Goal: Task Accomplishment & Management: Manage account settings

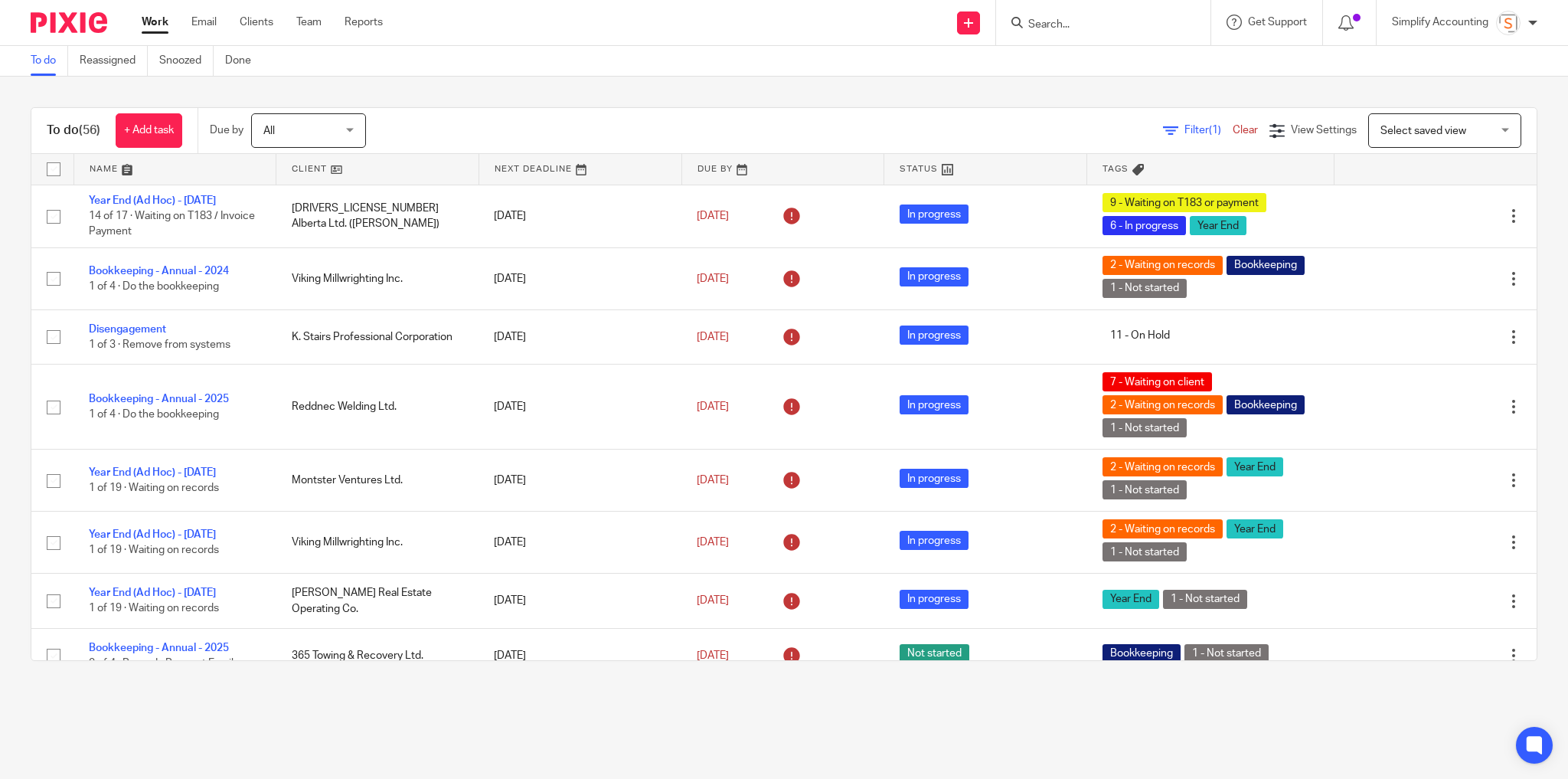
click at [1099, 20] on input "Search" at bounding box center [1096, 25] width 138 height 13
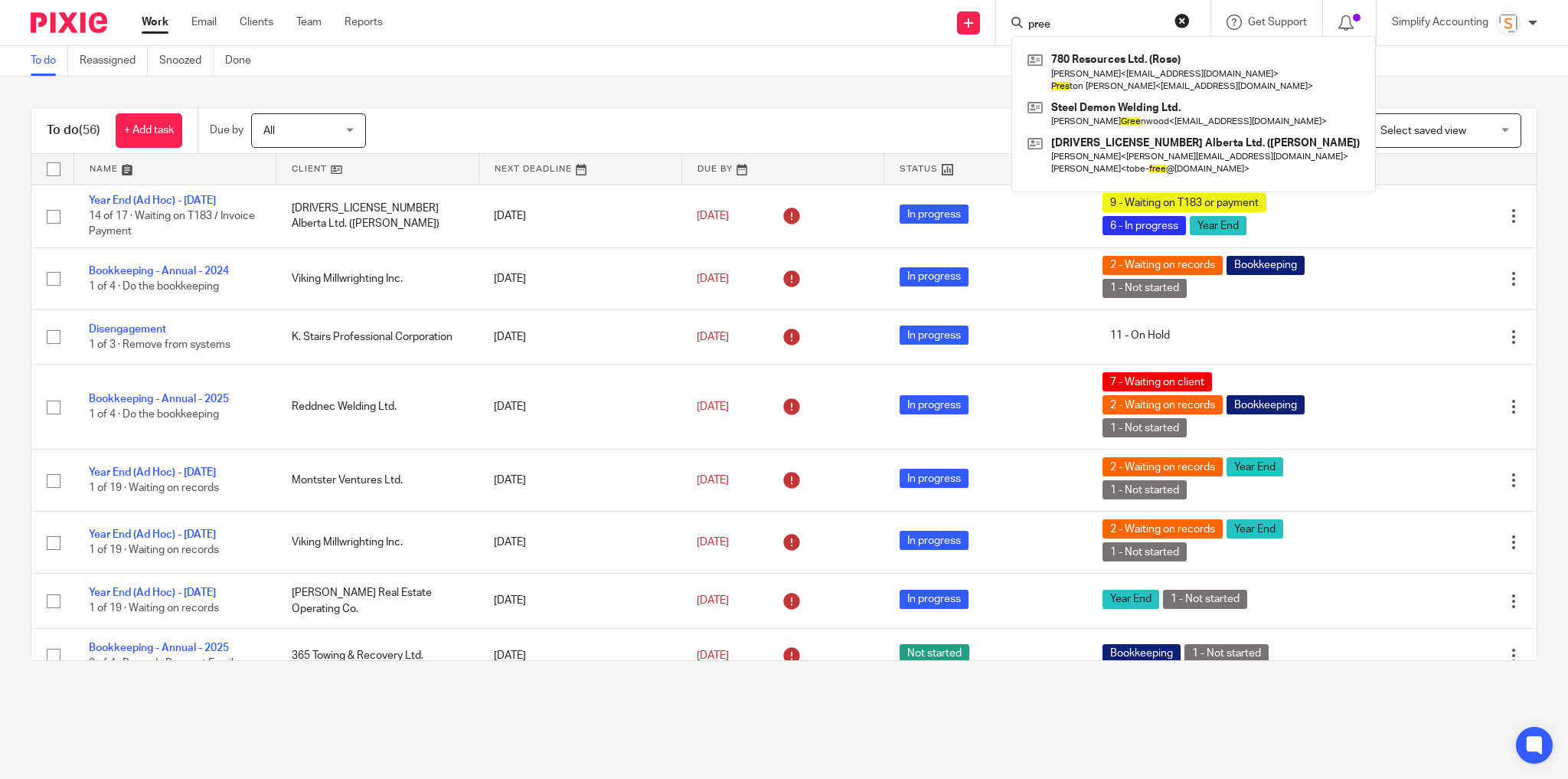
type input "pree"
drag, startPoint x: 1180, startPoint y: 21, endPoint x: 919, endPoint y: 13, distance: 261.1
click at [1179, 20] on button "reset" at bounding box center [1183, 20] width 15 height 15
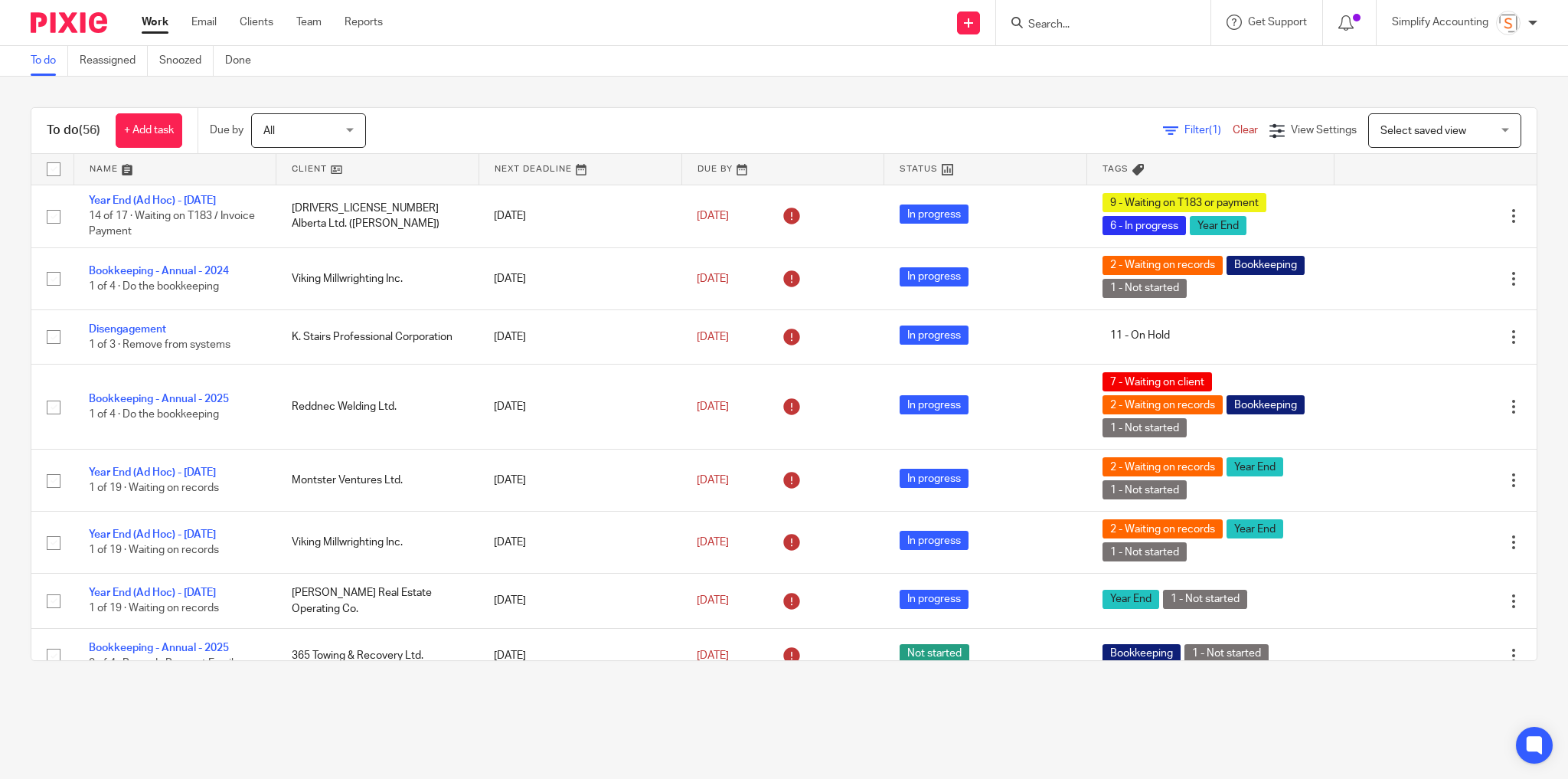
click at [1095, 28] on input "Search" at bounding box center [1096, 25] width 138 height 13
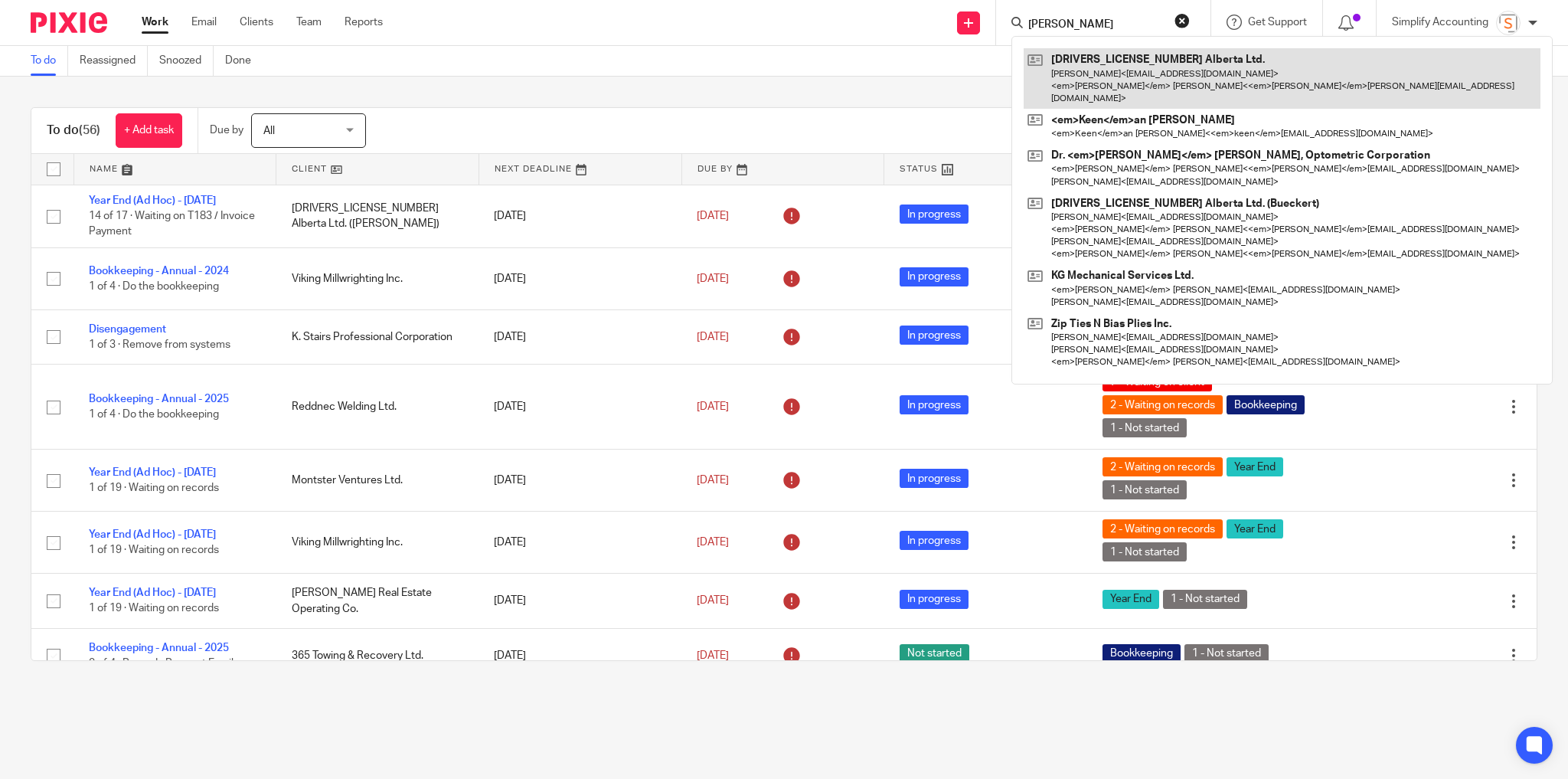
type input "keven"
click at [1098, 73] on link at bounding box center [1282, 78] width 517 height 61
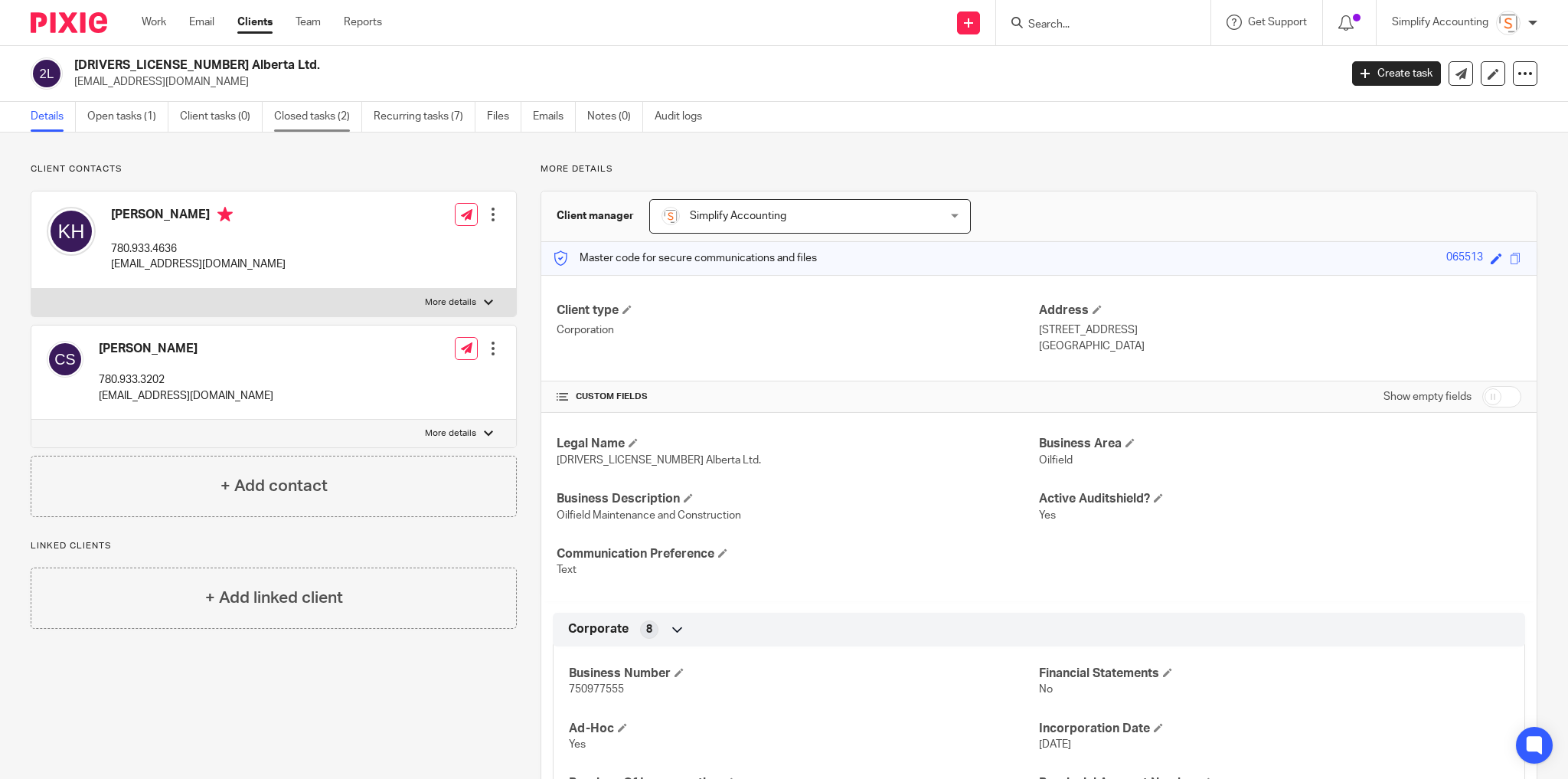
click at [306, 115] on link "Closed tasks (2)" at bounding box center [318, 116] width 88 height 29
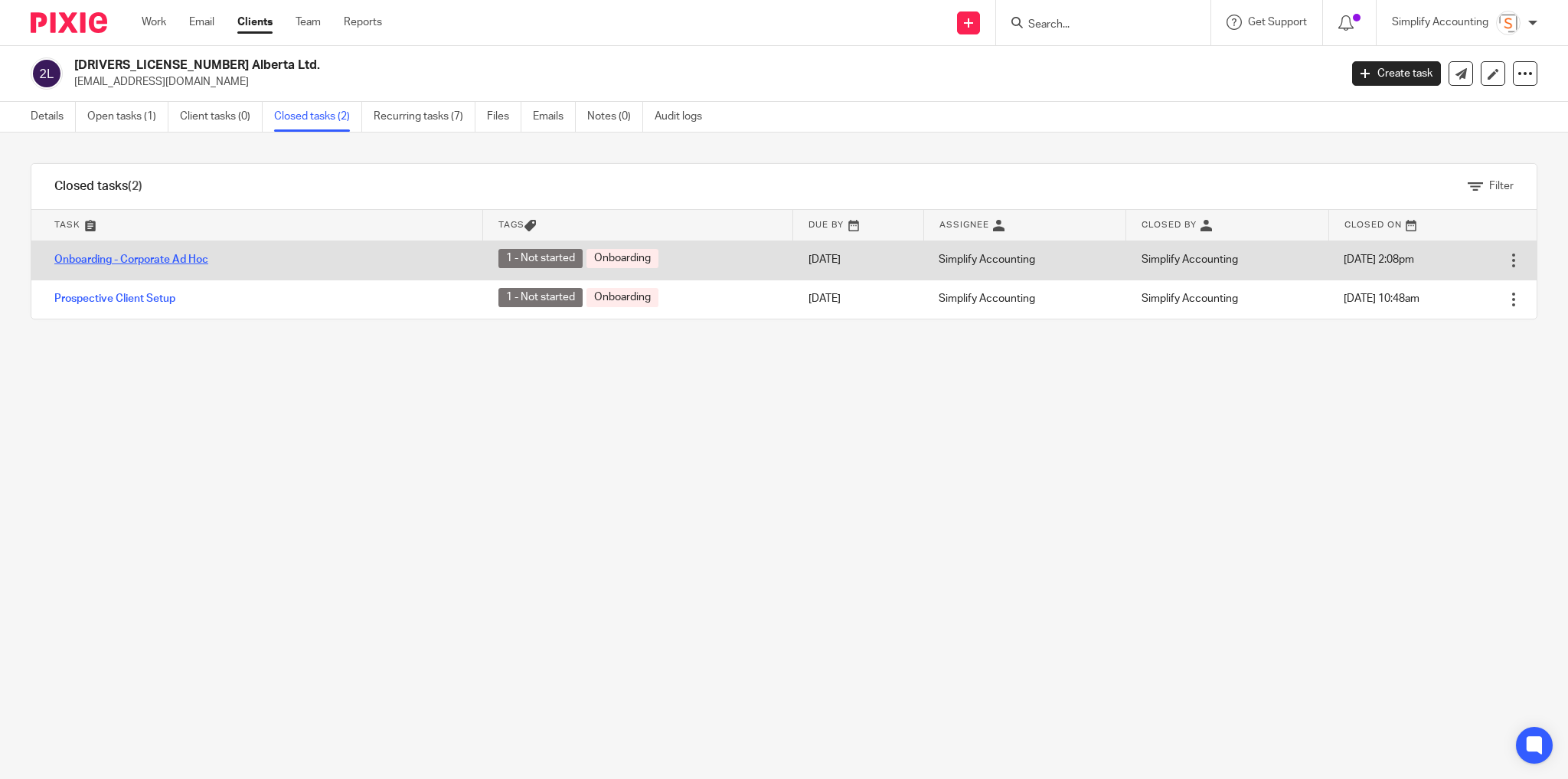
click at [150, 255] on link "Onboarding - Corporate Ad Hoc" at bounding box center [131, 259] width 154 height 11
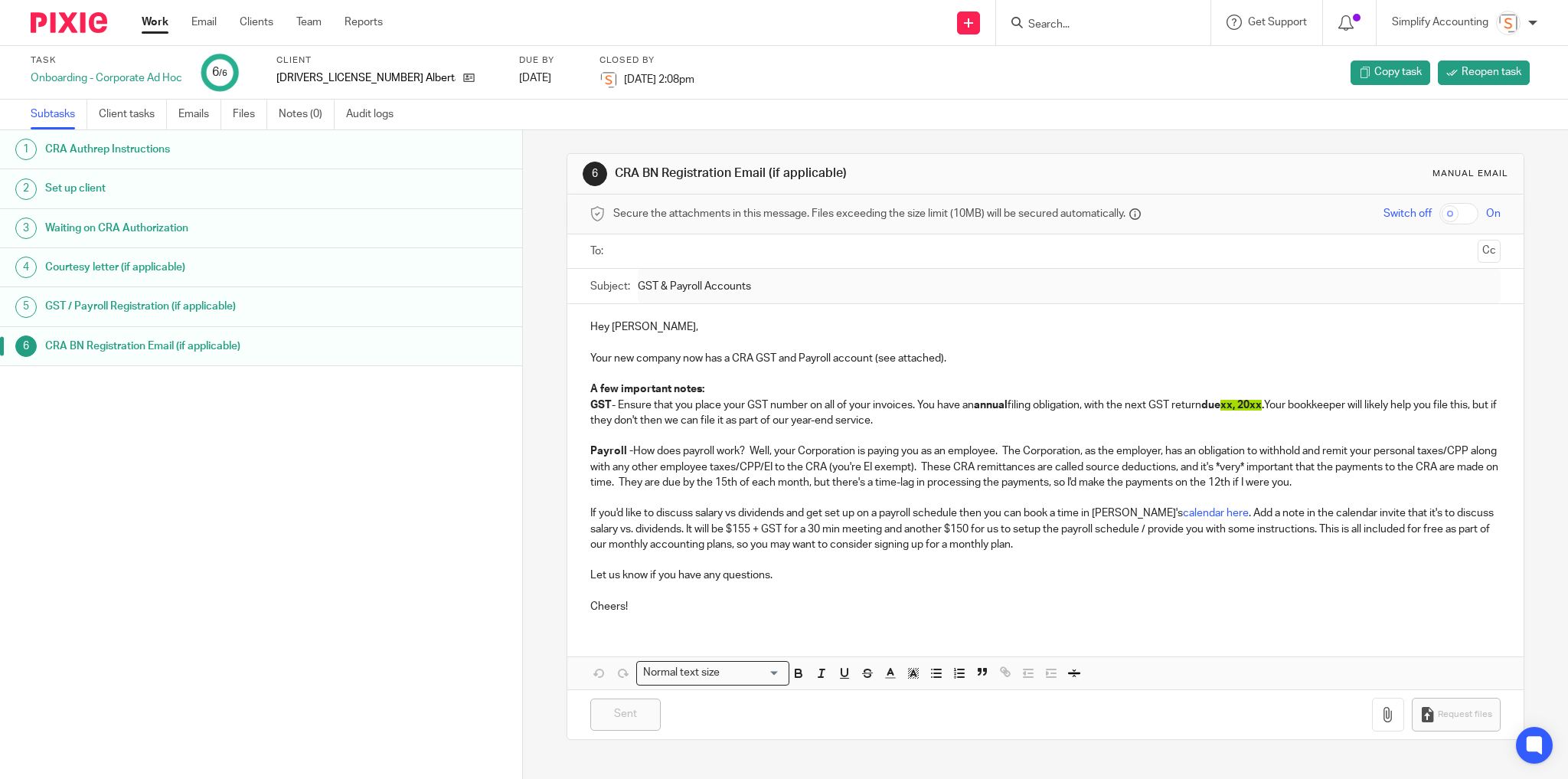
click at [102, 152] on h1 "CRA Authrep Instructions" at bounding box center [199, 149] width 308 height 23
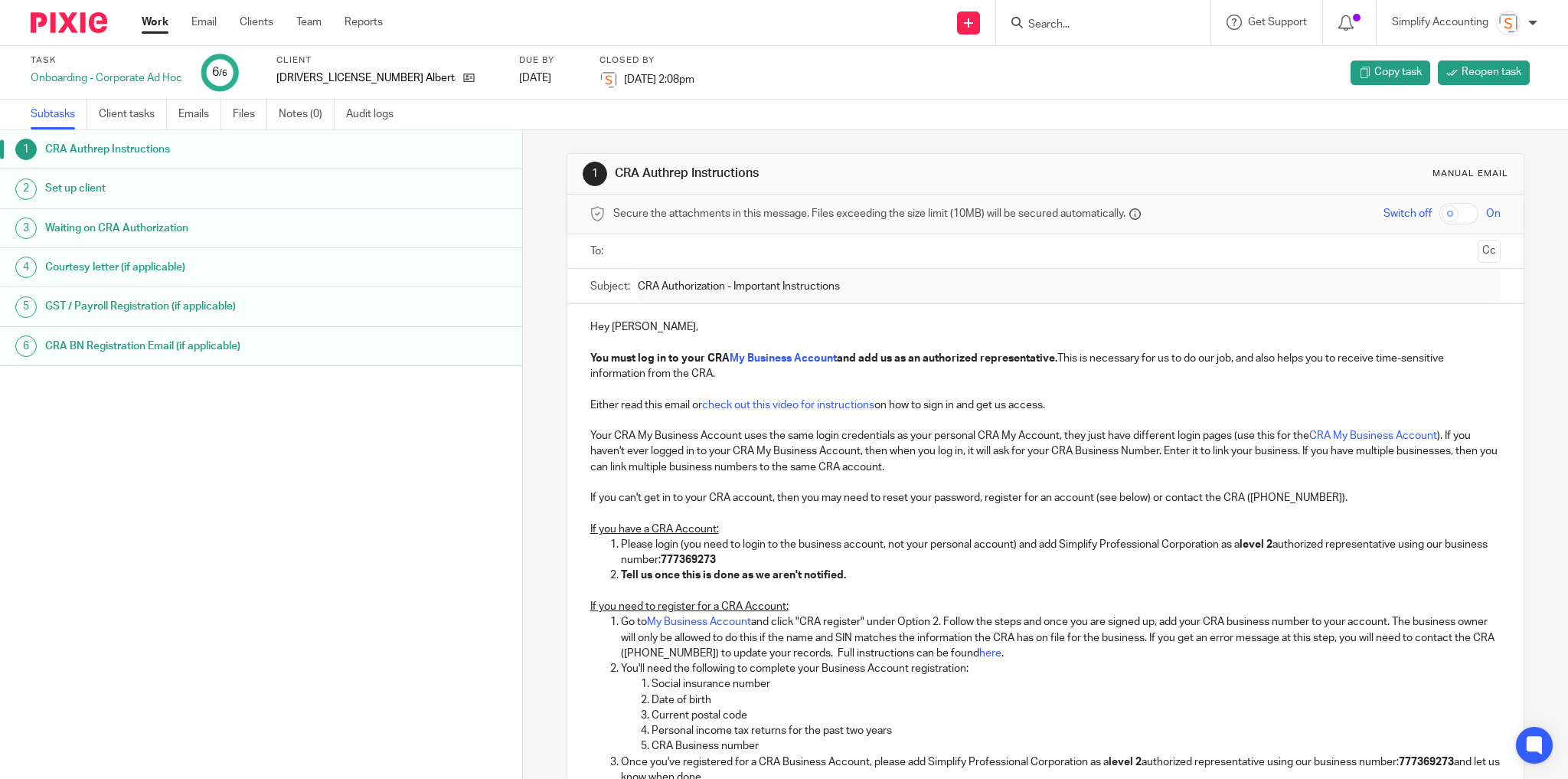
click at [159, 18] on link "Work" at bounding box center [155, 22] width 27 height 15
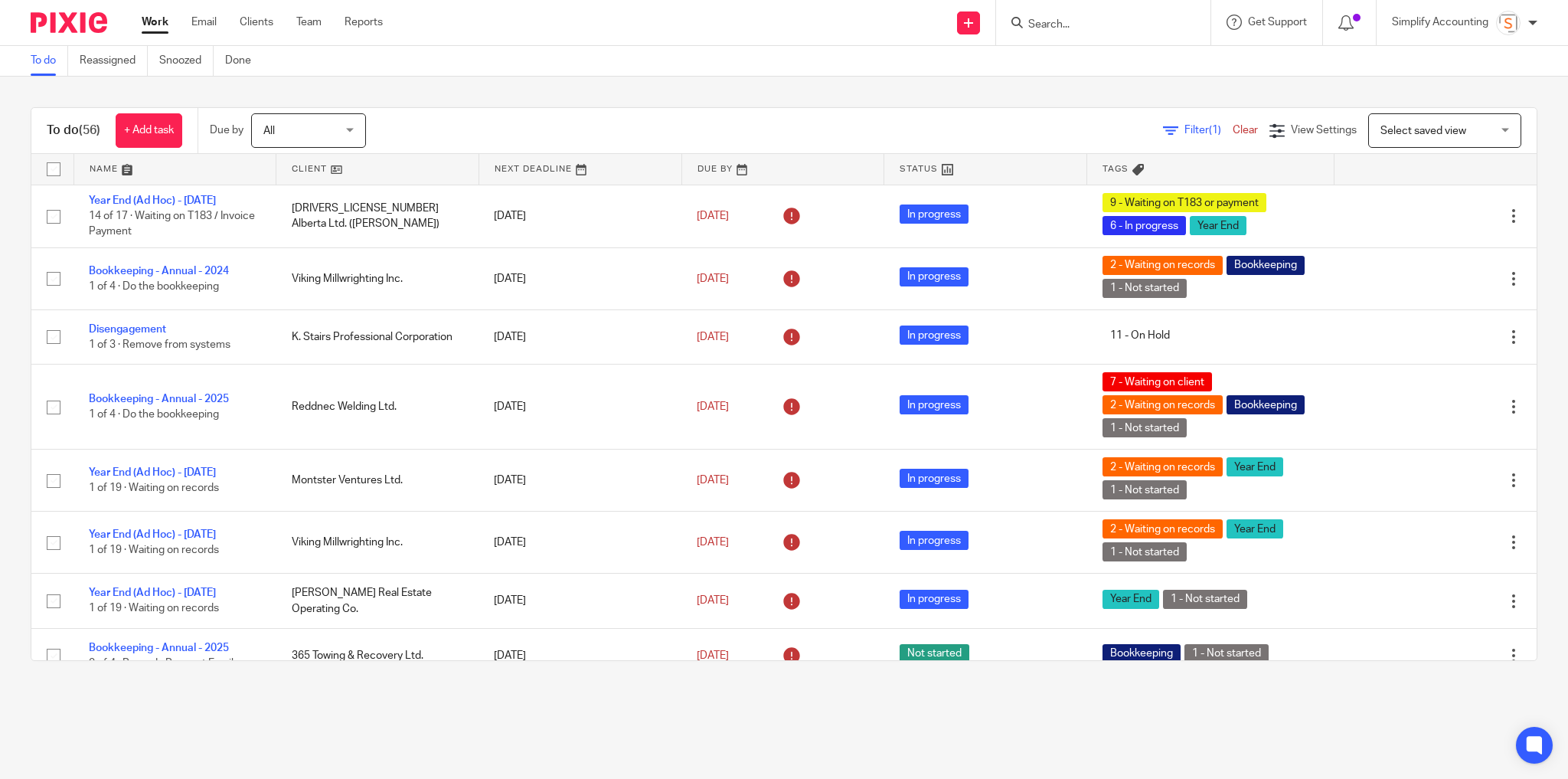
click at [1058, 21] on input "Search" at bounding box center [1096, 25] width 138 height 13
type input "aoa"
click at [1089, 61] on link at bounding box center [1188, 66] width 328 height 35
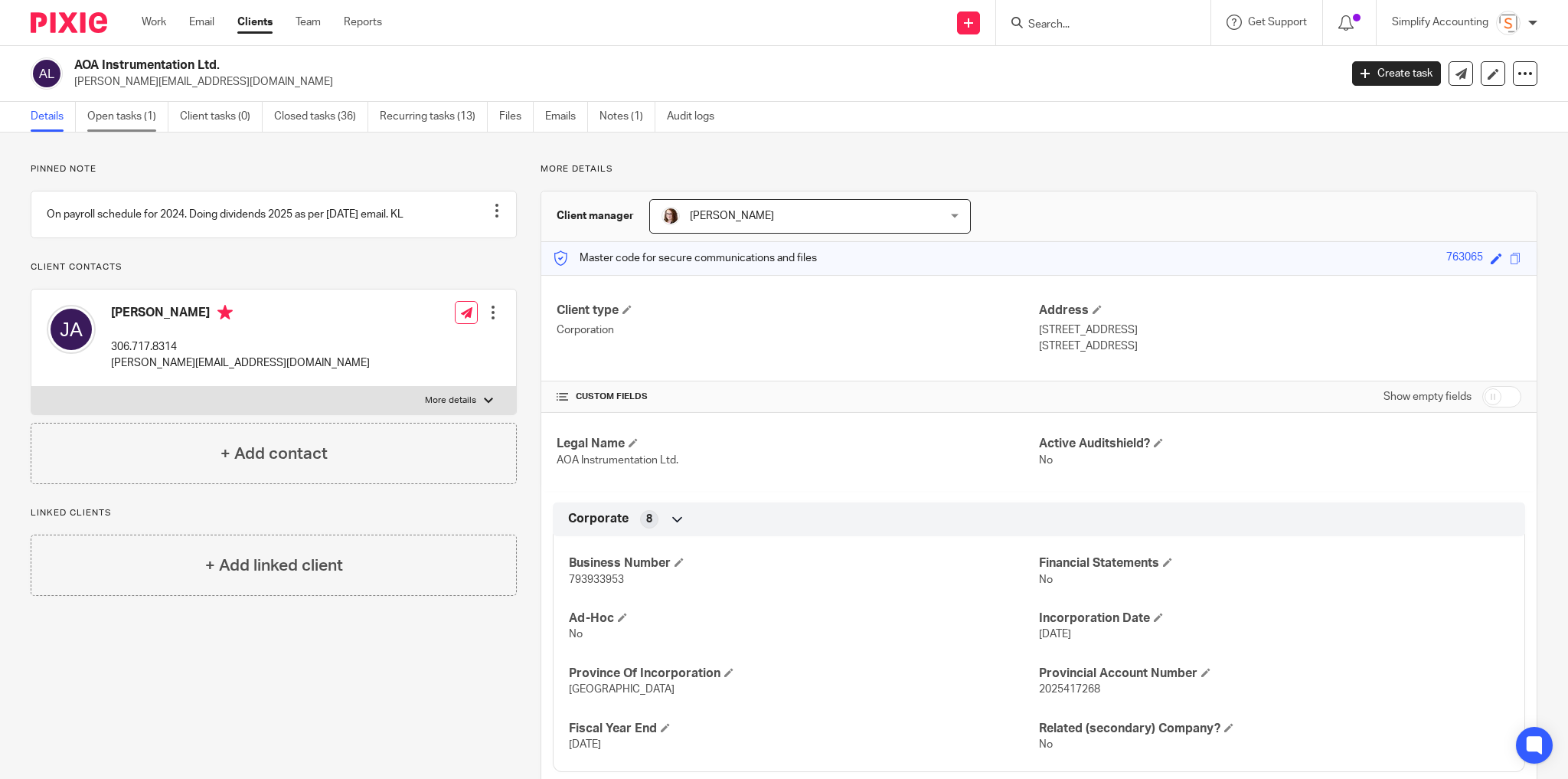
click at [125, 120] on link "Open tasks (1)" at bounding box center [128, 116] width 81 height 29
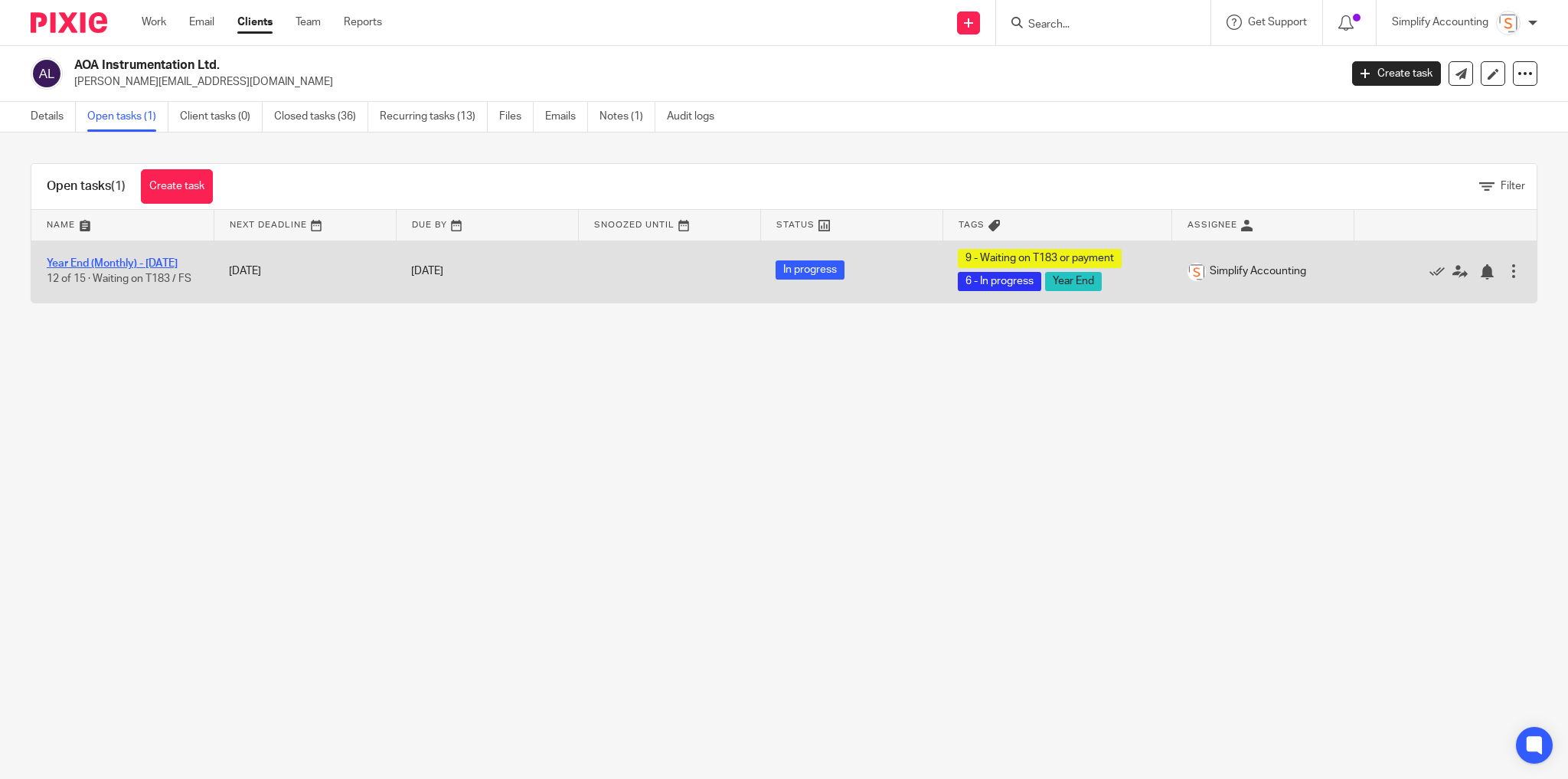
click at [151, 264] on link "Year End (Monthly) - [DATE]" at bounding box center [112, 264] width 131 height 11
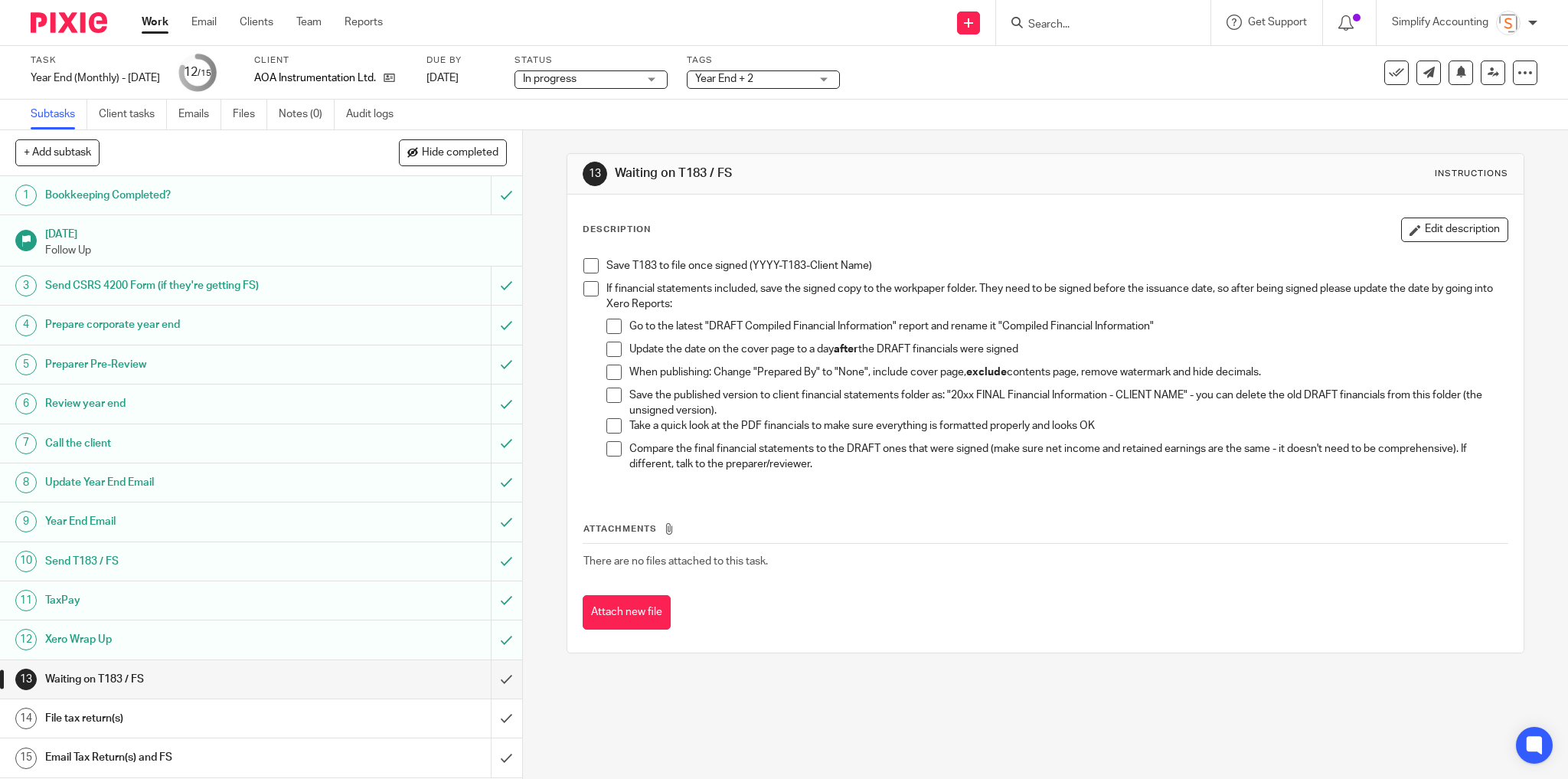
click at [590, 267] on span at bounding box center [591, 266] width 15 height 15
click at [492, 675] on input "submit" at bounding box center [261, 679] width 522 height 38
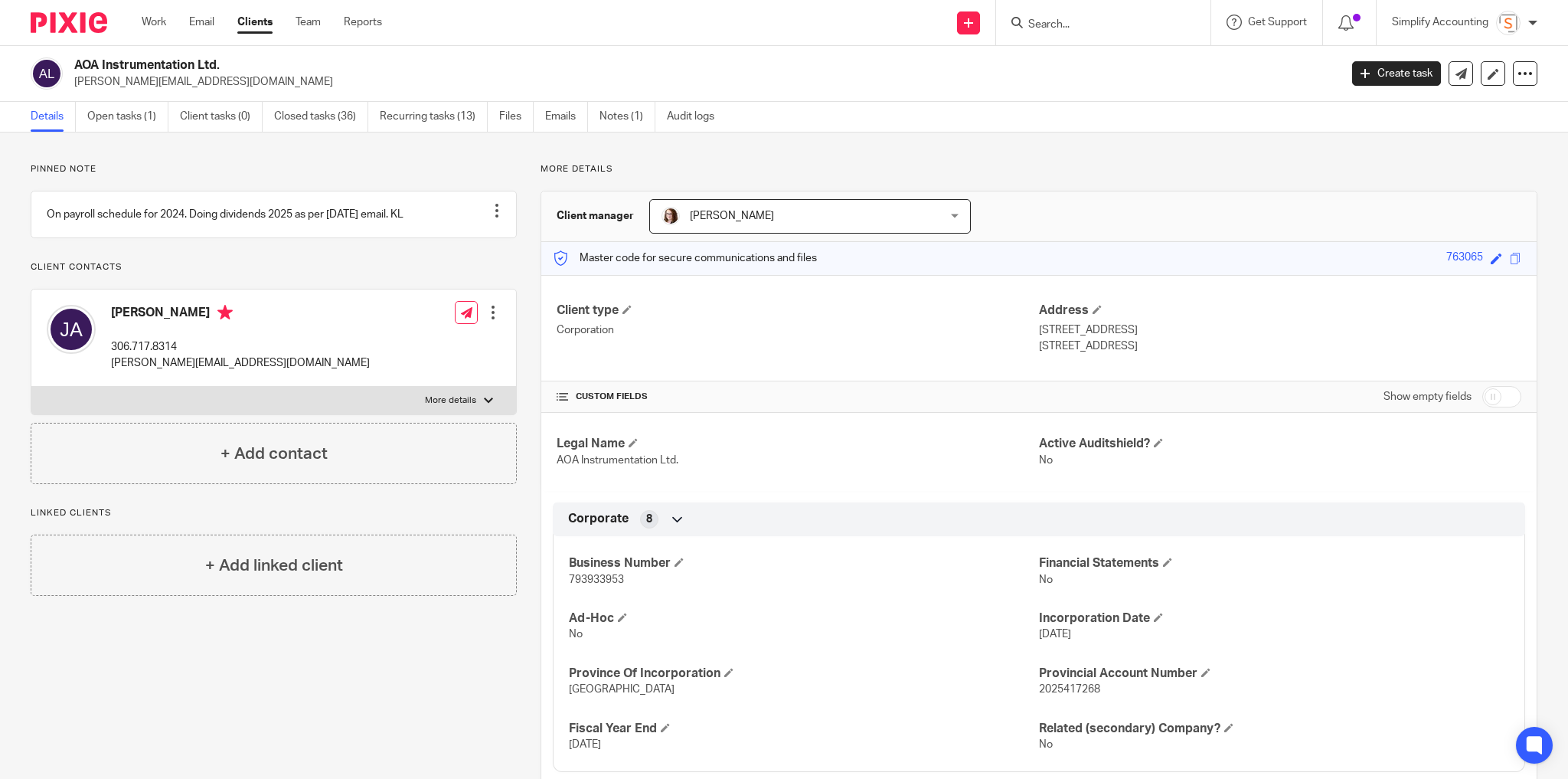
click at [117, 62] on h2 "AOA Instrumentation Ltd." at bounding box center [576, 65] width 1004 height 16
click at [116, 65] on h2 "AOA Instrumentation Ltd." at bounding box center [576, 65] width 1004 height 16
click at [114, 65] on h2 "AOA Instrumentation Ltd." at bounding box center [576, 65] width 1004 height 16
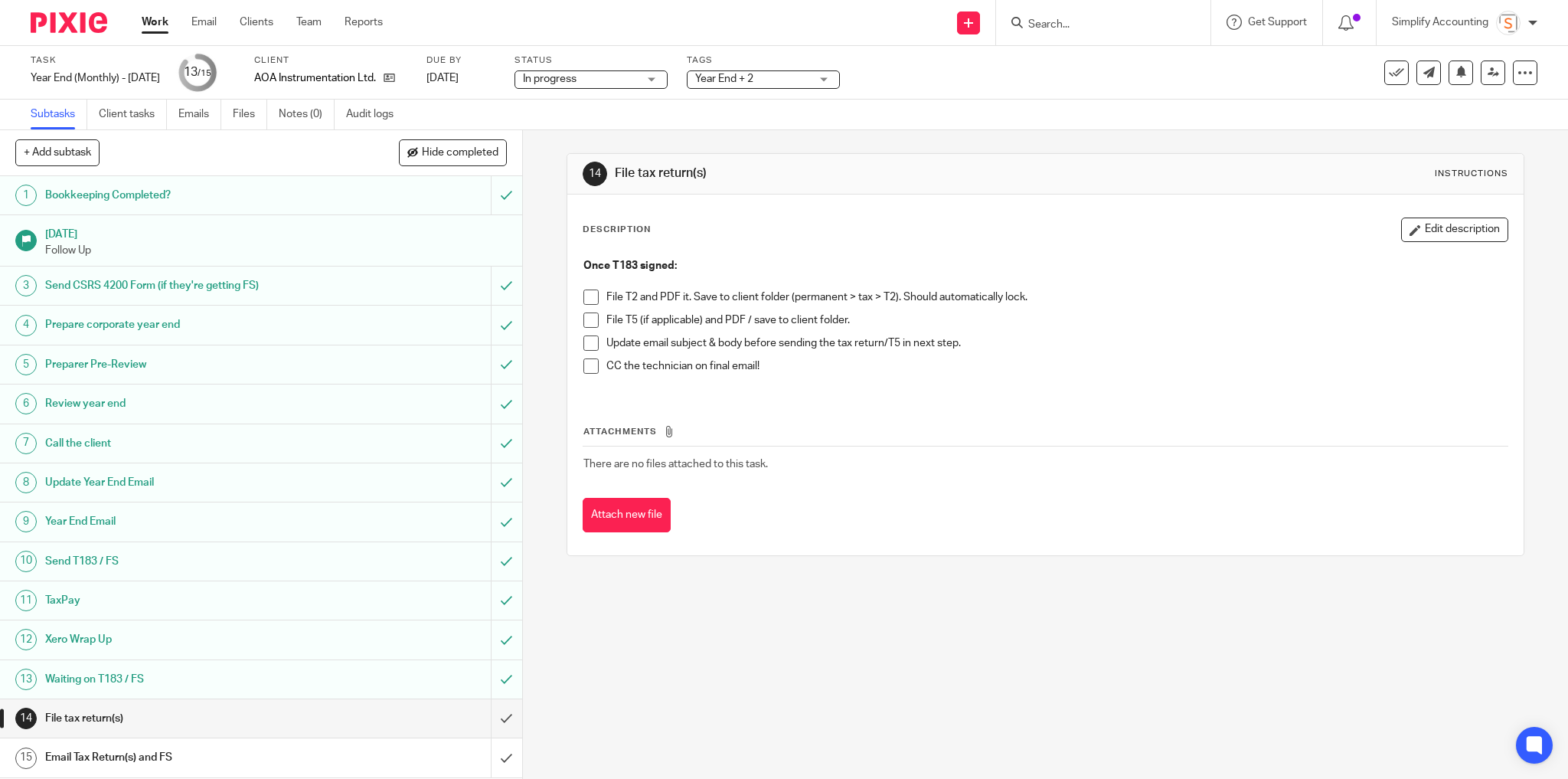
click at [72, 632] on h1 "Xero Wrap Up" at bounding box center [189, 639] width 287 height 23
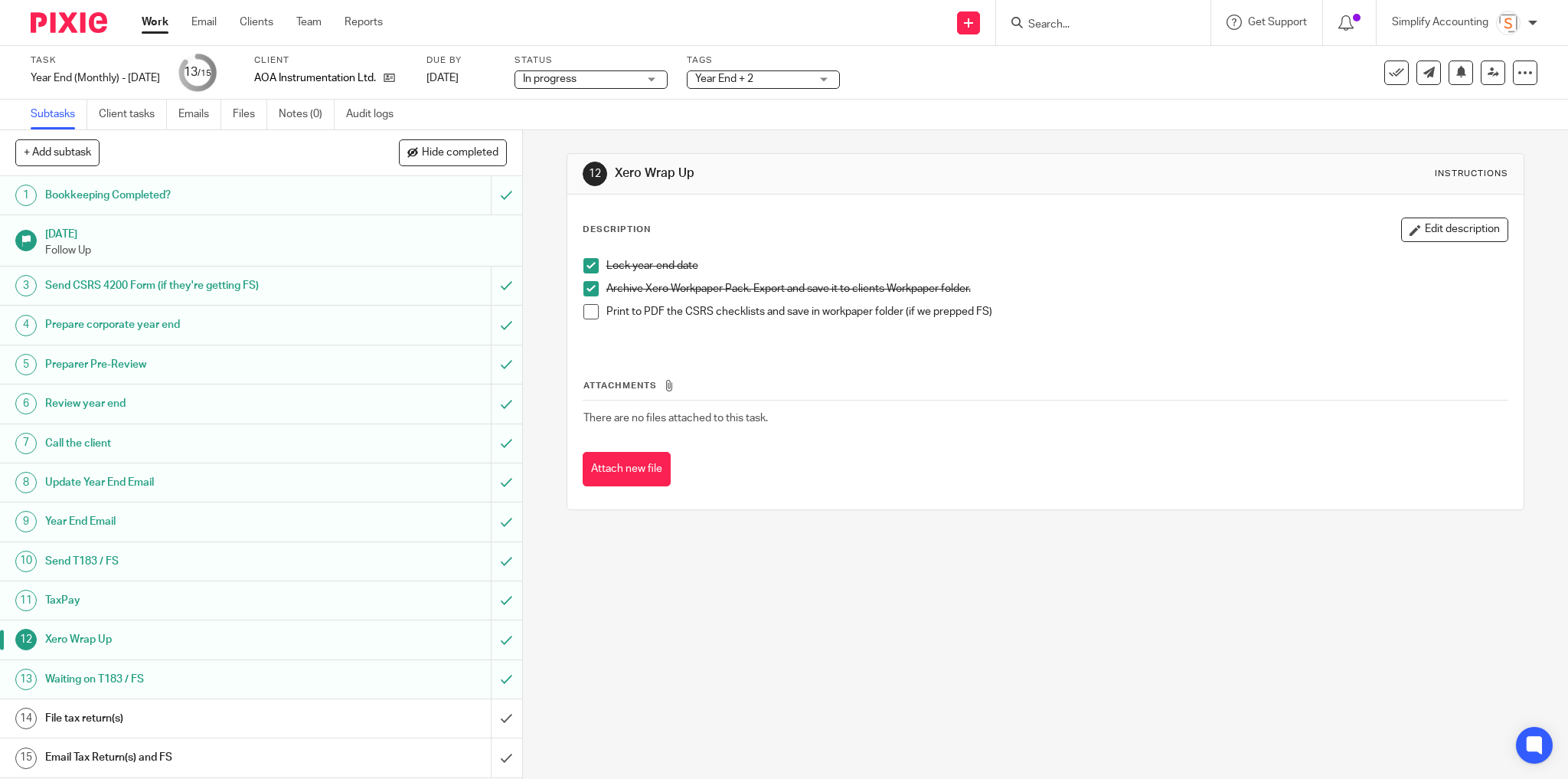
drag, startPoint x: 78, startPoint y: 713, endPoint x: 113, endPoint y: 718, distance: 35.4
click at [78, 713] on h1 "File tax return(s)" at bounding box center [189, 718] width 287 height 23
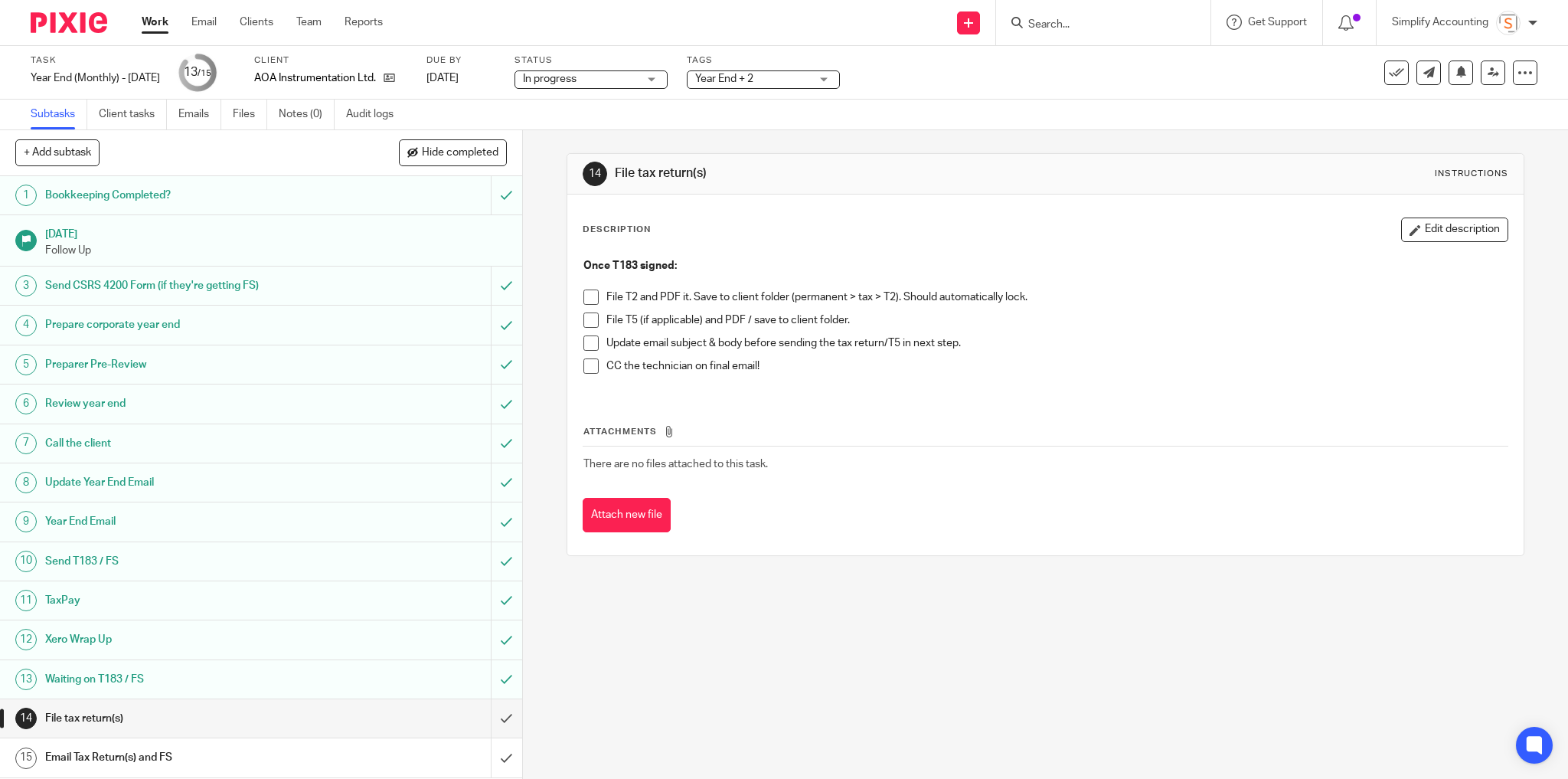
click at [588, 298] on span at bounding box center [591, 297] width 15 height 15
click at [590, 349] on span at bounding box center [591, 343] width 15 height 15
click at [586, 363] on span at bounding box center [591, 366] width 15 height 15
click at [495, 714] on input "submit" at bounding box center [261, 718] width 522 height 38
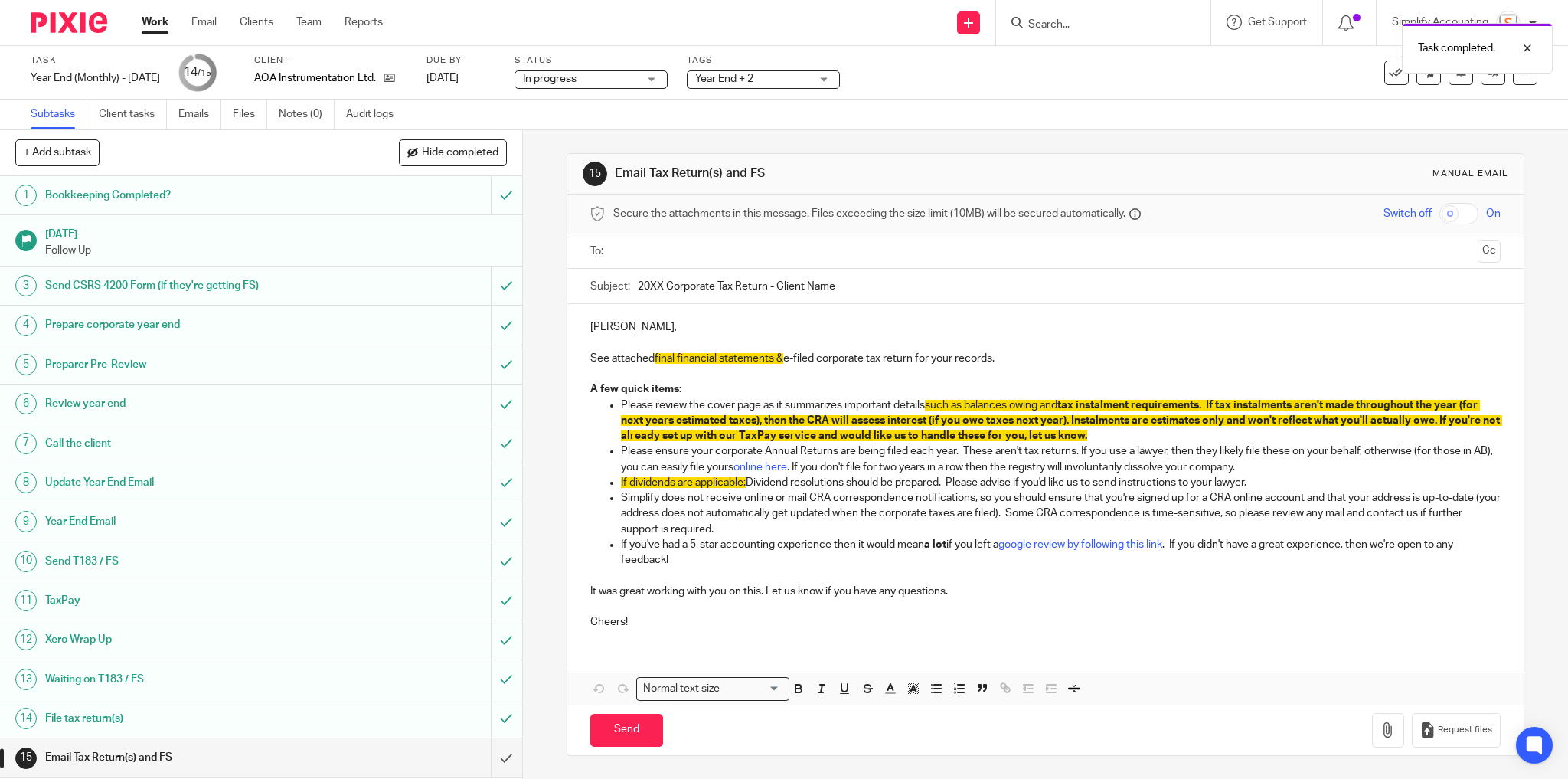
click at [662, 280] on input "20XX Corporate Tax Return - Client Name" at bounding box center [1070, 285] width 864 height 35
drag, startPoint x: 853, startPoint y: 283, endPoint x: 773, endPoint y: 276, distance: 80.3
click at [773, 276] on input "2025 Corporate Tax Return - Client Name" at bounding box center [1070, 285] width 864 height 35
paste input "AOA Instrumentation Ltd."
type input "2025 Corporate Tax Return - AOA Instrumentation Ltd."
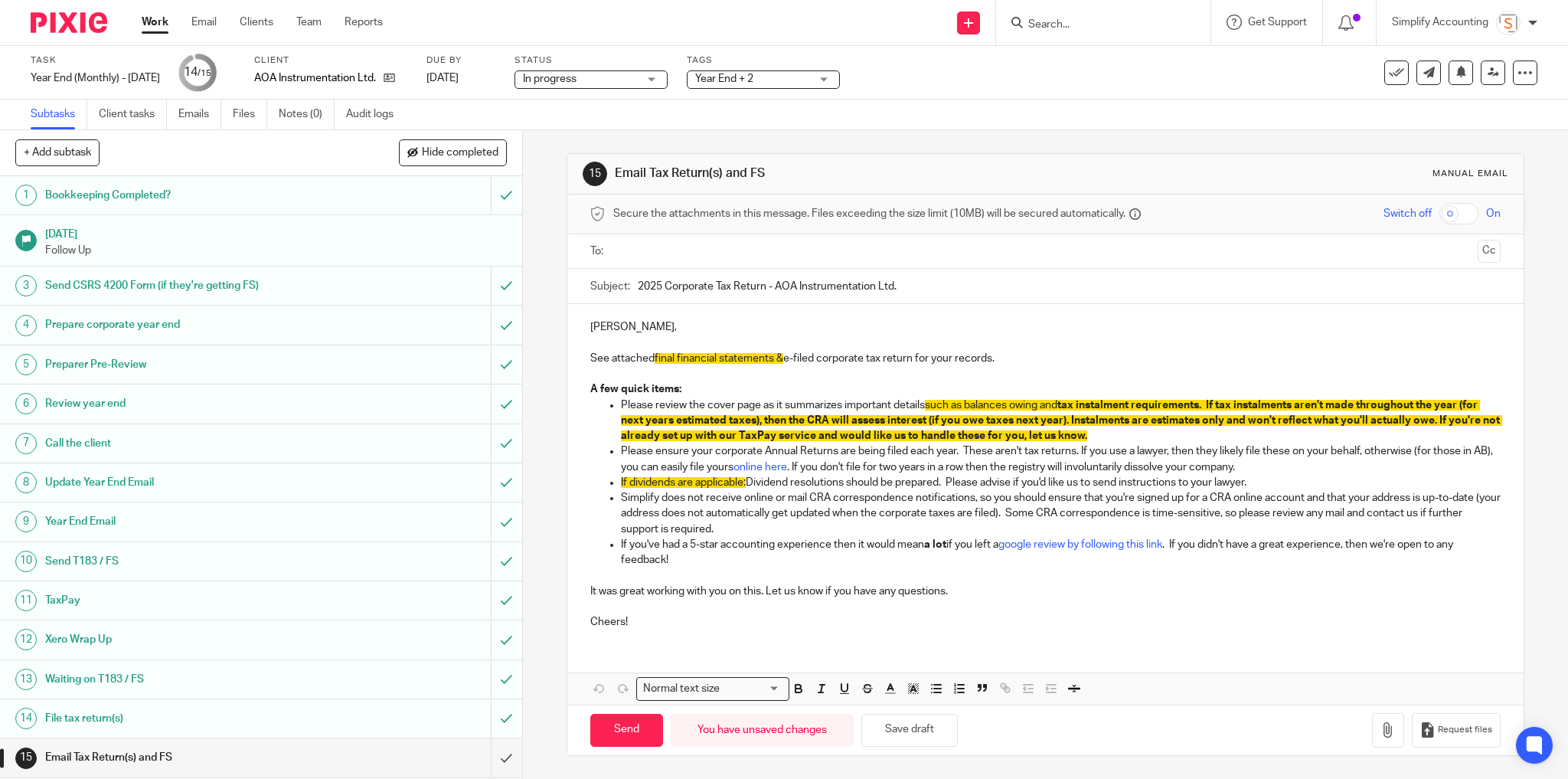
click at [780, 355] on span "final financial statements &" at bounding box center [719, 358] width 129 height 11
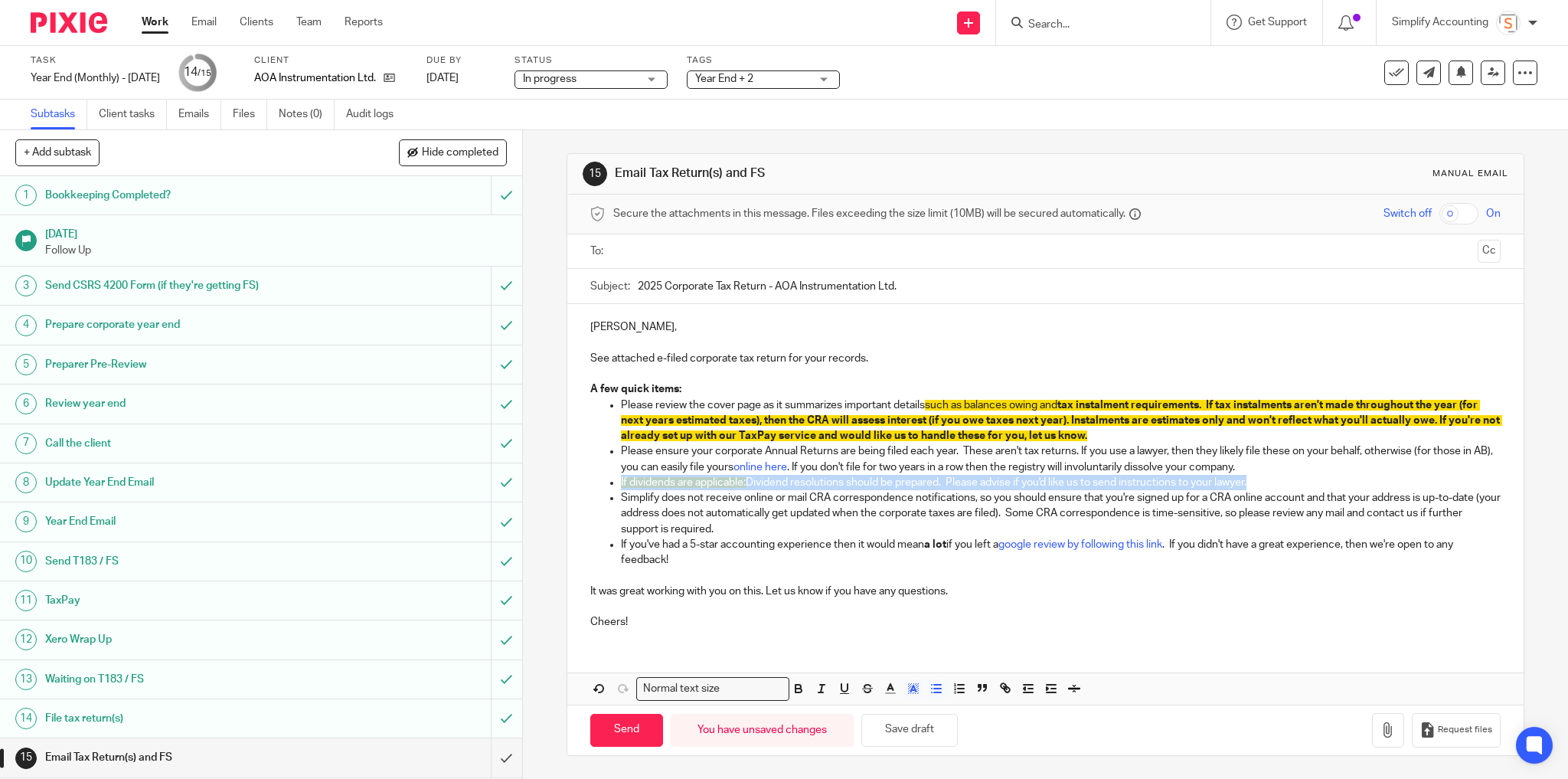
drag, startPoint x: 1276, startPoint y: 480, endPoint x: 601, endPoint y: 484, distance: 675.0
click at [601, 484] on ul "Please review the cover page as it summarizes important details such as balance…" at bounding box center [1045, 483] width 912 height 171
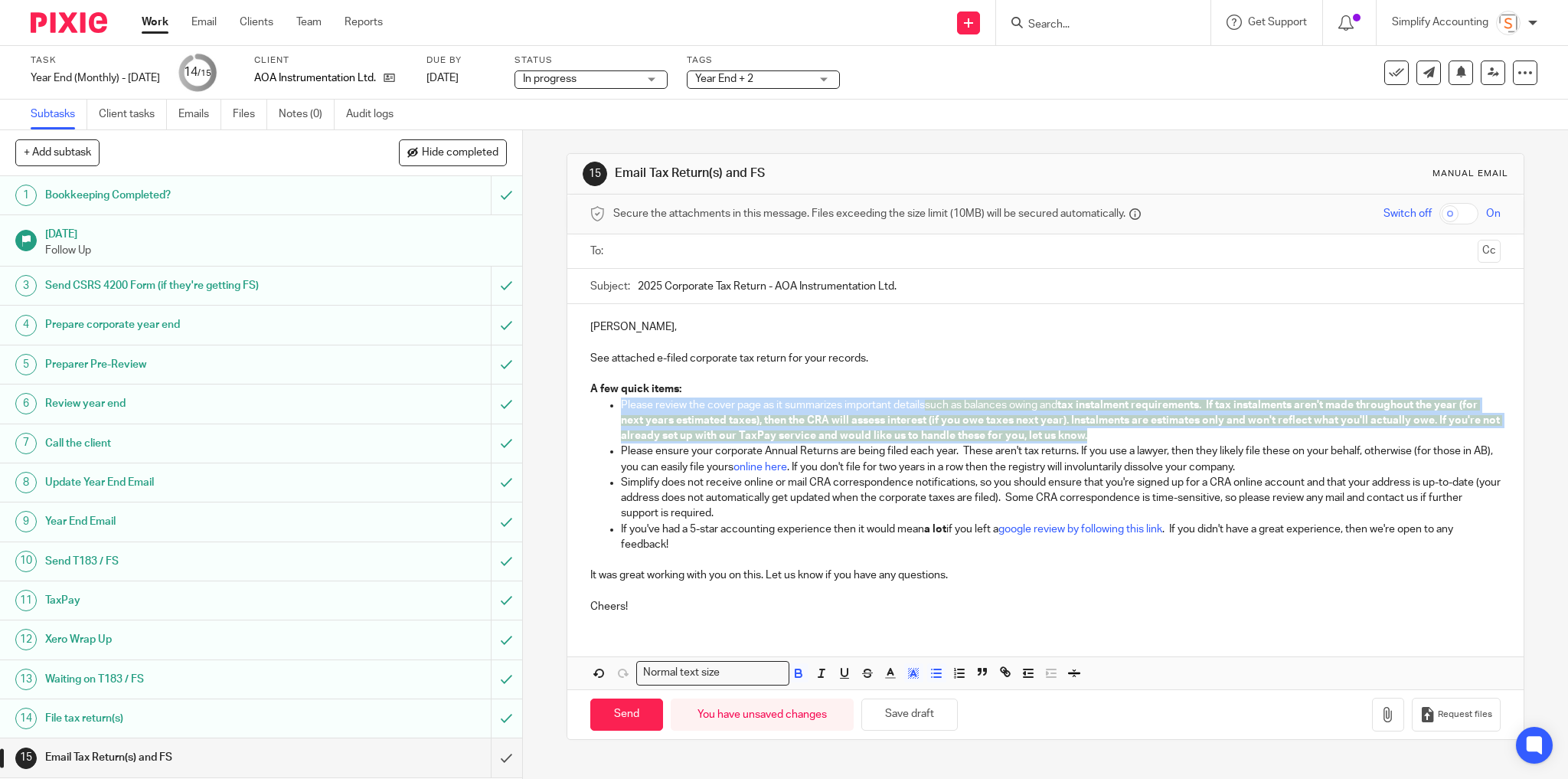
drag, startPoint x: 1140, startPoint y: 435, endPoint x: 610, endPoint y: 404, distance: 530.9
click at [621, 403] on li "Please review the cover page as it summarizes important details such as balance…" at bounding box center [1061, 420] width 880 height 46
click at [915, 669] on rect "button" at bounding box center [915, 669] width 1 height 1
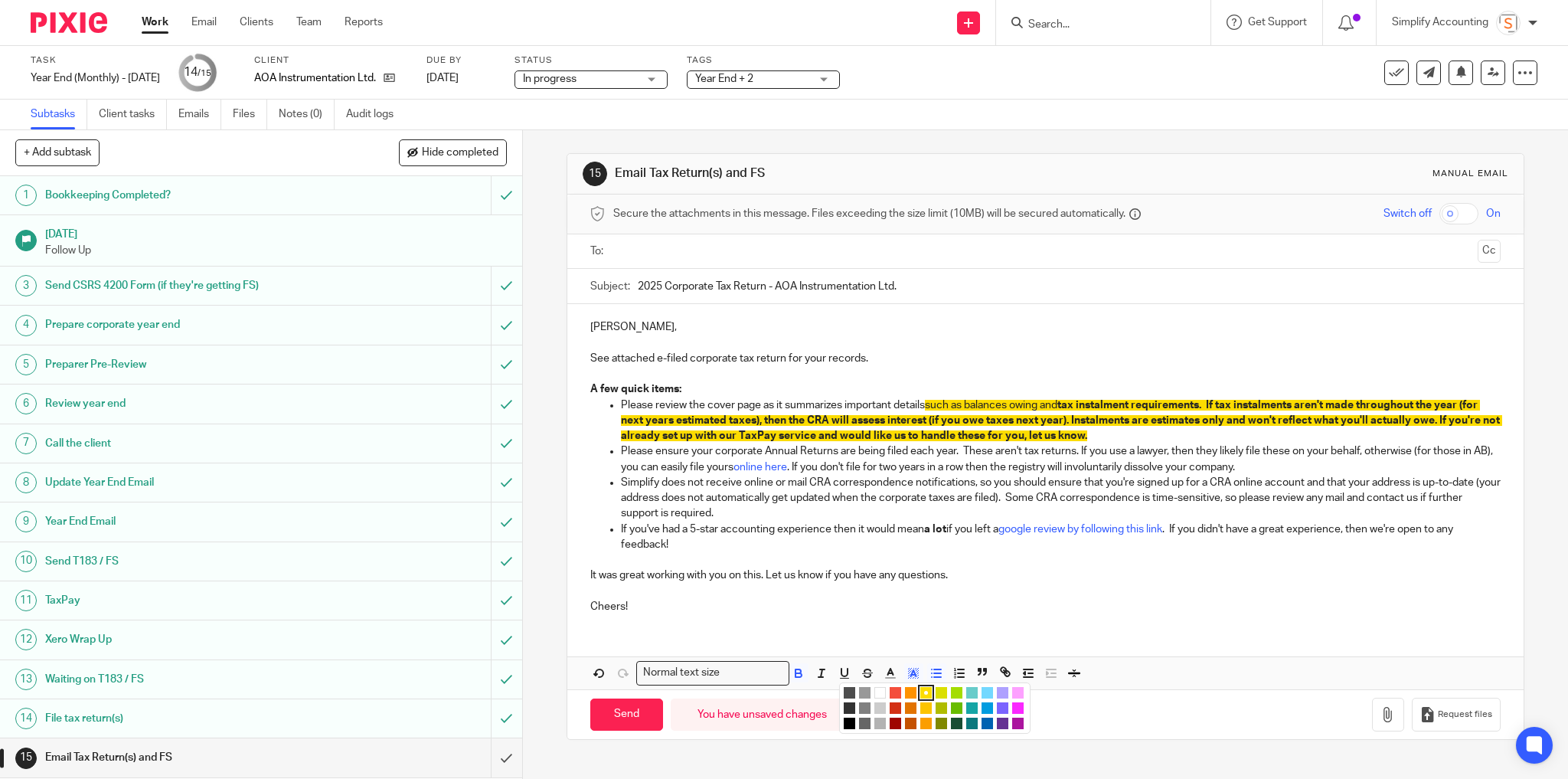
click at [874, 692] on li "color:#FFFFFF" at bounding box center [880, 693] width 12 height 12
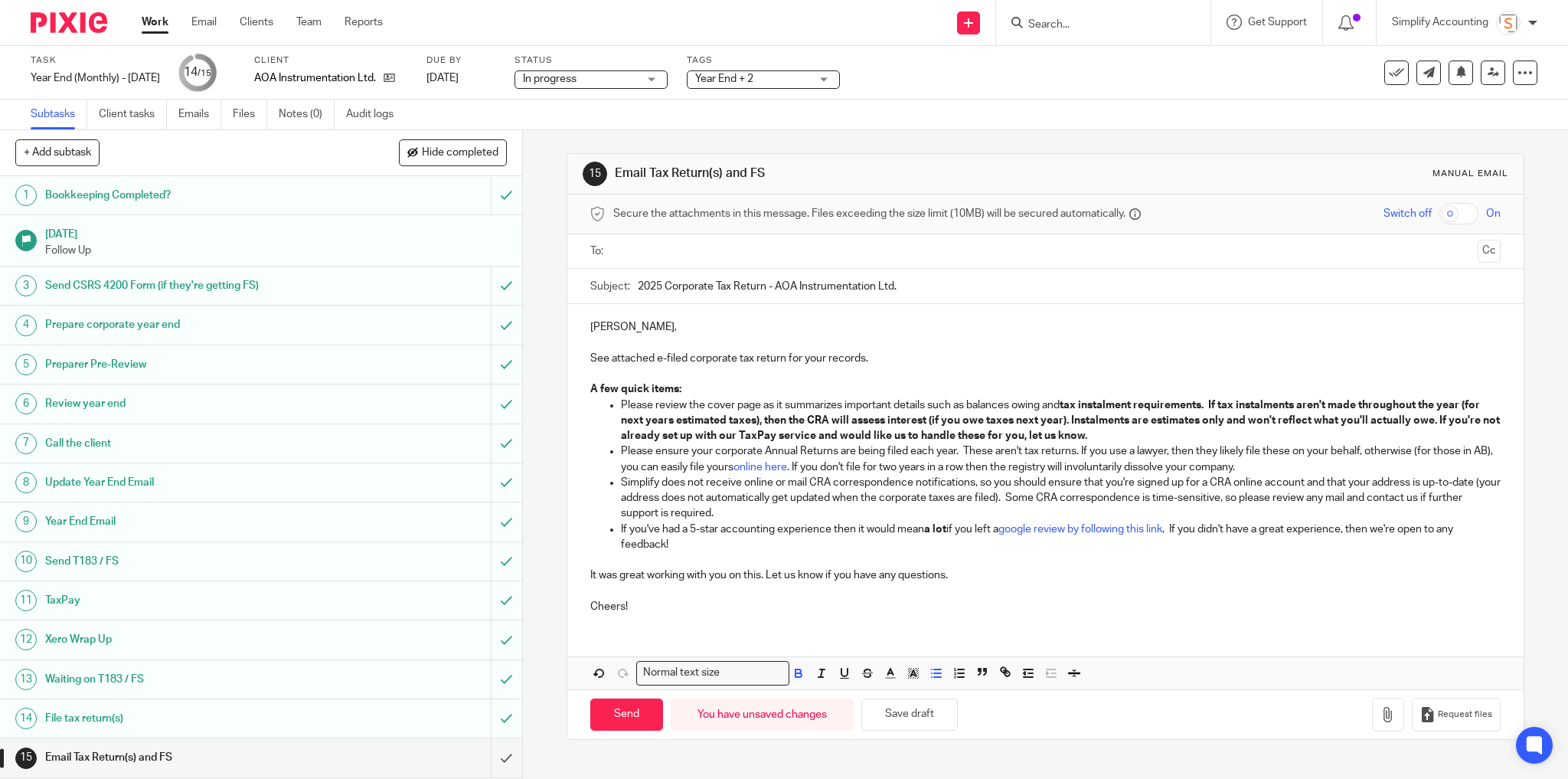
click at [1006, 600] on p "Cheers!" at bounding box center [1045, 606] width 912 height 15
click at [1380, 712] on icon "button" at bounding box center [1388, 715] width 15 height 15
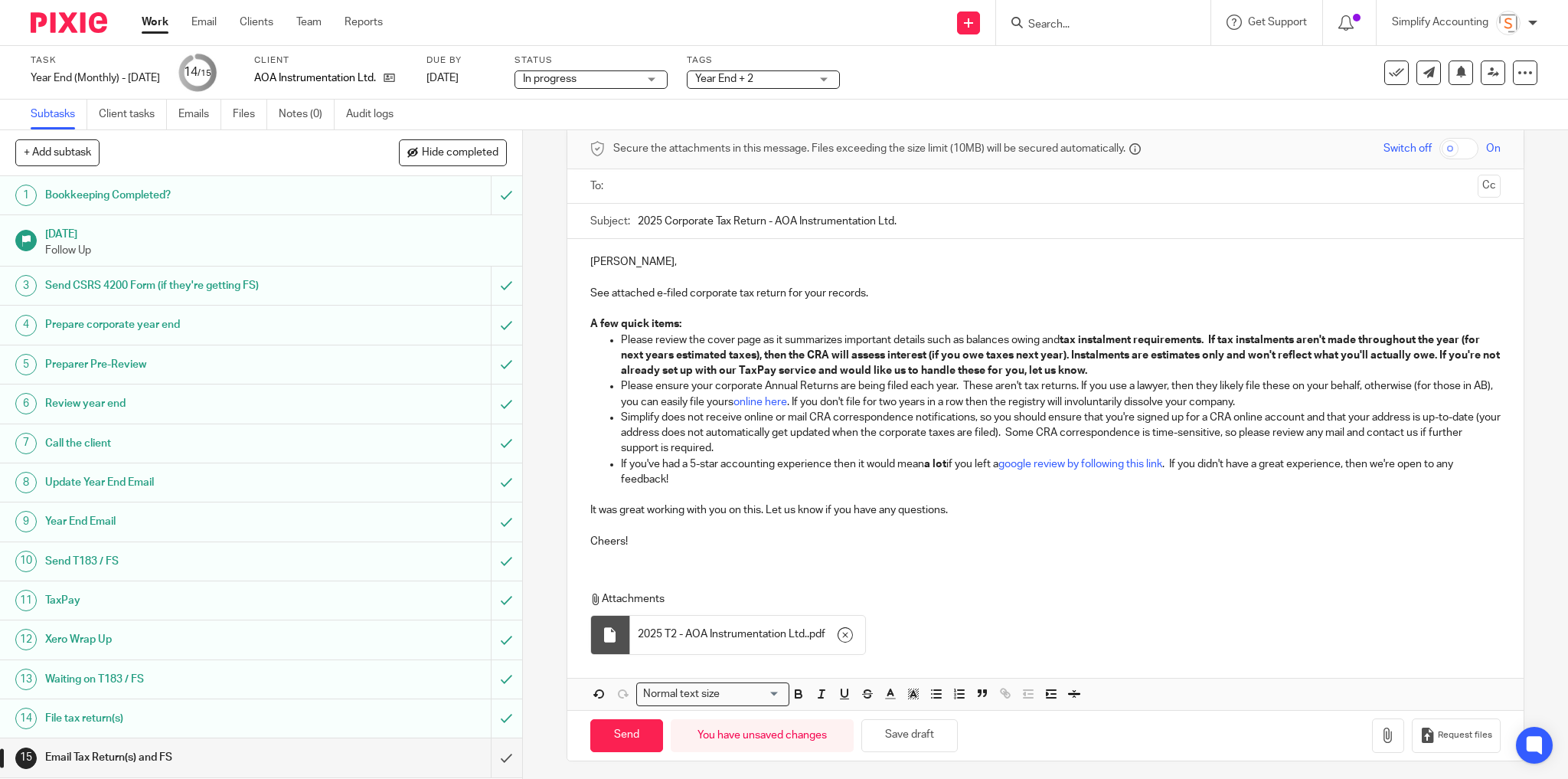
scroll to position [65, 0]
click at [913, 734] on button "Save draft" at bounding box center [909, 735] width 97 height 33
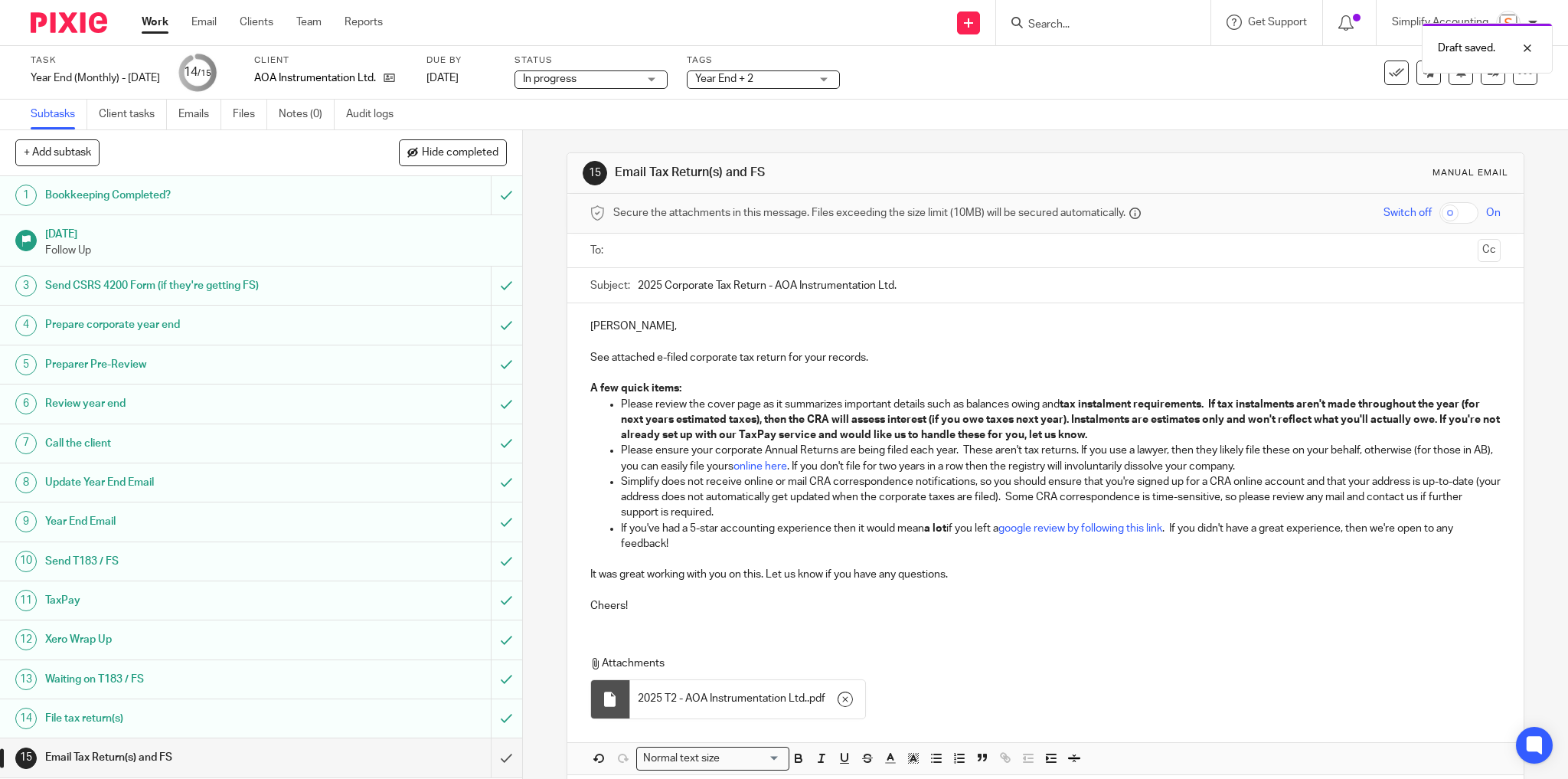
scroll to position [0, 0]
click at [668, 249] on input "text" at bounding box center [1044, 251] width 853 height 18
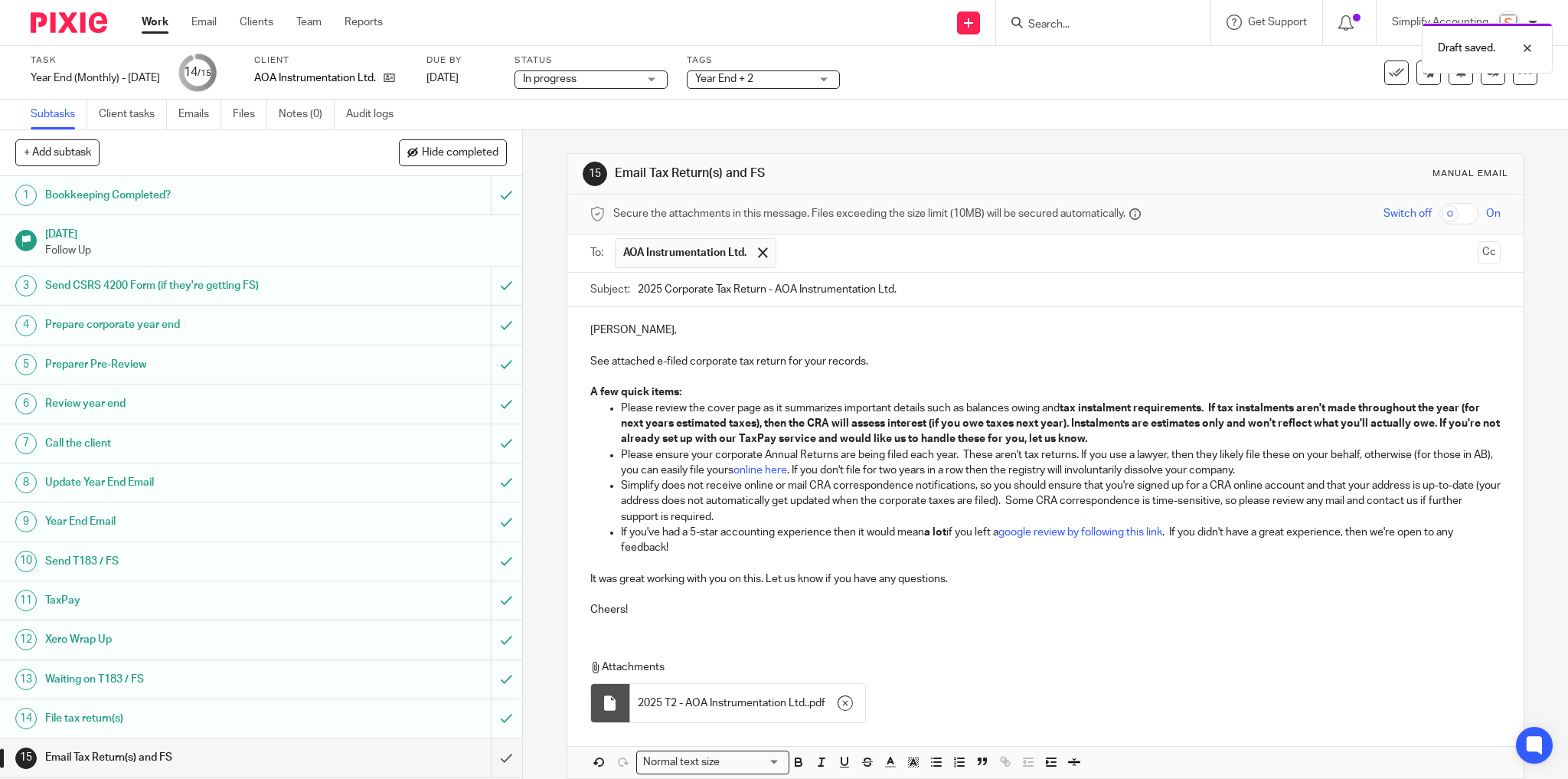
click at [831, 257] on input "text" at bounding box center [1128, 253] width 688 height 29
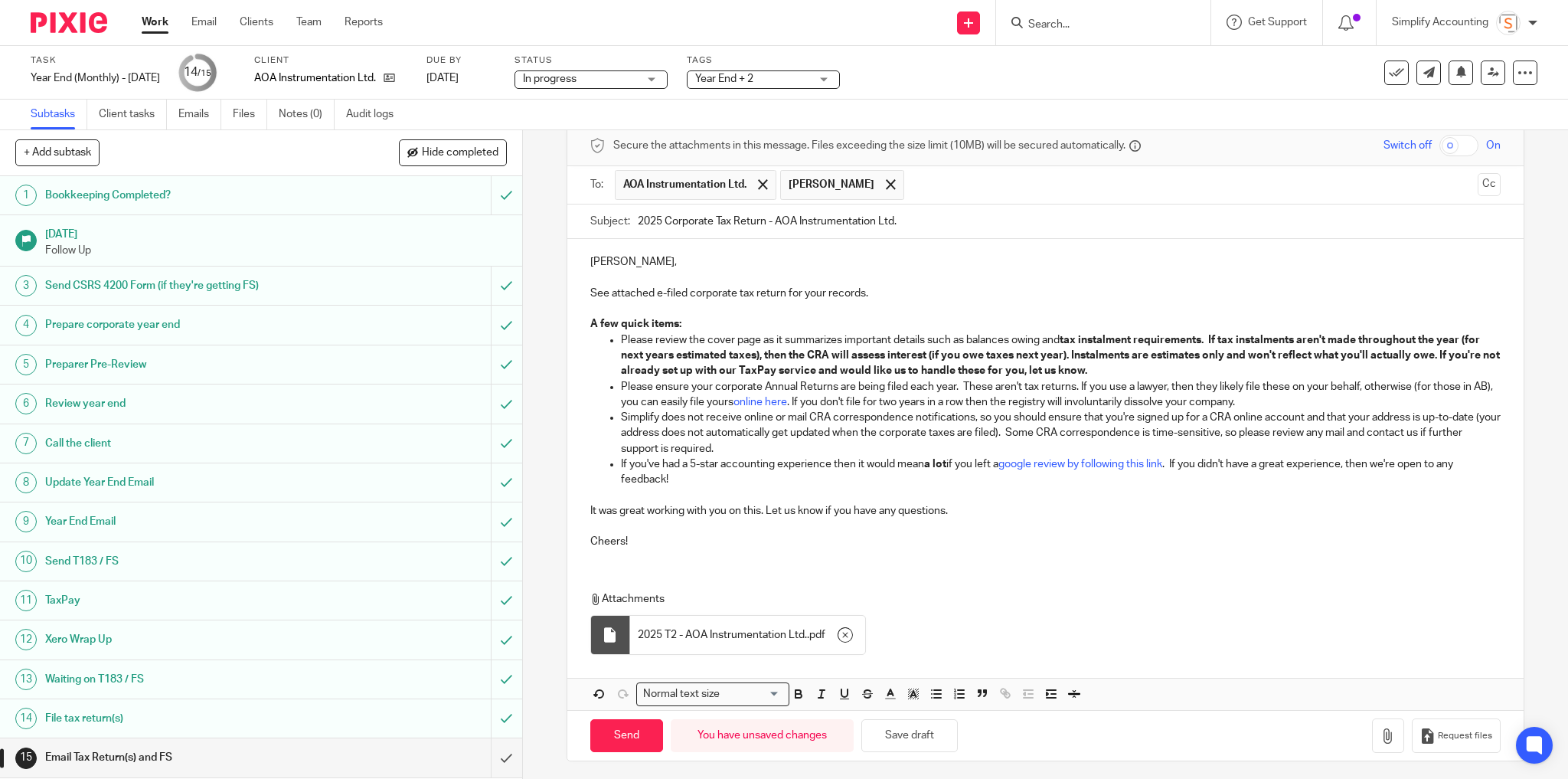
scroll to position [68, 0]
click at [616, 726] on input "Send" at bounding box center [626, 735] width 72 height 33
type input "Sent"
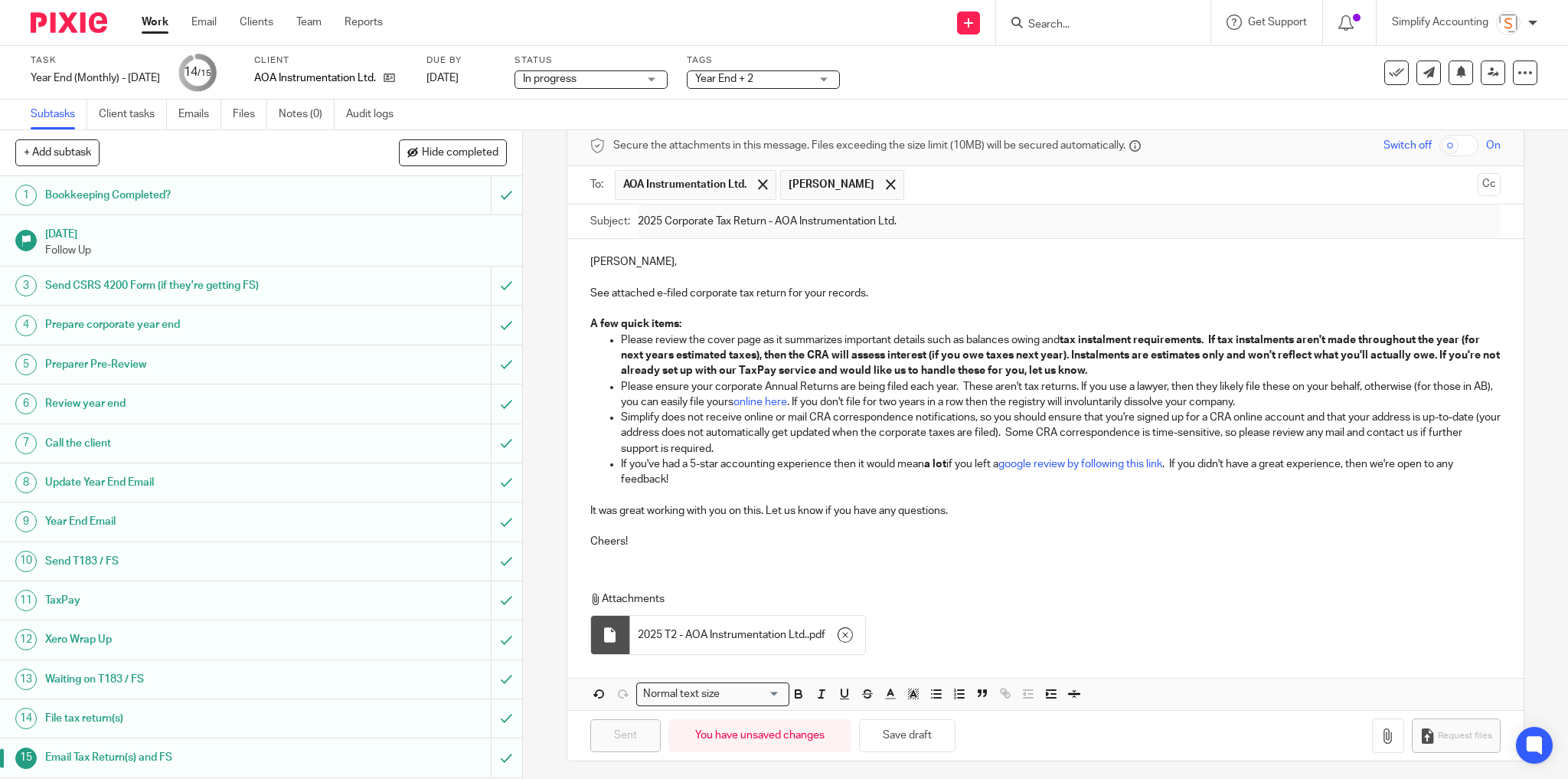
click at [151, 24] on link "Work" at bounding box center [155, 22] width 27 height 15
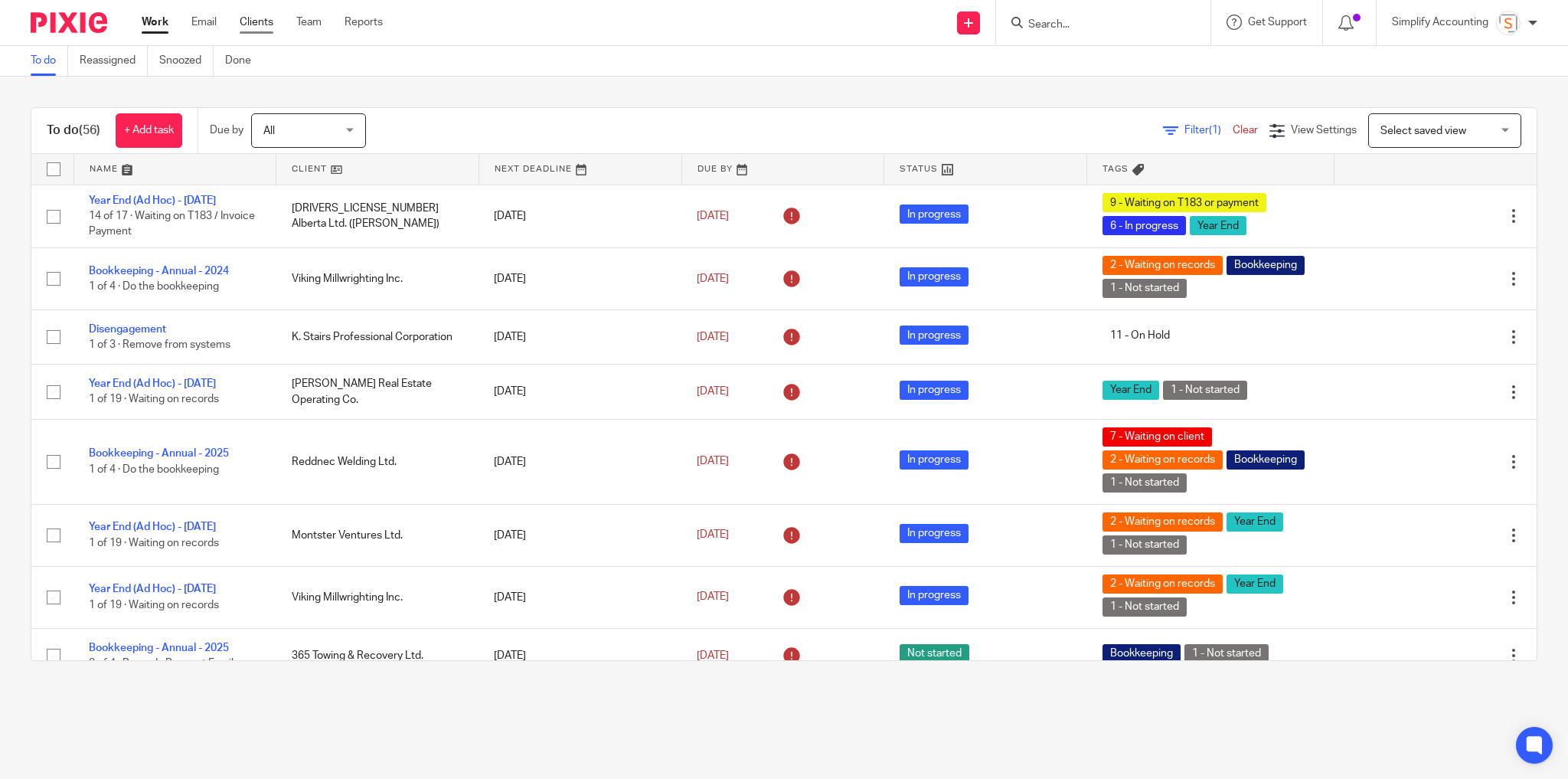
click at [262, 21] on link "Clients" at bounding box center [257, 22] width 34 height 15
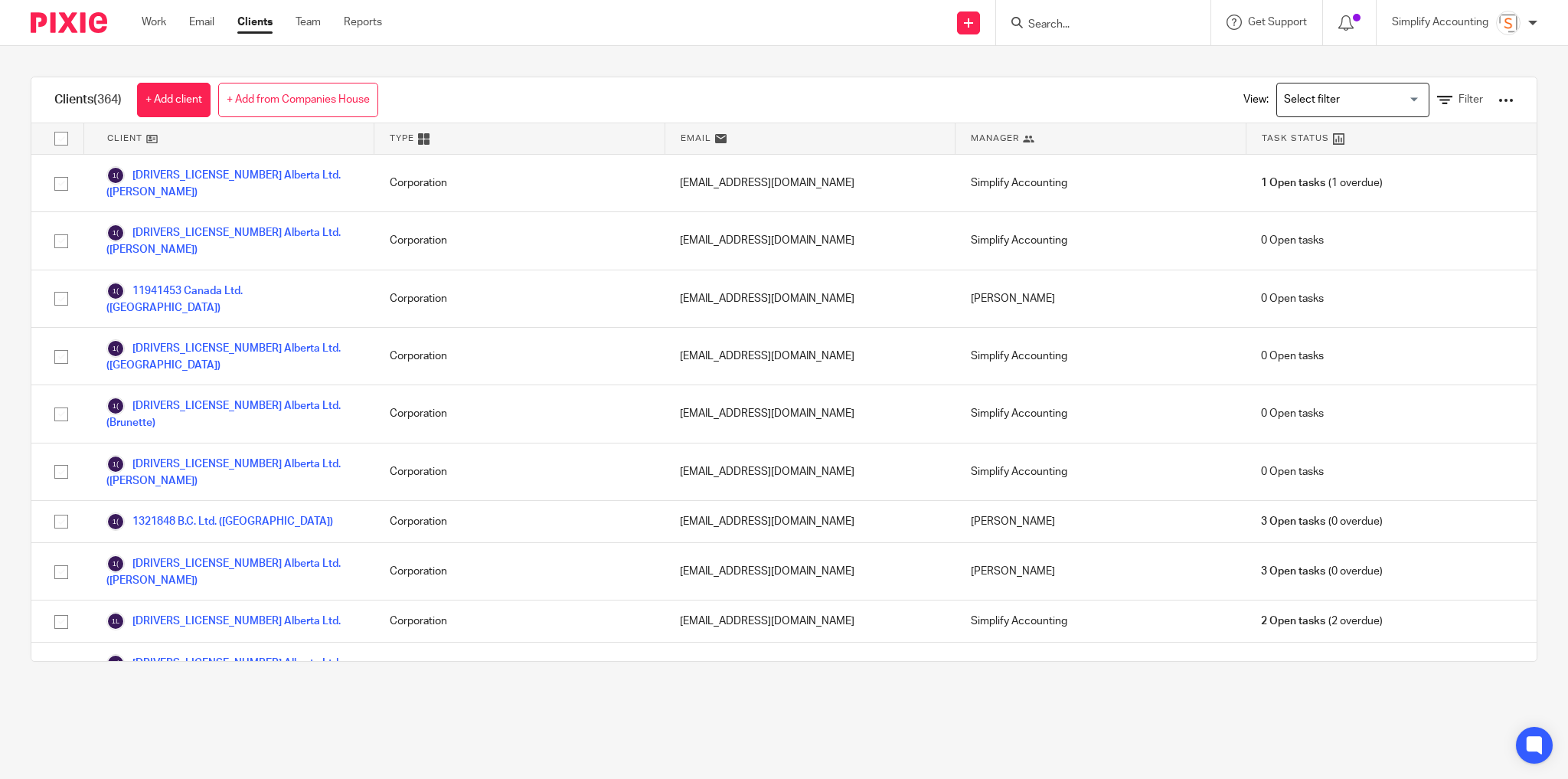
click at [1498, 95] on div at bounding box center [1506, 100] width 15 height 15
click at [1055, 21] on input "Search" at bounding box center [1096, 25] width 138 height 13
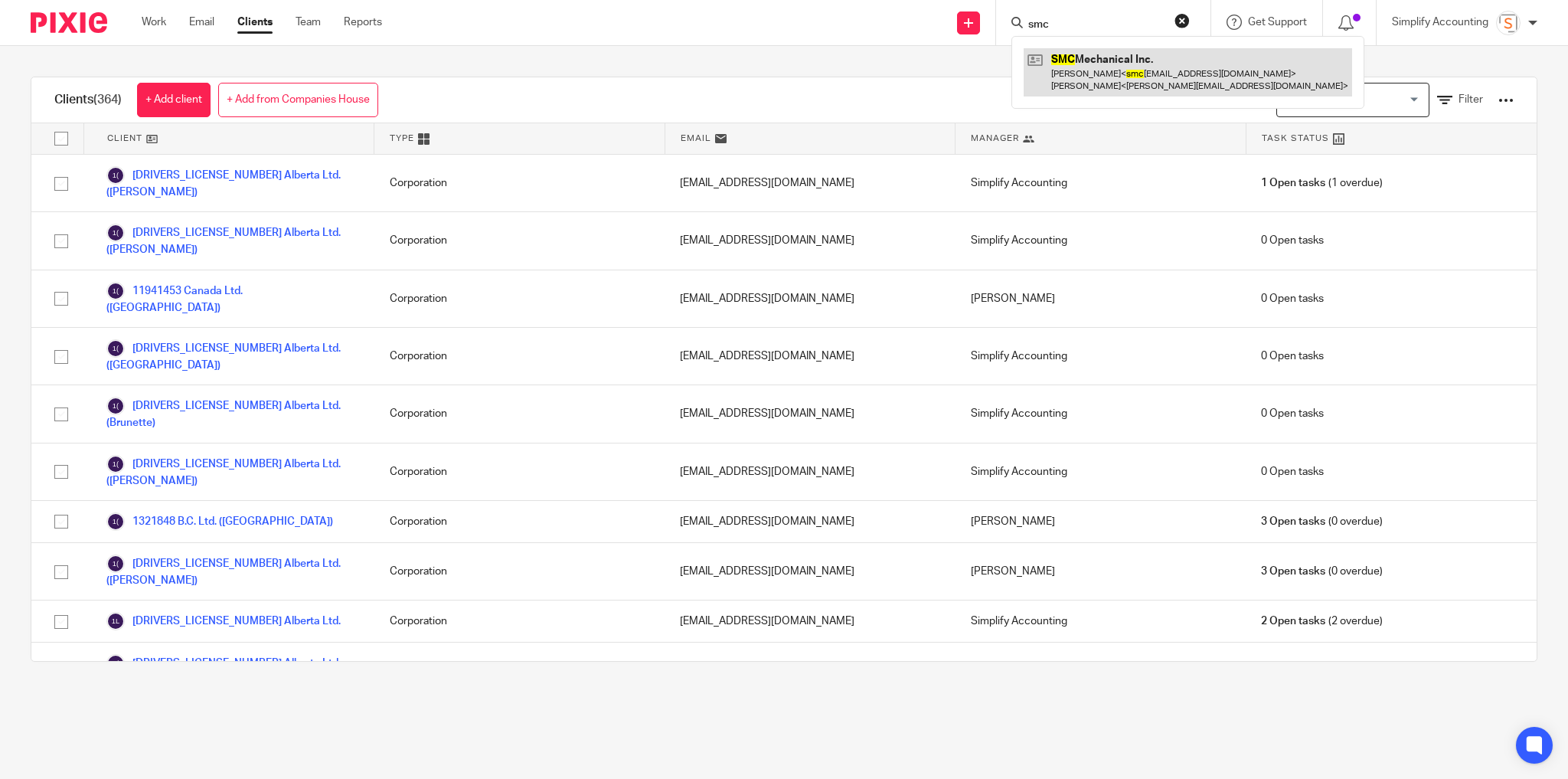
type input "smc"
click at [1124, 78] on link at bounding box center [1188, 72] width 328 height 47
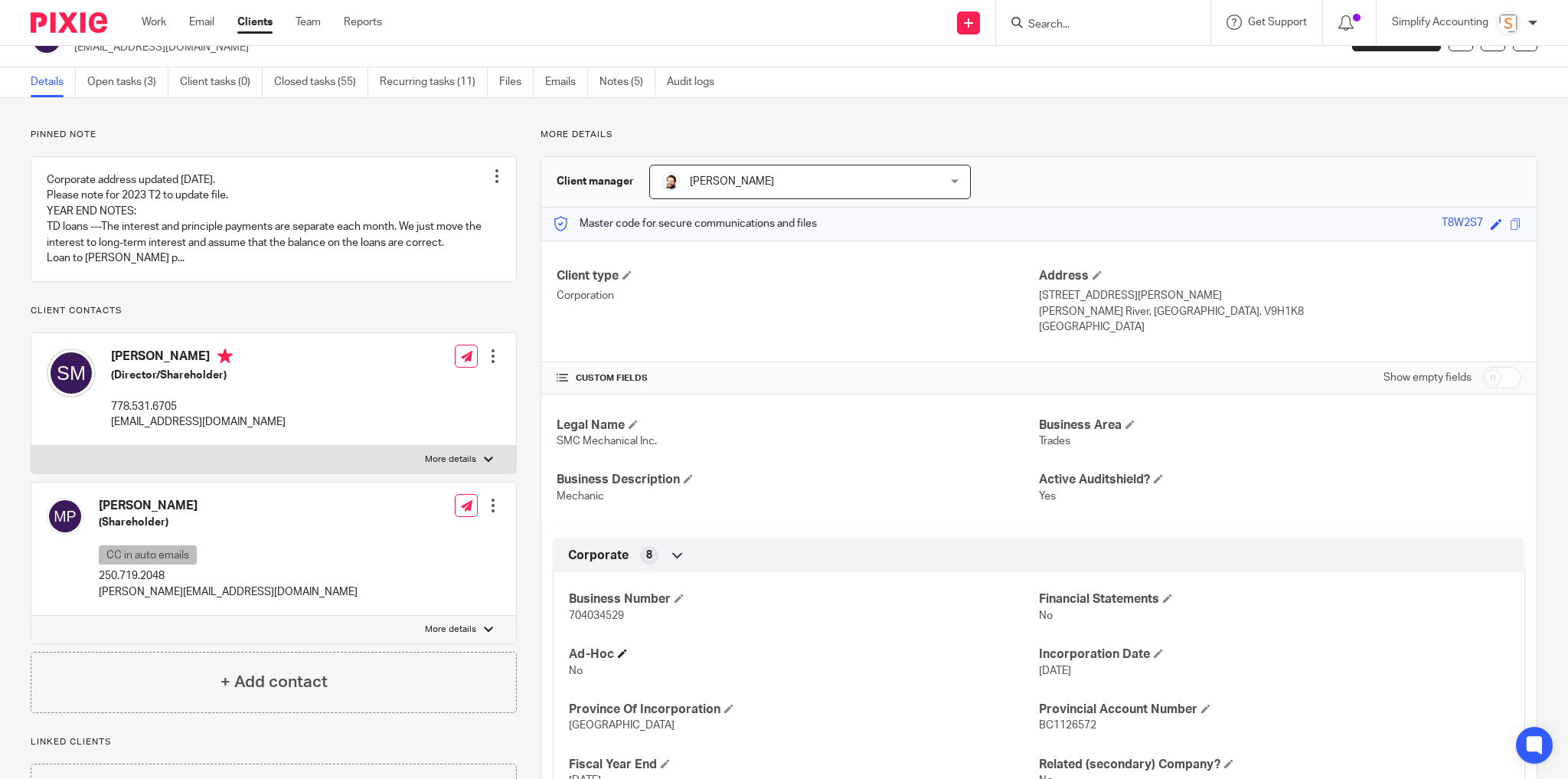
scroll to position [123, 0]
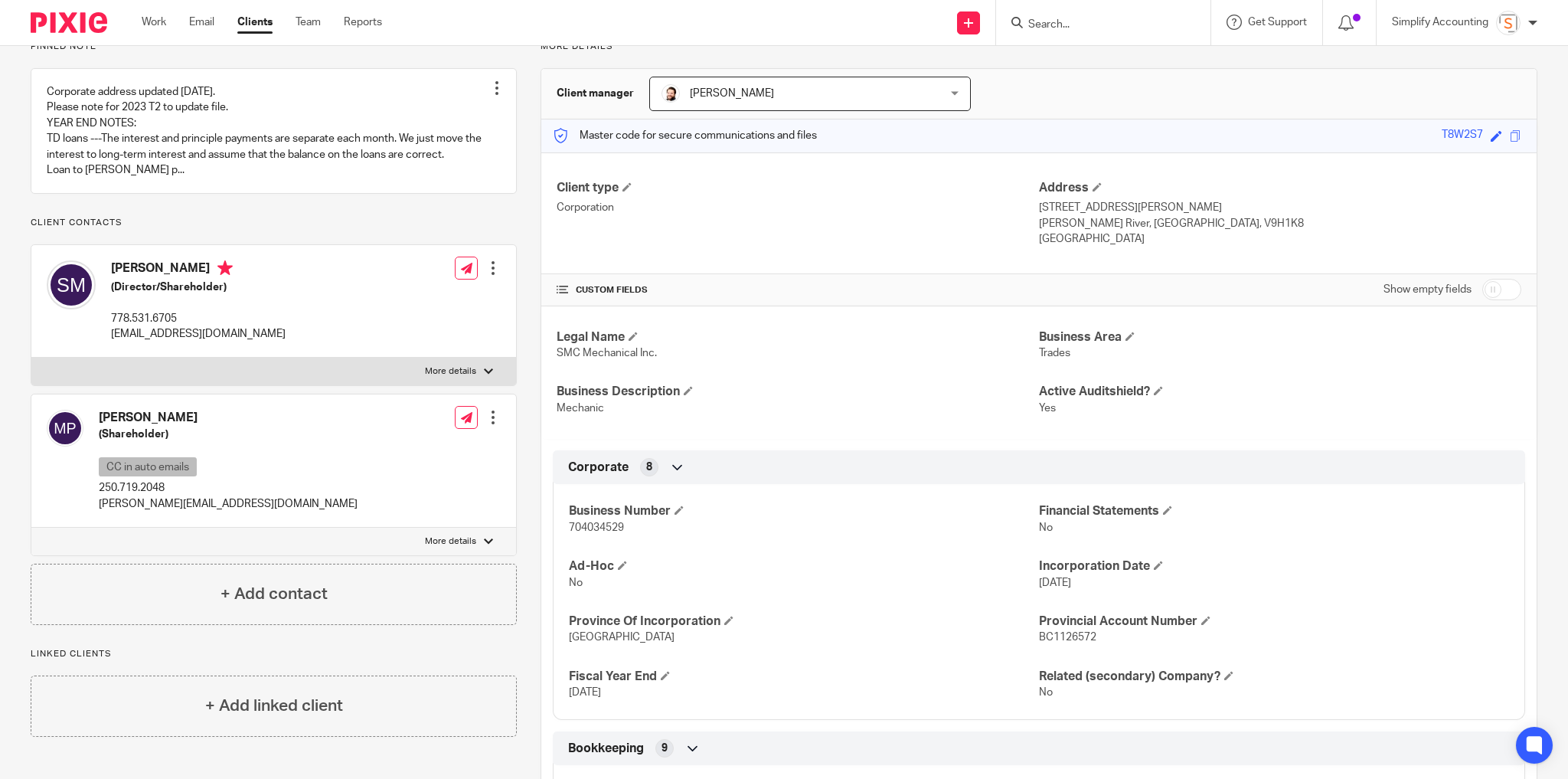
click at [578, 522] on span "704034529" at bounding box center [597, 527] width 56 height 11
copy span "704034529"
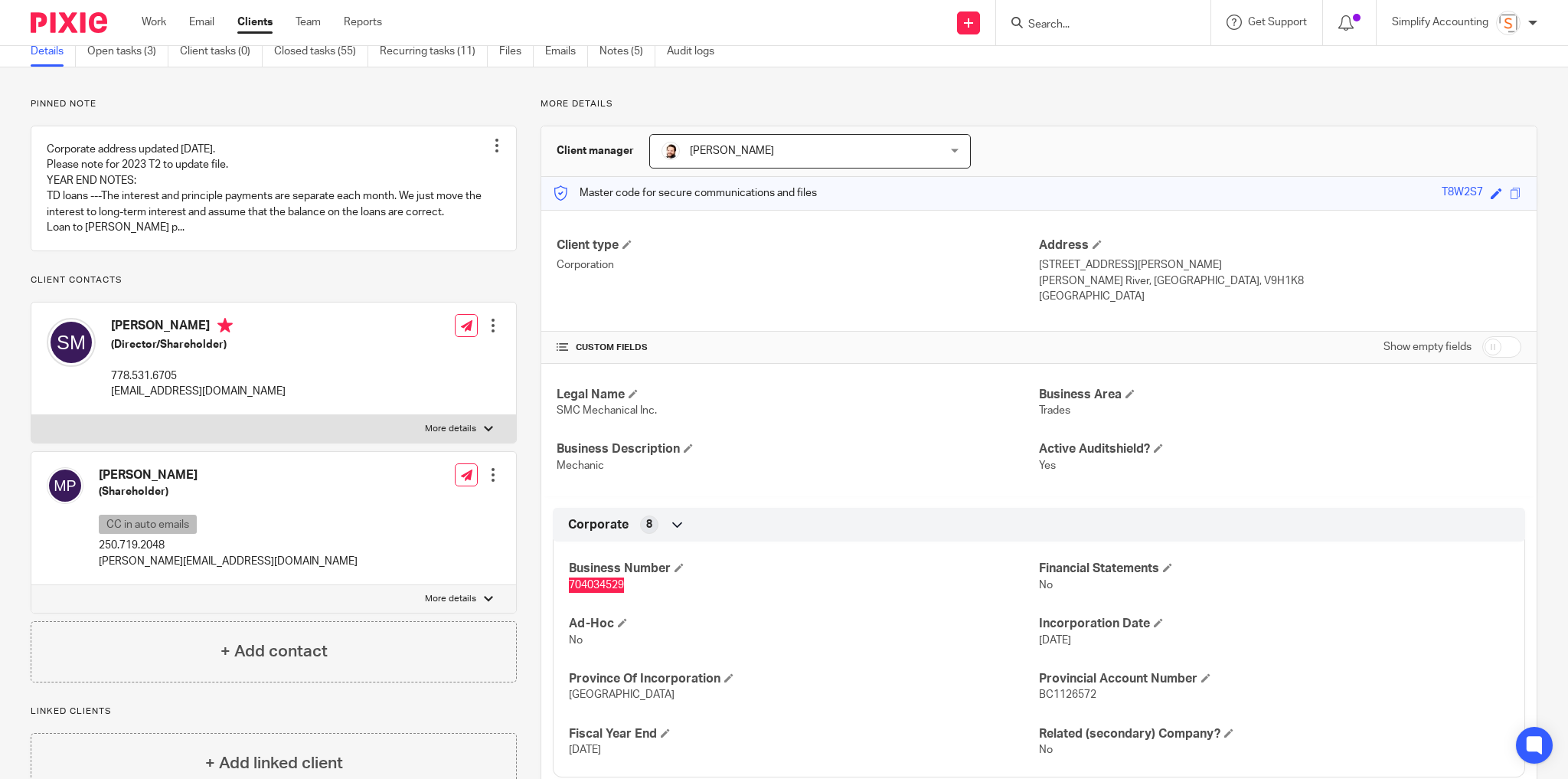
scroll to position [0, 0]
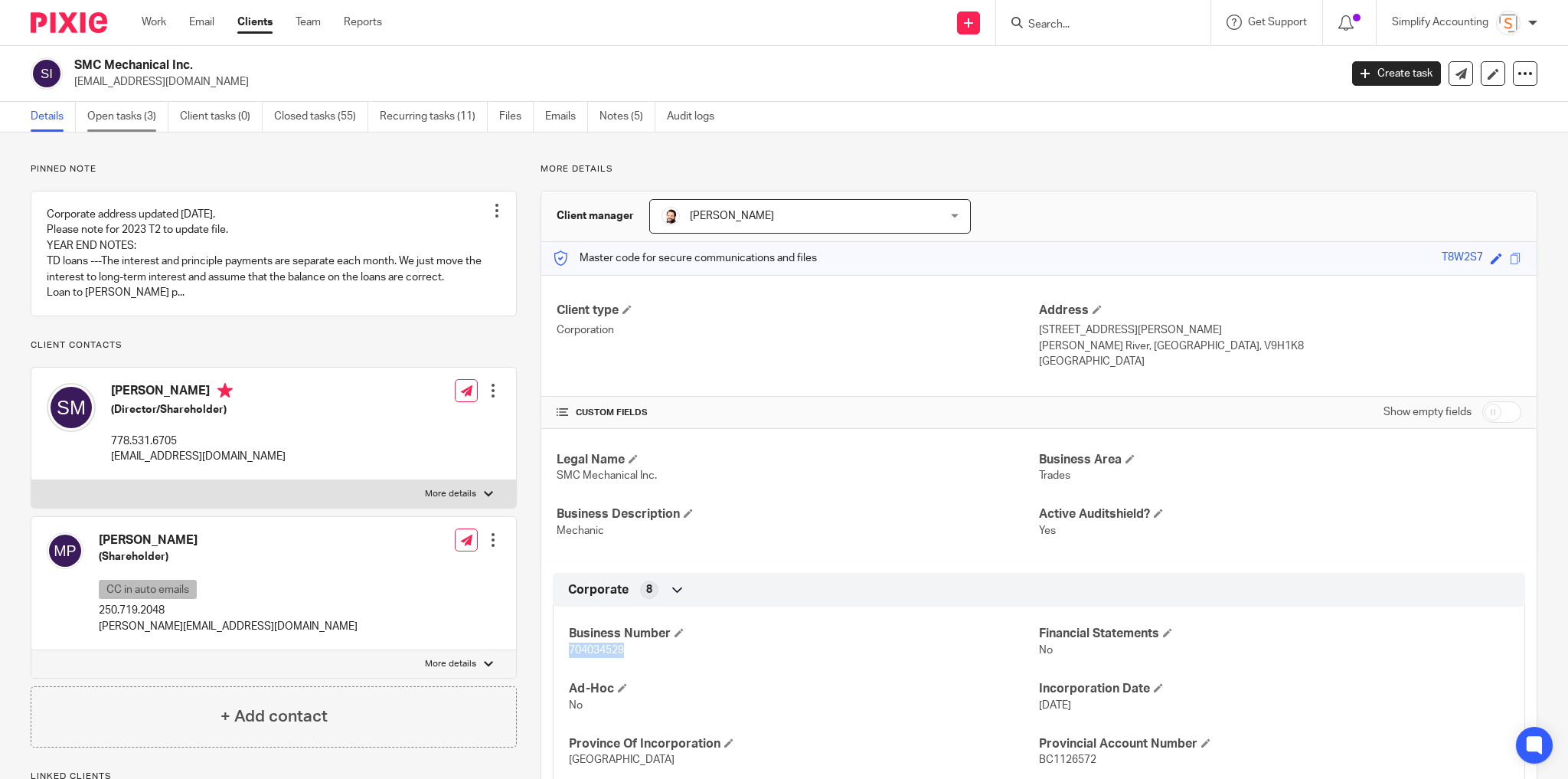
click at [130, 120] on link "Open tasks (3)" at bounding box center [128, 116] width 81 height 29
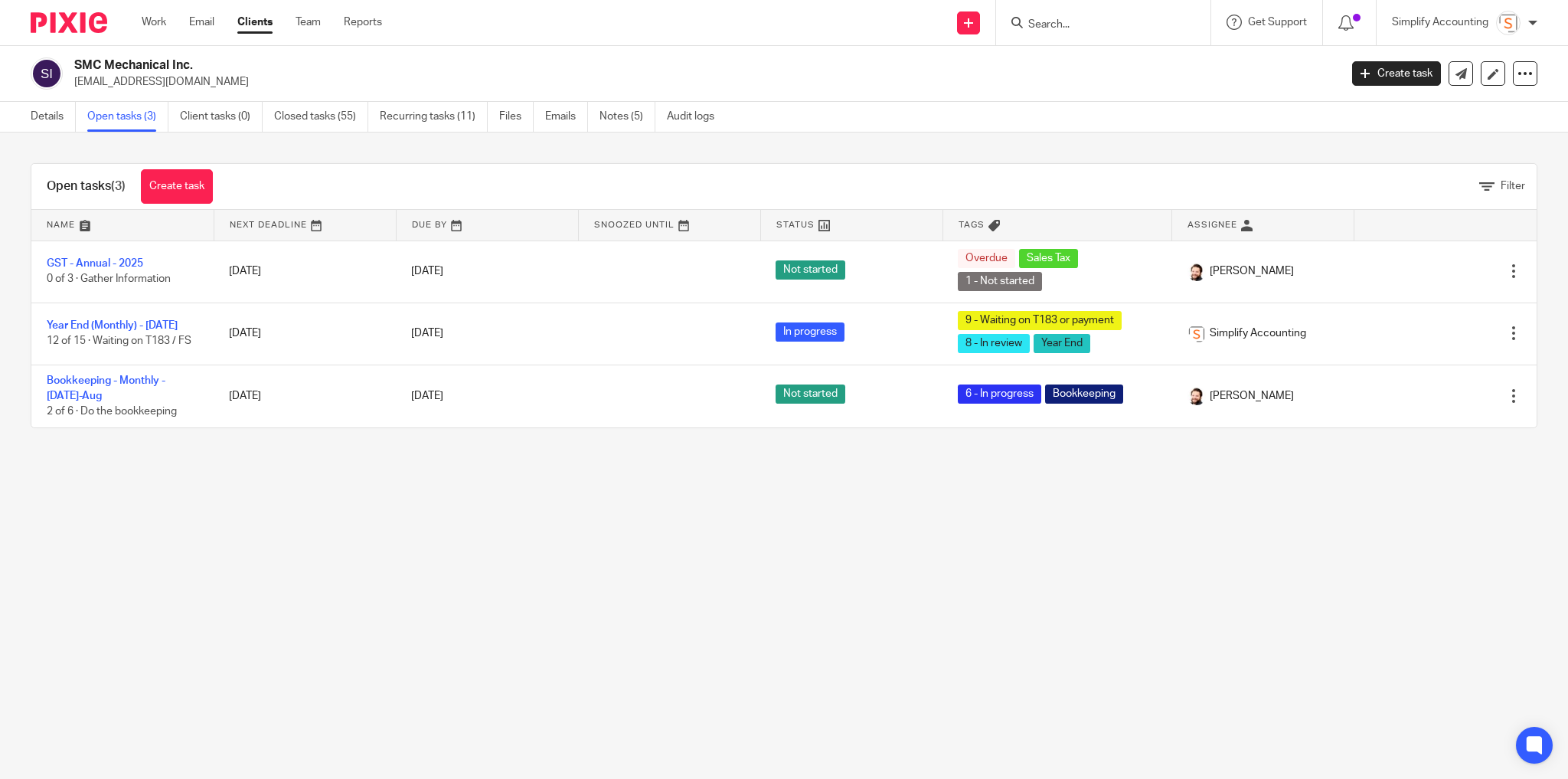
click at [1250, 588] on main "SMC Mechanical Inc. smcmechanics@gmail.com Create task Update from Companies Ho…" at bounding box center [784, 389] width 1568 height 779
drag, startPoint x: 167, startPoint y: 174, endPoint x: 178, endPoint y: 174, distance: 11.0
click at [167, 174] on link "Create task" at bounding box center [177, 186] width 72 height 35
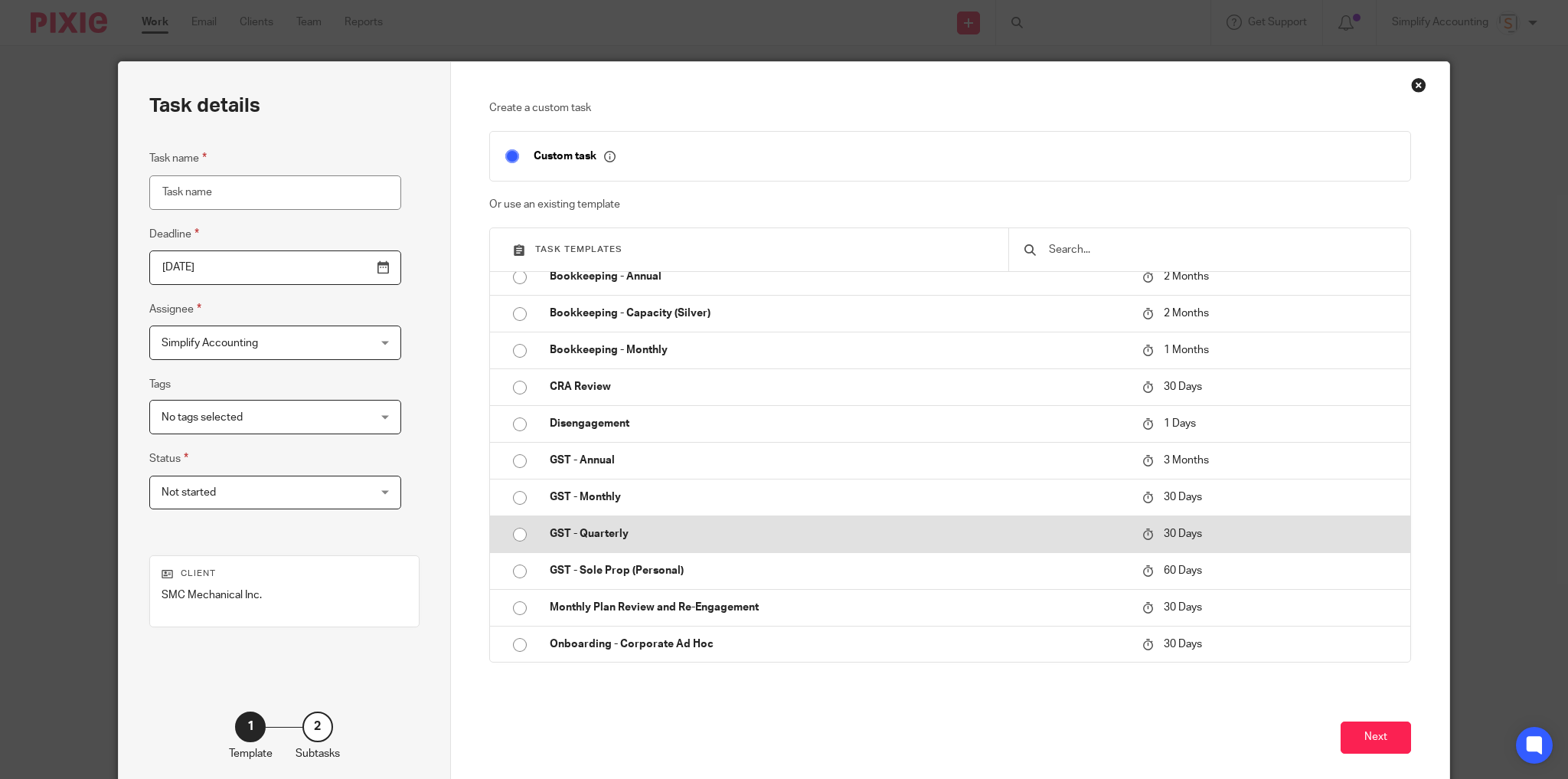
scroll to position [429, 0]
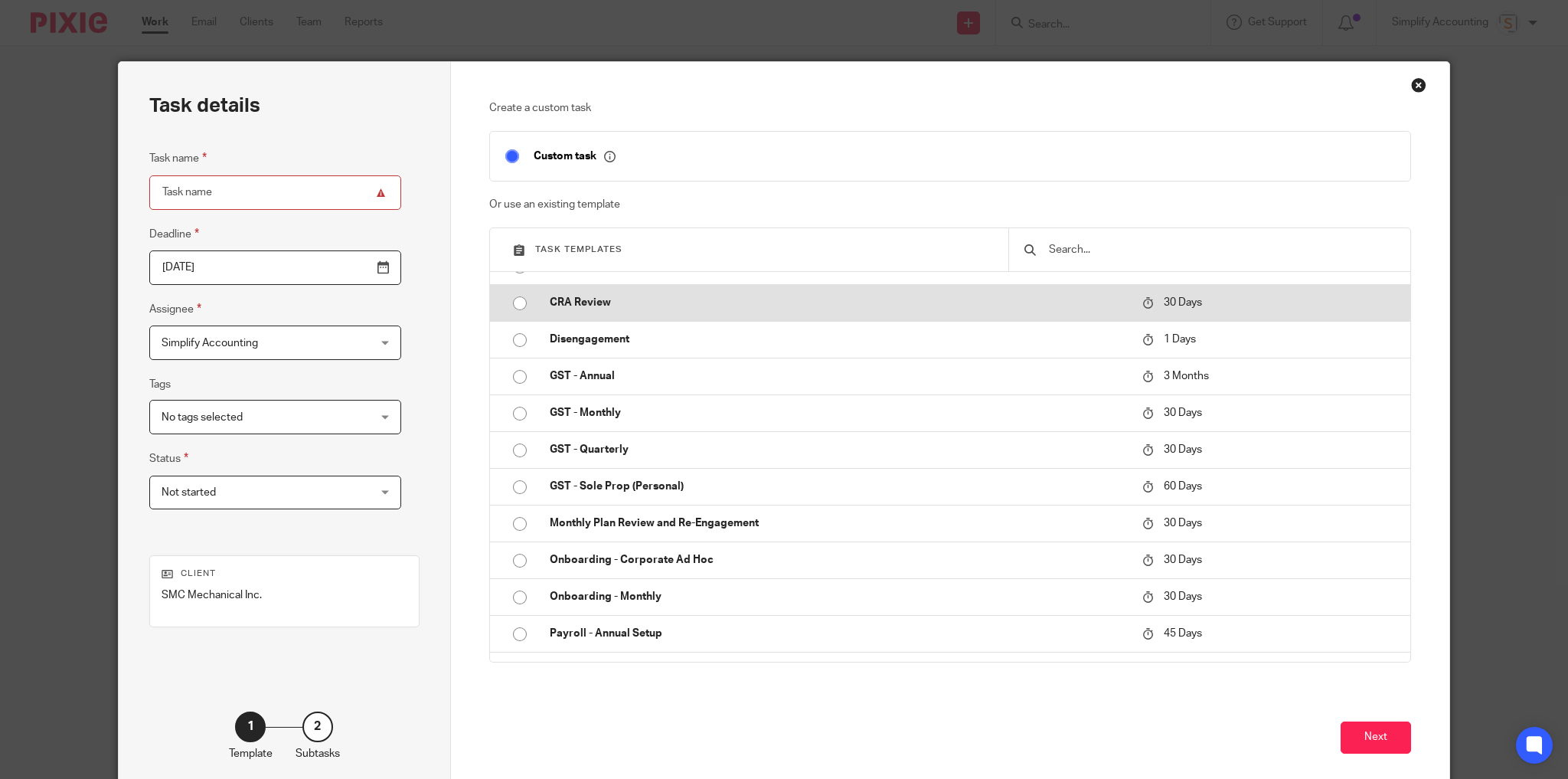
click at [563, 301] on p "CRA Review" at bounding box center [837, 302] width 577 height 15
type input "[DATE]"
type input "CRA Review"
checkbox input "false"
radio input "true"
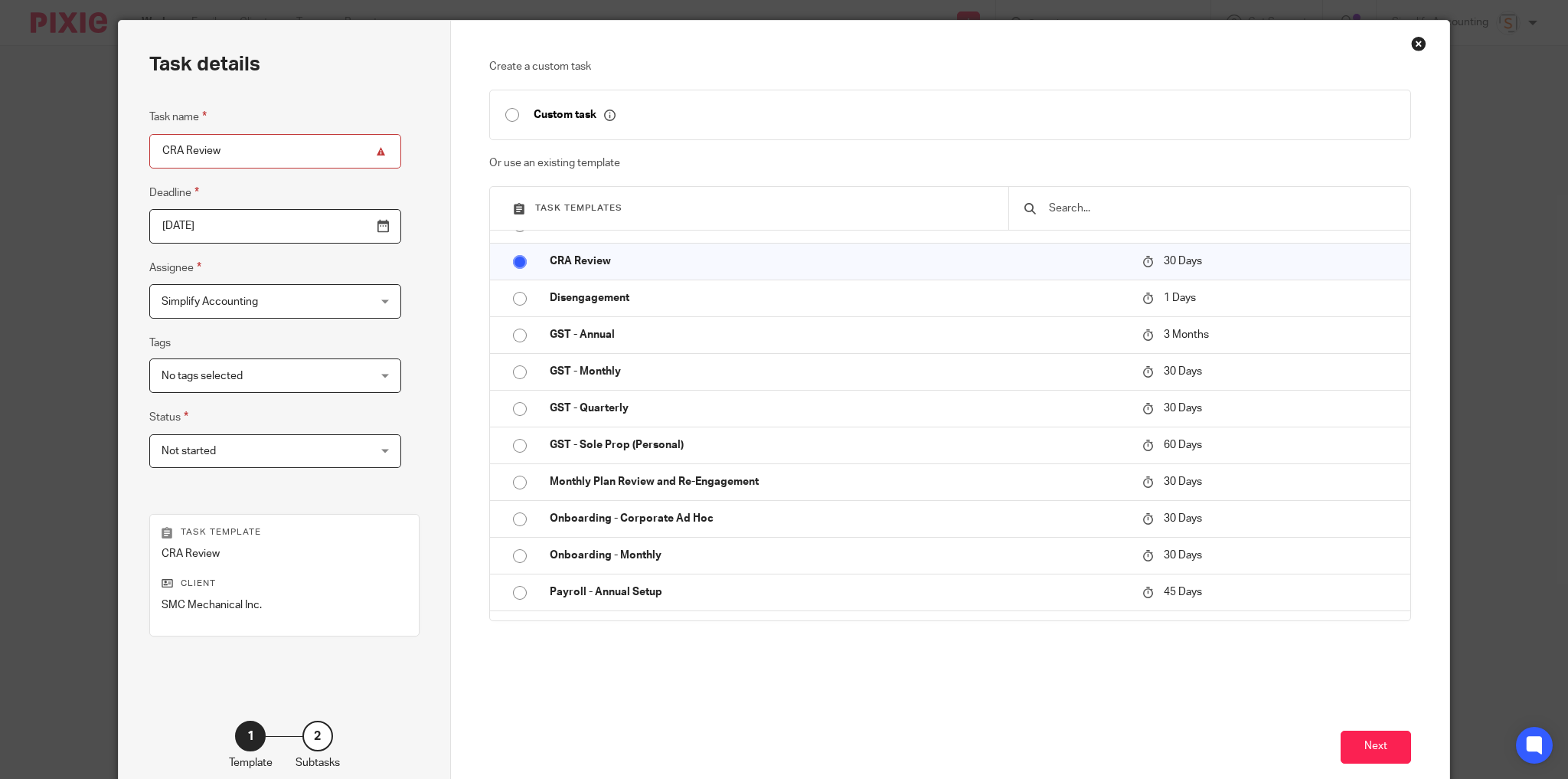
scroll to position [61, 0]
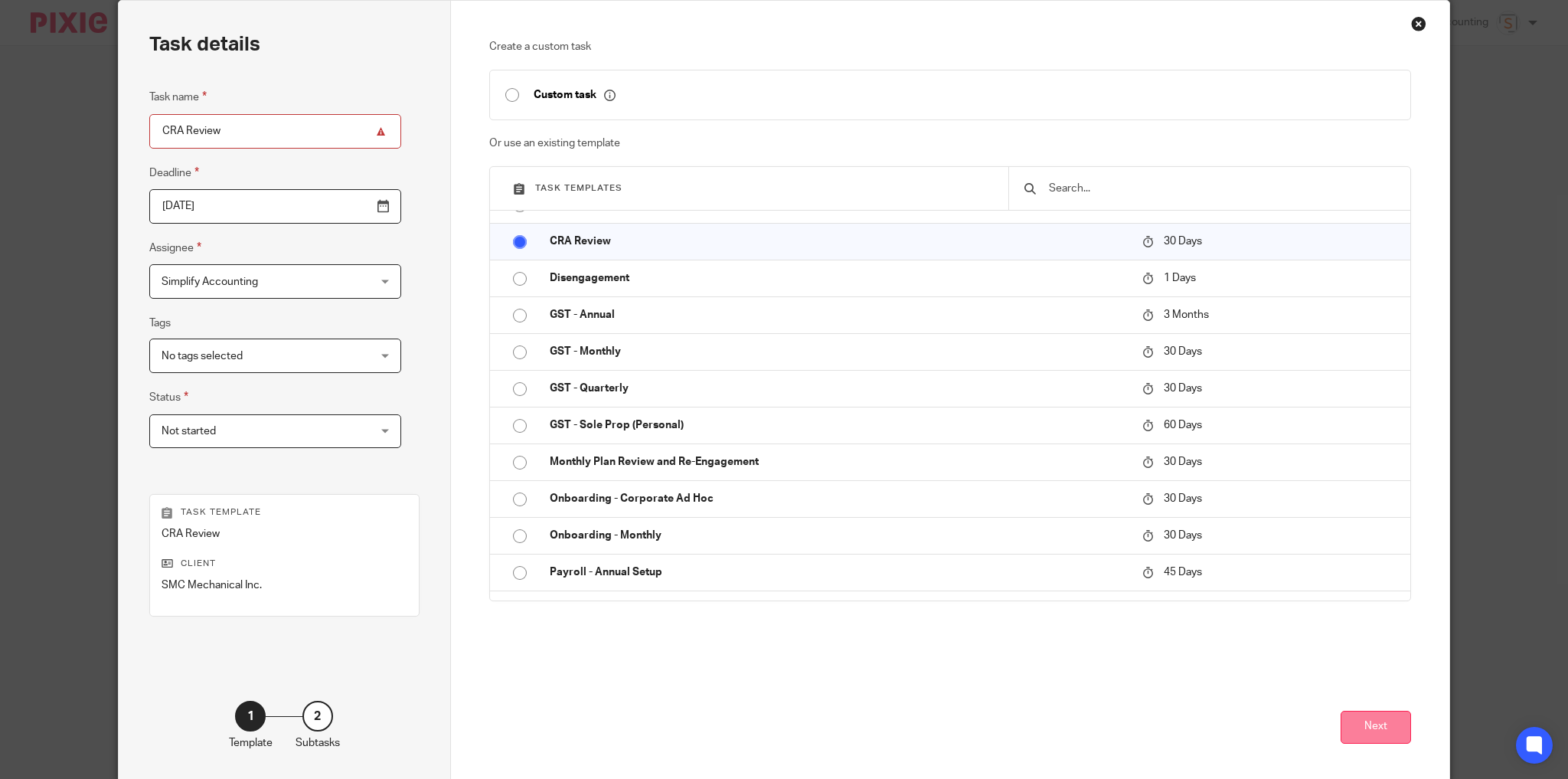
click at [1358, 728] on button "Next" at bounding box center [1376, 727] width 71 height 33
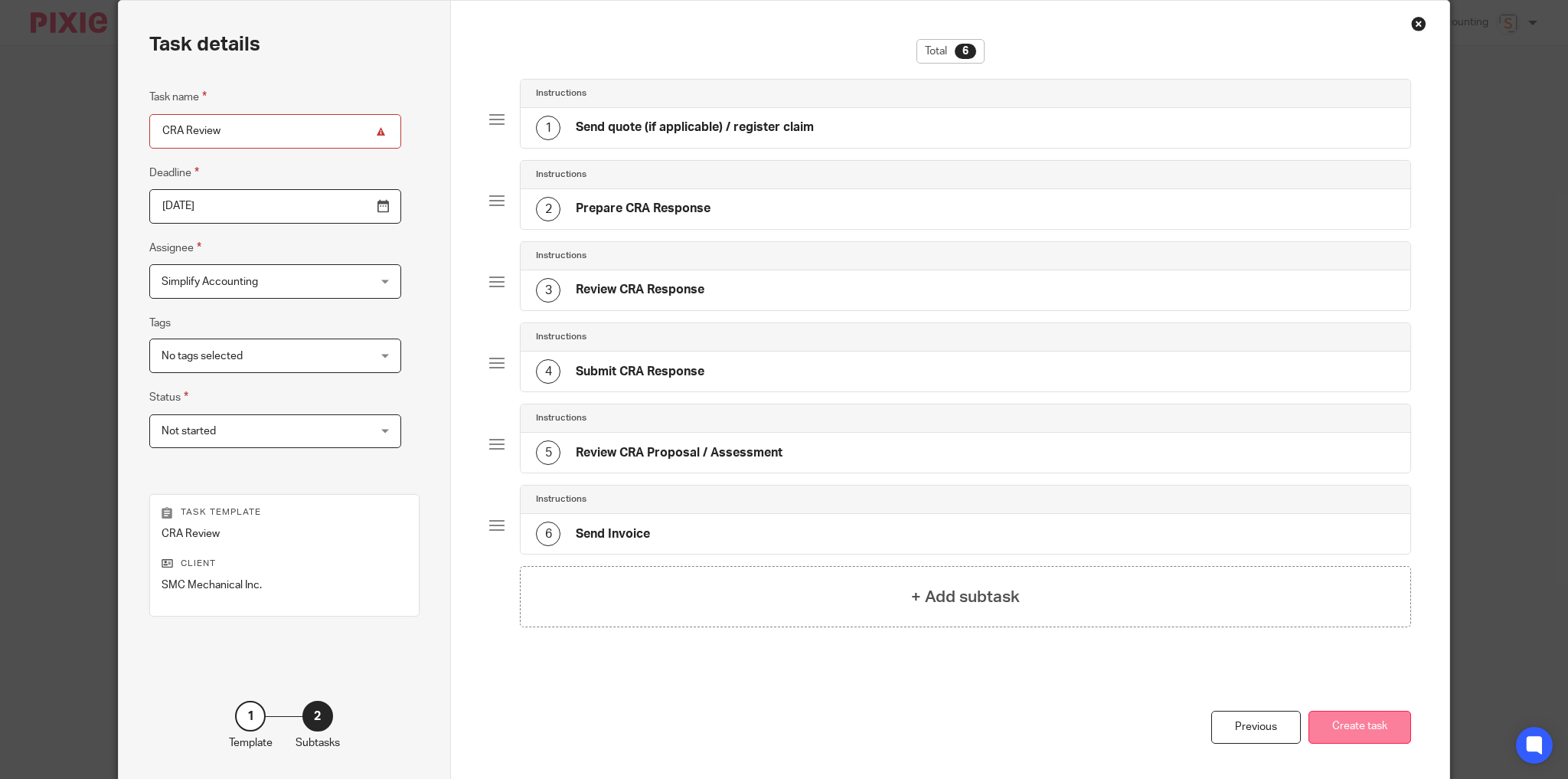
click at [1332, 740] on button "Create task" at bounding box center [1360, 727] width 103 height 33
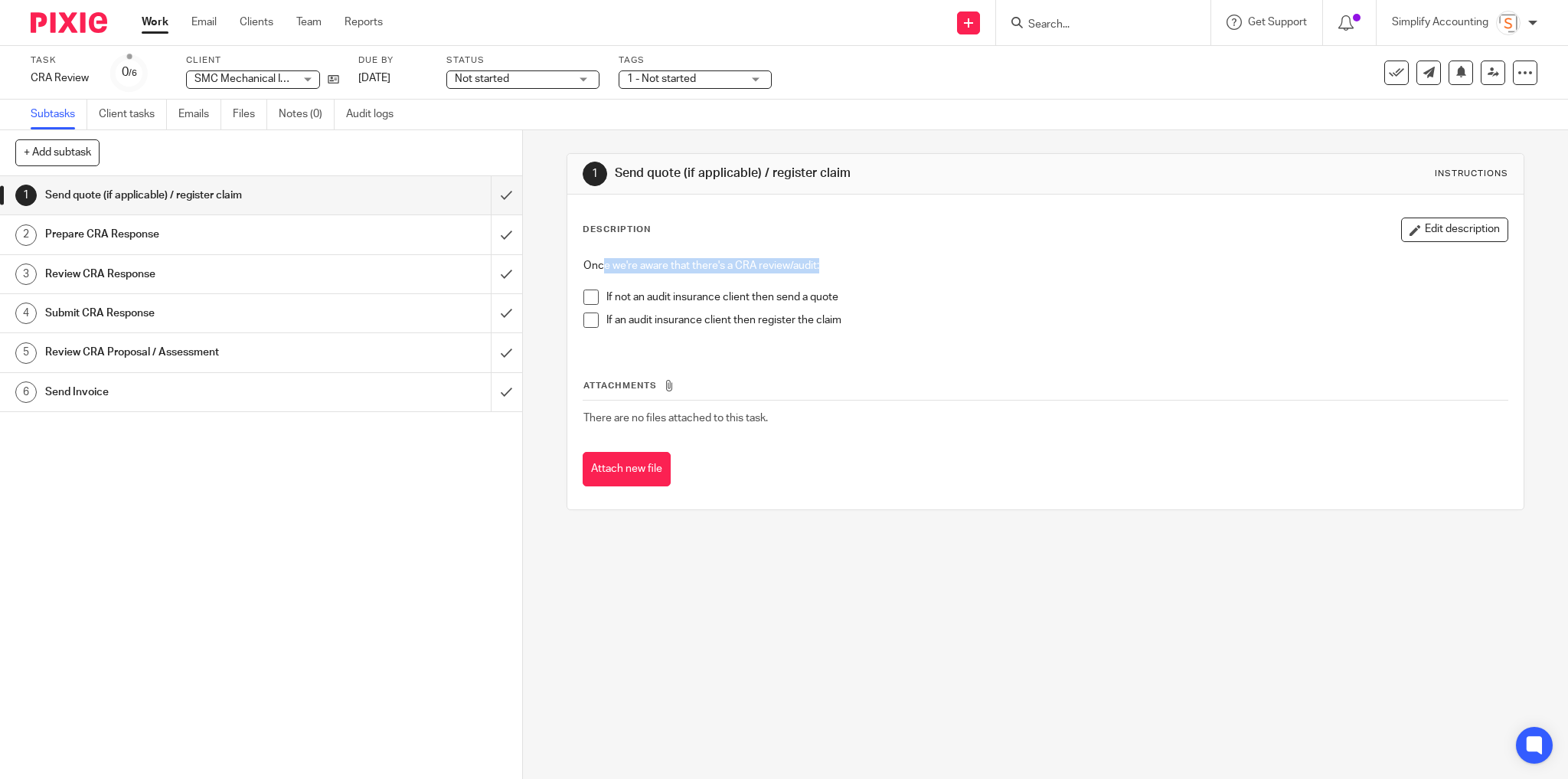
drag, startPoint x: 598, startPoint y: 260, endPoint x: 833, endPoint y: 259, distance: 235.0
click at [833, 259] on p "Once we're aware that there's a CRA review/audit:" at bounding box center [1045, 266] width 925 height 15
drag, startPoint x: 602, startPoint y: 293, endPoint x: 837, endPoint y: 296, distance: 235.0
click at [837, 296] on p "If not an audit insurance client then send a quote" at bounding box center [1058, 297] width 902 height 15
drag, startPoint x: 850, startPoint y: 316, endPoint x: 598, endPoint y: 326, distance: 252.2
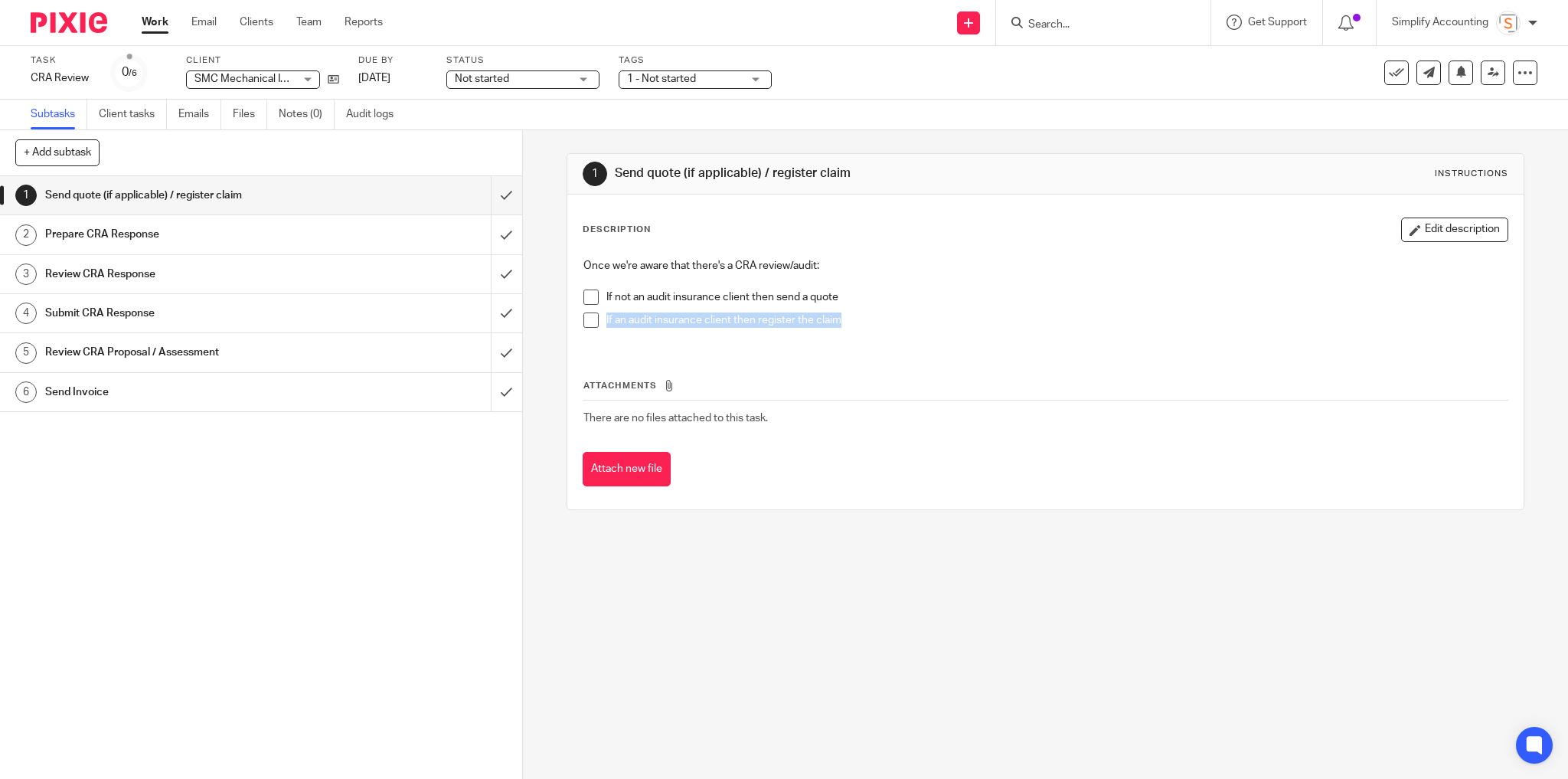
click at [598, 326] on li "If an audit insurance client then register the claim" at bounding box center [1045, 323] width 925 height 23
click at [384, 237] on div "Prepare CRA Response" at bounding box center [260, 234] width 430 height 23
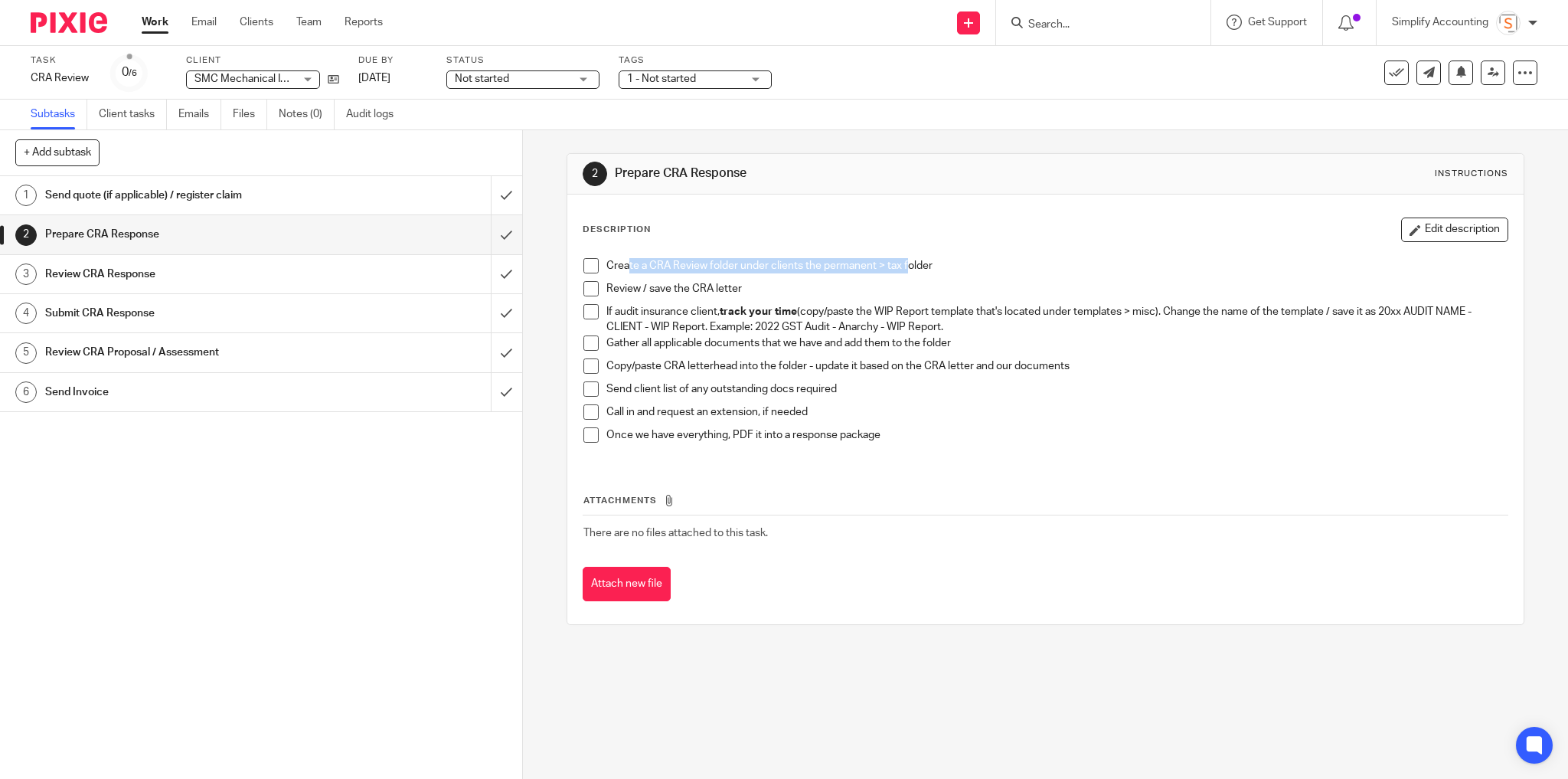
drag, startPoint x: 622, startPoint y: 264, endPoint x: 903, endPoint y: 262, distance: 281.0
click at [903, 262] on p "Create a CRA Review folder under clients the permanent > tax folder" at bounding box center [1058, 266] width 902 height 15
drag, startPoint x: 621, startPoint y: 287, endPoint x: 742, endPoint y: 285, distance: 121.0
click at [742, 285] on p "Review / save the CRA letter" at bounding box center [1058, 289] width 902 height 15
click at [218, 232] on h1 "Prepare CRA Response" at bounding box center [189, 234] width 287 height 23
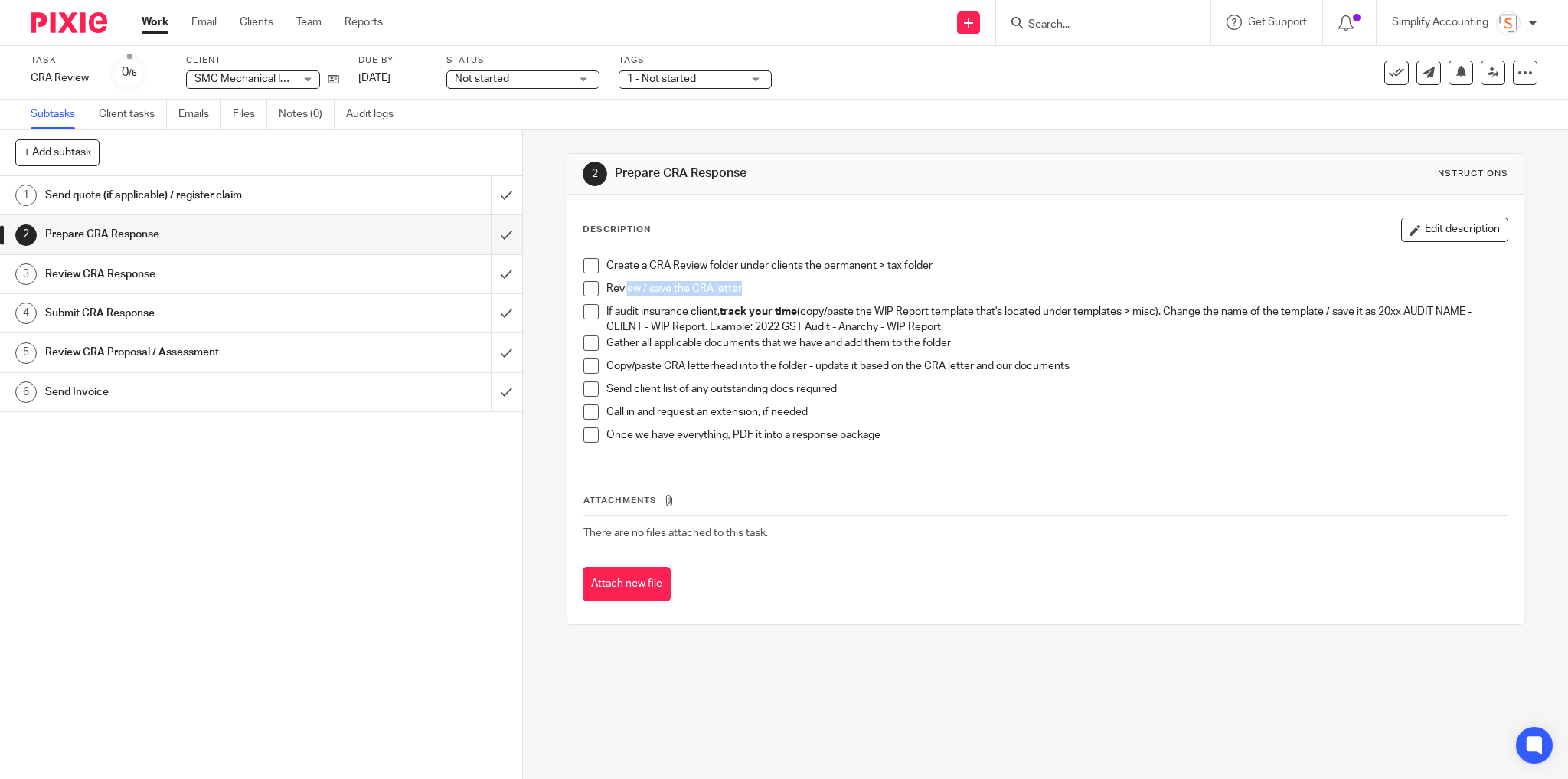
click at [219, 273] on h1 "Review CRA Response" at bounding box center [189, 274] width 287 height 23
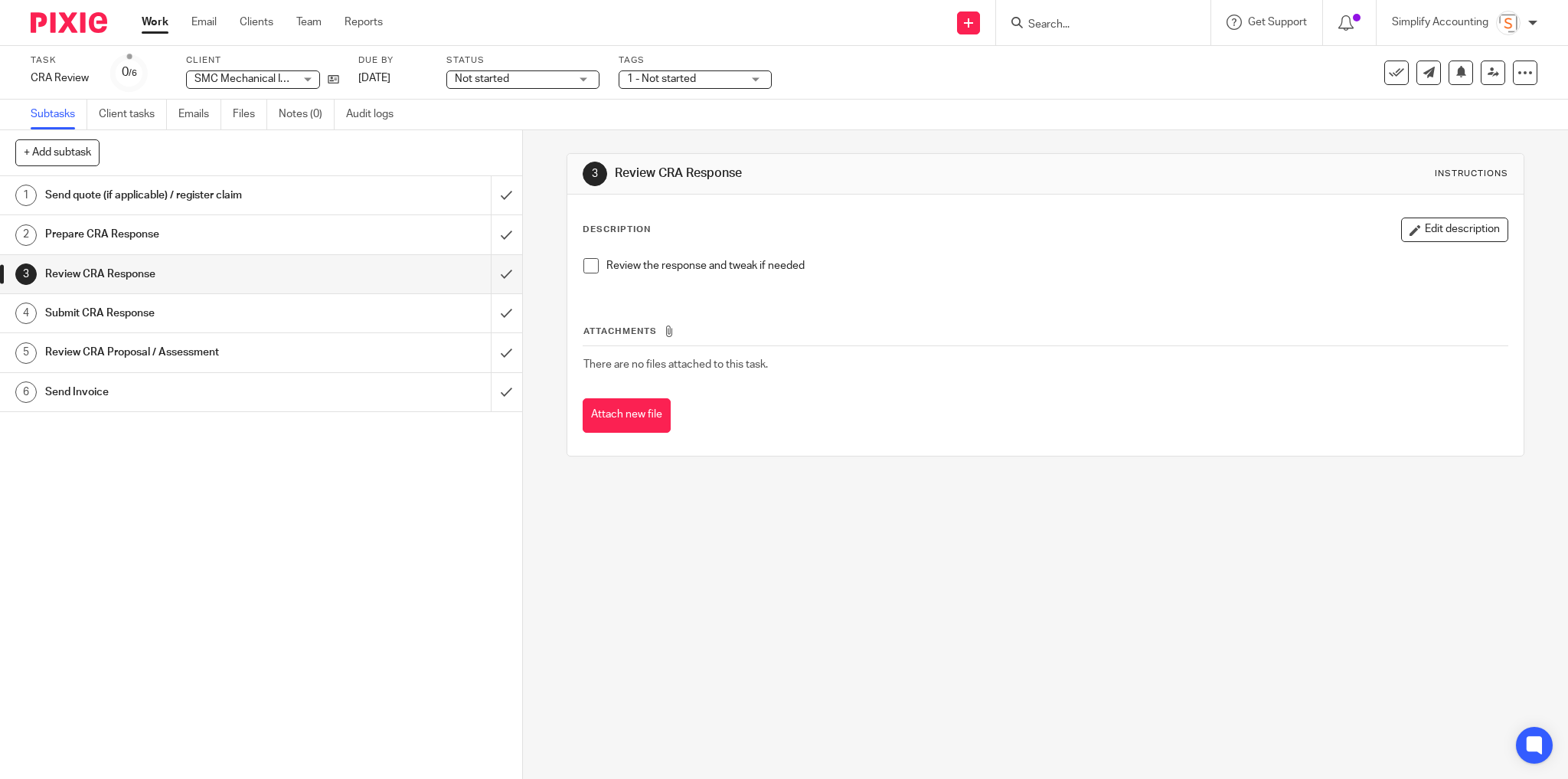
click at [258, 316] on h1 "Submit CRA Response" at bounding box center [189, 312] width 287 height 23
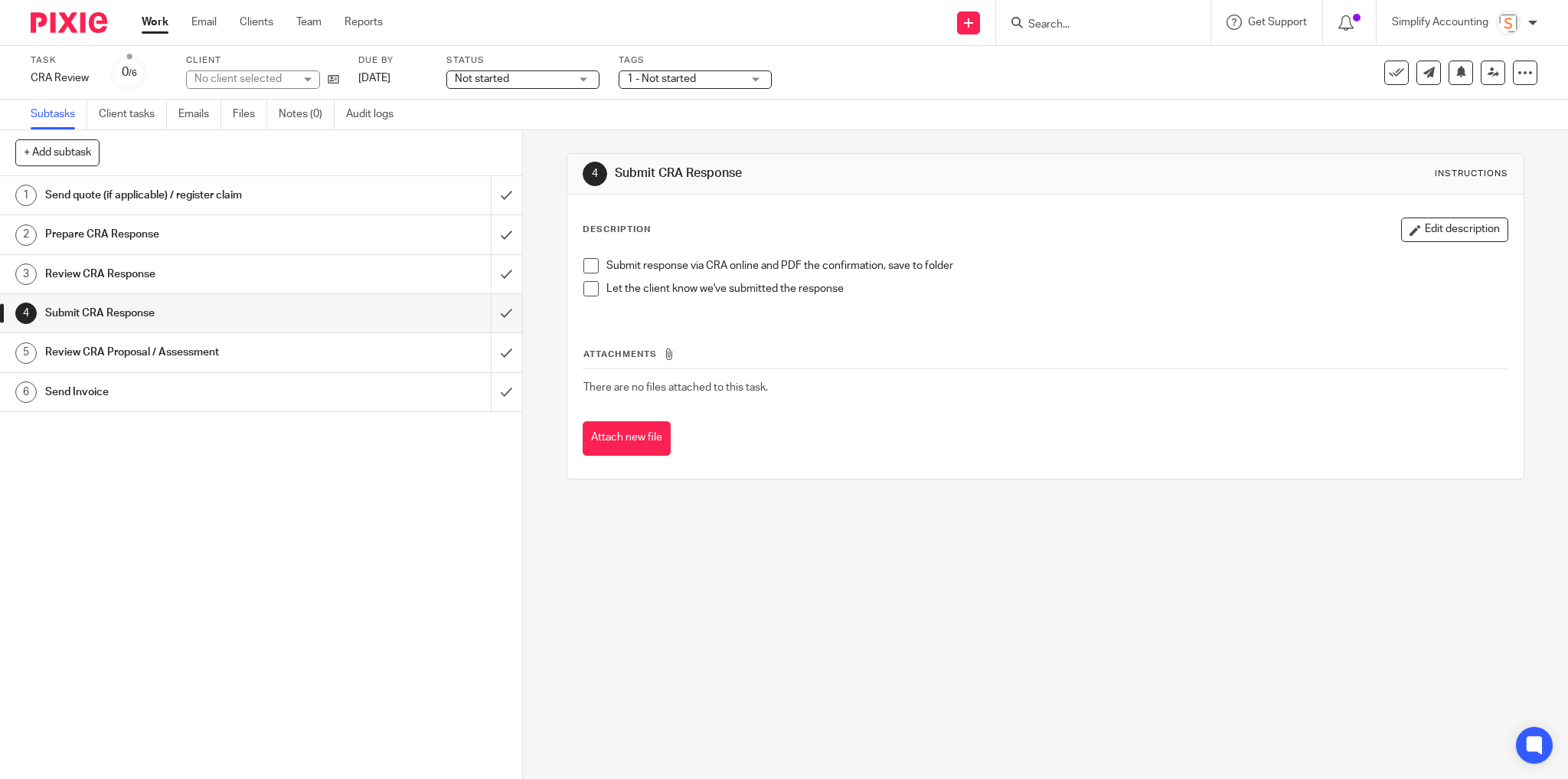
click at [246, 342] on h1 "Review CRA Proposal / Assessment" at bounding box center [189, 352] width 287 height 23
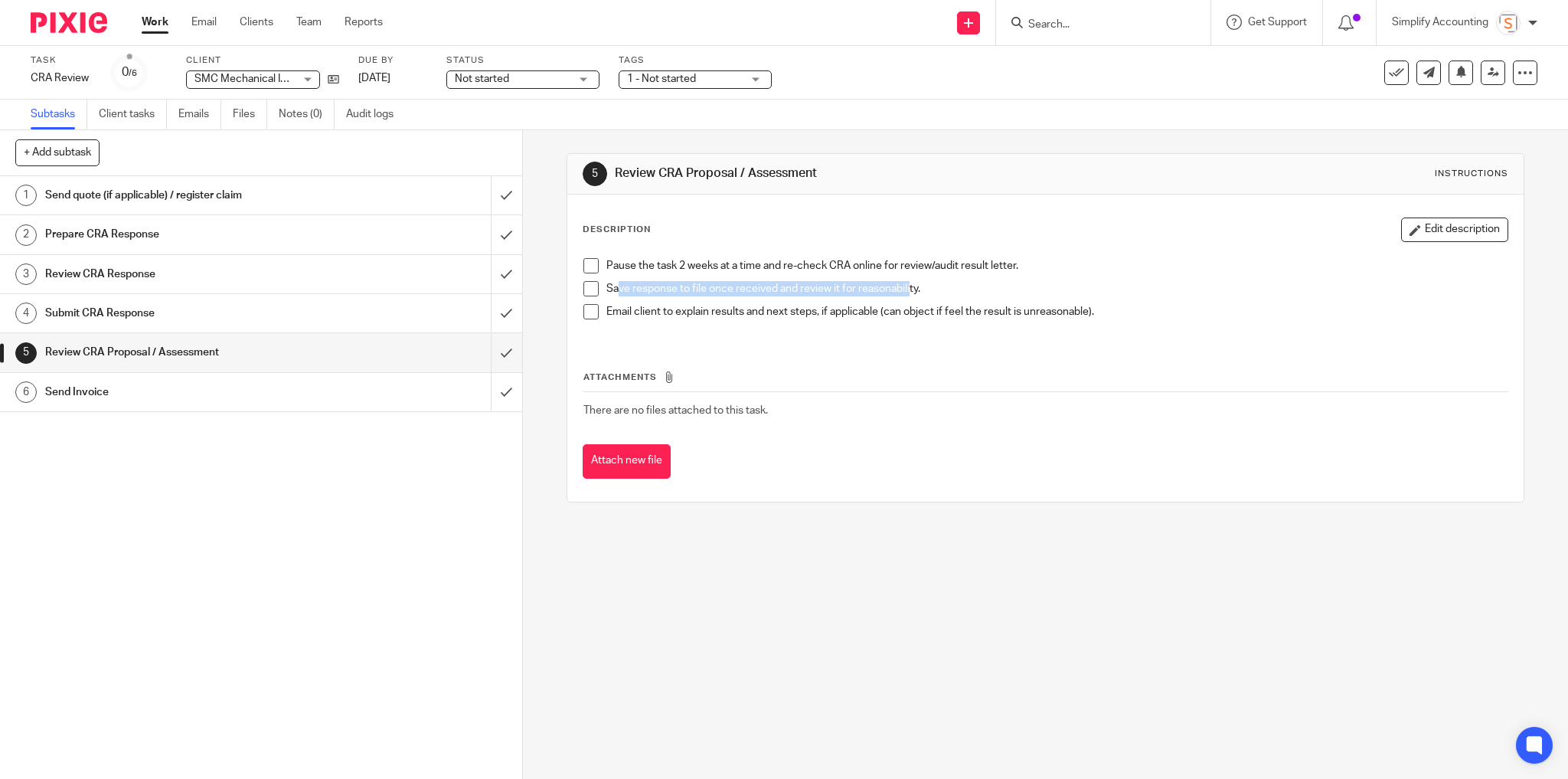
drag, startPoint x: 612, startPoint y: 290, endPoint x: 905, endPoint y: 296, distance: 293.1
click at [905, 296] on div "Save response to file once received and review it for reasonability." at bounding box center [1058, 292] width 902 height 23
drag, startPoint x: 608, startPoint y: 311, endPoint x: 1087, endPoint y: 323, distance: 479.2
click at [1087, 323] on div "Email client to explain results and next steps, if applicable (can object if fe…" at bounding box center [1058, 315] width 902 height 23
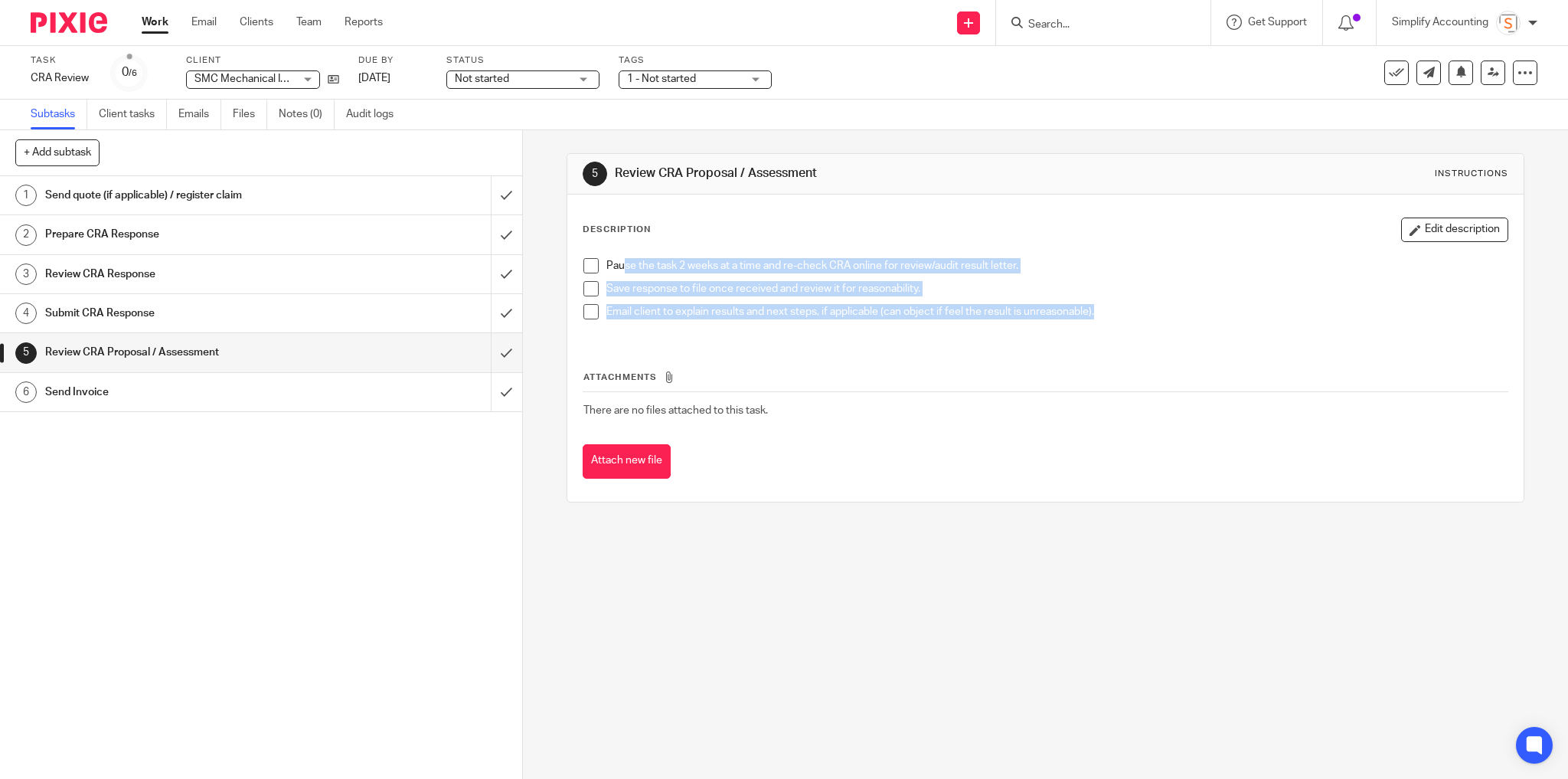
drag, startPoint x: 618, startPoint y: 262, endPoint x: 1098, endPoint y: 318, distance: 483.3
click at [1099, 318] on ul "Pause the task 2 weeks at a time and re-check CRA online for review/audit resul…" at bounding box center [1045, 293] width 925 height 69
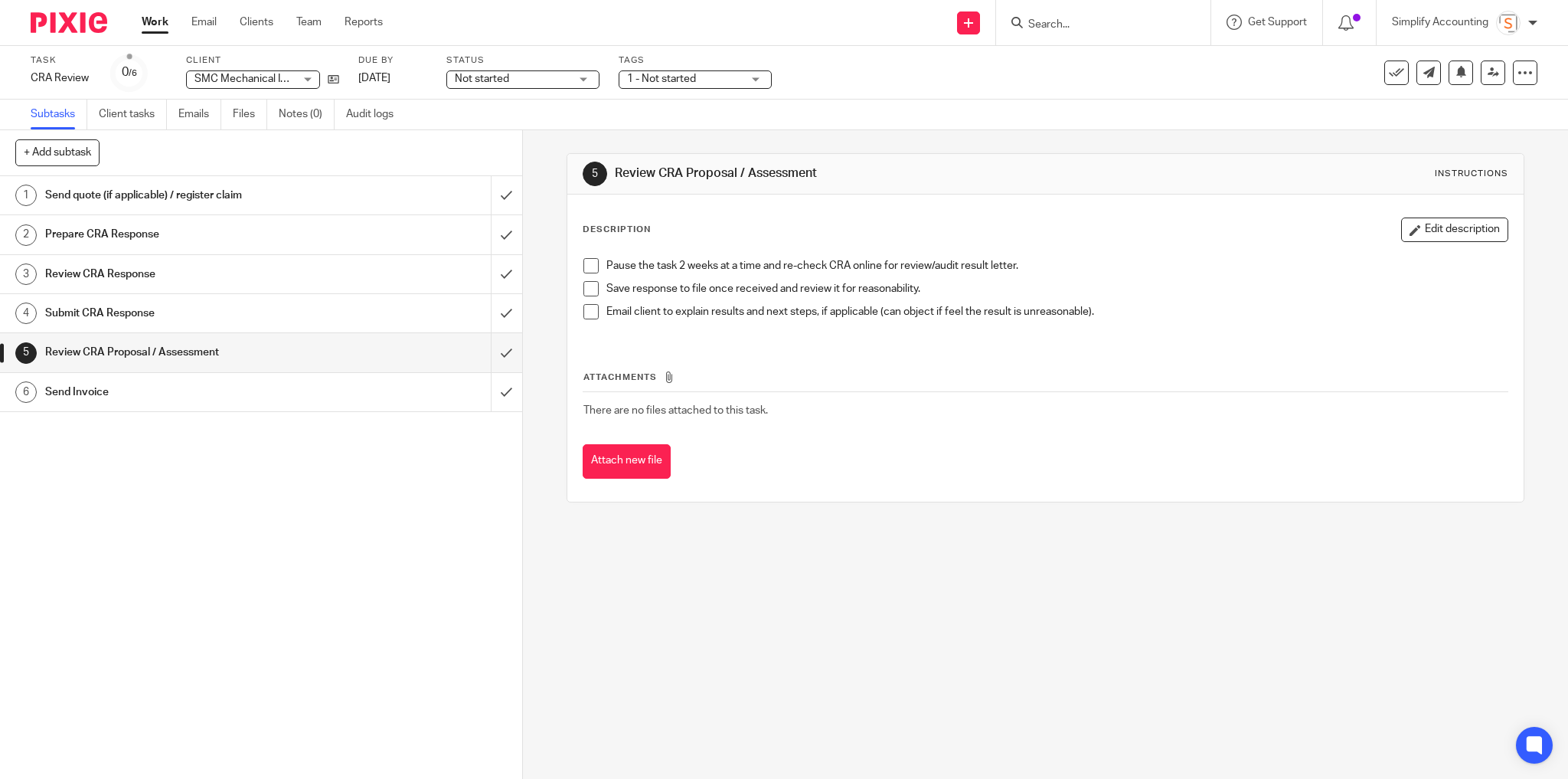
click at [674, 336] on div "Pause the task 2 weeks at a time and re-check CRA online for review/audit resul…" at bounding box center [1045, 294] width 940 height 88
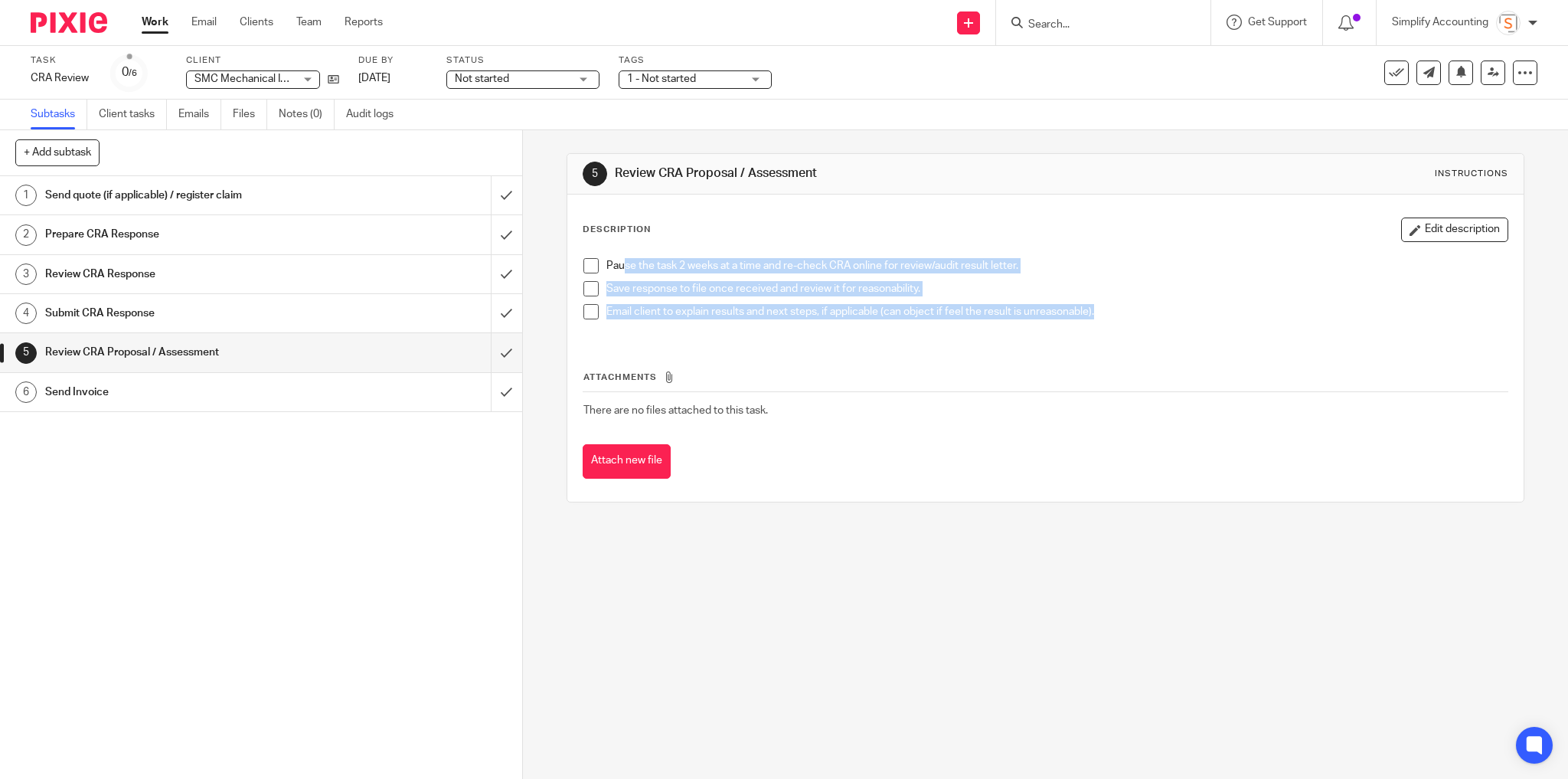
click at [160, 29] on link "Work" at bounding box center [155, 22] width 27 height 15
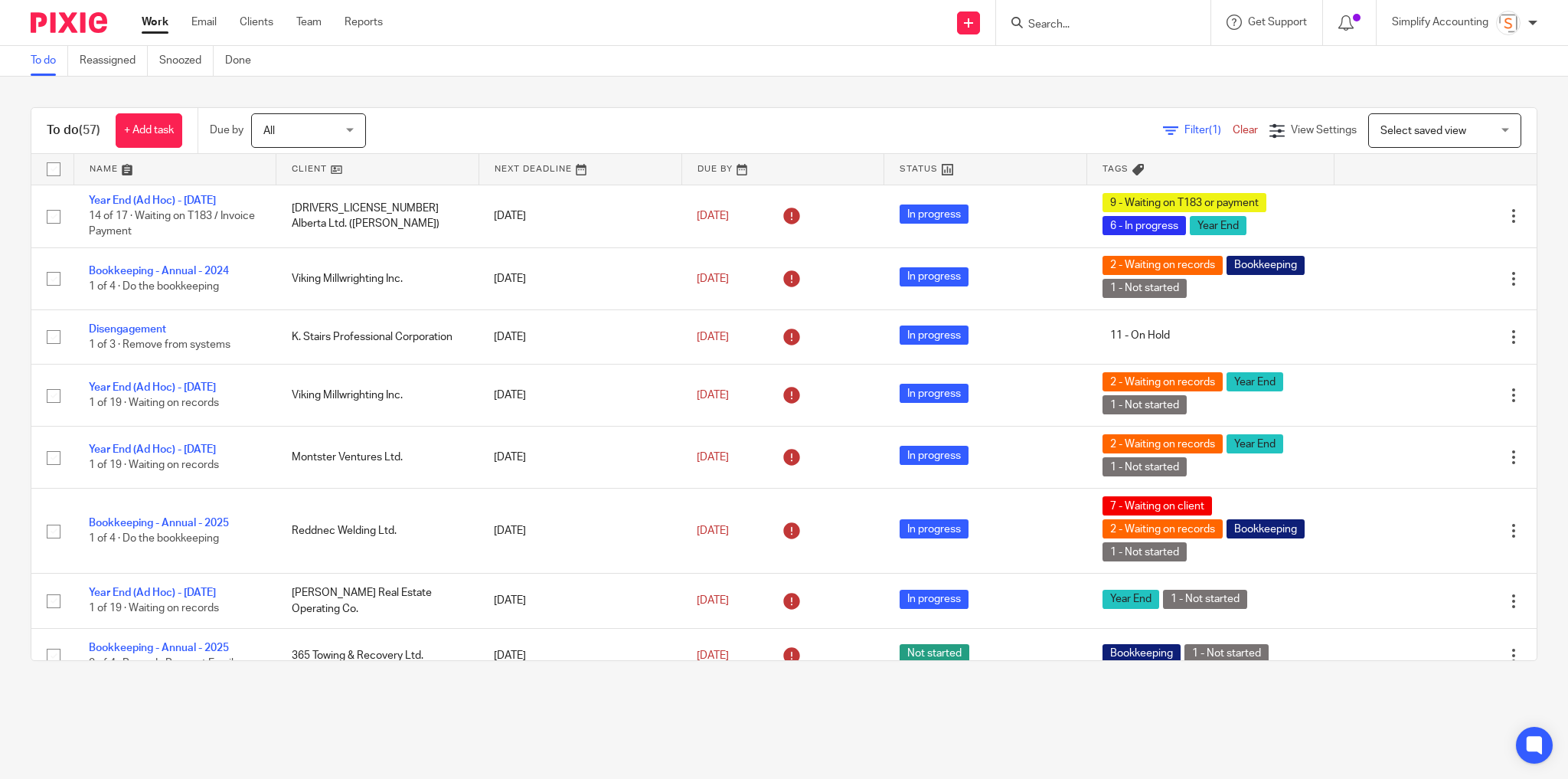
click at [1056, 25] on input "Search" at bounding box center [1096, 25] width 138 height 13
type input "smc"
click at [1095, 77] on link at bounding box center [1188, 72] width 328 height 47
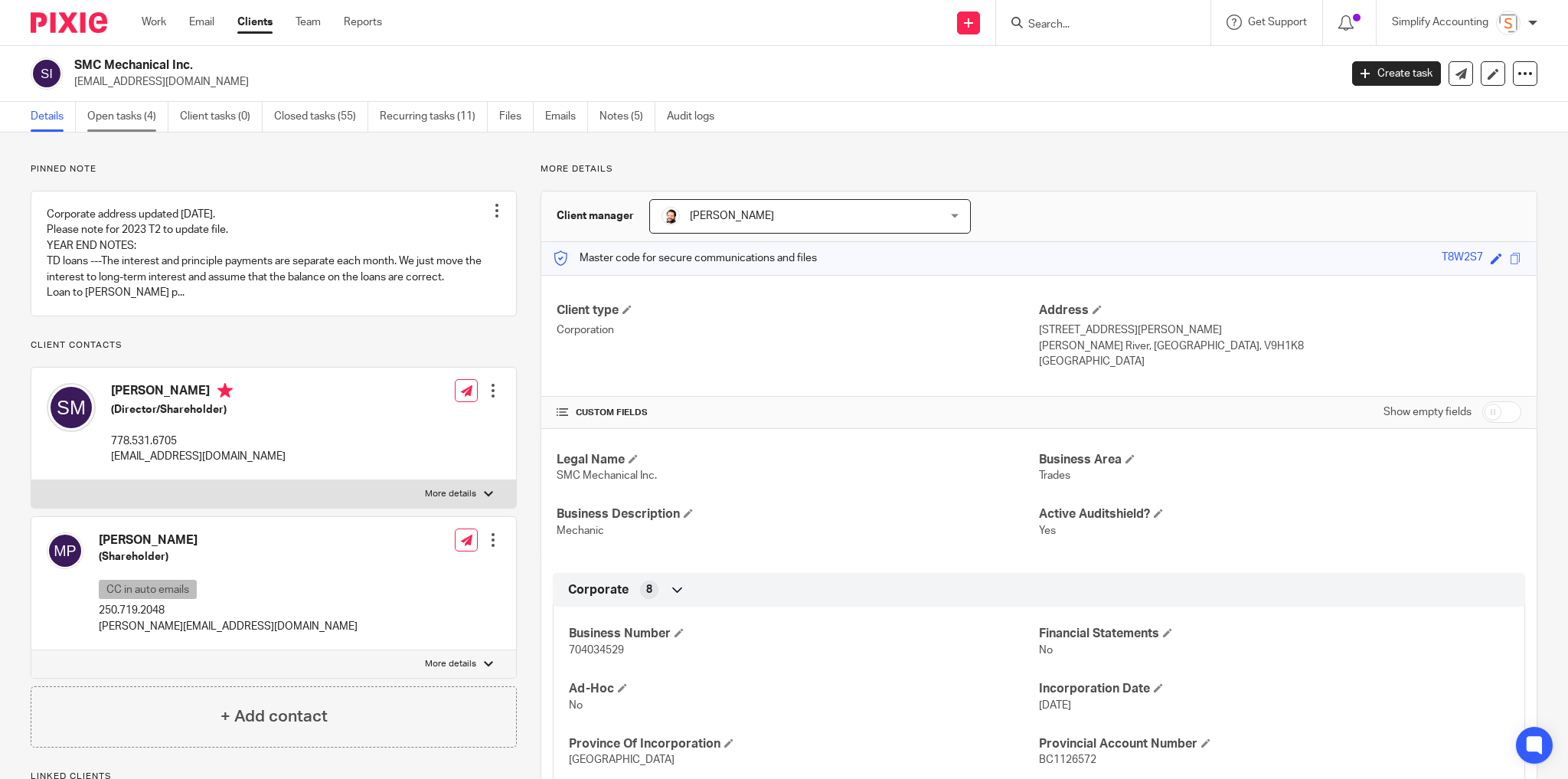
click at [124, 120] on link "Open tasks (4)" at bounding box center [128, 116] width 81 height 29
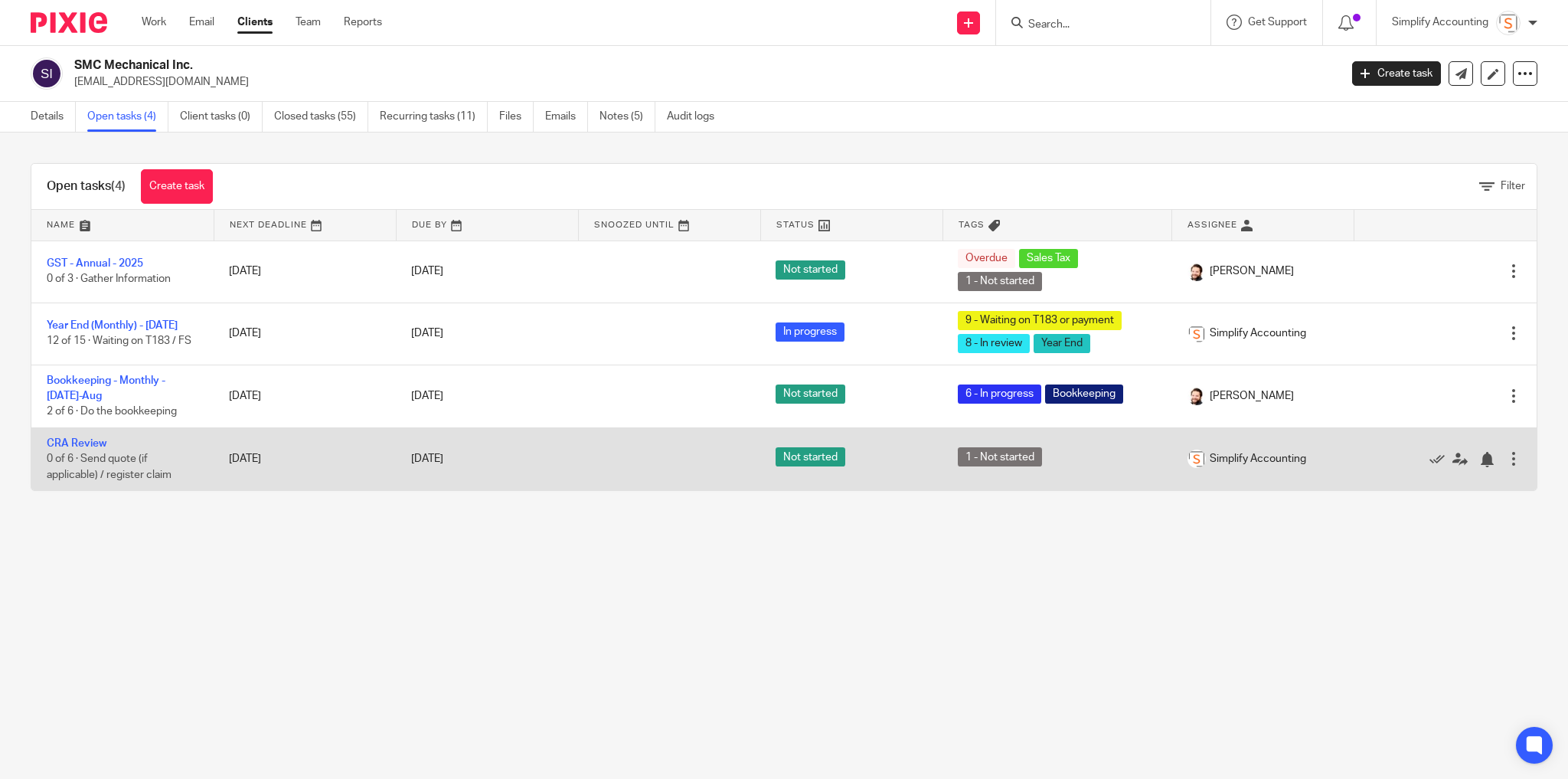
click at [1506, 462] on div at bounding box center [1513, 459] width 15 height 15
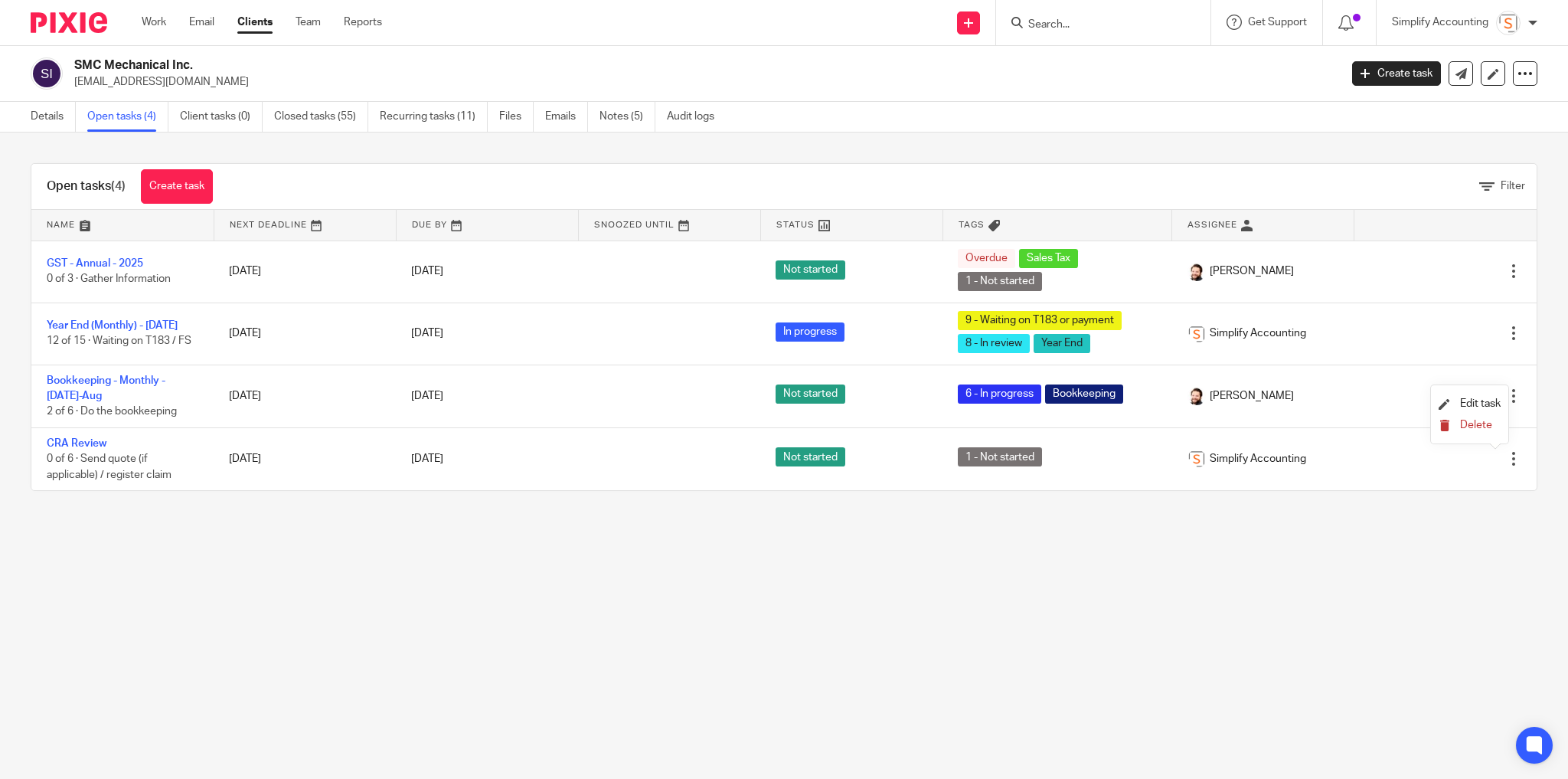
click at [1458, 428] on button "Delete" at bounding box center [1470, 426] width 62 height 13
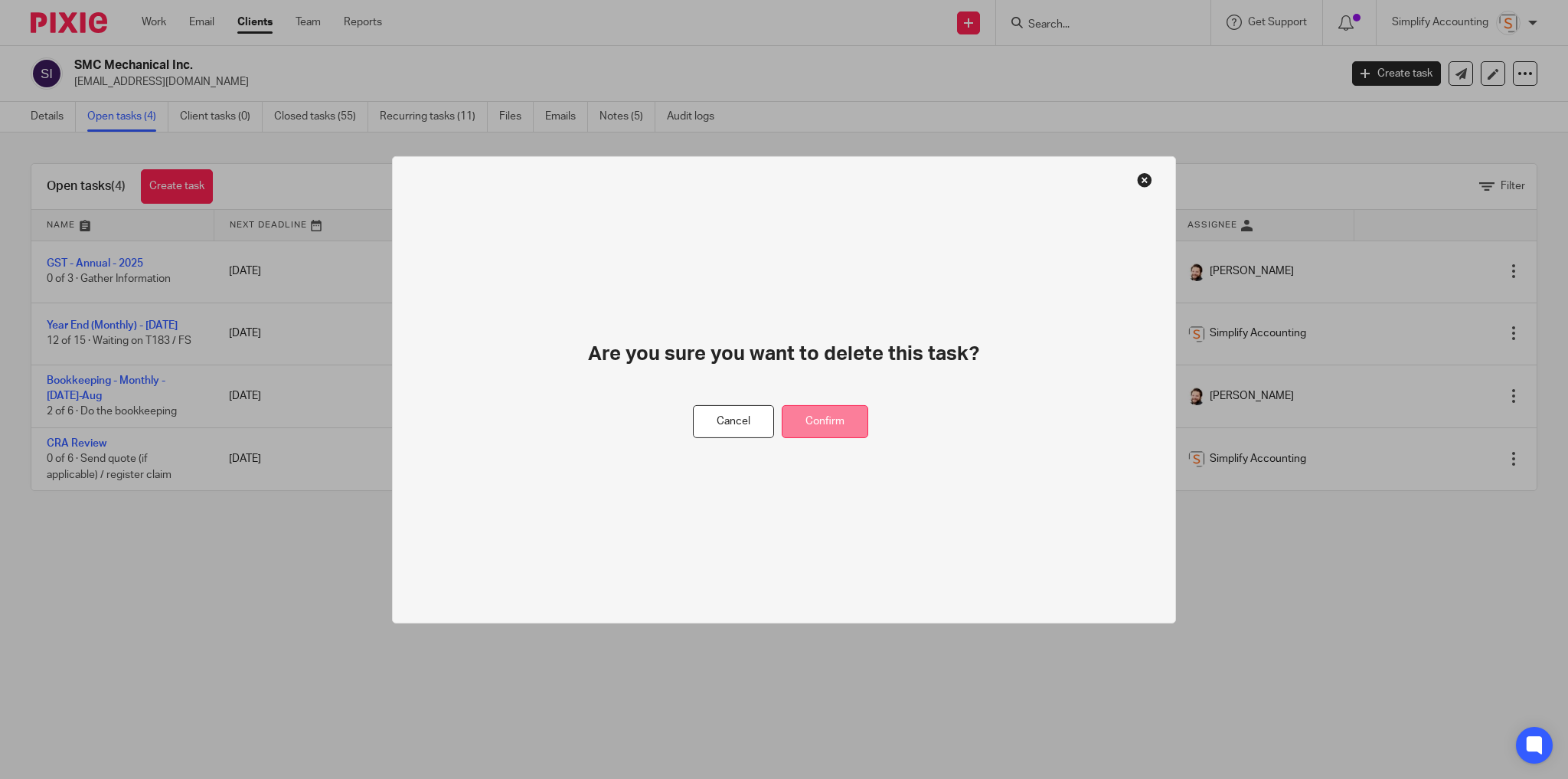
click at [829, 418] on button "Confirm" at bounding box center [825, 421] width 87 height 33
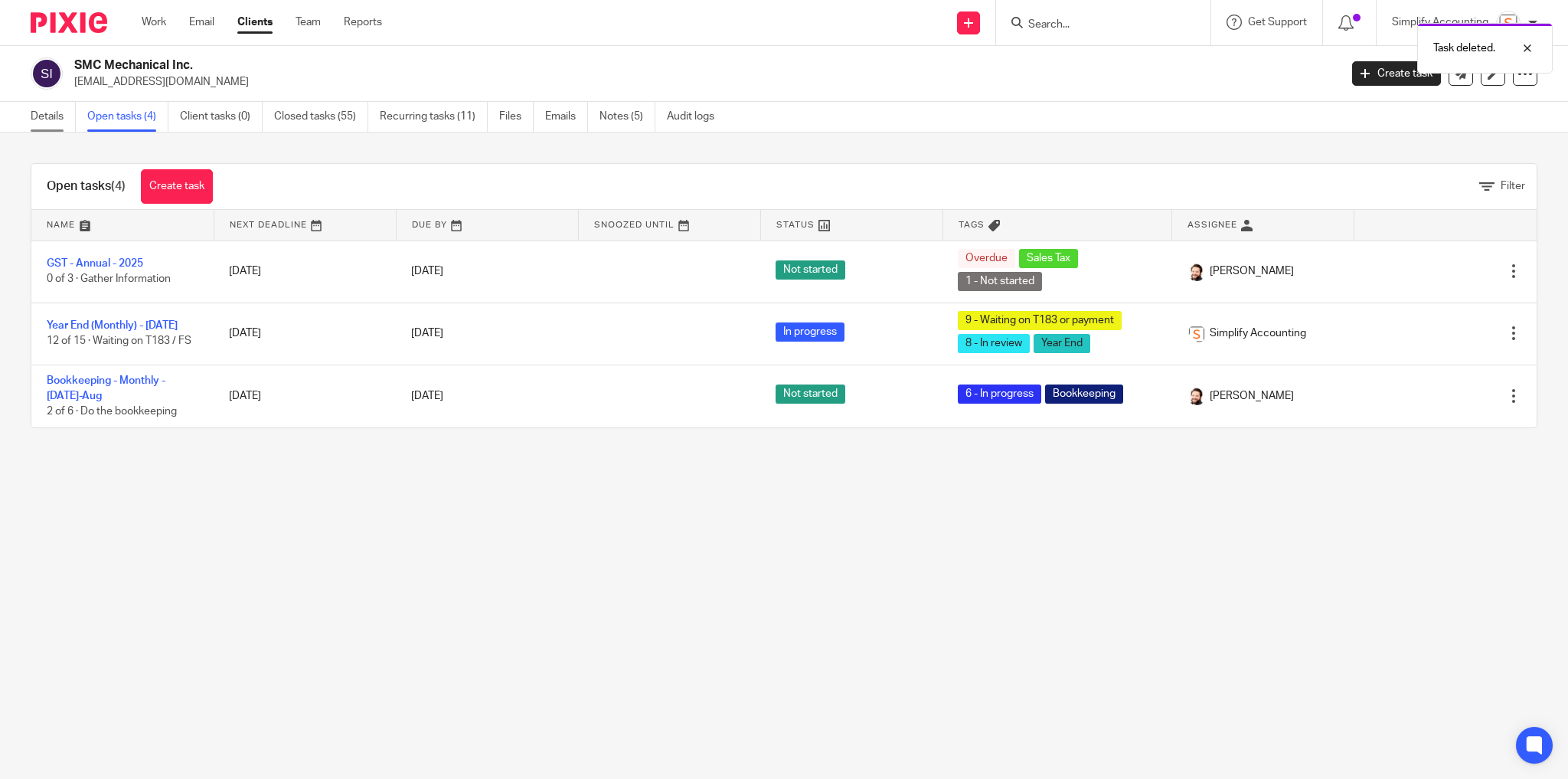
click at [50, 117] on link "Details" at bounding box center [53, 116] width 45 height 29
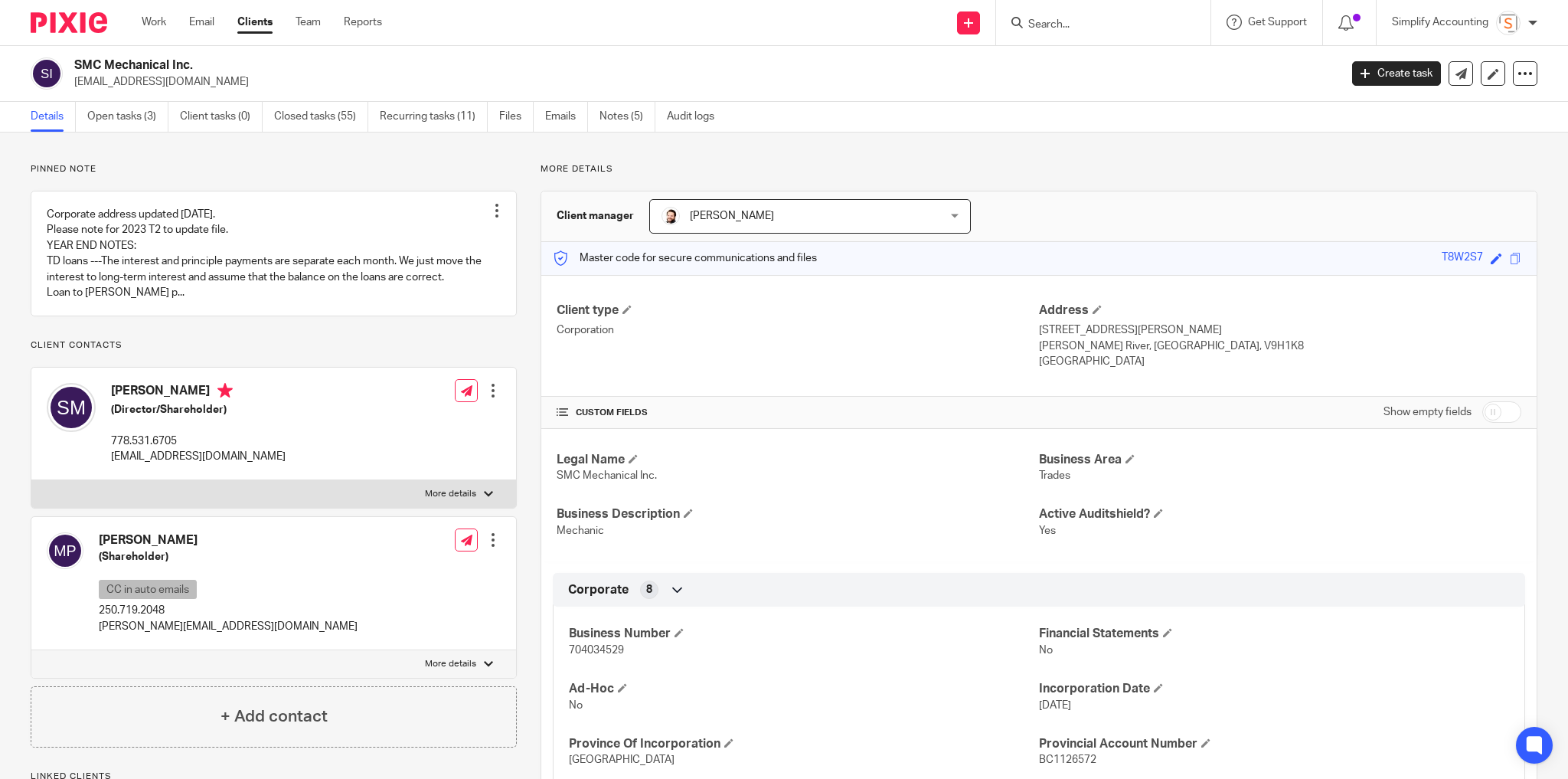
click at [423, 480] on div "[PERSON_NAME] (Director/Shareholder) 778.531.6705 [EMAIL_ADDRESS][DOMAIN_NAME] …" at bounding box center [274, 424] width 485 height 113
click at [442, 500] on p "More details" at bounding box center [450, 494] width 51 height 13
click at [31, 480] on input "More details" at bounding box center [30, 480] width 1 height 1
checkbox input "true"
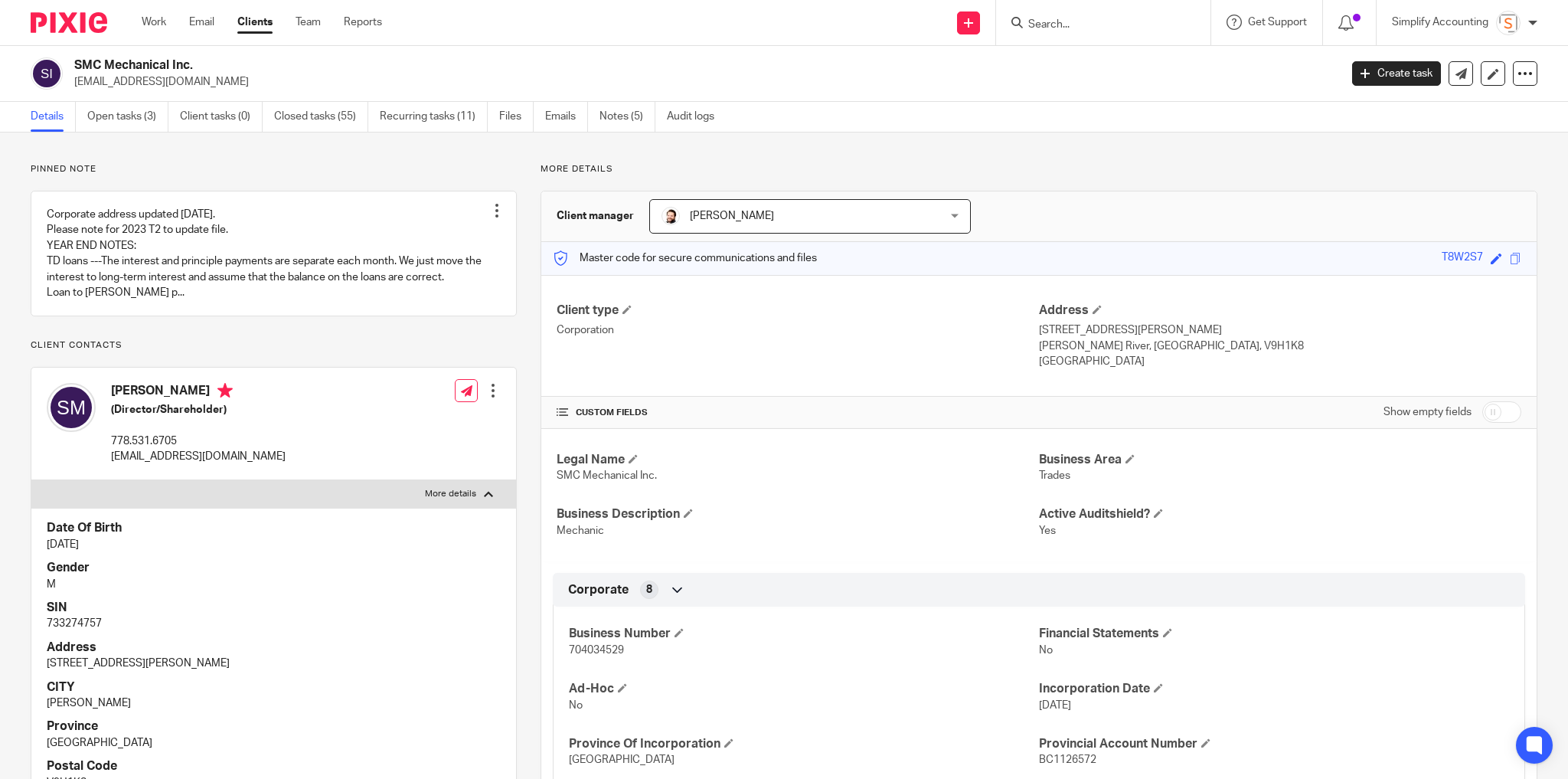
scroll to position [184, 0]
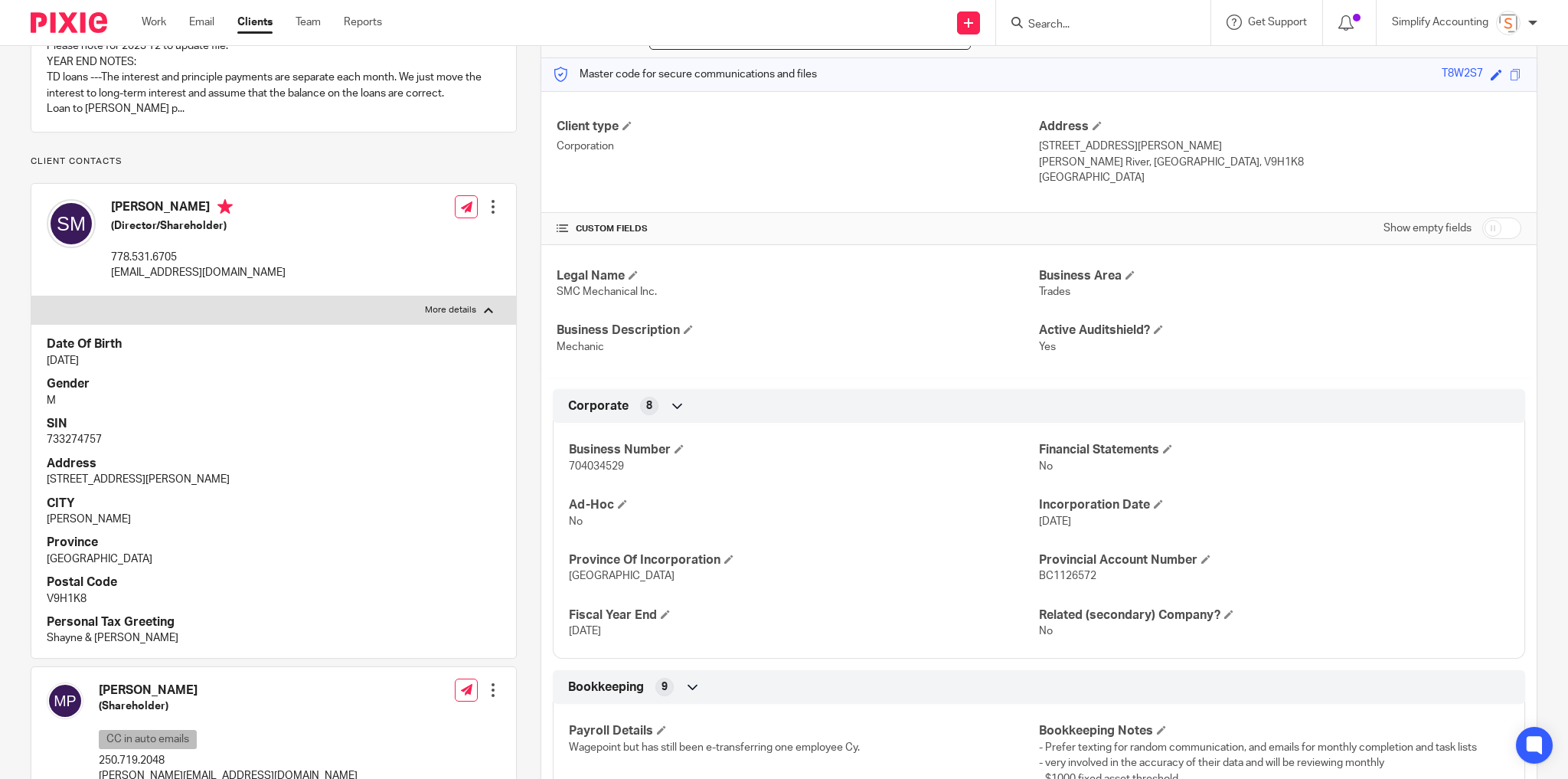
click at [84, 447] on p "733274757" at bounding box center [273, 440] width 454 height 15
copy p "733274757"
click at [597, 463] on span "704034529" at bounding box center [597, 467] width 56 height 11
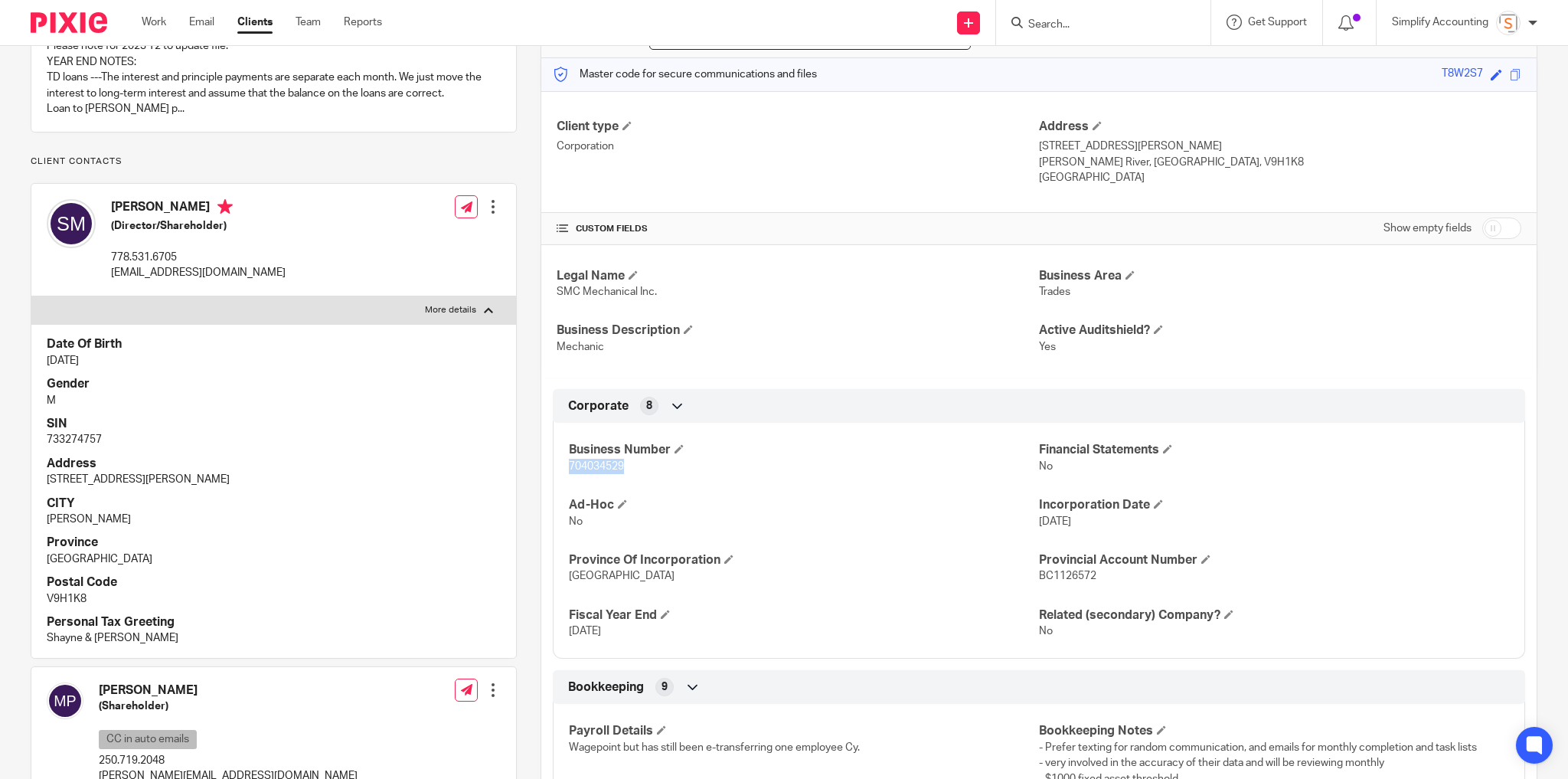
copy span "704034529"
click at [68, 447] on p "733274757" at bounding box center [273, 440] width 454 height 15
copy p "733274757"
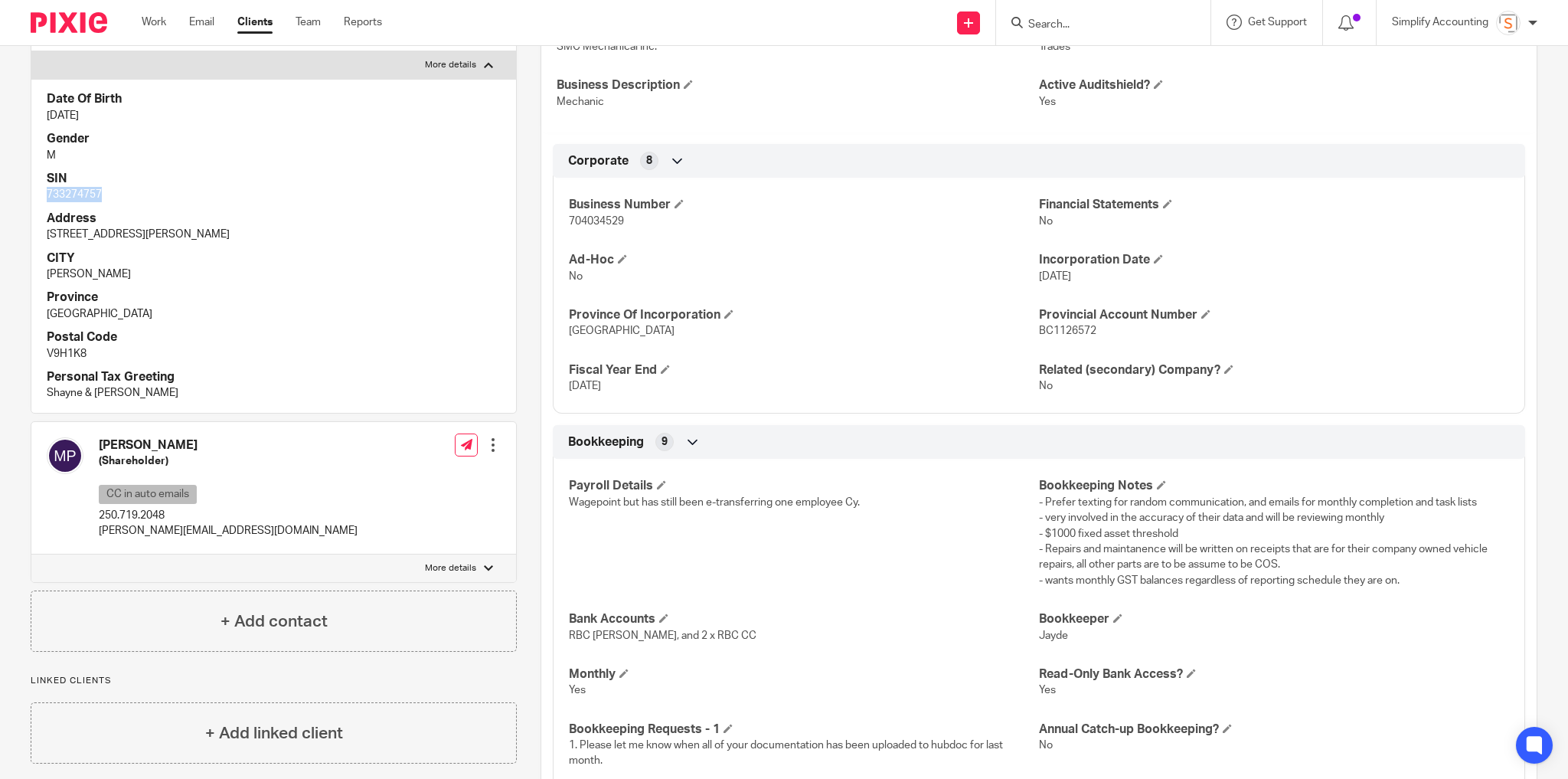
click at [455, 574] on p "More details" at bounding box center [450, 568] width 51 height 13
click at [31, 555] on input "More details" at bounding box center [30, 554] width 1 height 1
checkbox input "true"
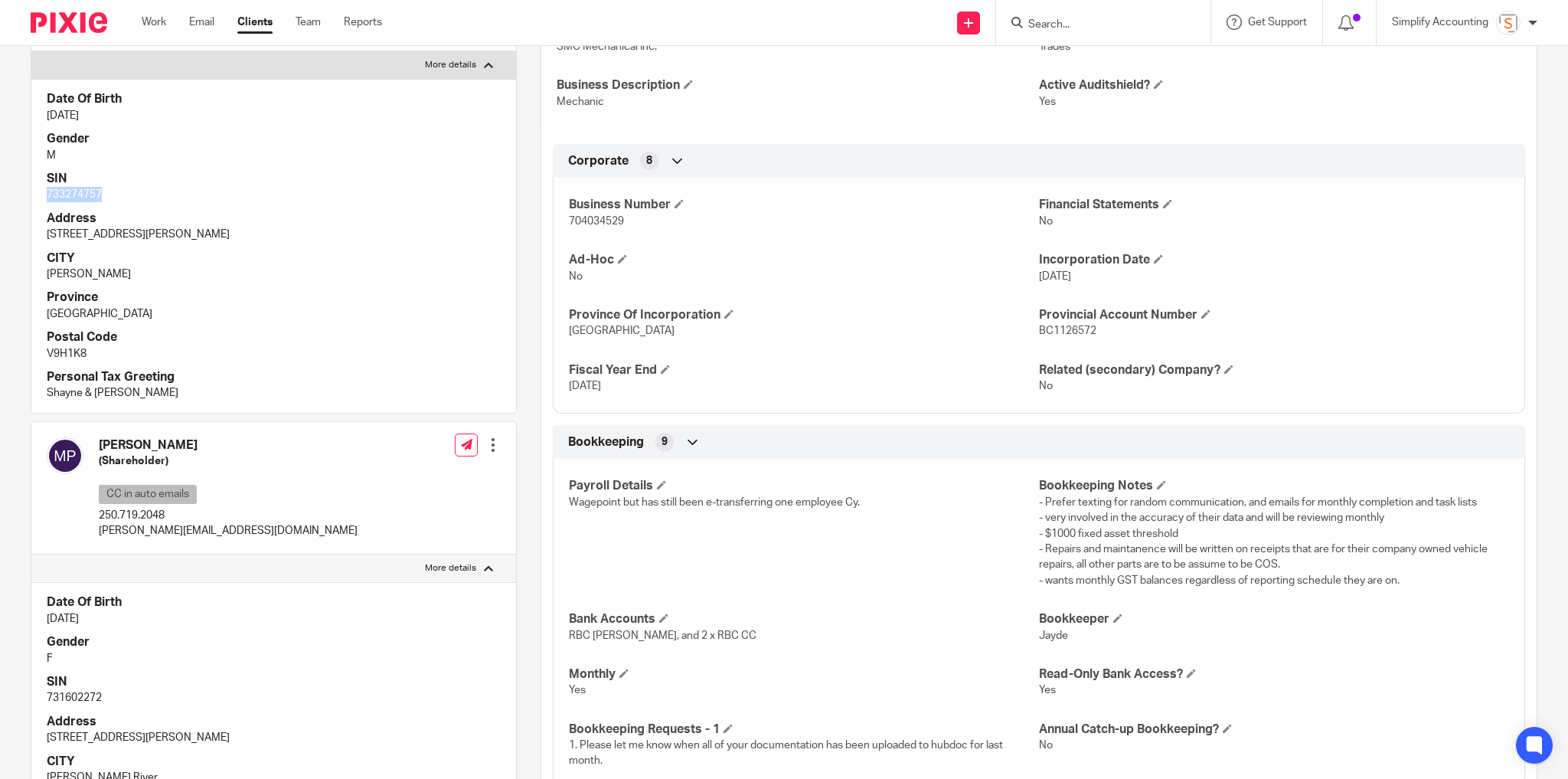
scroll to position [552, 0]
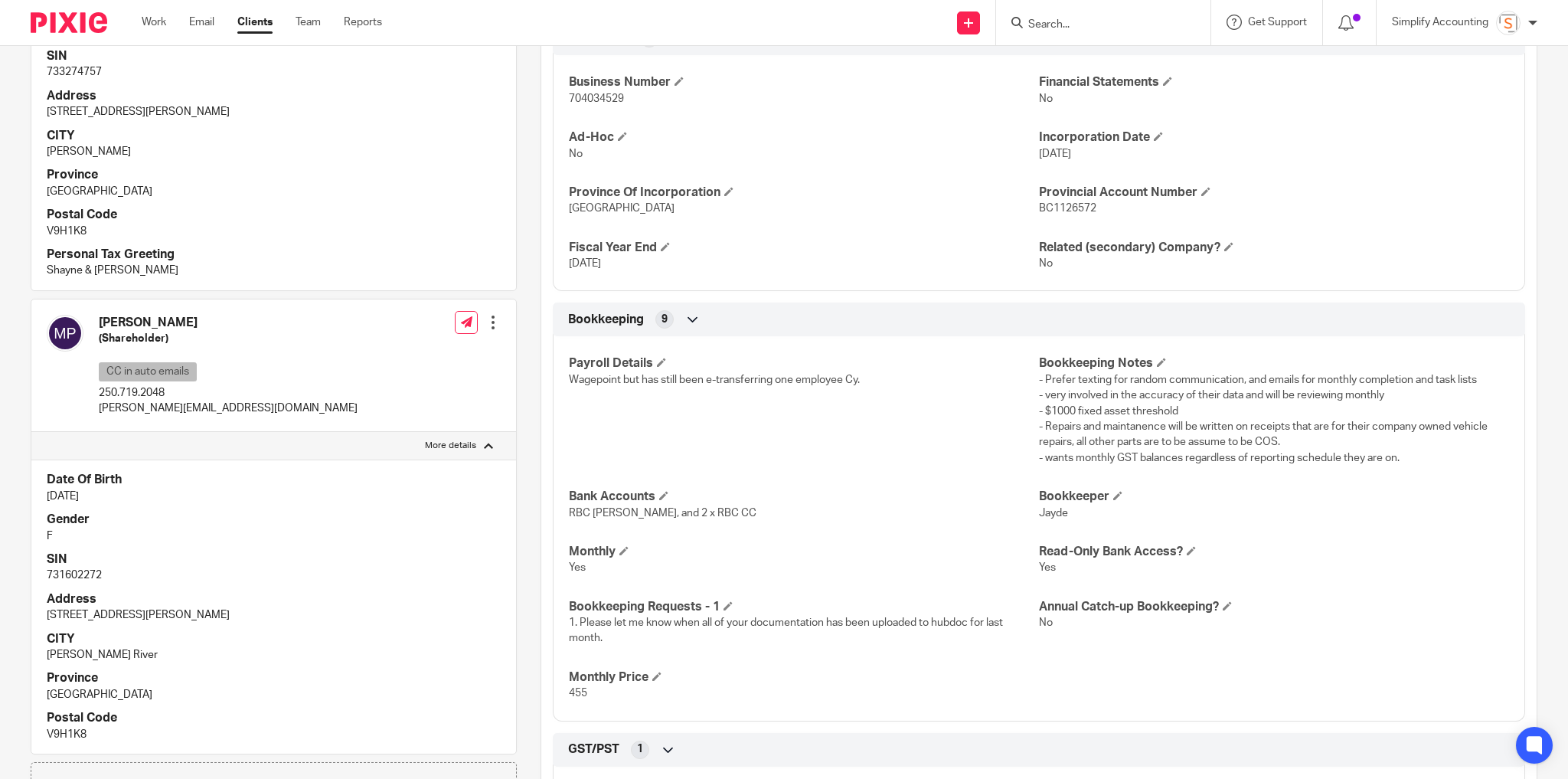
click at [82, 583] on p "731602272" at bounding box center [273, 575] width 454 height 15
copy p "731602272"
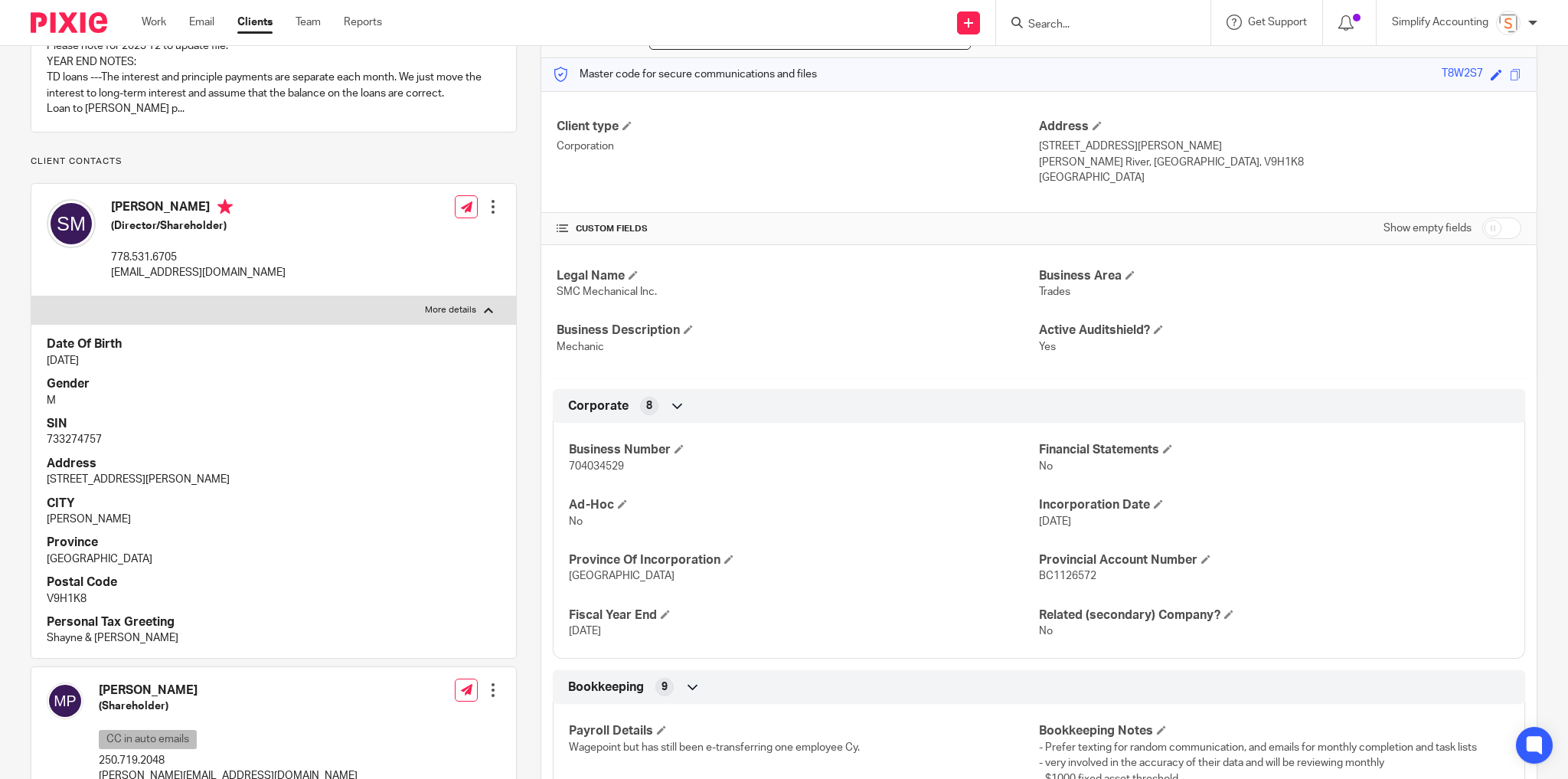
scroll to position [0, 0]
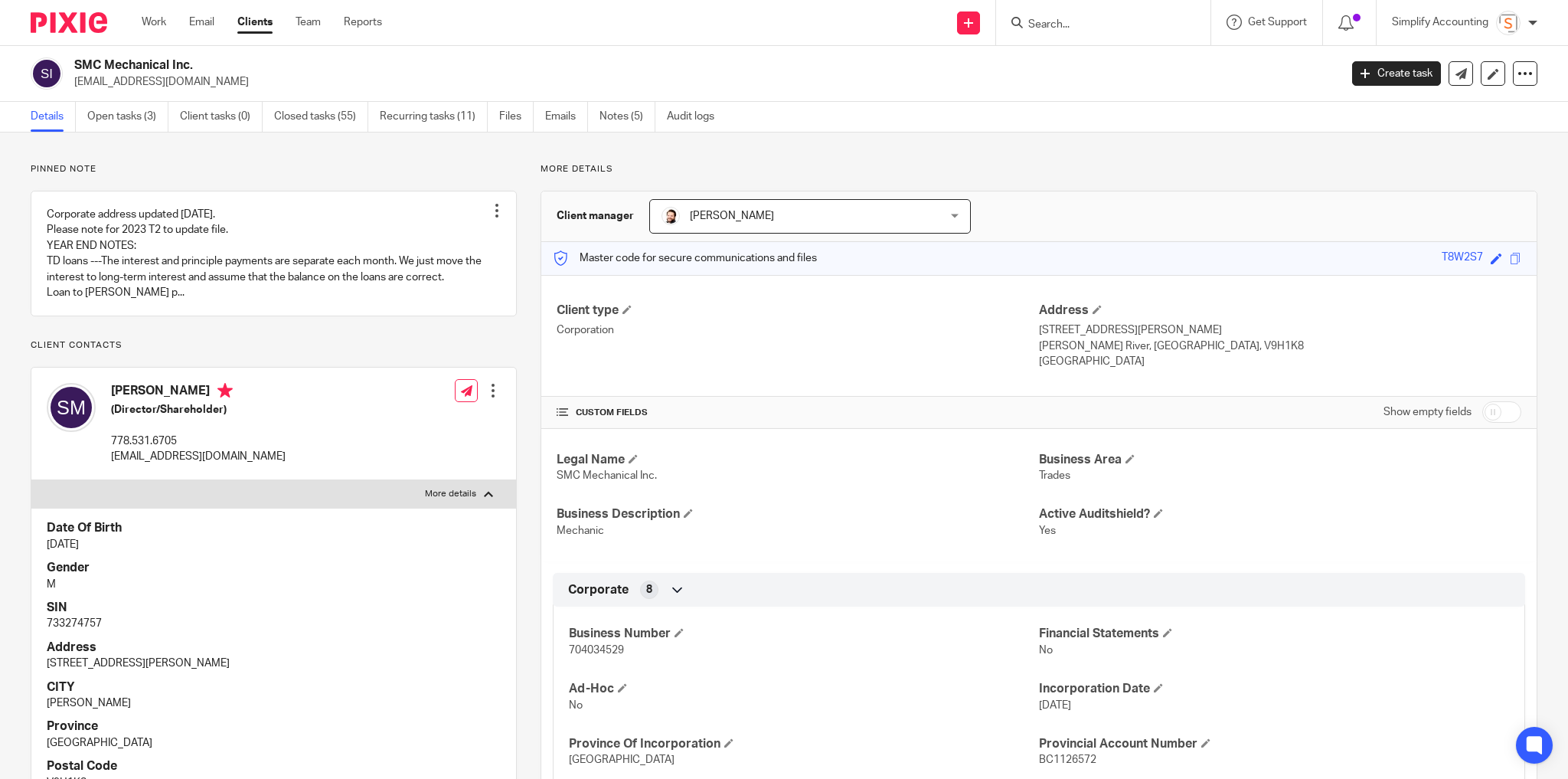
click at [1073, 24] on input "Search" at bounding box center [1096, 25] width 138 height 13
click at [1039, 19] on input "nr" at bounding box center [1096, 25] width 138 height 13
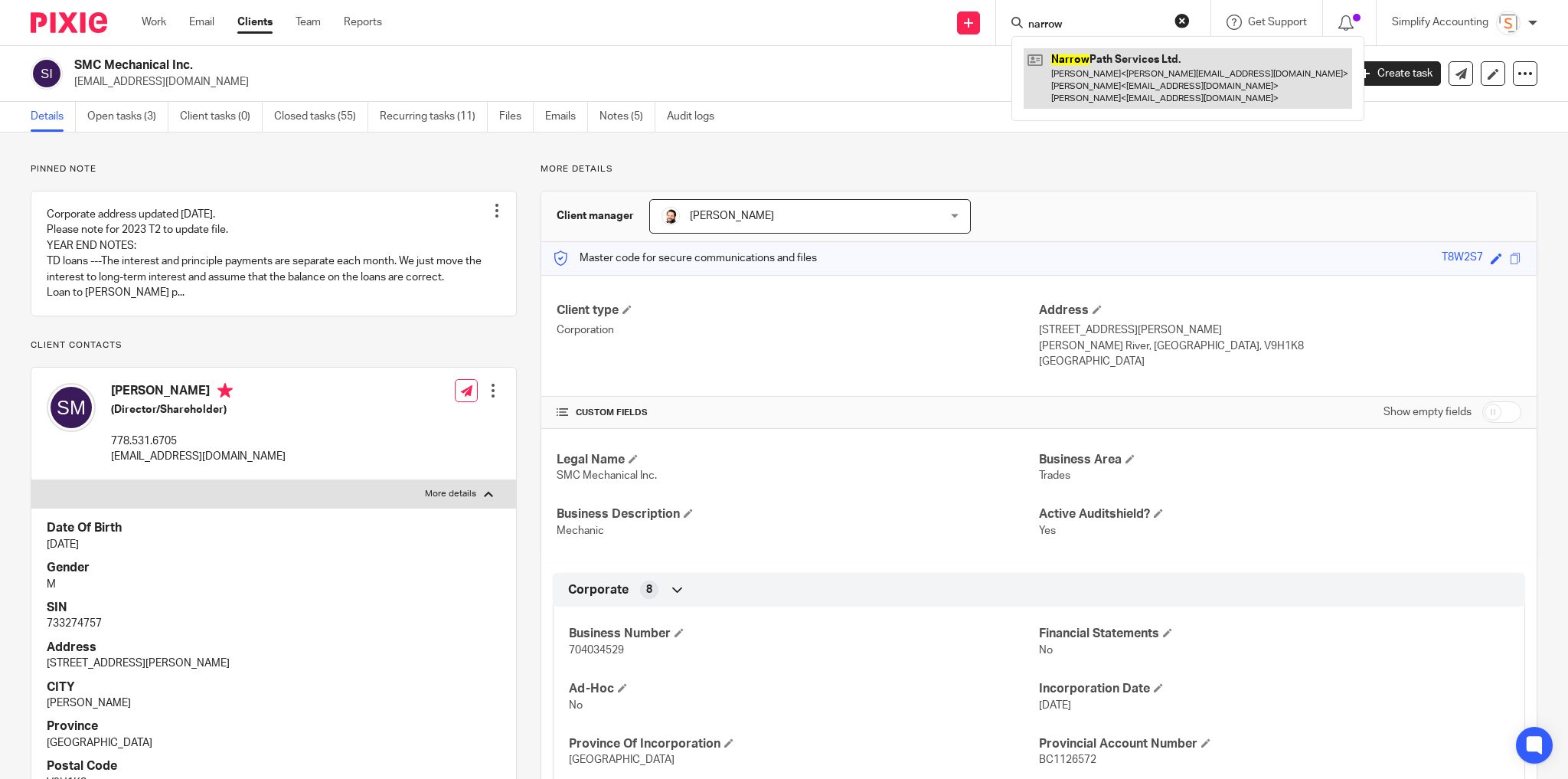
type input "narrow"
click at [1161, 88] on link at bounding box center [1188, 78] width 328 height 61
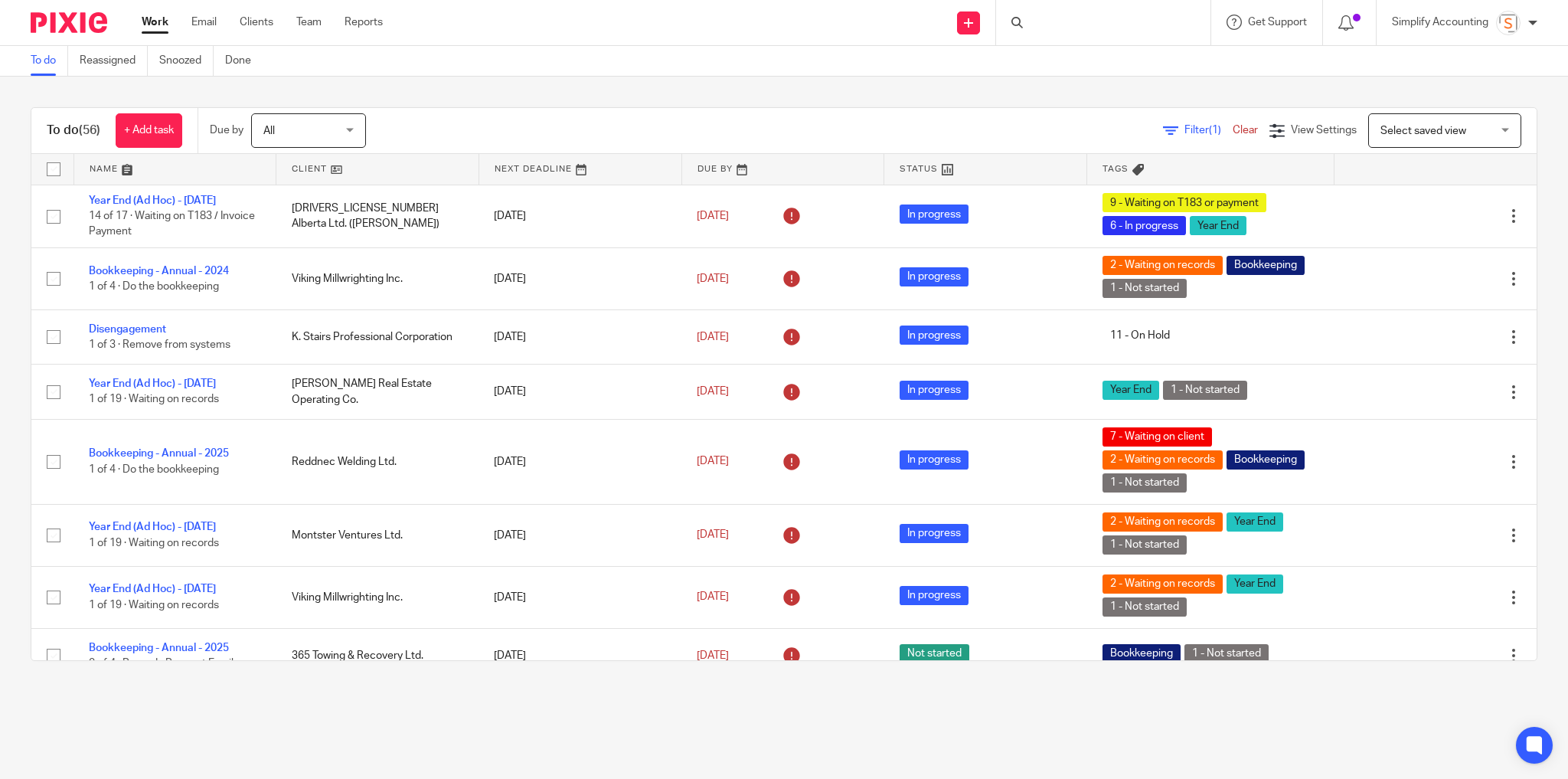
click at [1074, 24] on div at bounding box center [1103, 23] width 215 height 45
click at [1055, 21] on div at bounding box center [1103, 23] width 215 height 45
click at [1066, 17] on form at bounding box center [1108, 22] width 163 height 19
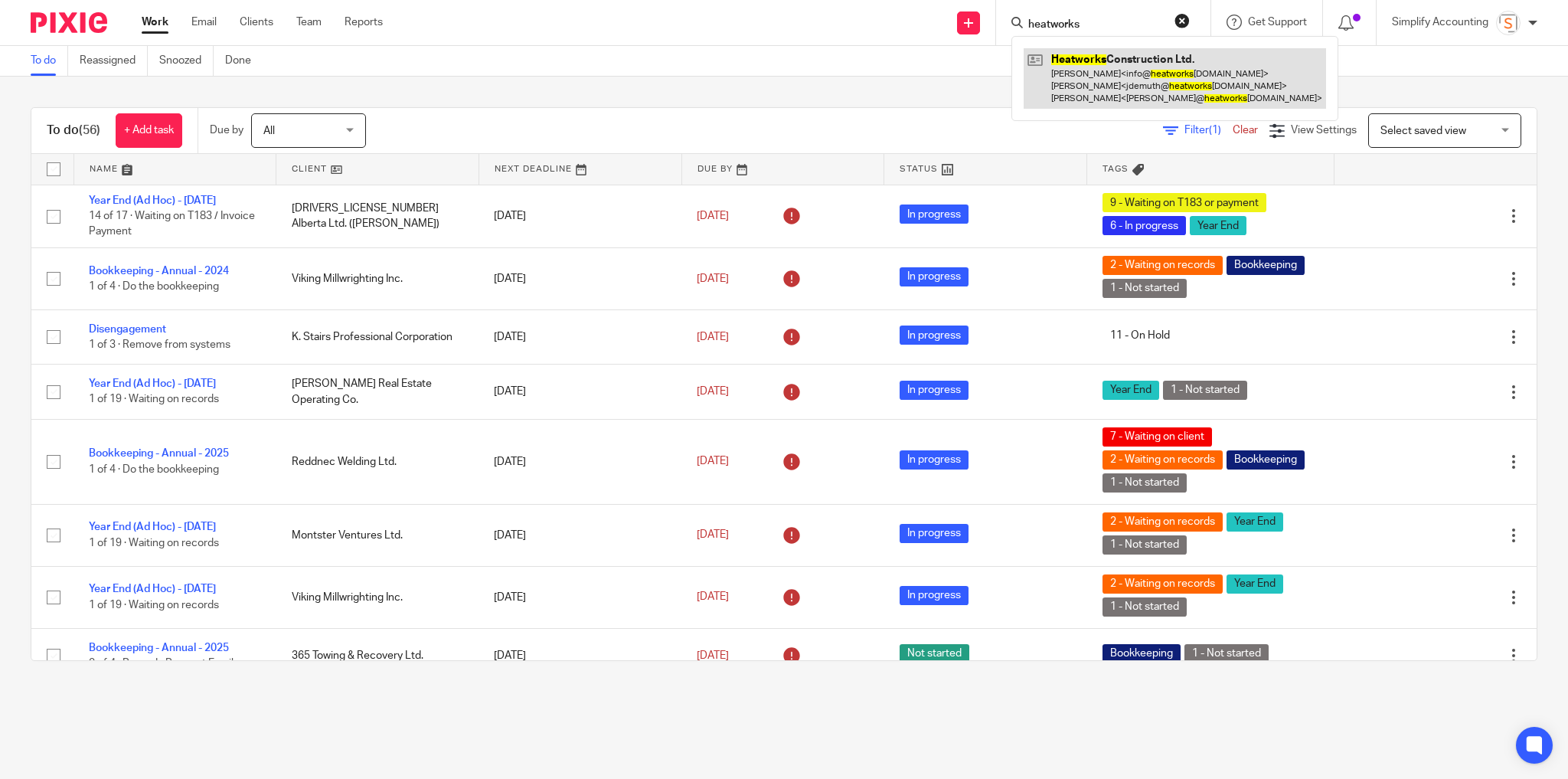
type input "heatworks"
click at [1115, 93] on link at bounding box center [1174, 78] width 302 height 61
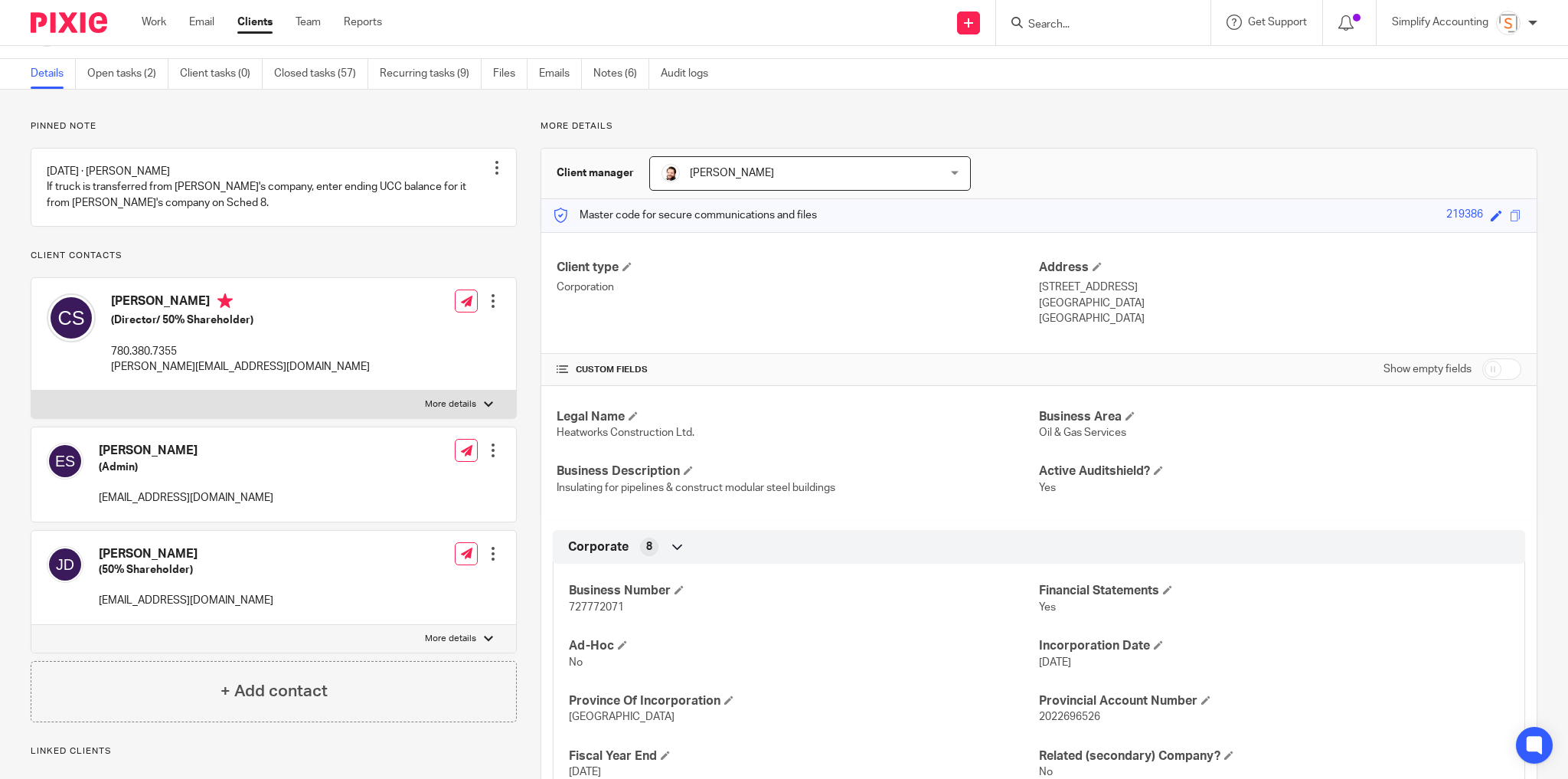
scroll to position [61, 0]
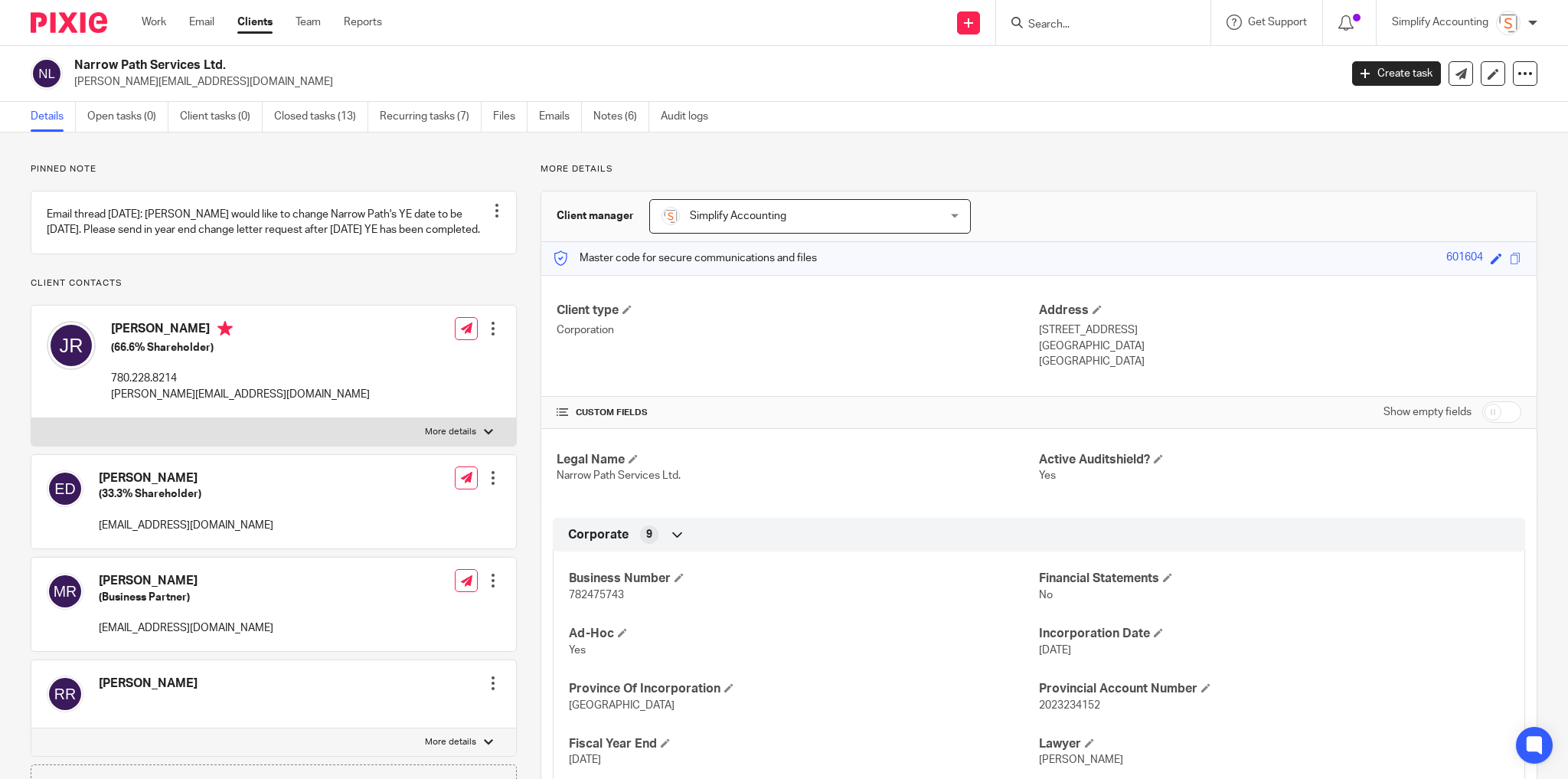
click at [608, 596] on span "782475743" at bounding box center [597, 595] width 56 height 11
click at [593, 595] on span "782475743" at bounding box center [597, 595] width 56 height 11
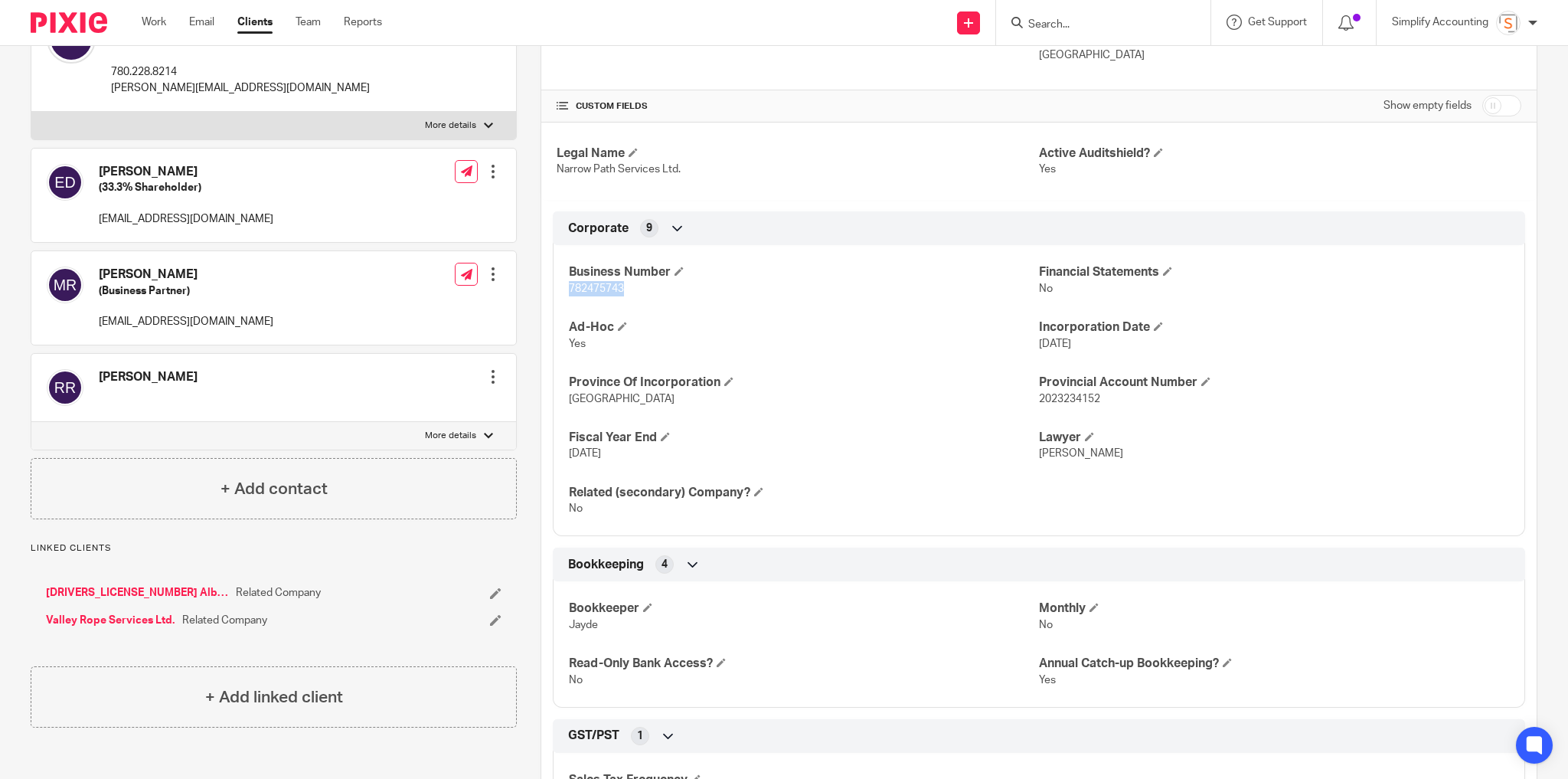
scroll to position [61, 0]
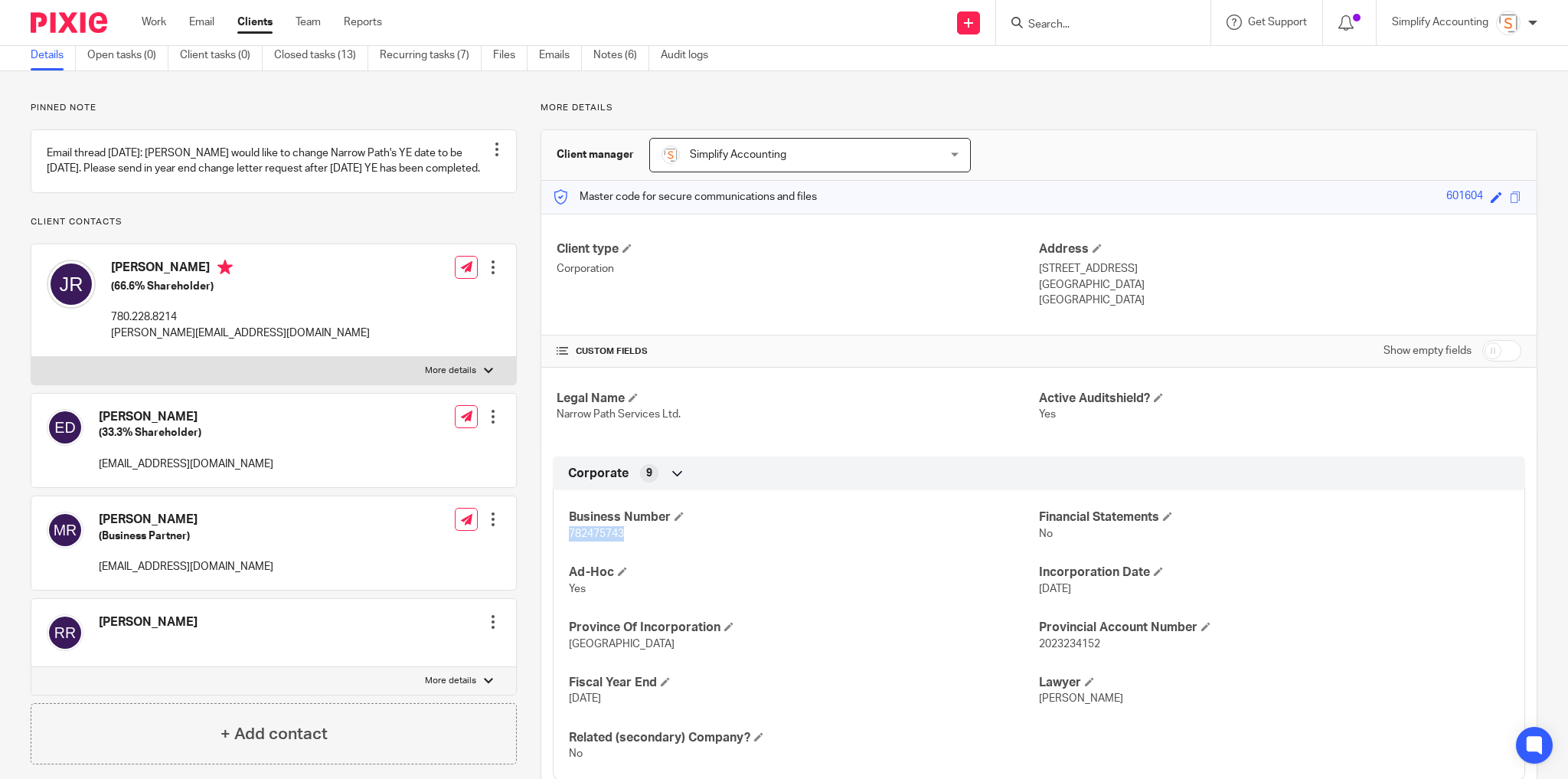
click at [444, 377] on p "More details" at bounding box center [450, 371] width 51 height 13
click at [31, 357] on input "More details" at bounding box center [30, 356] width 1 height 1
checkbox input "true"
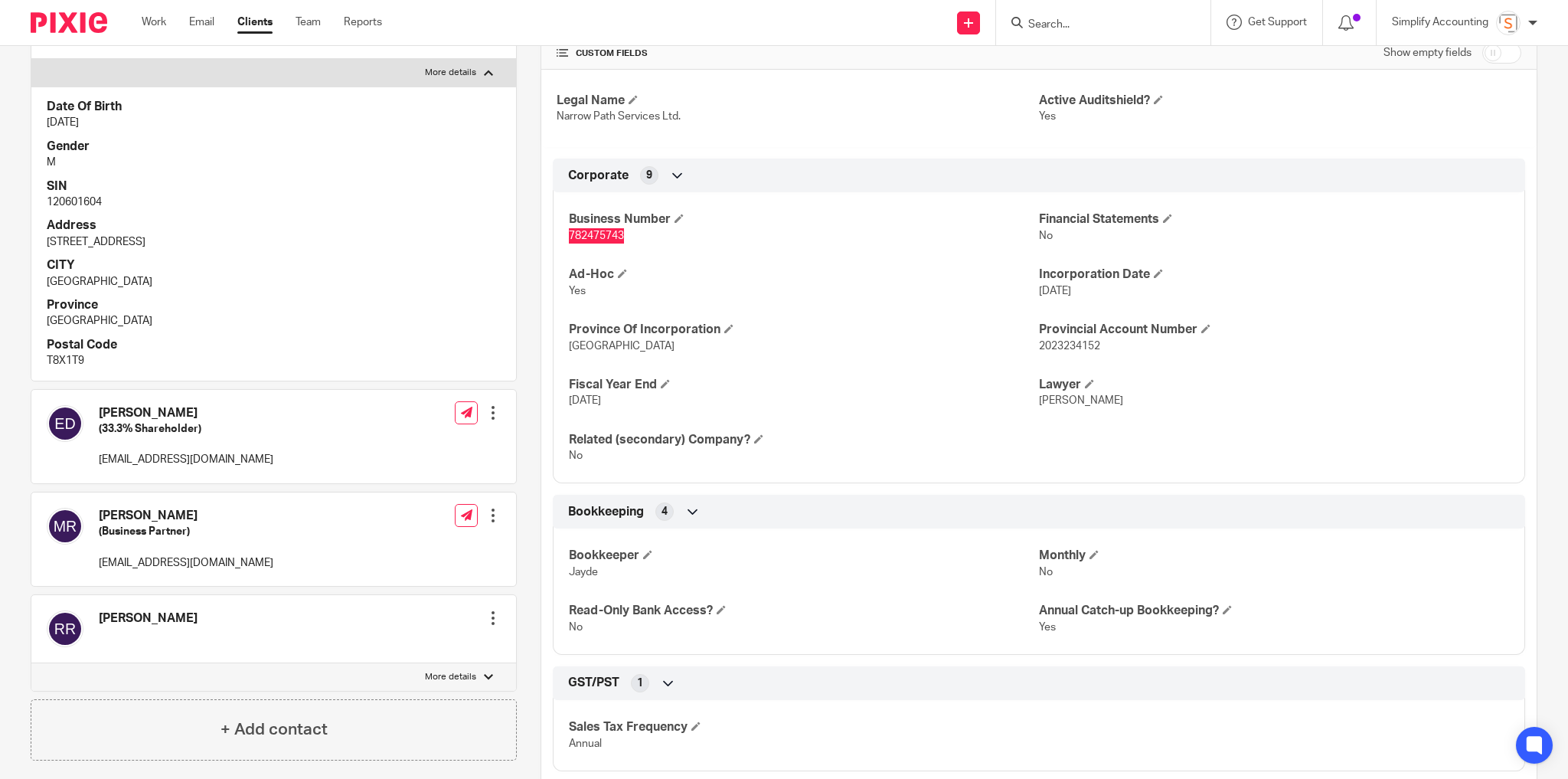
scroll to position [368, 0]
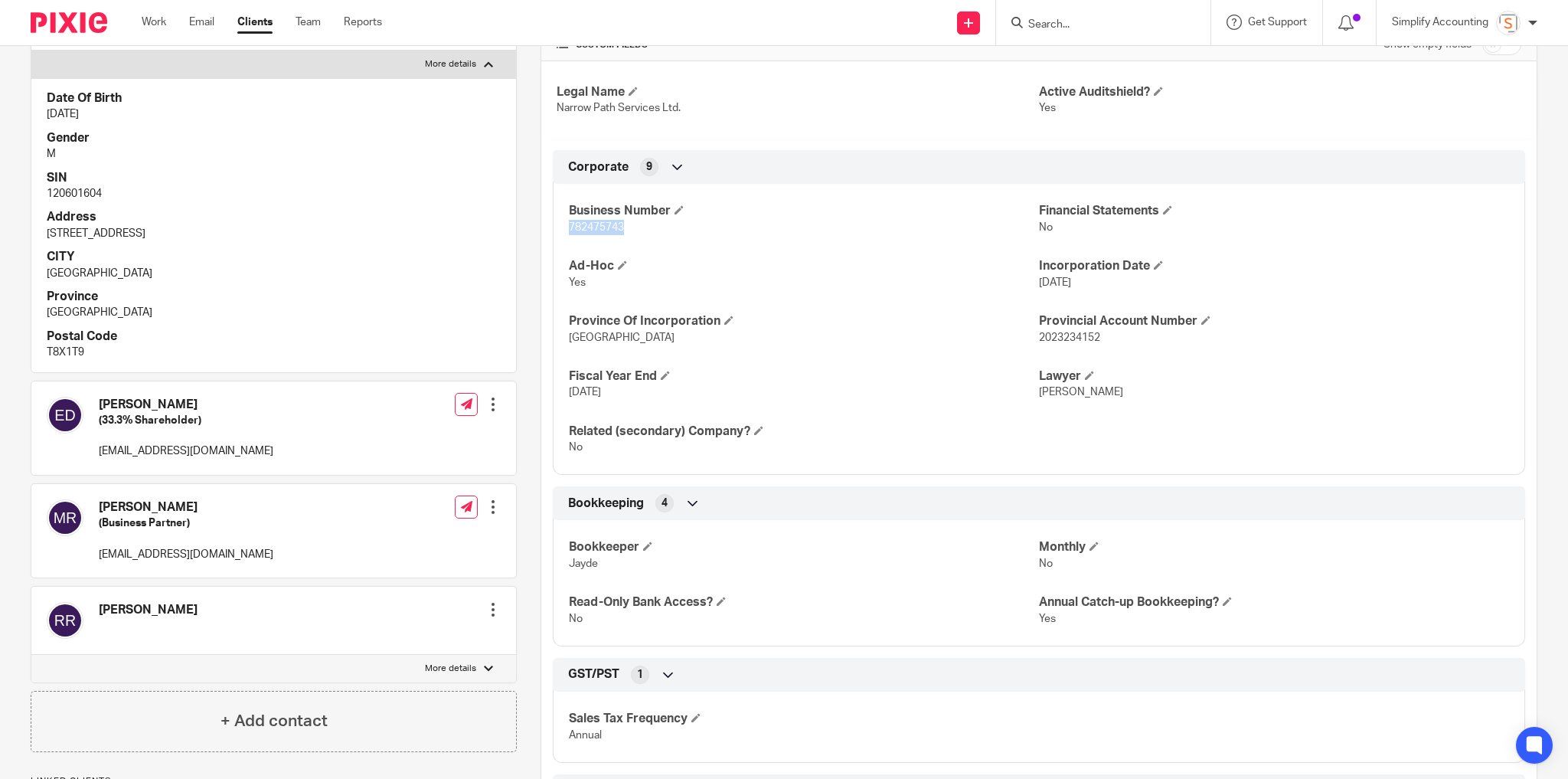
click at [261, 633] on div "[PERSON_NAME] Edit contact Create client from contact Export data Make primary …" at bounding box center [274, 621] width 485 height 68
click at [446, 675] on p "More details" at bounding box center [450, 669] width 51 height 13
click at [31, 655] on input "More details" at bounding box center [30, 654] width 1 height 1
checkbox input "true"
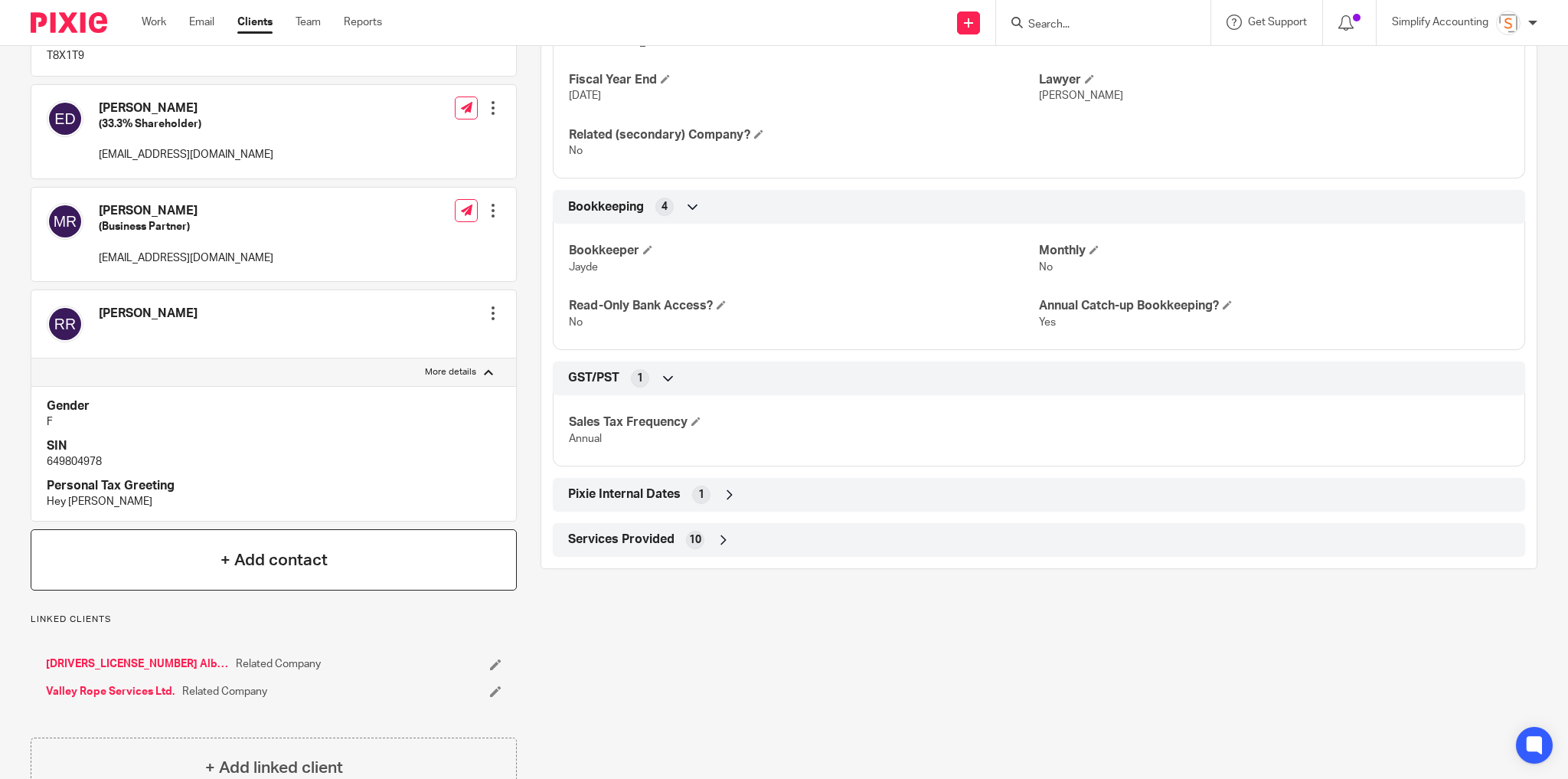
scroll to position [675, 0]
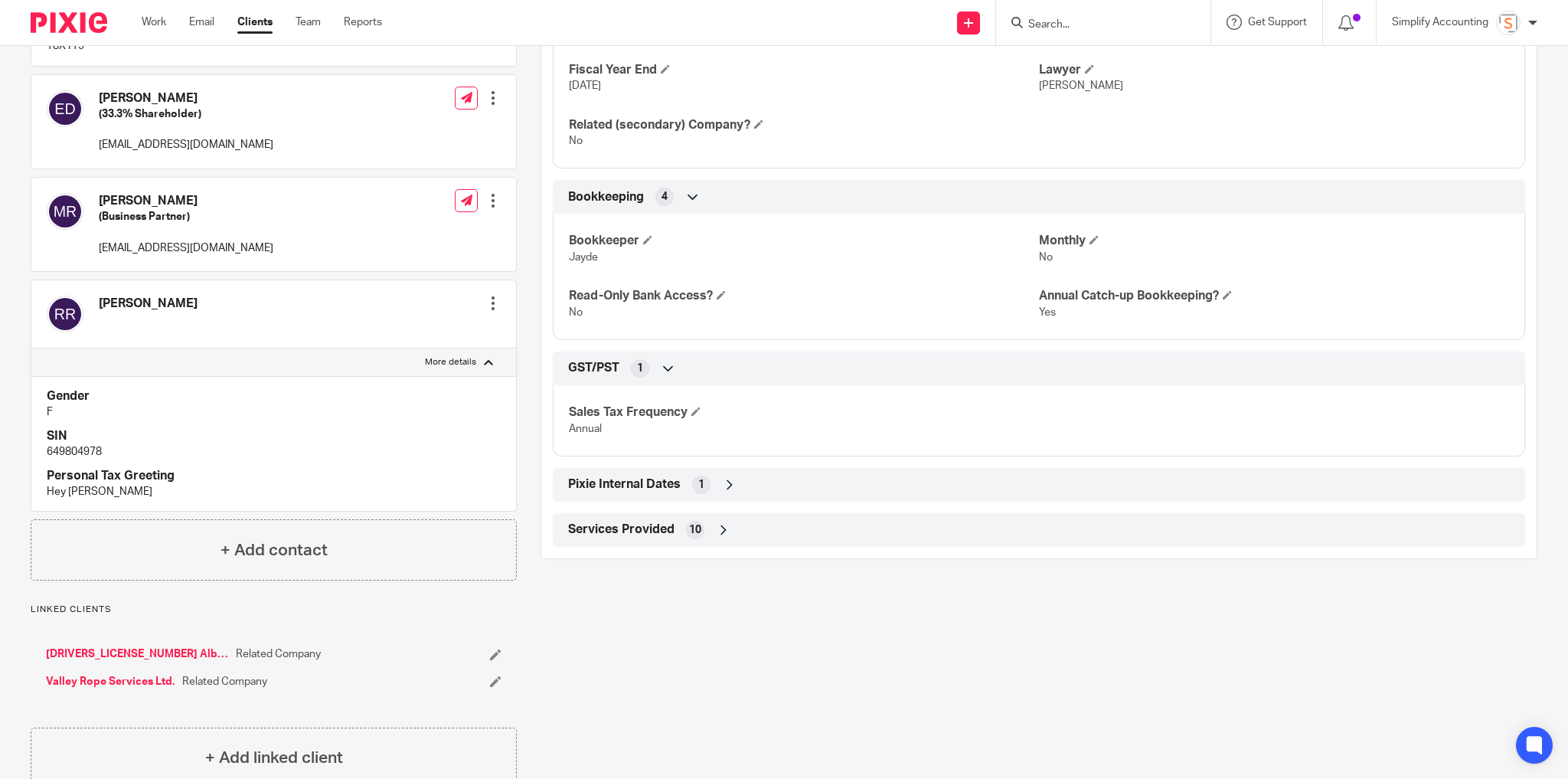
click at [77, 460] on p "649804978" at bounding box center [273, 452] width 454 height 15
copy p "649804978"
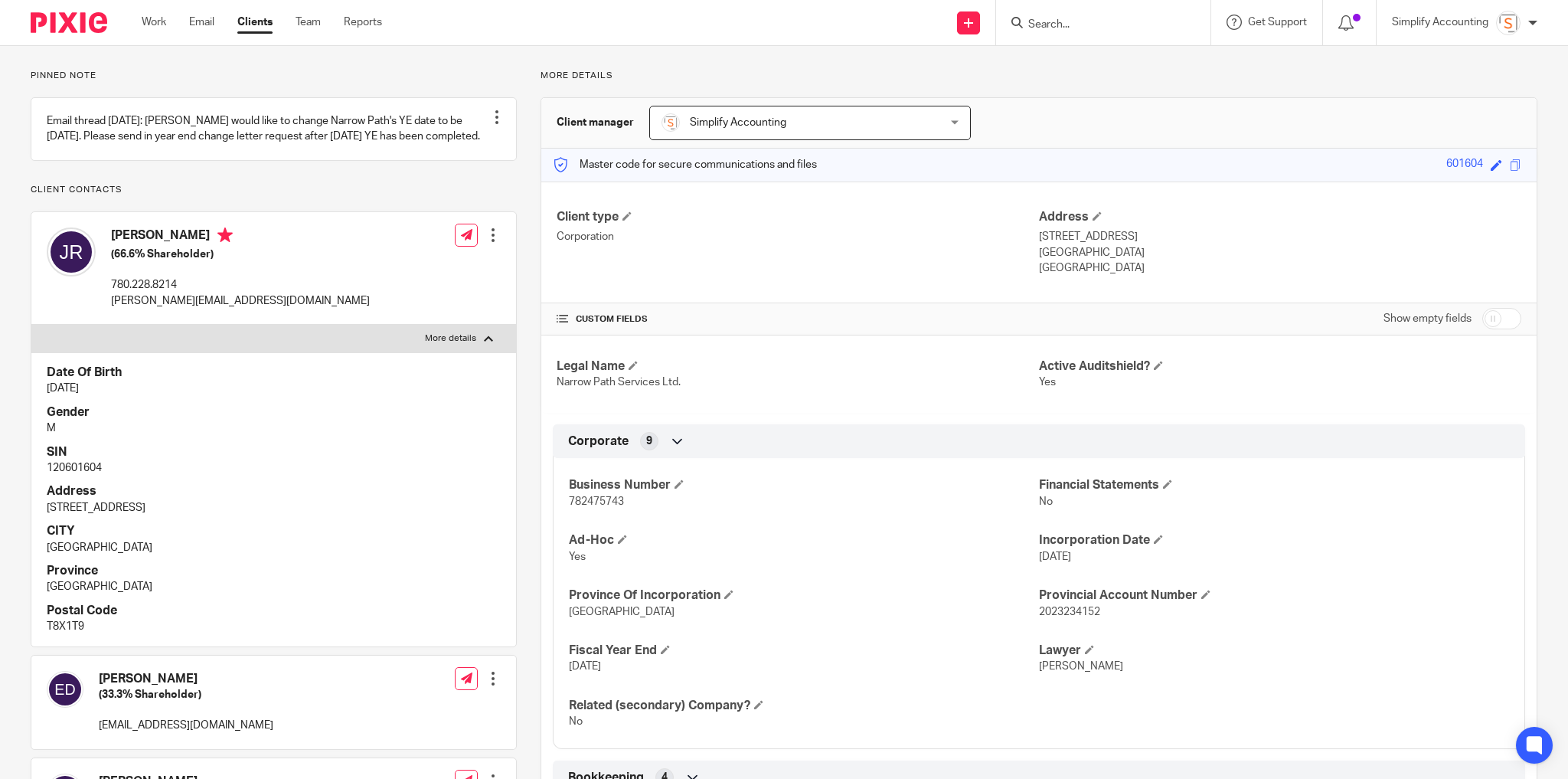
scroll to position [0, 0]
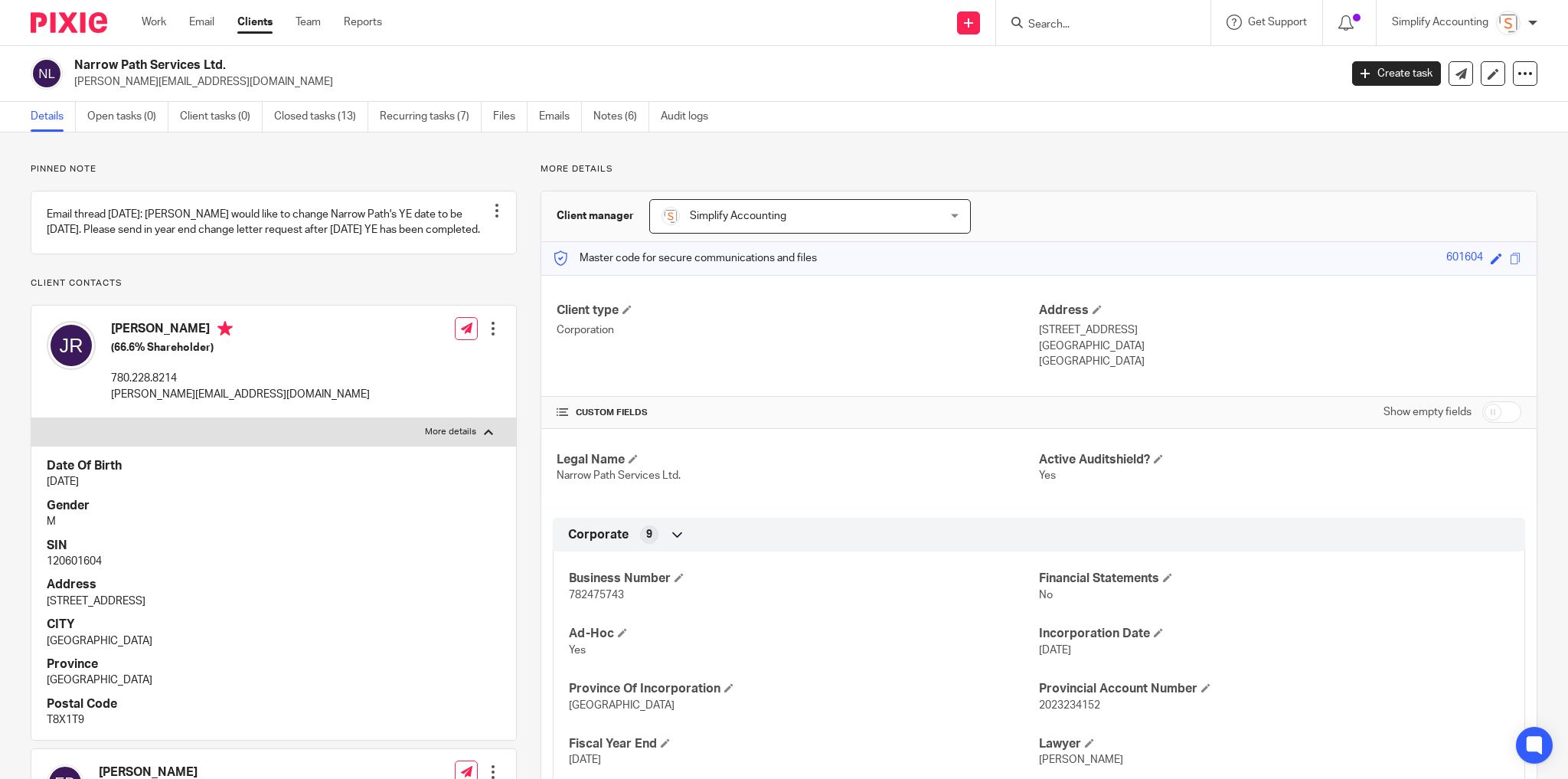
click at [1060, 20] on input "Search" at bounding box center [1096, 25] width 138 height 13
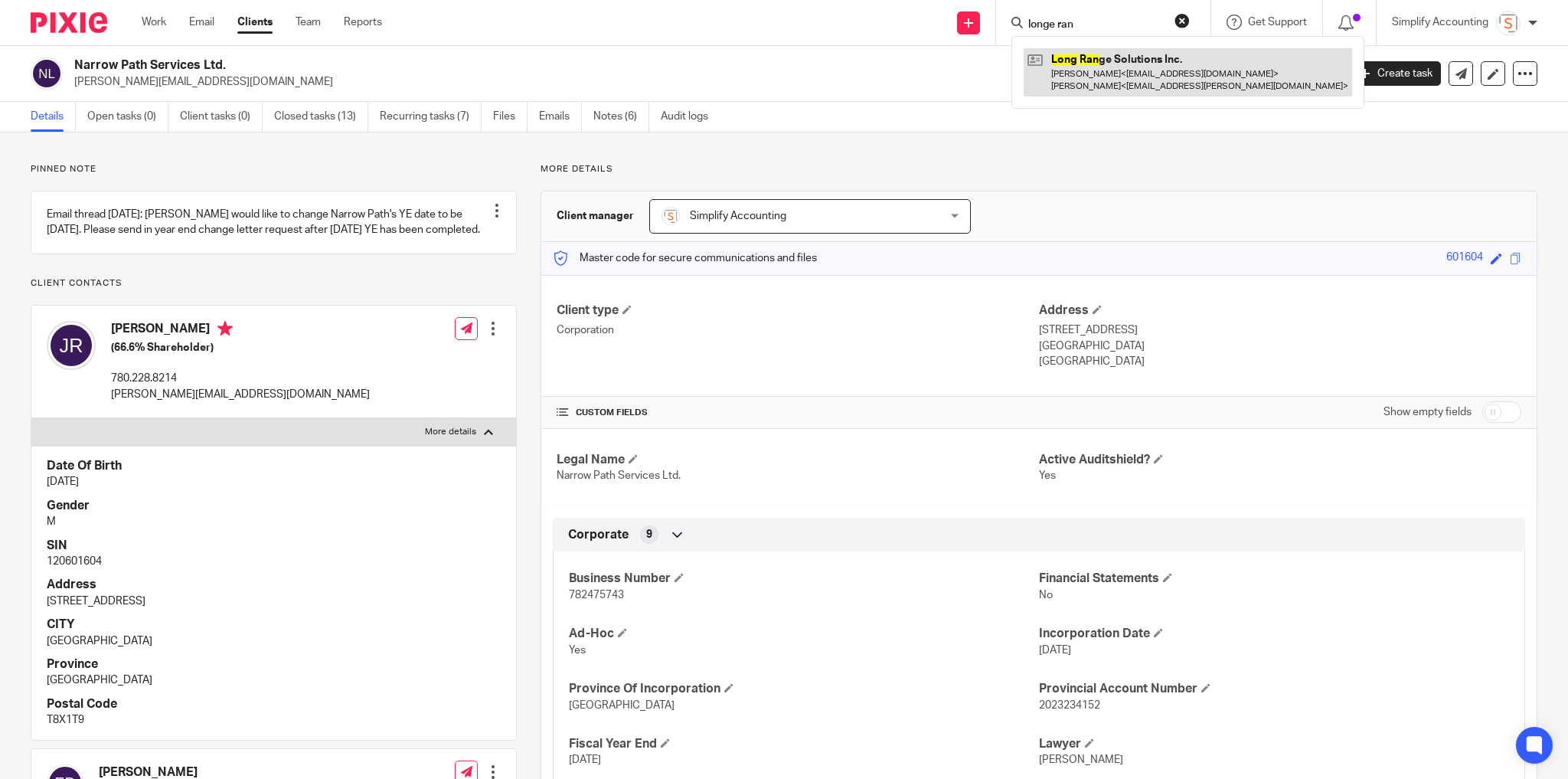
type input "longe ran"
click at [1095, 74] on link at bounding box center [1188, 72] width 328 height 47
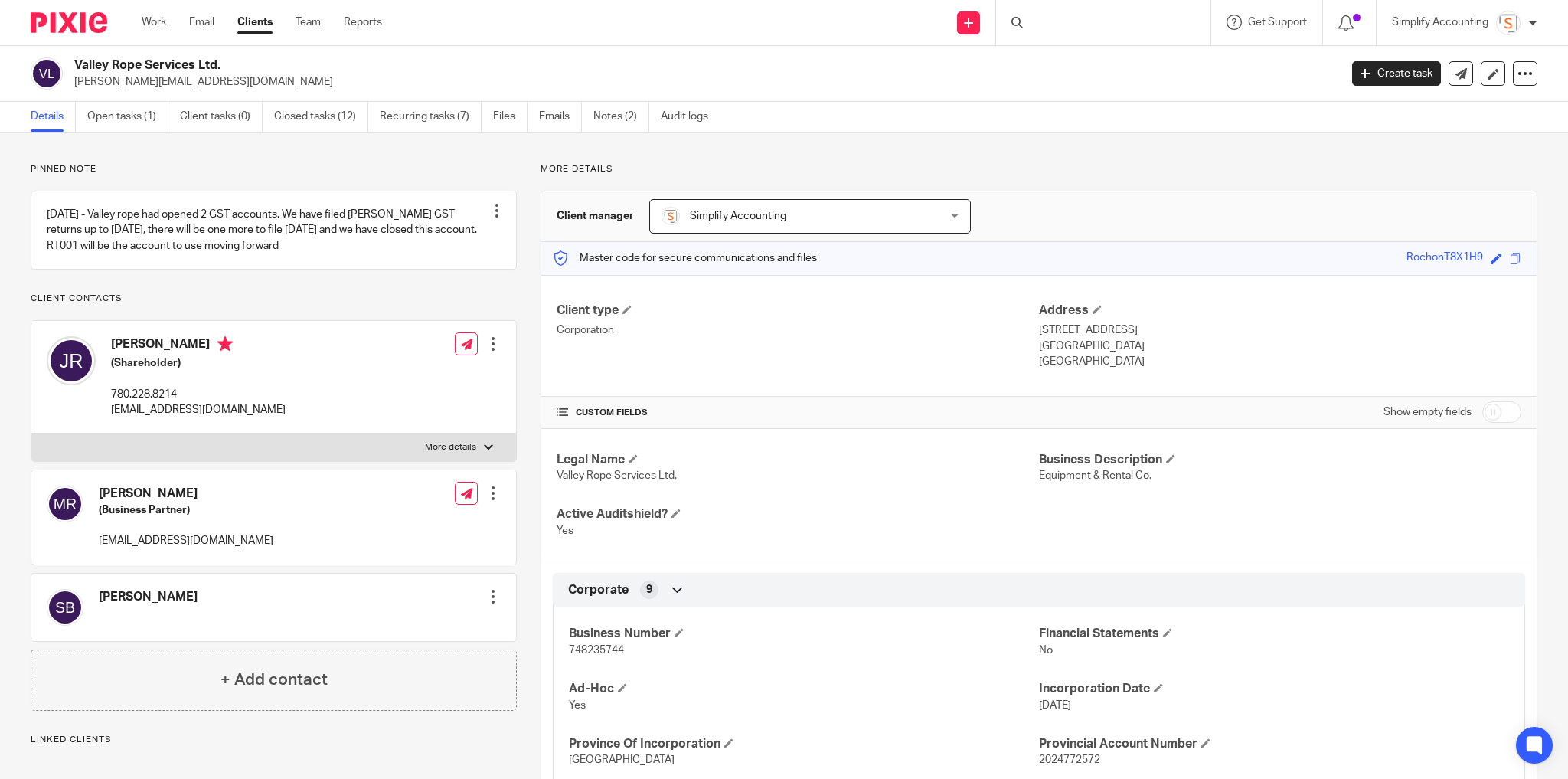
click at [590, 645] on span "748235744" at bounding box center [597, 650] width 56 height 11
copy span "748235744"
drag, startPoint x: 453, startPoint y: 461, endPoint x: 433, endPoint y: 474, distance: 23.9
click at [453, 454] on p "More details" at bounding box center [450, 447] width 51 height 13
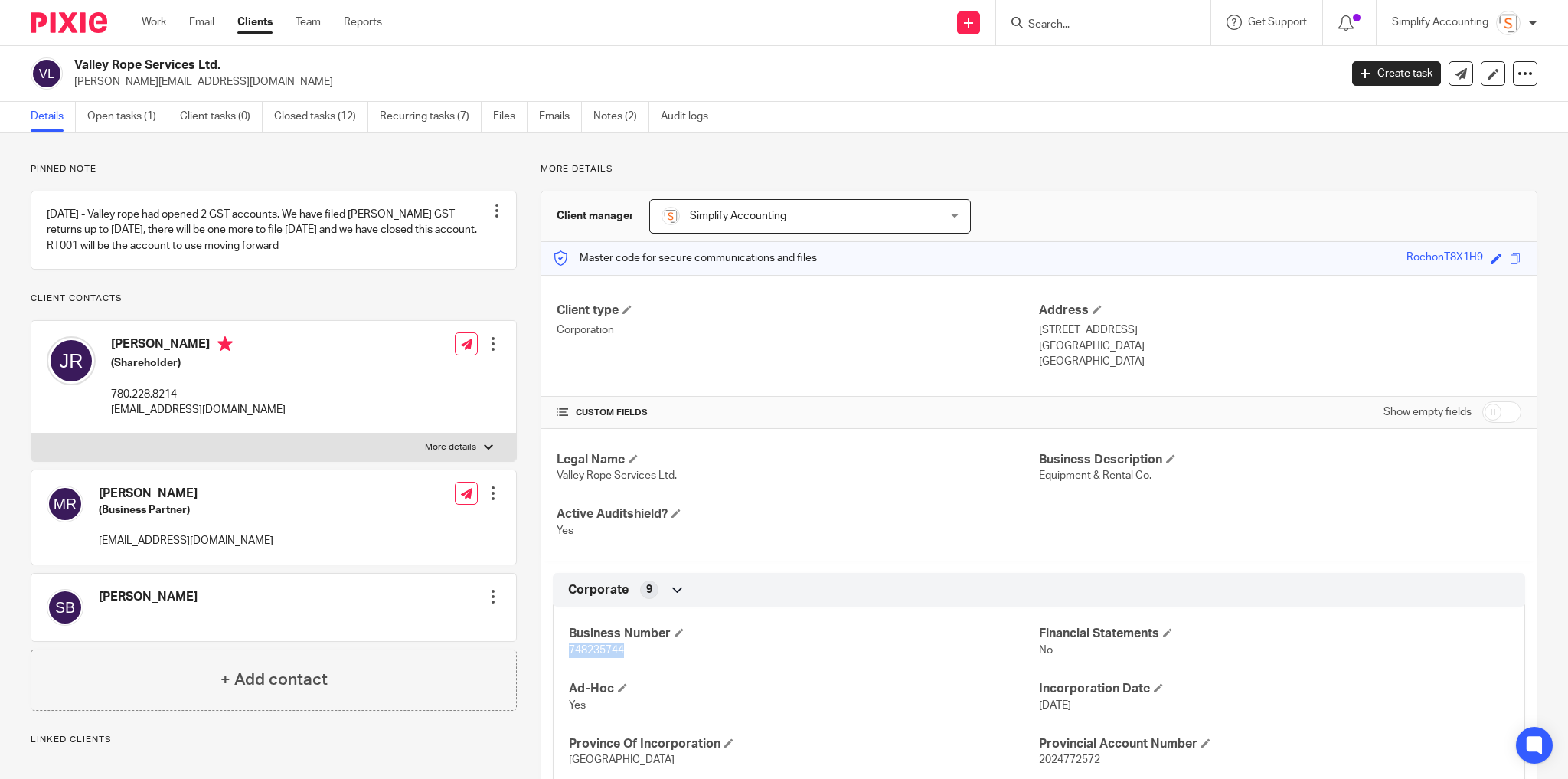
click at [31, 434] on input "More details" at bounding box center [30, 433] width 1 height 1
checkbox input "true"
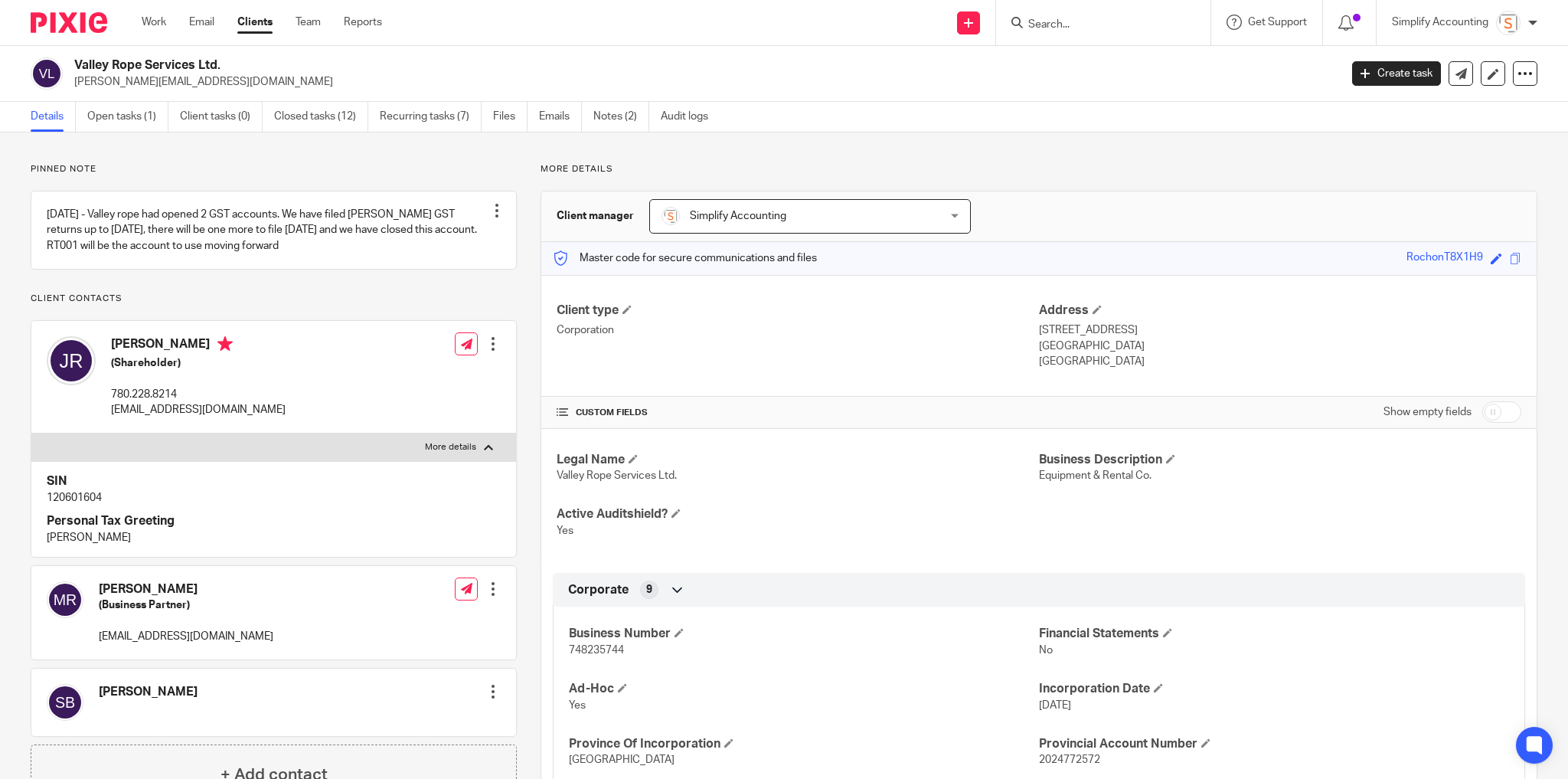
click at [64, 505] on p "120601604" at bounding box center [273, 498] width 454 height 15
copy p "120601604"
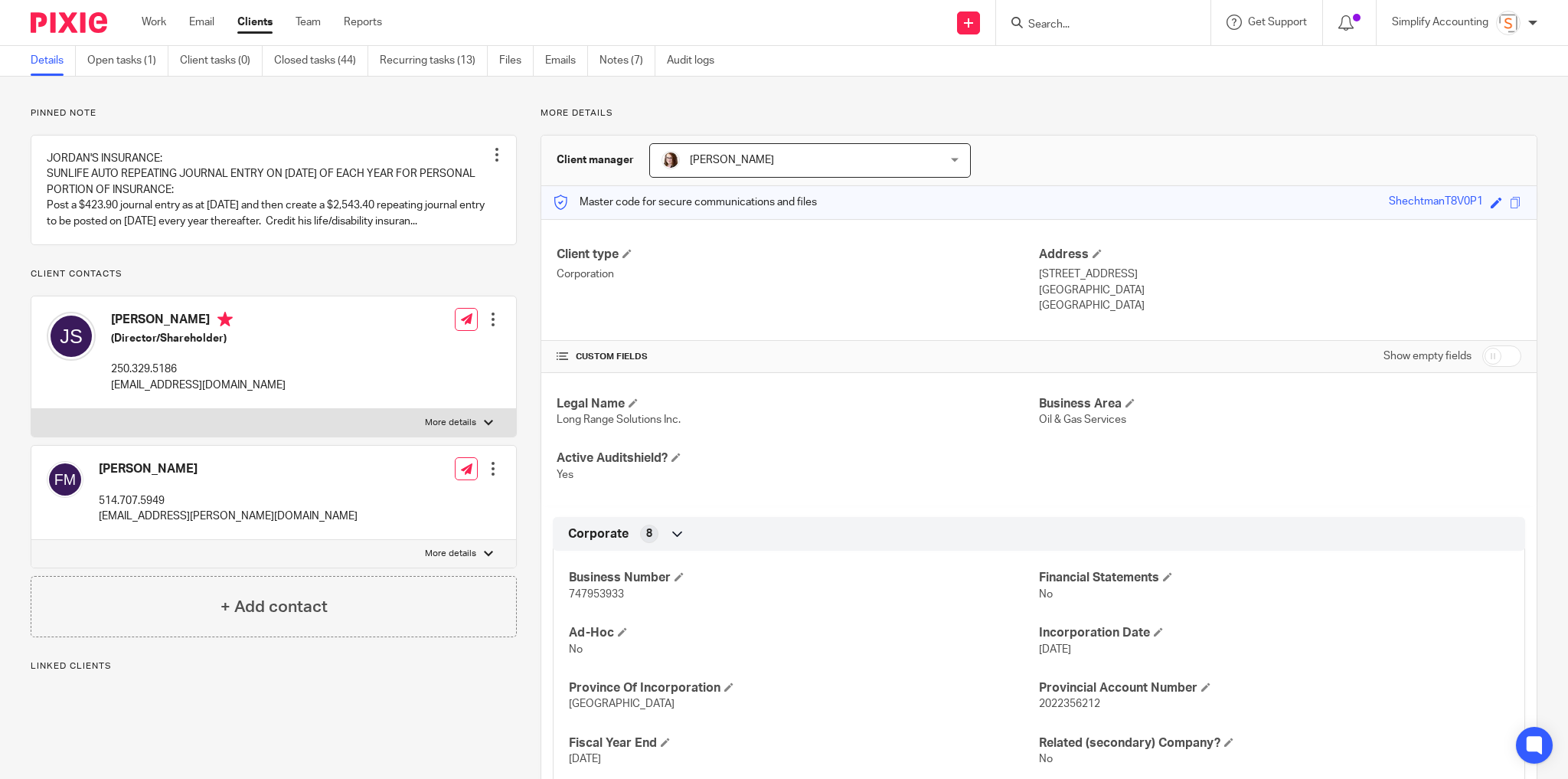
scroll to position [123, 0]
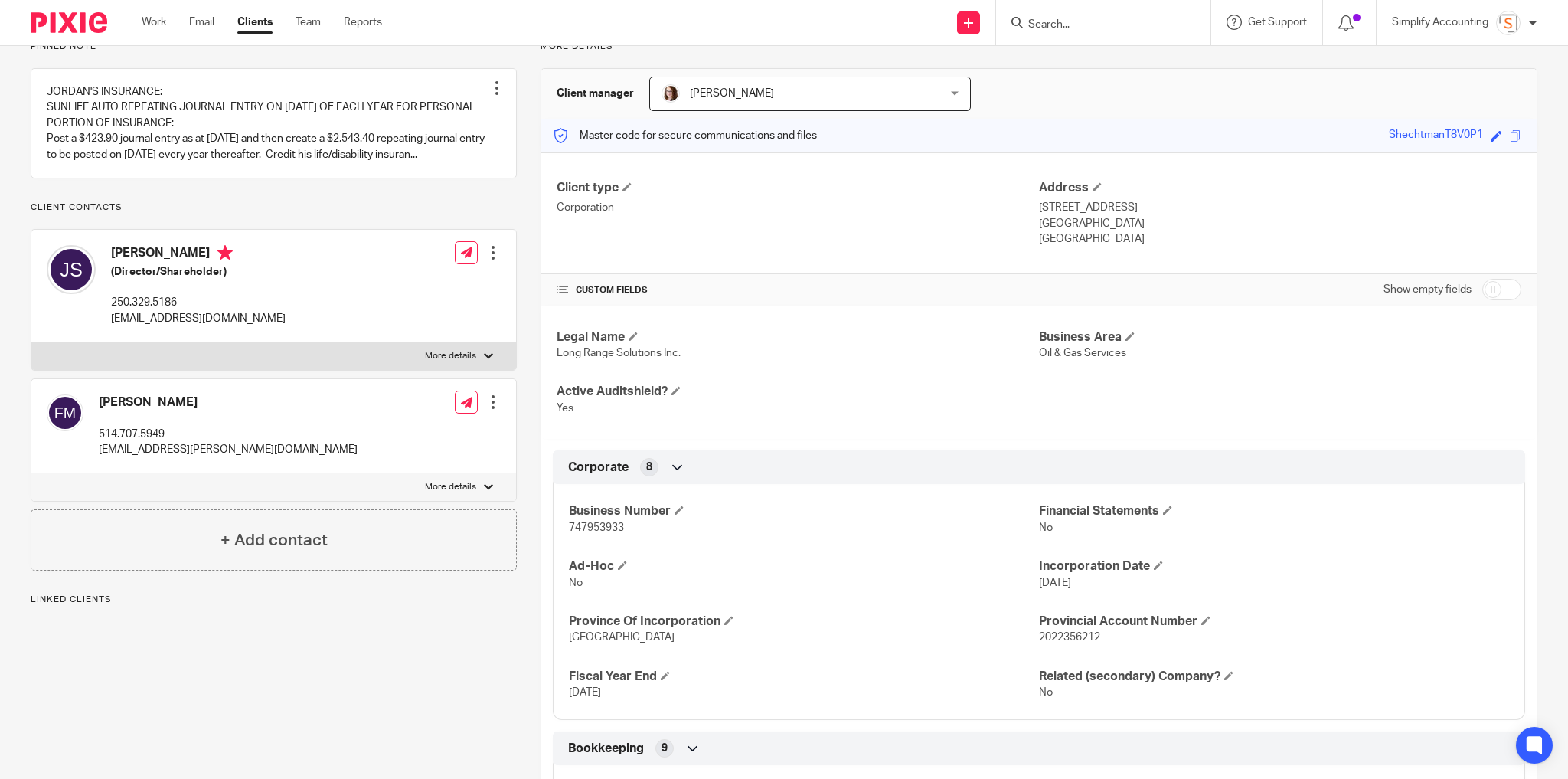
click at [587, 529] on span "747953933" at bounding box center [597, 527] width 56 height 11
copy span "747953933"
drag, startPoint x: 458, startPoint y: 386, endPoint x: 435, endPoint y: 391, distance: 23.5
click at [458, 362] on p "More details" at bounding box center [450, 356] width 51 height 13
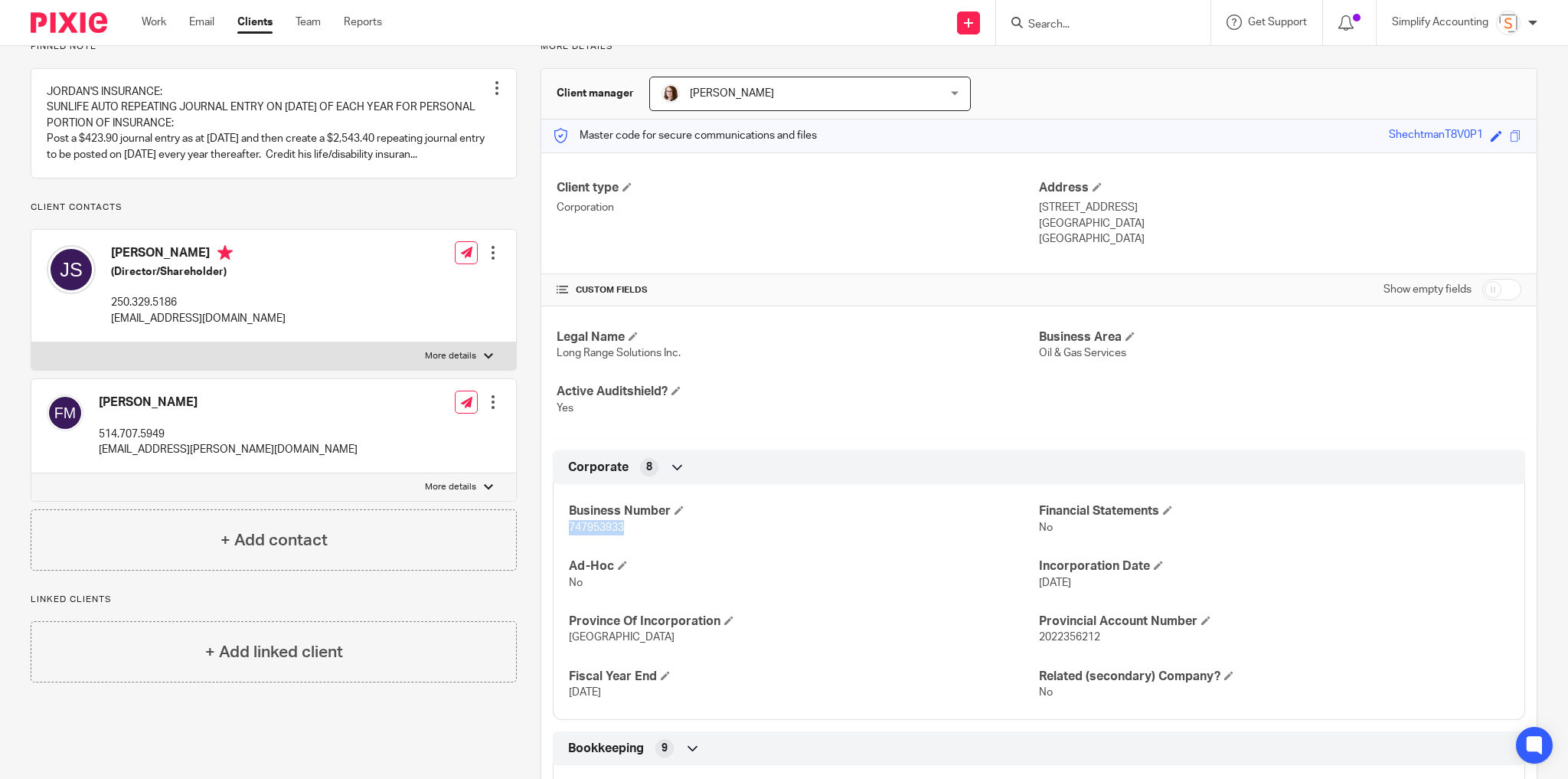
click at [31, 343] on input "More details" at bounding box center [30, 342] width 1 height 1
checkbox input "true"
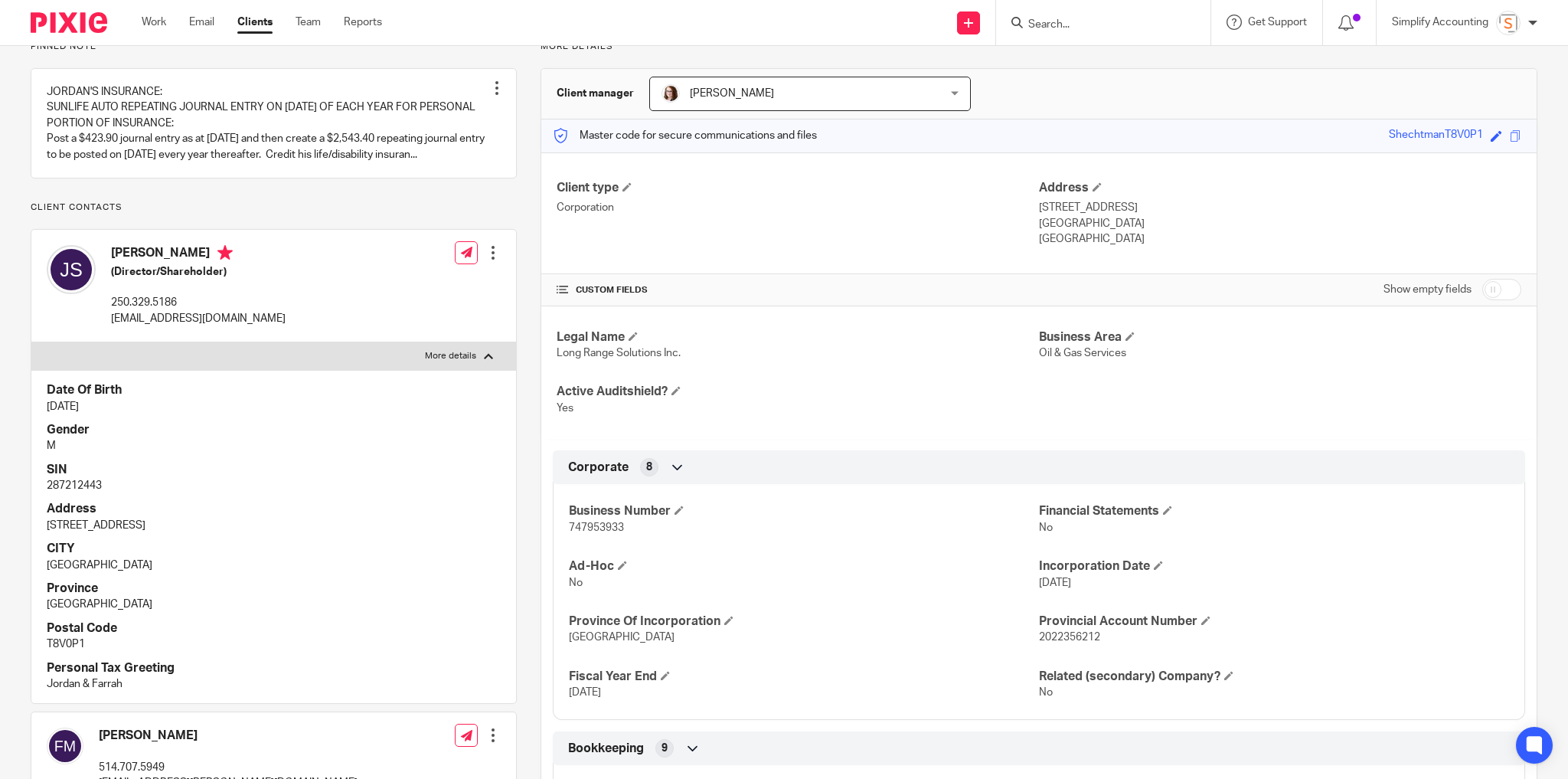
click at [84, 494] on p "287212443" at bounding box center [273, 486] width 454 height 15
copy p "287212443"
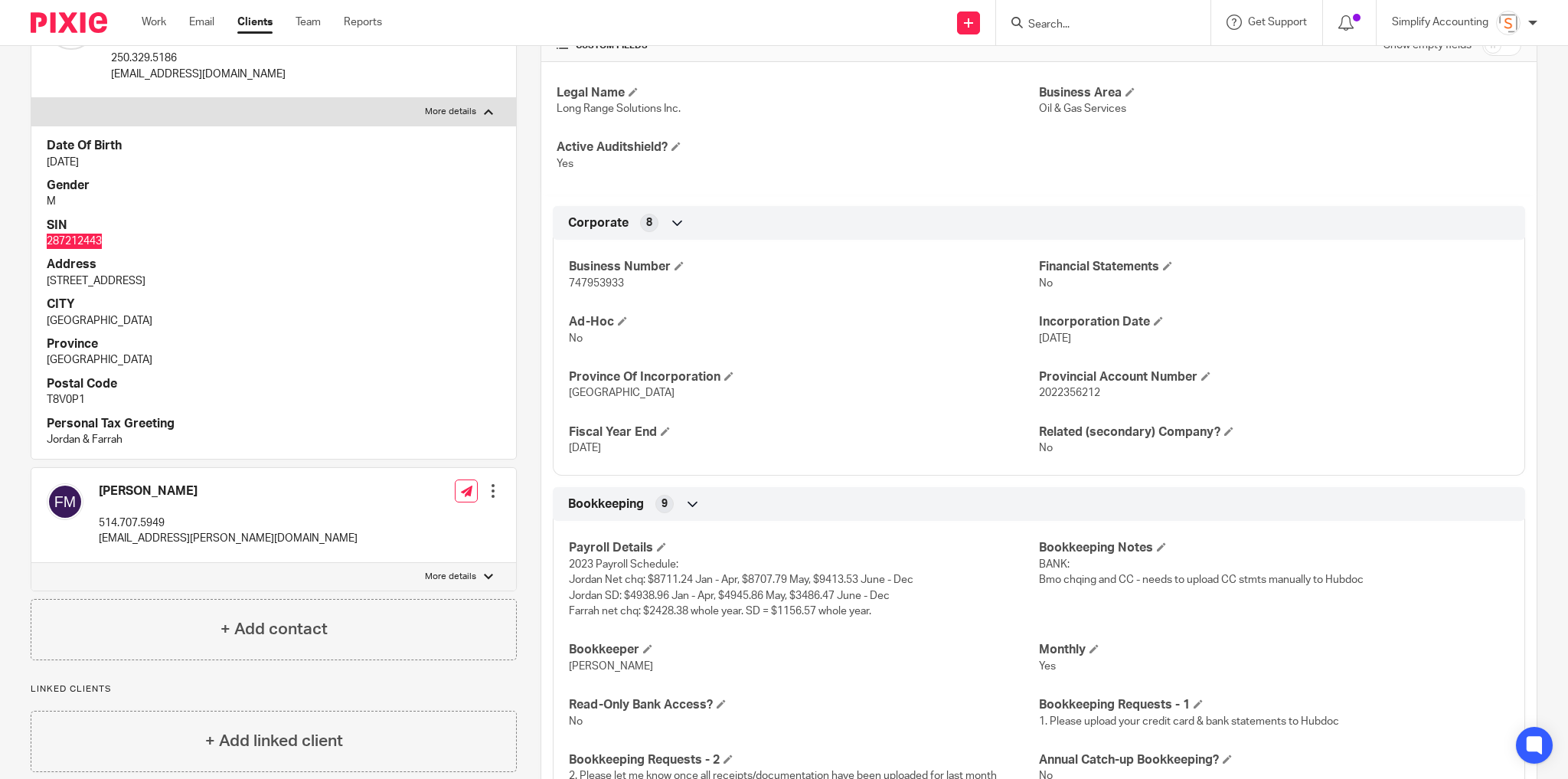
scroll to position [368, 0]
click at [437, 590] on label "More details" at bounding box center [274, 576] width 485 height 28
click at [31, 563] on input "More details" at bounding box center [30, 562] width 1 height 1
checkbox input "true"
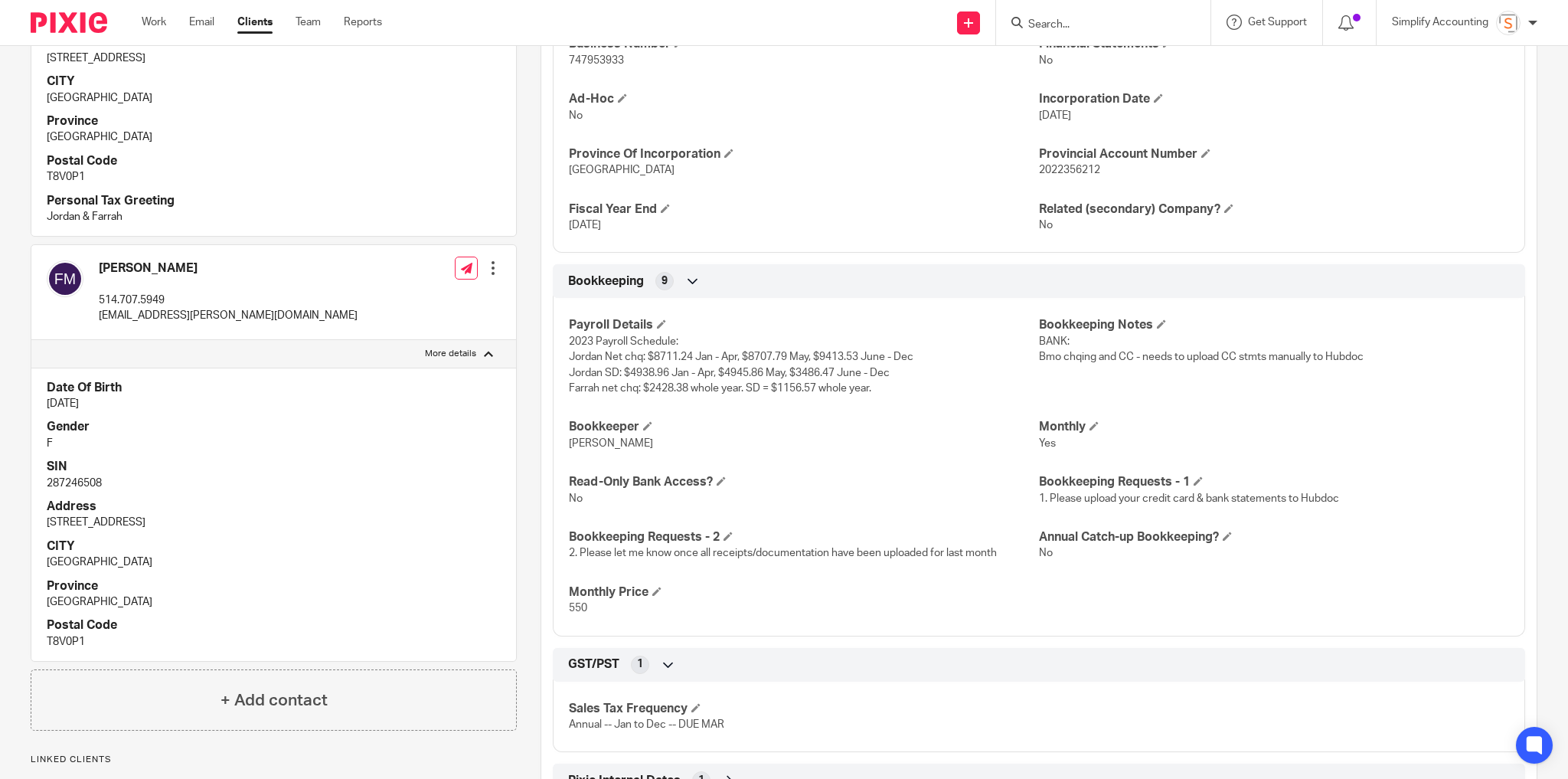
scroll to position [613, 0]
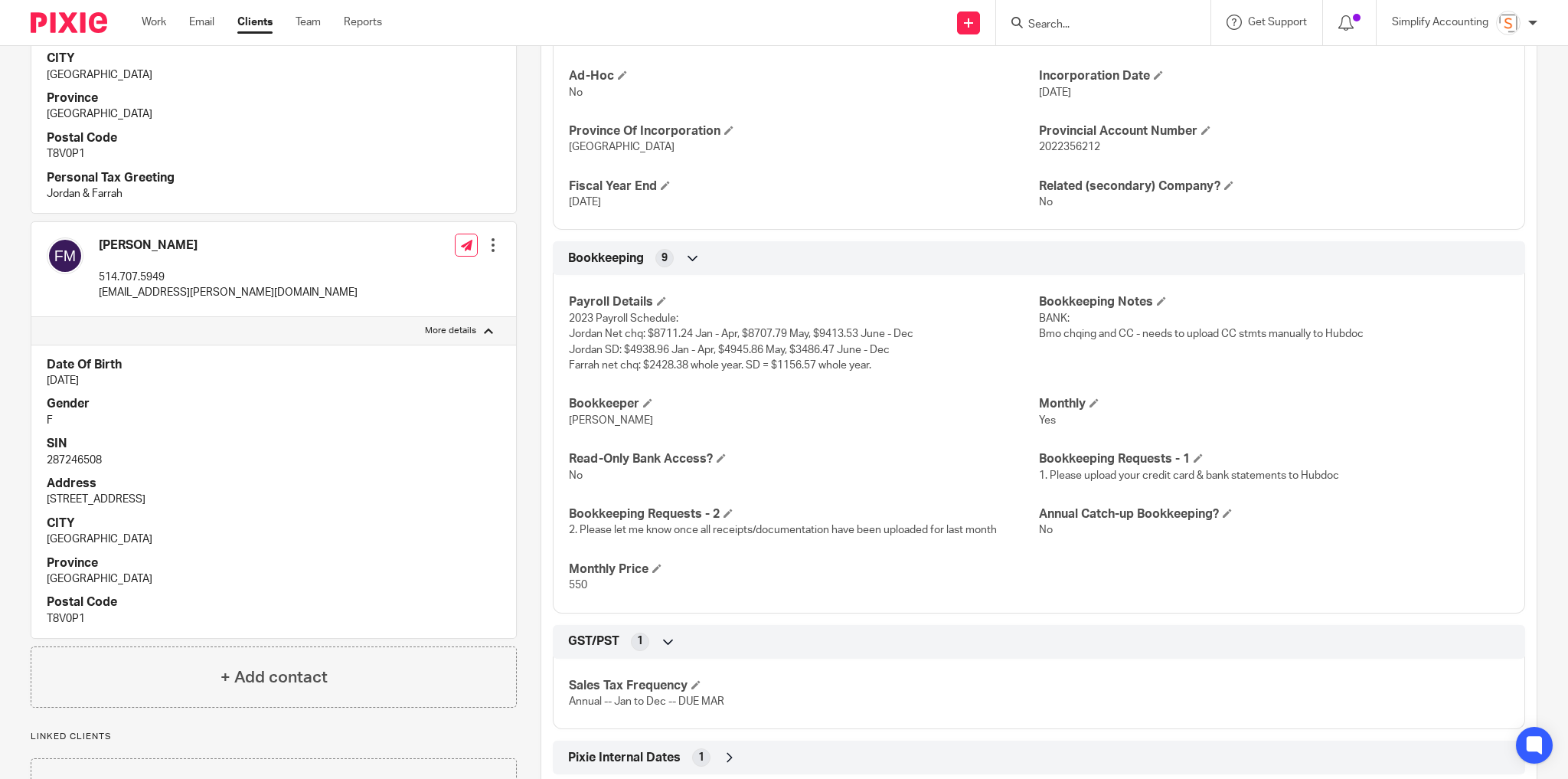
click at [75, 468] on p "287246508" at bounding box center [273, 461] width 454 height 15
copy p "287246508"
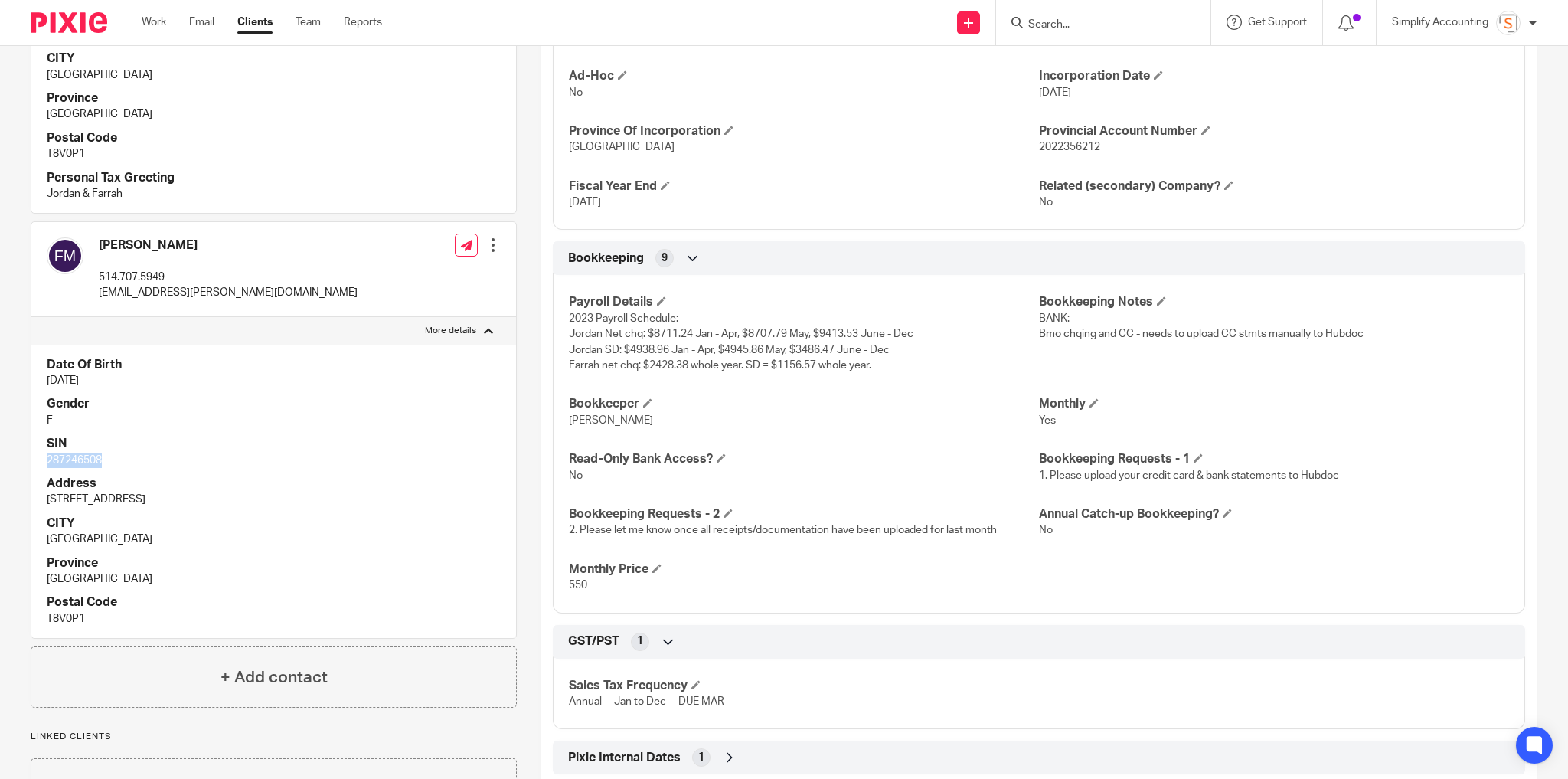
click at [1076, 27] on input "Search" at bounding box center [1096, 25] width 138 height 13
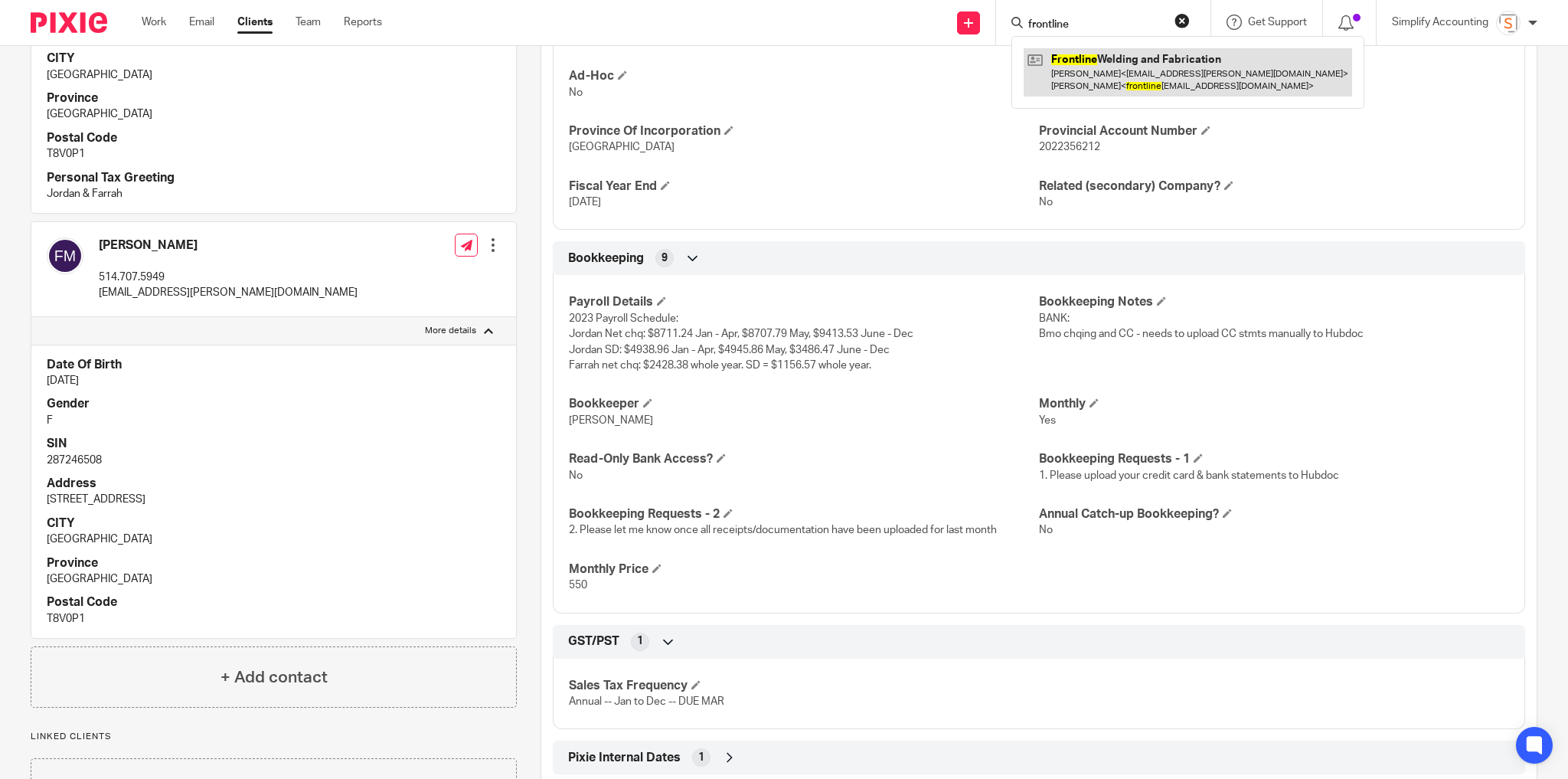
type input "frontline"
click at [1125, 56] on link at bounding box center [1188, 72] width 328 height 47
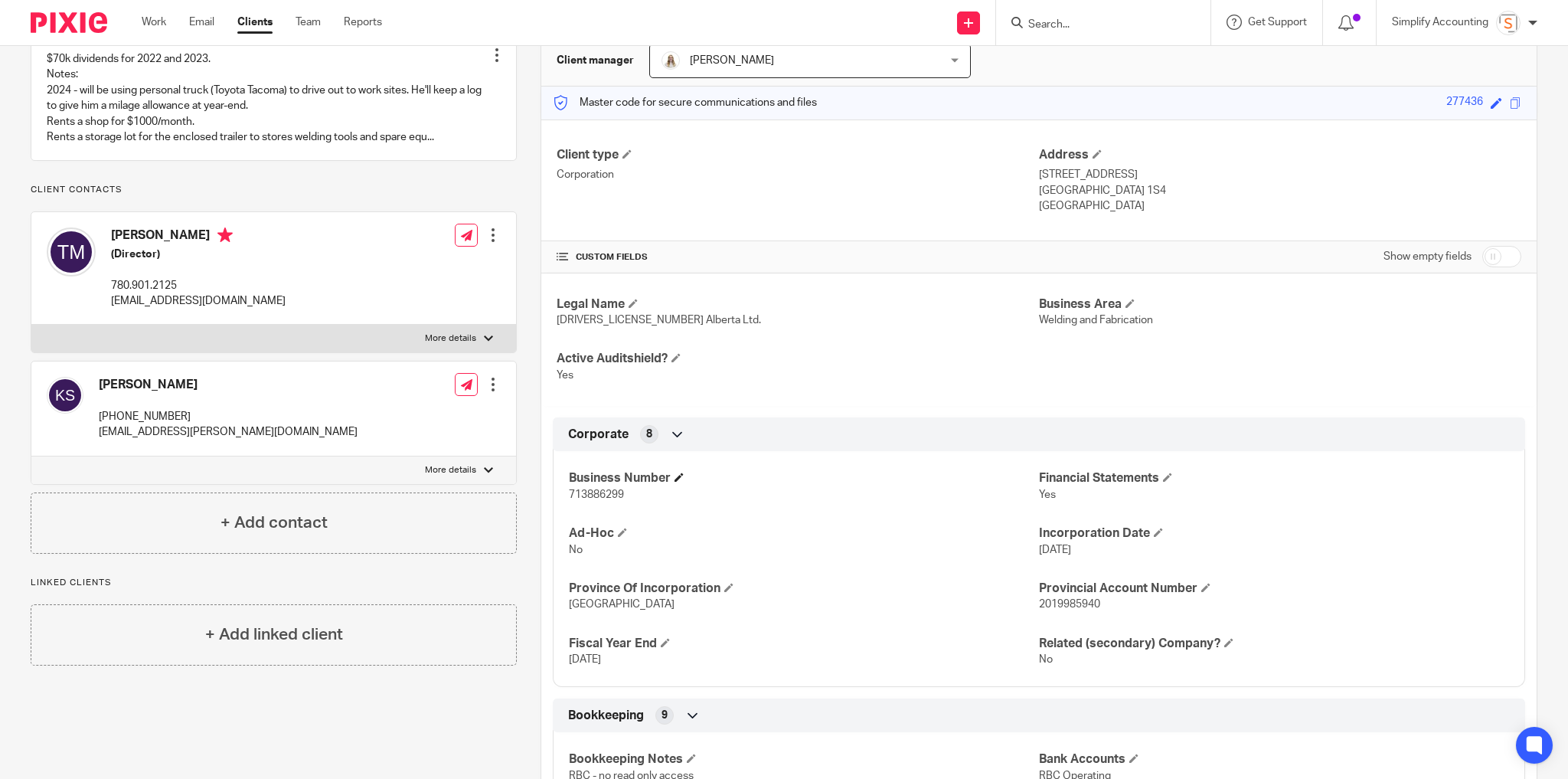
scroll to position [184, 0]
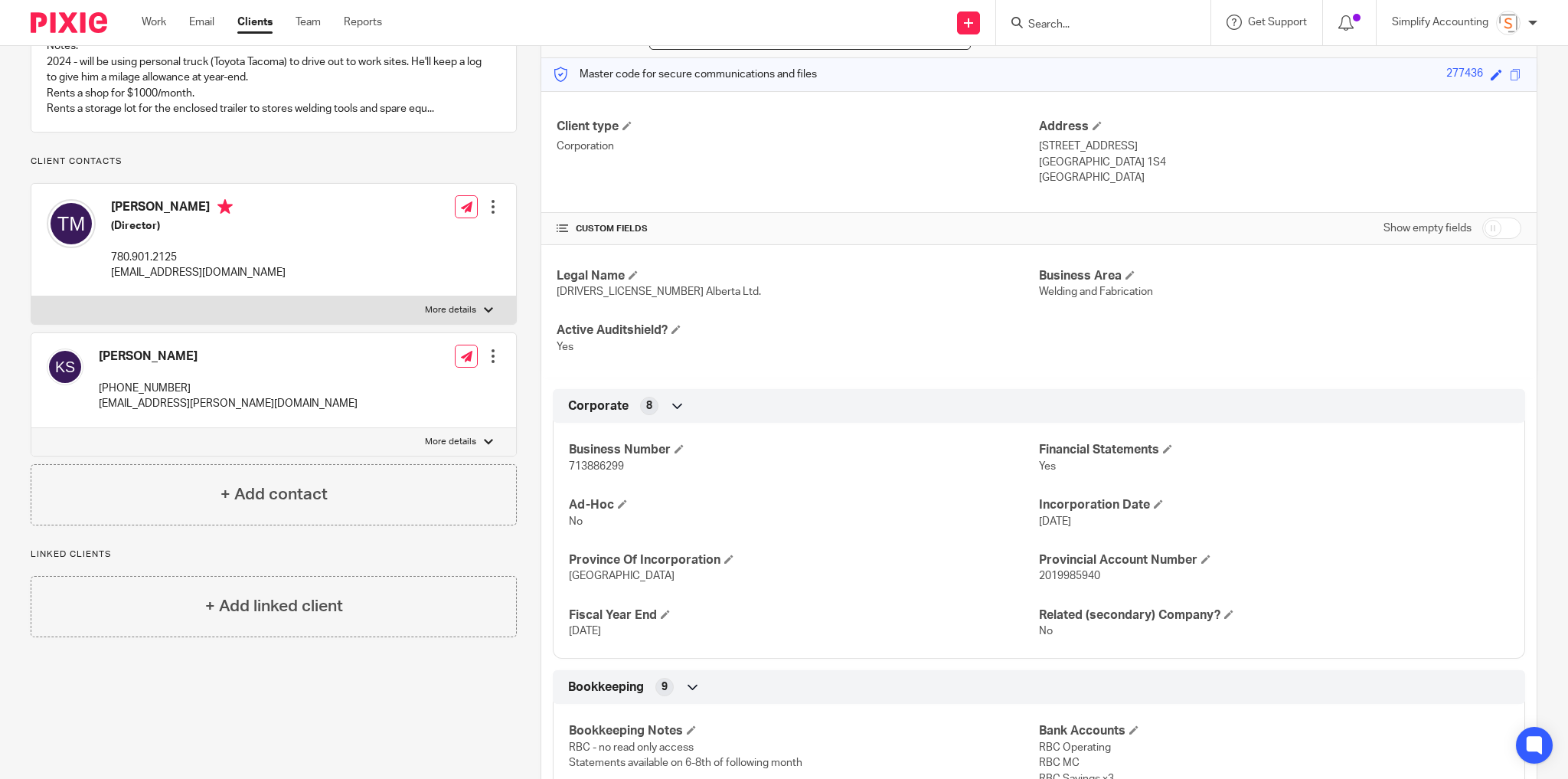
click at [602, 466] on span "713886299" at bounding box center [597, 467] width 56 height 11
copy span "713886299"
click at [444, 317] on p "More details" at bounding box center [450, 310] width 51 height 13
click at [31, 296] on input "More details" at bounding box center [30, 296] width 1 height 1
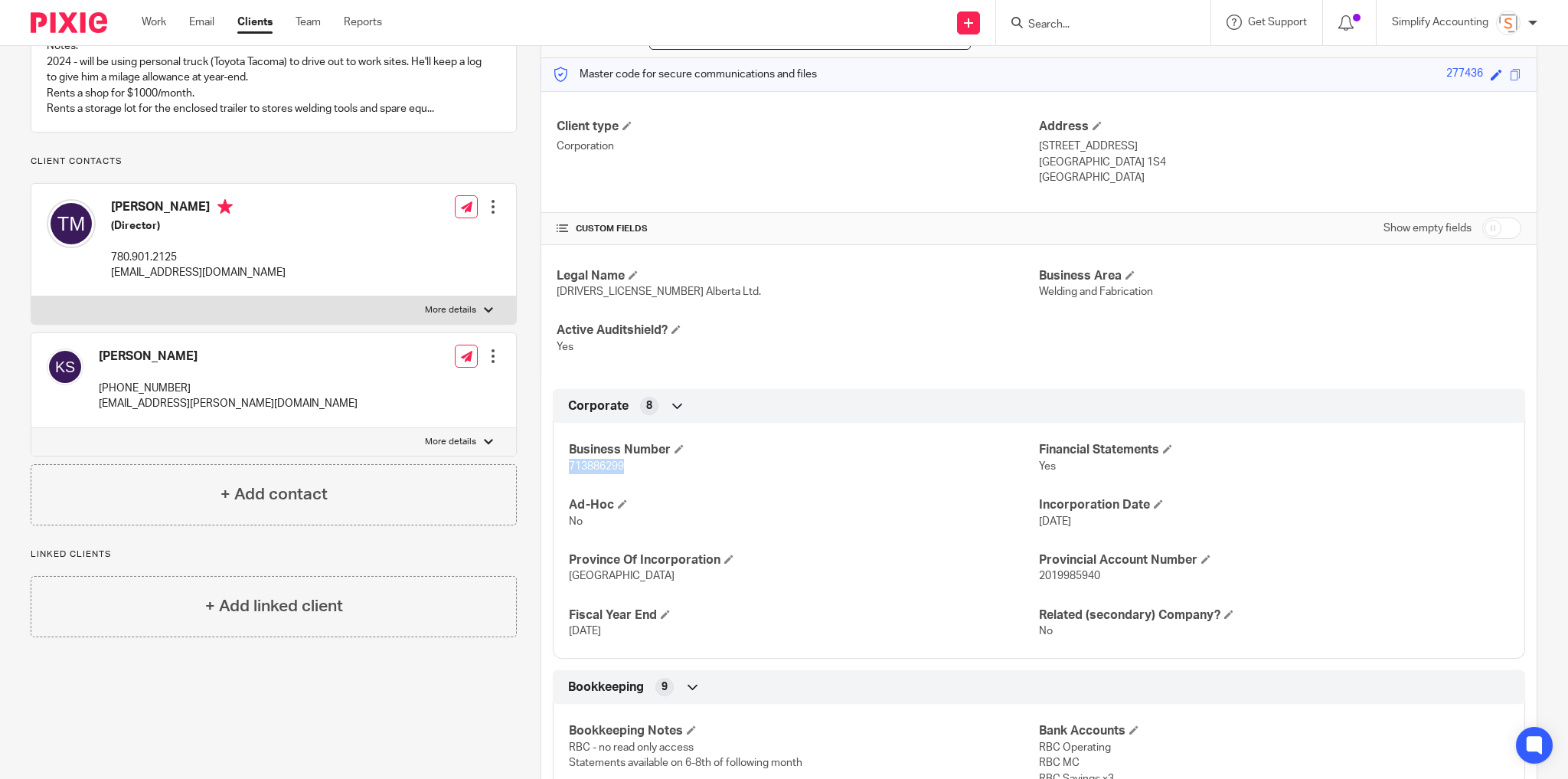
checkbox input "true"
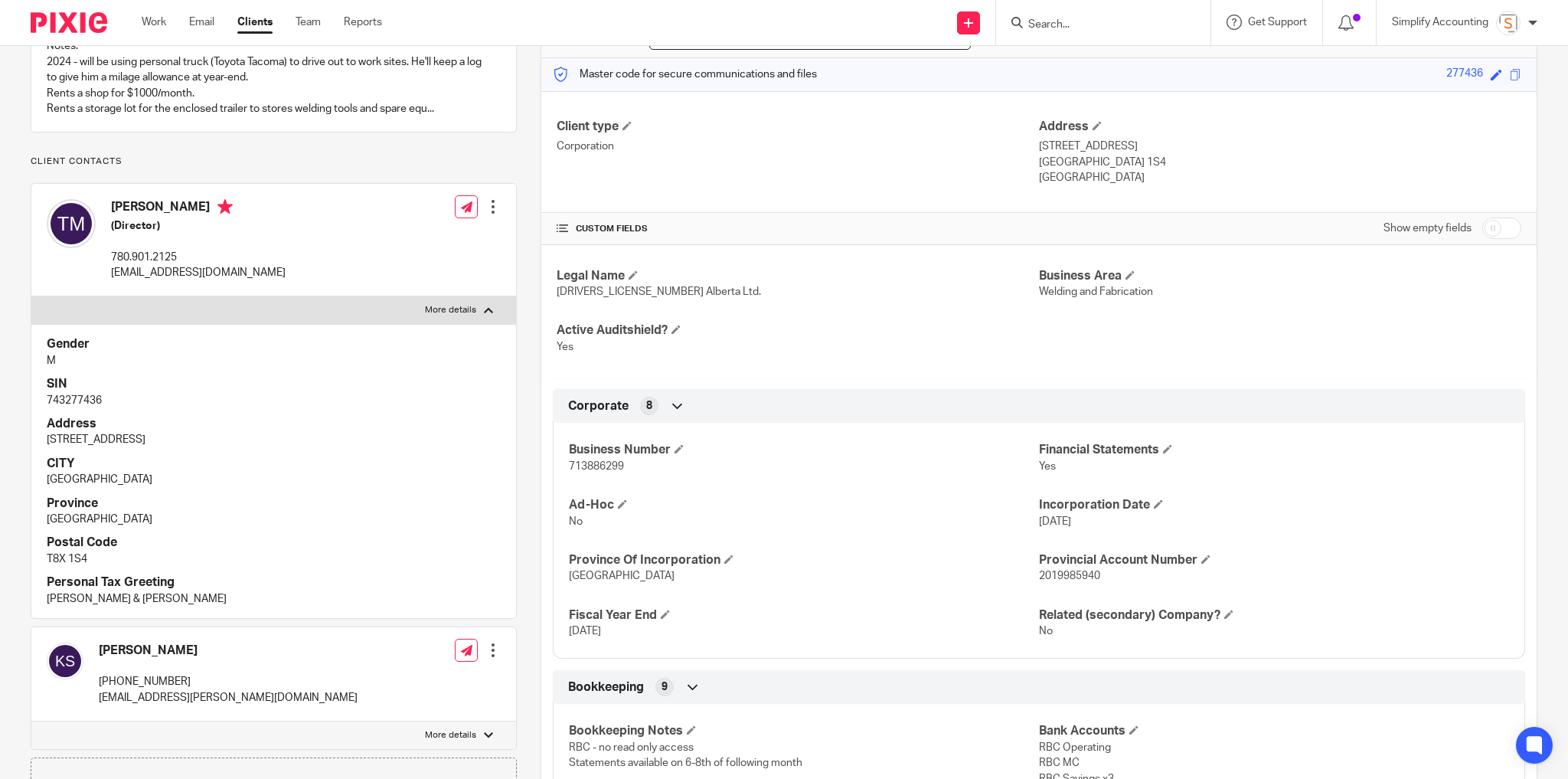
click at [72, 408] on p "743277436" at bounding box center [273, 401] width 454 height 15
copy p "743277436"
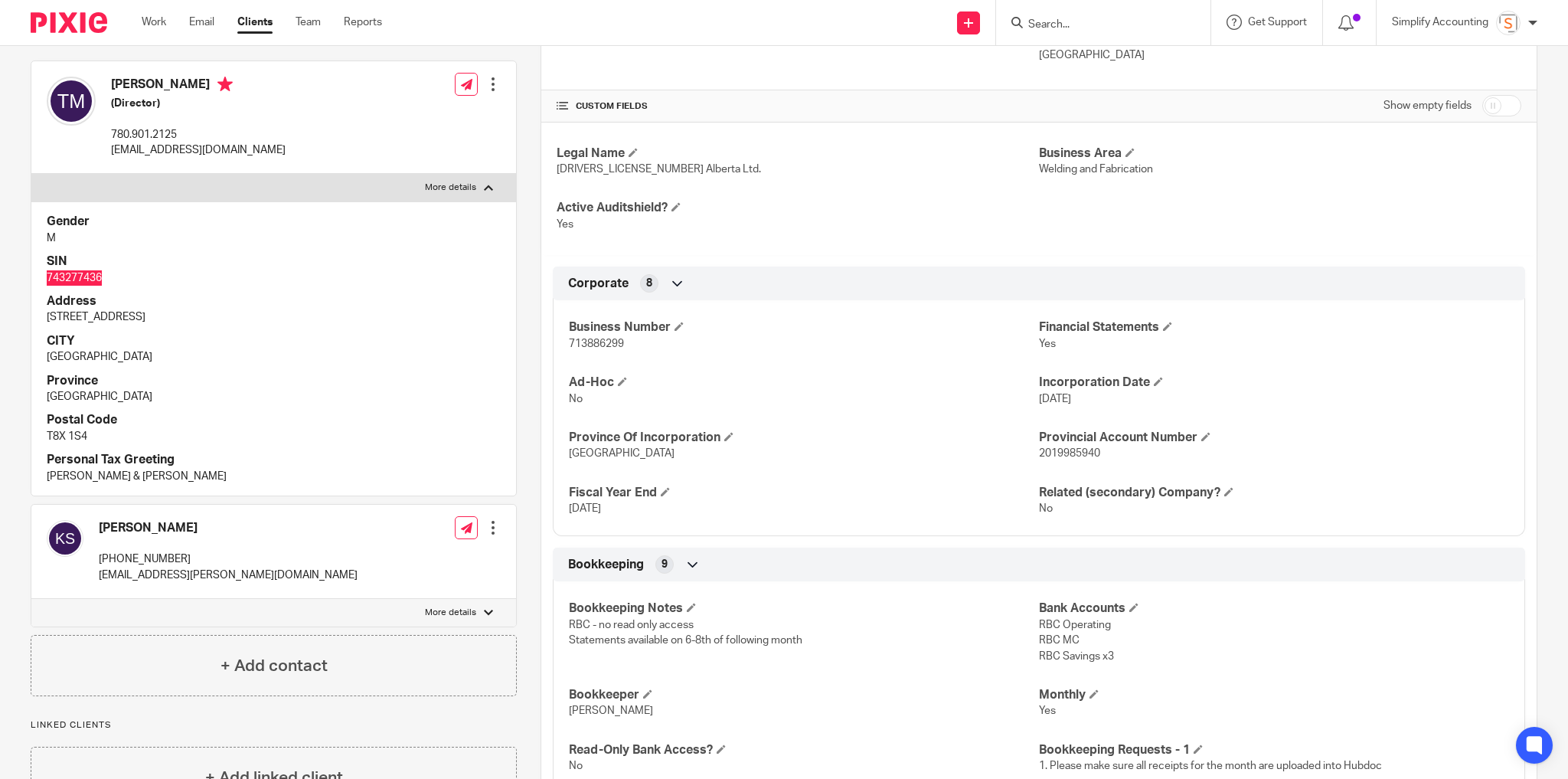
scroll to position [368, 0]
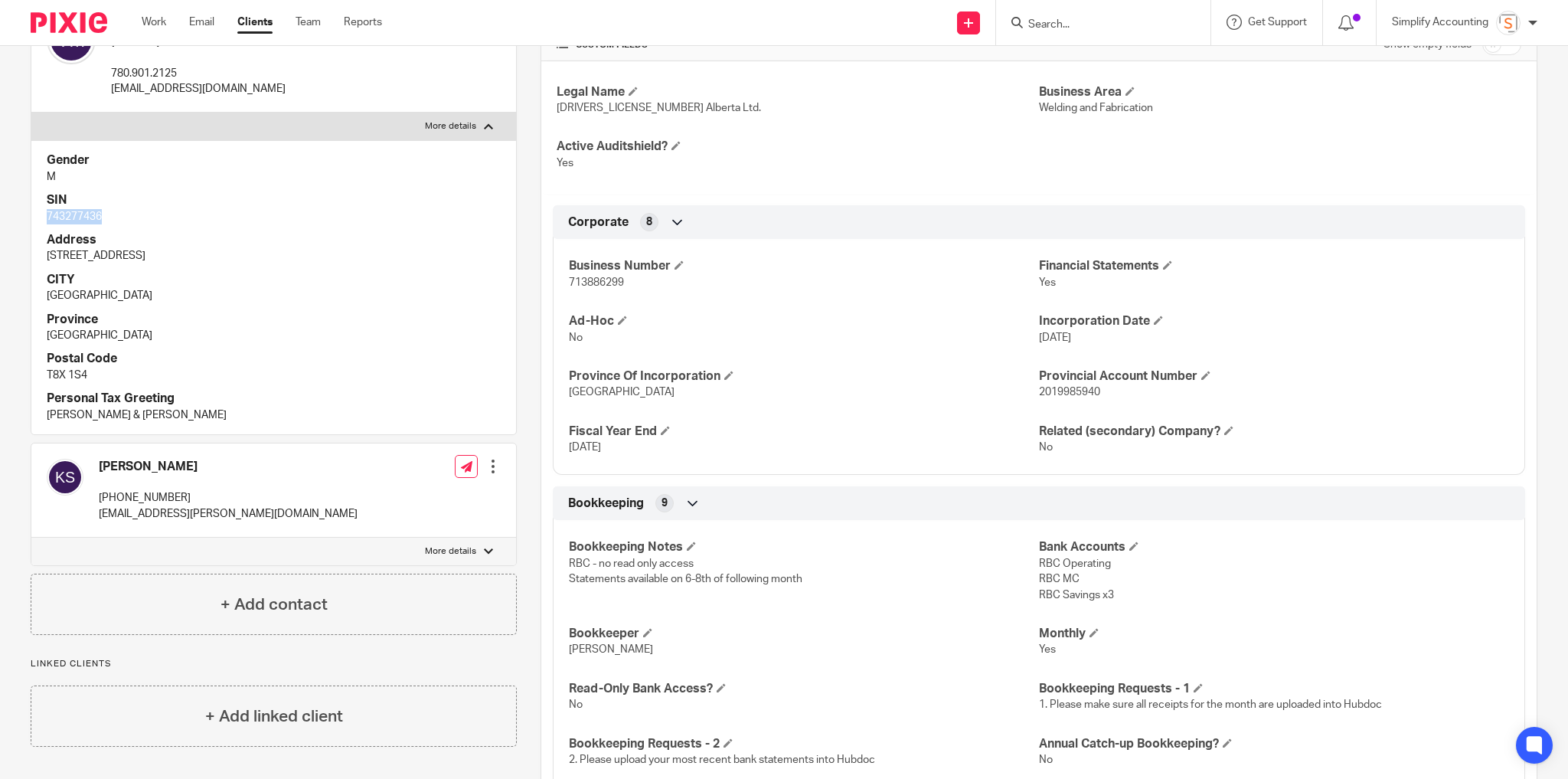
click at [454, 558] on p "More details" at bounding box center [450, 552] width 51 height 13
click at [31, 538] on input "More details" at bounding box center [30, 537] width 1 height 1
checkbox input "true"
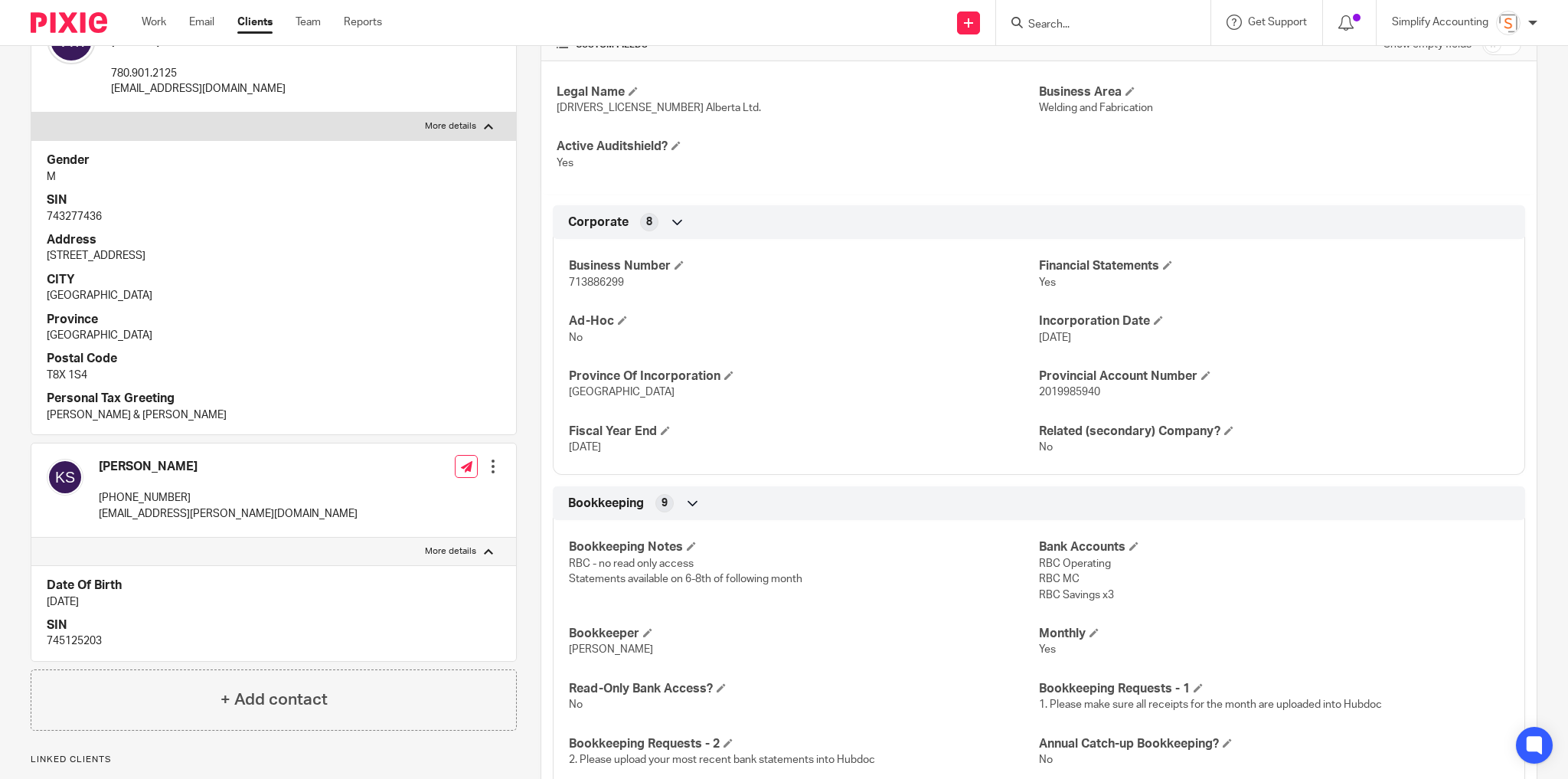
click at [83, 649] on p "745125203" at bounding box center [273, 641] width 454 height 15
copy p "745125203"
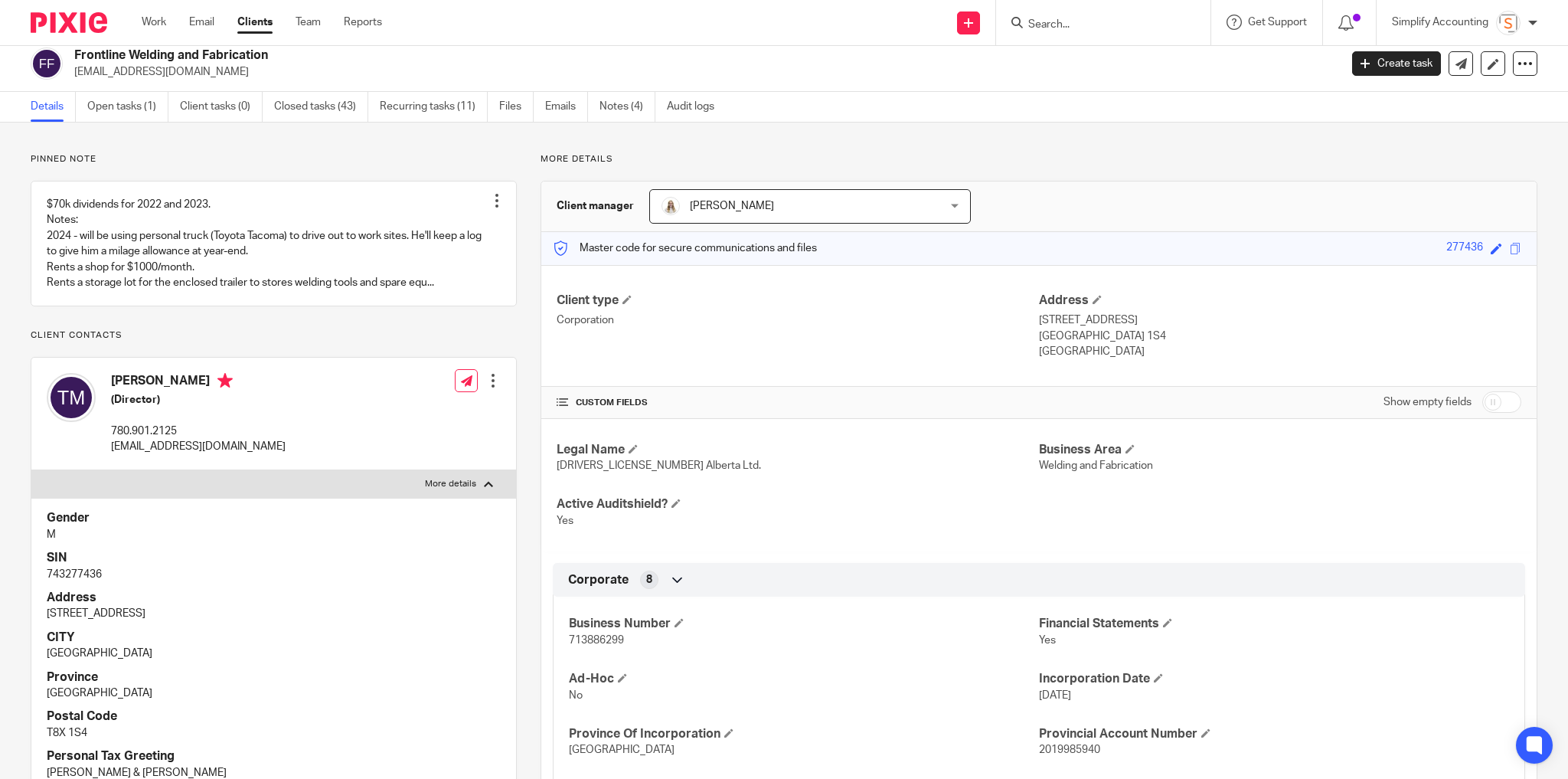
scroll to position [0, 0]
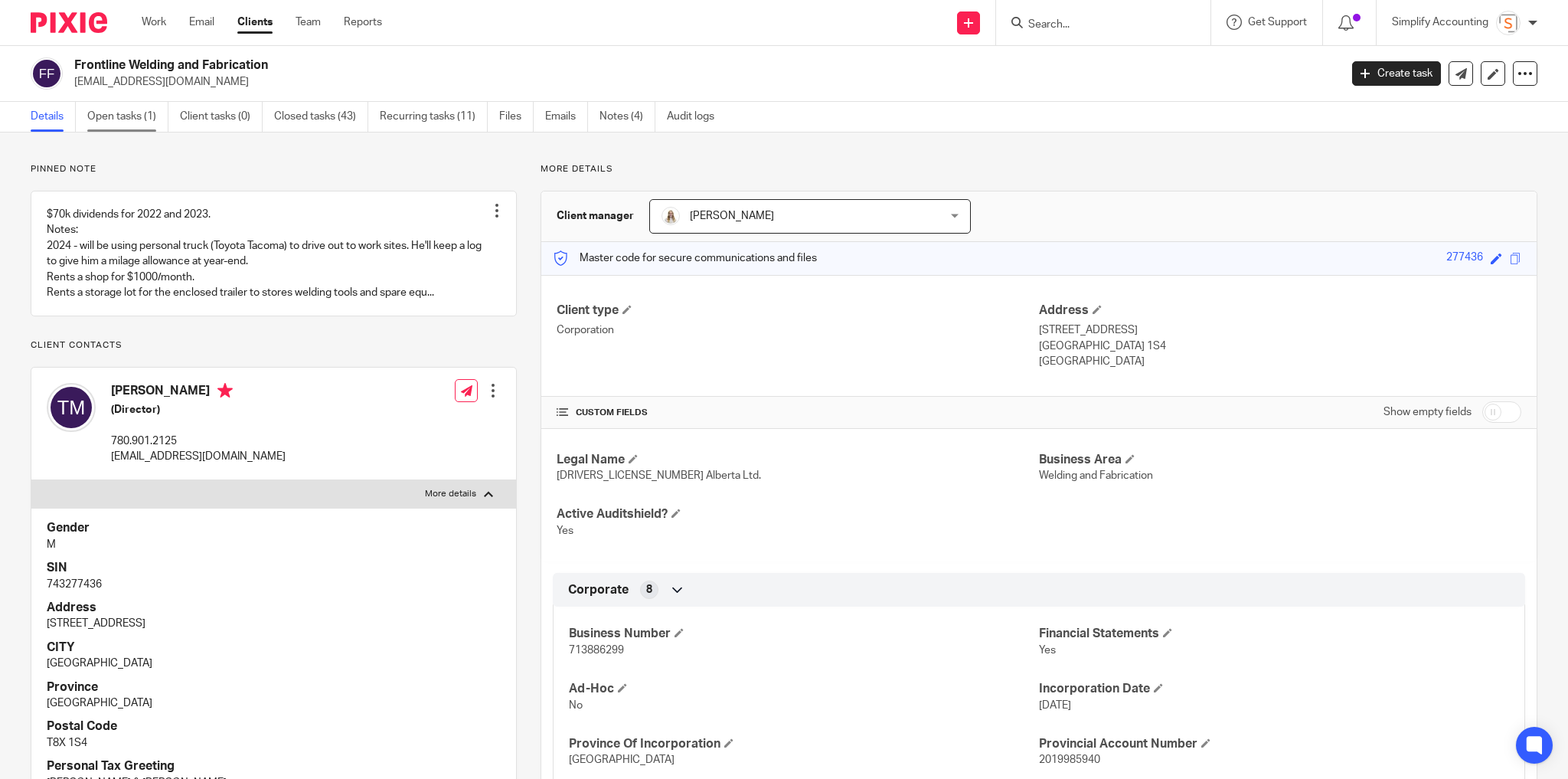
drag, startPoint x: 140, startPoint y: 110, endPoint x: 151, endPoint y: 121, distance: 15.6
click at [140, 110] on link "Open tasks (1)" at bounding box center [128, 116] width 81 height 29
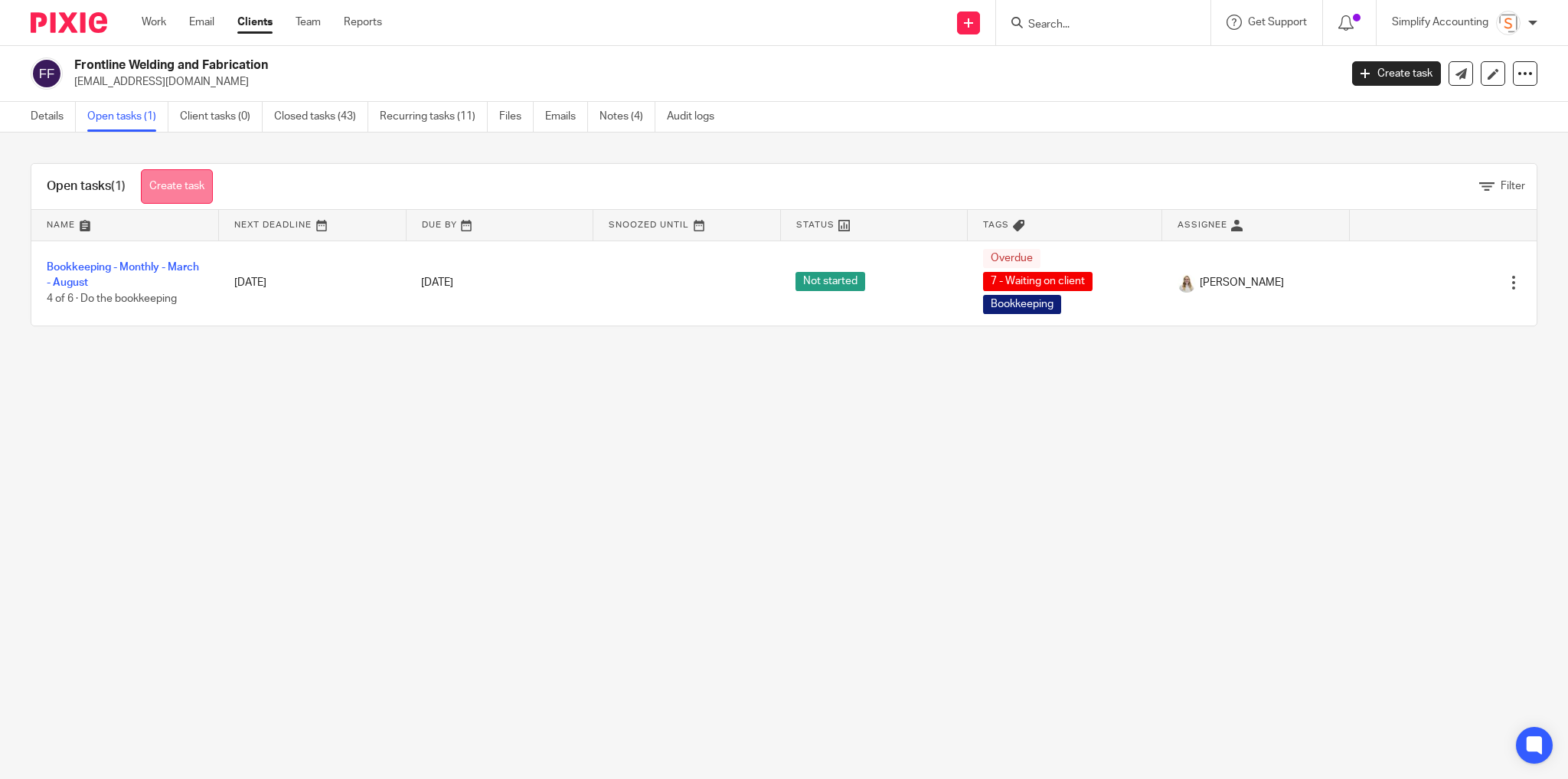
click at [184, 182] on link "Create task" at bounding box center [177, 186] width 72 height 35
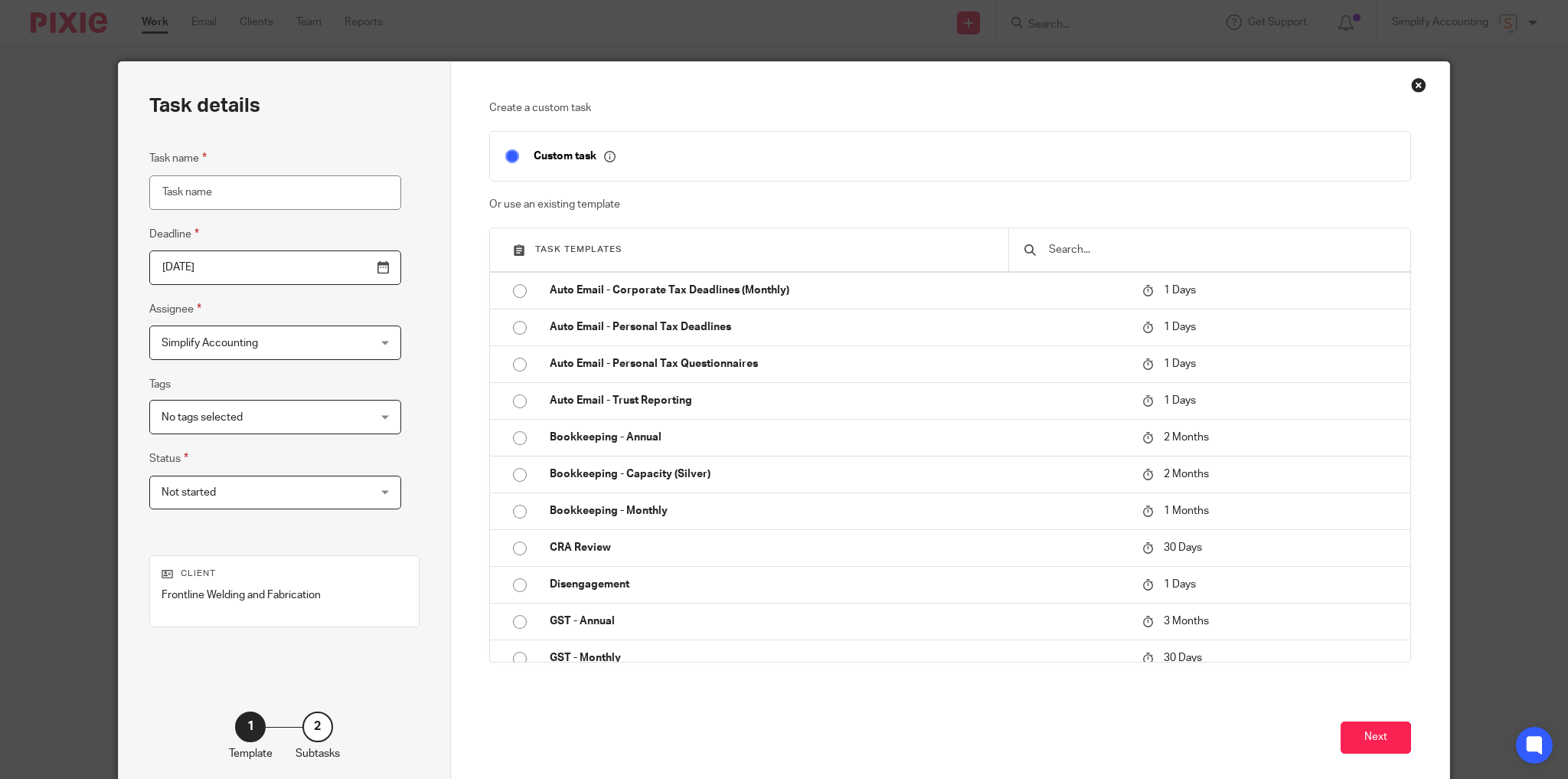
scroll to position [307, 0]
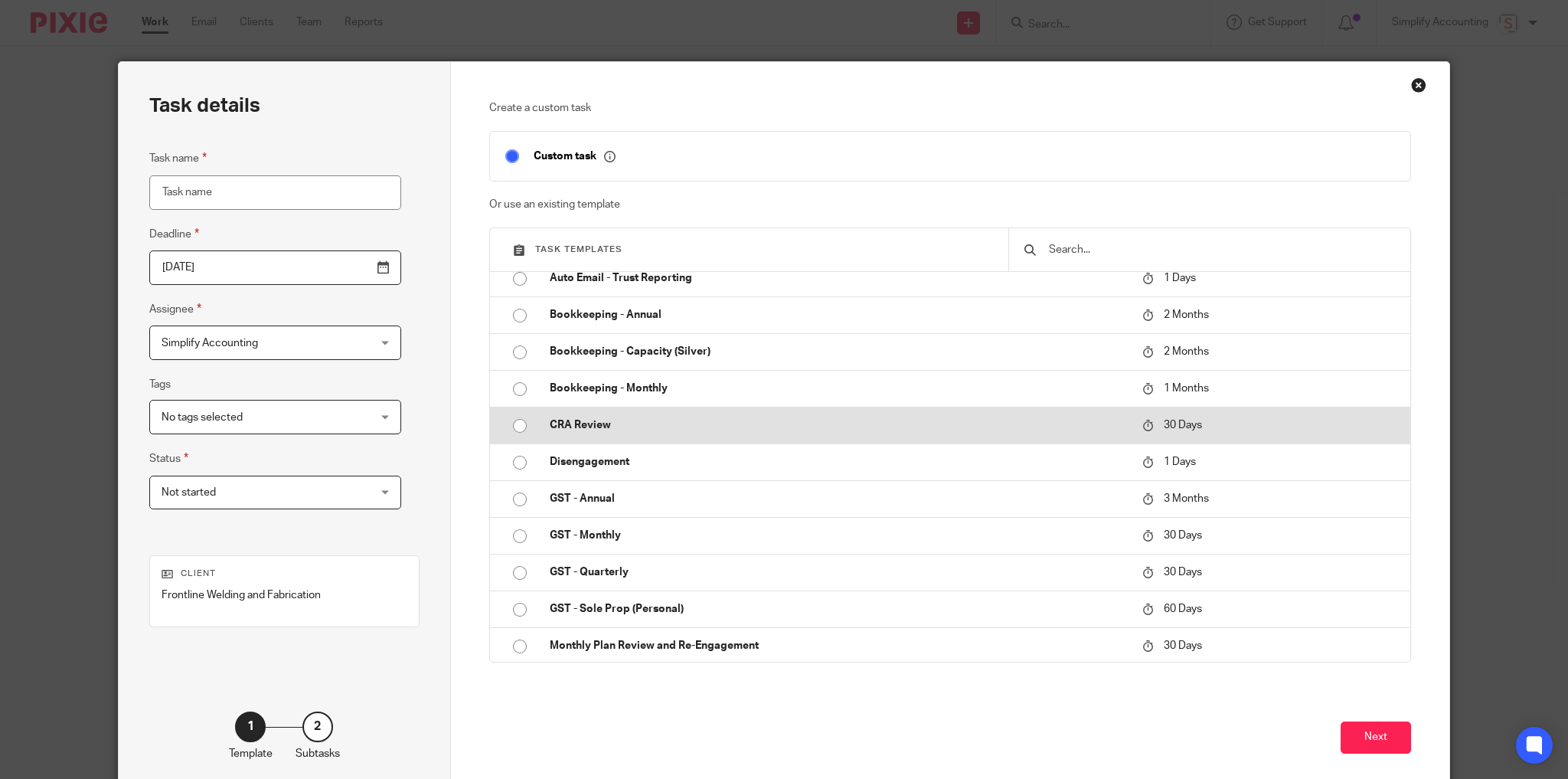
click at [626, 426] on p "CRA Review" at bounding box center [837, 425] width 577 height 15
type input "[DATE]"
type input "CRA Review"
checkbox input "false"
radio input "true"
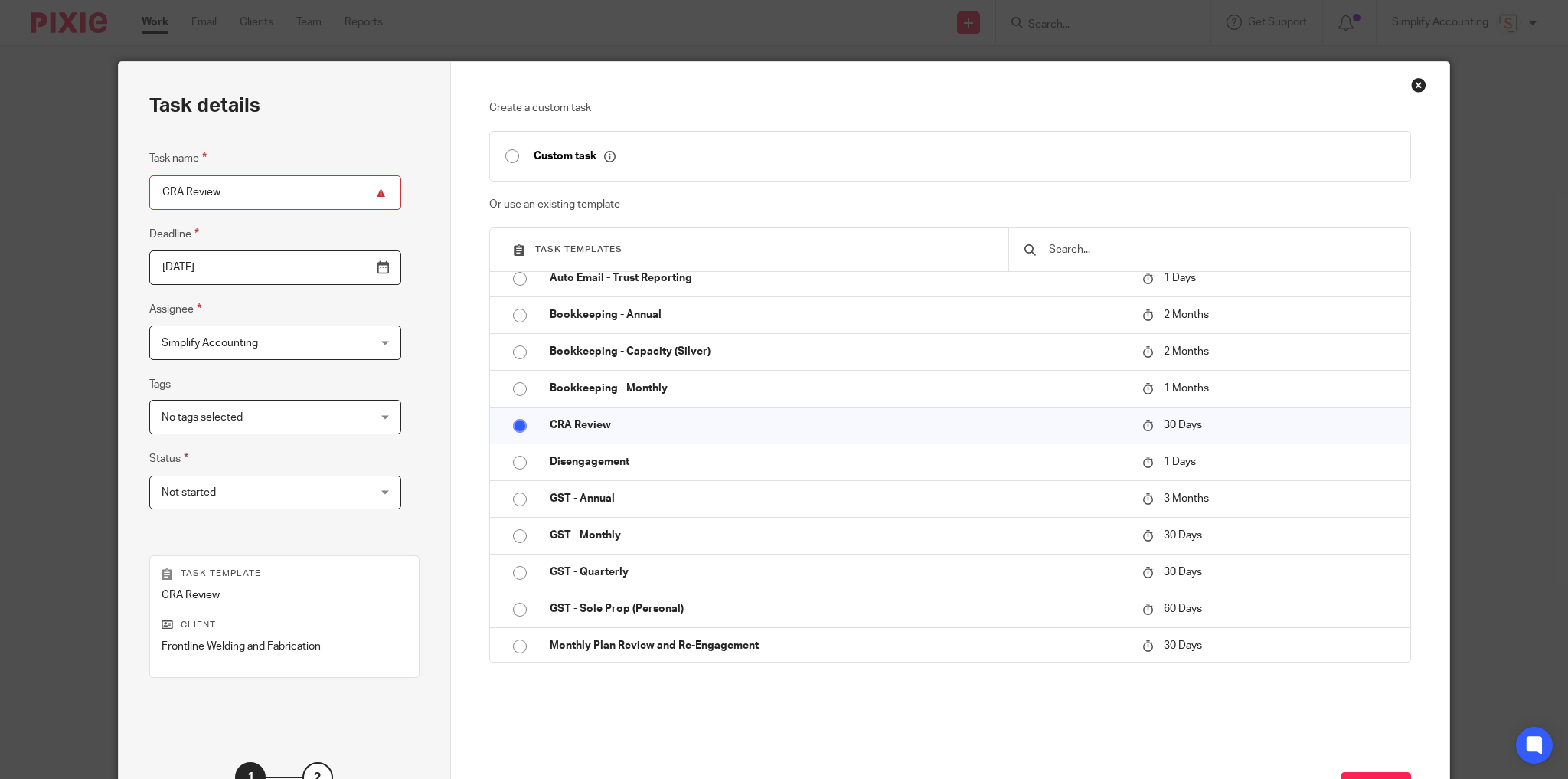
click at [250, 194] on input "CRA Review" at bounding box center [274, 192] width 252 height 35
click at [251, 194] on input "2024 CRA Review" at bounding box center [274, 192] width 252 height 35
click at [301, 195] on input "2024 CRA Review - Kalila" at bounding box center [274, 192] width 252 height 35
click at [199, 195] on input "2024 CRA Review - Kalila Northern Residents" at bounding box center [274, 192] width 252 height 35
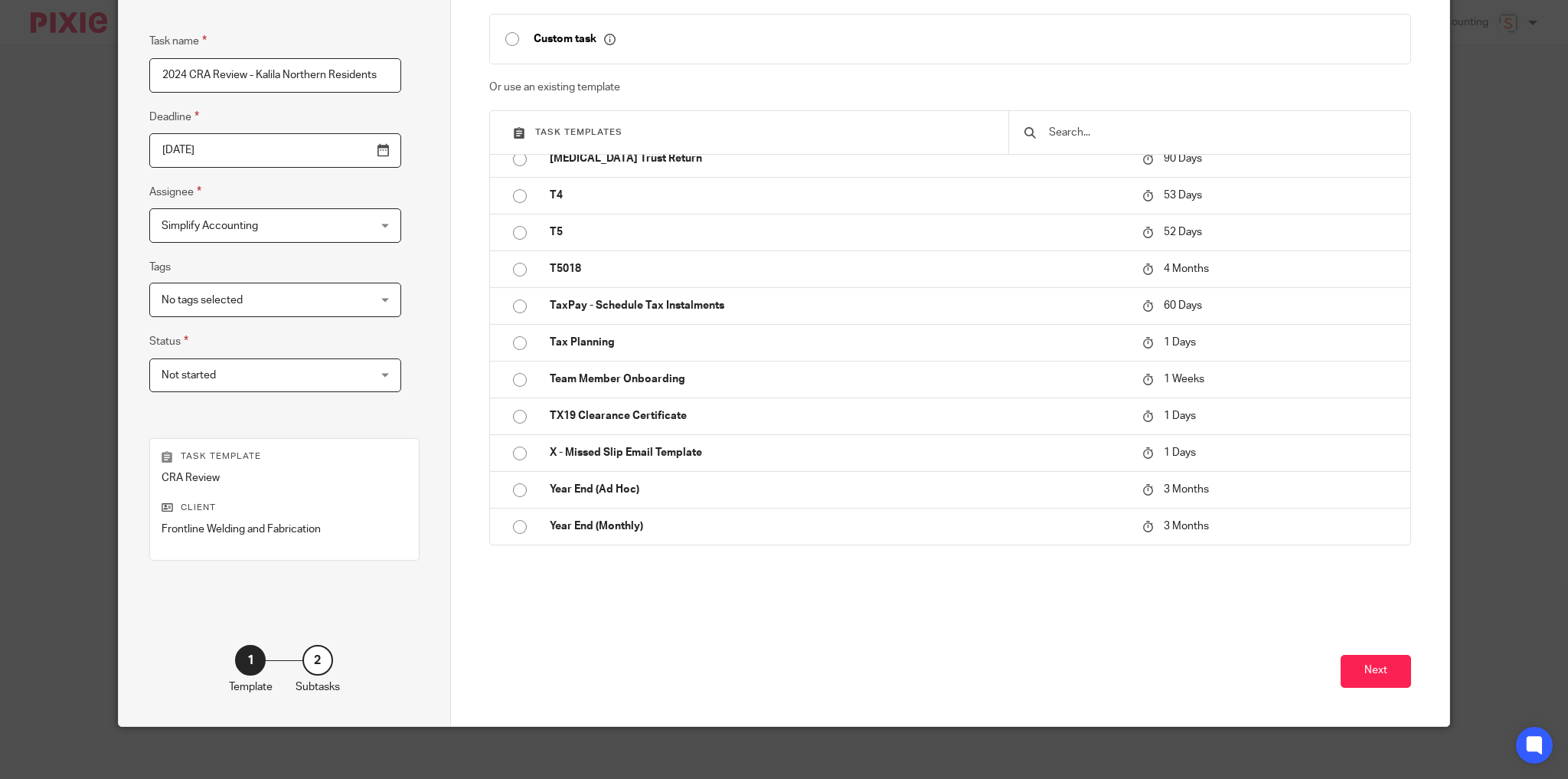
scroll to position [125, 0]
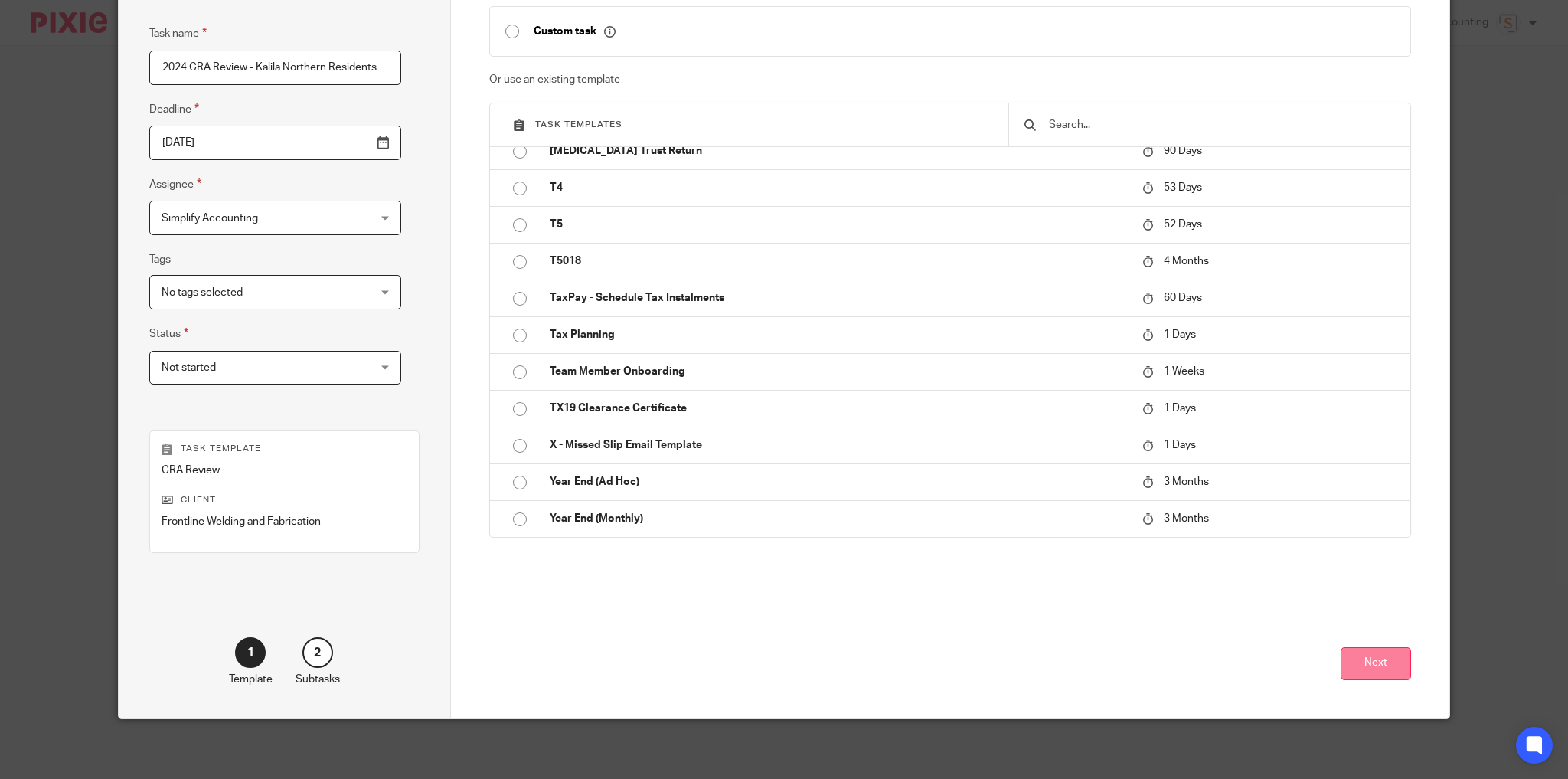
type input "2024 CRA Review - Kalila Northern Residents"
click at [1383, 669] on button "Next" at bounding box center [1376, 664] width 71 height 33
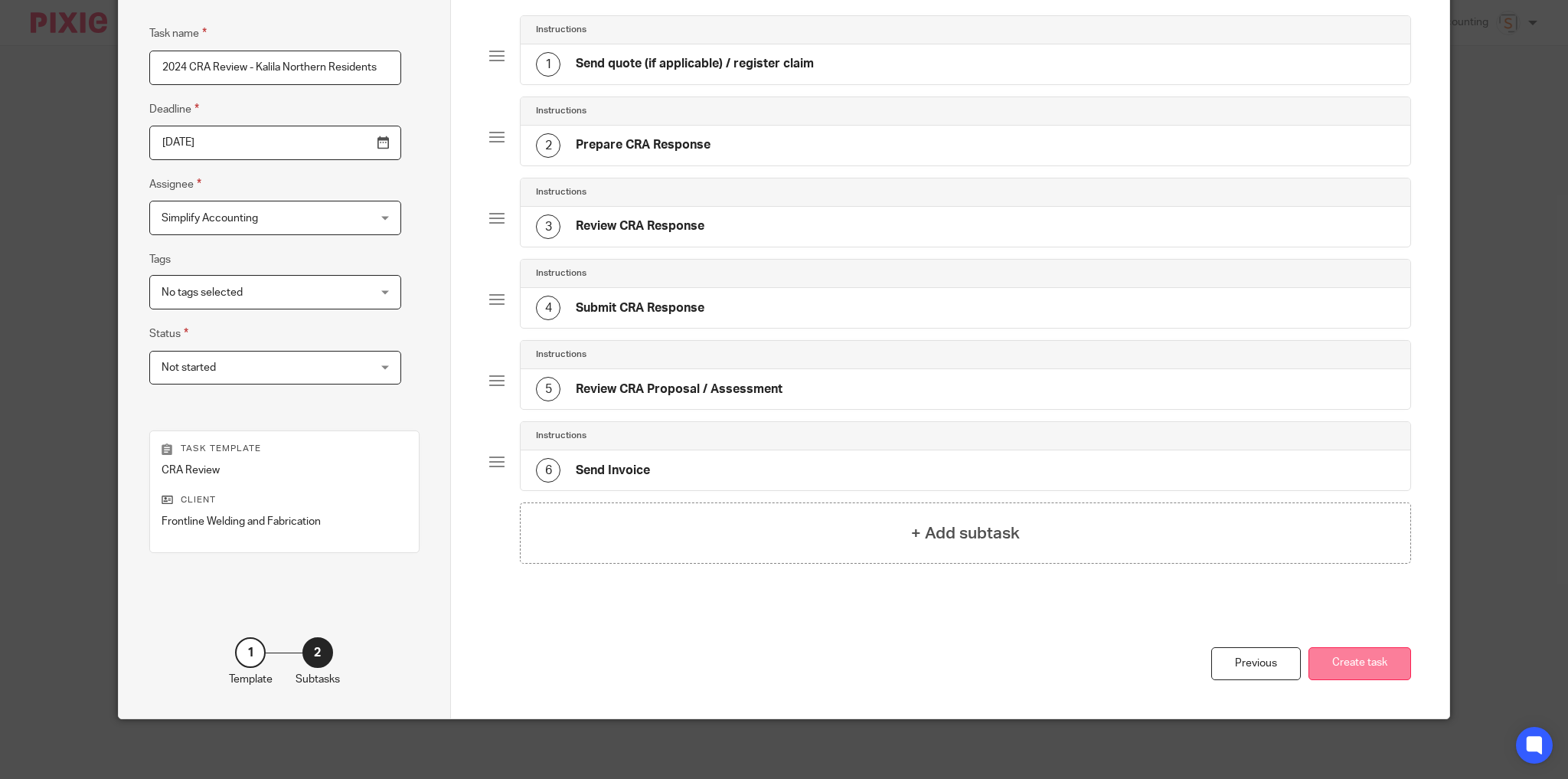
click at [1387, 675] on button "Create task" at bounding box center [1360, 664] width 103 height 33
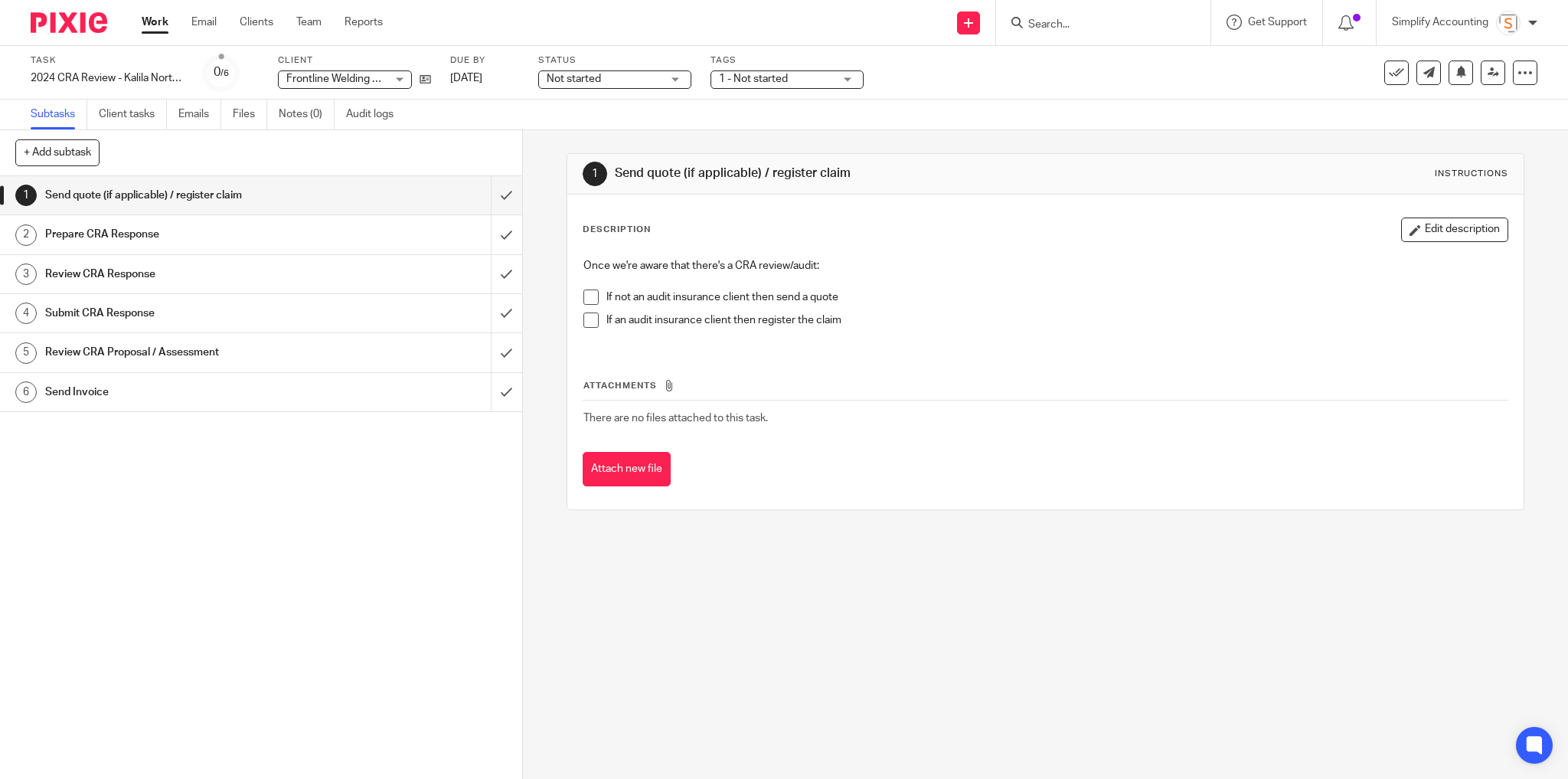
click at [587, 319] on span at bounding box center [591, 320] width 15 height 15
click at [497, 199] on input "submit" at bounding box center [261, 195] width 522 height 38
click at [819, 78] on span "1 - Not started" at bounding box center [776, 79] width 114 height 16
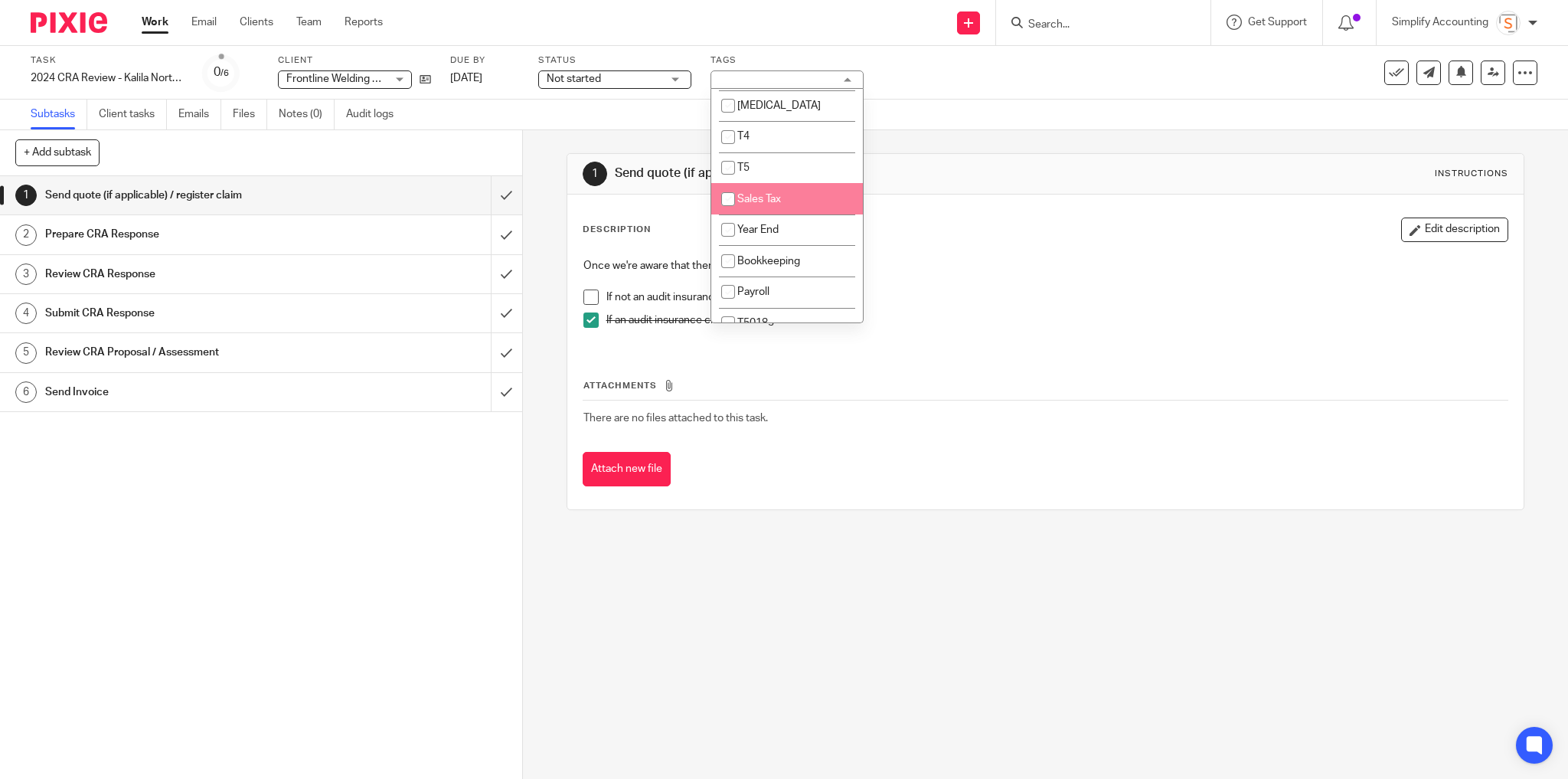
scroll to position [184, 0]
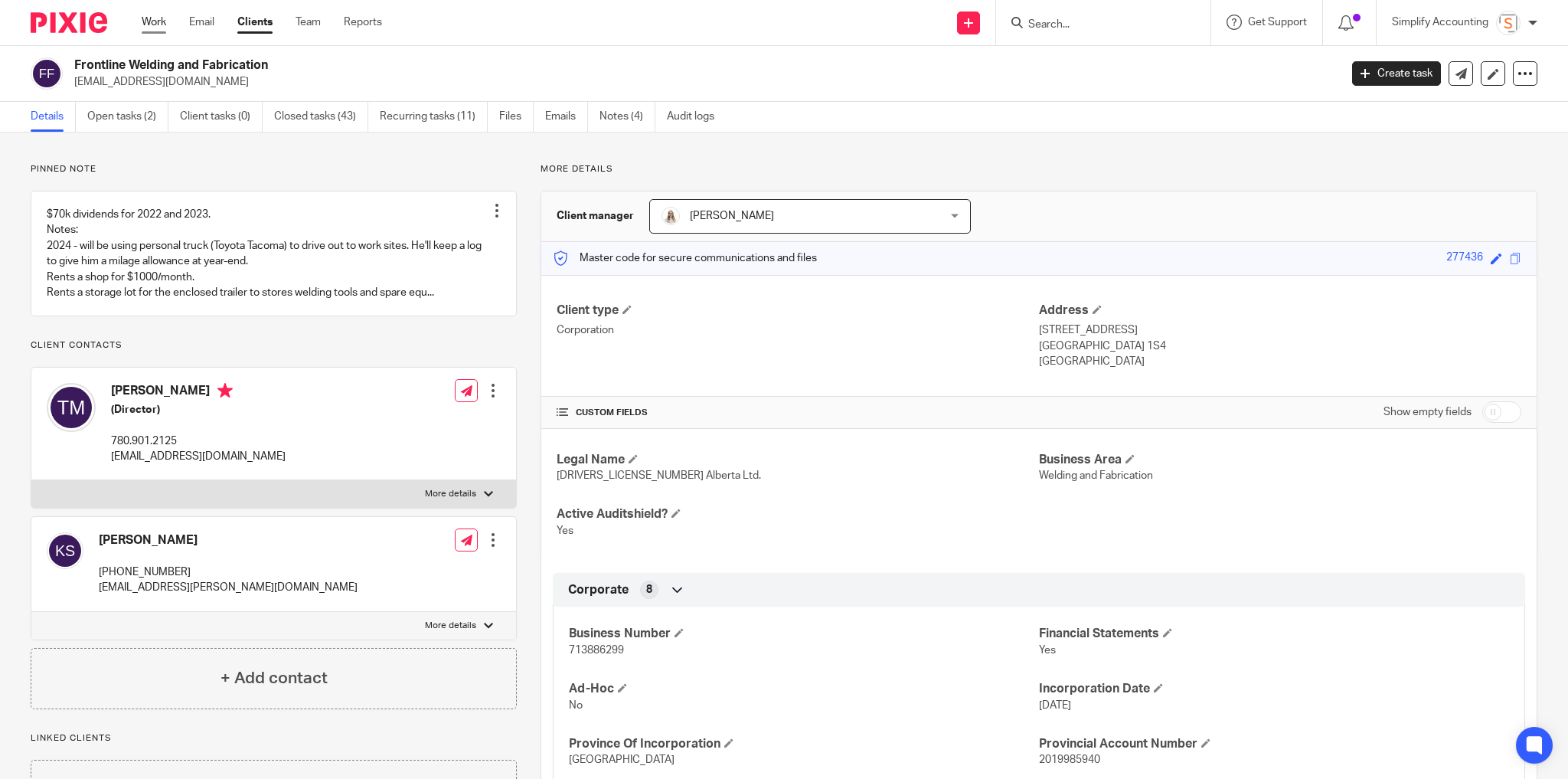
click at [155, 26] on link "Work" at bounding box center [153, 22] width 24 height 15
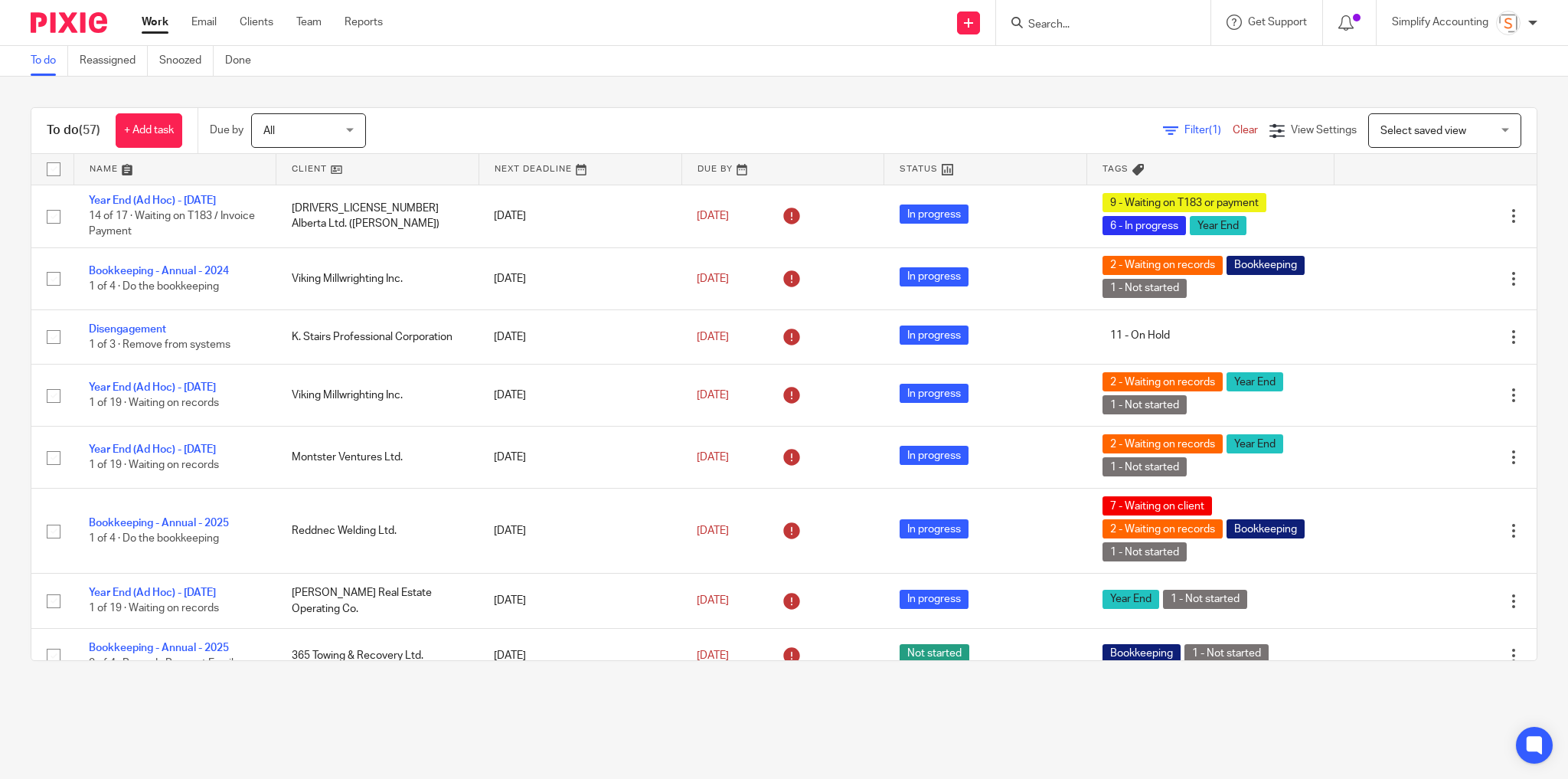
click at [1079, 20] on input "Search" at bounding box center [1096, 25] width 138 height 13
click at [1070, 24] on input "Search" at bounding box center [1096, 25] width 138 height 13
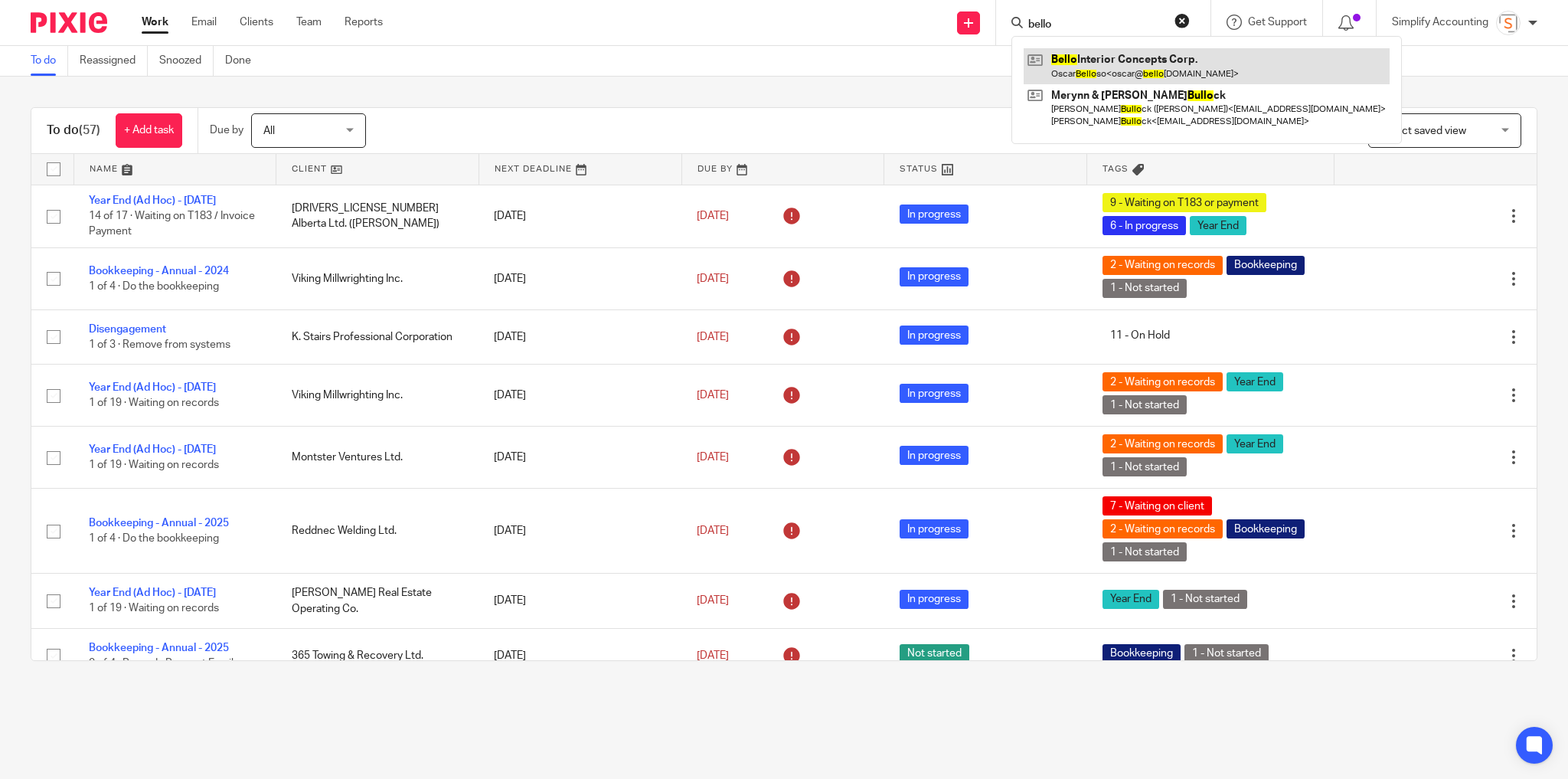
type input "bello"
click at [1076, 61] on link at bounding box center [1206, 66] width 366 height 35
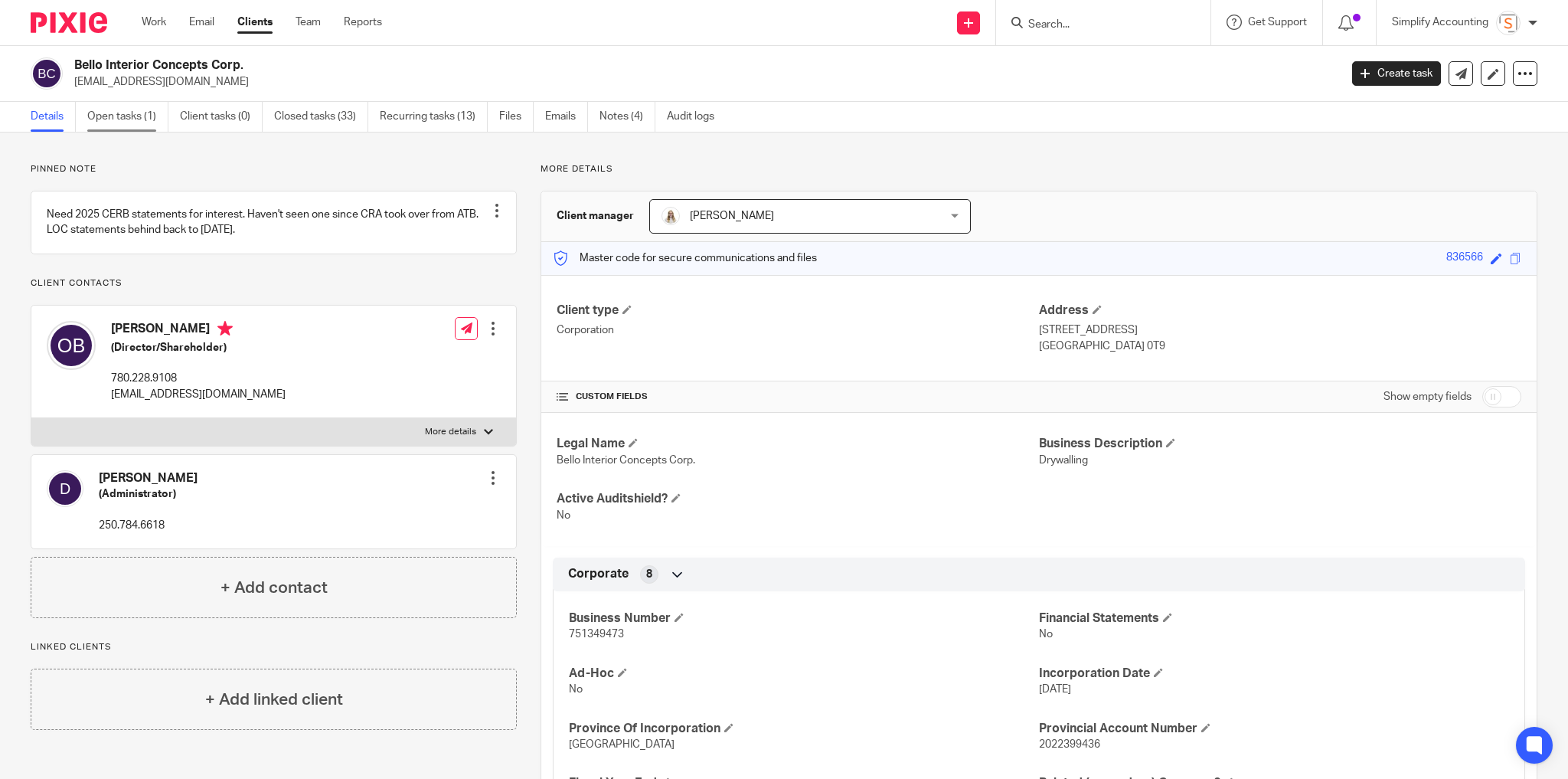
click at [107, 118] on link "Open tasks (1)" at bounding box center [128, 116] width 81 height 29
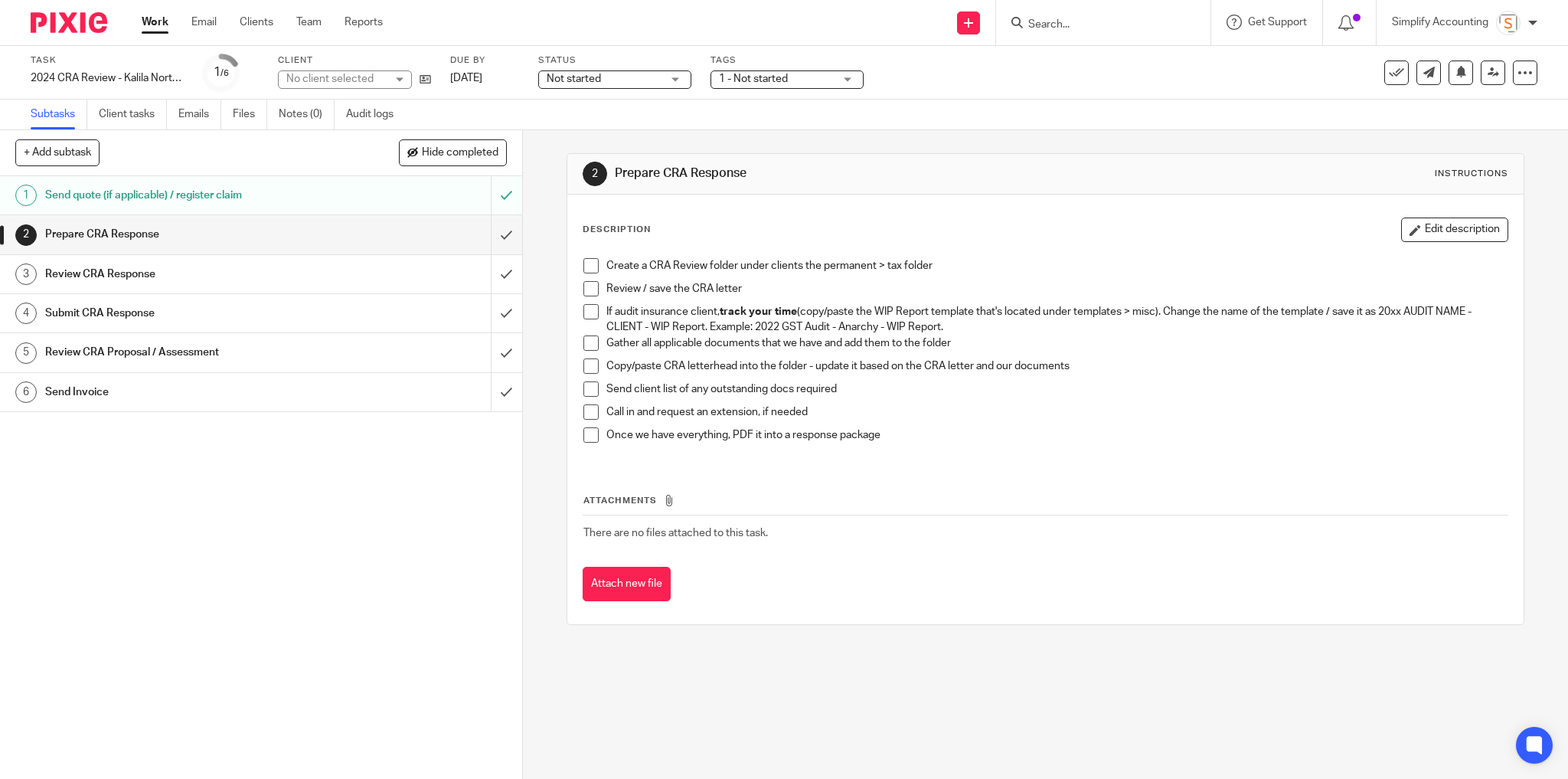
click at [819, 80] on span "1 - Not started" at bounding box center [776, 79] width 114 height 16
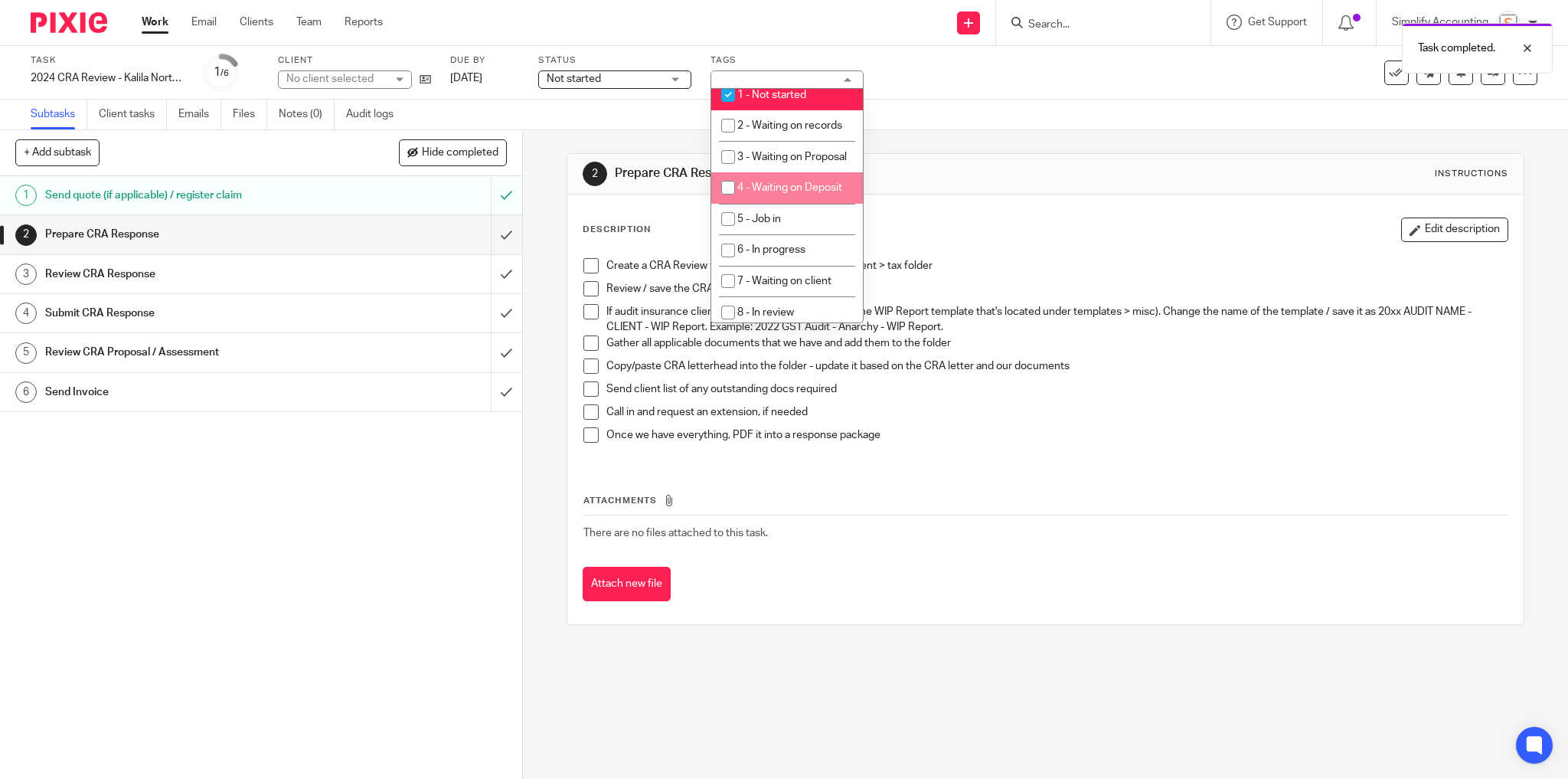
scroll to position [429, 0]
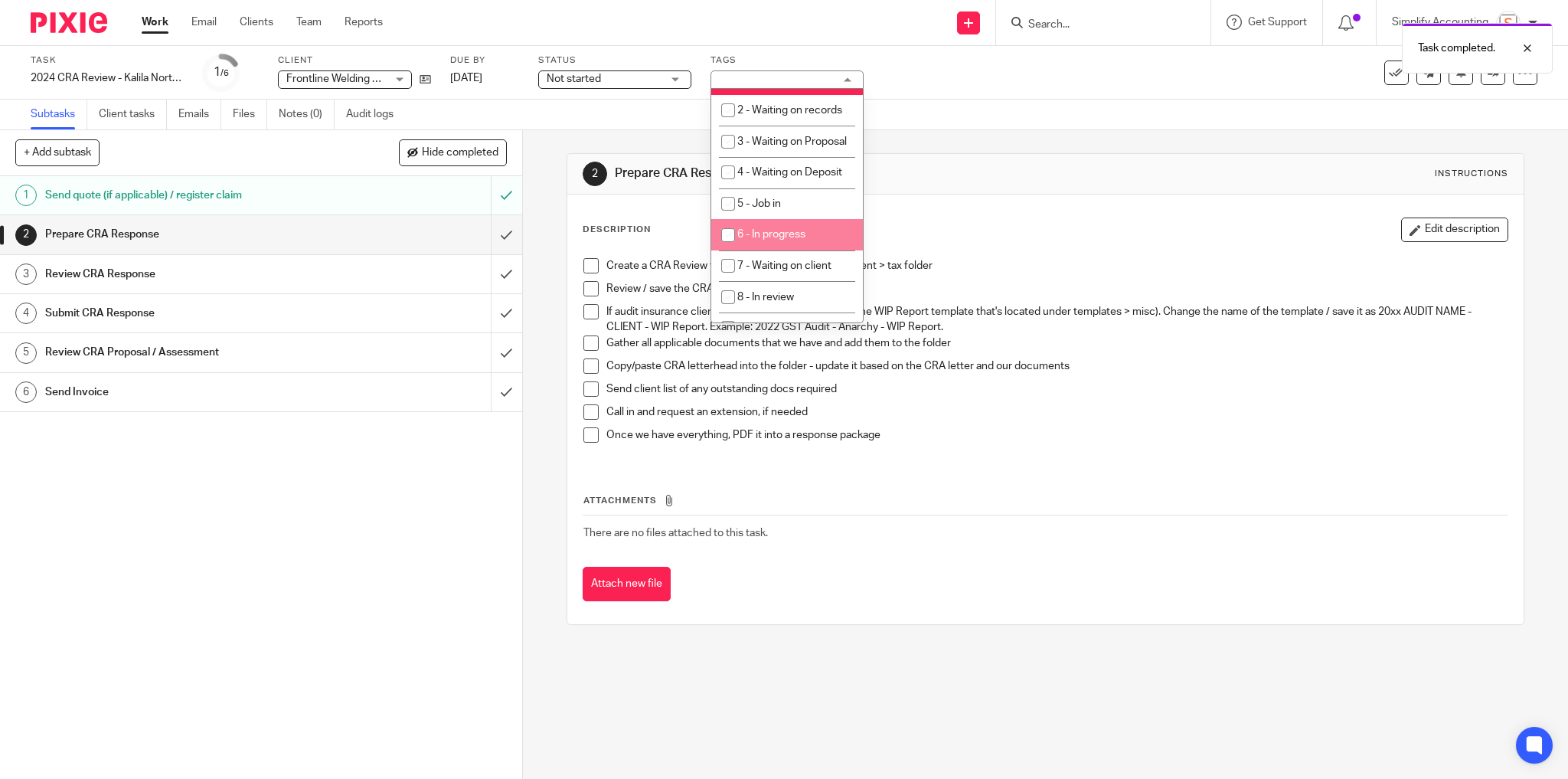
click at [804, 250] on li "6 - In progress" at bounding box center [787, 234] width 151 height 31
checkbox input "true"
click at [932, 90] on div "Task 2024 CRA Review - Kalila Northern Residents Save 2024 CRA Review - Kalila …" at bounding box center [658, 73] width 1256 height 37
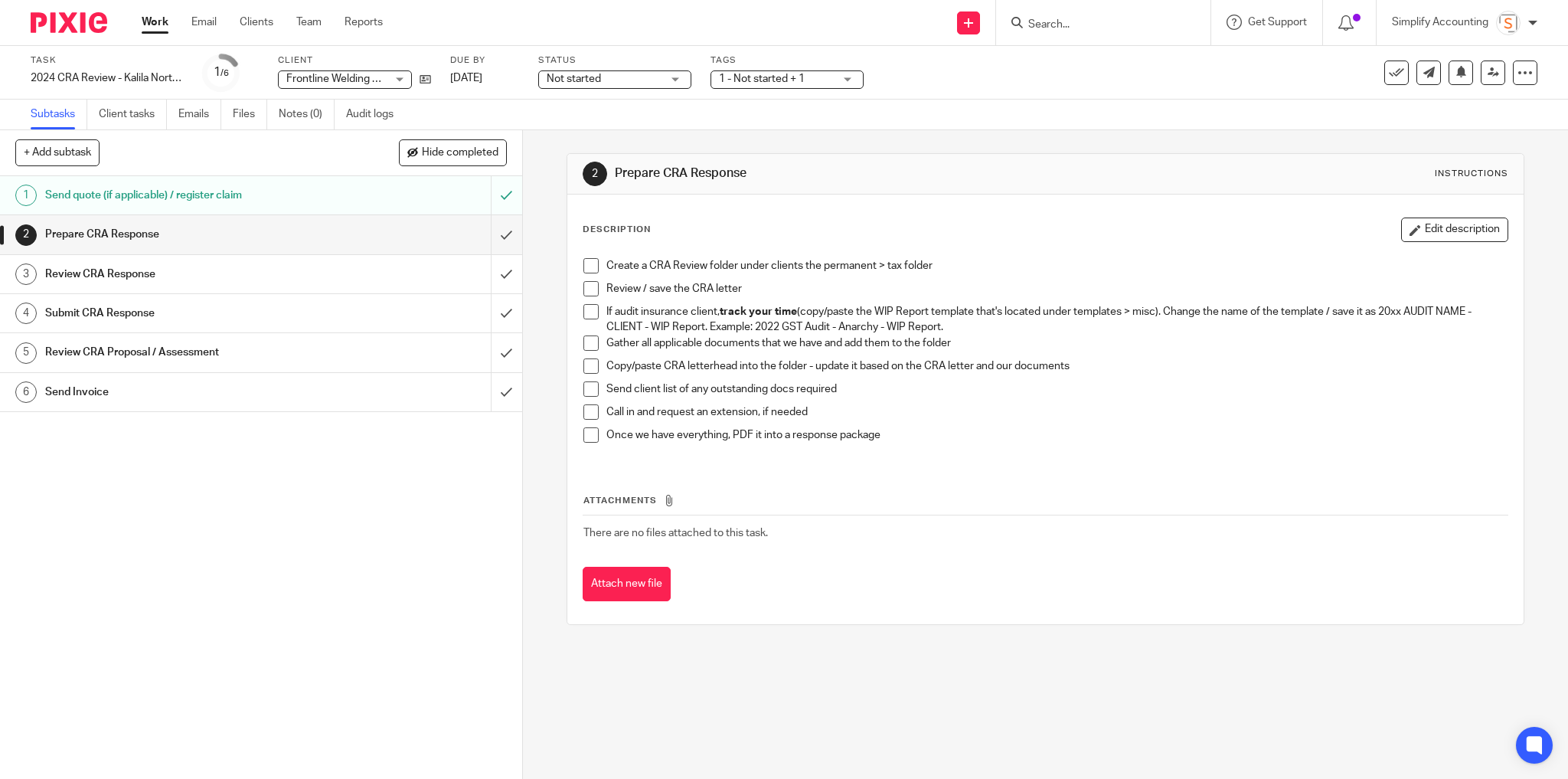
click at [776, 79] on span "1 - Not started + 1" at bounding box center [762, 78] width 86 height 11
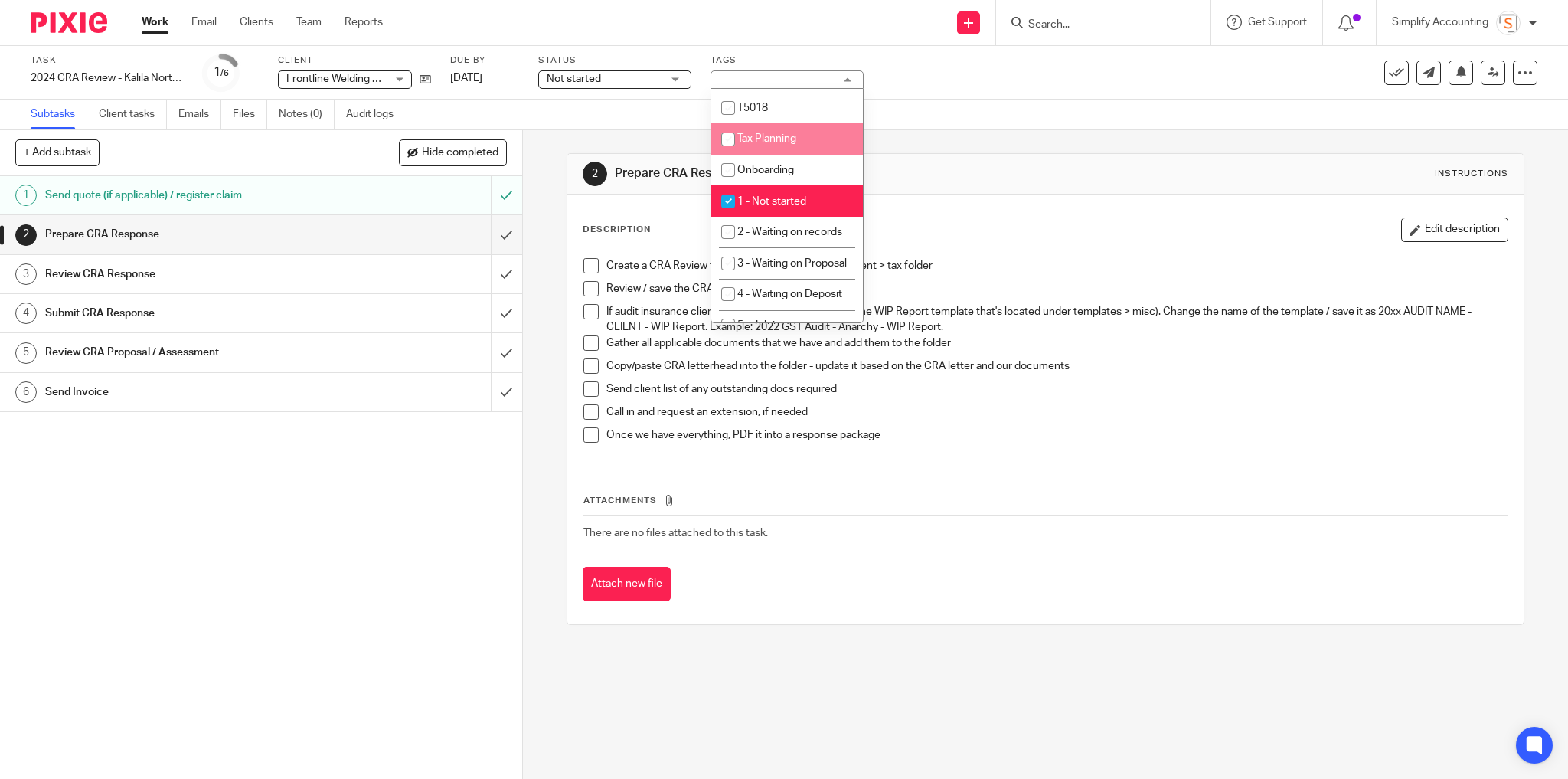
scroll to position [307, 0]
click at [726, 206] on input "checkbox" at bounding box center [728, 202] width 29 height 29
checkbox input "false"
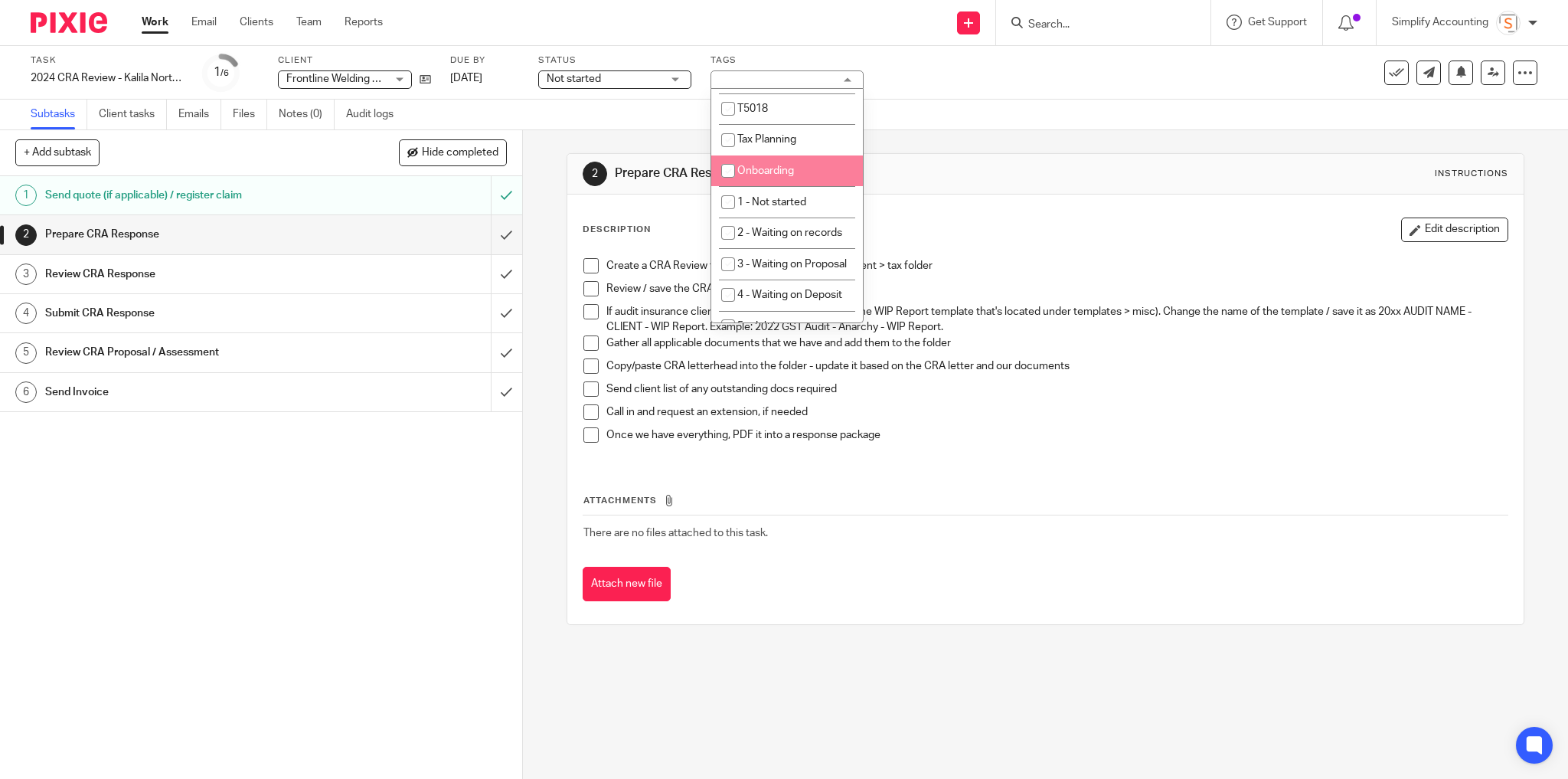
click at [942, 77] on div "Task 2024 CRA Review - Kalila Northern Residents Save 2024 CRA Review - Kalila …" at bounding box center [658, 73] width 1256 height 37
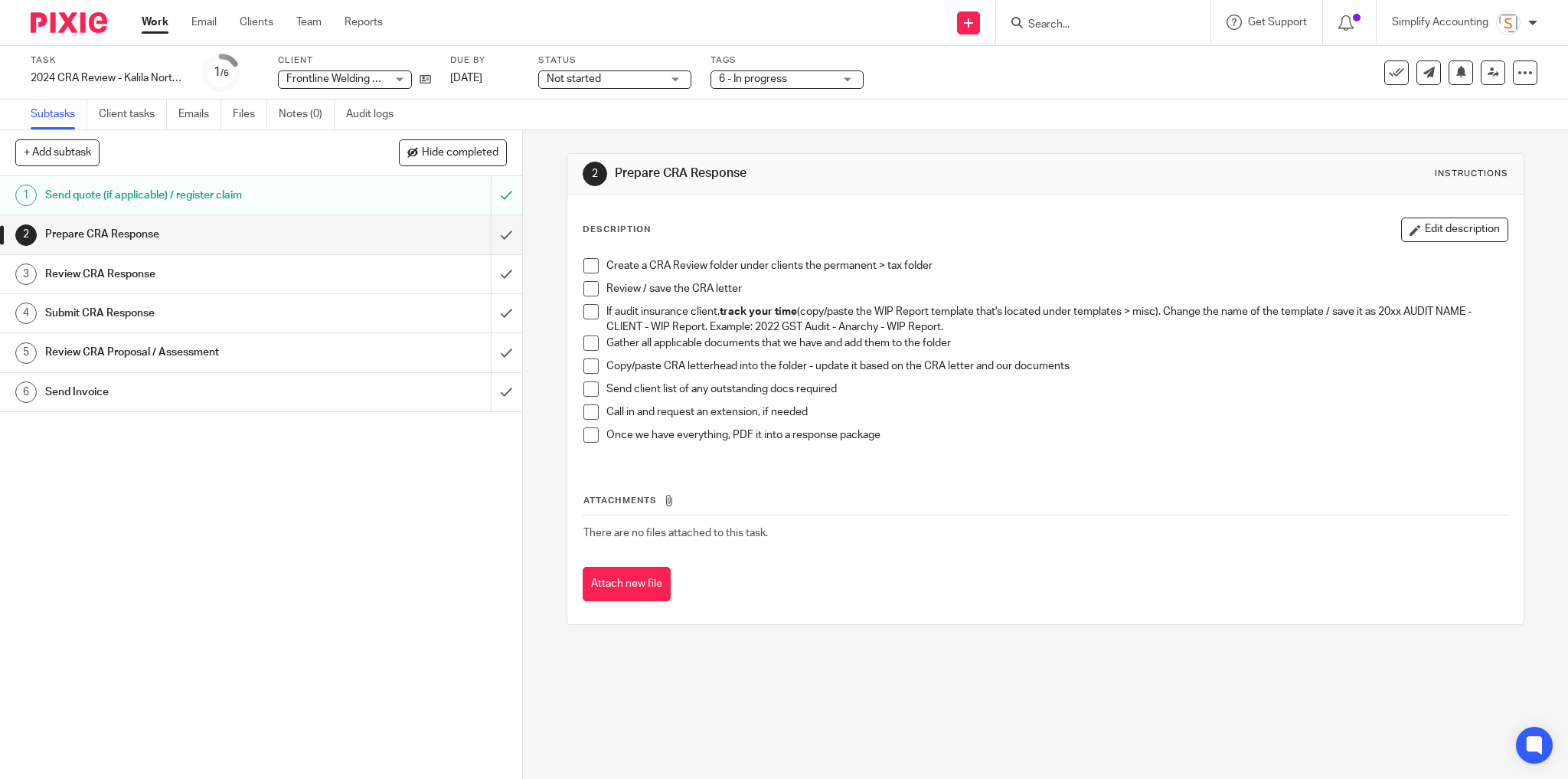
click at [590, 261] on span at bounding box center [591, 266] width 15 height 15
click at [583, 285] on span at bounding box center [591, 289] width 15 height 15
click at [828, 79] on span "6 - In progress" at bounding box center [776, 79] width 114 height 16
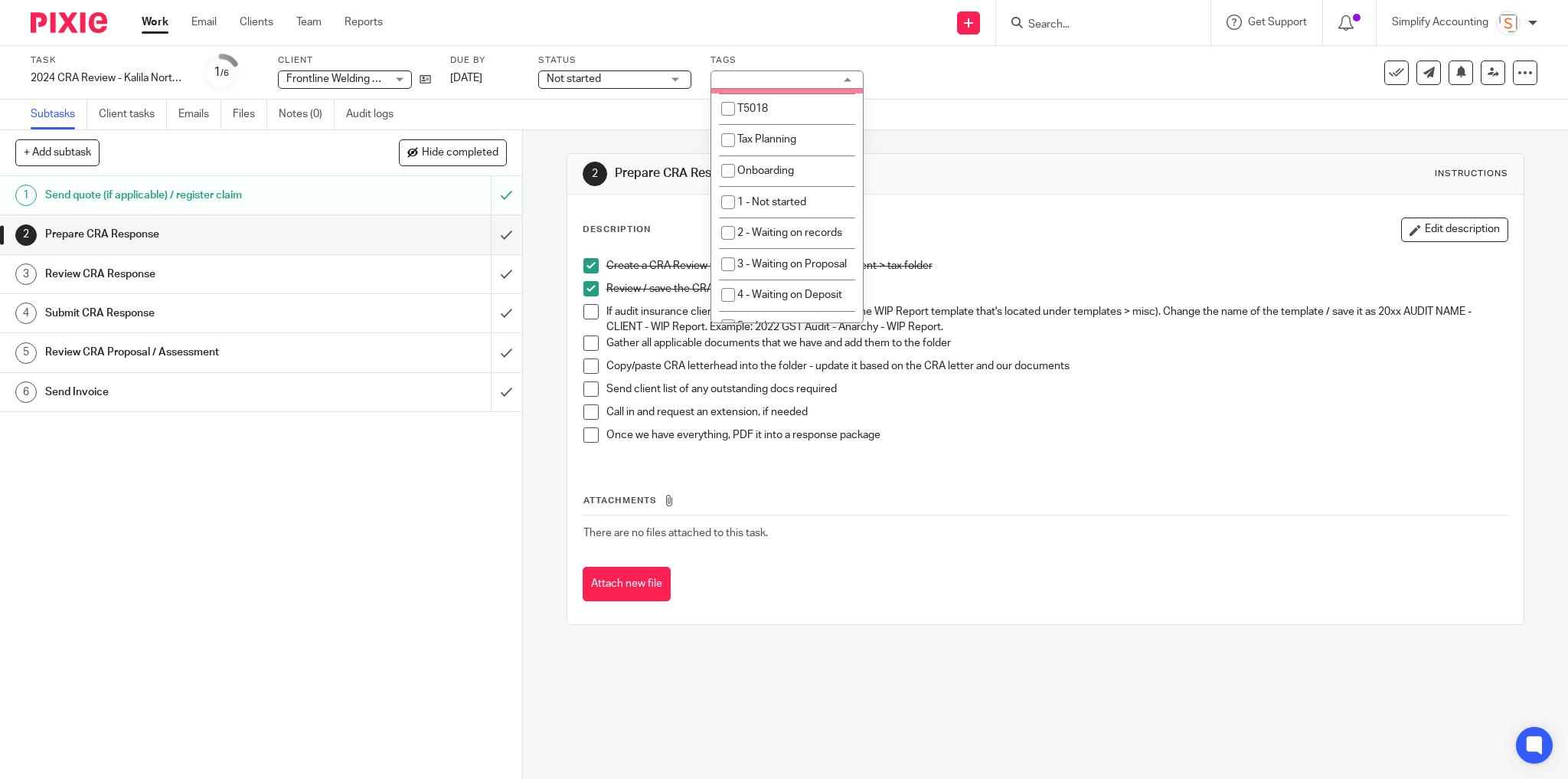
drag, startPoint x: 899, startPoint y: 60, endPoint x: 917, endPoint y: 67, distance: 19.3
click at [901, 60] on div "Task 2024 CRA Review - Kalila Northern Residents Save 2024 CRA Review - Kalila …" at bounding box center [658, 73] width 1256 height 37
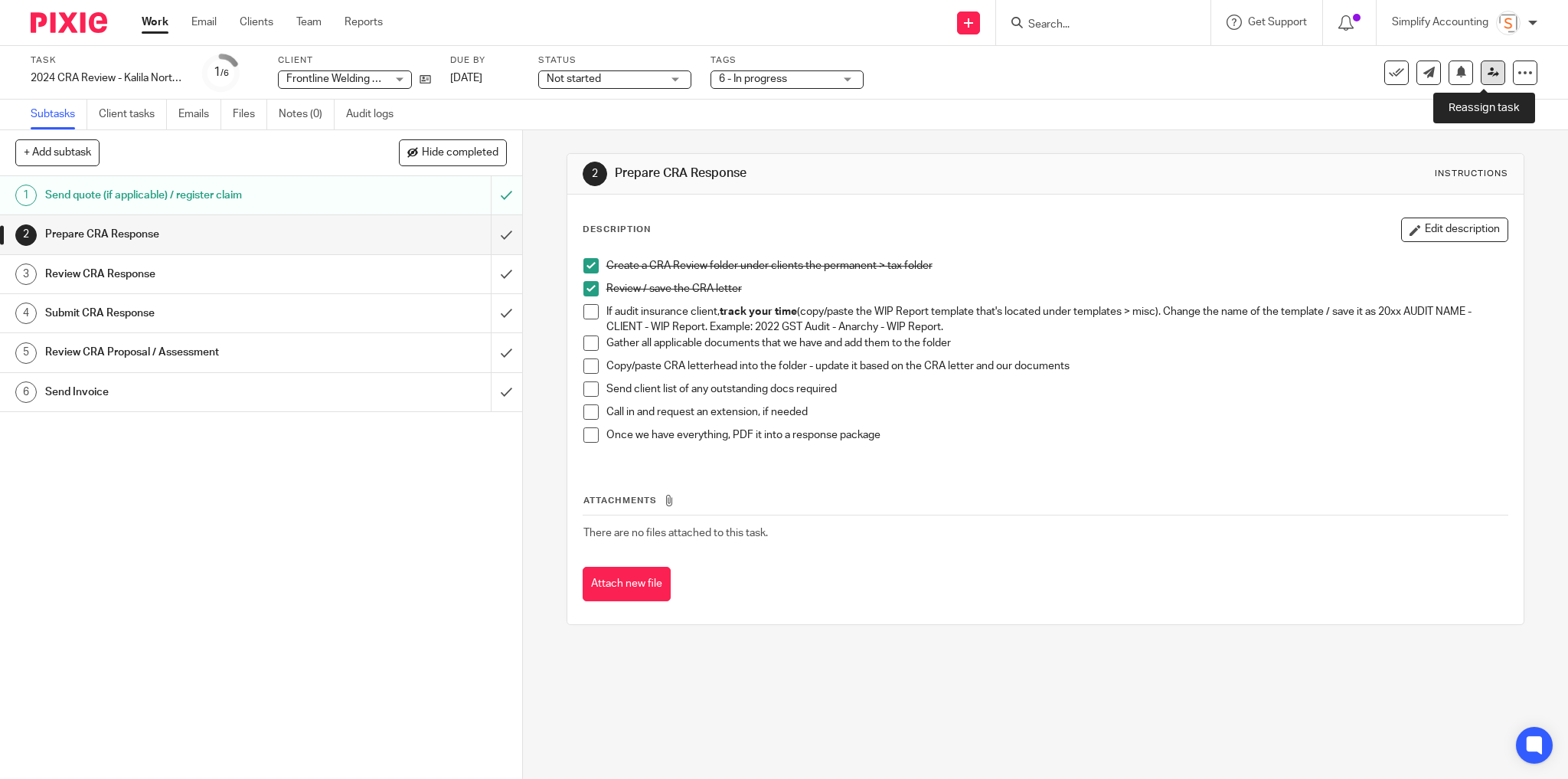
click at [1488, 75] on icon at bounding box center [1494, 72] width 12 height 12
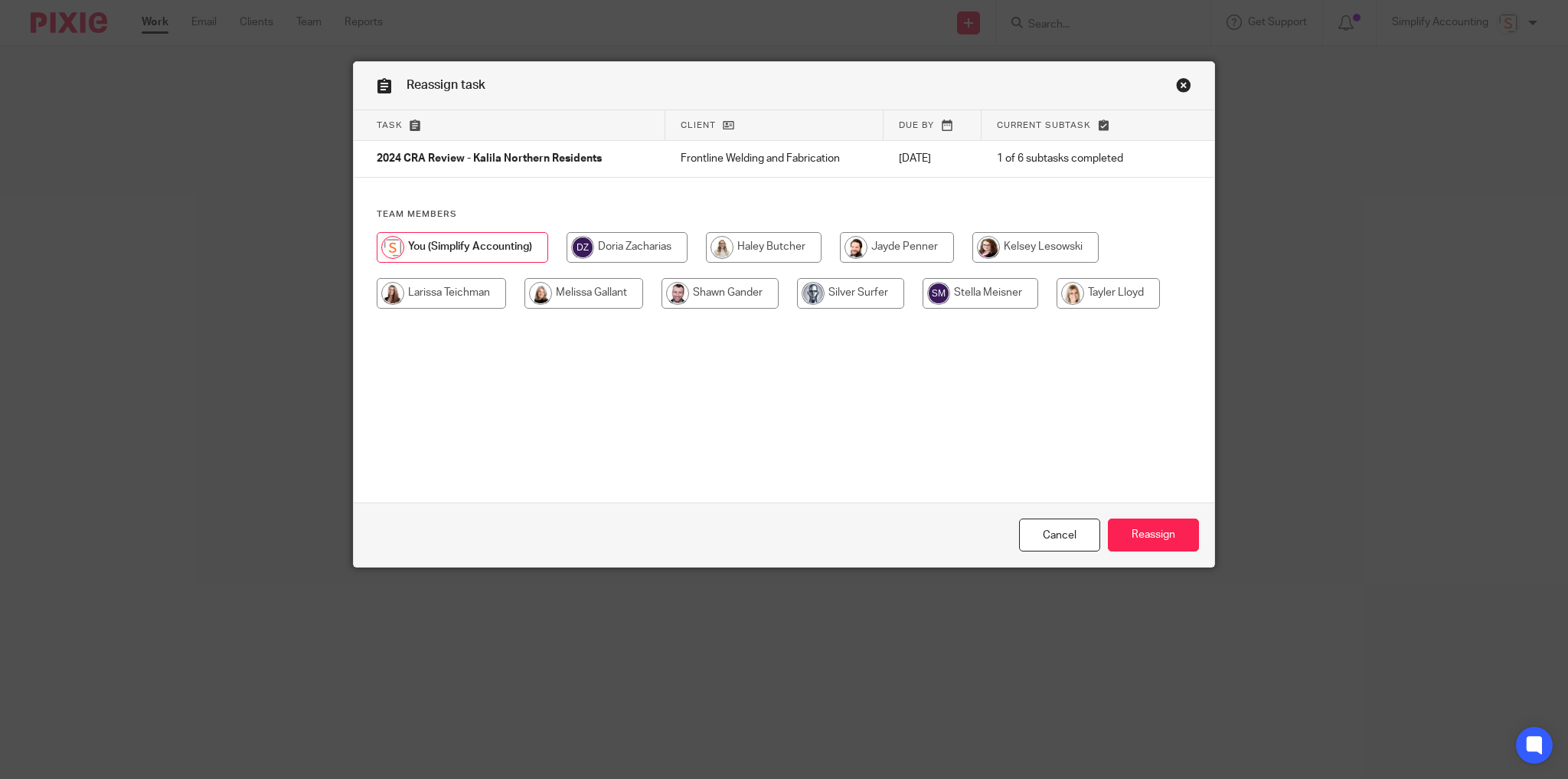
click at [768, 250] on input "radio" at bounding box center [763, 248] width 115 height 30
radio input "true"
click at [1141, 533] on input "Reassign" at bounding box center [1153, 535] width 91 height 33
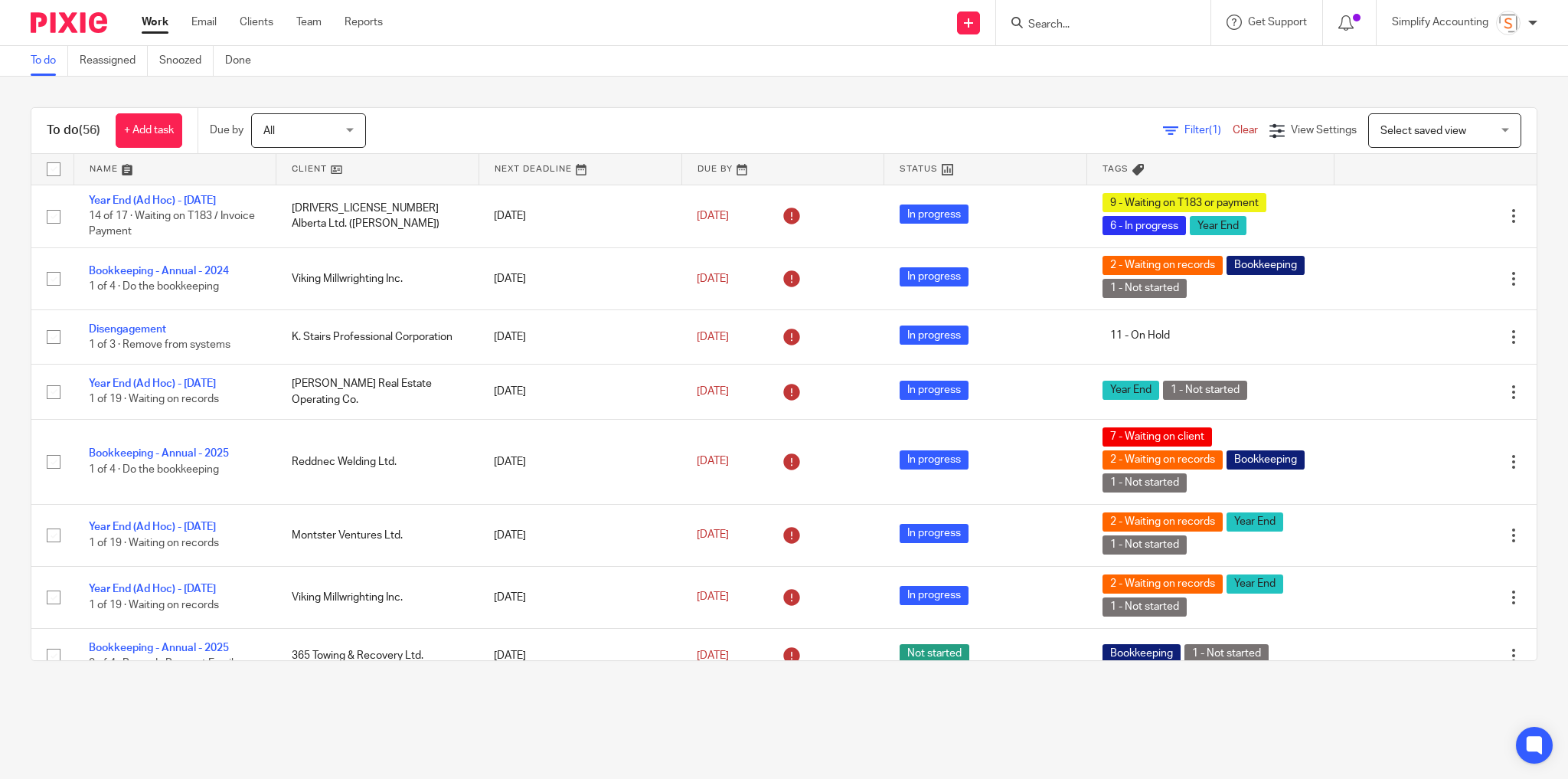
click at [1082, 24] on input "Search" at bounding box center [1096, 25] width 138 height 13
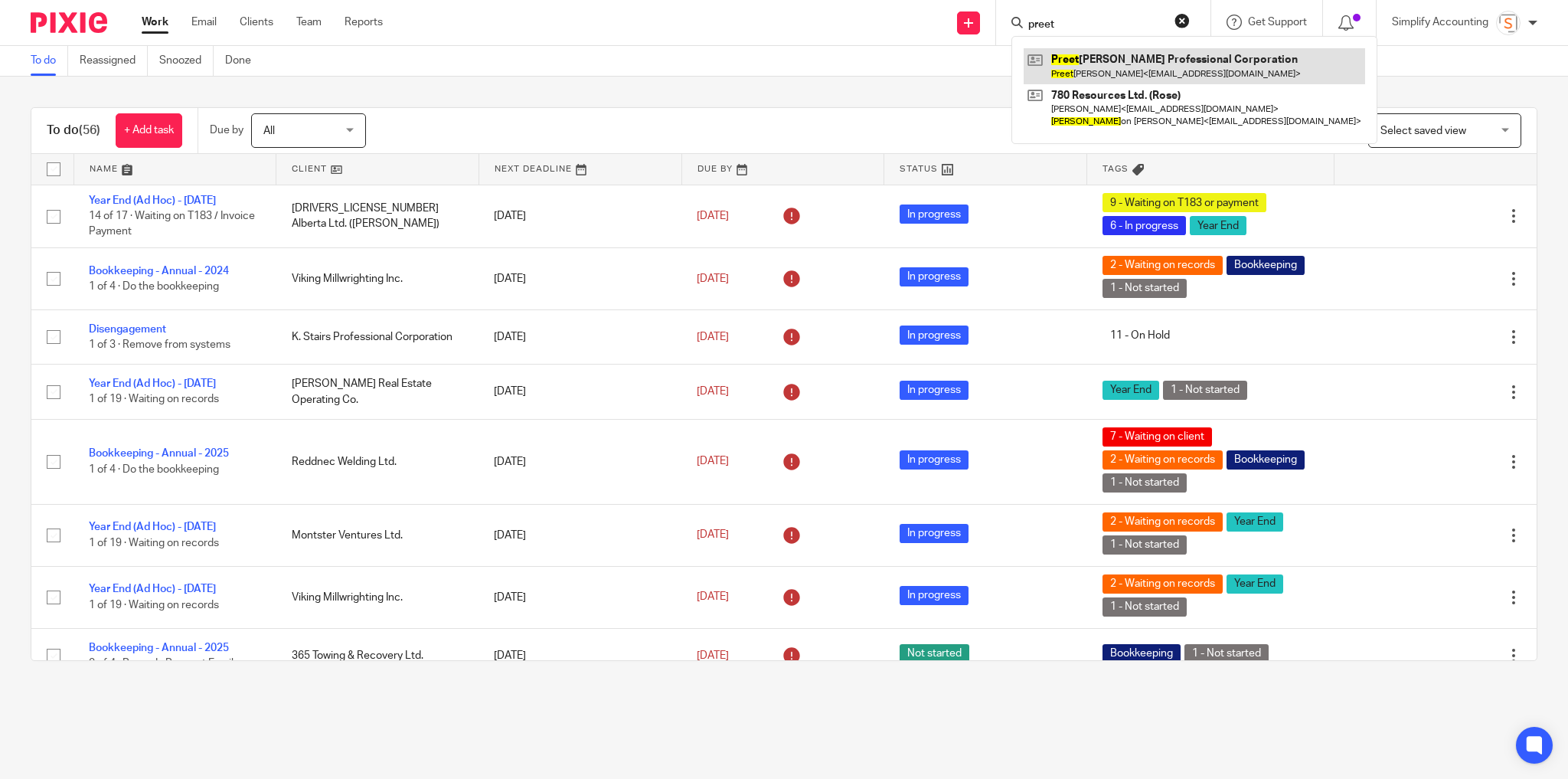
type input "preet"
click at [1087, 69] on link at bounding box center [1194, 66] width 342 height 35
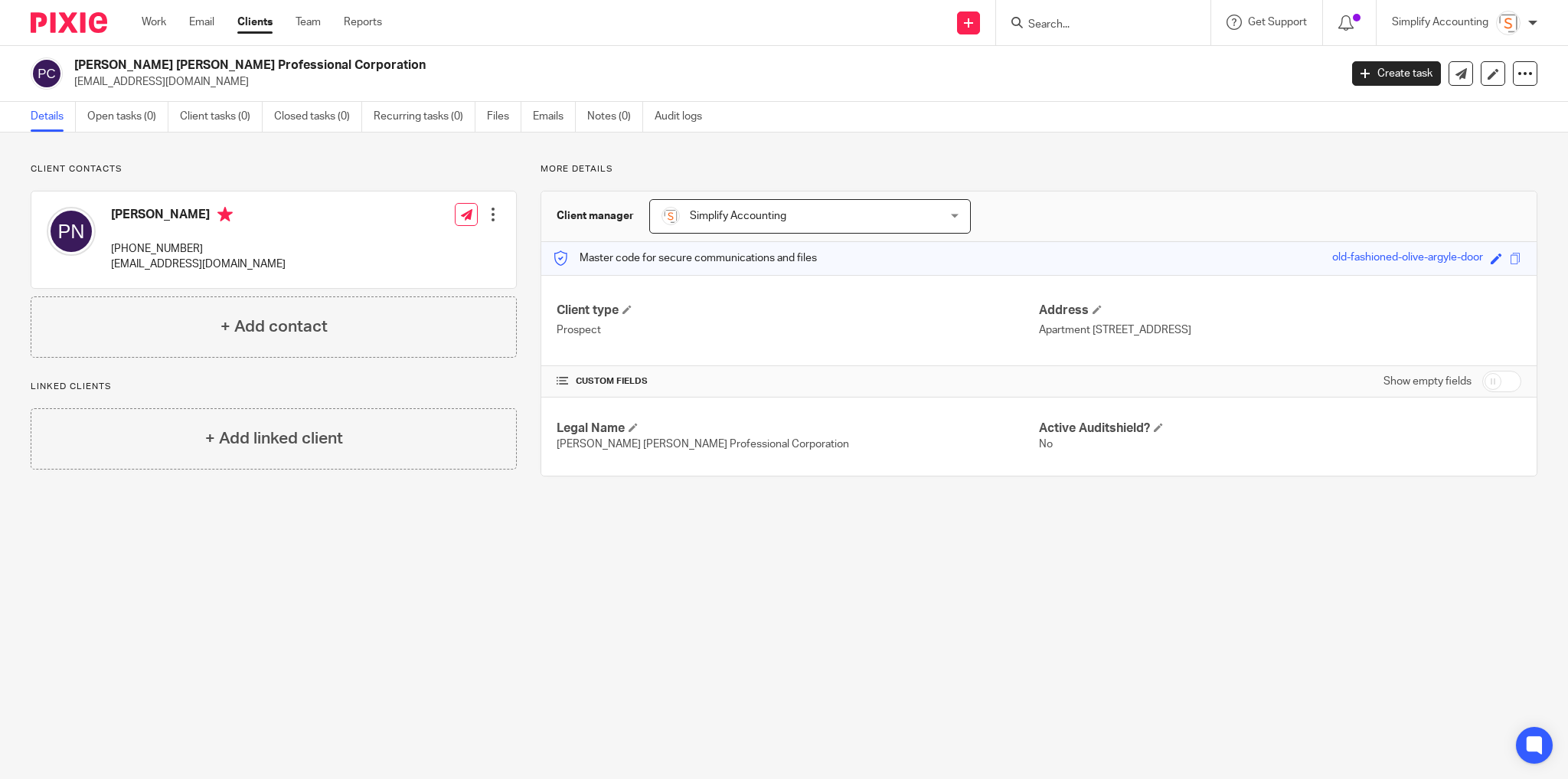
drag, startPoint x: 81, startPoint y: 64, endPoint x: 346, endPoint y: 68, distance: 265.0
click at [346, 68] on h2 "[PERSON_NAME] [PERSON_NAME] Professional Corporation" at bounding box center [576, 65] width 1004 height 16
click at [396, 69] on h2 "[PERSON_NAME] [PERSON_NAME] Professional Corporation" at bounding box center [576, 65] width 1004 height 16
drag, startPoint x: 81, startPoint y: 61, endPoint x: 345, endPoint y: 62, distance: 264.0
click at [345, 62] on h2 "[PERSON_NAME] [PERSON_NAME] Professional Corporation" at bounding box center [576, 65] width 1004 height 16
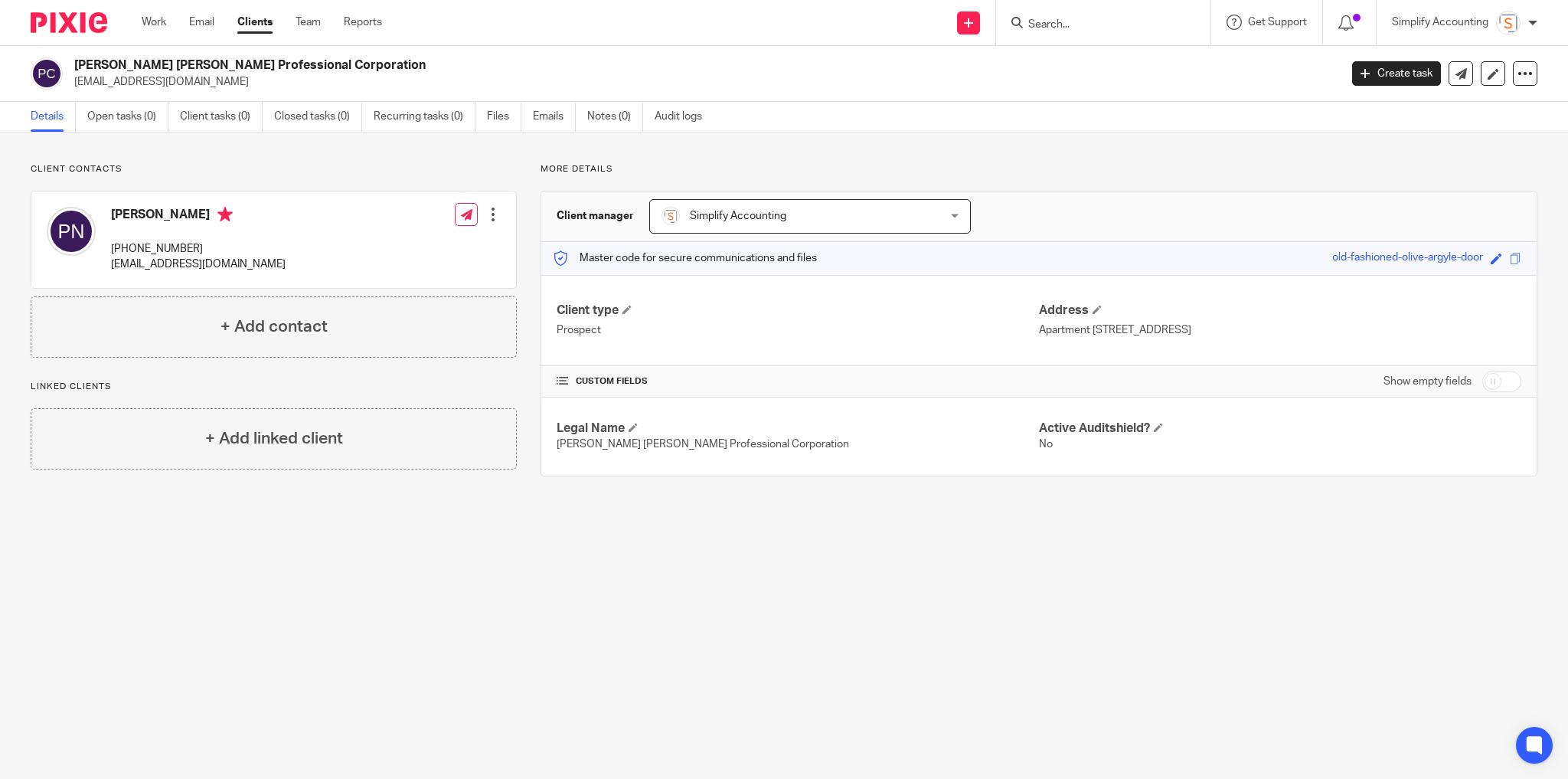
click at [173, 212] on h4 "[PERSON_NAME]" at bounding box center [198, 216] width 174 height 19
click at [140, 66] on h2 "Preetpal Singh Nandha Professional Corporation" at bounding box center [576, 65] width 1004 height 16
drag, startPoint x: 80, startPoint y: 64, endPoint x: 333, endPoint y: 62, distance: 253.0
click at [333, 62] on h2 "Preetpal Singh Nandha Professional Corporation" at bounding box center [576, 65] width 1004 height 16
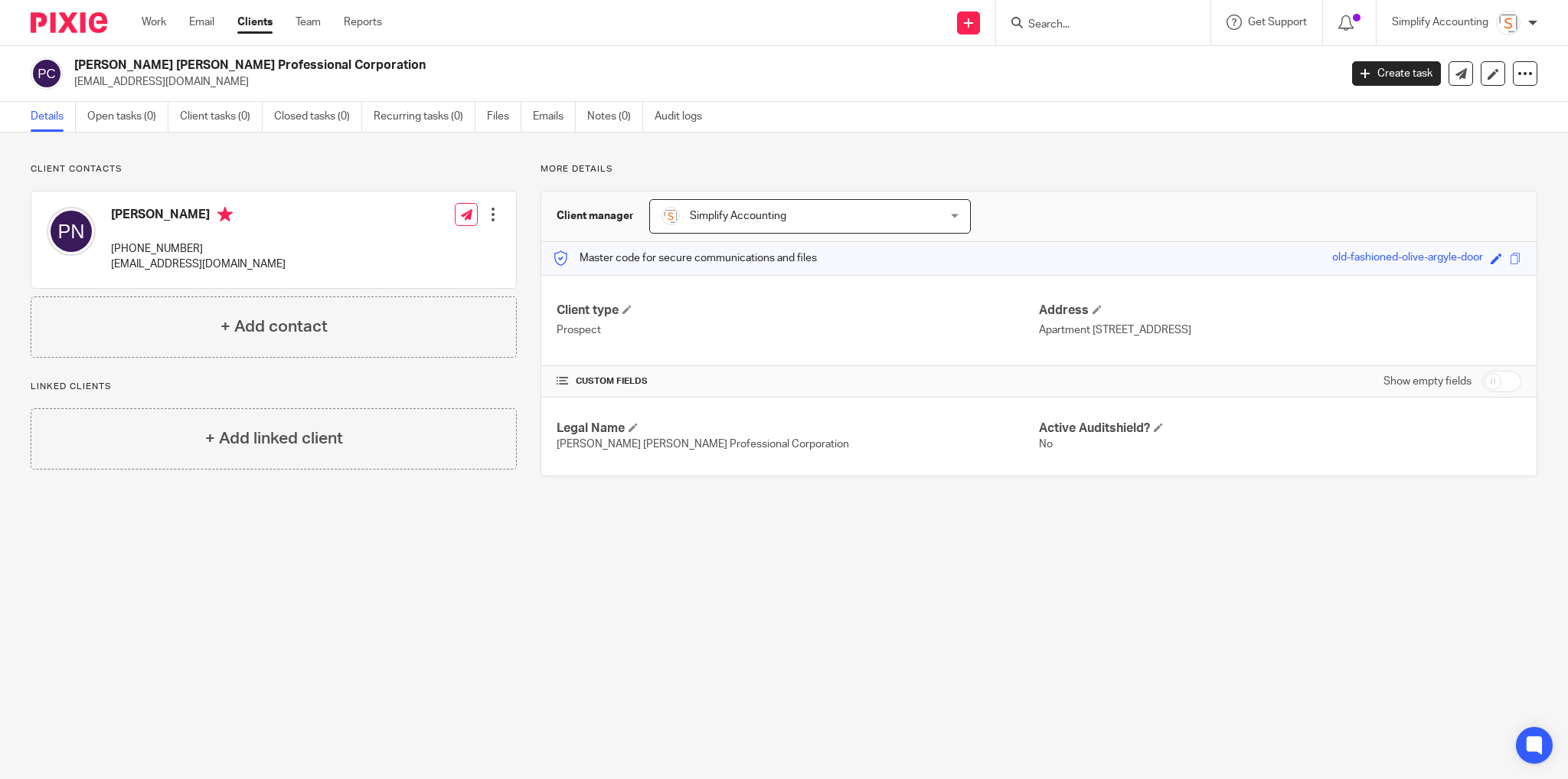
drag, startPoint x: 1322, startPoint y: 327, endPoint x: 1027, endPoint y: 323, distance: 295.0
click at [1027, 323] on div "Client type Prospect Address Apartment 408 - 12025 Royal Oaks Dr, Grande Prairi…" at bounding box center [1039, 321] width 996 height 91
click at [1109, 298] on div "Client type Prospect Address Apartment 408 - 12025 Royal Oaks Dr, Grande Prairi…" at bounding box center [1039, 321] width 996 height 91
click at [1092, 310] on span at bounding box center [1097, 309] width 9 height 9
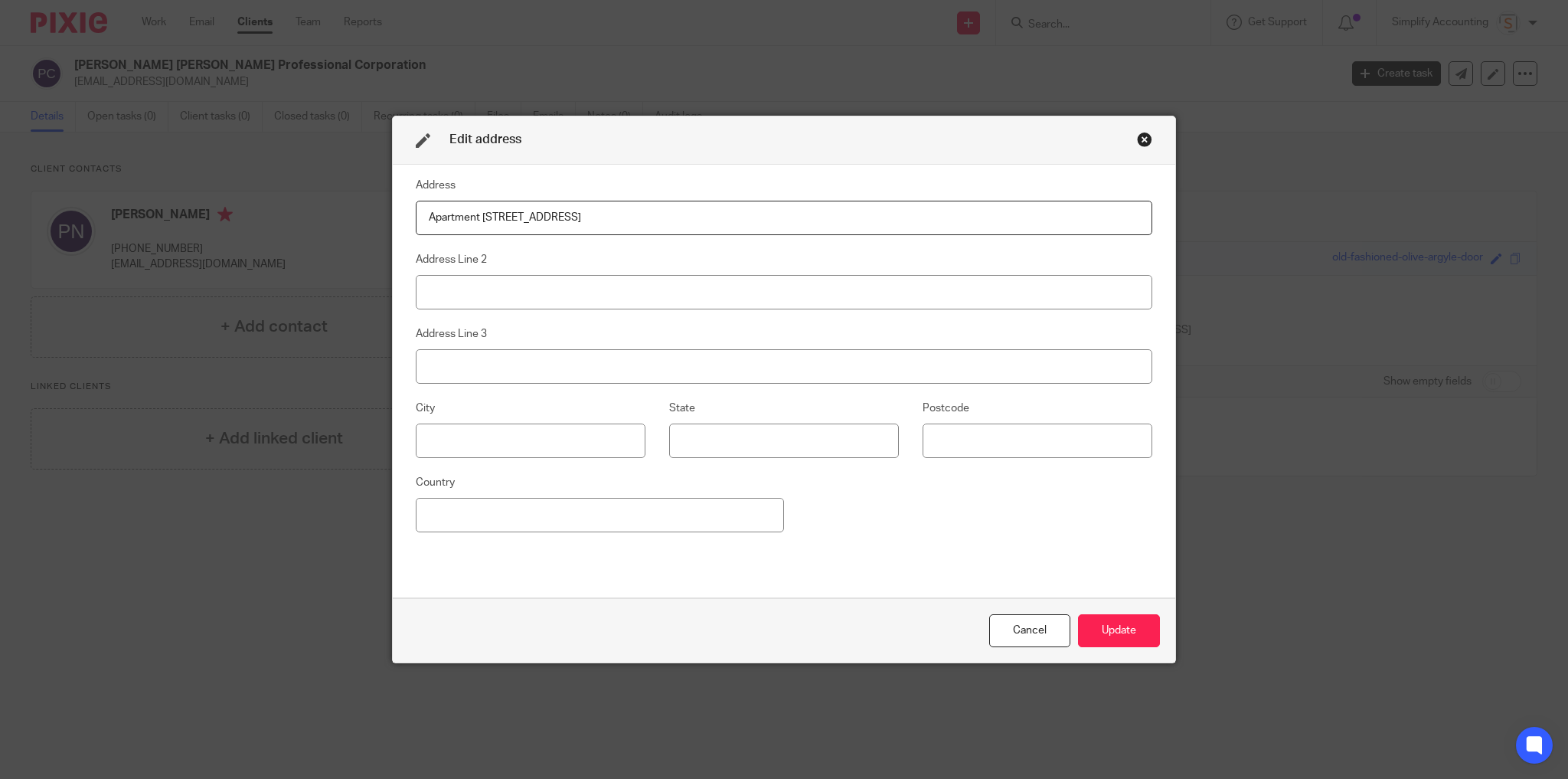
drag, startPoint x: 487, startPoint y: 216, endPoint x: 680, endPoint y: 215, distance: 193.0
click at [680, 215] on input "Apartment 408 - 12025 Royal Oaks Dr, Grande Prairie, AB, T8V 2K8" at bounding box center [784, 217] width 736 height 35
drag, startPoint x: 701, startPoint y: 218, endPoint x: 789, endPoint y: 214, distance: 88.1
click at [785, 216] on input "Apartment 408 - 12025 Royal Oaks Dr, Grande Prairie, AB, T8V 2K8" at bounding box center [784, 217] width 736 height 35
click at [970, 438] on input at bounding box center [1037, 440] width 230 height 35
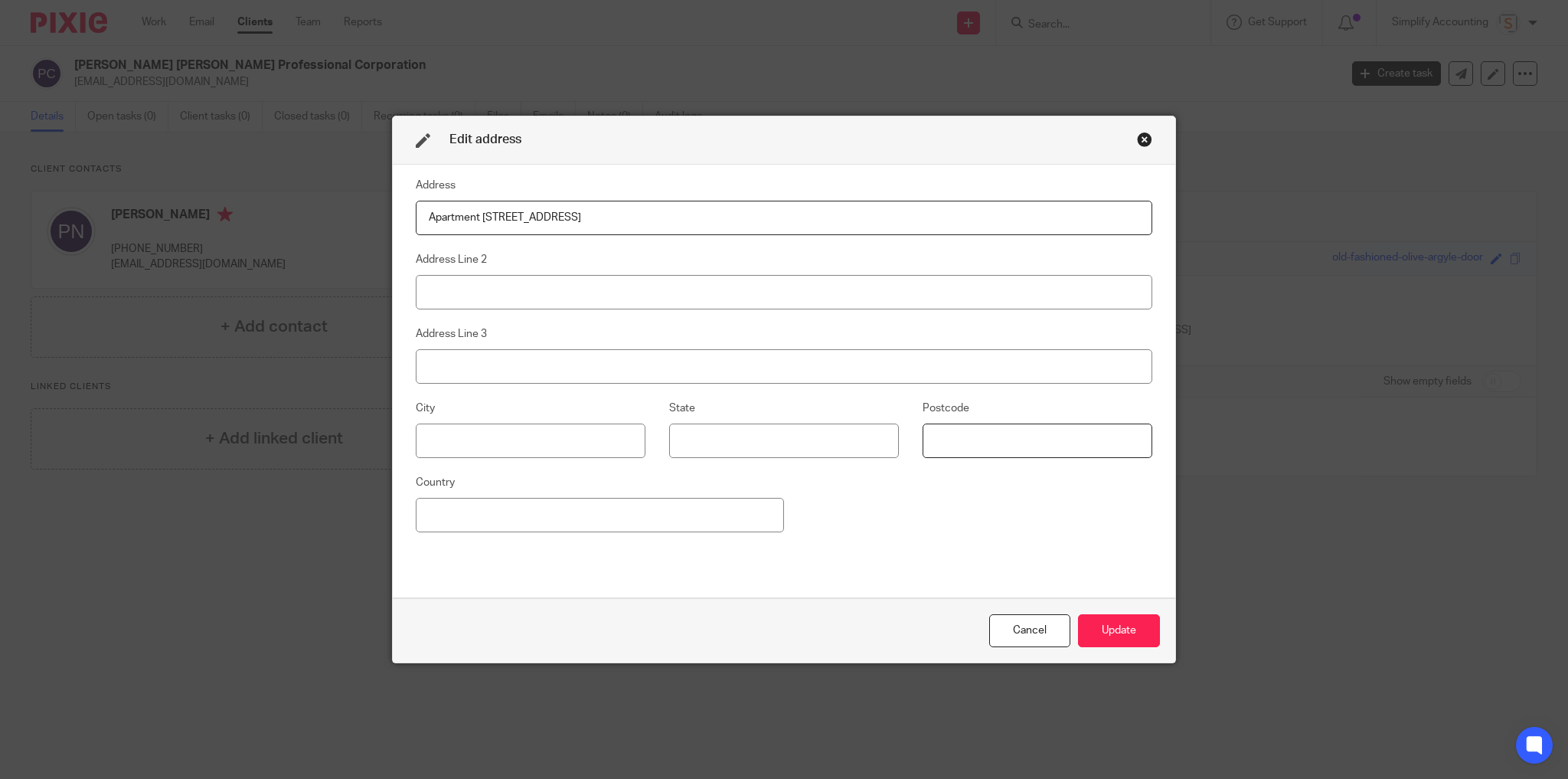
paste input "T8V 2K8"
type input "T8V 2K8"
drag, startPoint x: 609, startPoint y: 217, endPoint x: 675, endPoint y: 216, distance: 66.0
click at [675, 216] on input "Apartment 408 - 12025 Royal Oaks Dr, Grande Prairie, AB, T8V 2K8" at bounding box center [784, 217] width 736 height 35
click at [520, 446] on input at bounding box center [530, 440] width 230 height 35
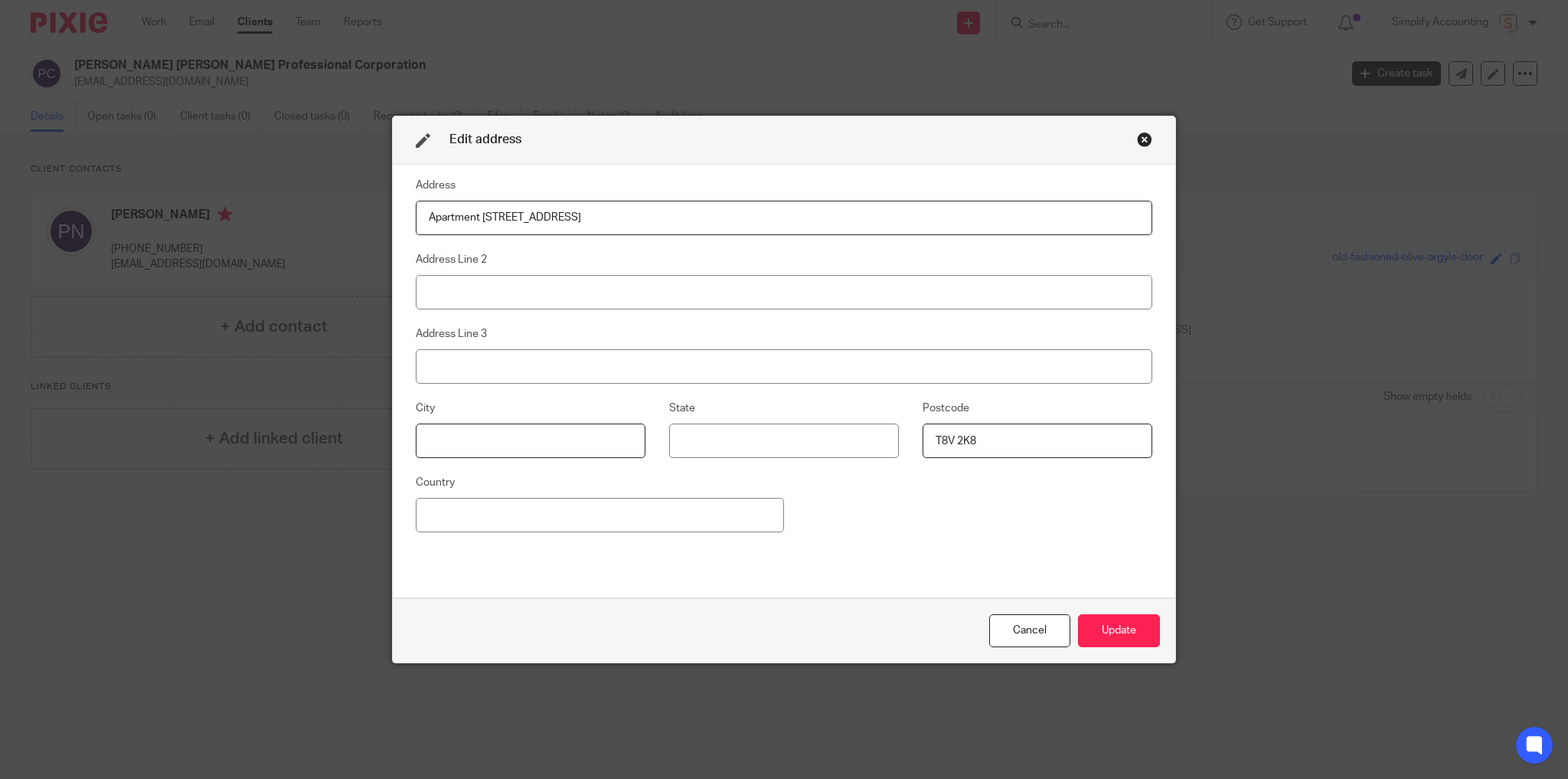
paste input "[GEOGRAPHIC_DATA]"
type input "[GEOGRAPHIC_DATA]"
drag, startPoint x: 604, startPoint y: 221, endPoint x: 867, endPoint y: 222, distance: 263.0
click at [809, 225] on input "Apartment 408 - 12025 Royal Oaks Dr, Grande Prairie, AB, T8V 2K8" at bounding box center [784, 217] width 736 height 35
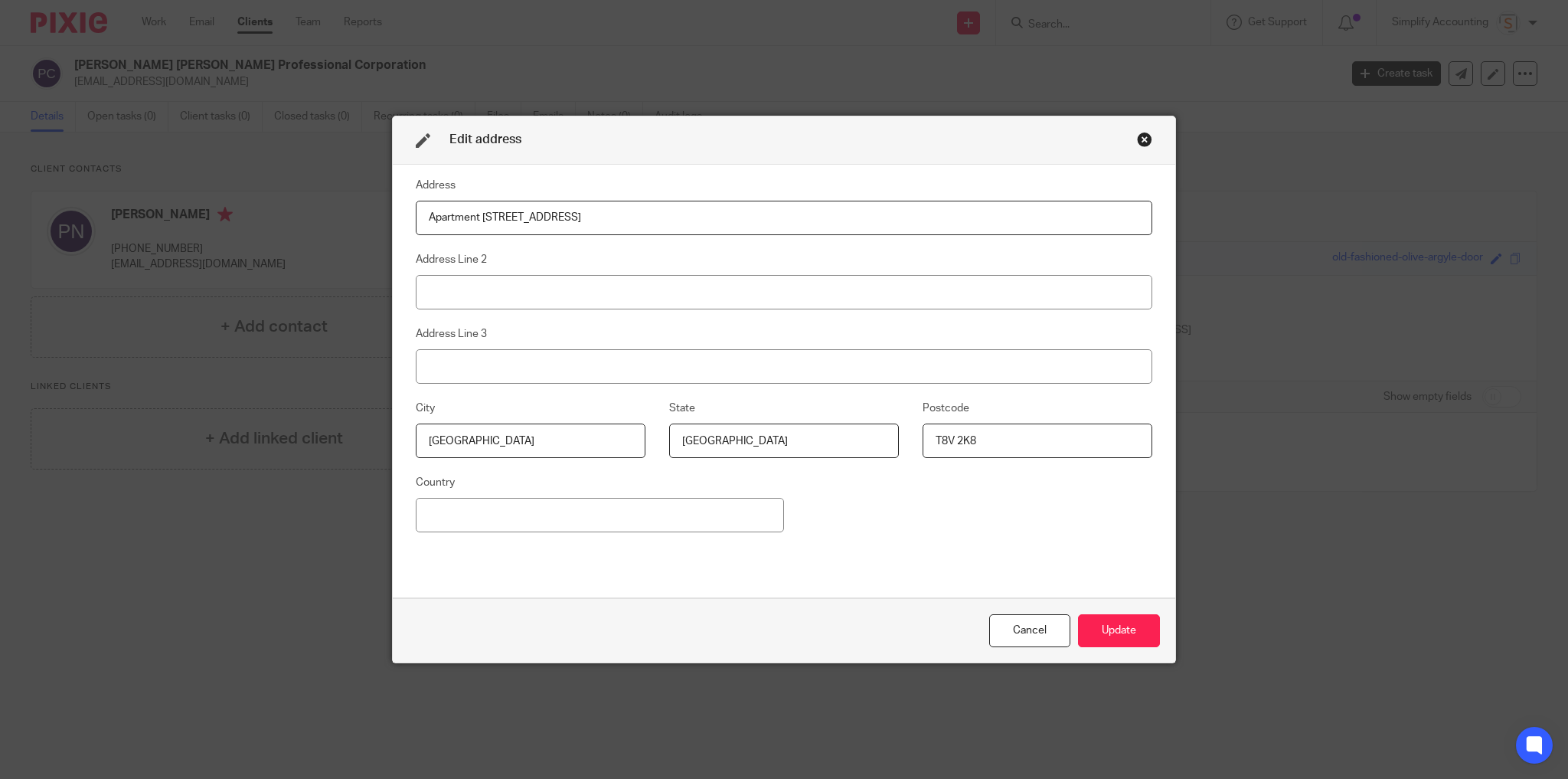
click at [451, 218] on input "Apartment 408 - 12025 Royal Oaks Dr" at bounding box center [784, 217] width 736 height 35
click at [550, 217] on input "408 - 12025 Royal Oaks Dr" at bounding box center [784, 217] width 736 height 35
drag, startPoint x: 481, startPoint y: 216, endPoint x: 573, endPoint y: 217, distance: 92.0
click at [570, 218] on input "408 - 12025 Royal Oaks Drive" at bounding box center [784, 217] width 736 height 35
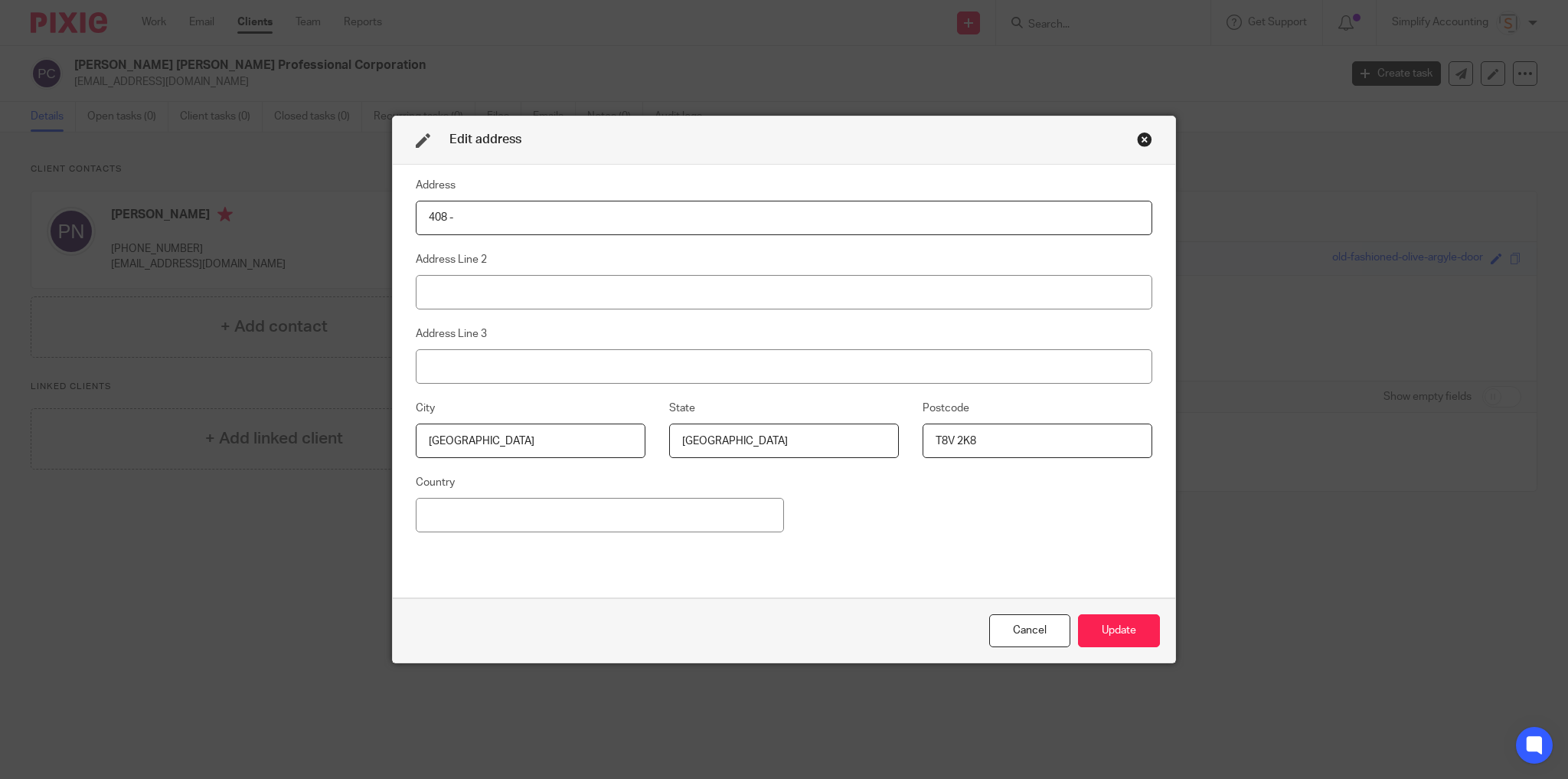
type input "408 -"
paste input "12025 Royal Oaks Drive"
type input "12025 Royal Oaks Drive"
drag, startPoint x: 442, startPoint y: 219, endPoint x: 491, endPoint y: 230, distance: 50.2
click at [451, 219] on input "408 -" at bounding box center [784, 217] width 736 height 35
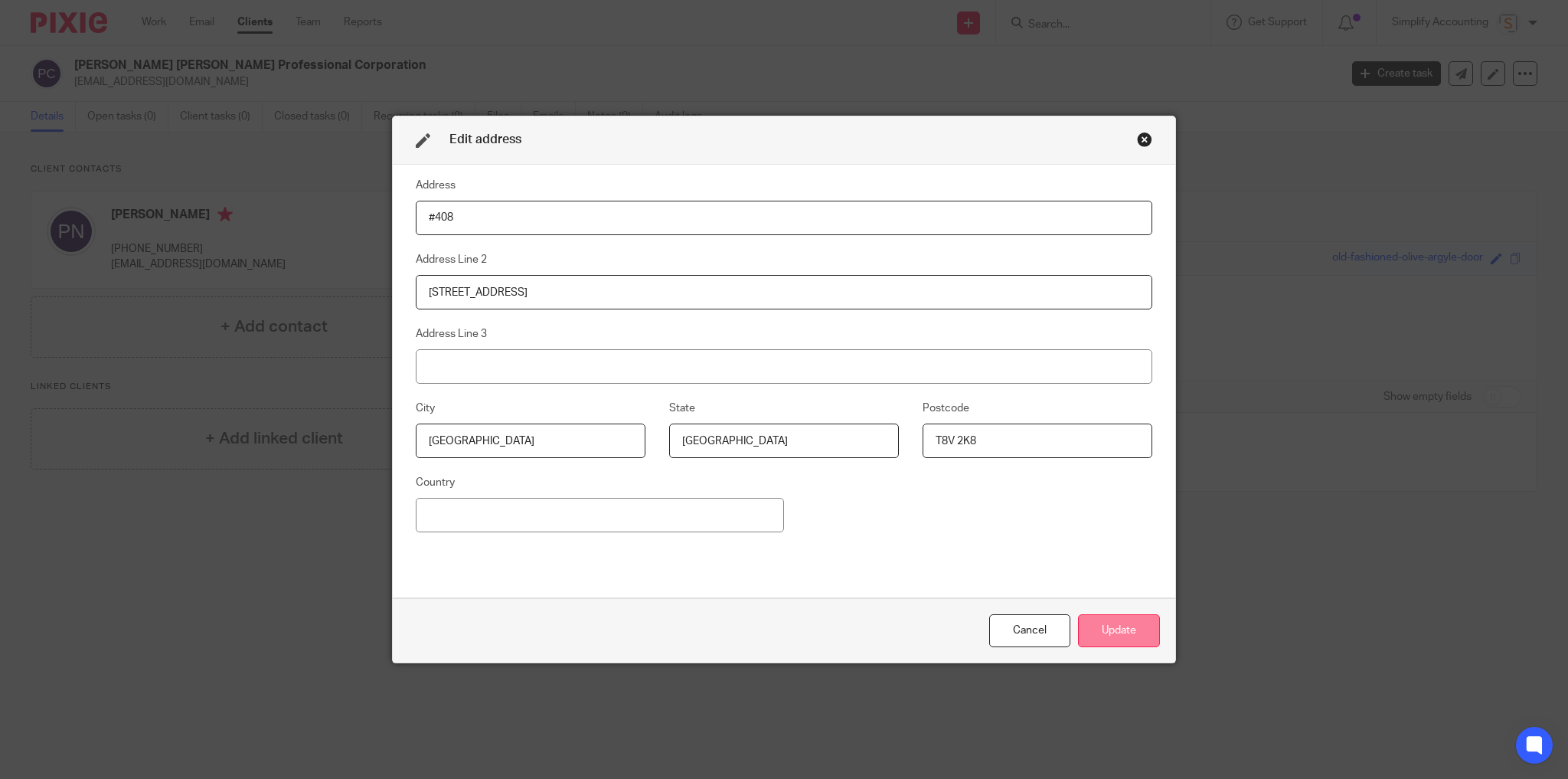
type input "#408"
click at [1133, 627] on button "Update" at bounding box center [1119, 631] width 82 height 33
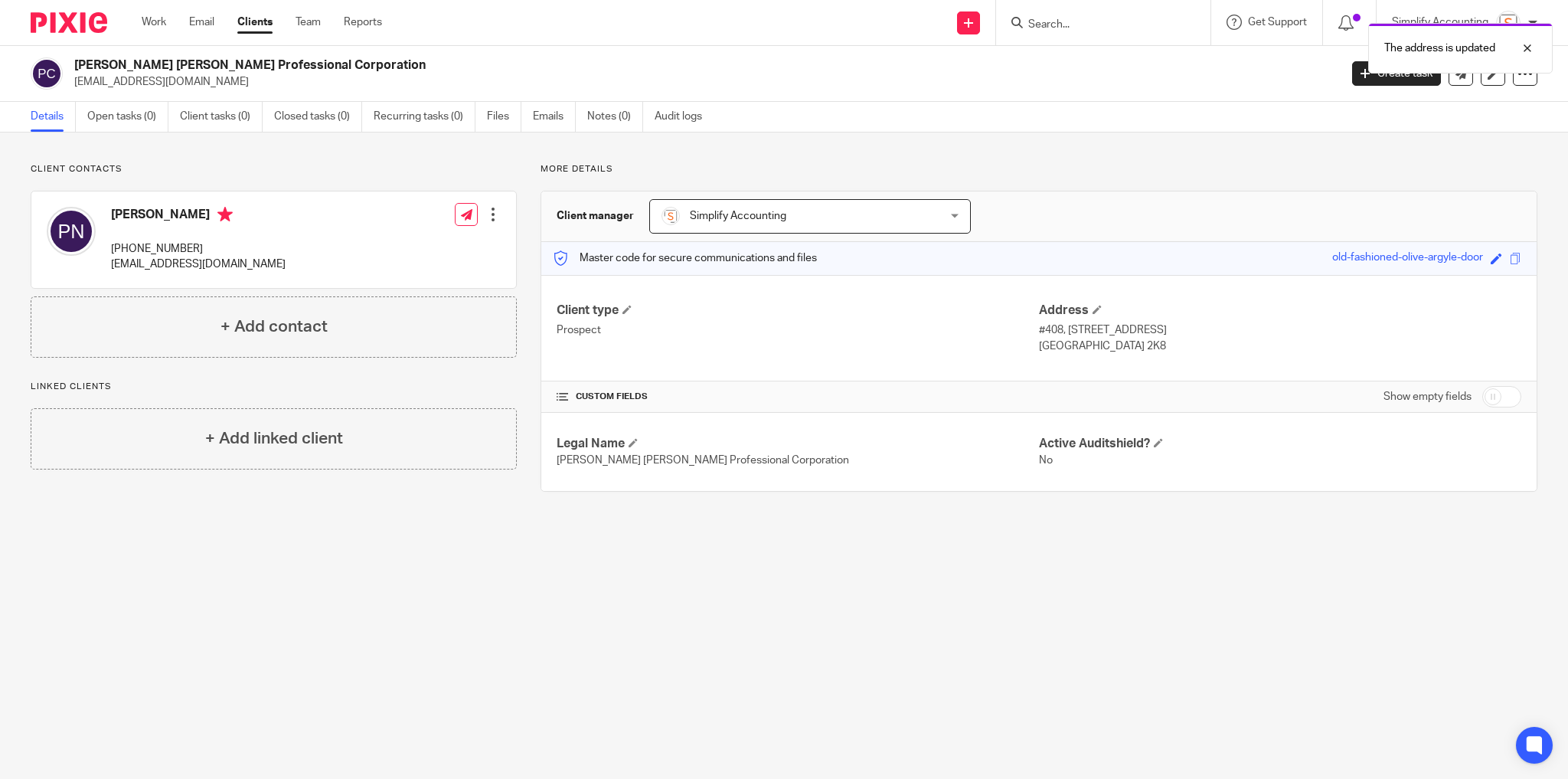
click at [492, 214] on div at bounding box center [493, 215] width 15 height 15
click at [424, 248] on link "Edit contact" at bounding box center [423, 248] width 146 height 22
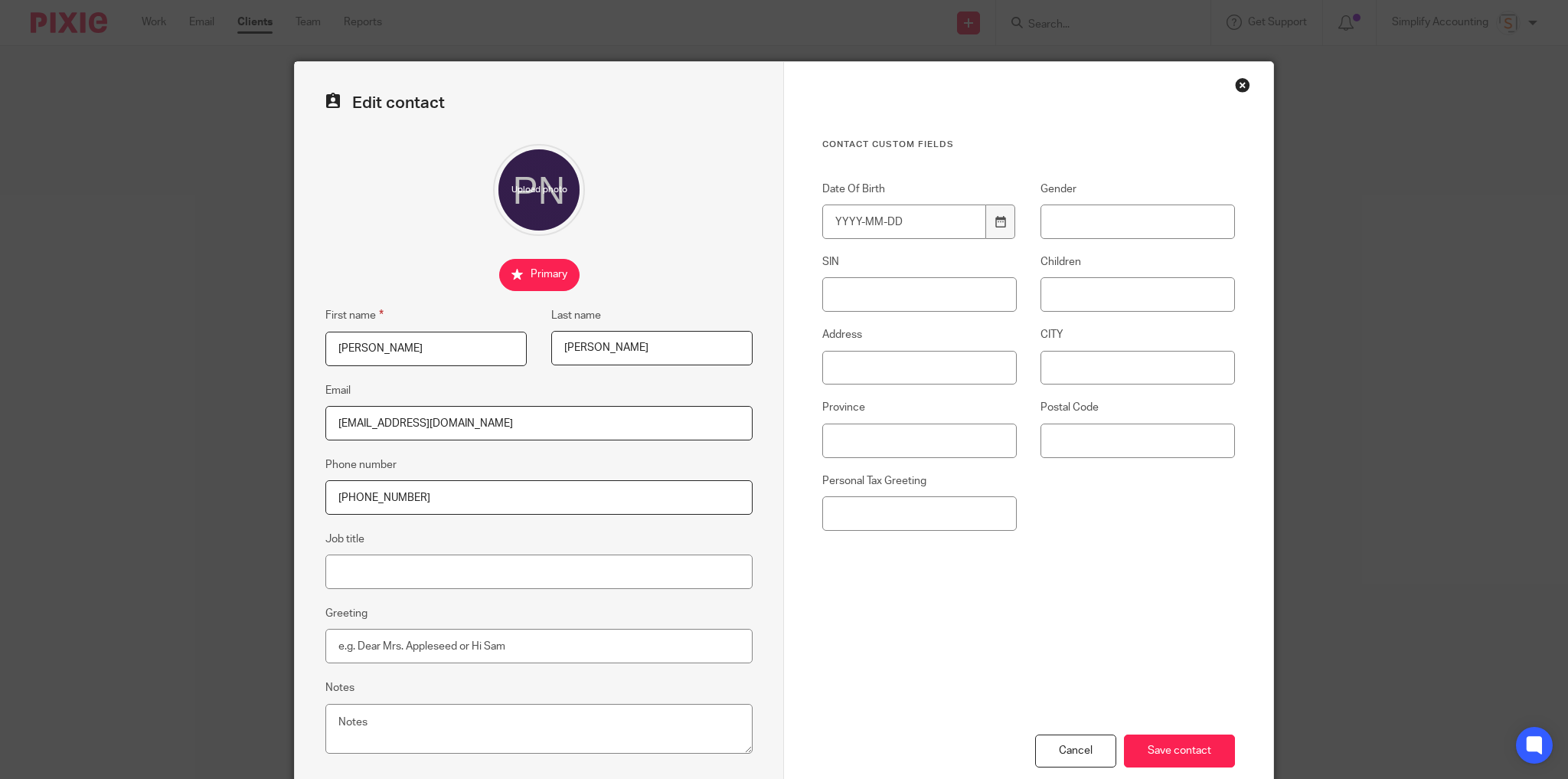
click at [349, 495] on input "[PHONE_NUMBER]" at bounding box center [539, 497] width 428 height 35
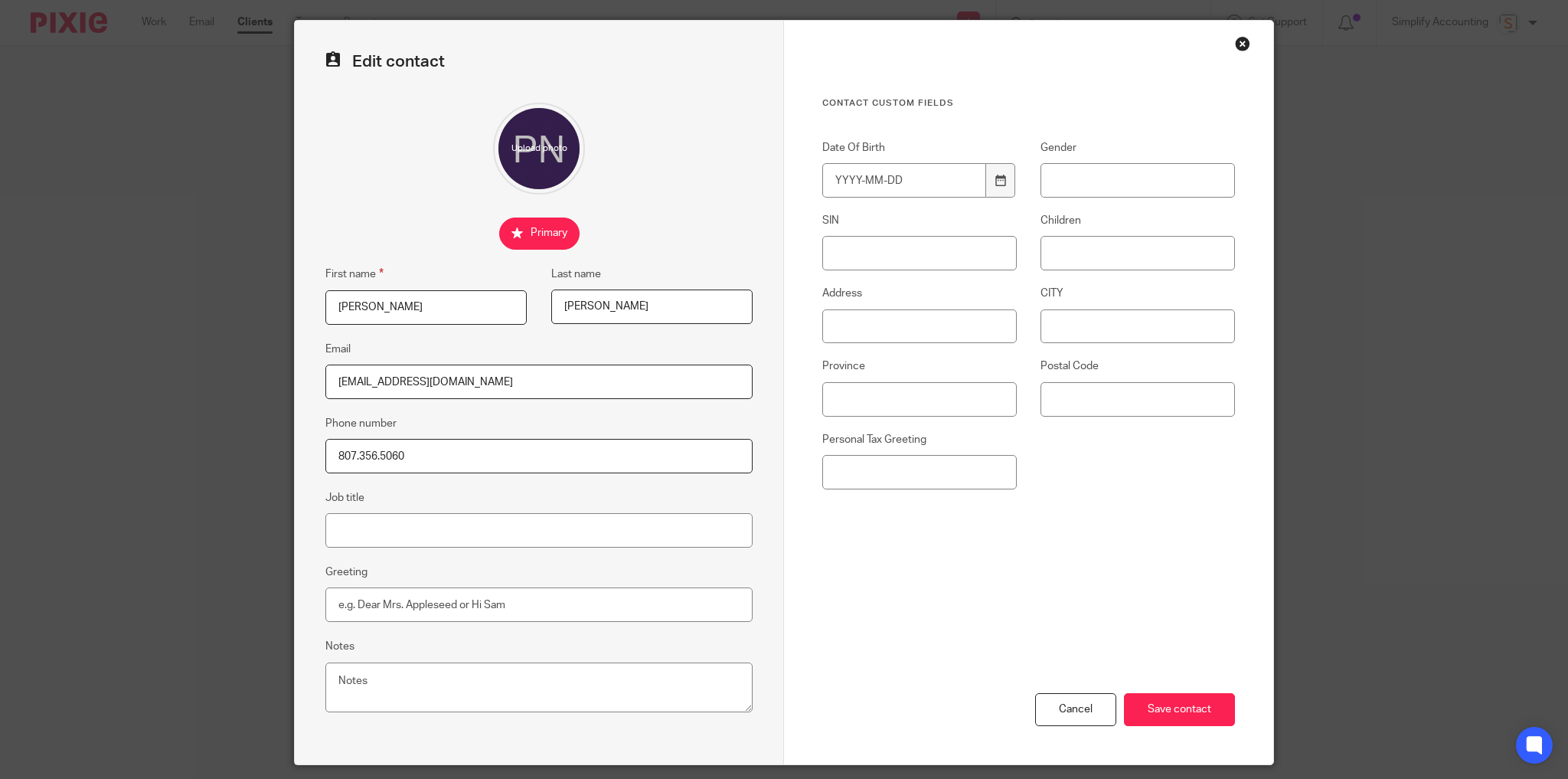
scroll to position [61, 0]
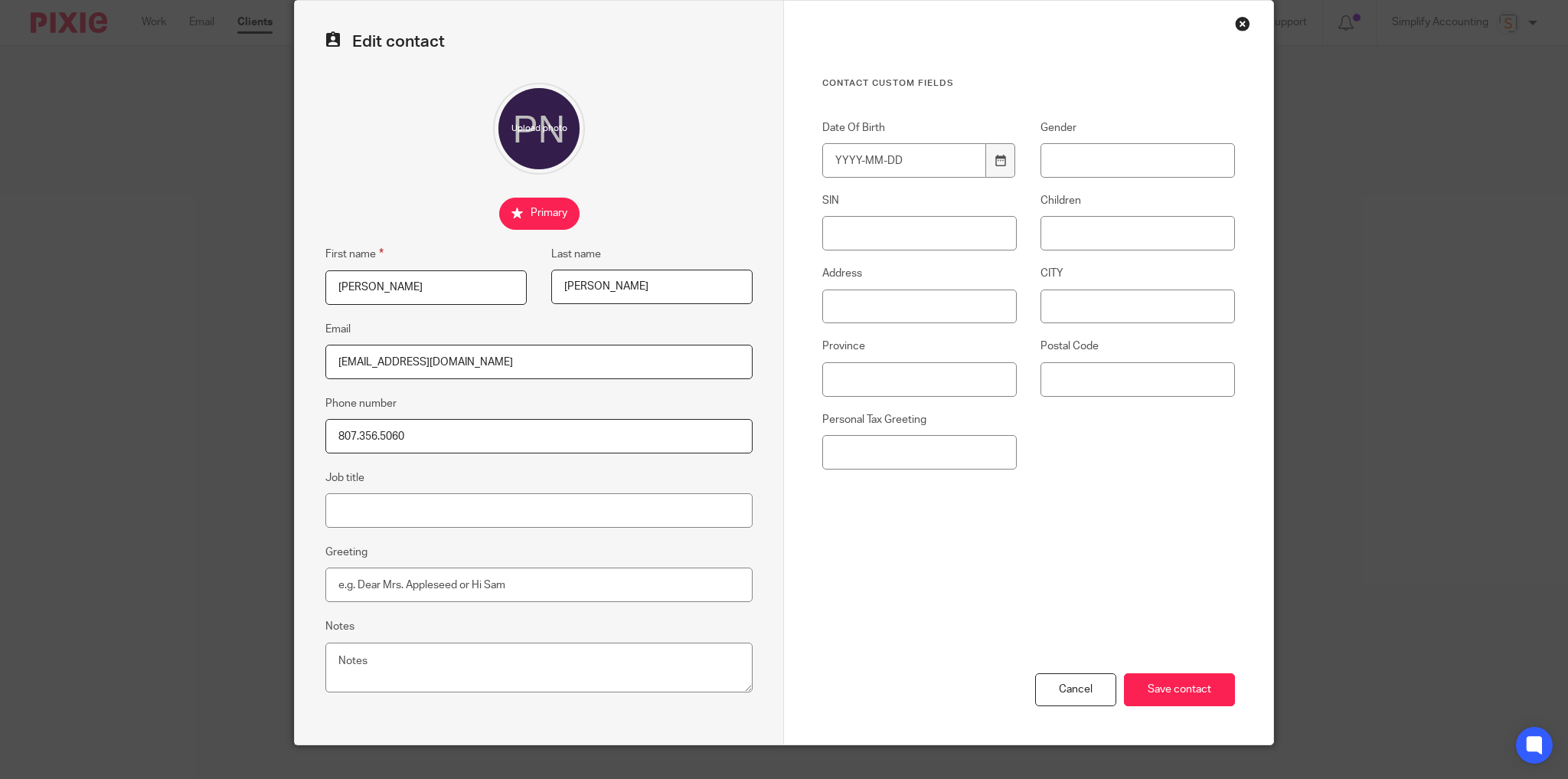
type input "807.356.5060"
click at [460, 588] on input "Greeting" at bounding box center [539, 584] width 428 height 35
type input "Hey Preet"
click at [901, 440] on input "Personal Tax Greeting" at bounding box center [919, 452] width 194 height 35
type input "Preet"
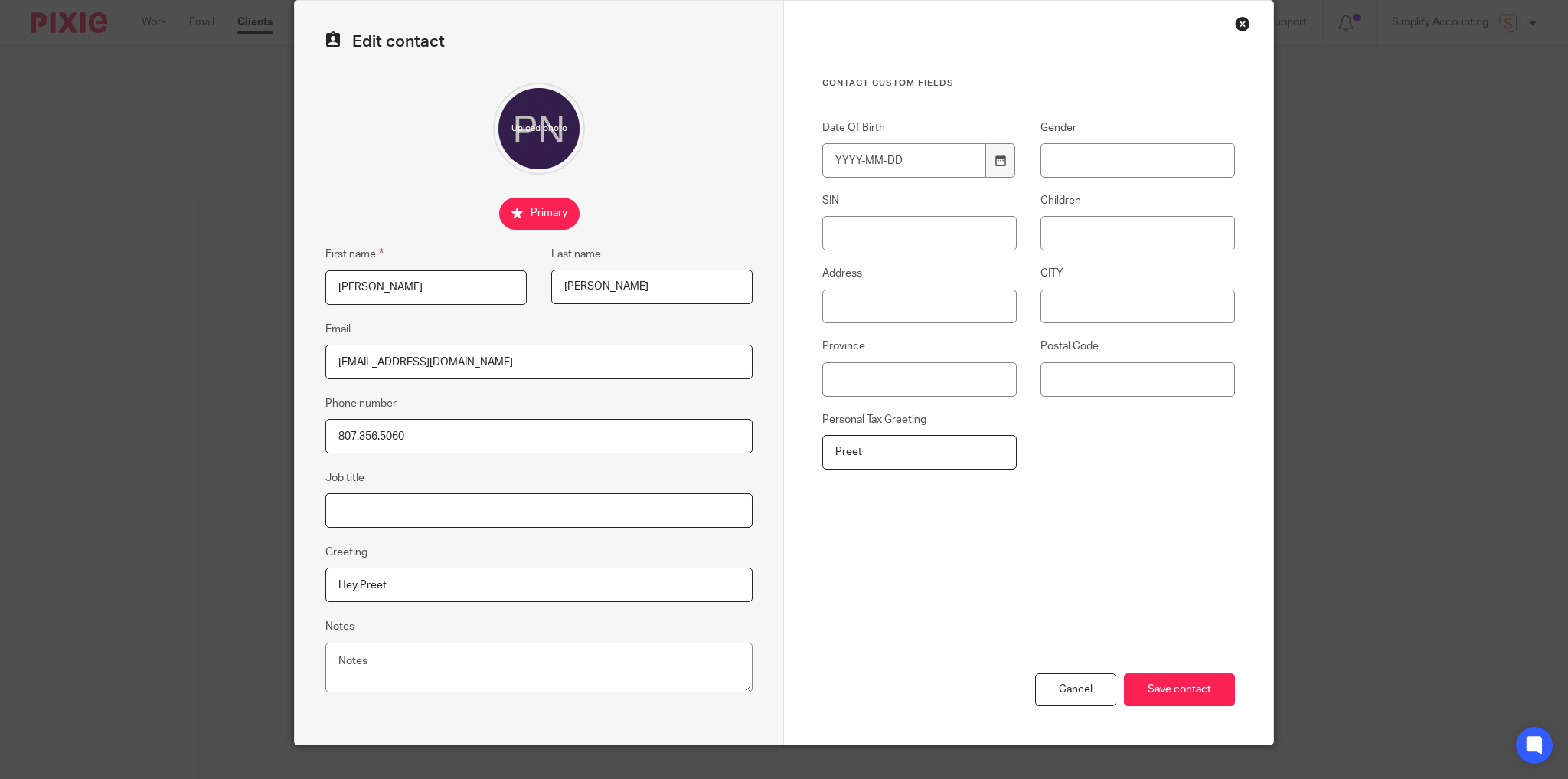
click at [377, 515] on input "Job title" at bounding box center [539, 510] width 428 height 35
type input "Dentist"
click at [921, 161] on input "Date Of Birth" at bounding box center [904, 160] width 164 height 35
type input "[DATE]"
type input "M"
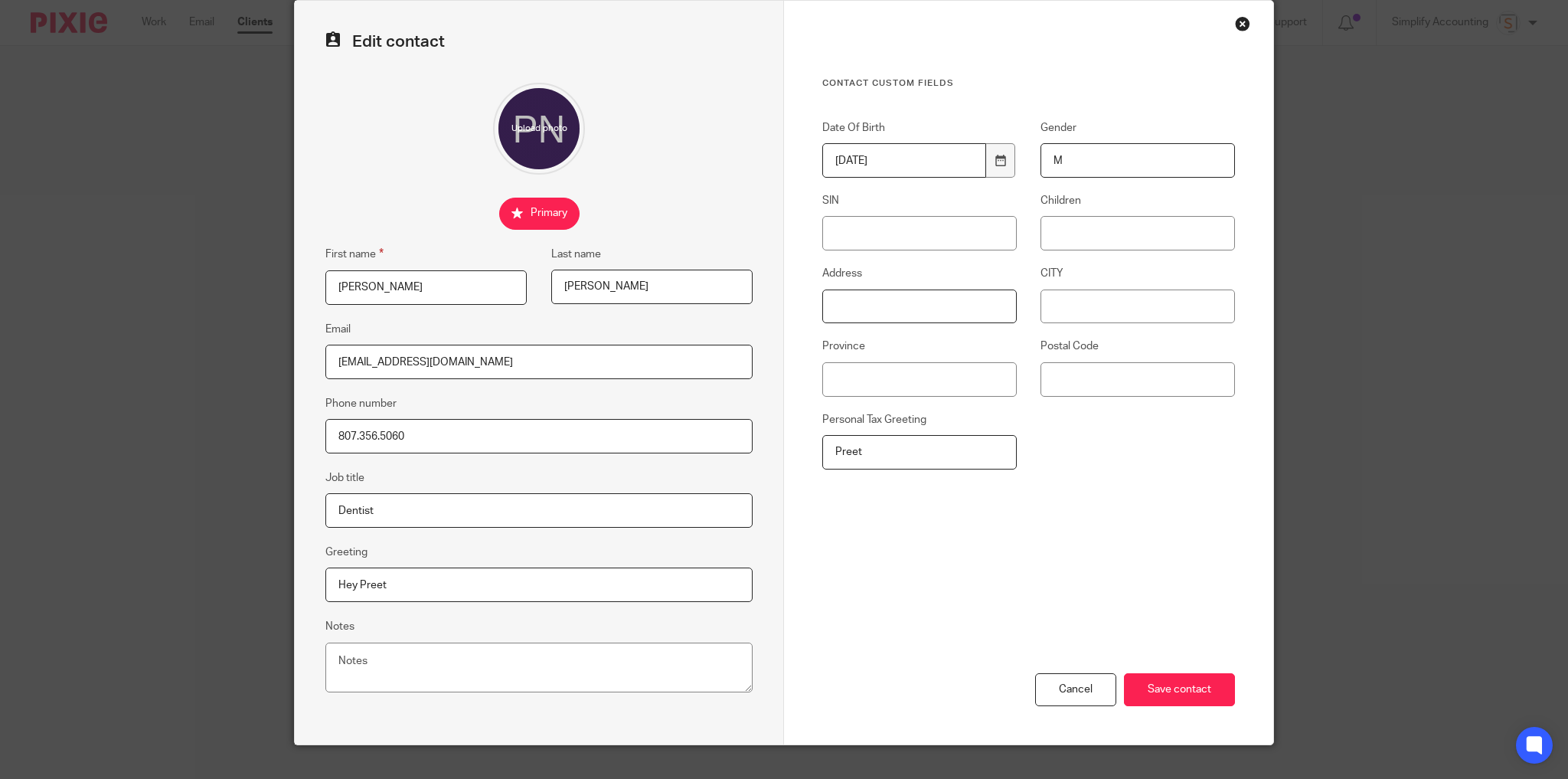
click at [867, 302] on input "Address" at bounding box center [919, 307] width 194 height 35
type input "$"
type input "#408 [STREET_ADDRESS]"
type input "[GEOGRAPHIC_DATA]"
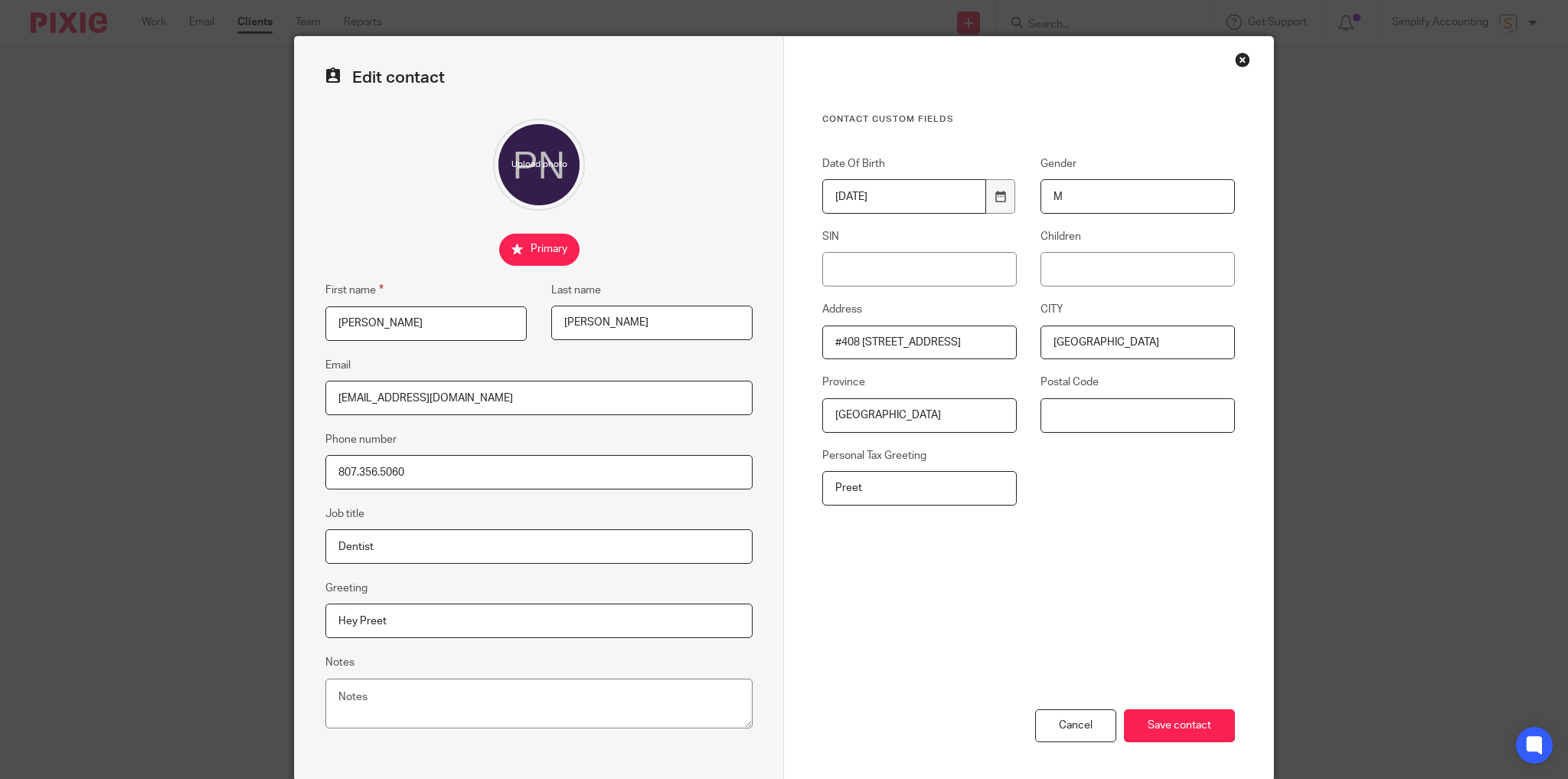
scroll to position [0, 0]
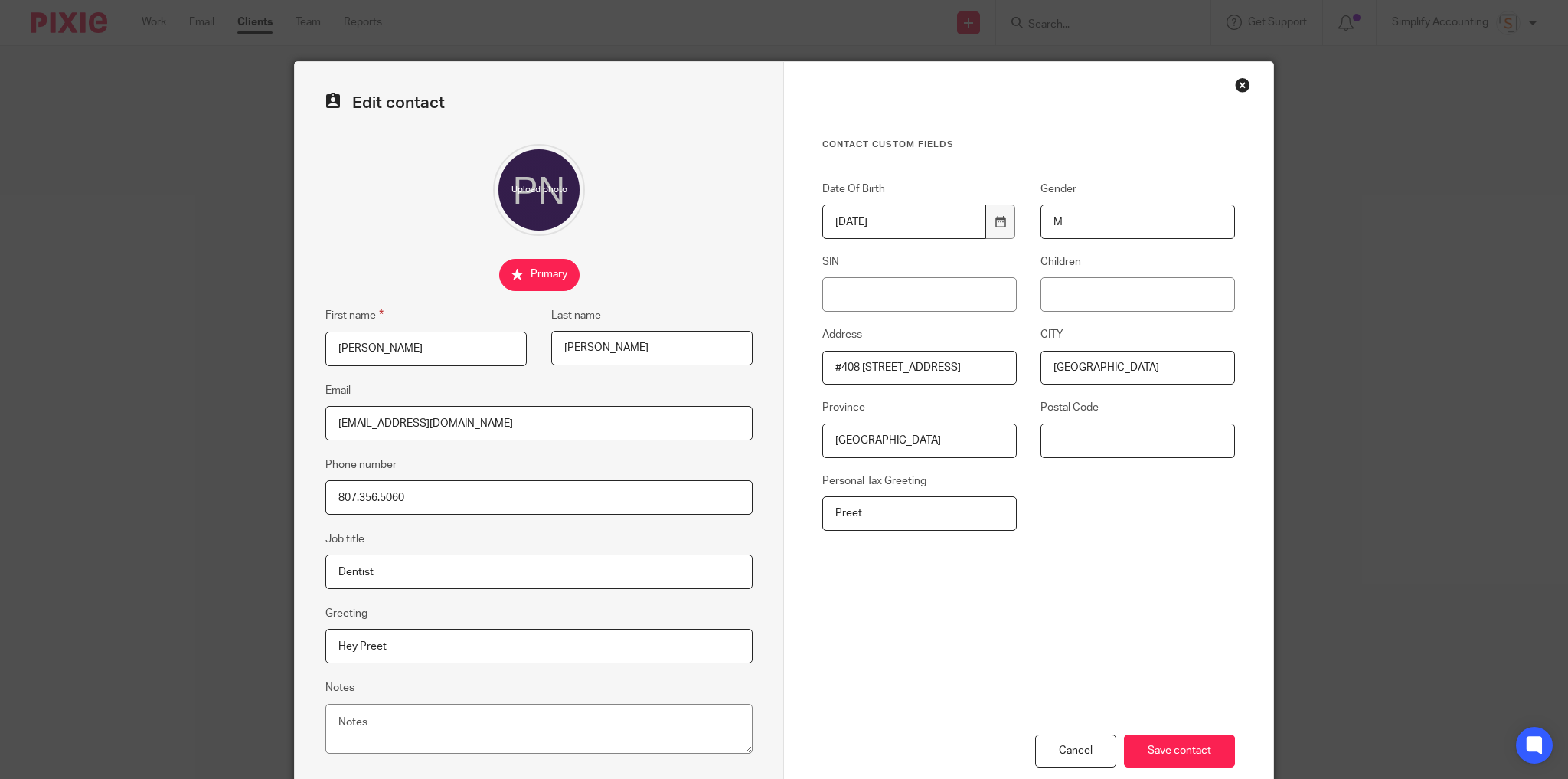
click at [1156, 452] on input "Postal Code" at bounding box center [1137, 440] width 194 height 35
paste input "T8V 2K8"
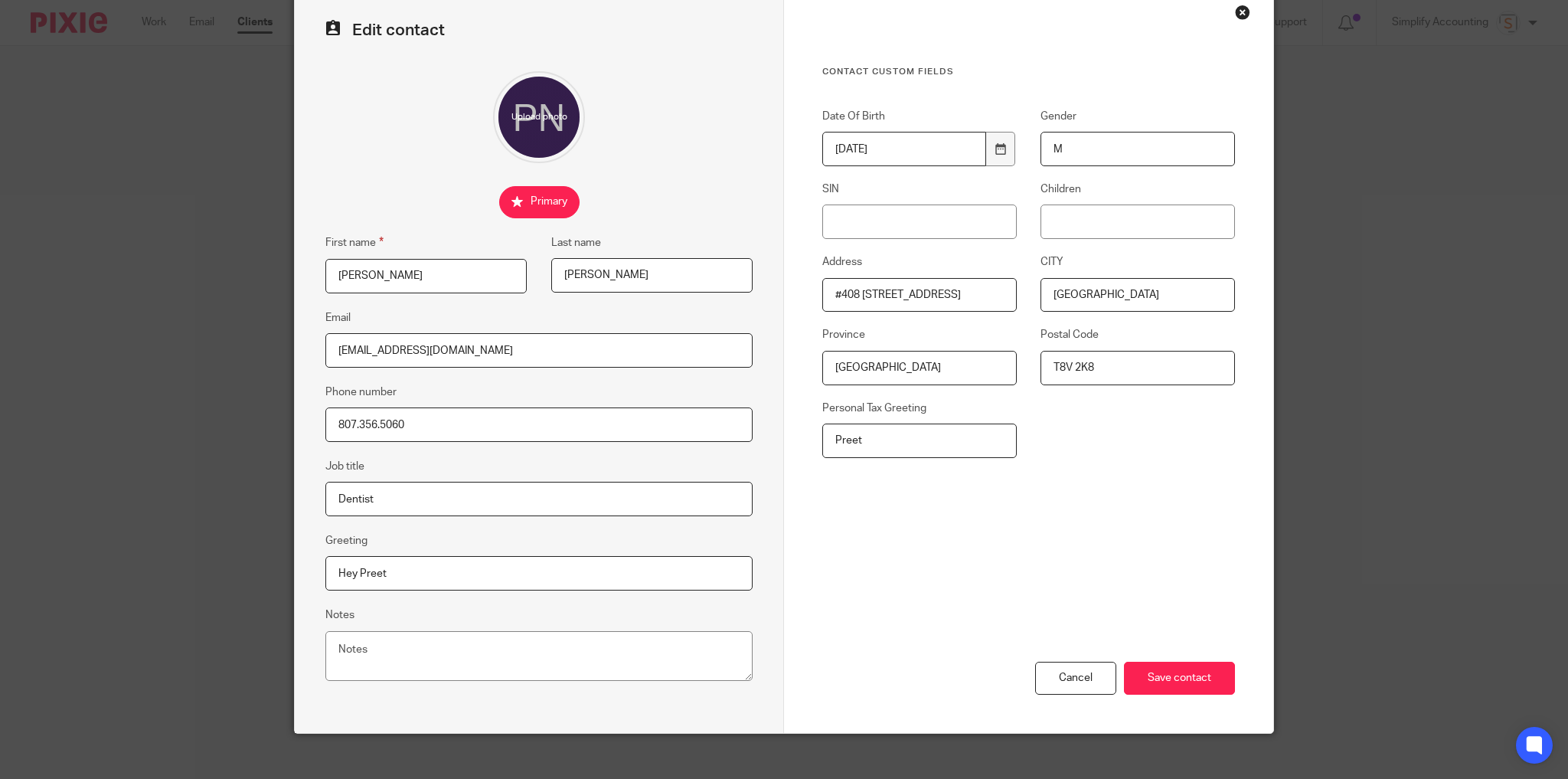
scroll to position [88, 0]
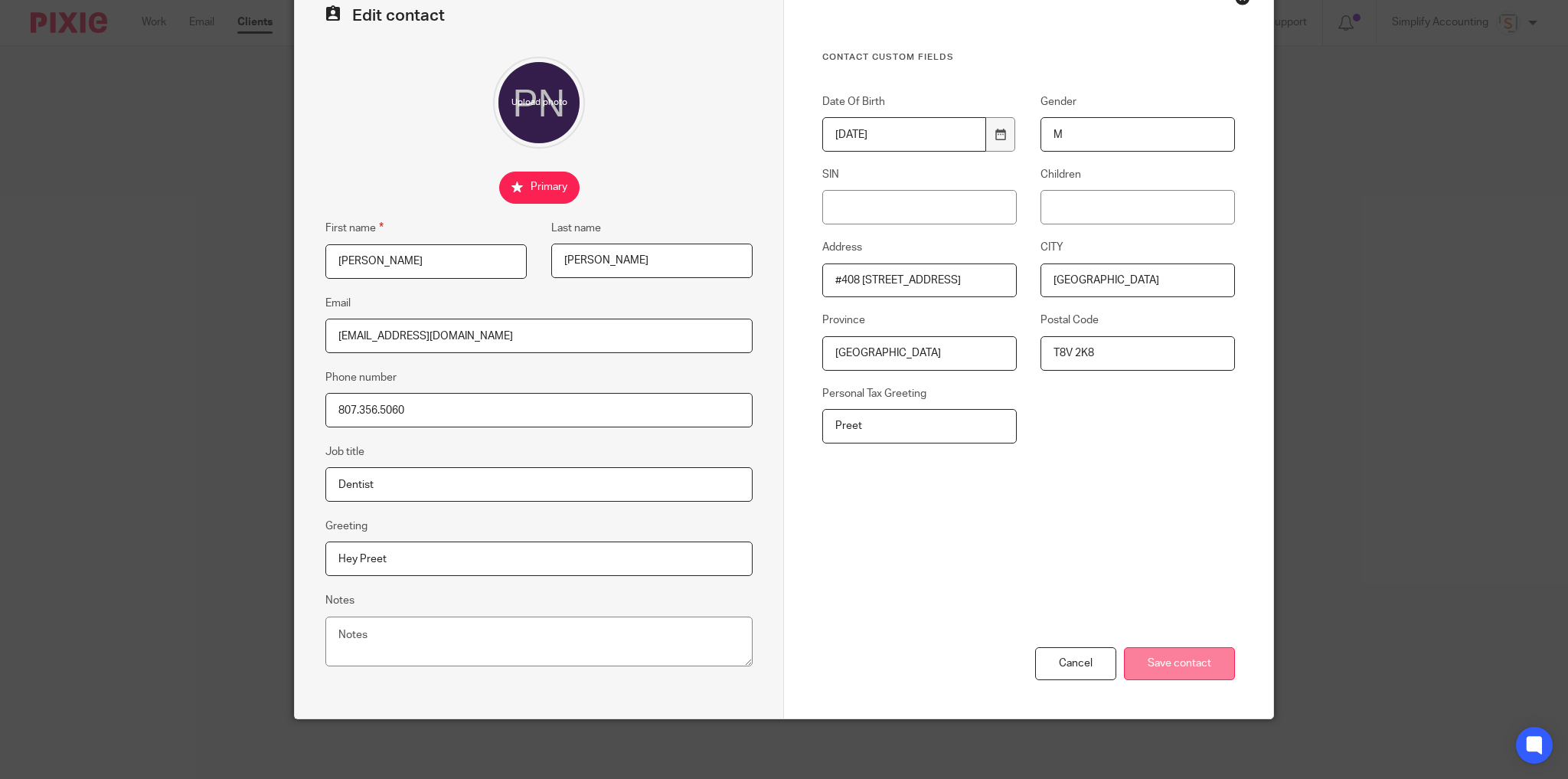
type input "T8V 2K8"
click at [1208, 666] on input "Save contact" at bounding box center [1180, 664] width 111 height 33
click at [1200, 665] on input "Save contact" at bounding box center [1180, 664] width 111 height 33
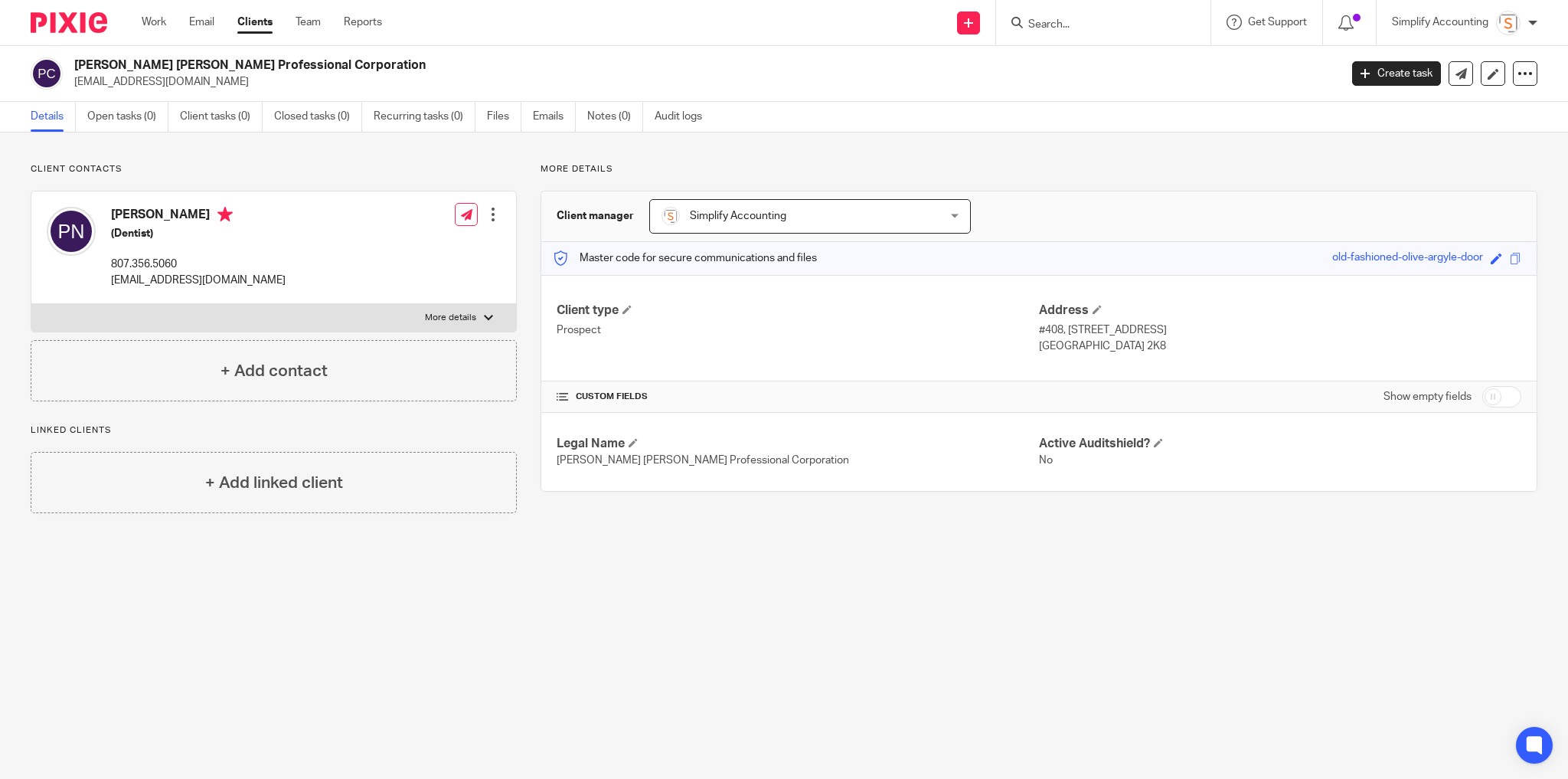
click at [1492, 394] on input "checkbox" at bounding box center [1502, 397] width 39 height 21
checkbox input "true"
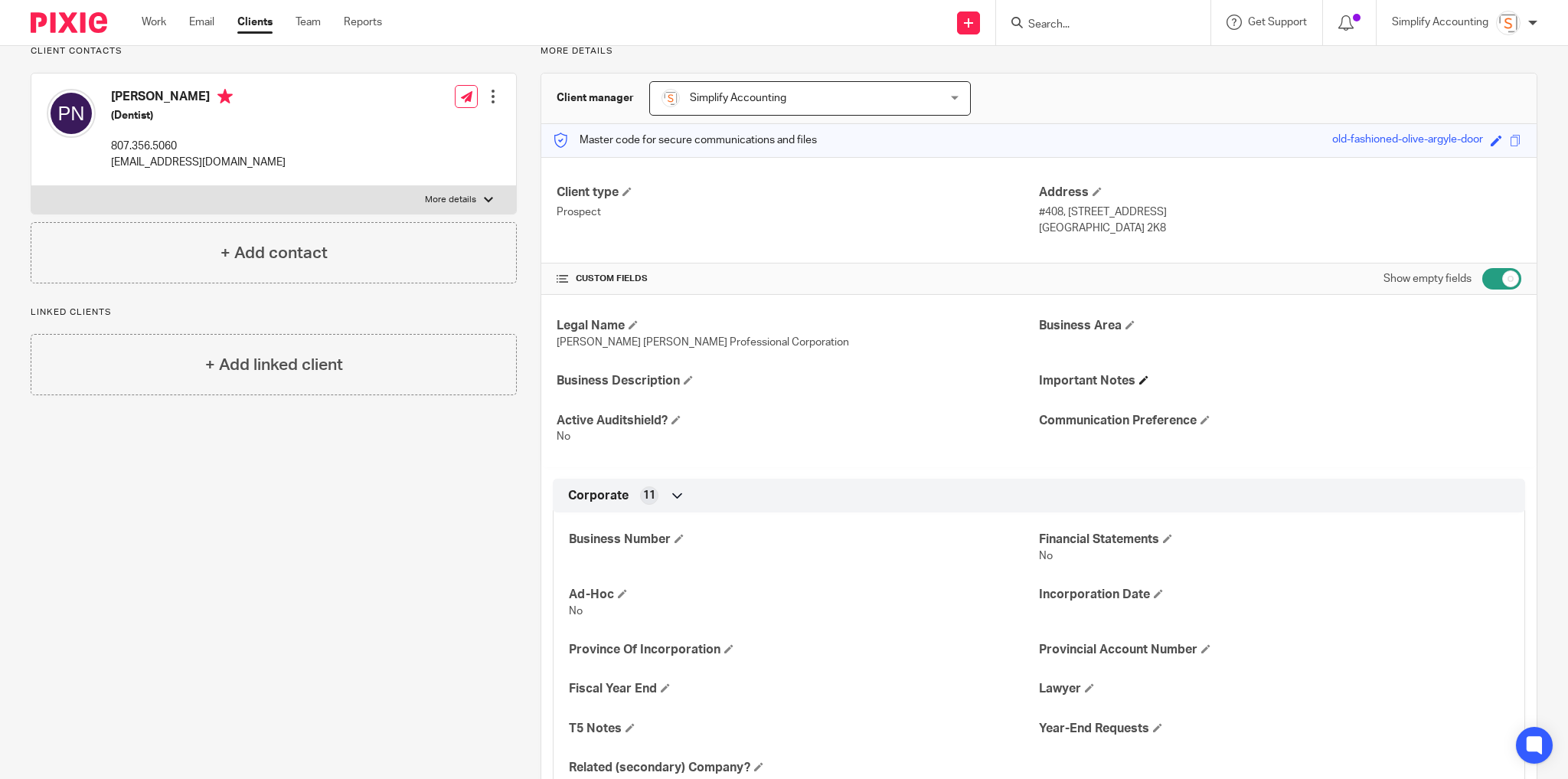
scroll to position [123, 0]
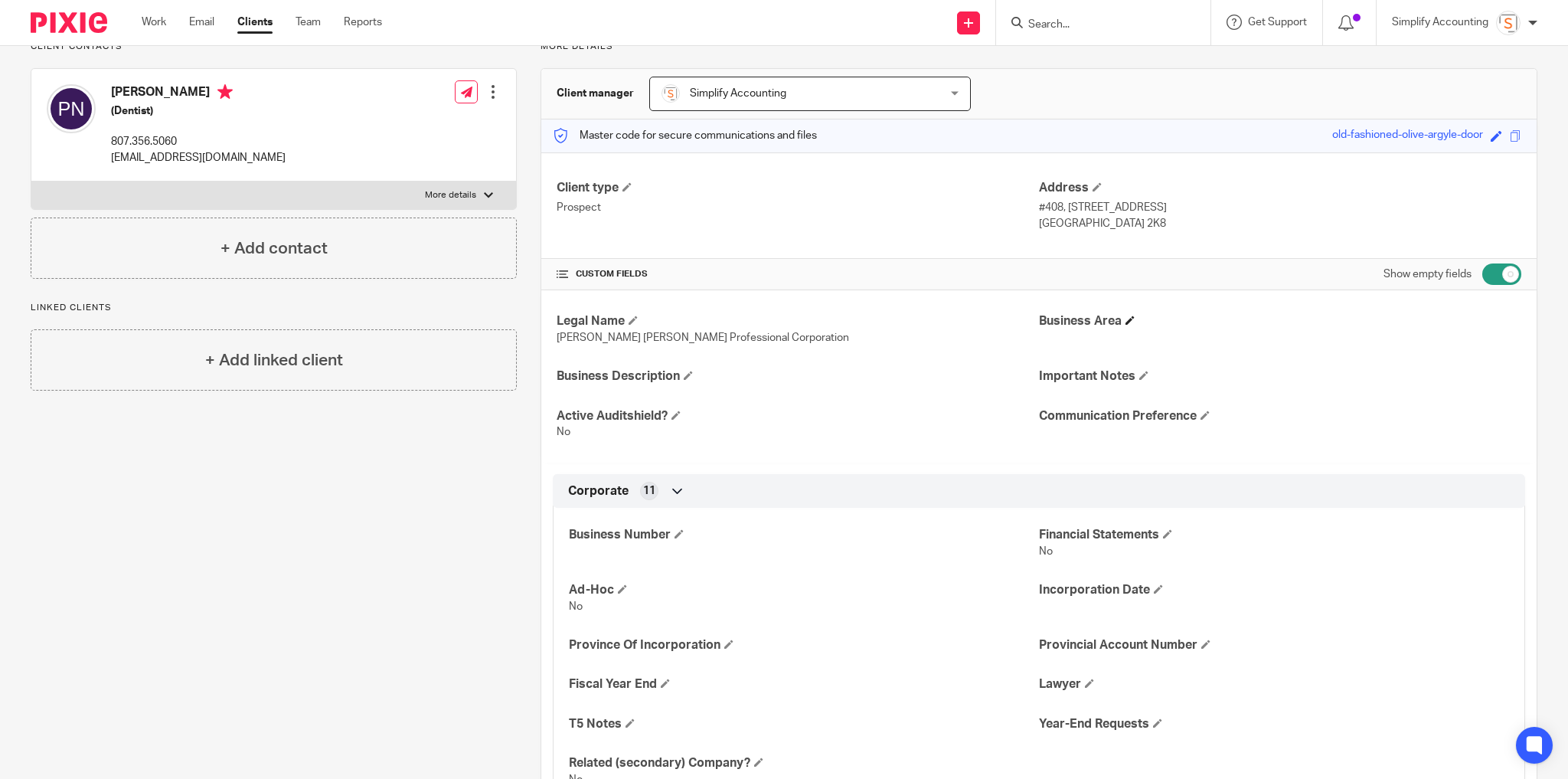
click at [1127, 323] on h4 "Business Area" at bounding box center [1280, 321] width 482 height 16
click at [1125, 319] on span at bounding box center [1129, 320] width 9 height 9
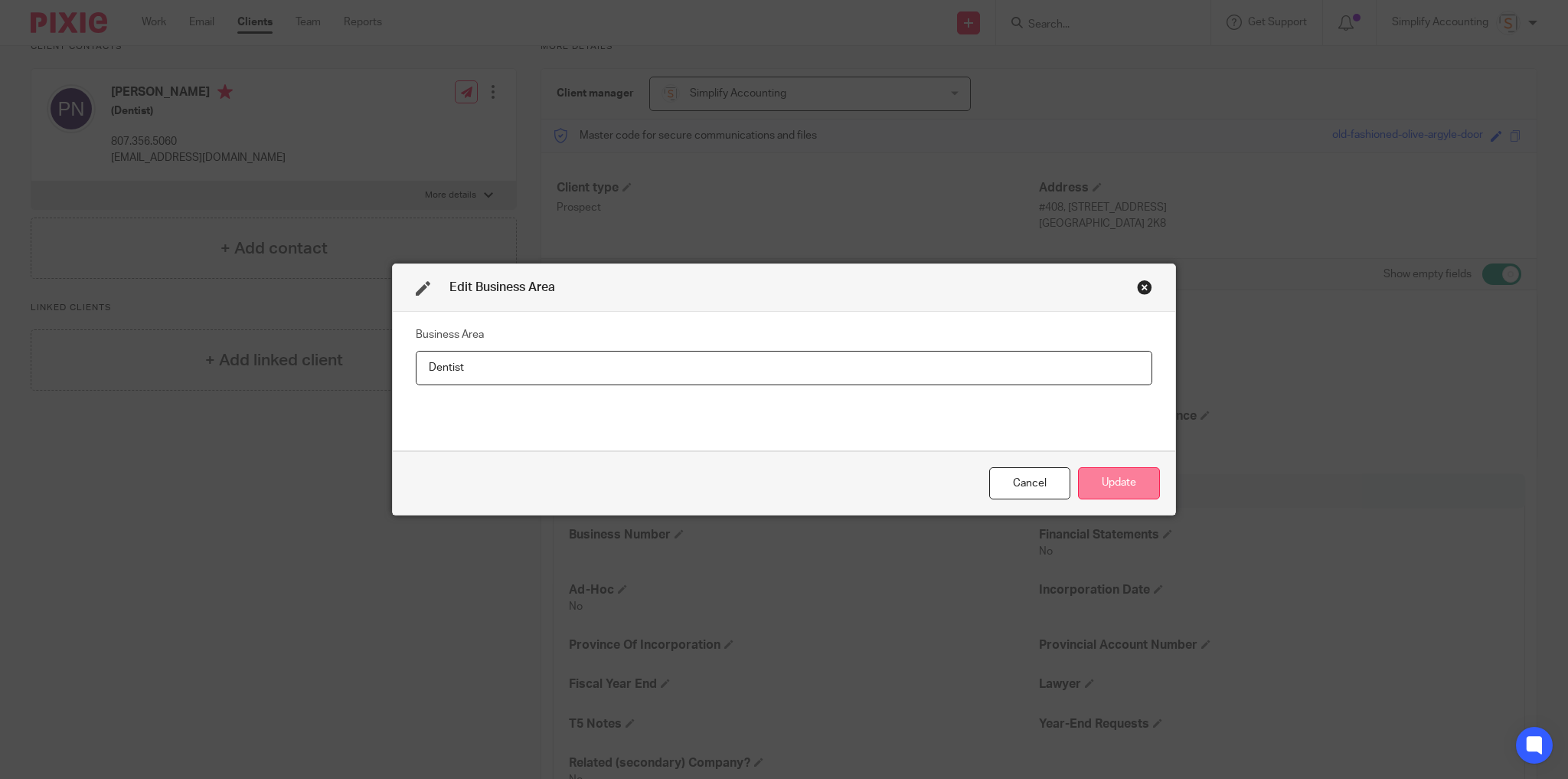
type input "Dentist"
click at [1112, 485] on button "Update" at bounding box center [1119, 483] width 82 height 33
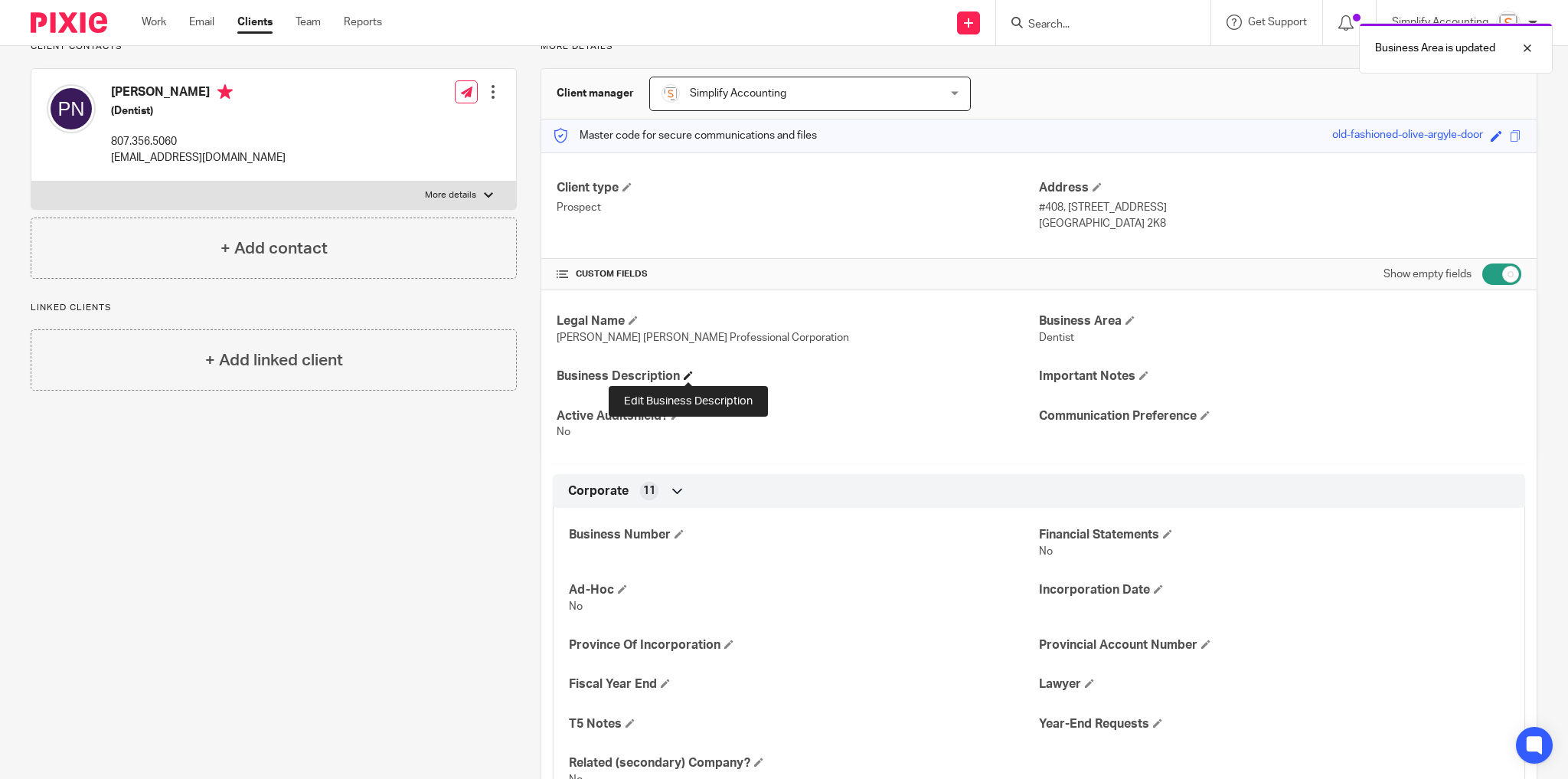
click at [684, 371] on span at bounding box center [688, 375] width 9 height 9
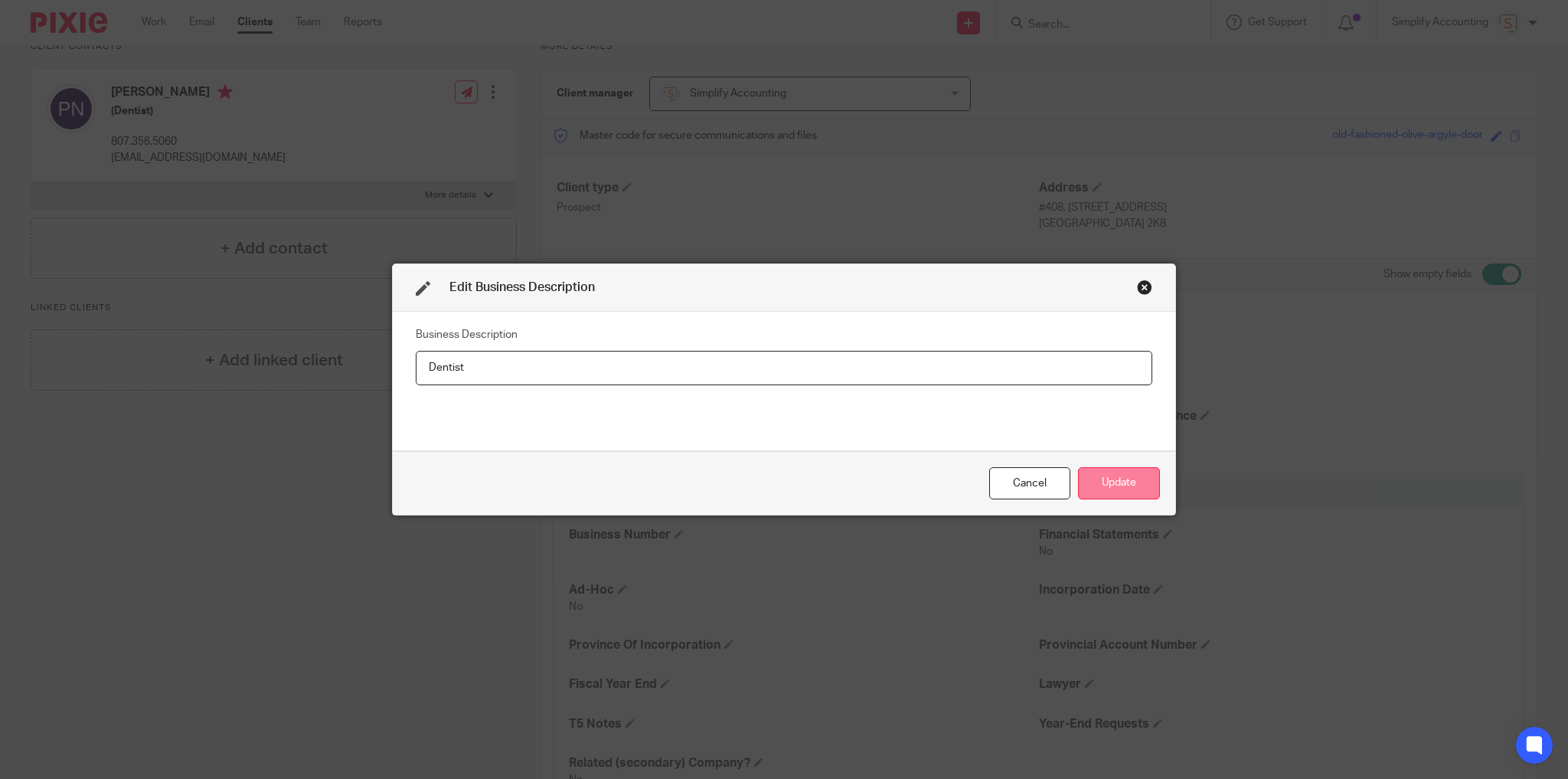
type input "Dentist"
click at [1129, 482] on button "Update" at bounding box center [1119, 483] width 82 height 33
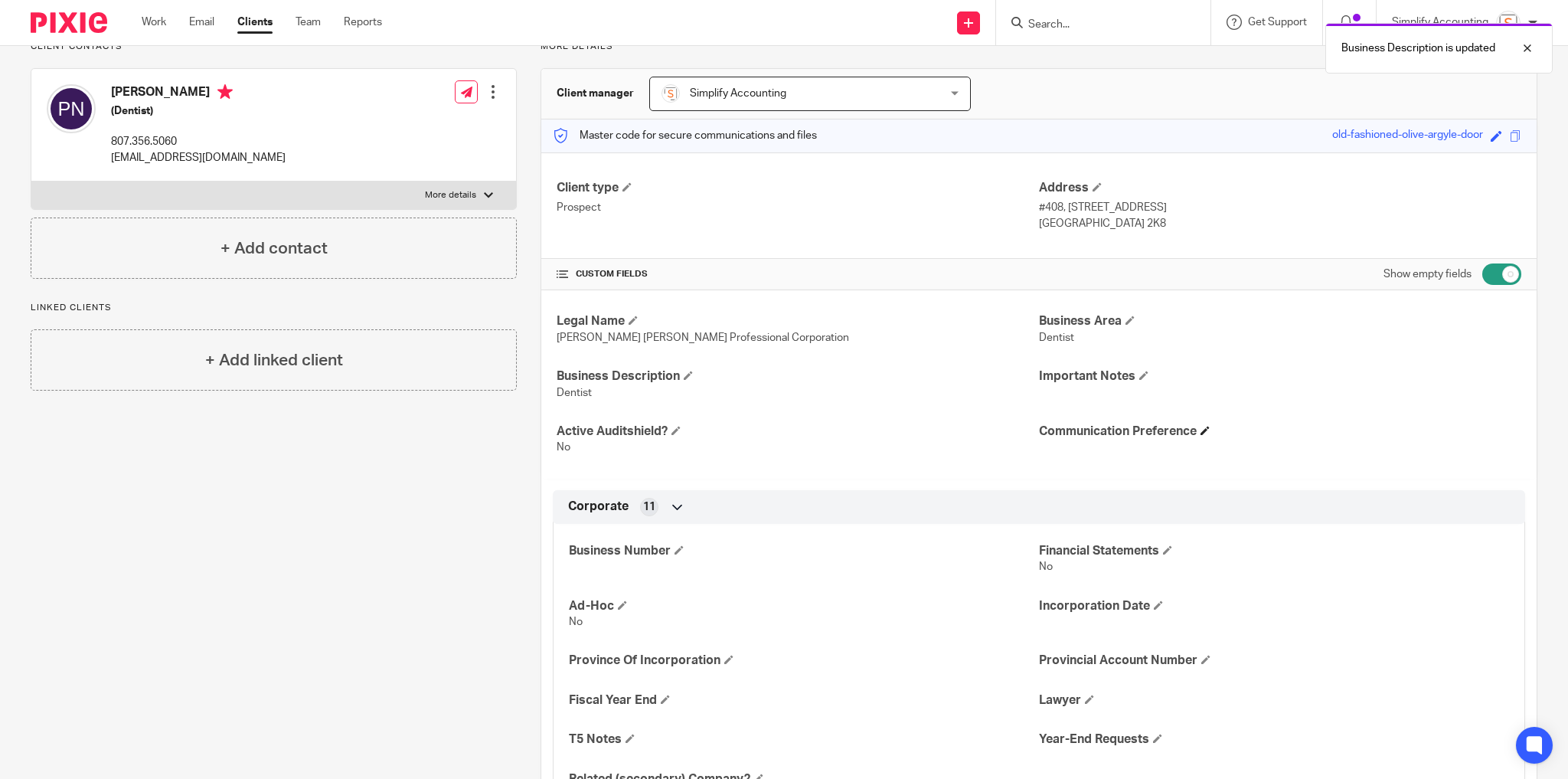
click at [1204, 429] on span at bounding box center [1204, 430] width 9 height 9
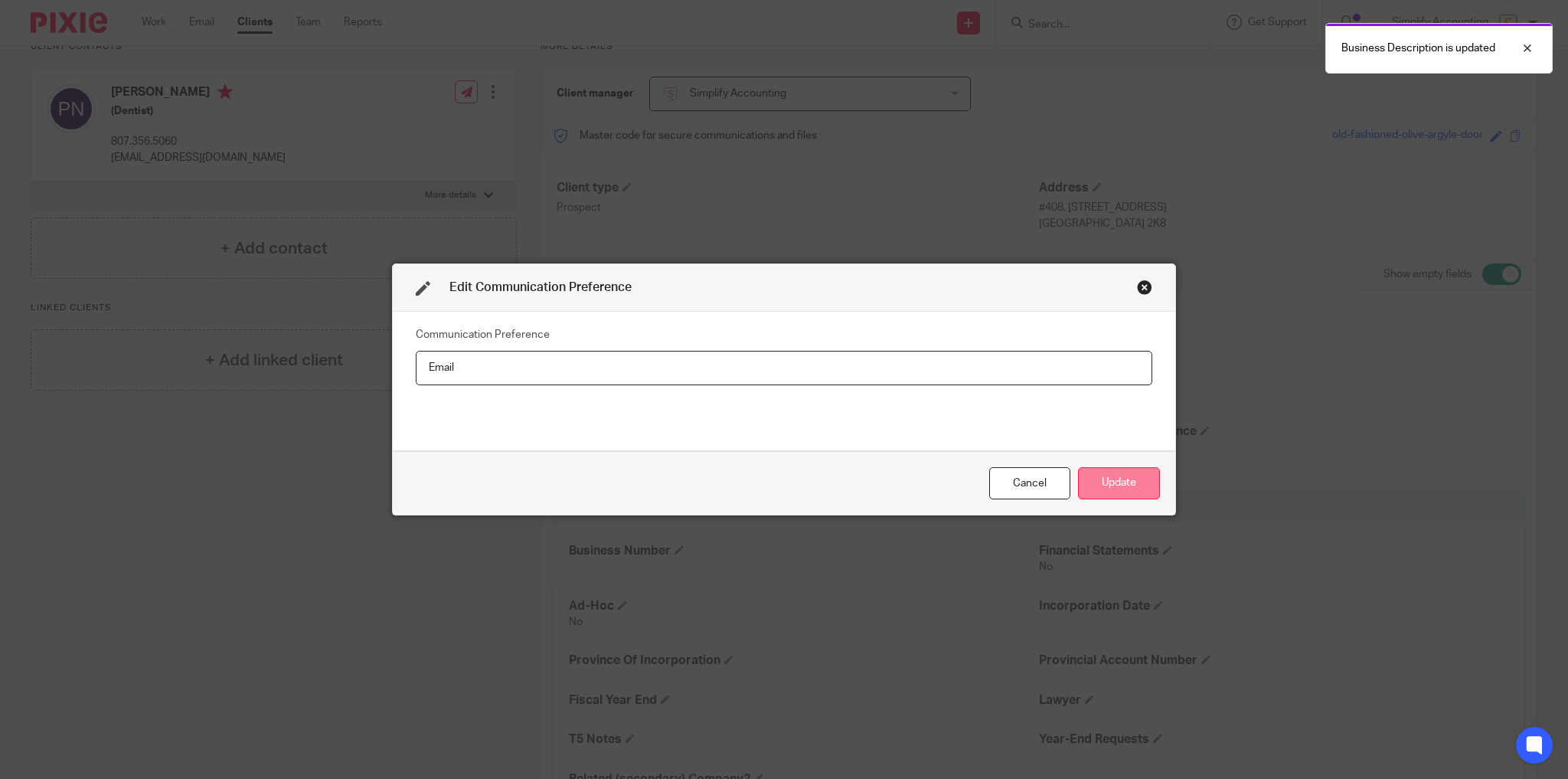
type input "Email"
click at [1130, 484] on button "Update" at bounding box center [1119, 483] width 82 height 33
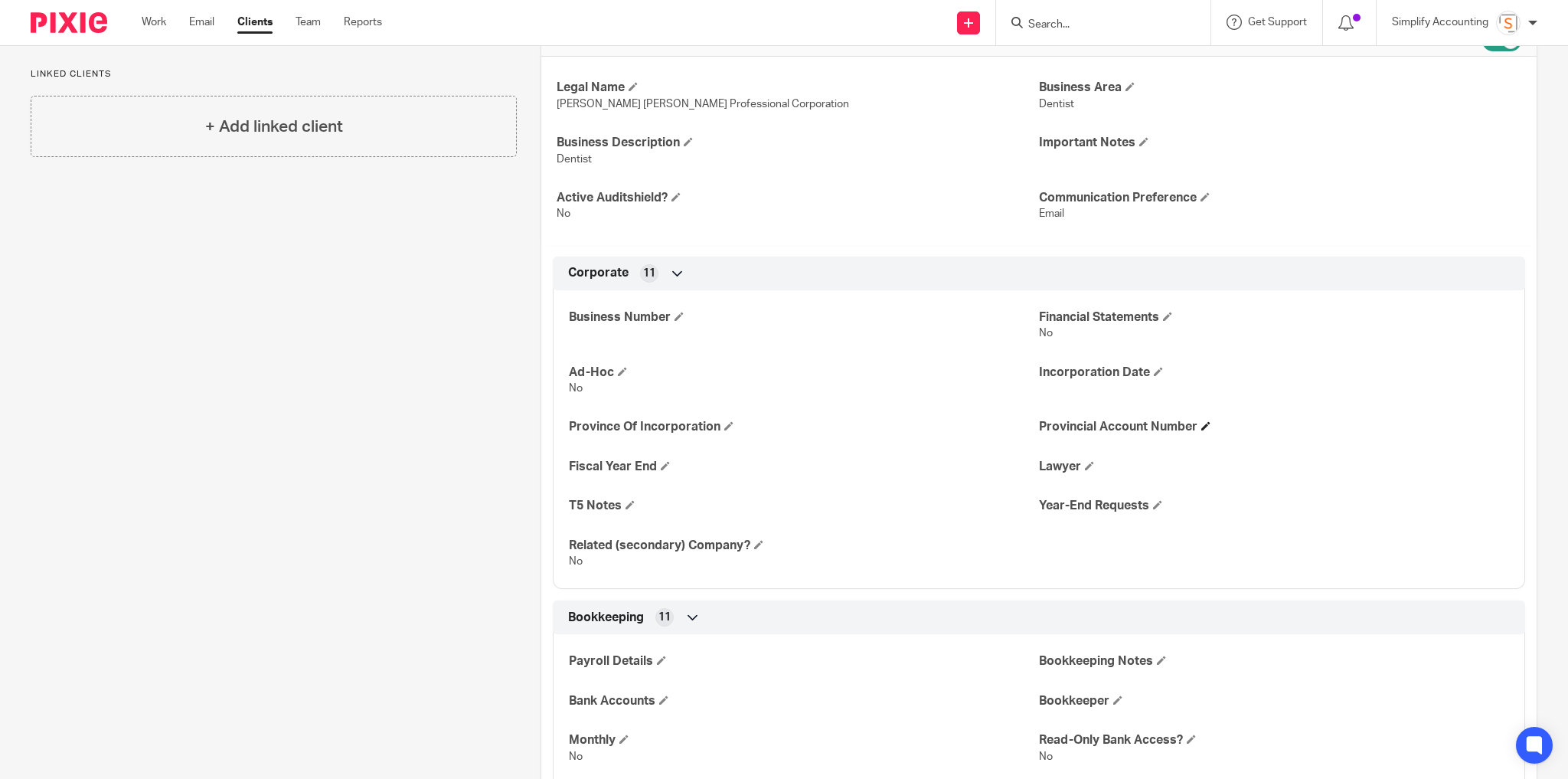
scroll to position [368, 0]
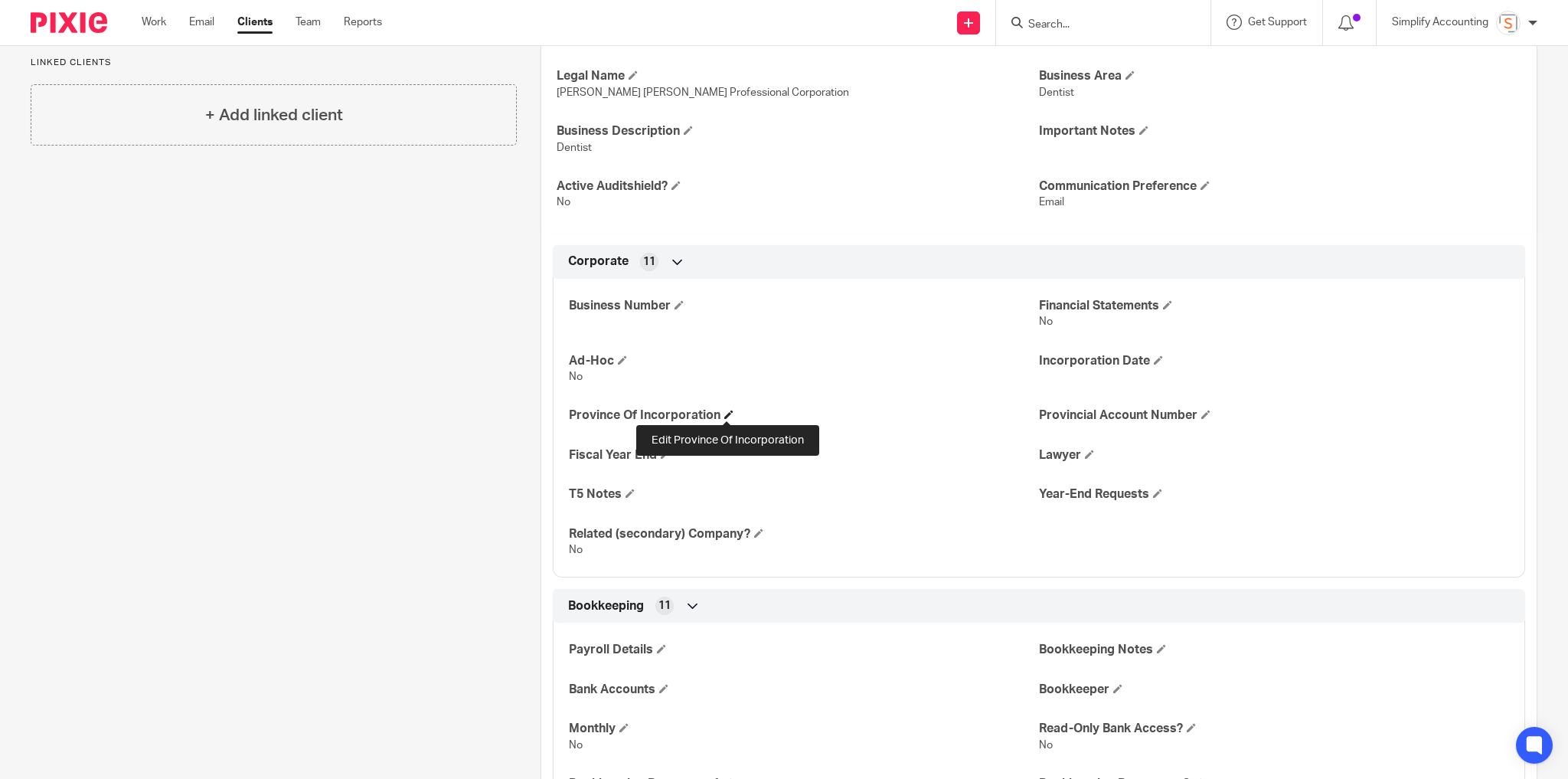
click at [727, 412] on span at bounding box center [729, 414] width 9 height 9
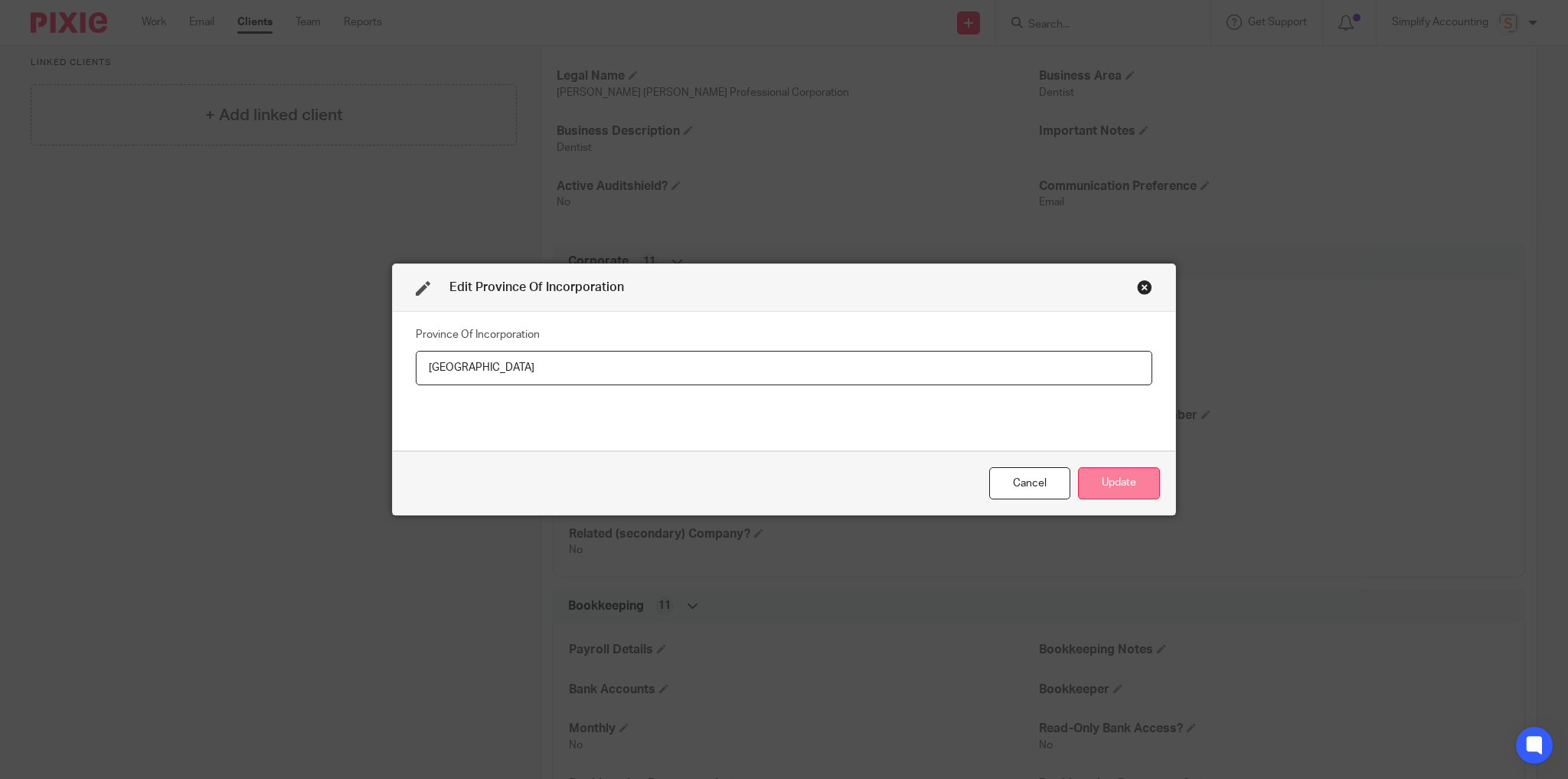
type input "[GEOGRAPHIC_DATA]"
click at [1090, 482] on button "Update" at bounding box center [1119, 483] width 82 height 33
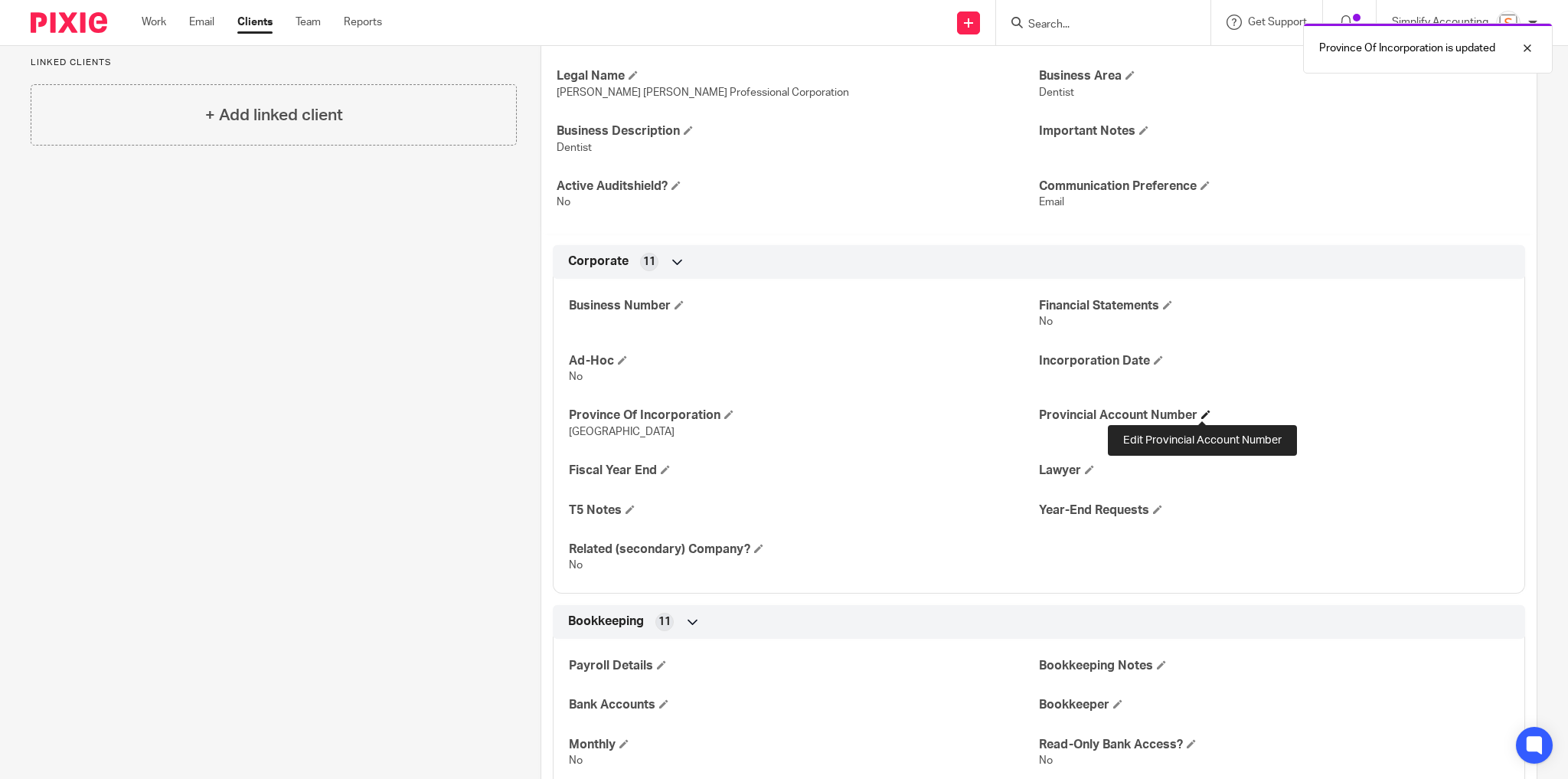
click at [1202, 415] on span at bounding box center [1205, 414] width 9 height 9
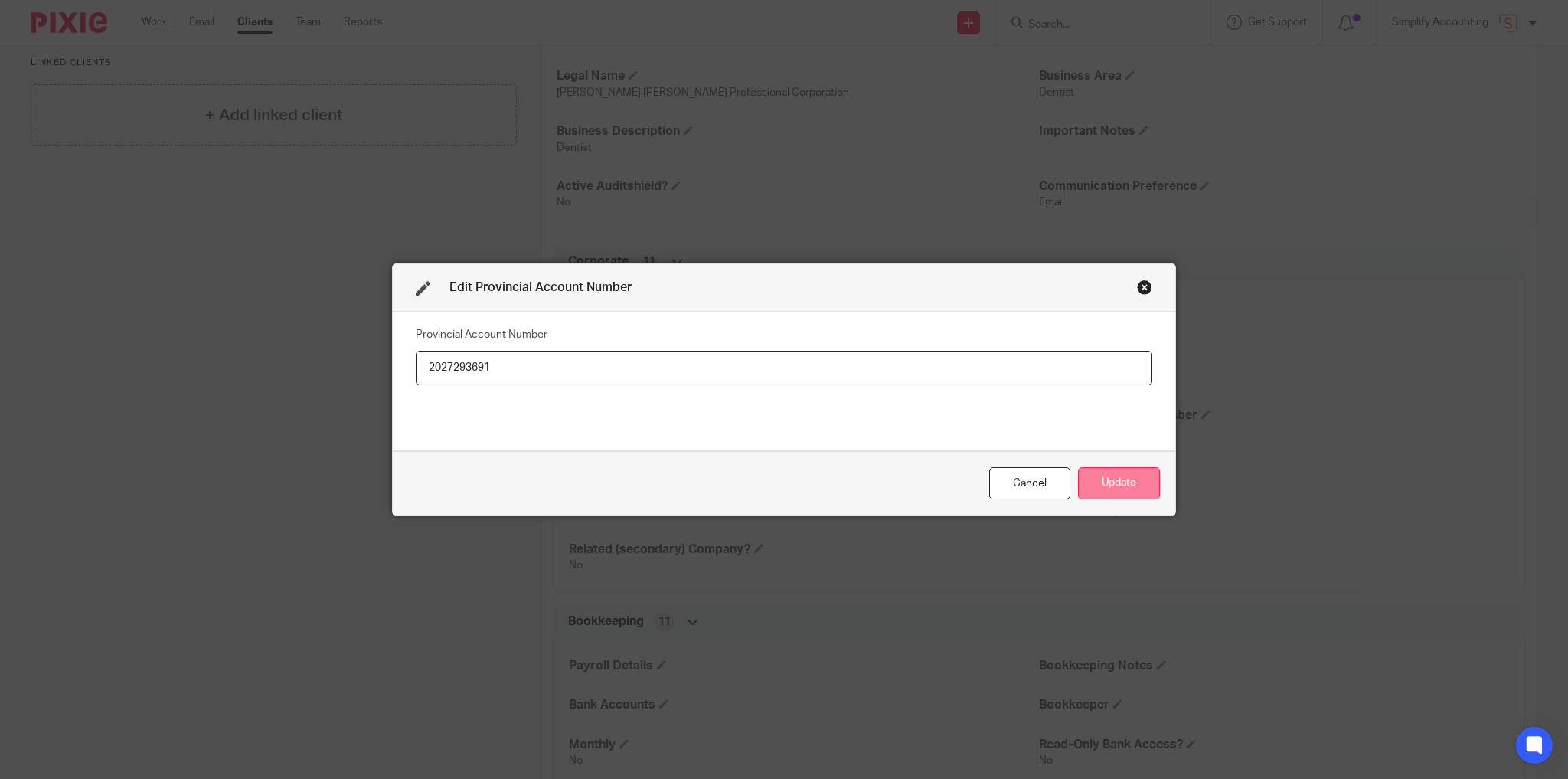
type input "2027293691"
click at [1135, 481] on button "Update" at bounding box center [1119, 483] width 82 height 33
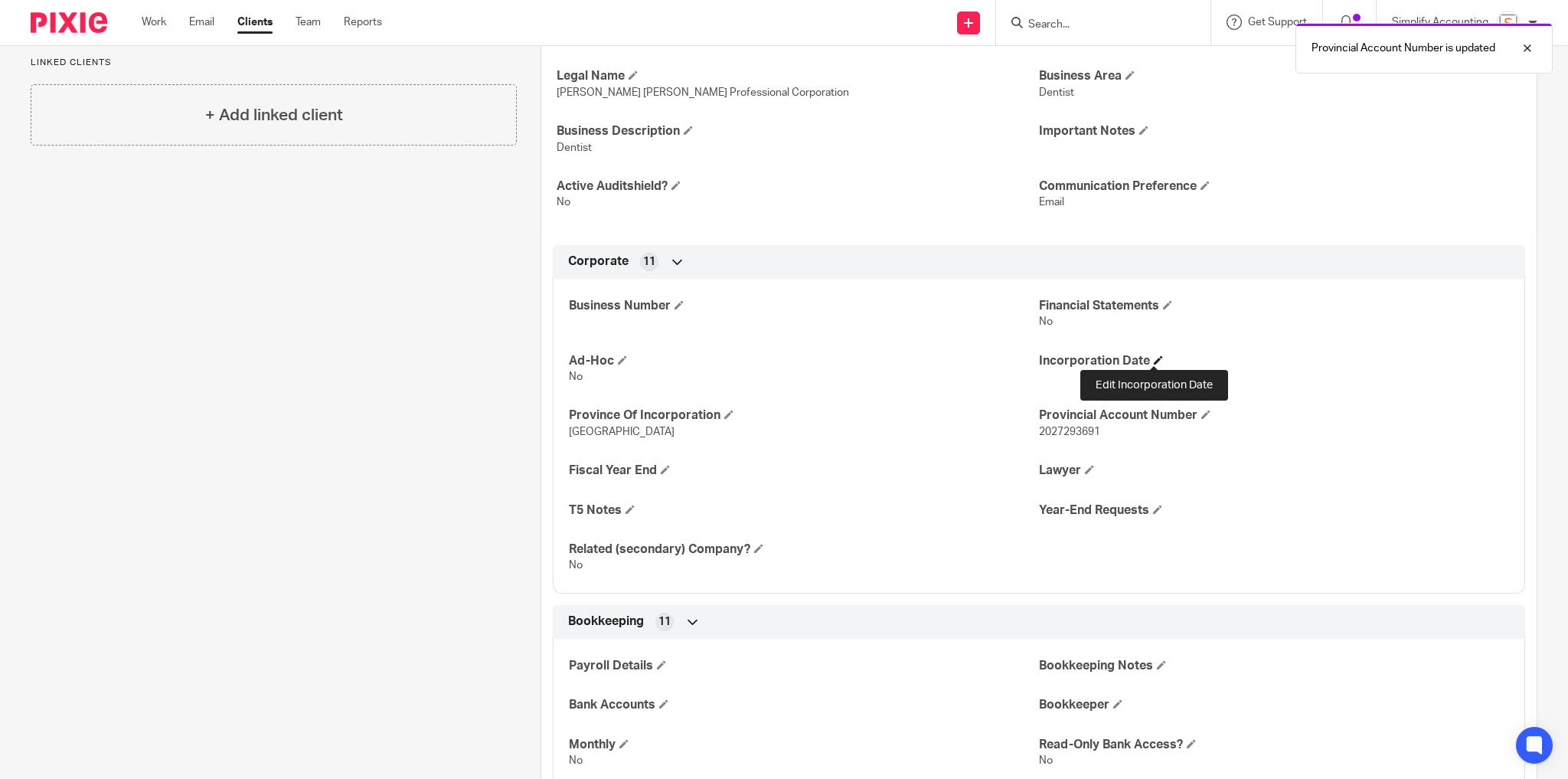
click at [1154, 355] on span at bounding box center [1158, 360] width 9 height 9
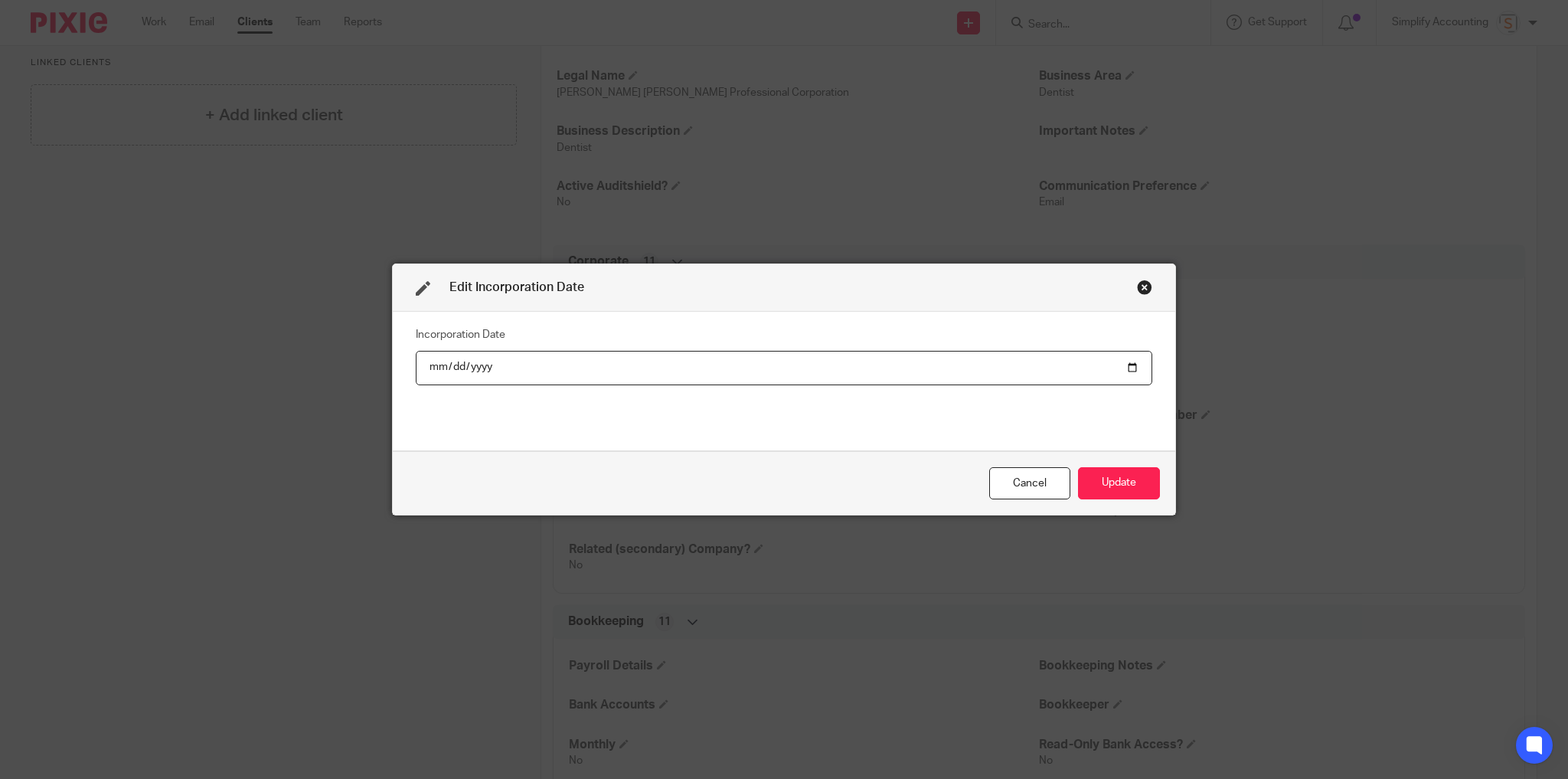
type input "2025-07-11"
click at [1124, 475] on button "Update" at bounding box center [1119, 483] width 82 height 33
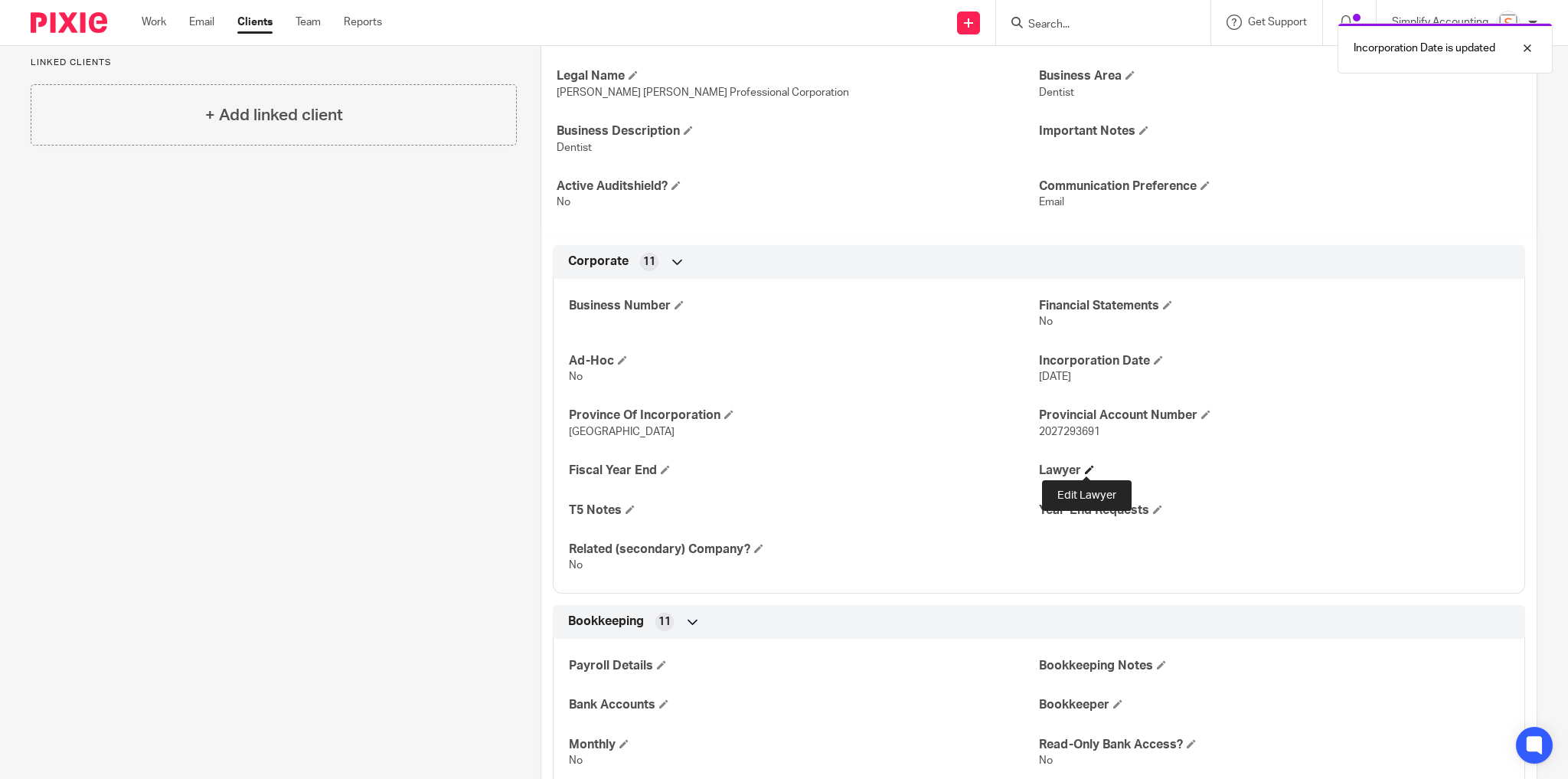
click at [1086, 467] on span at bounding box center [1089, 469] width 9 height 9
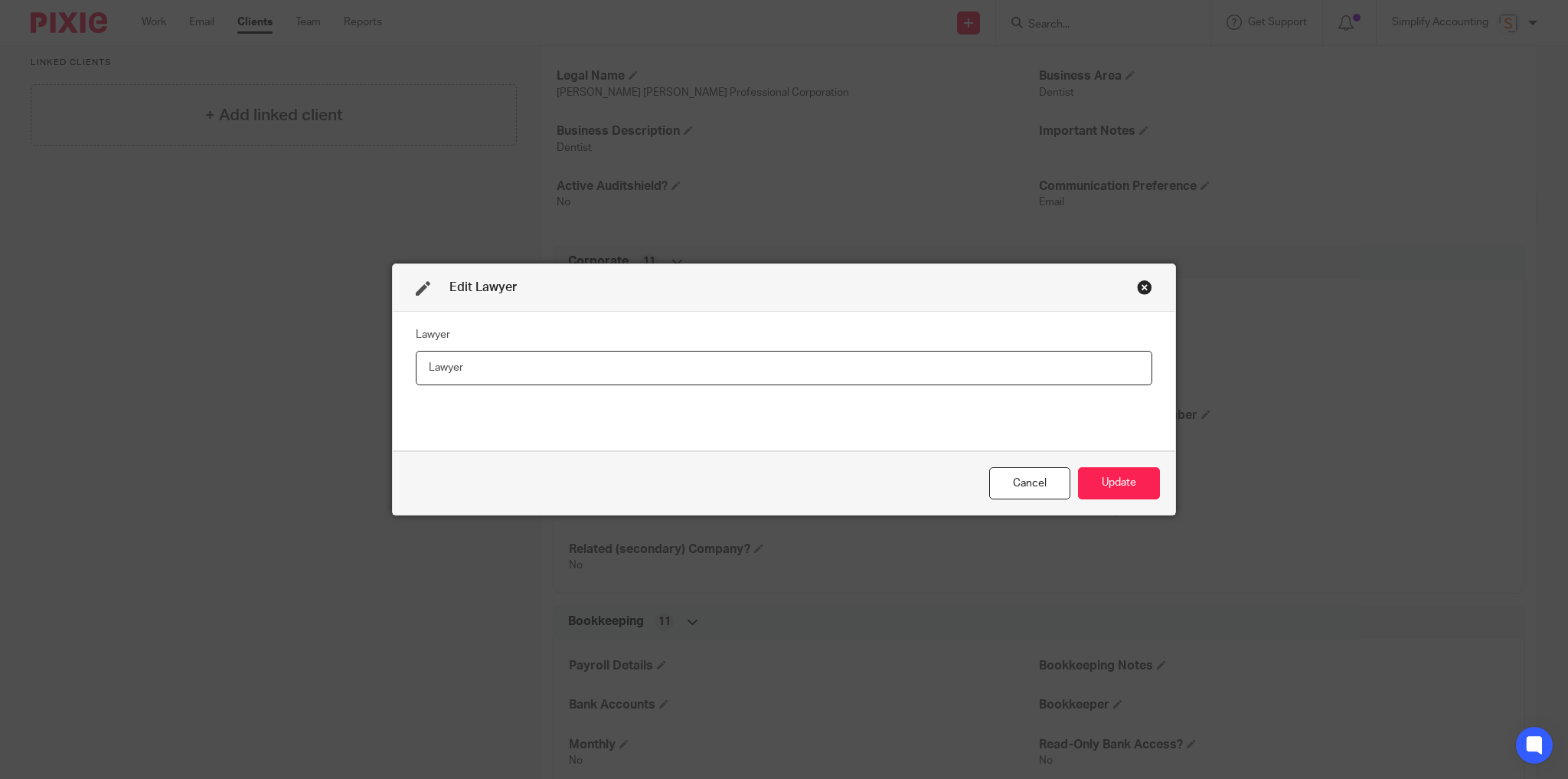
click at [508, 369] on input "text" at bounding box center [784, 368] width 736 height 35
paste input "Jordan T. Mertz (Bryan and Company LLP). Contact: 7804204727"
type input "Jordan T. Mertz (Bryan and Company LLP). Contact: 7804204727"
click at [1108, 483] on button "Update" at bounding box center [1119, 483] width 82 height 33
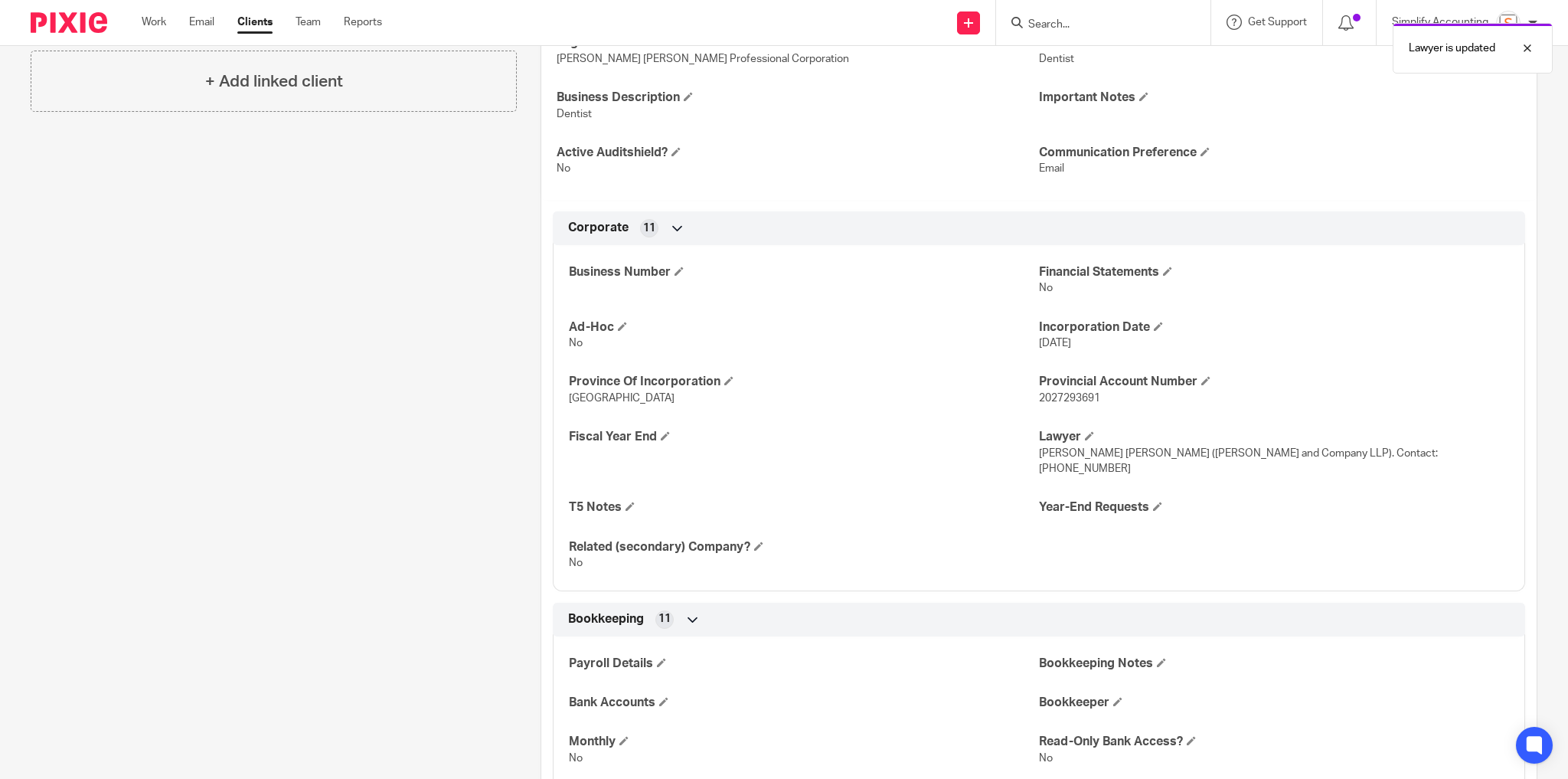
scroll to position [429, 0]
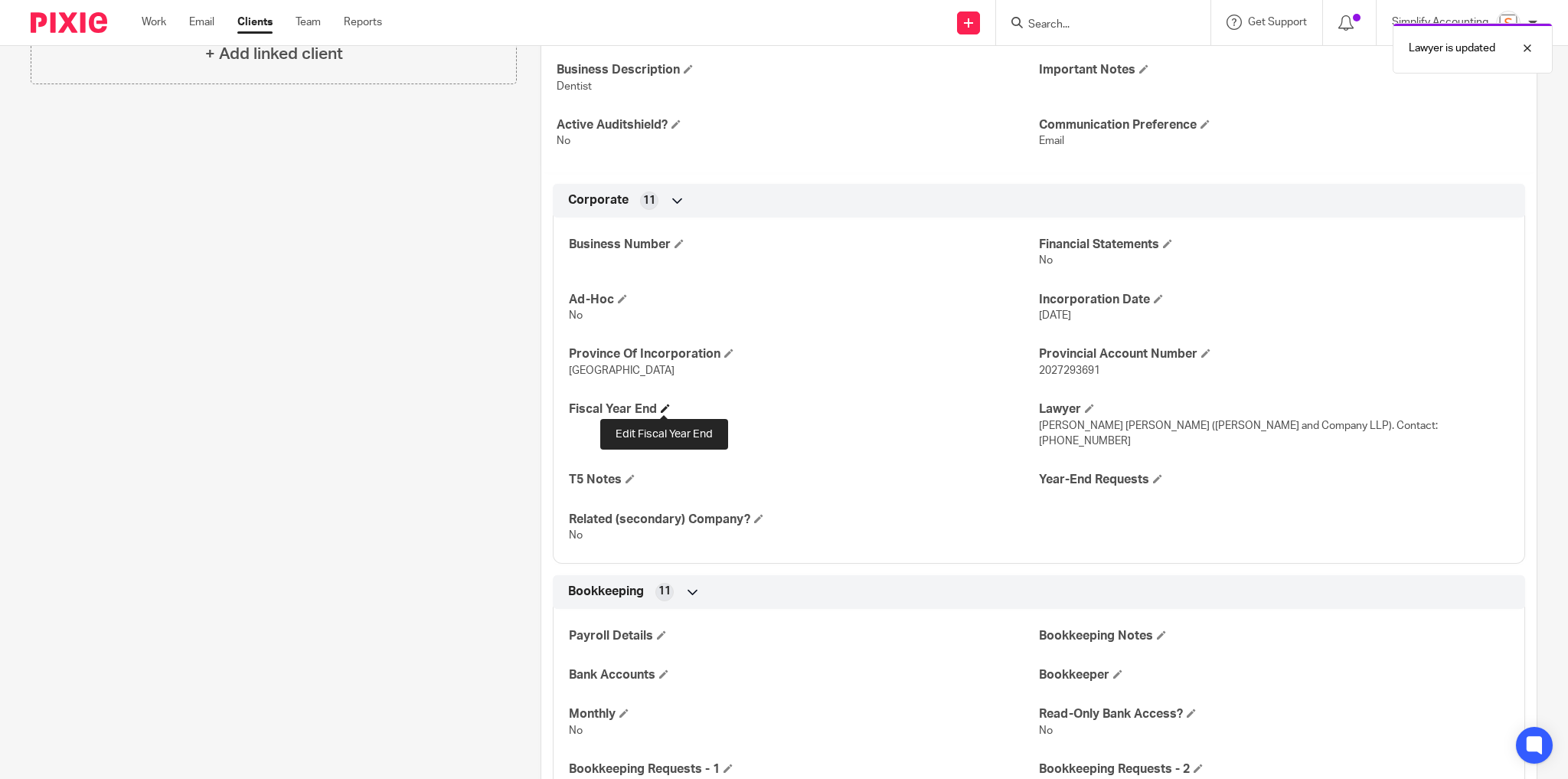
click at [664, 410] on span at bounding box center [665, 408] width 9 height 9
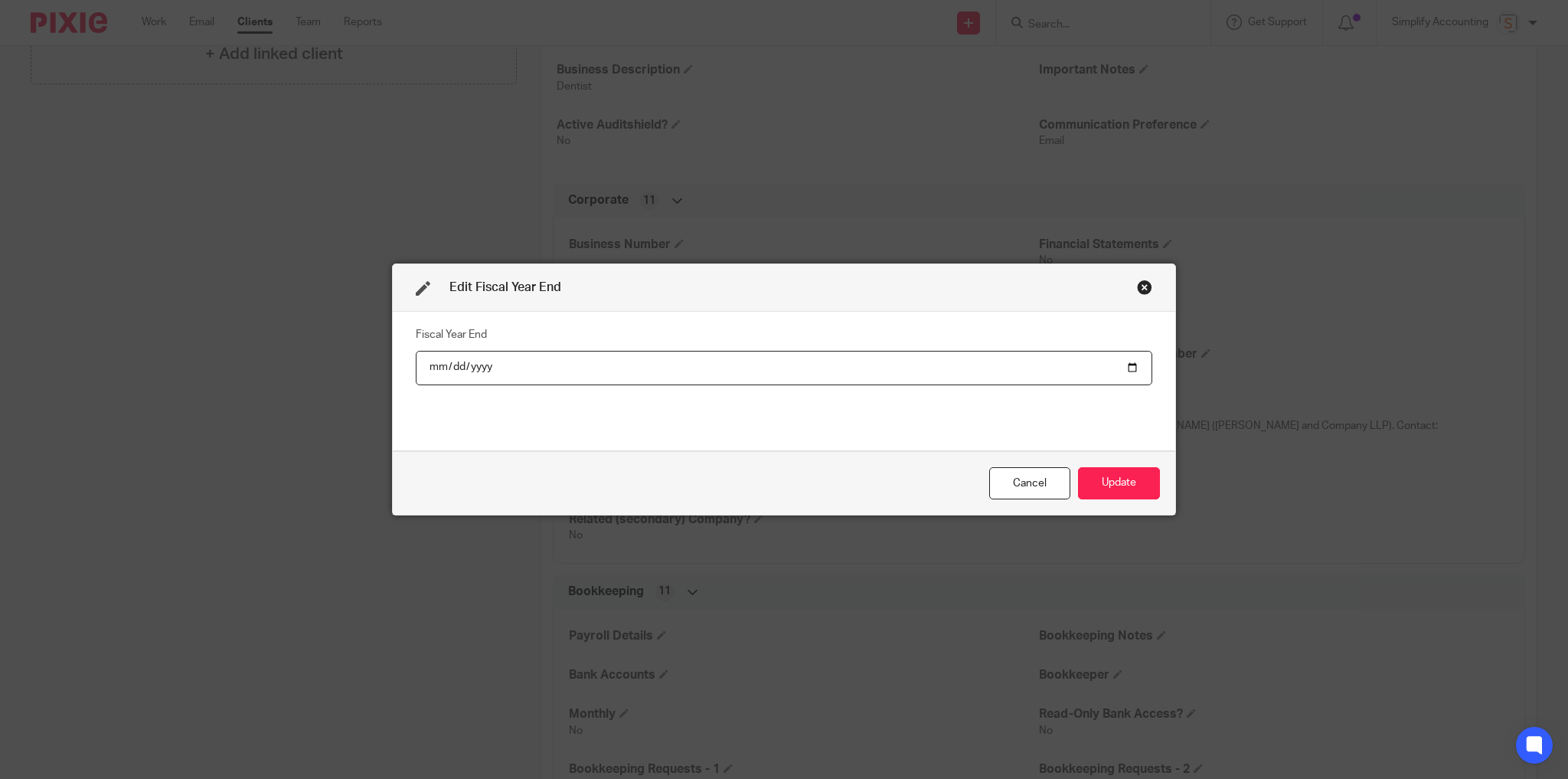
type input "2026-06-30"
click at [1117, 489] on button "Update" at bounding box center [1119, 483] width 82 height 33
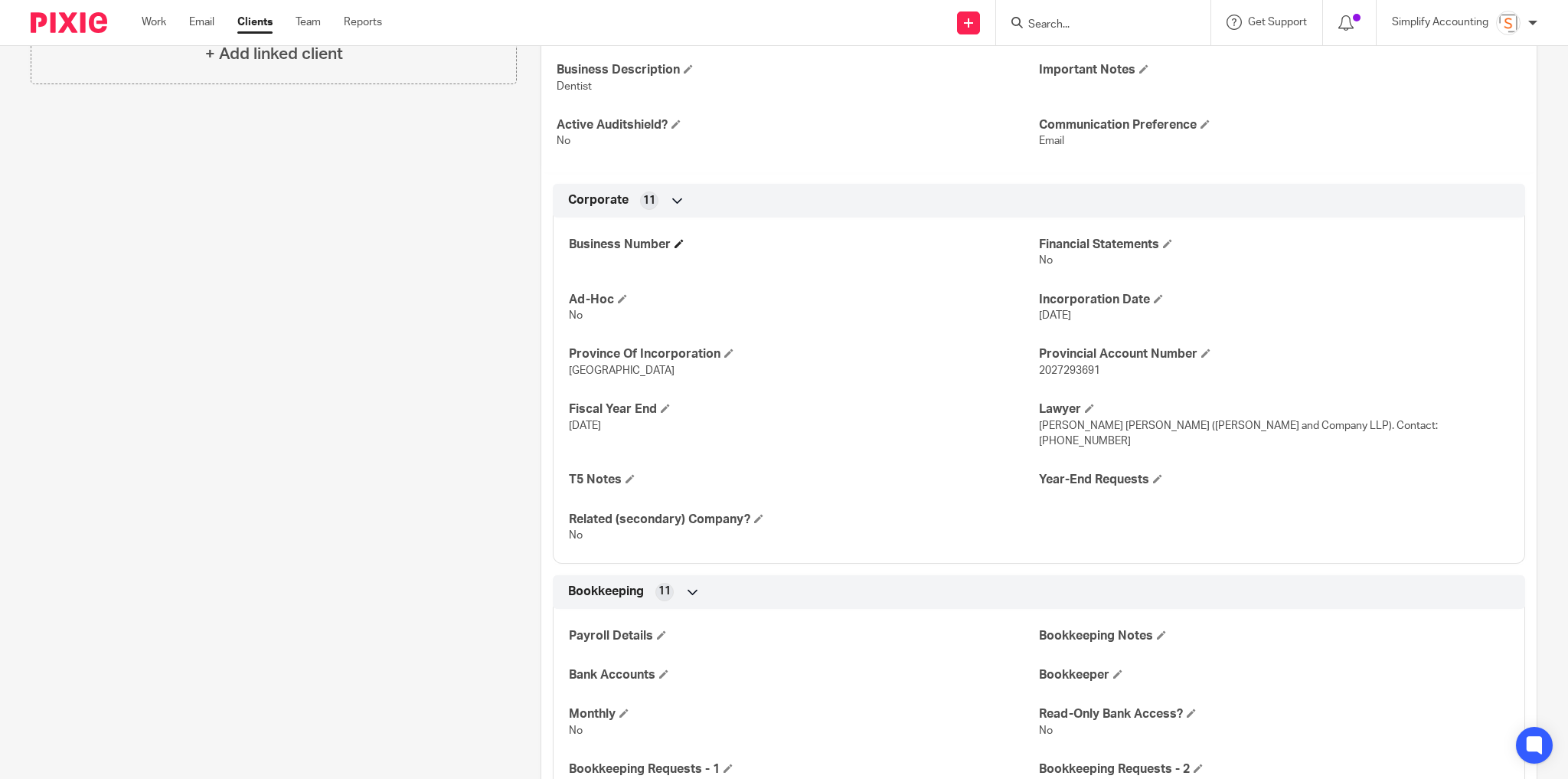
click at [682, 239] on span at bounding box center [678, 243] width 9 height 9
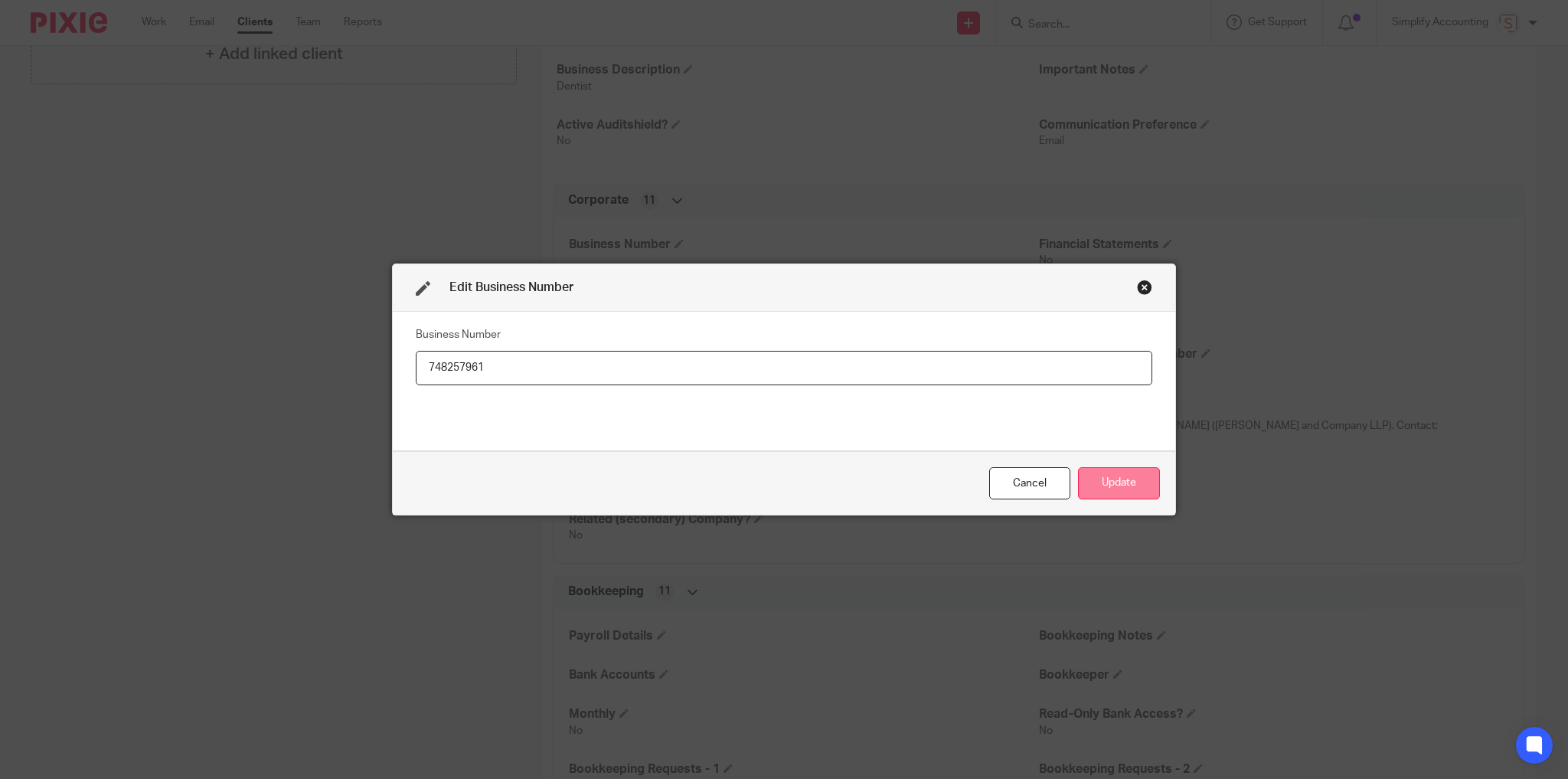
type input "748257961"
click at [1109, 490] on button "Update" at bounding box center [1119, 483] width 82 height 33
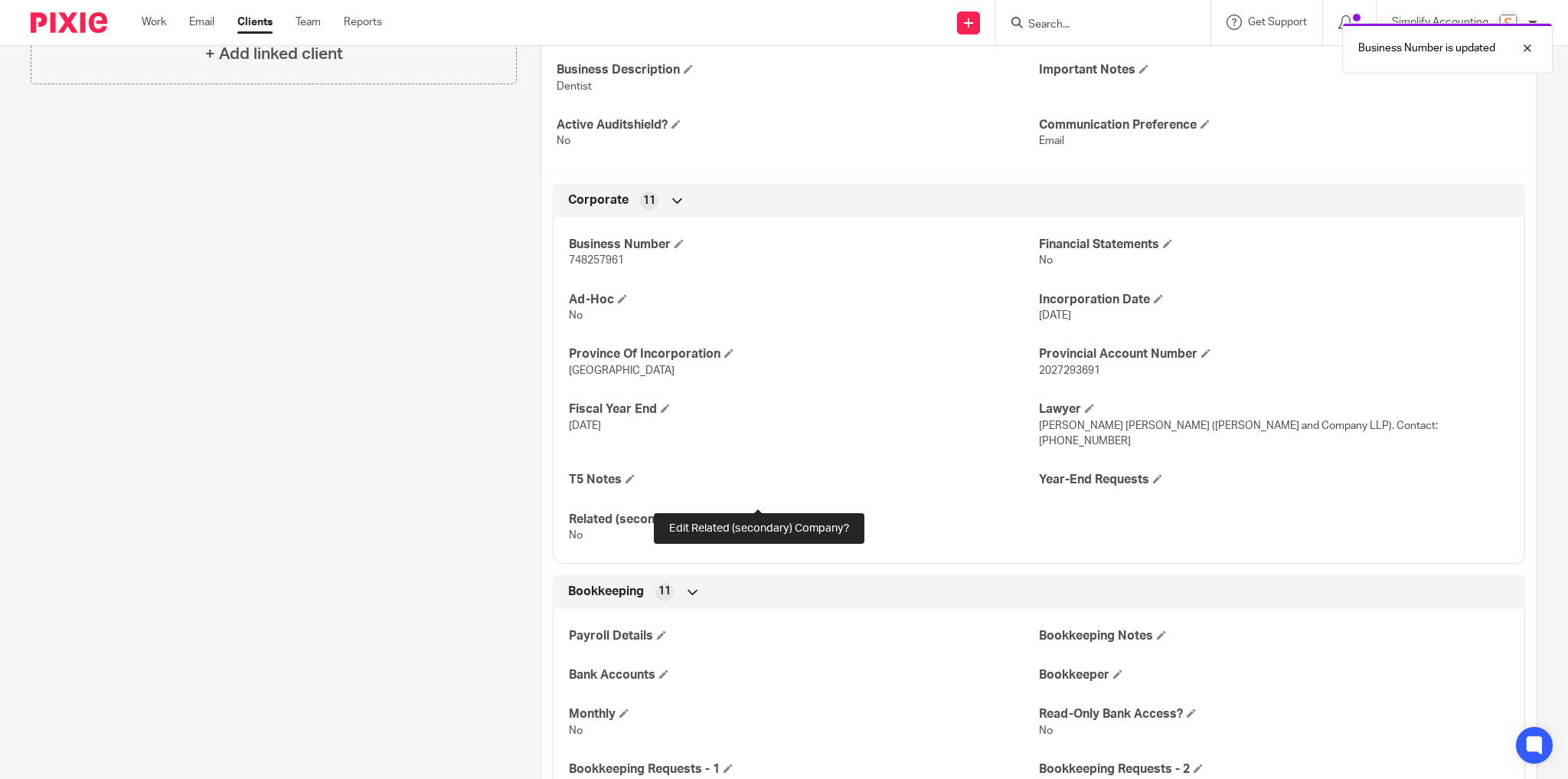
click at [757, 514] on span at bounding box center [758, 518] width 9 height 9
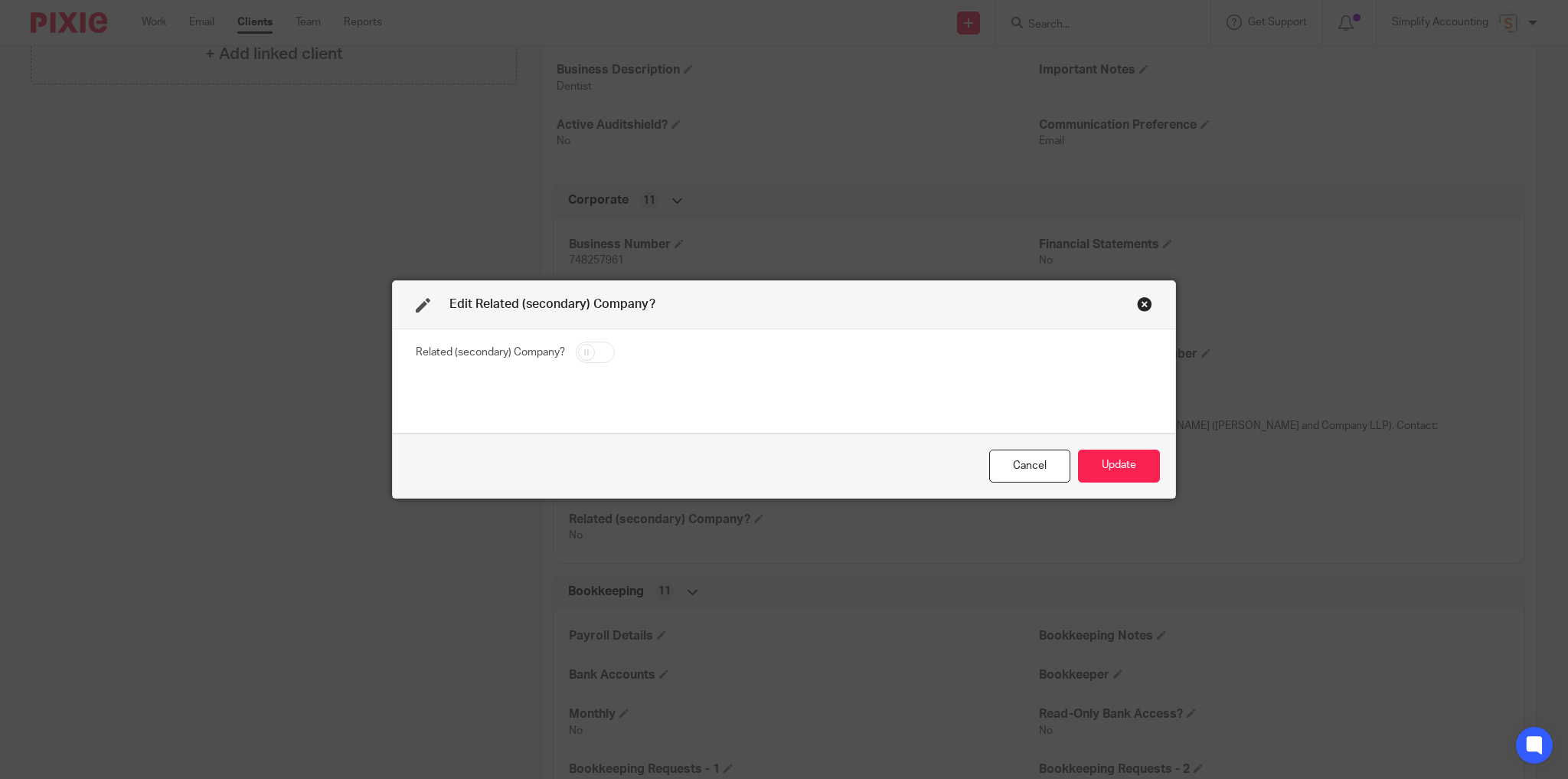
click at [601, 353] on input "checkbox" at bounding box center [595, 352] width 39 height 21
checkbox input "false"
click at [1125, 467] on button "Update" at bounding box center [1119, 466] width 82 height 33
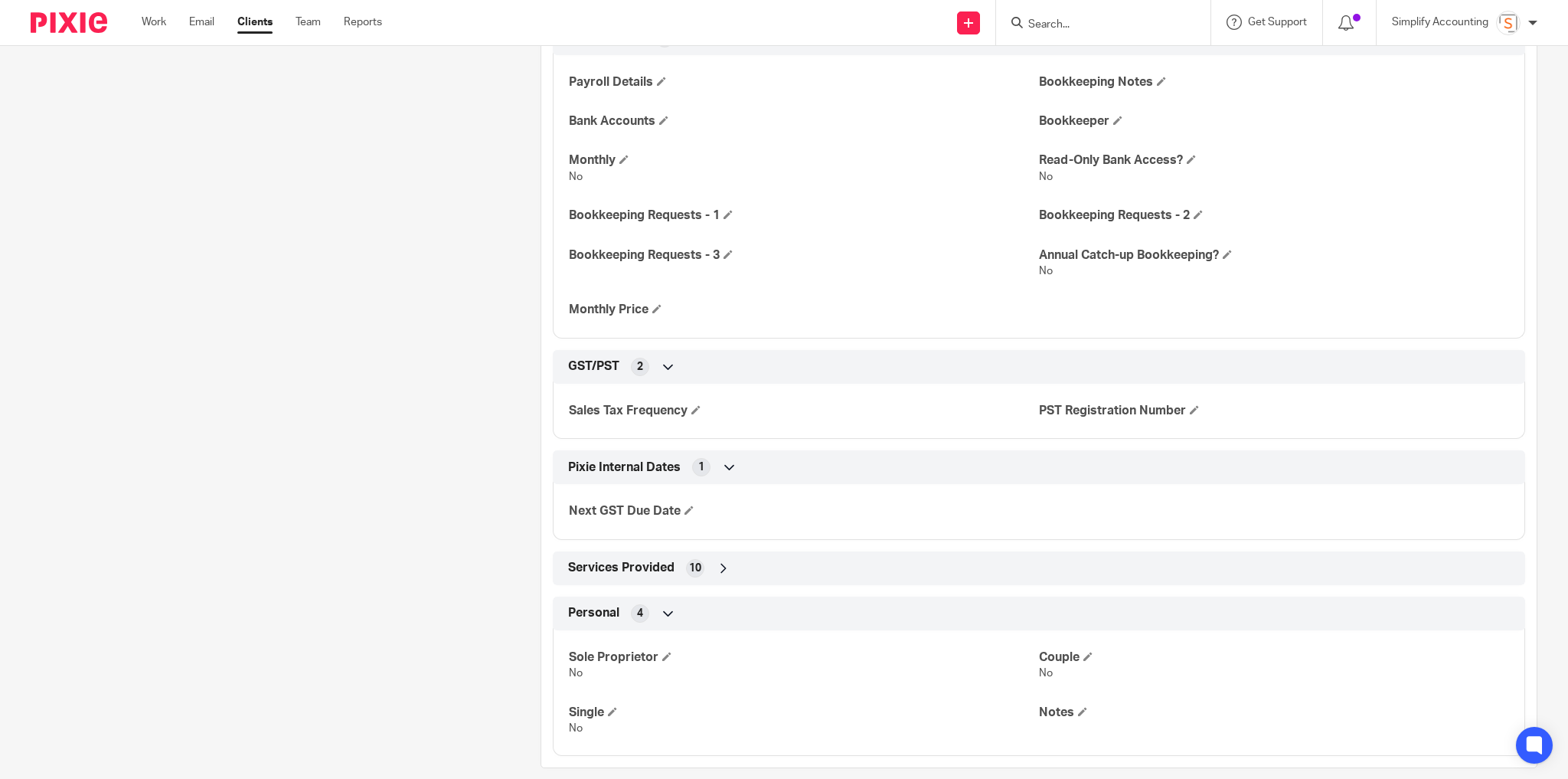
scroll to position [983, 0]
click at [689, 561] on span "10" at bounding box center [695, 568] width 13 height 15
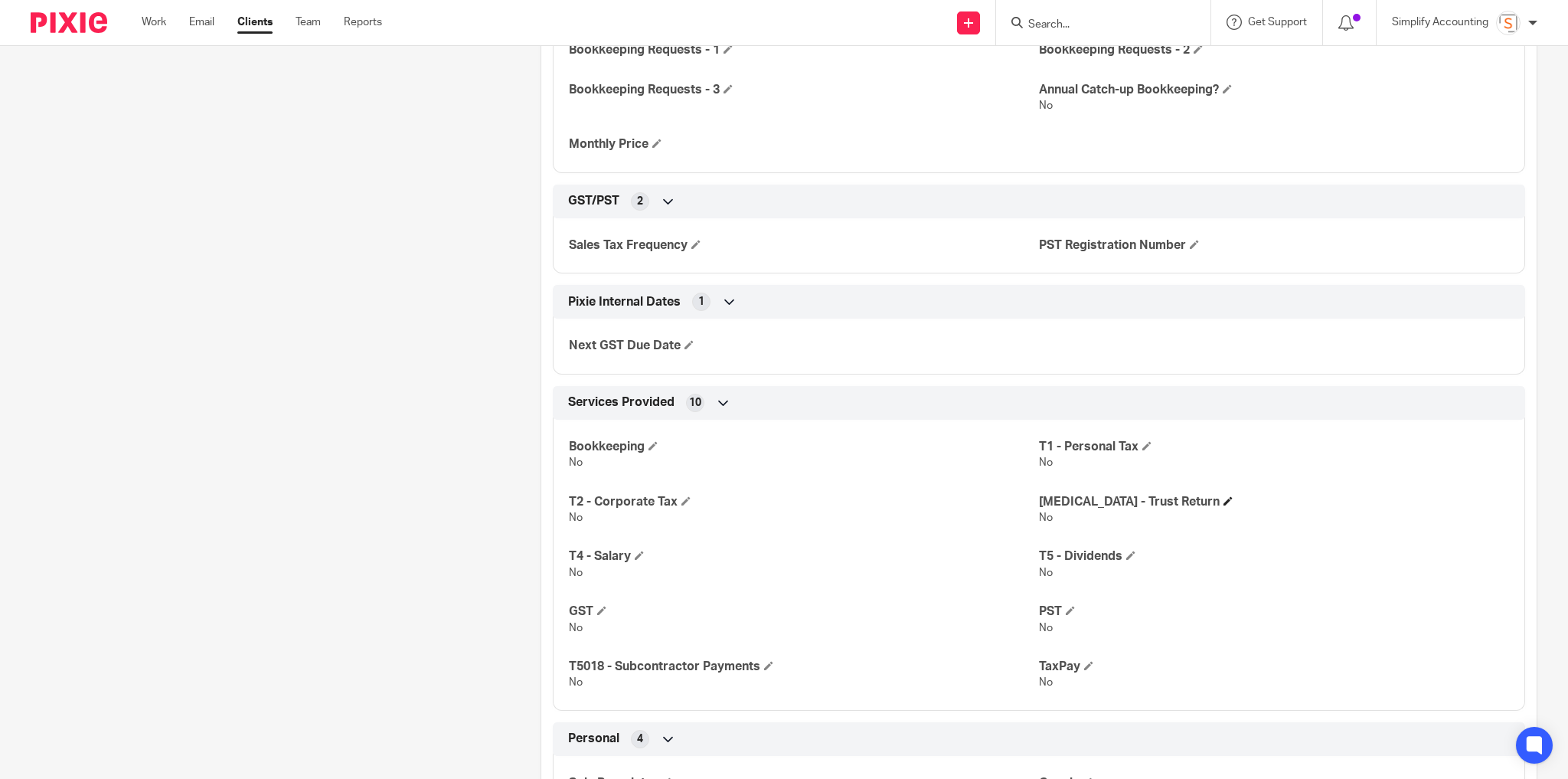
scroll to position [1167, 0]
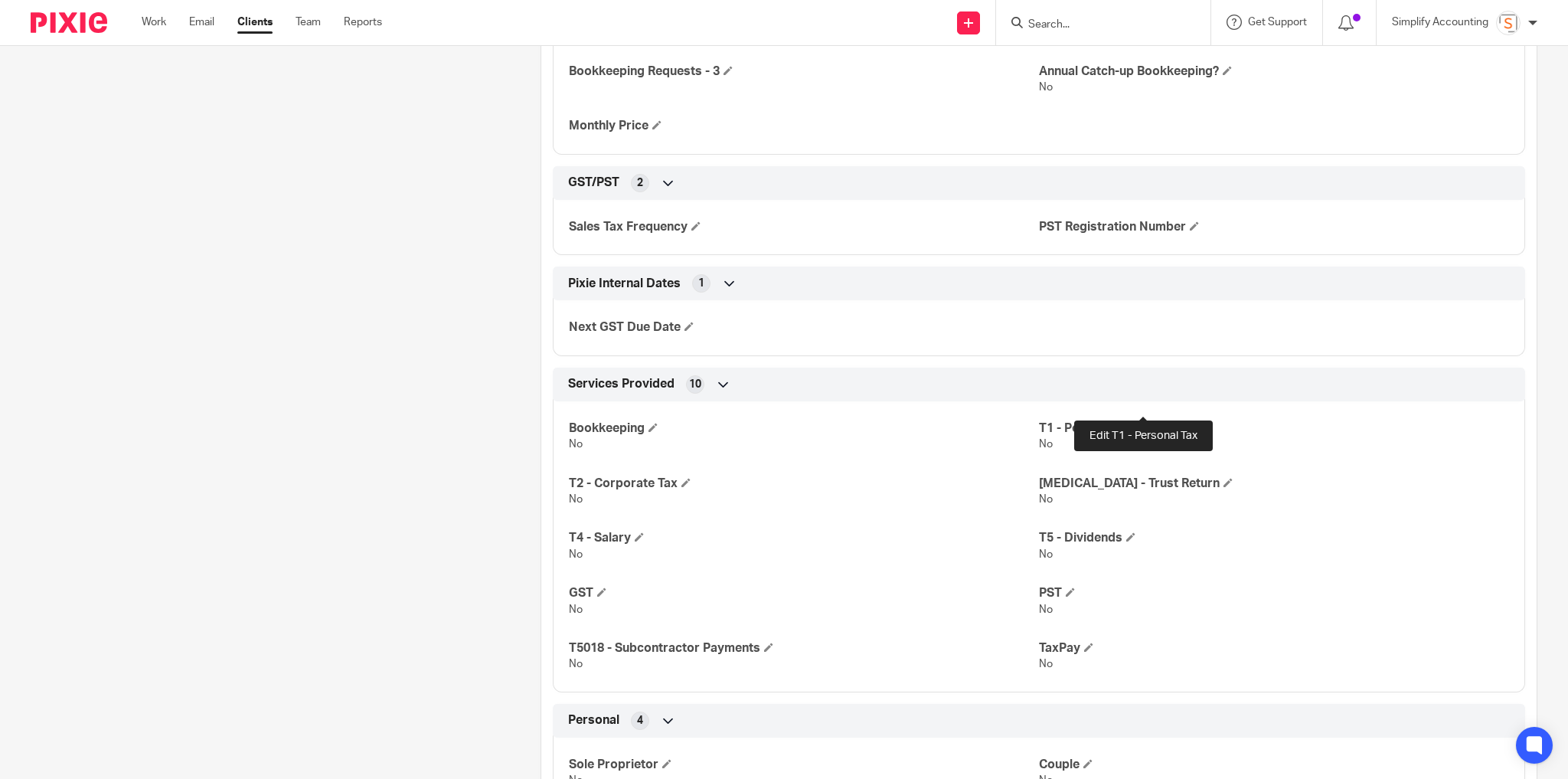
click at [1142, 423] on span at bounding box center [1146, 427] width 9 height 9
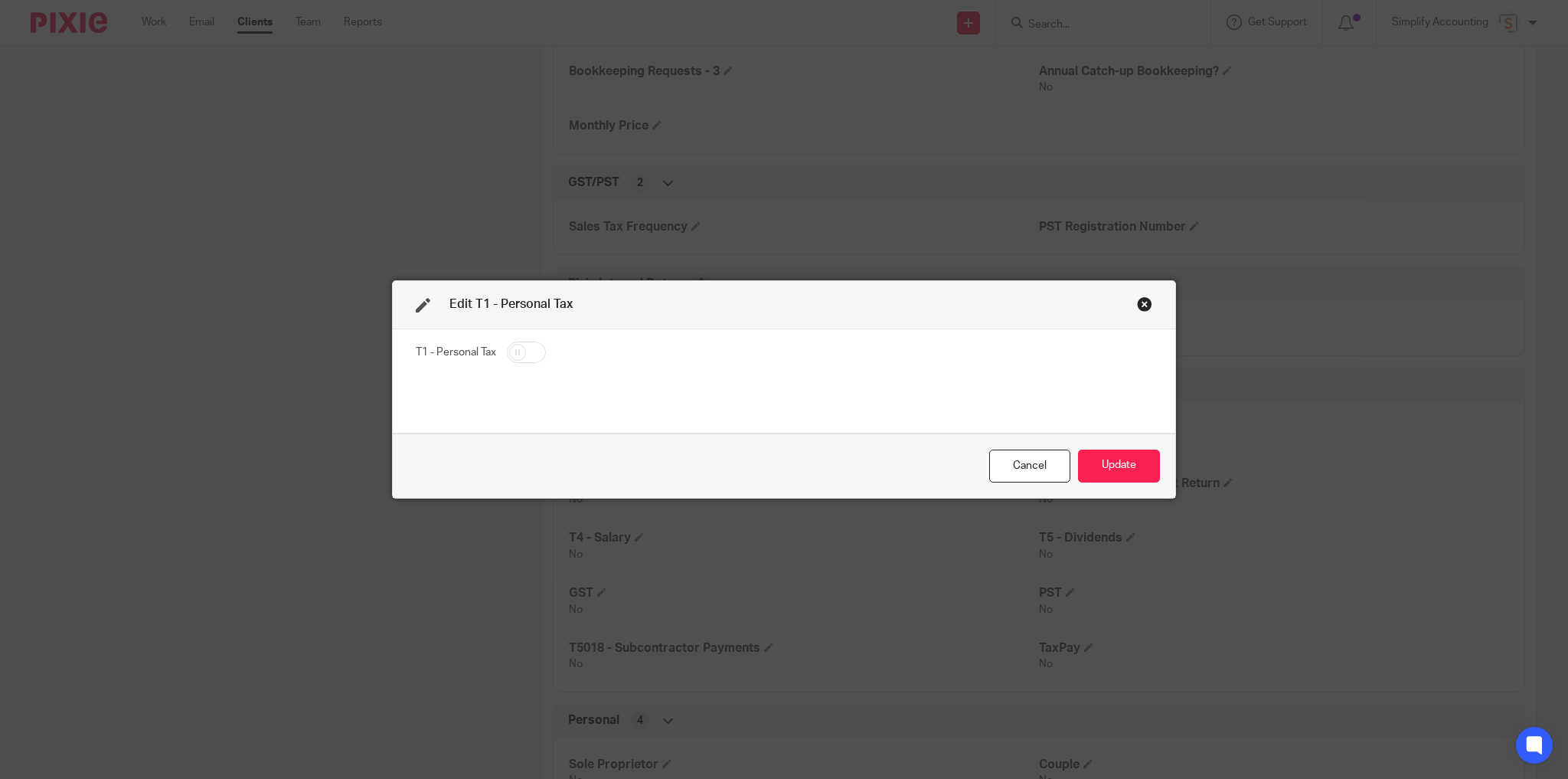
click at [522, 351] on input "checkbox" at bounding box center [526, 352] width 39 height 21
checkbox input "true"
click at [1101, 461] on button "Update" at bounding box center [1119, 466] width 82 height 33
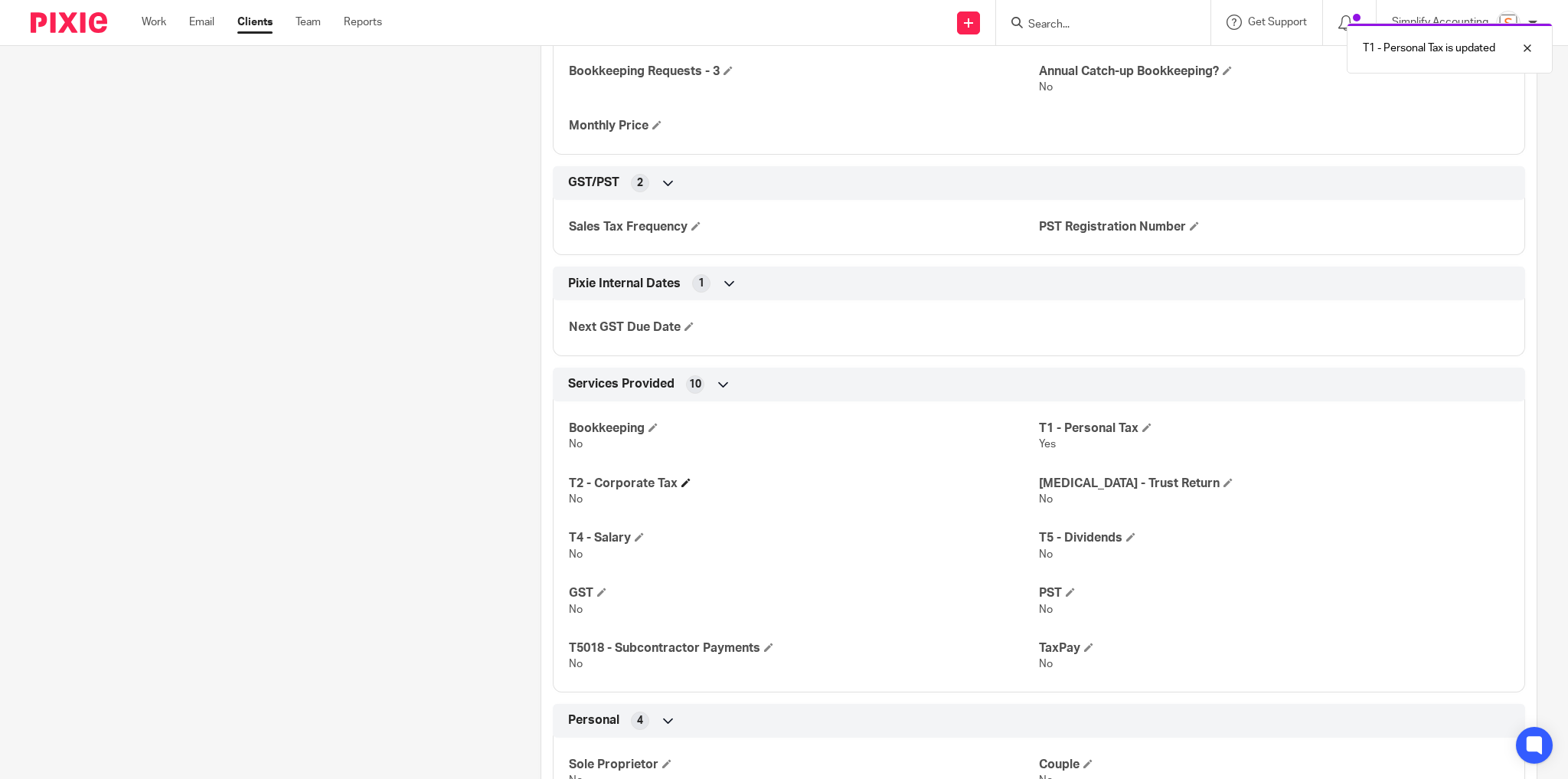
click at [688, 476] on h4 "T2 - Corporate Tax" at bounding box center [804, 483] width 470 height 16
click at [682, 478] on span at bounding box center [686, 483] width 9 height 9
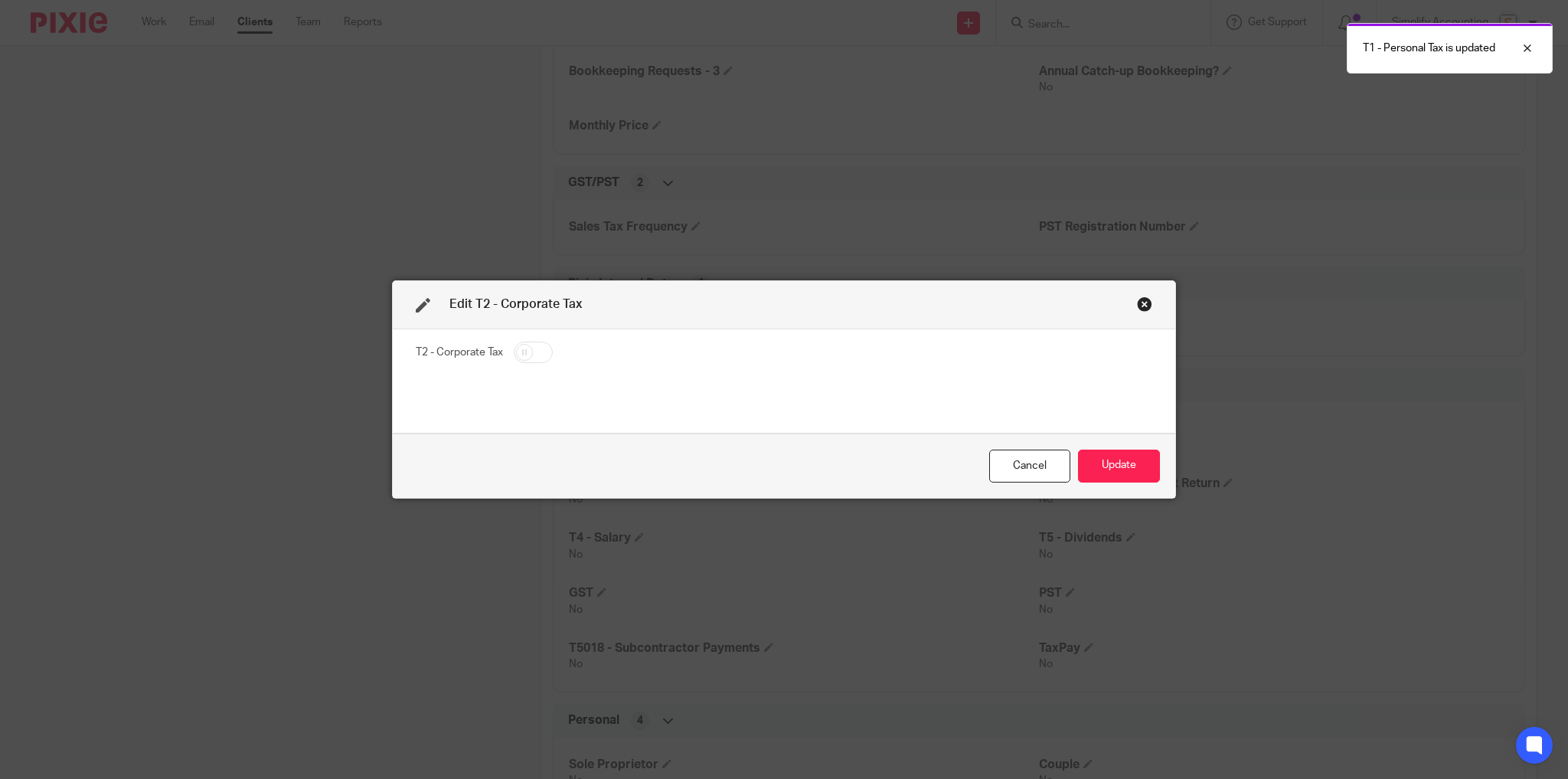
click at [535, 356] on input "checkbox" at bounding box center [533, 352] width 39 height 21
checkbox input "true"
click at [1118, 462] on button "Update" at bounding box center [1119, 466] width 82 height 33
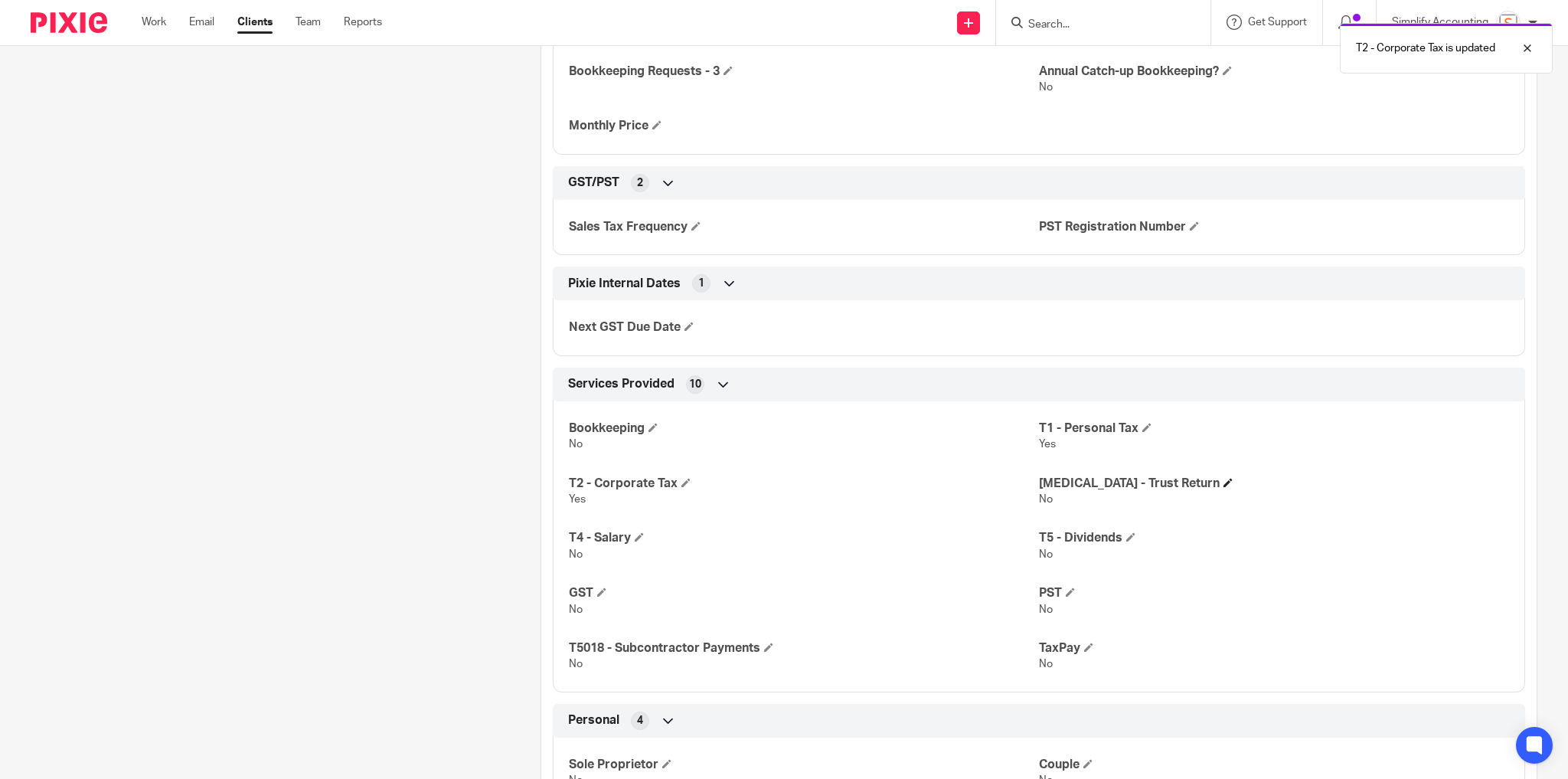
scroll to position [1273, 0]
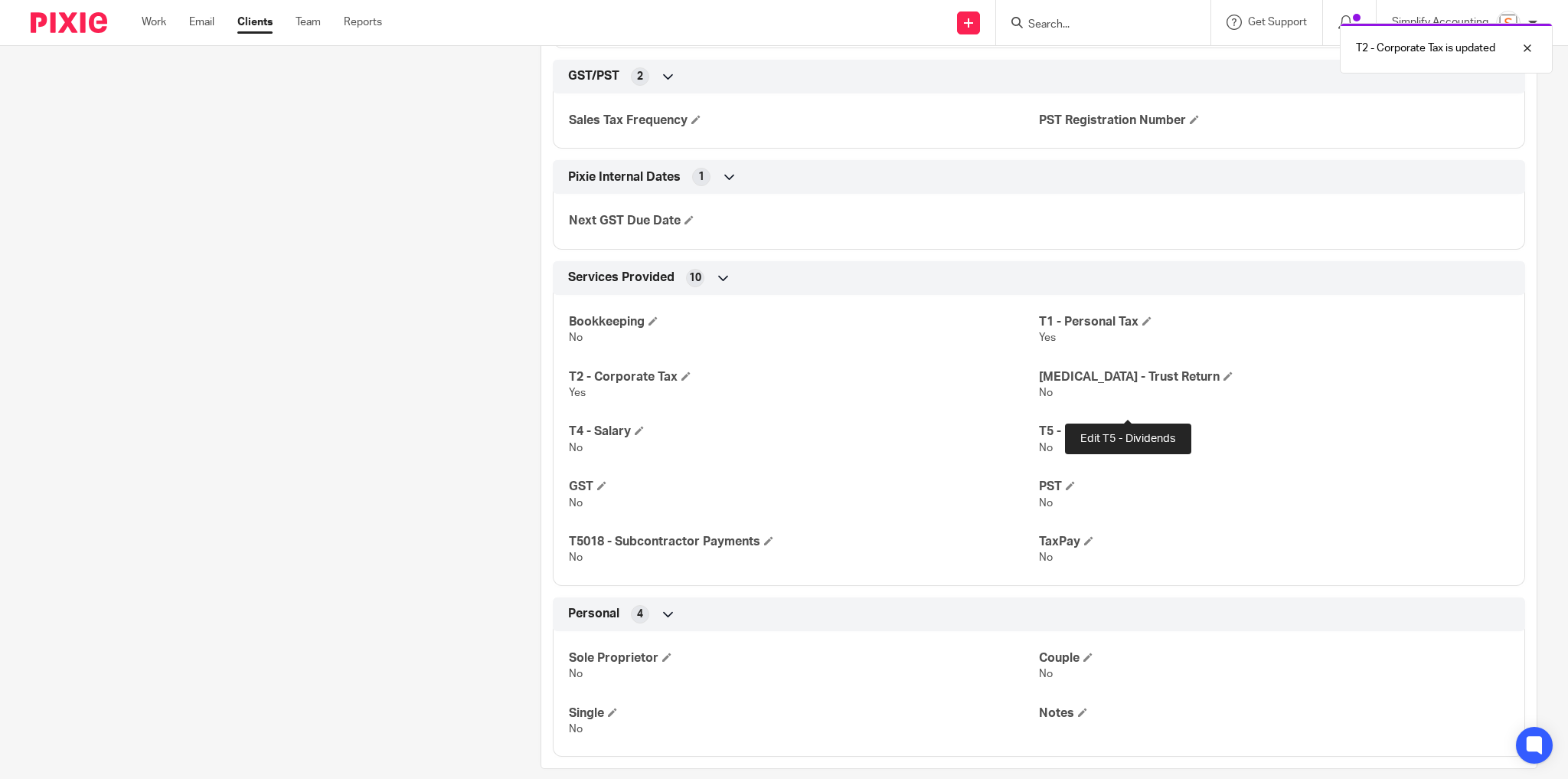
click at [1131, 426] on span at bounding box center [1130, 430] width 9 height 9
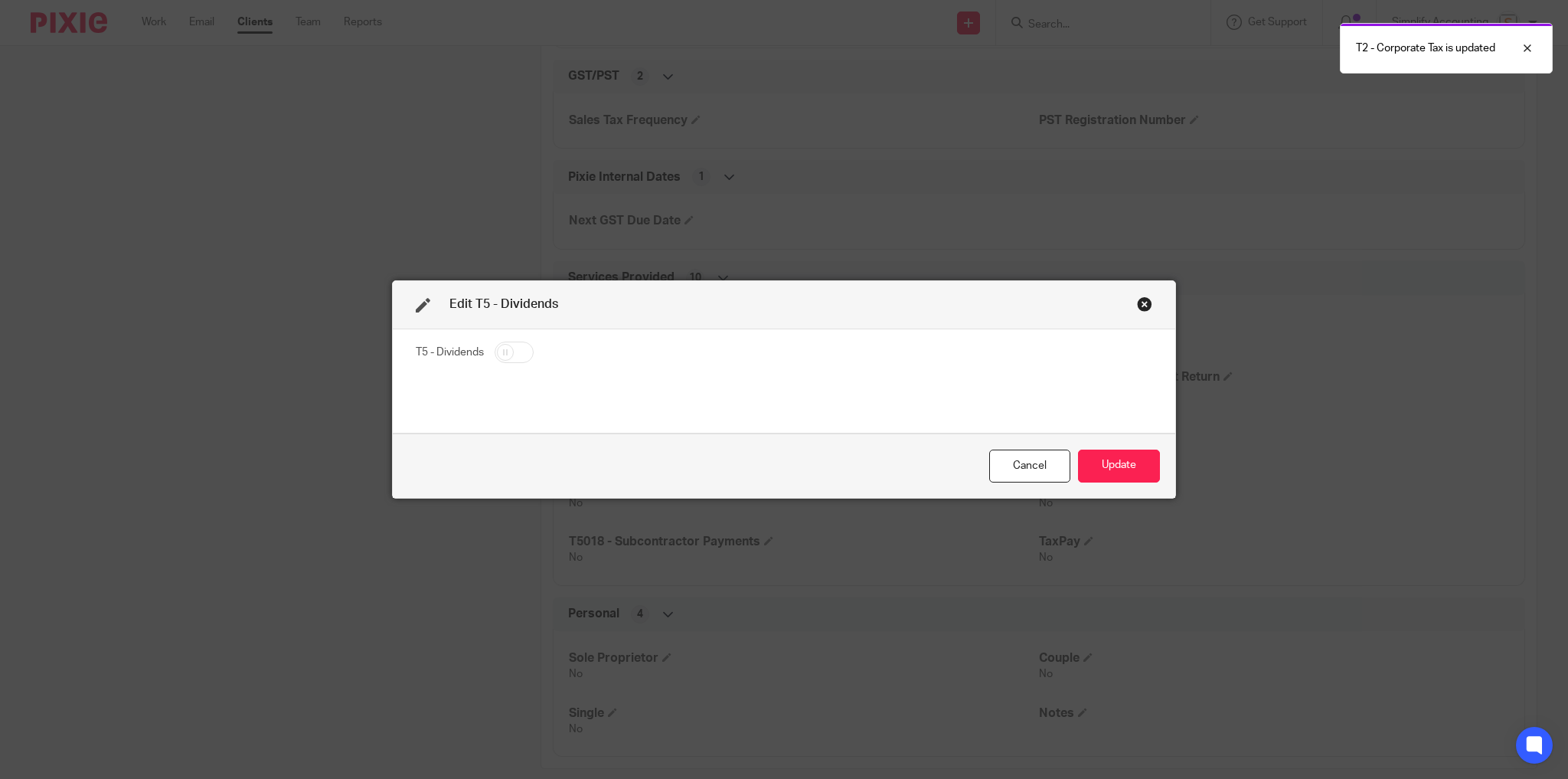
click at [522, 347] on input "checkbox" at bounding box center [514, 352] width 39 height 21
checkbox input "true"
click at [1098, 461] on button "Update" at bounding box center [1119, 466] width 82 height 33
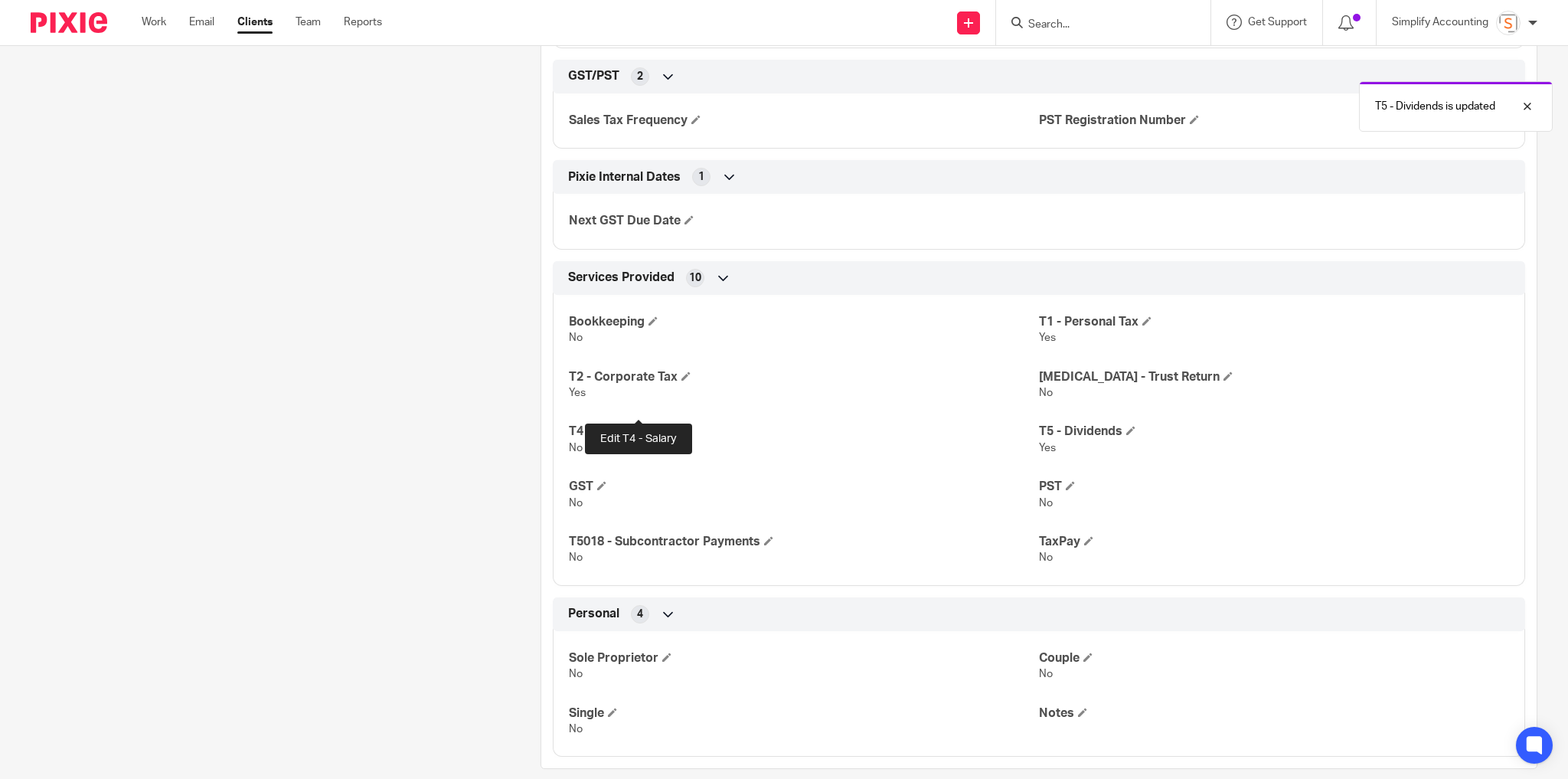
click at [640, 426] on span at bounding box center [639, 430] width 9 height 9
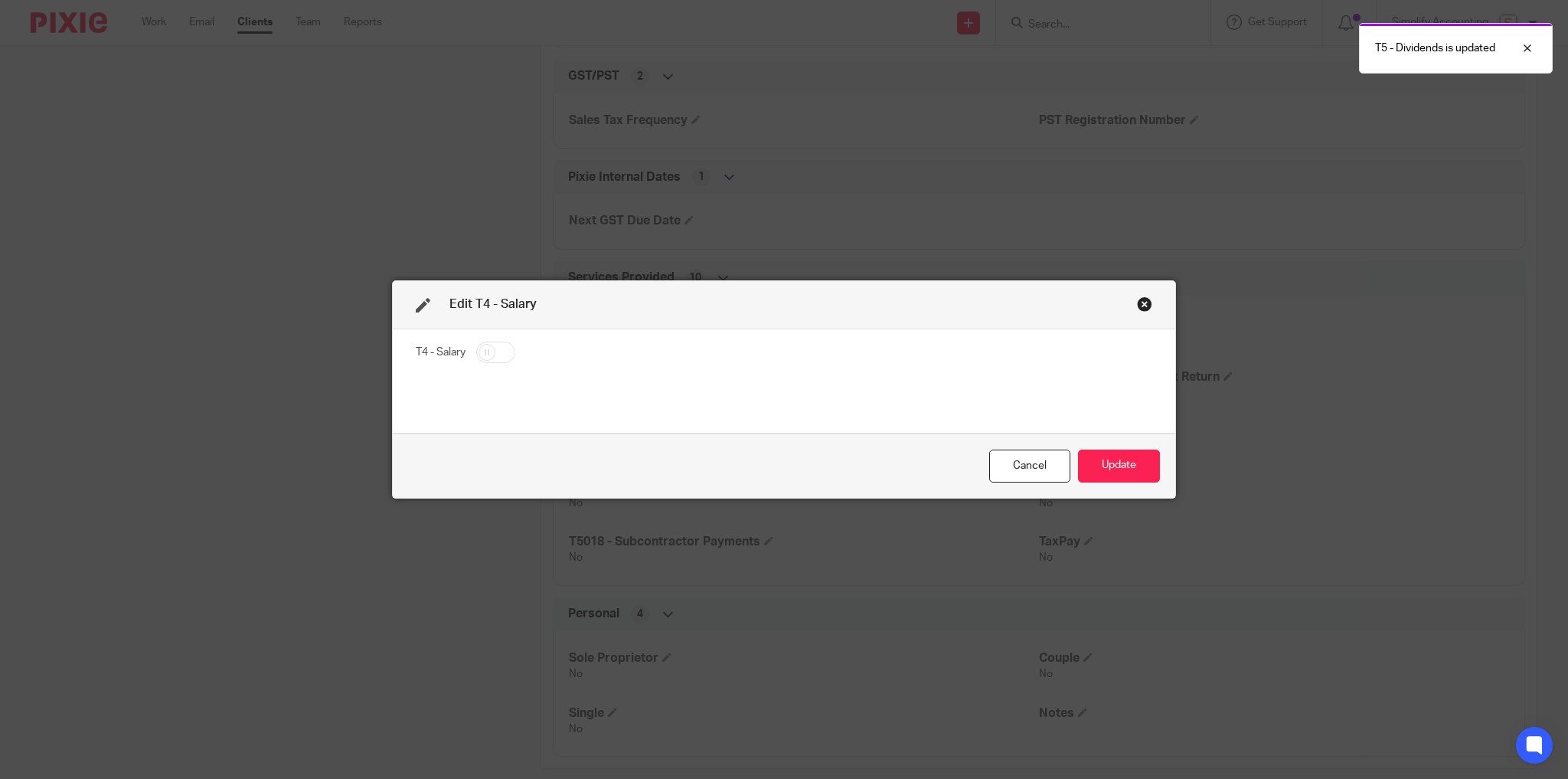
click at [488, 354] on input "checkbox" at bounding box center [496, 352] width 39 height 21
checkbox input "true"
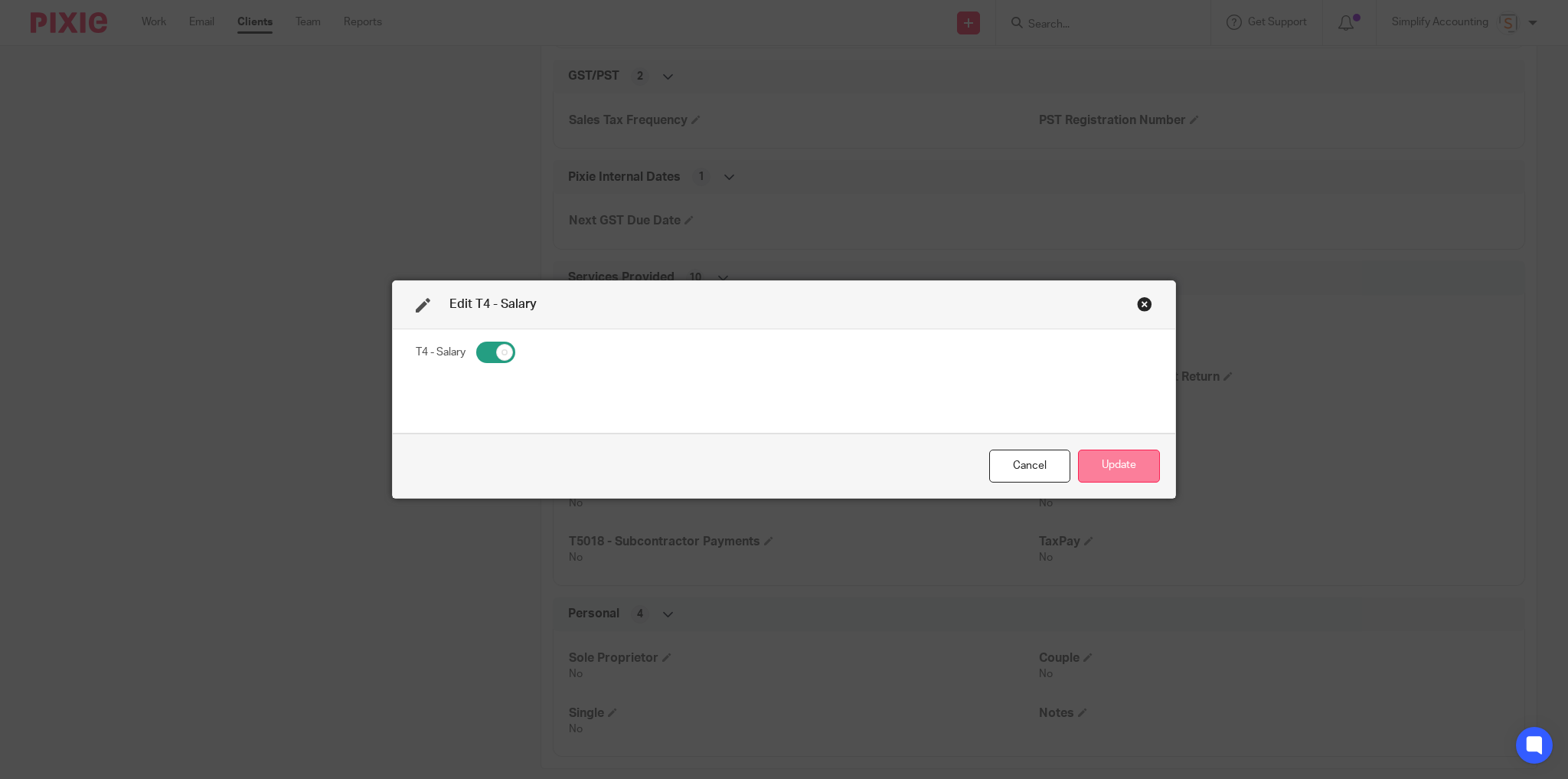
click at [1113, 462] on button "Update" at bounding box center [1119, 466] width 82 height 33
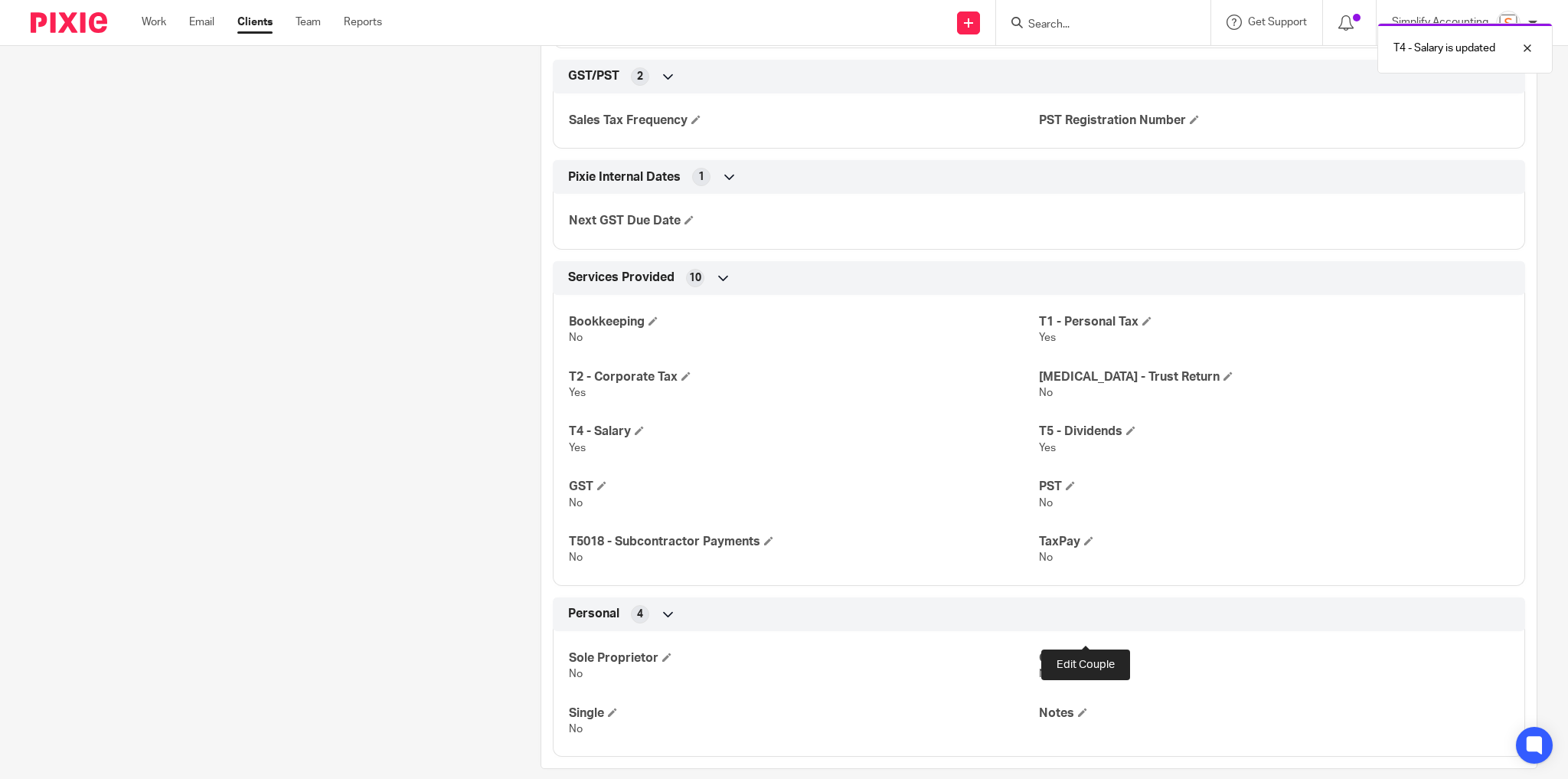
click at [1087, 653] on span at bounding box center [1087, 657] width 9 height 9
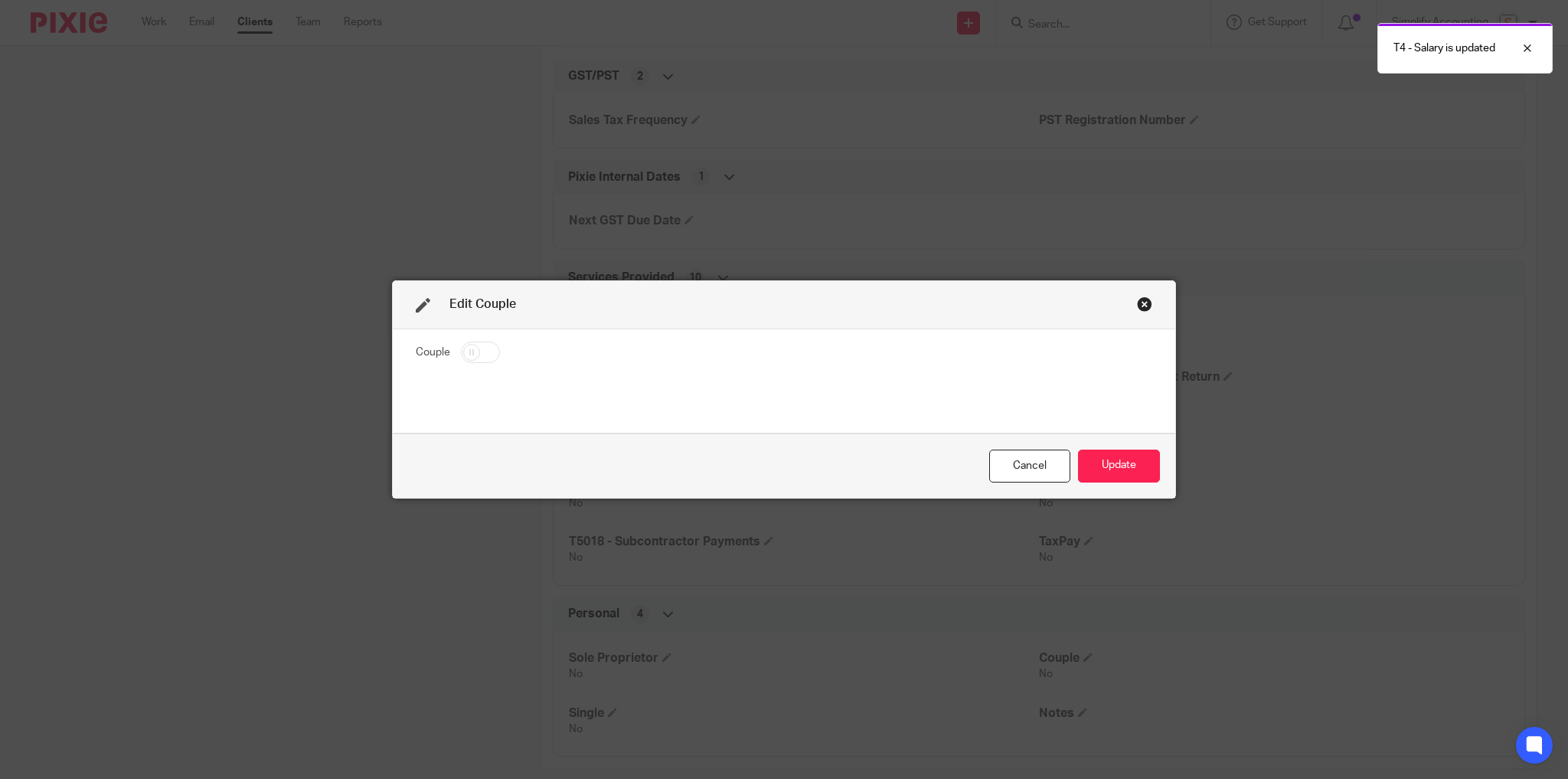
click at [490, 348] on input "checkbox" at bounding box center [481, 352] width 39 height 21
checkbox input "true"
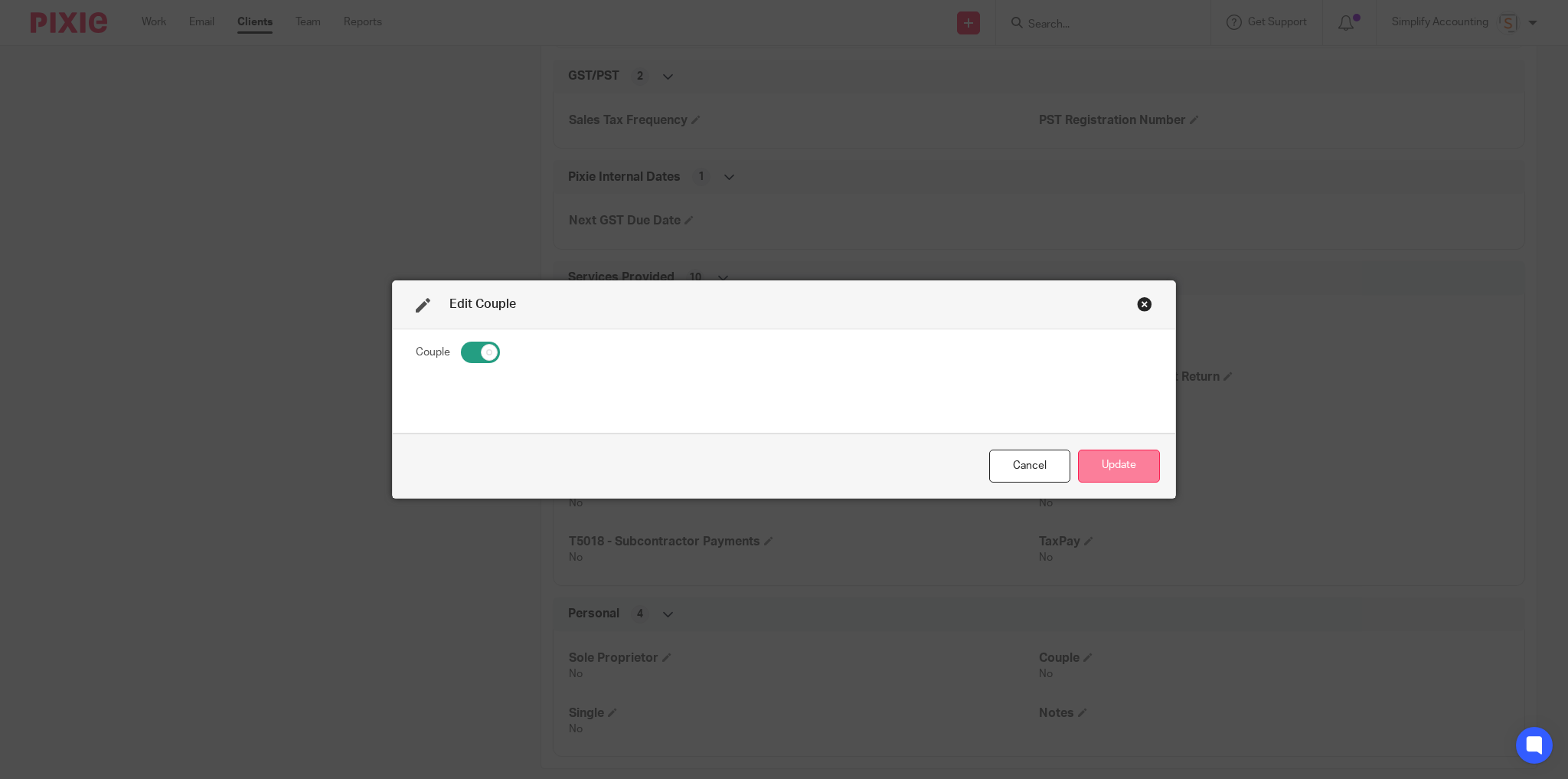
click at [1125, 463] on button "Update" at bounding box center [1119, 466] width 82 height 33
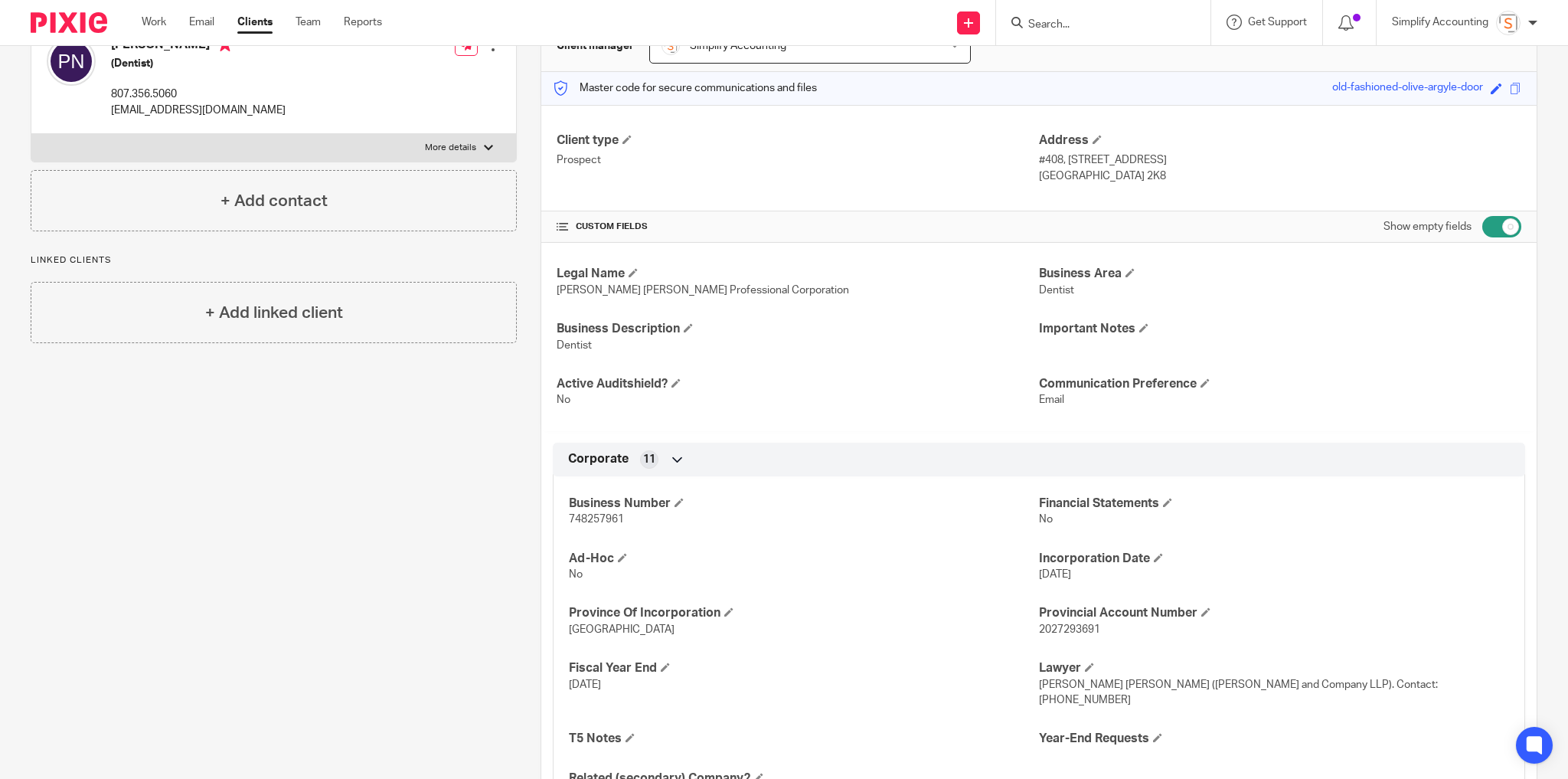
scroll to position [0, 0]
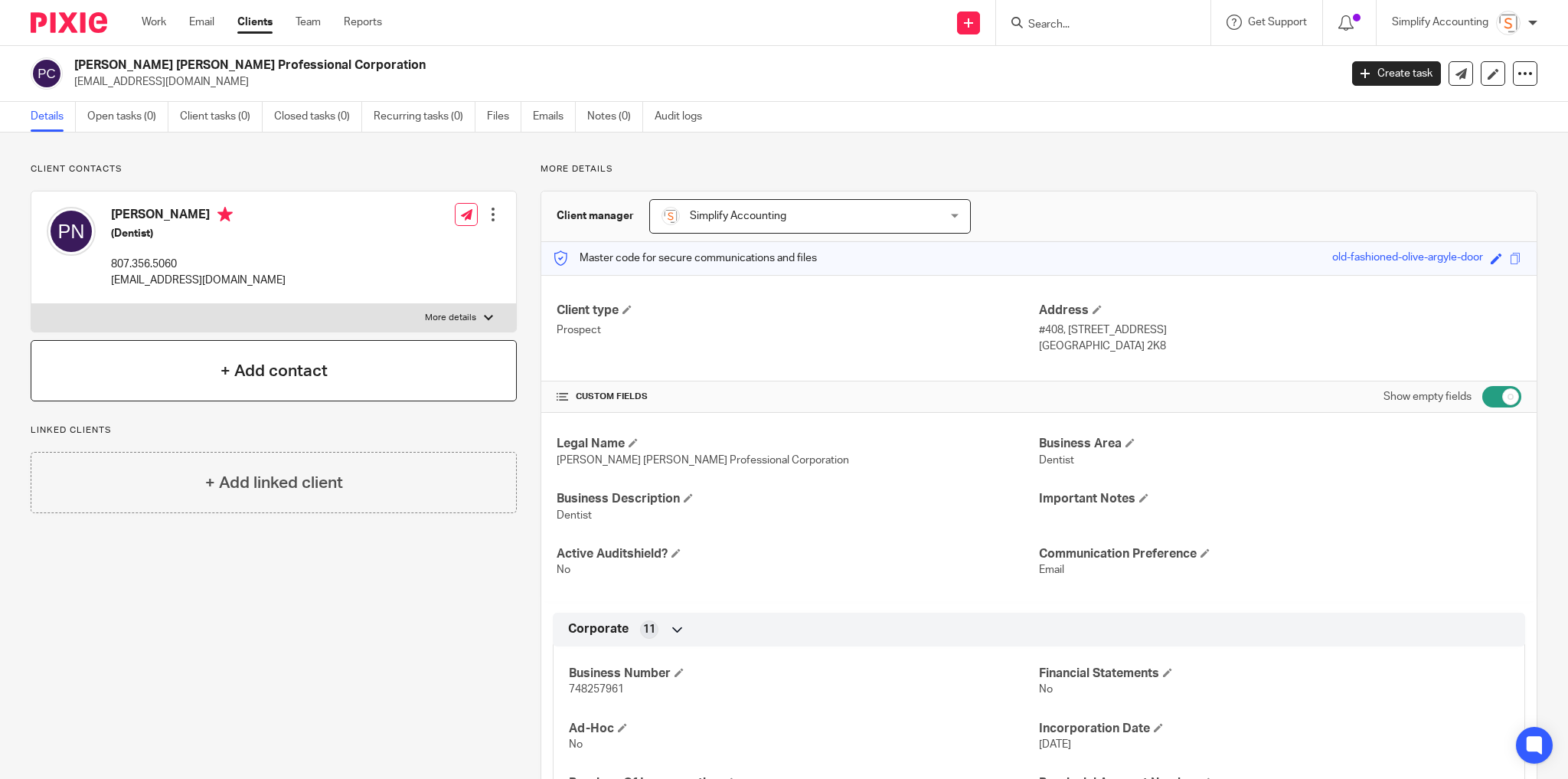
click at [246, 369] on h4 "+ Add contact" at bounding box center [274, 371] width 107 height 24
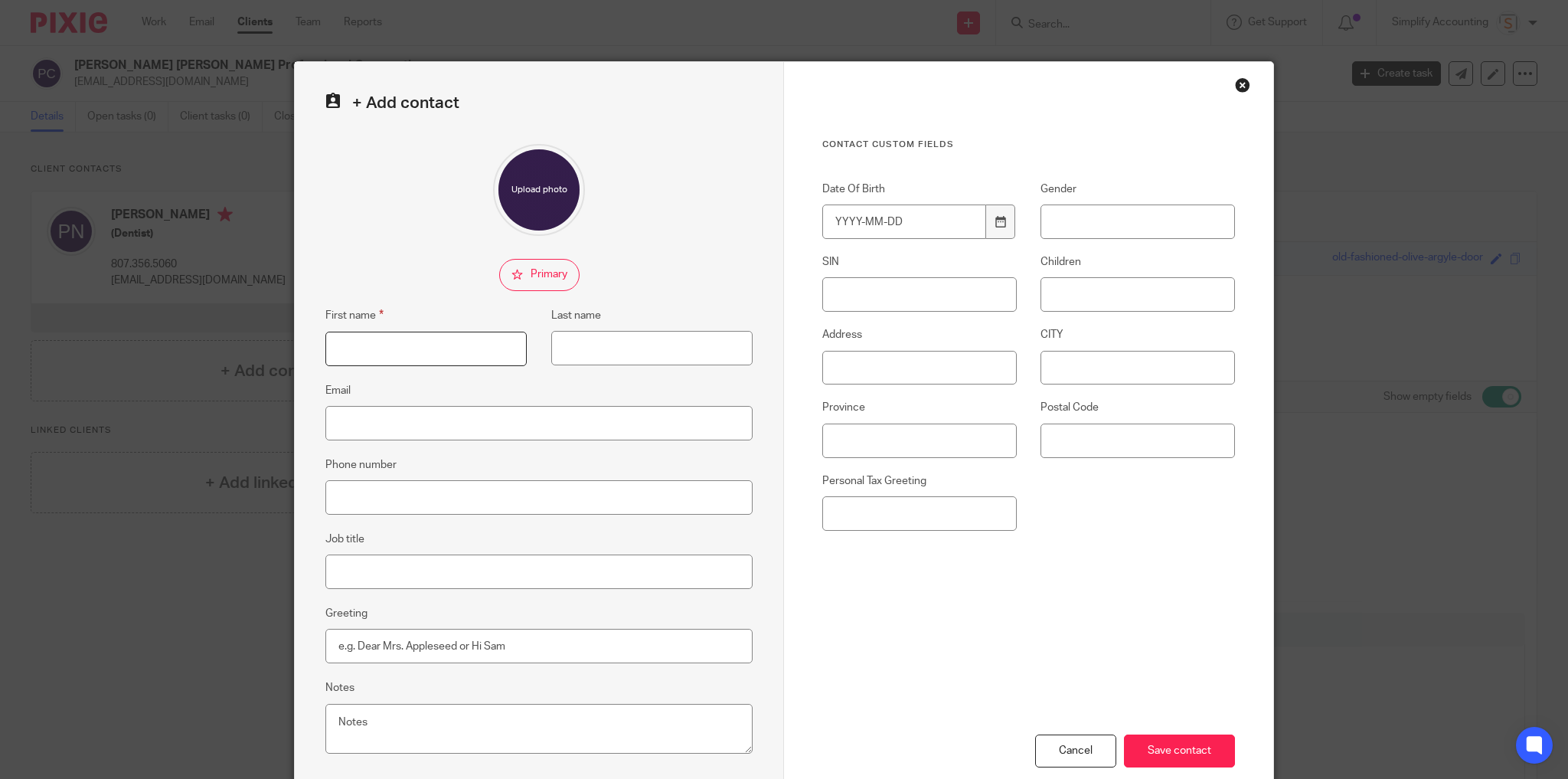
click at [460, 346] on input "First name" at bounding box center [426, 349] width 201 height 35
type input "Ravneet"
type input "Kaur"
click at [363, 414] on input "Email" at bounding box center [539, 423] width 428 height 35
paste input "ravina1771@gmail.com"
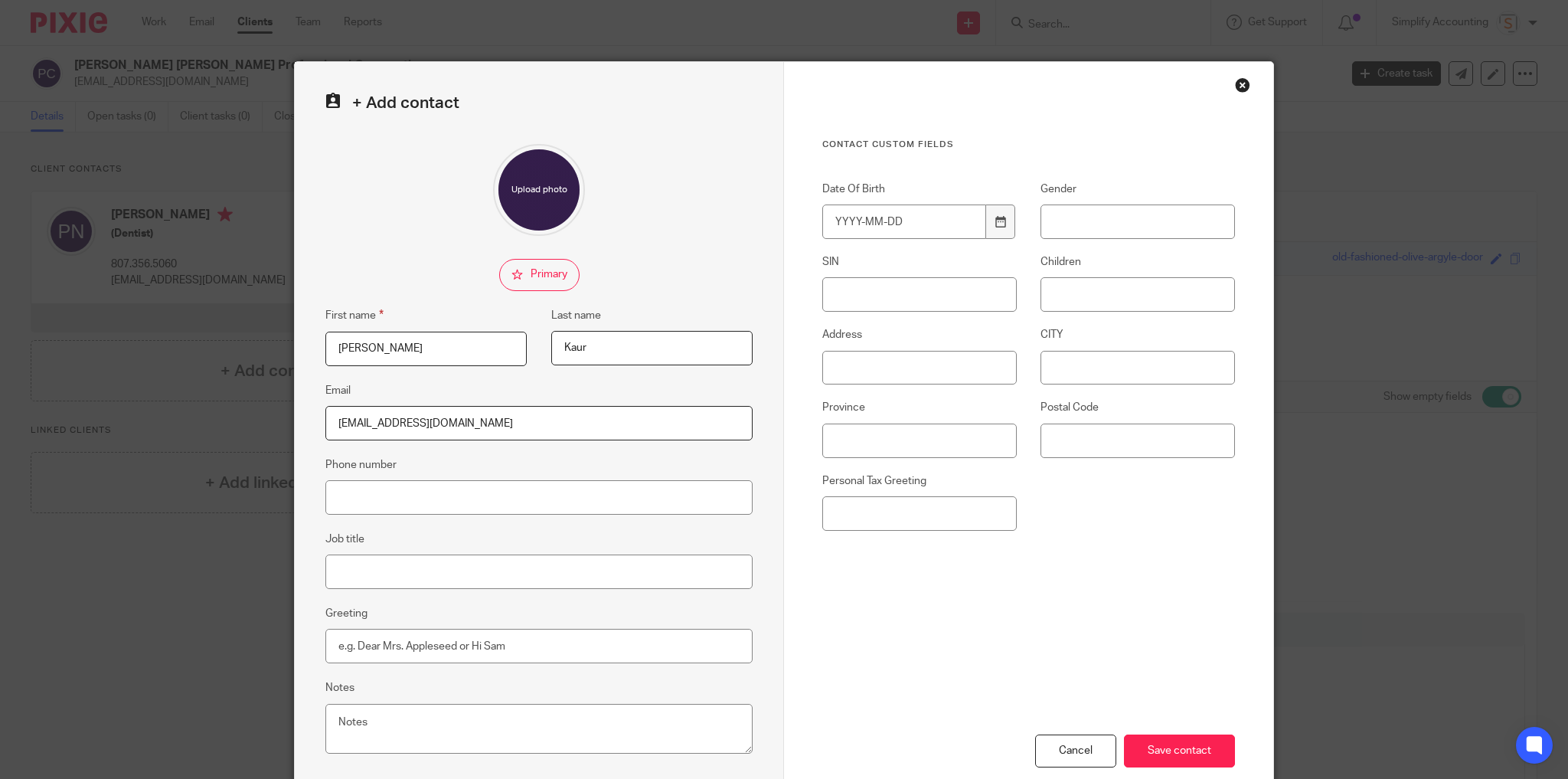
type input "ravina1771@gmail.com"
click at [393, 497] on input "Phone number" at bounding box center [539, 497] width 428 height 35
click at [348, 491] on input "Phone number" at bounding box center [539, 497] width 428 height 35
paste input "6473089916"
click at [348, 497] on input "6473089916" at bounding box center [539, 497] width 428 height 35
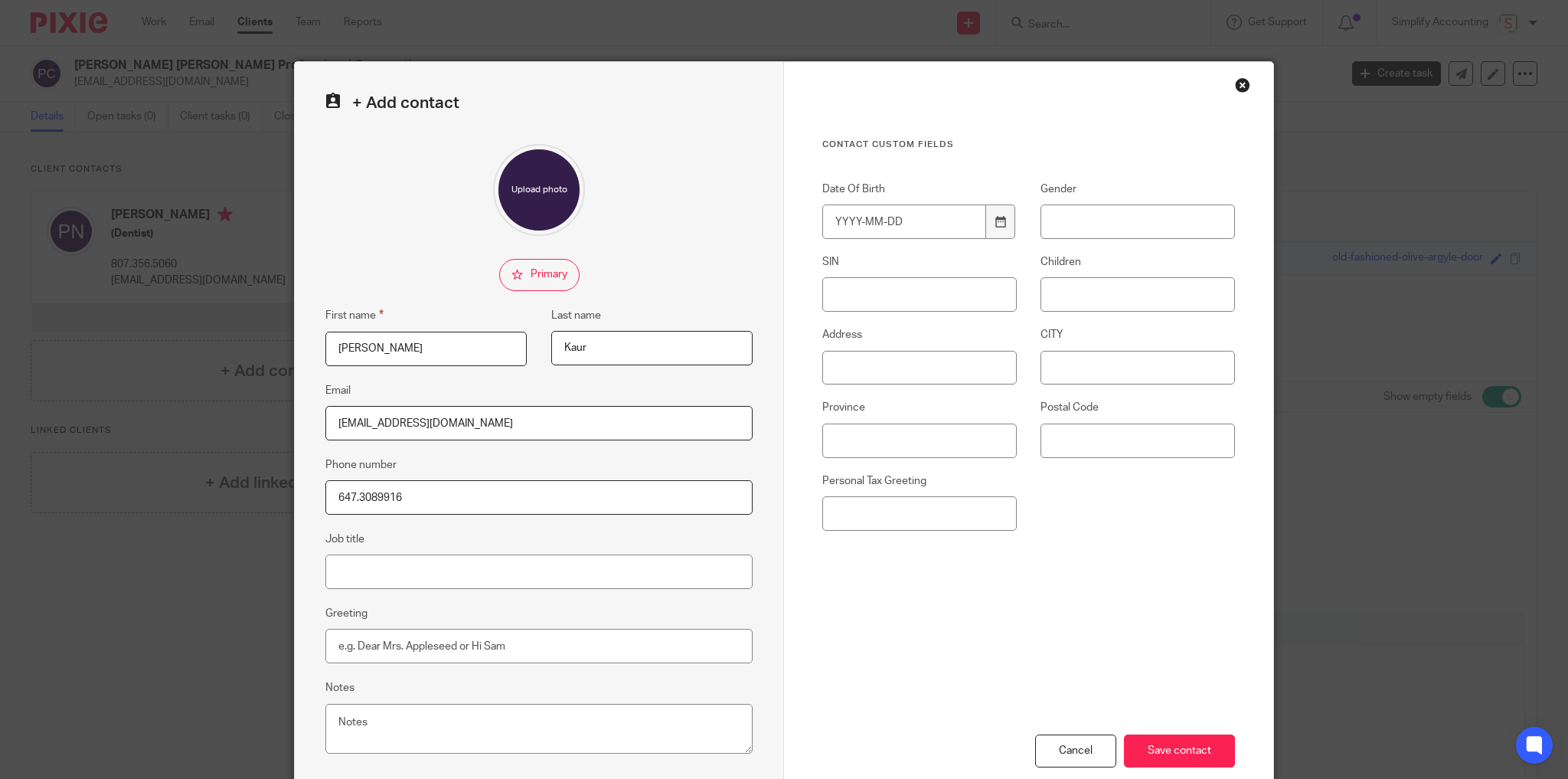
click at [370, 497] on input "647.3089916" at bounding box center [539, 497] width 428 height 35
type input "647.308.9916"
click at [392, 650] on input "Greeting" at bounding box center [539, 646] width 428 height 35
type input "Hey Ravneet"
click at [885, 514] on input "Personal Tax Greeting" at bounding box center [919, 514] width 194 height 35
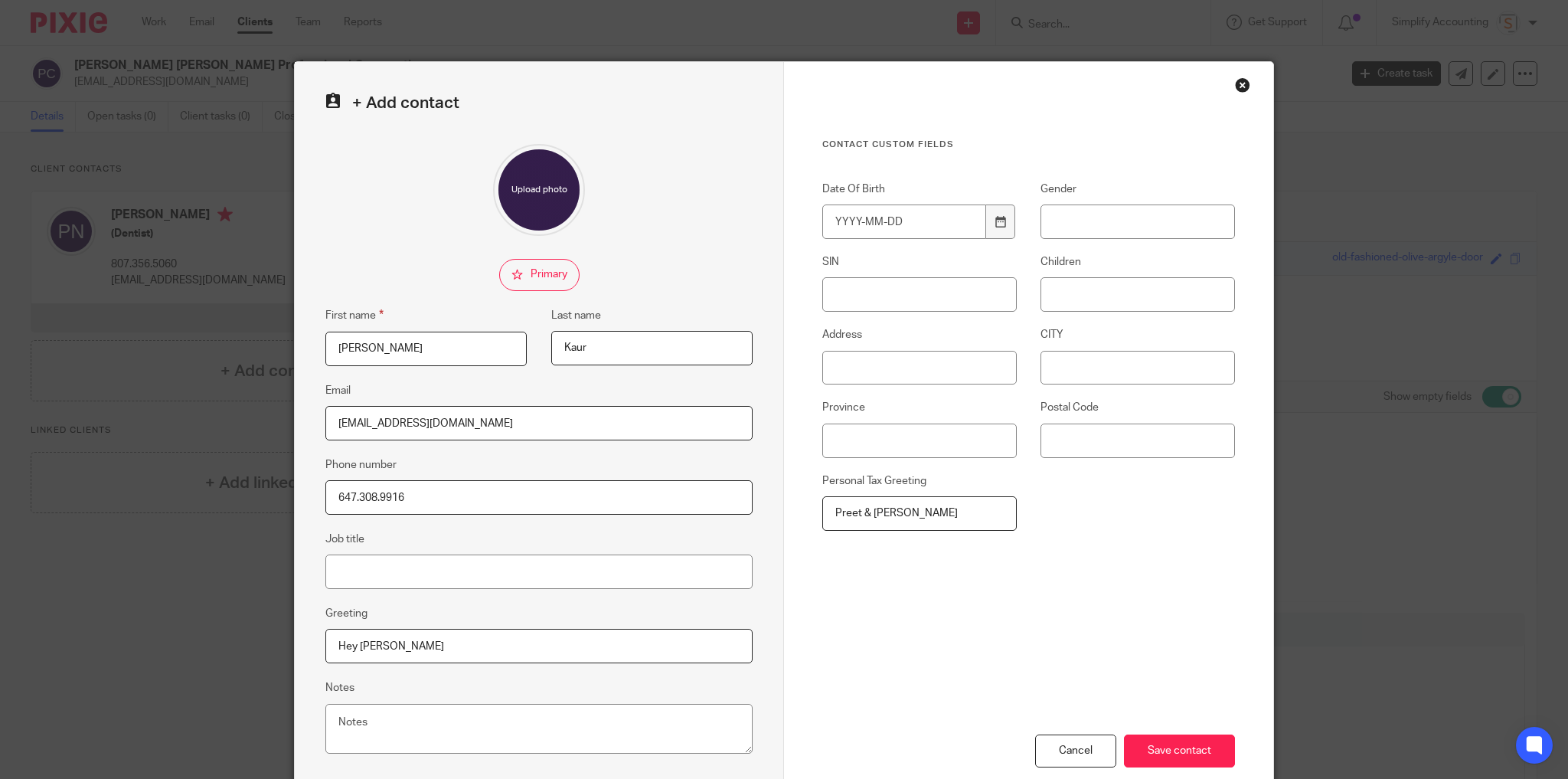
type input "Preet & Ravneet"
click at [849, 378] on input "Address" at bounding box center [919, 368] width 194 height 35
type input "#408 12025 Royal Oak Drive"
type input "Grande Prairie"
type input "Alberta"
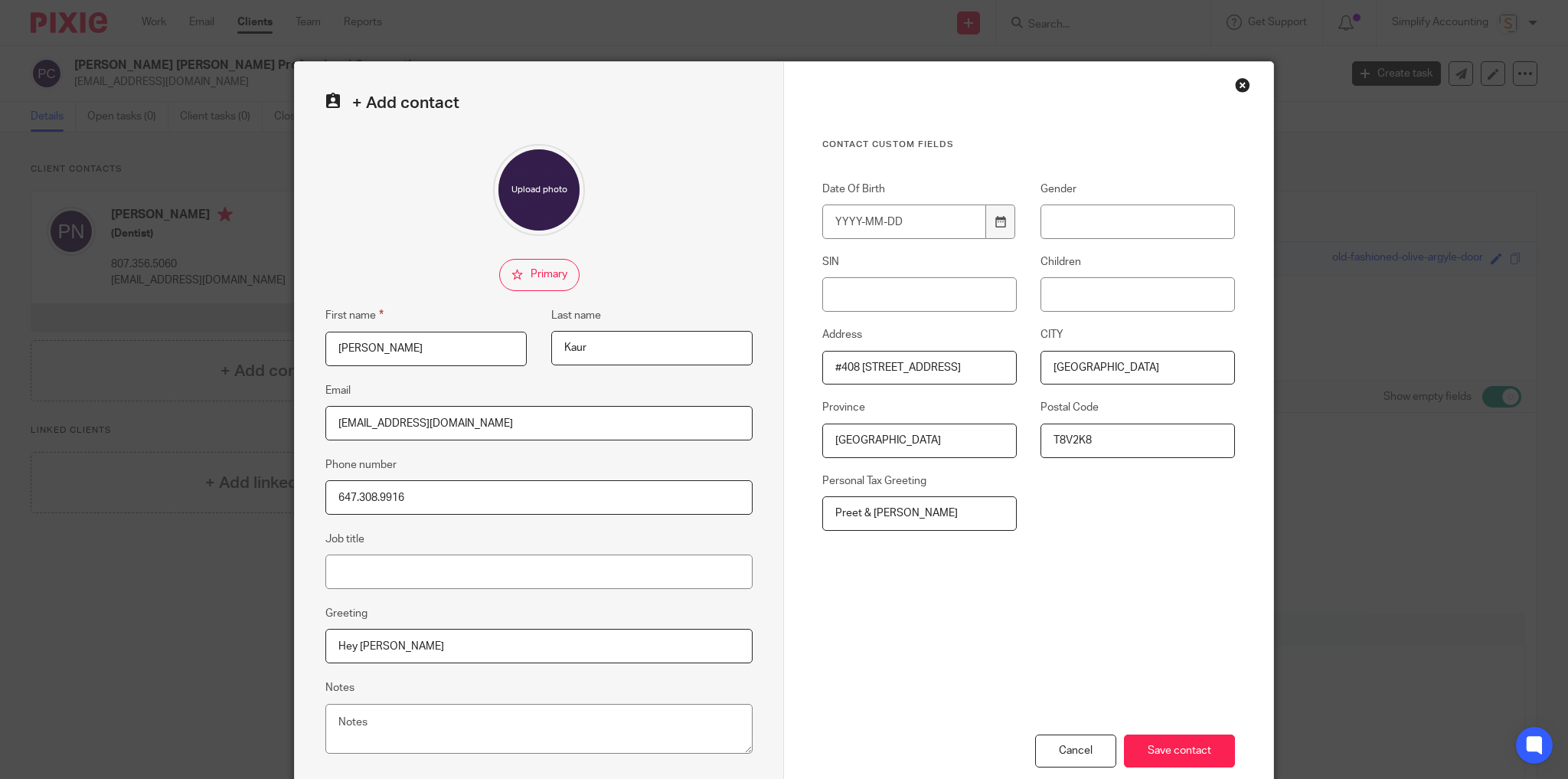
type input "T8V2K8"
click at [1063, 213] on input "Gender" at bounding box center [1137, 221] width 194 height 35
type input "F"
click at [1213, 760] on input "Save contact" at bounding box center [1180, 750] width 111 height 33
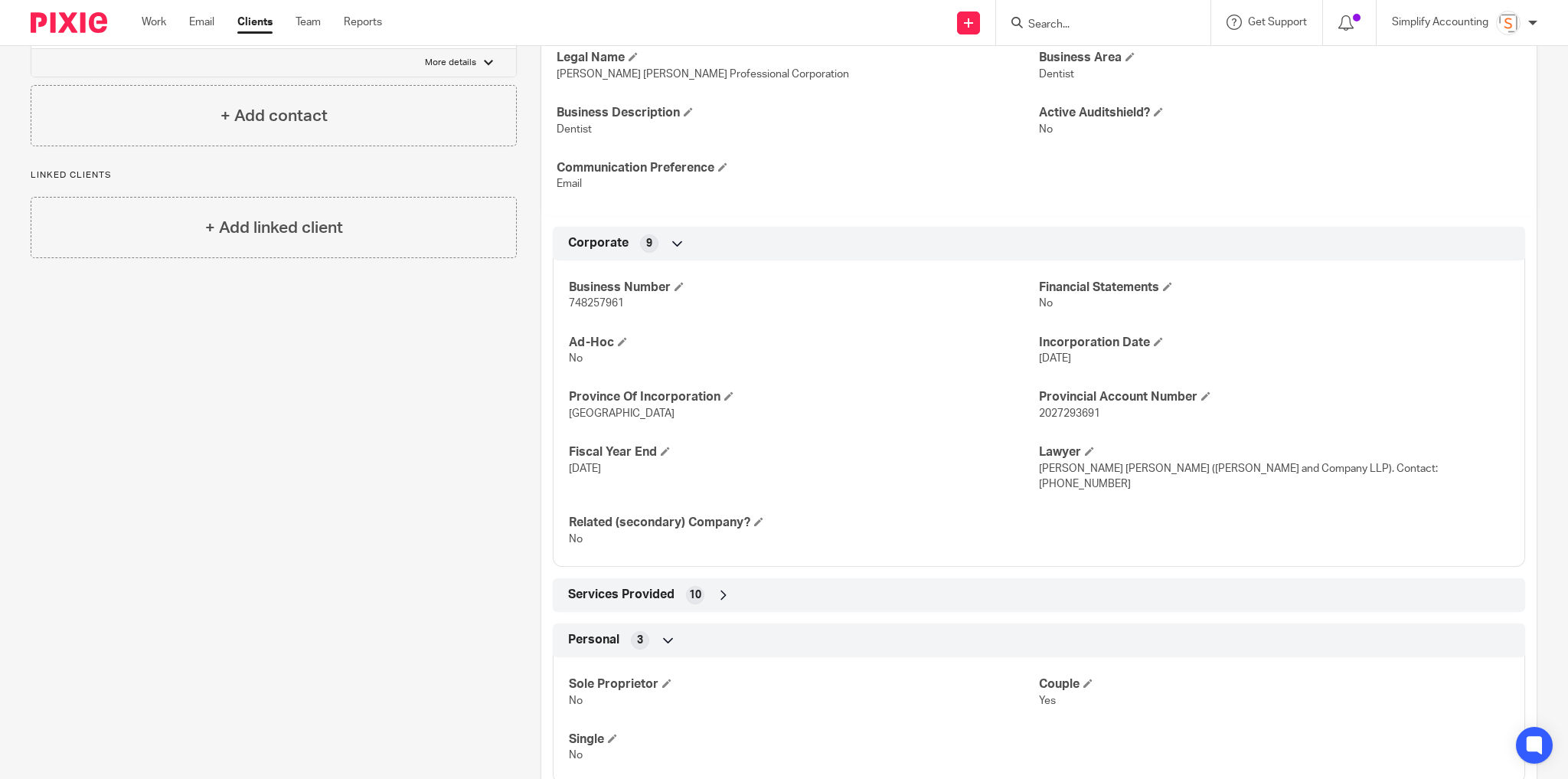
scroll to position [414, 0]
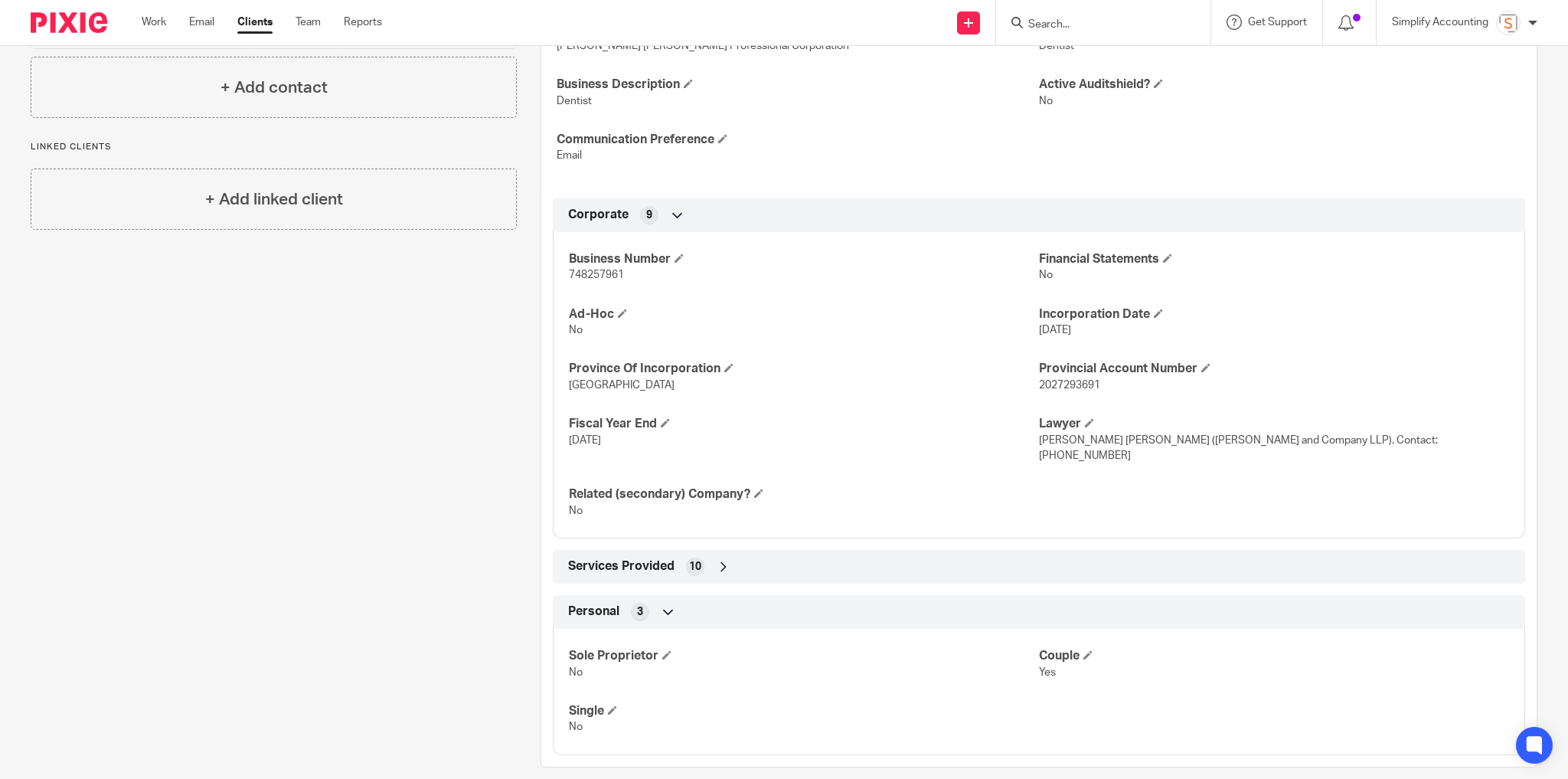
click at [619, 558] on span "Services Provided" at bounding box center [621, 566] width 106 height 16
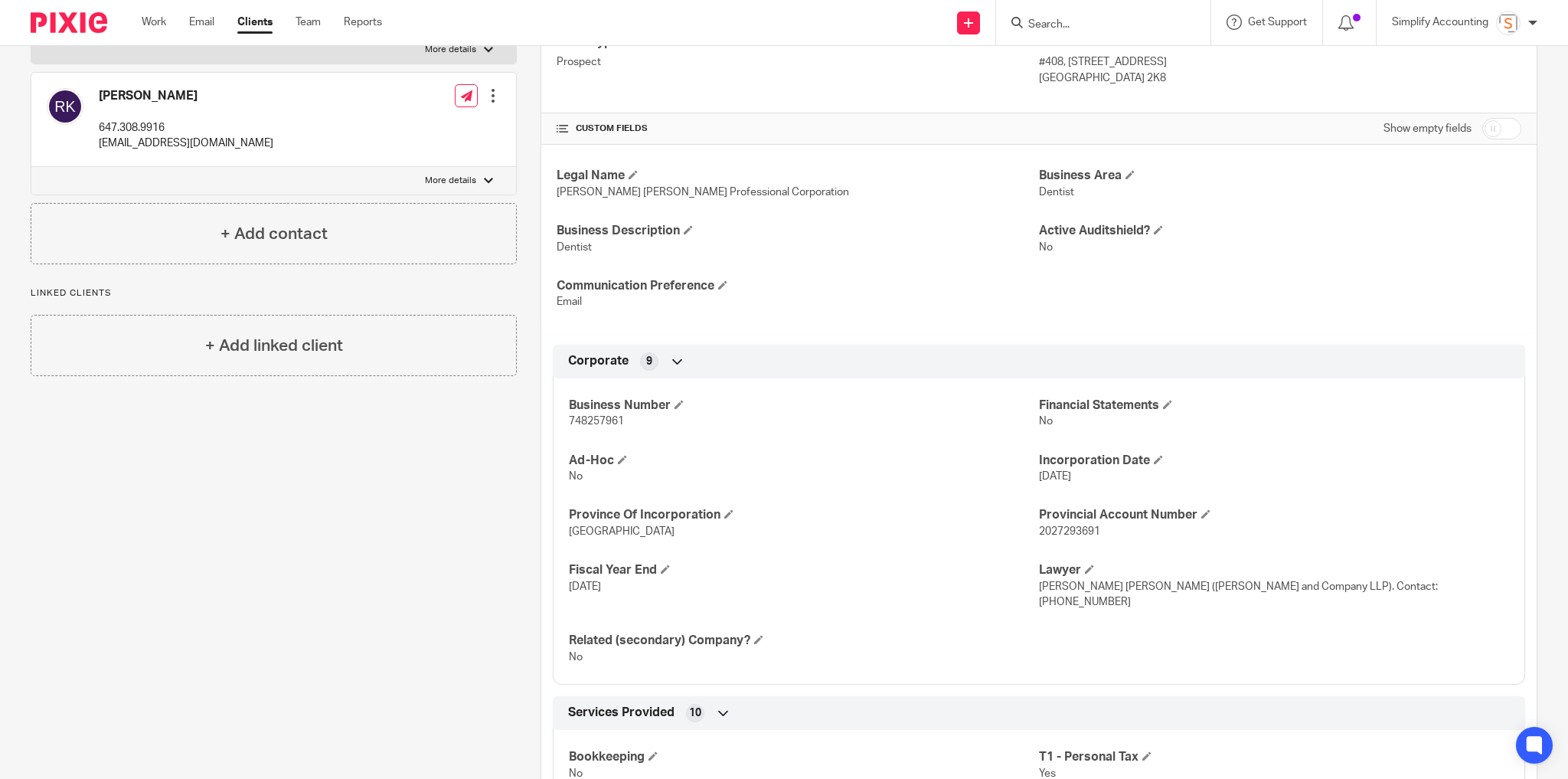
scroll to position [154, 0]
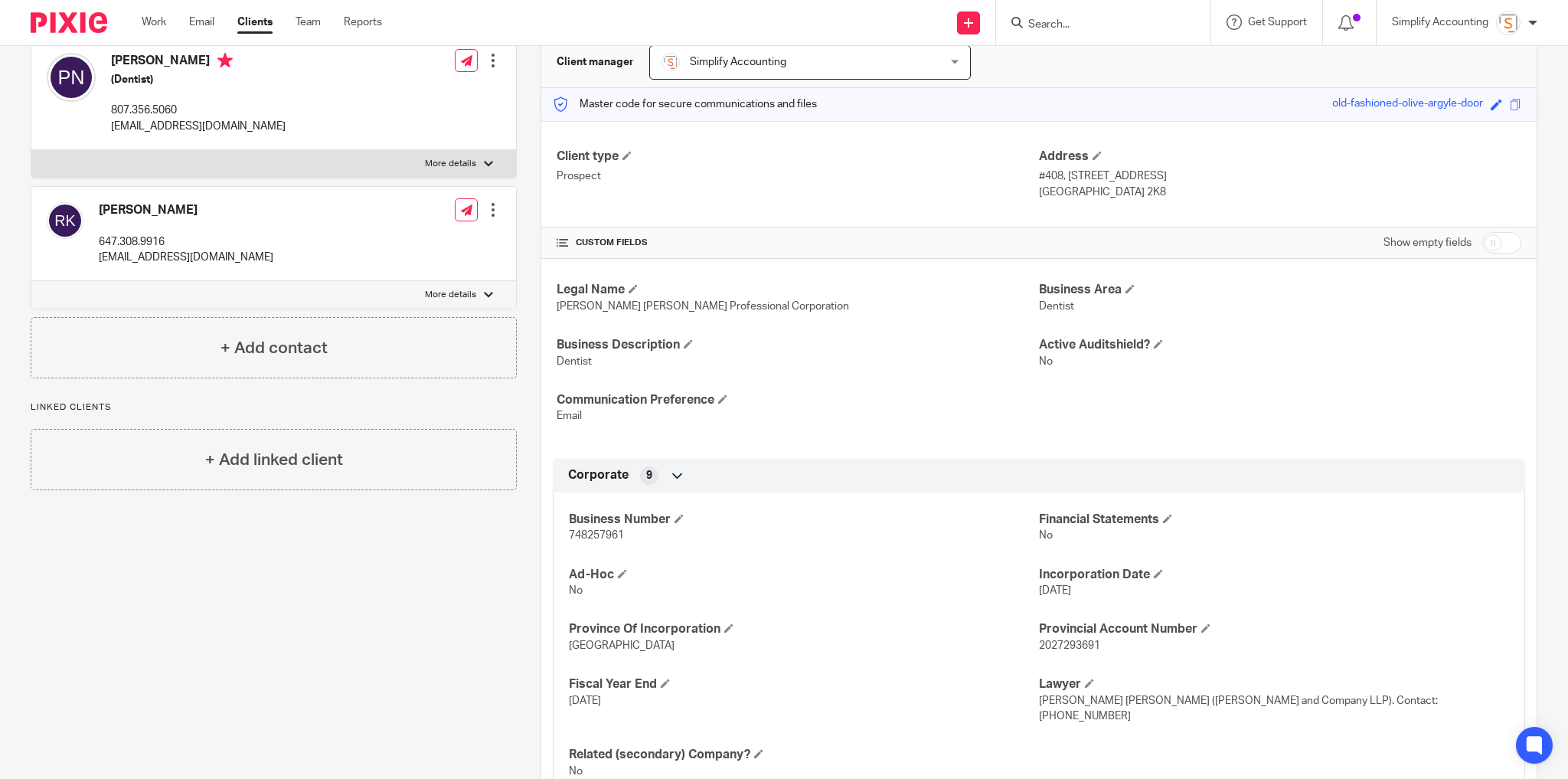
click at [1496, 236] on input "checkbox" at bounding box center [1502, 243] width 39 height 21
checkbox input "true"
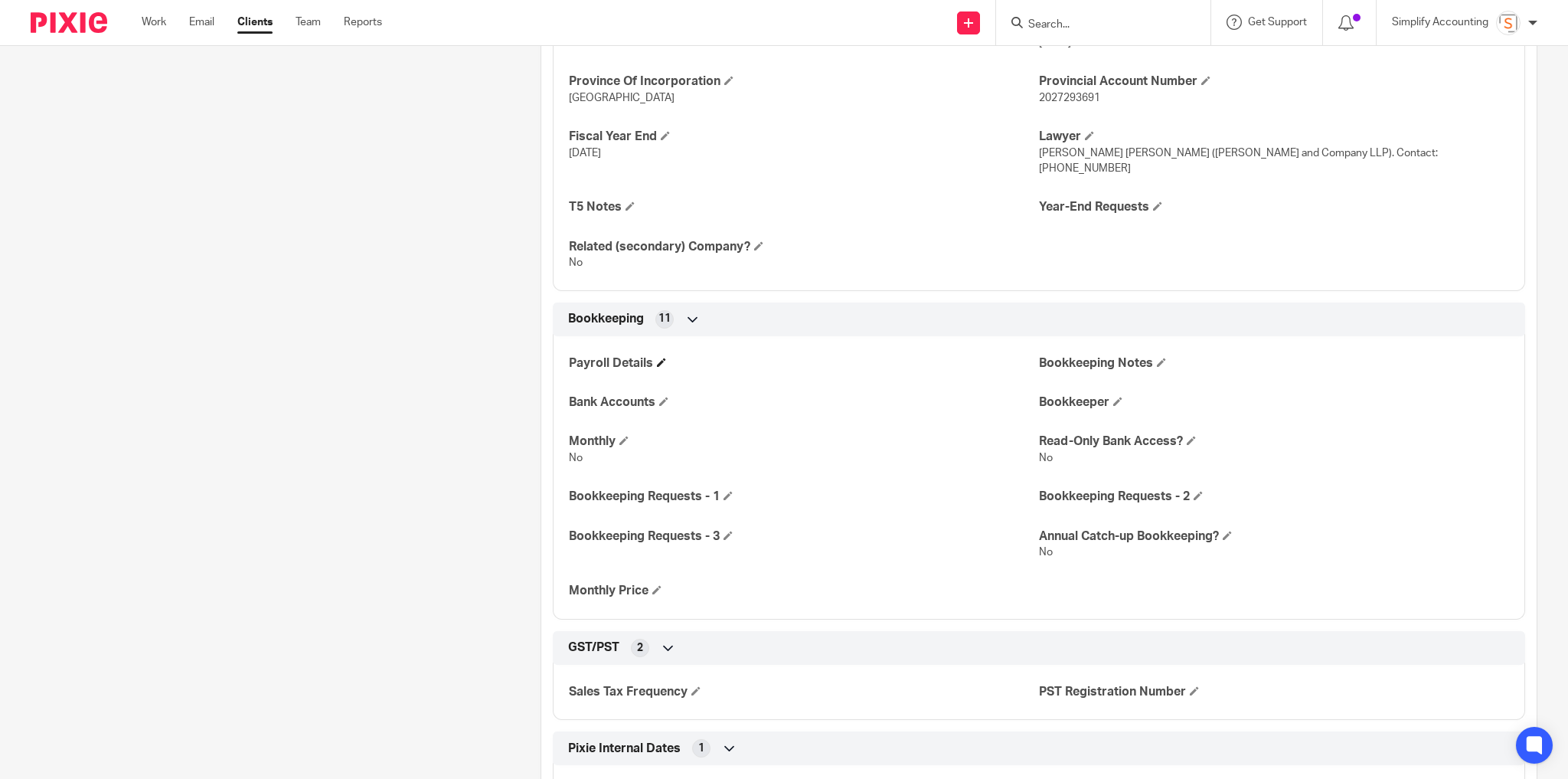
scroll to position [706, 0]
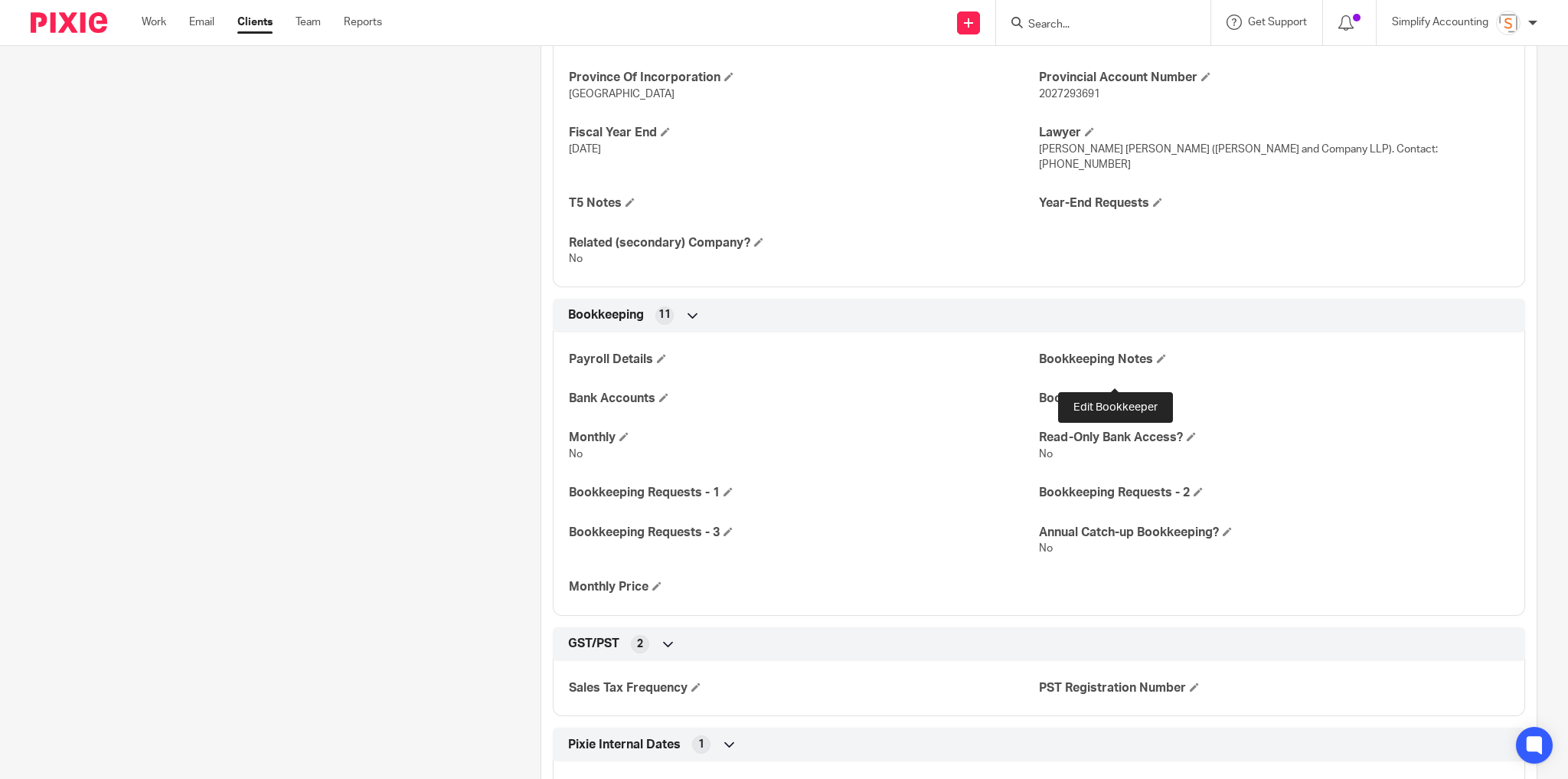
click at [1114, 393] on span at bounding box center [1118, 398] width 9 height 9
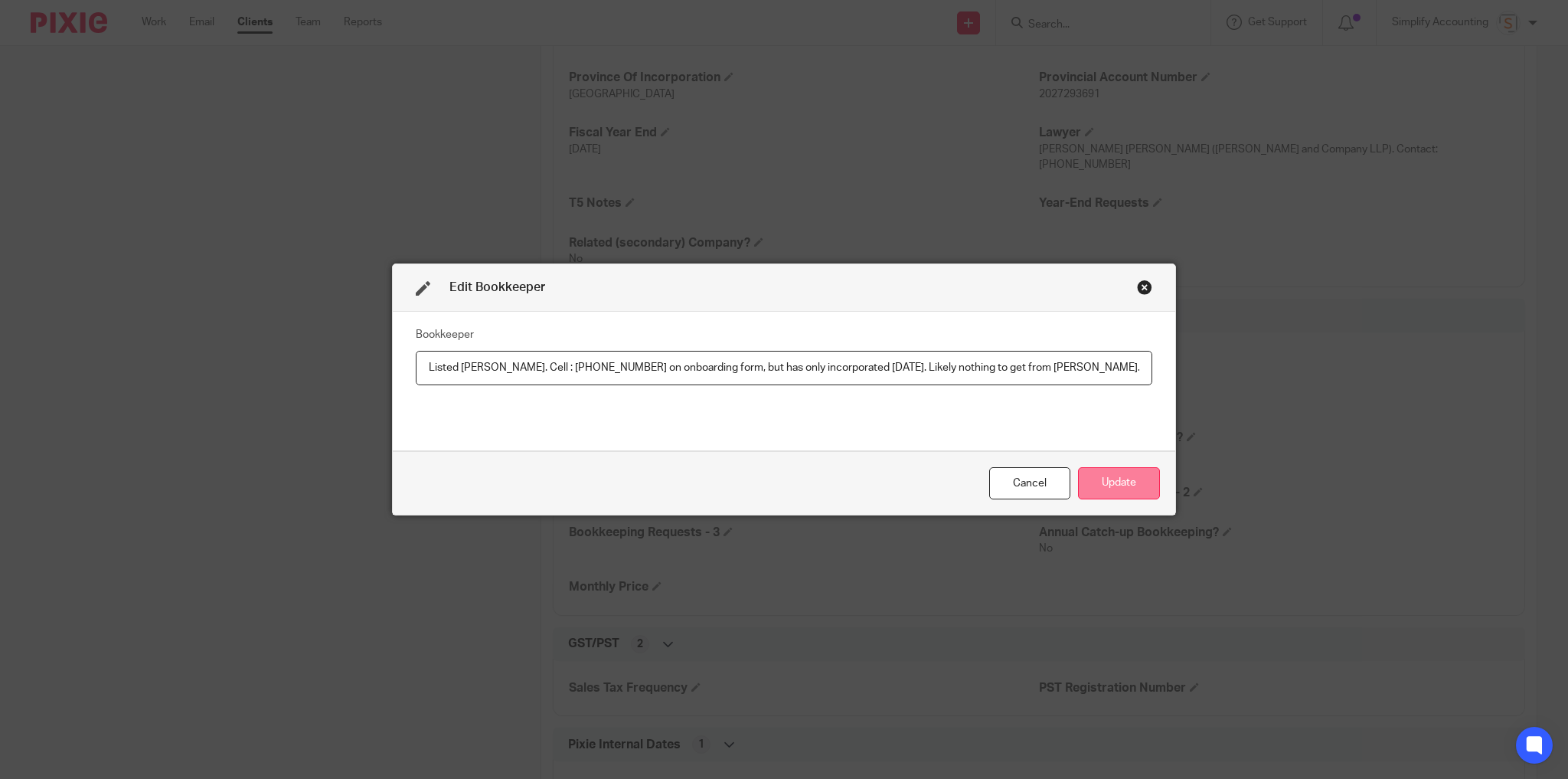
type input "Listed [PERSON_NAME]. Cell : [PHONE_NUMBER] on onboarding form, but has only in…"
click at [1107, 475] on button "Update" at bounding box center [1119, 483] width 82 height 33
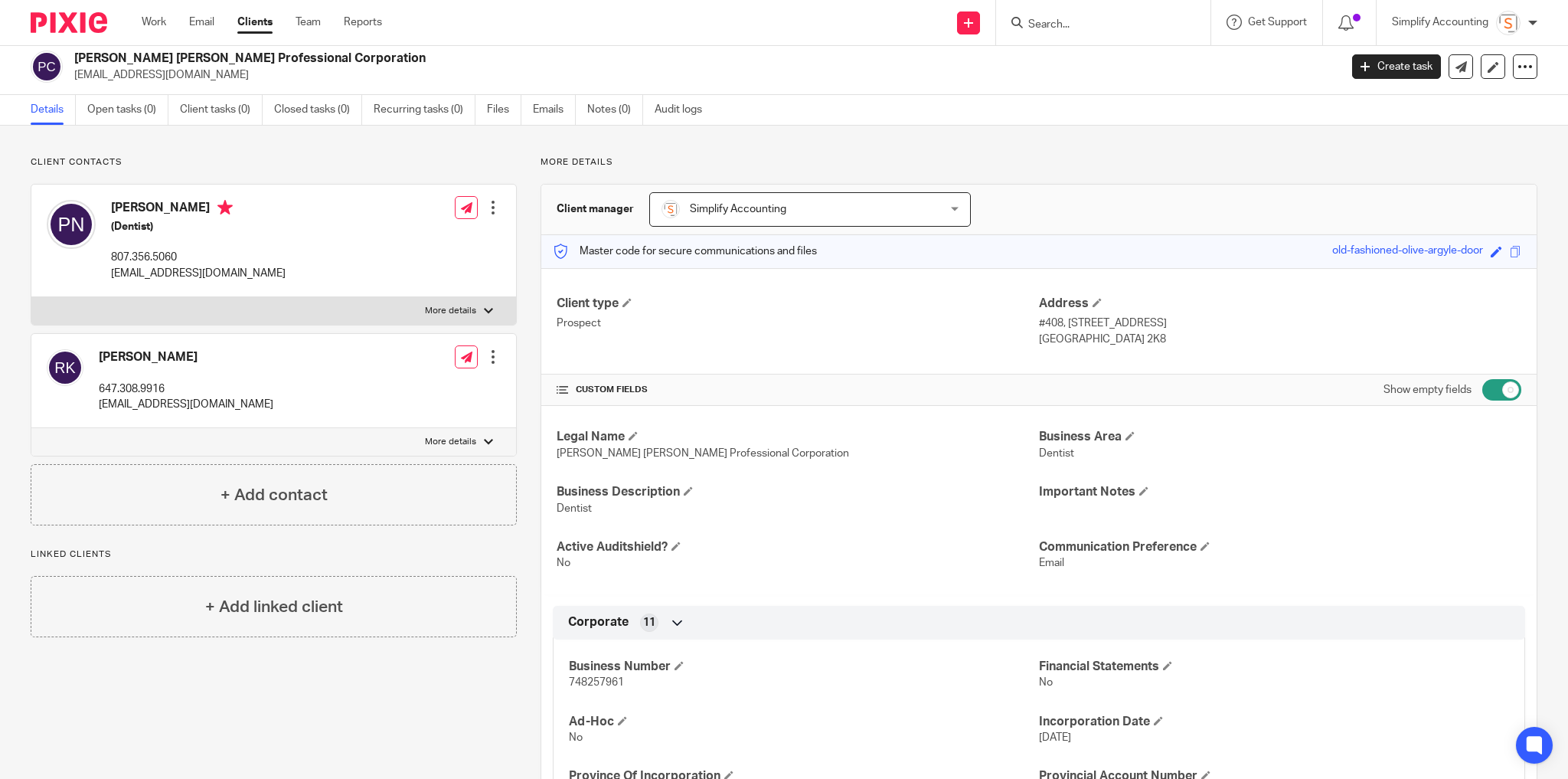
scroll to position [0, 0]
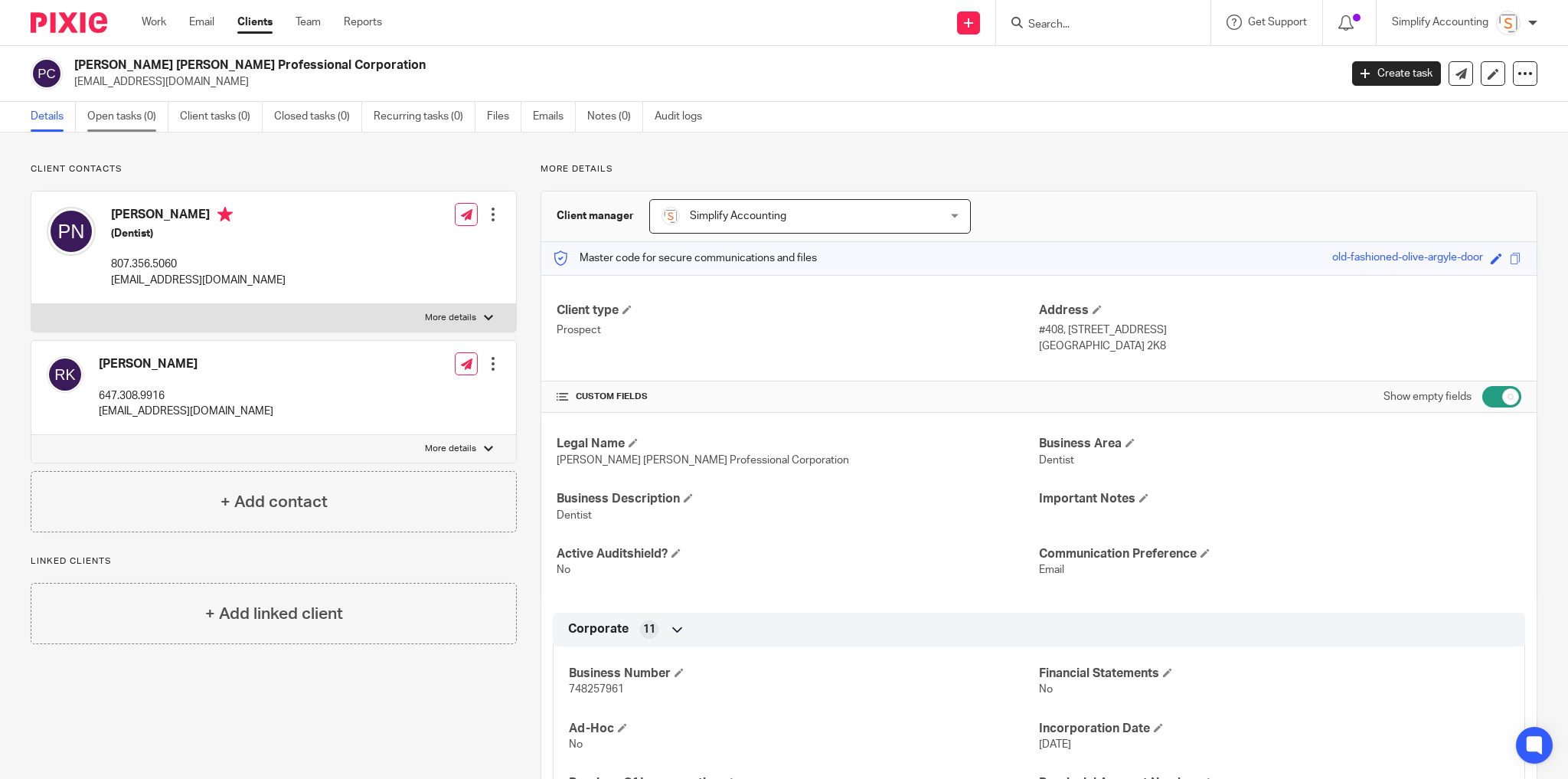
click at [130, 118] on link "Open tasks (0)" at bounding box center [128, 116] width 81 height 29
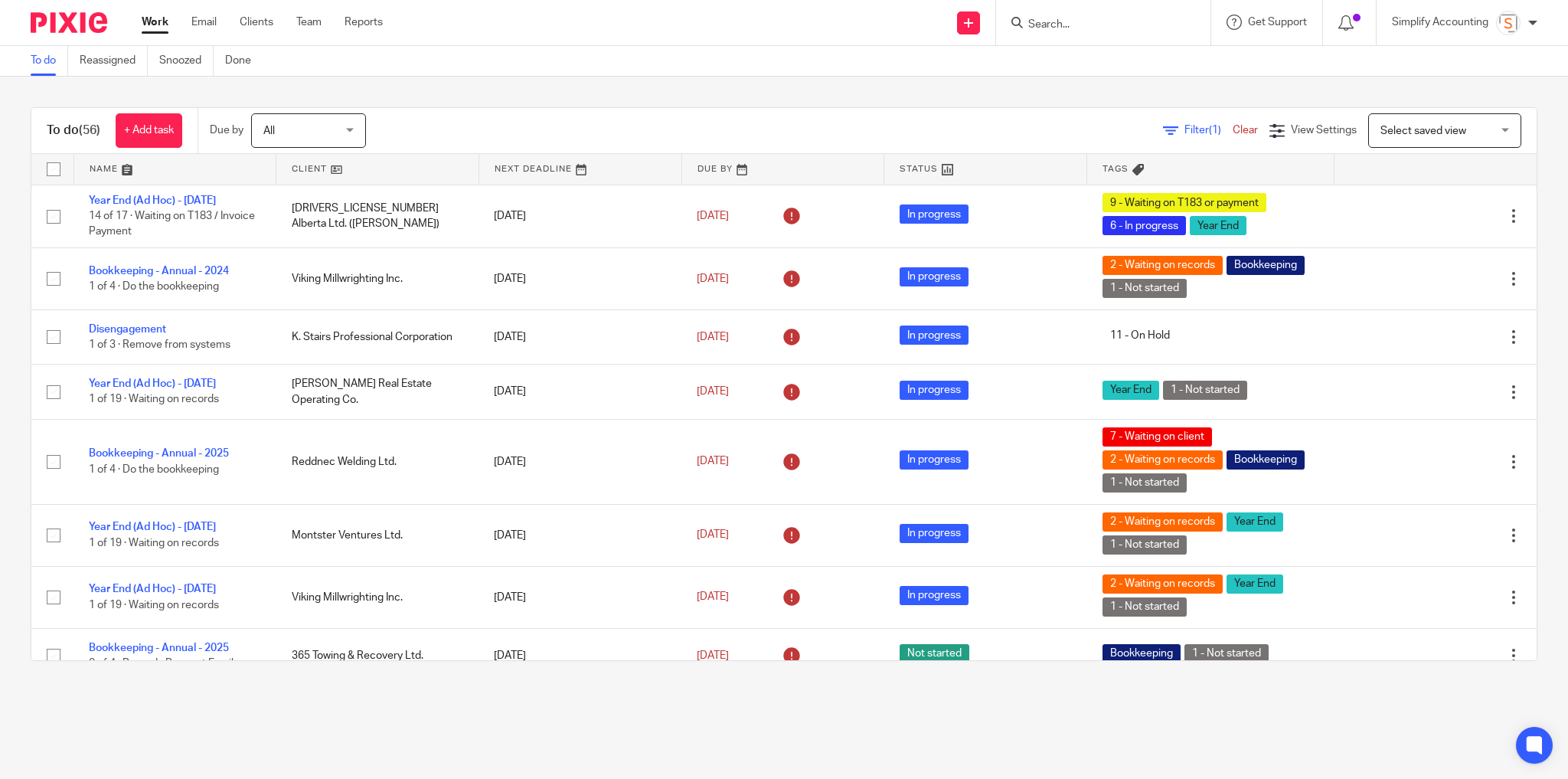
click at [1081, 25] on input "Search" at bounding box center [1096, 25] width 138 height 13
type input "u;ltr"
click at [1065, 65] on link at bounding box center [1188, 72] width 328 height 47
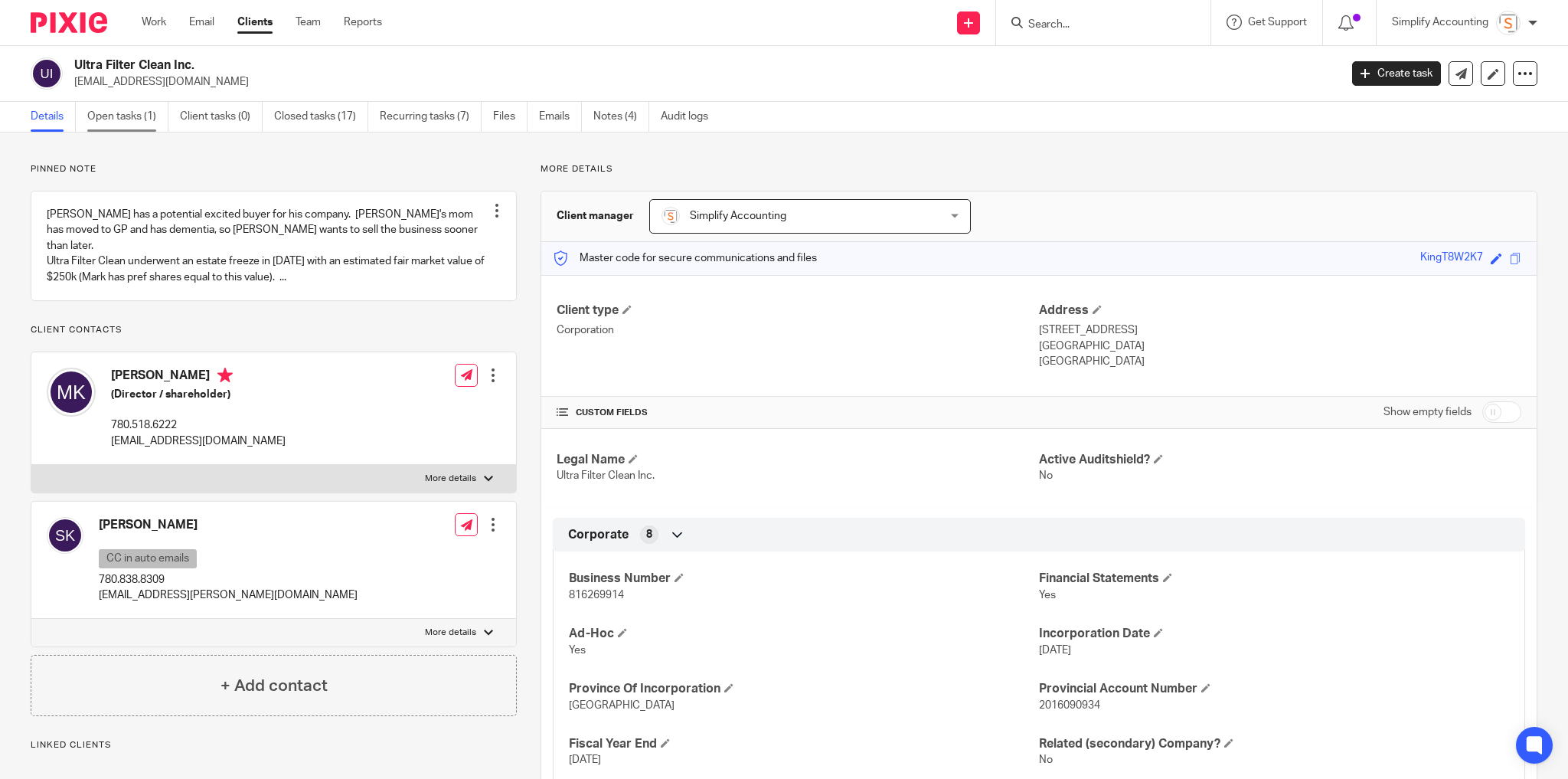
click at [128, 115] on link "Open tasks (1)" at bounding box center [128, 116] width 81 height 29
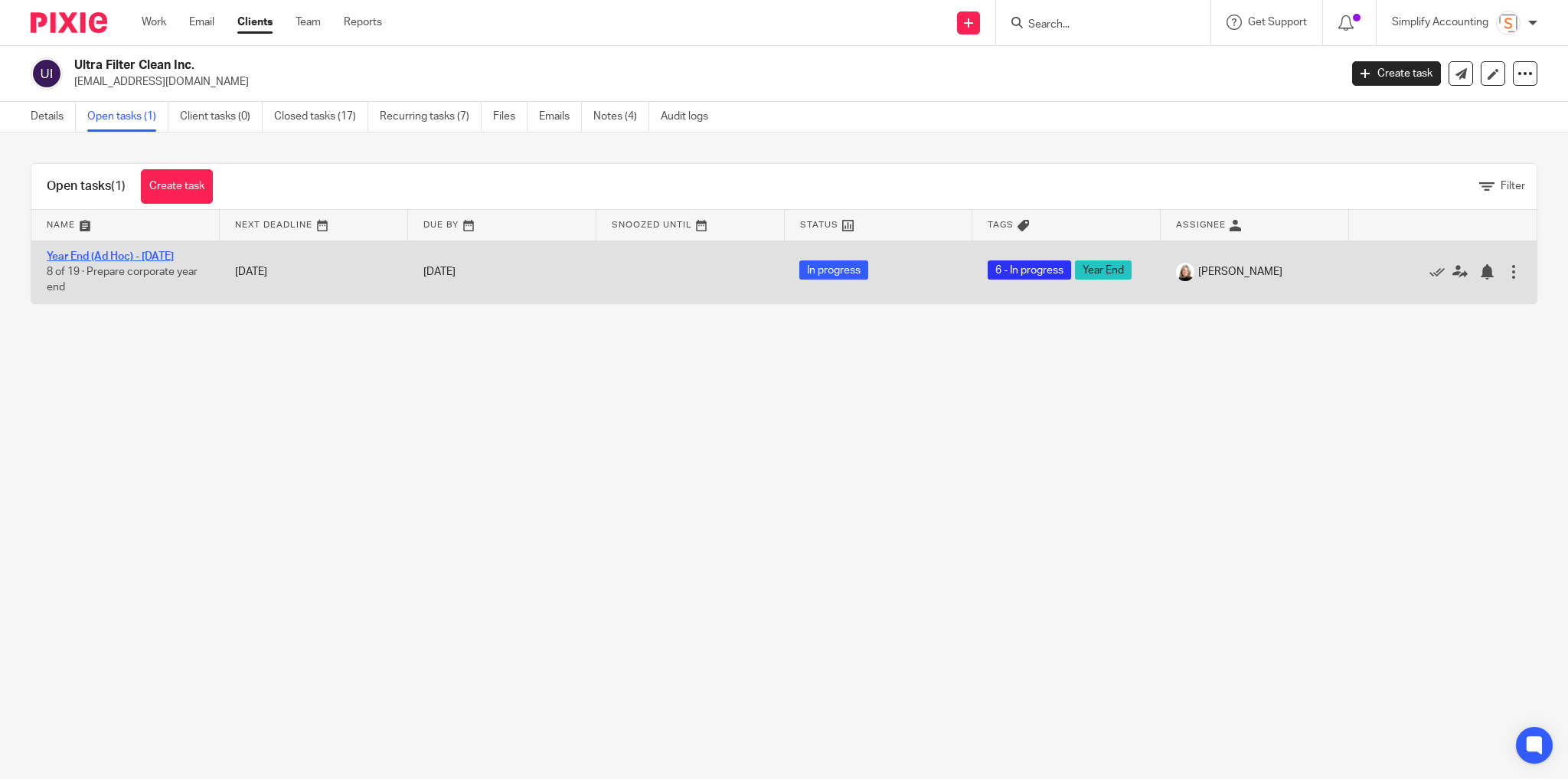
click at [130, 253] on link "Year End (Ad Hoc) - [DATE]" at bounding box center [109, 256] width 127 height 11
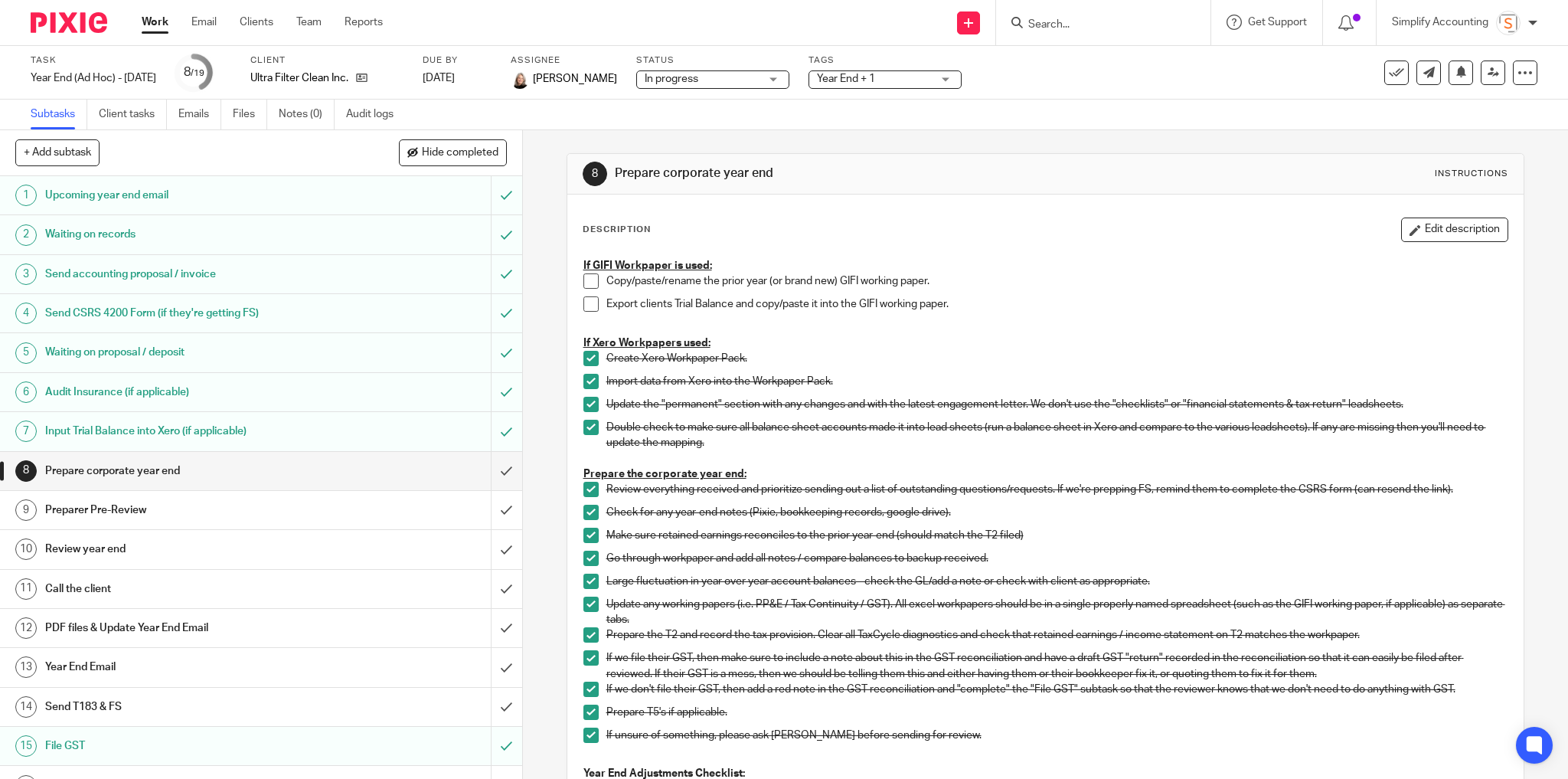
click at [125, 312] on h1 "Send CSRS 4200 Form (if they're getting FS)" at bounding box center [189, 312] width 287 height 23
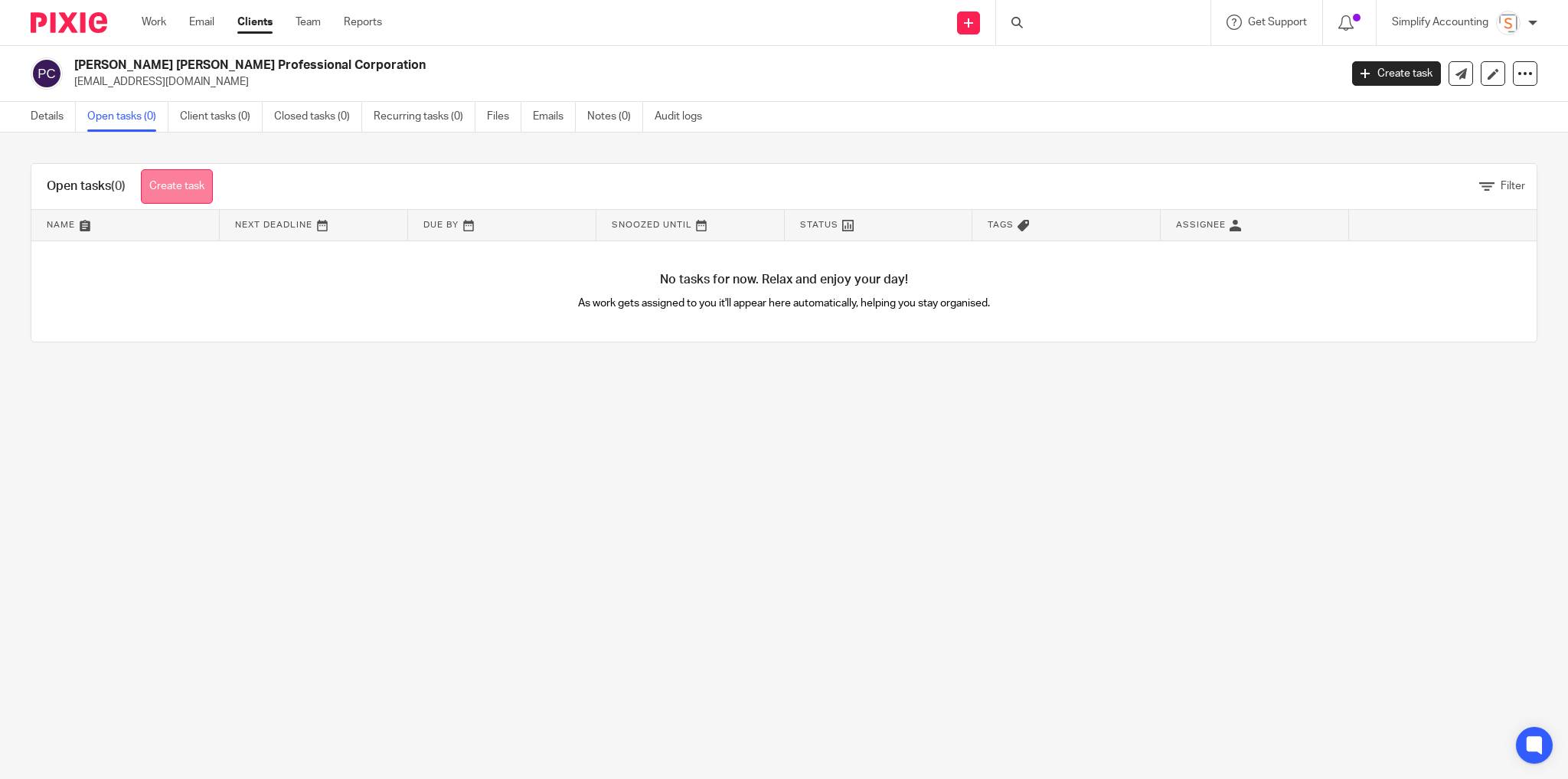
click at [176, 183] on link "Create task" at bounding box center [177, 186] width 72 height 35
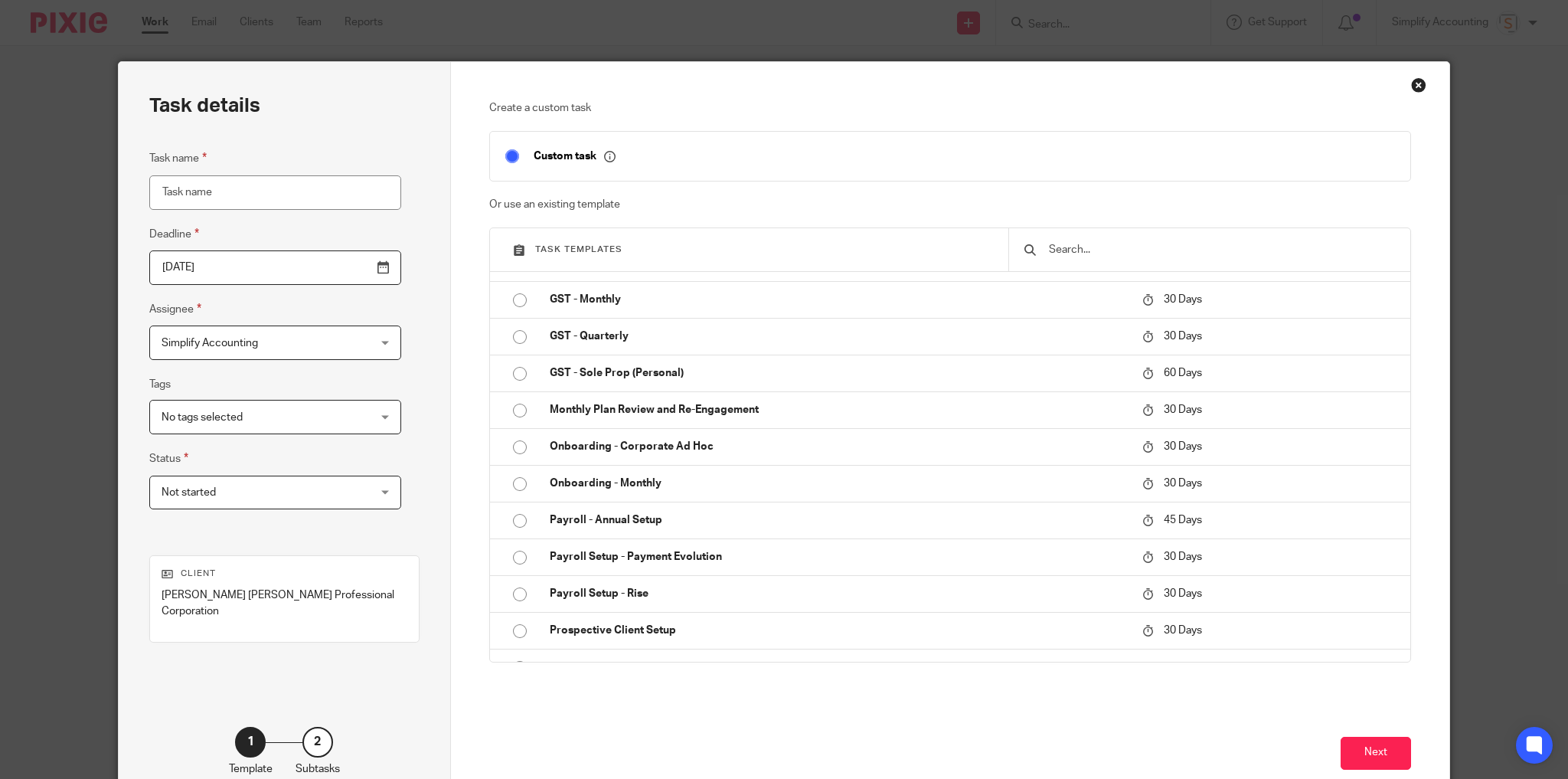
scroll to position [552, 0]
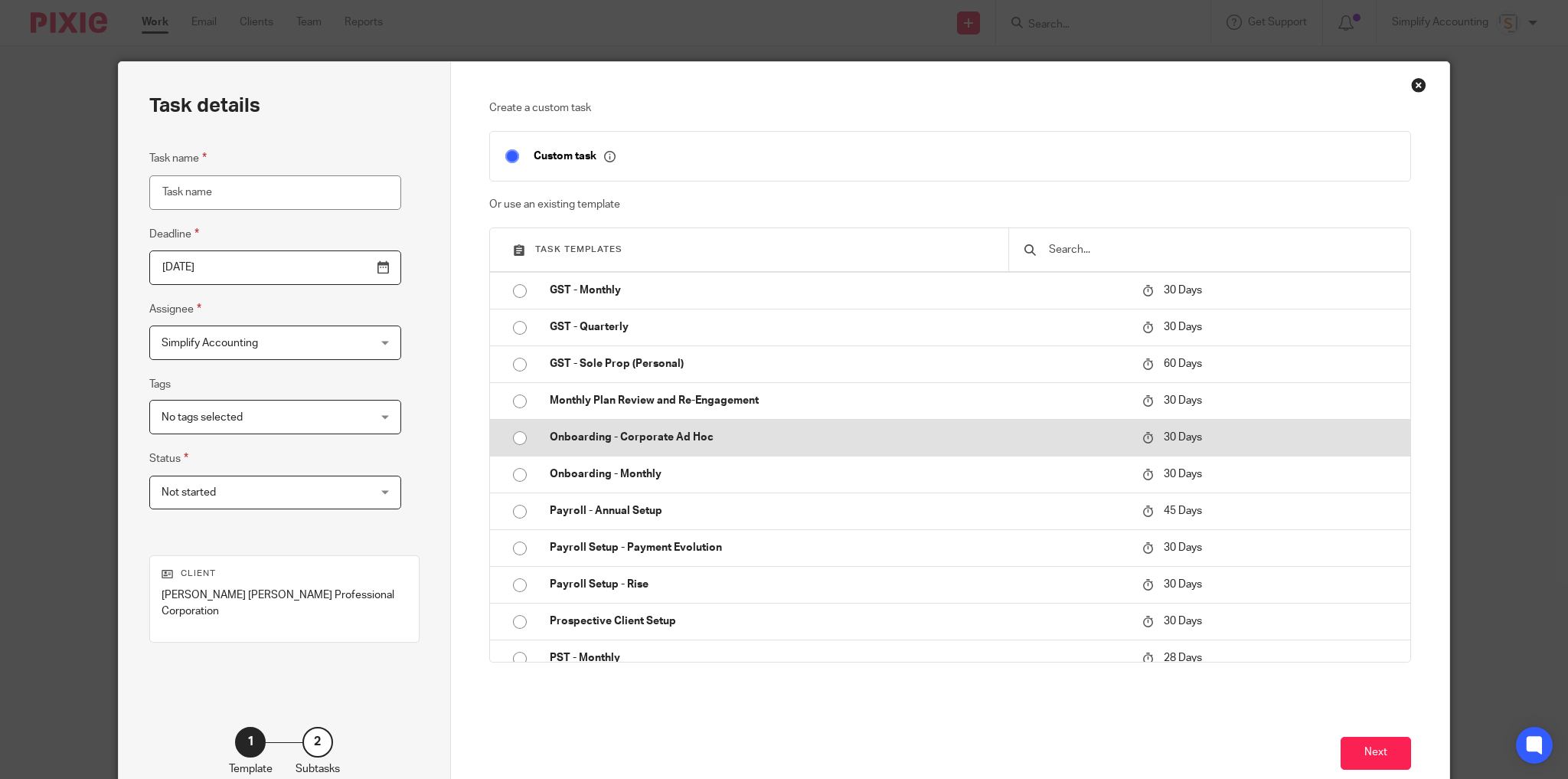
click at [570, 439] on p "Onboarding - Corporate Ad Hoc" at bounding box center [837, 437] width 577 height 15
type input "2025-10-17"
type input "Onboarding - Corporate Ad Hoc"
checkbox input "false"
radio input "true"
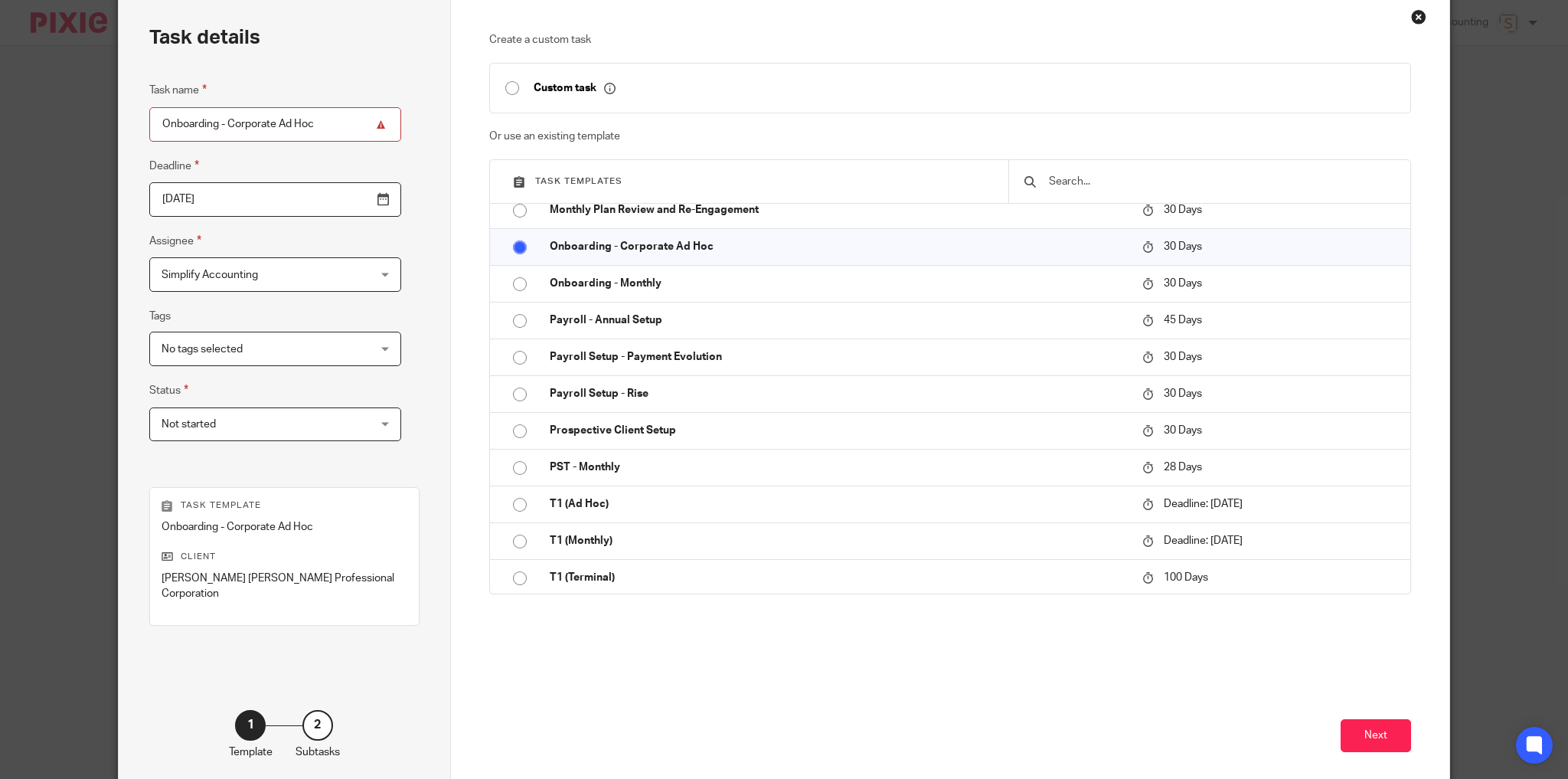
scroll to position [125, 0]
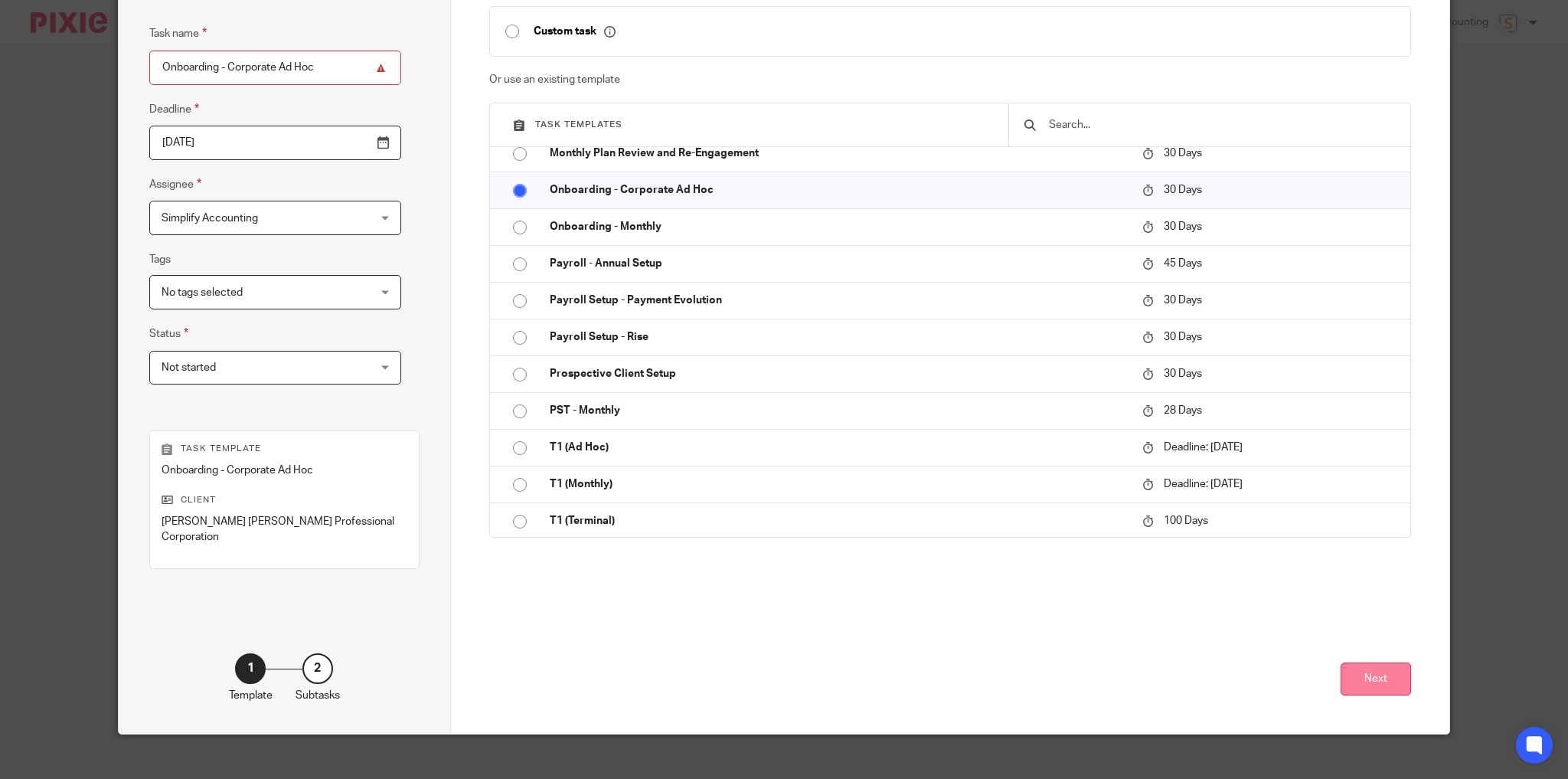
click at [1367, 666] on button "Next" at bounding box center [1376, 679] width 71 height 33
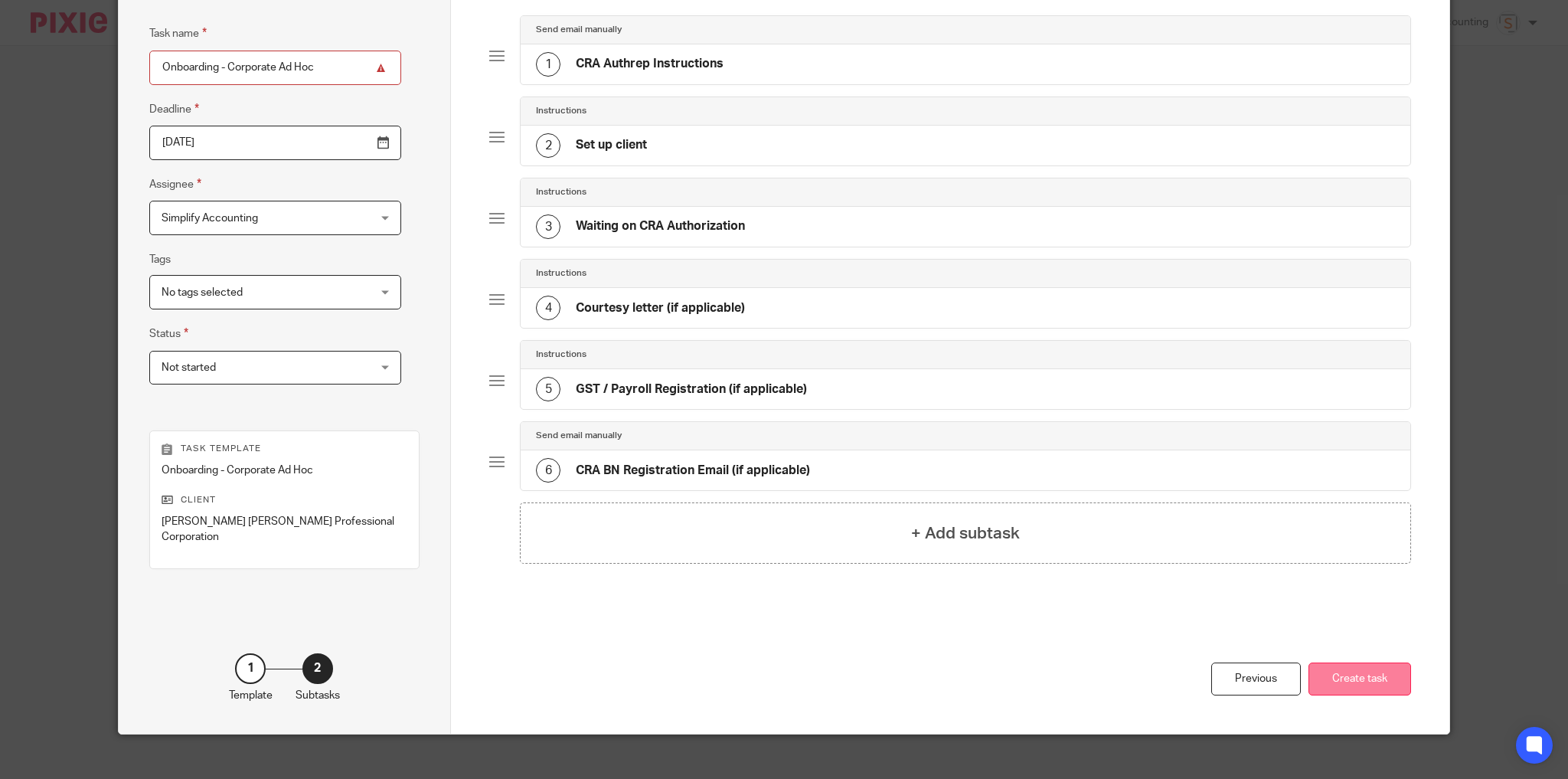
click at [1344, 663] on button "Create task" at bounding box center [1360, 679] width 103 height 33
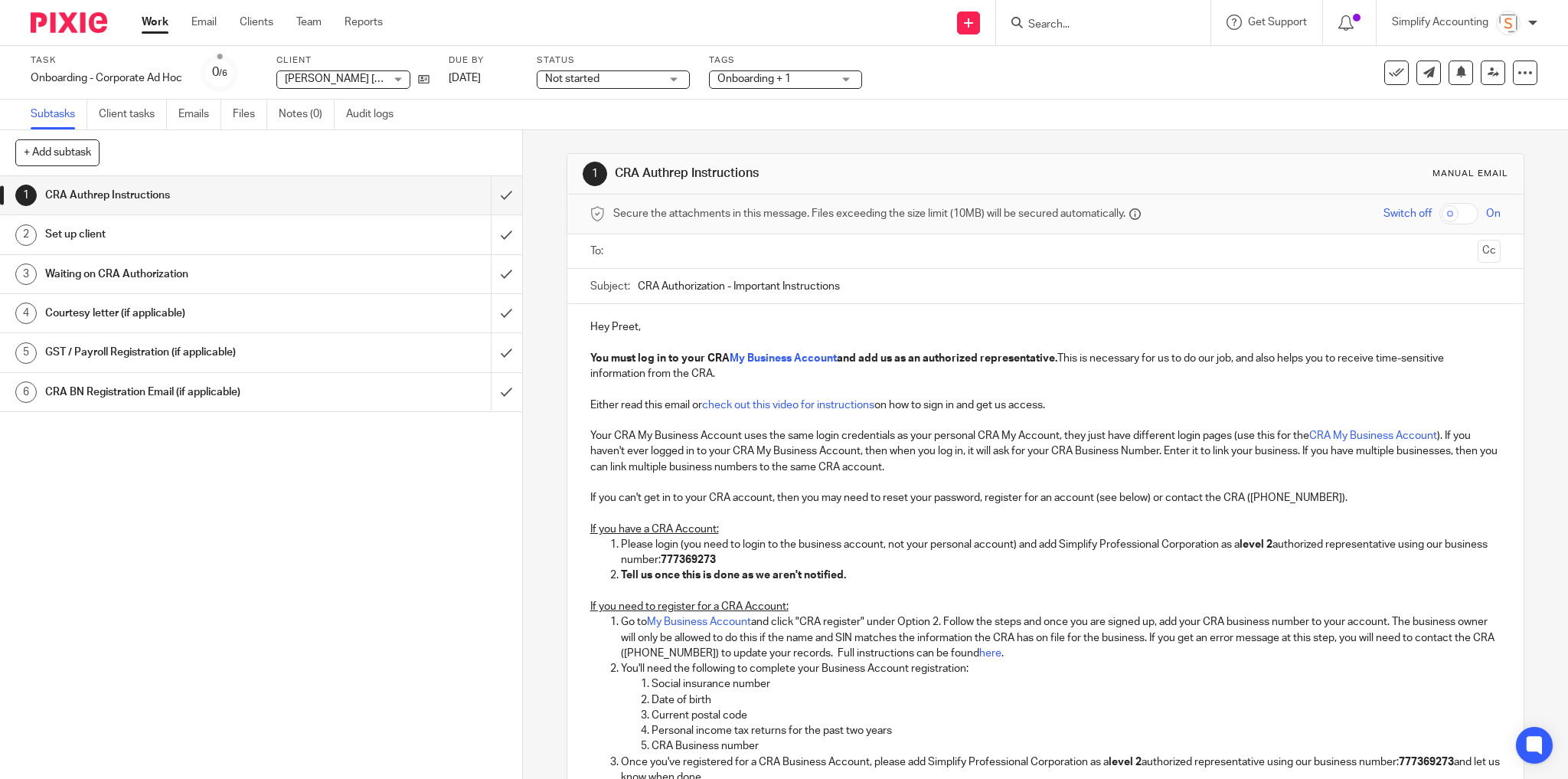
click at [712, 246] on input "text" at bounding box center [1044, 251] width 853 height 18
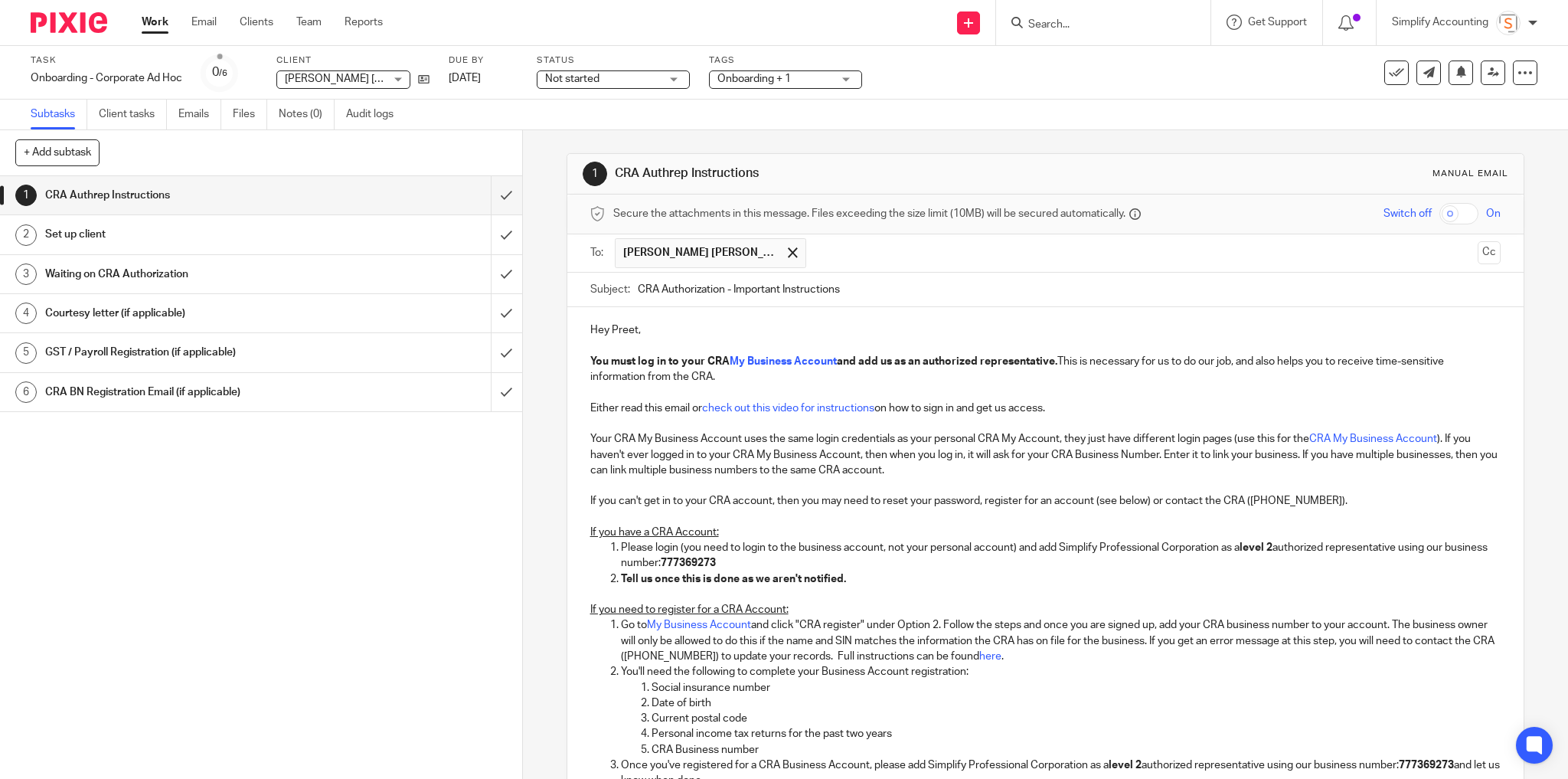
click at [731, 375] on p "You must log in to your CRA My Business Account and add us as an authorized rep…" at bounding box center [1045, 369] width 912 height 31
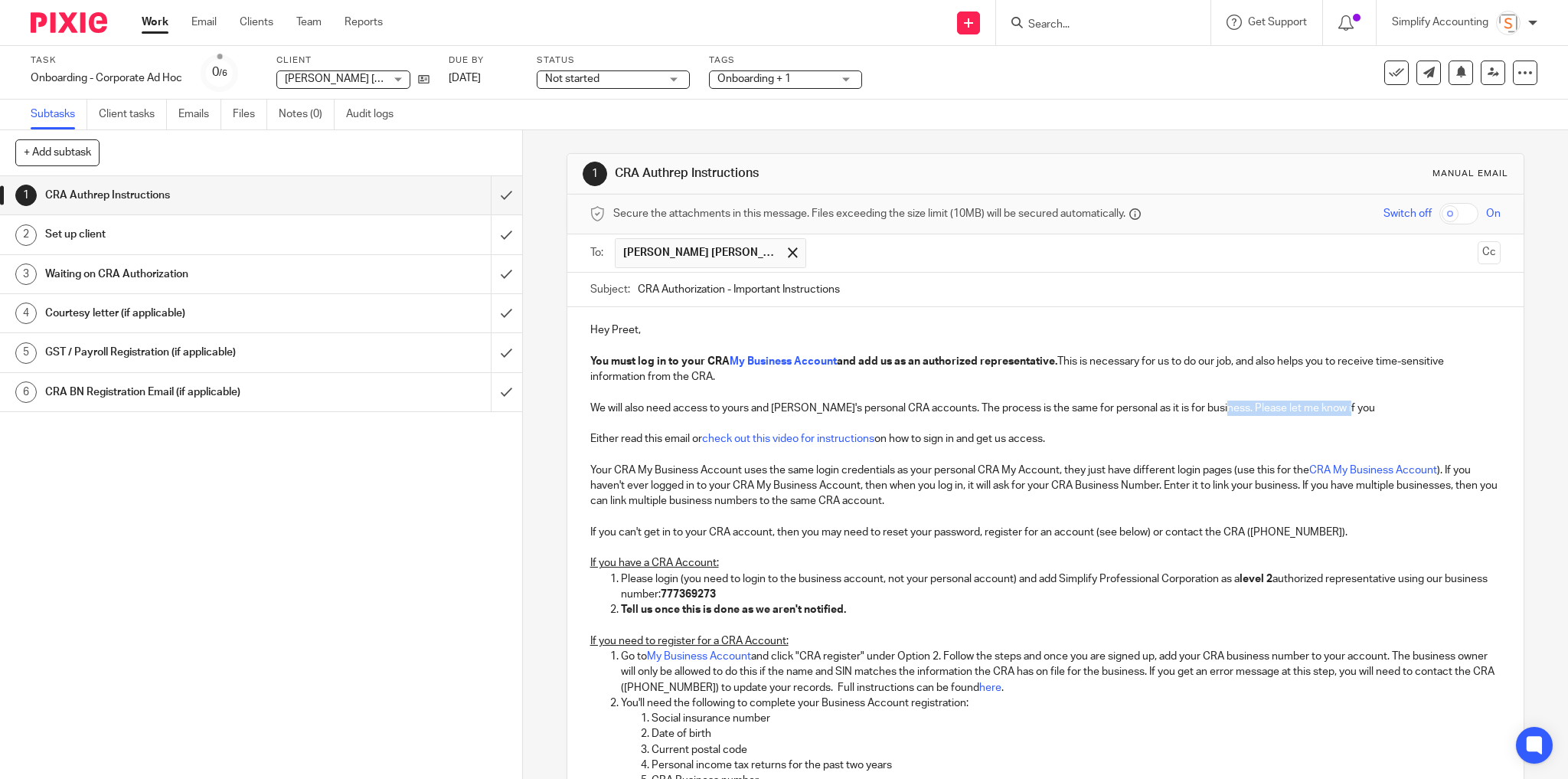
drag, startPoint x: 1332, startPoint y: 404, endPoint x: 1218, endPoint y: 403, distance: 114.0
click at [1215, 403] on p "We will also need access to yours and [PERSON_NAME]'s personal CRA accounts. Th…" at bounding box center [1045, 408] width 912 height 15
click at [1342, 405] on p "We will also need access to yours and Ravneet's personal CRA accounts. The proc…" at bounding box center [1045, 408] width 912 height 15
click at [1337, 406] on p "We will also need access to yours and Ravneet's personal CRA accounts. The proc…" at bounding box center [1045, 408] width 912 height 15
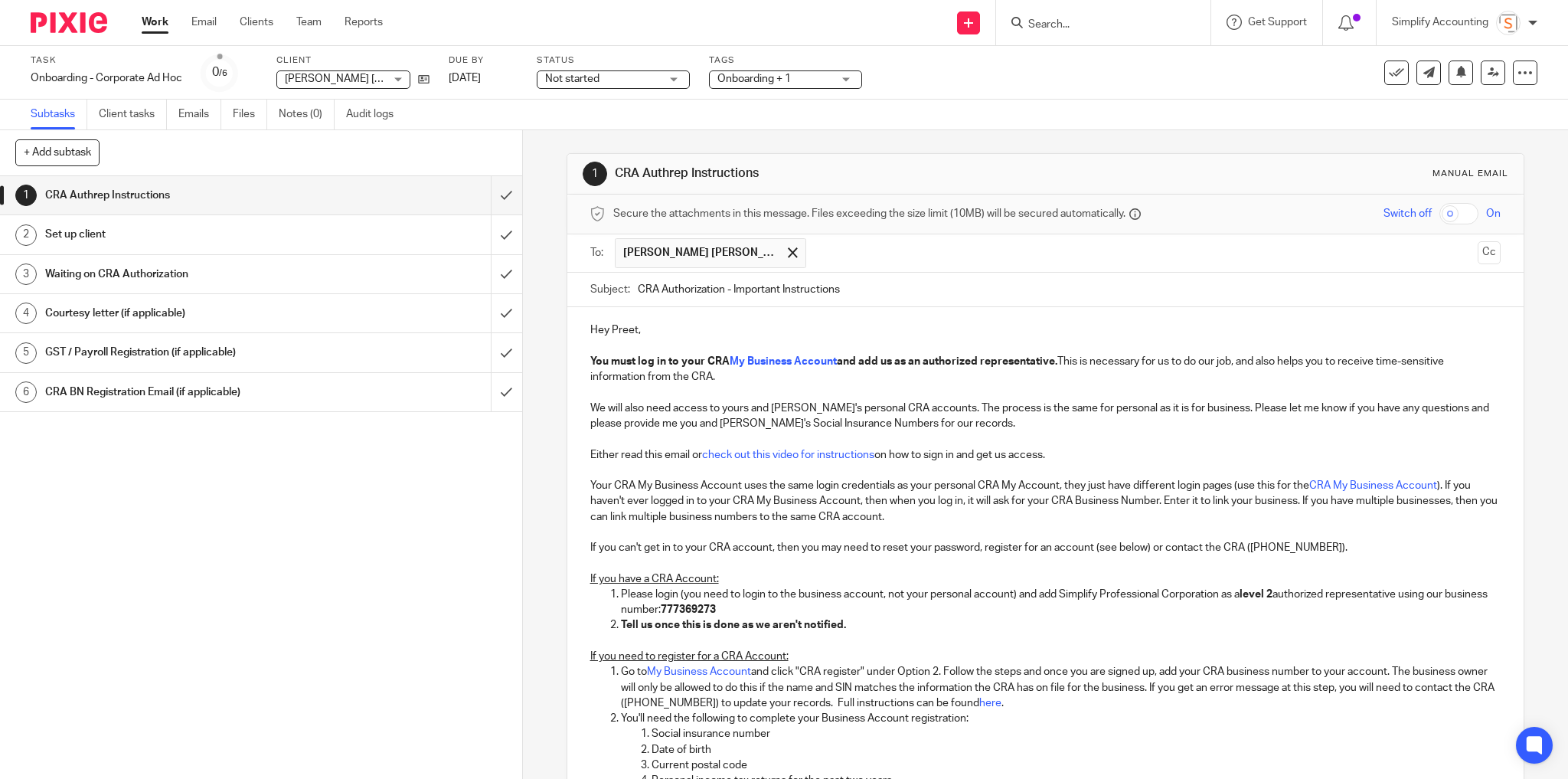
click at [932, 405] on p "We will also need access to yours and Ravneet's personal CRA accounts. The proc…" at bounding box center [1045, 416] width 912 height 31
click at [740, 408] on p "We will also need access to yours and Ravneet's personal CRA accounts (for pers…" at bounding box center [1045, 416] width 912 height 31
click at [764, 425] on p "We will also need access to yours and Ravneet's personal CRA accounts (for pers…" at bounding box center [1045, 416] width 912 height 31
drag, startPoint x: 719, startPoint y: 403, endPoint x: 816, endPoint y: 412, distance: 97.4
click at [816, 412] on p "We will also need access to yours and Ravneet's personal CRA accounts (for pers…" at bounding box center [1045, 416] width 912 height 31
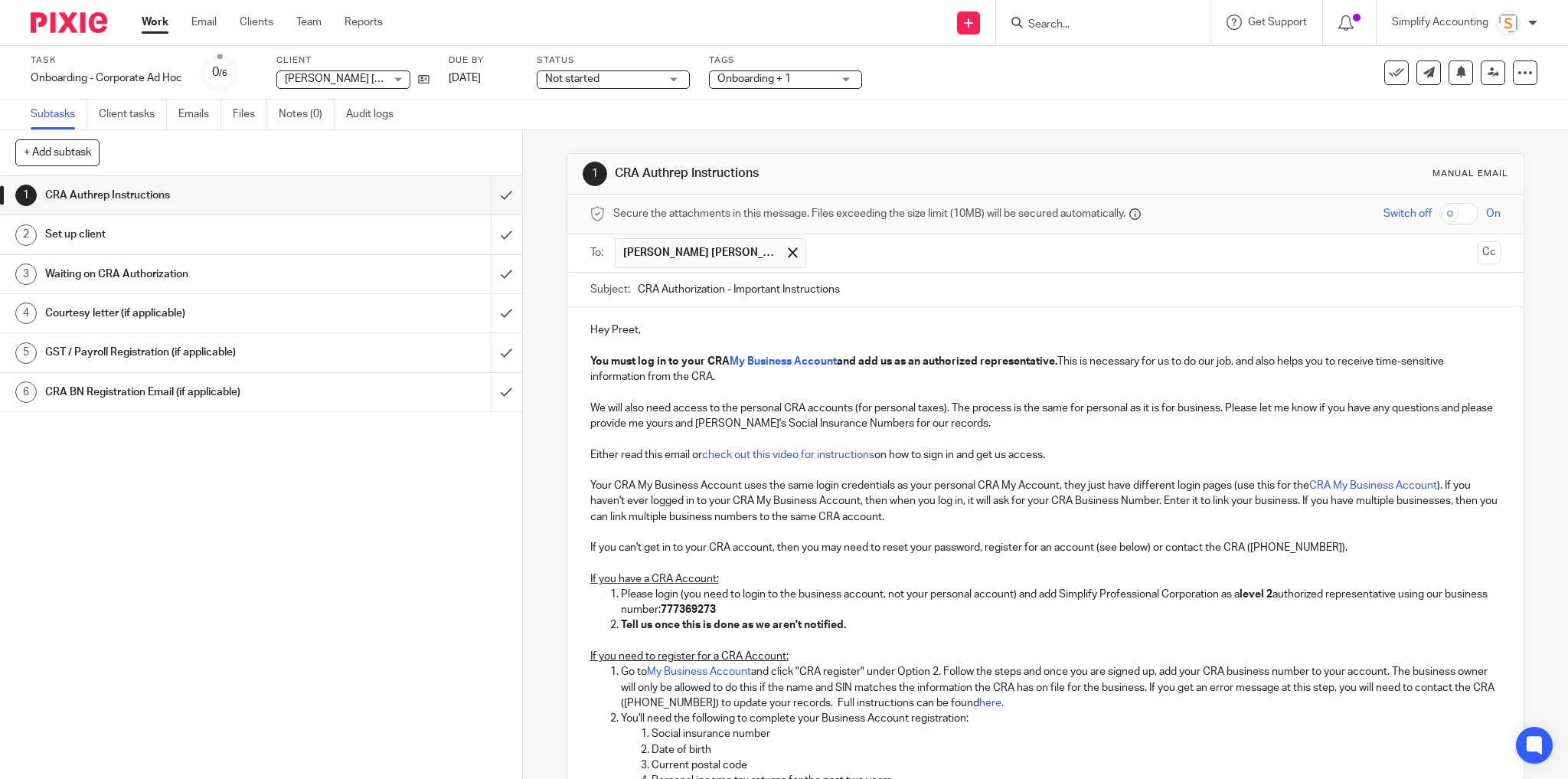
click at [946, 406] on p "We will also need access to the personal CRA accounts (for personal taxes). The…" at bounding box center [1045, 416] width 912 height 31
drag, startPoint x: 768, startPoint y: 424, endPoint x: 862, endPoint y: 427, distance: 94.0
click at [862, 427] on p "We will also need access to the personal CRA accounts (for personal taxes) for …" at bounding box center [1045, 416] width 912 height 31
click at [1032, 424] on p "We will also need access to the personal CRA accounts (for personal taxes) for …" at bounding box center [1045, 416] width 912 height 31
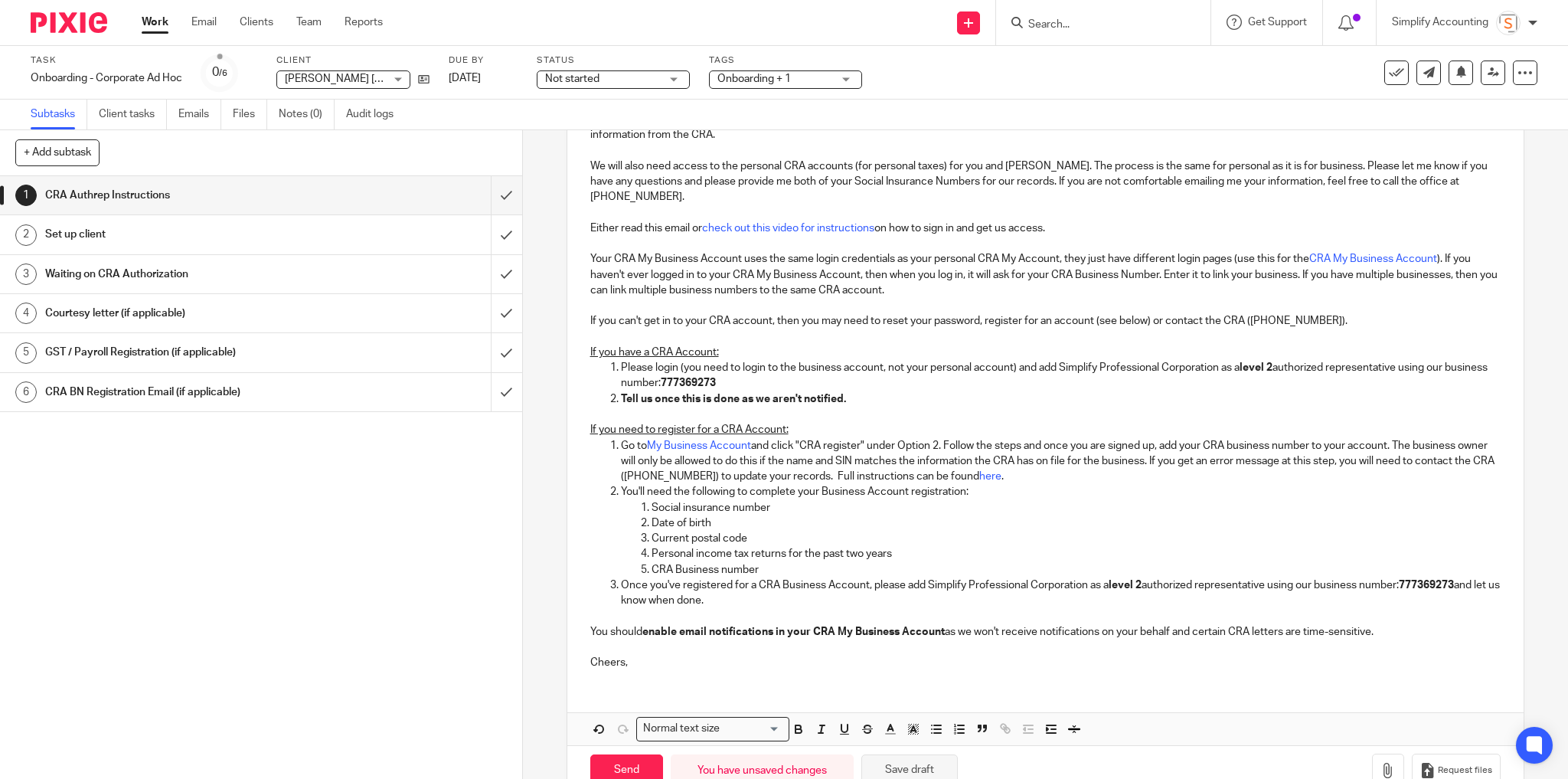
scroll to position [245, 0]
click at [902, 760] on button "Save draft" at bounding box center [909, 767] width 97 height 33
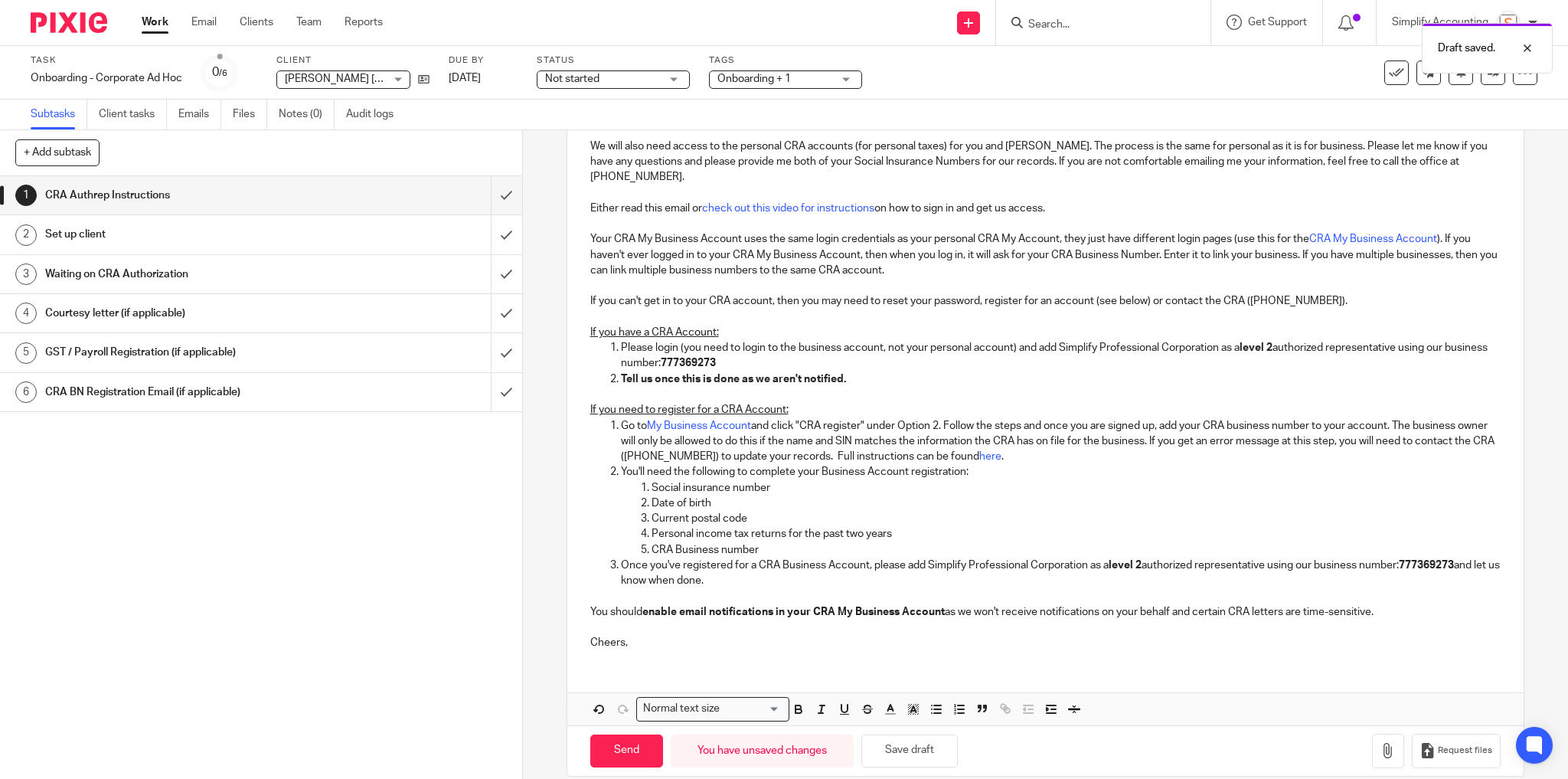
scroll to position [278, 0]
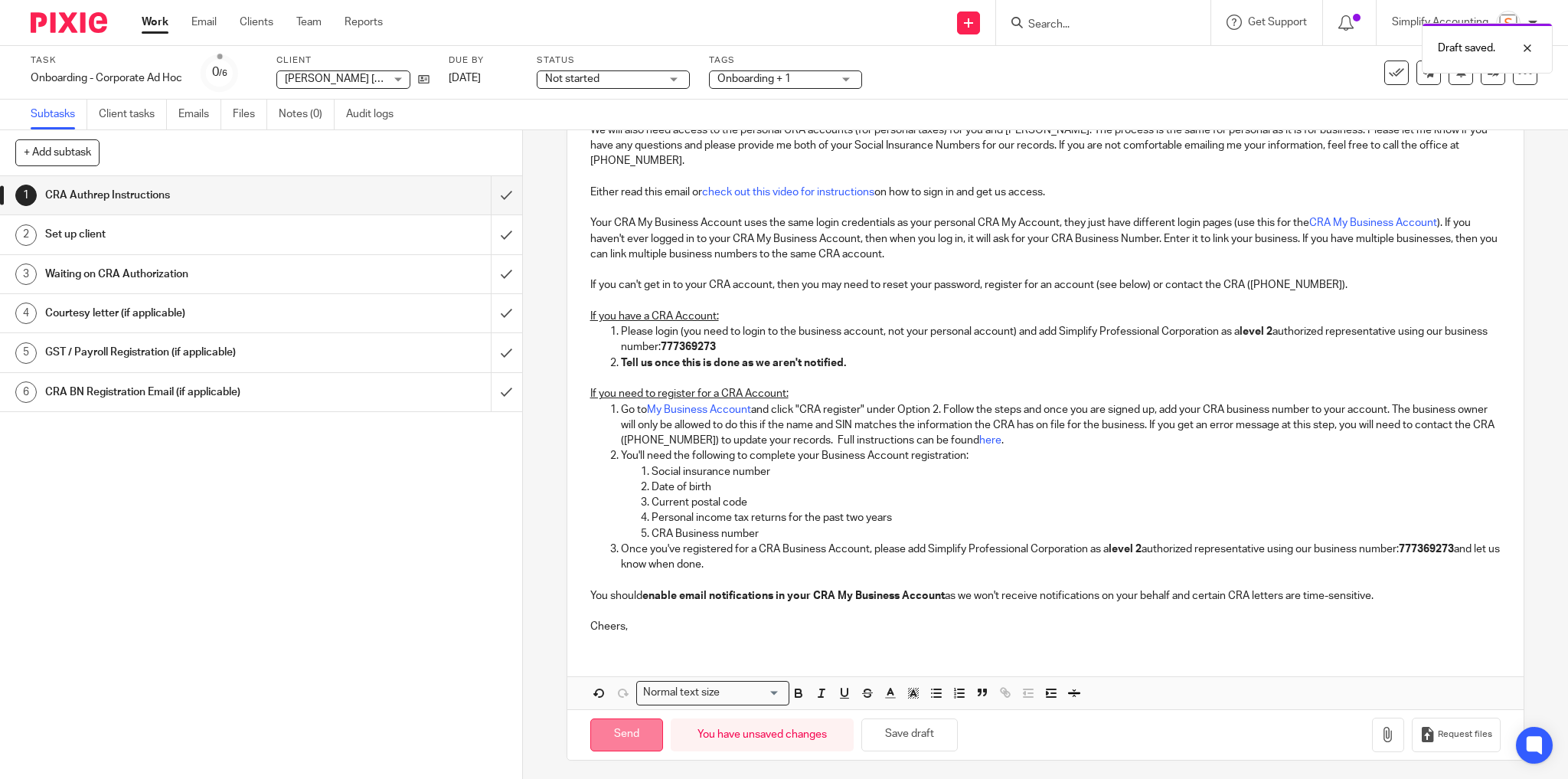
click at [632, 734] on input "Send" at bounding box center [626, 734] width 72 height 33
type input "Sent"
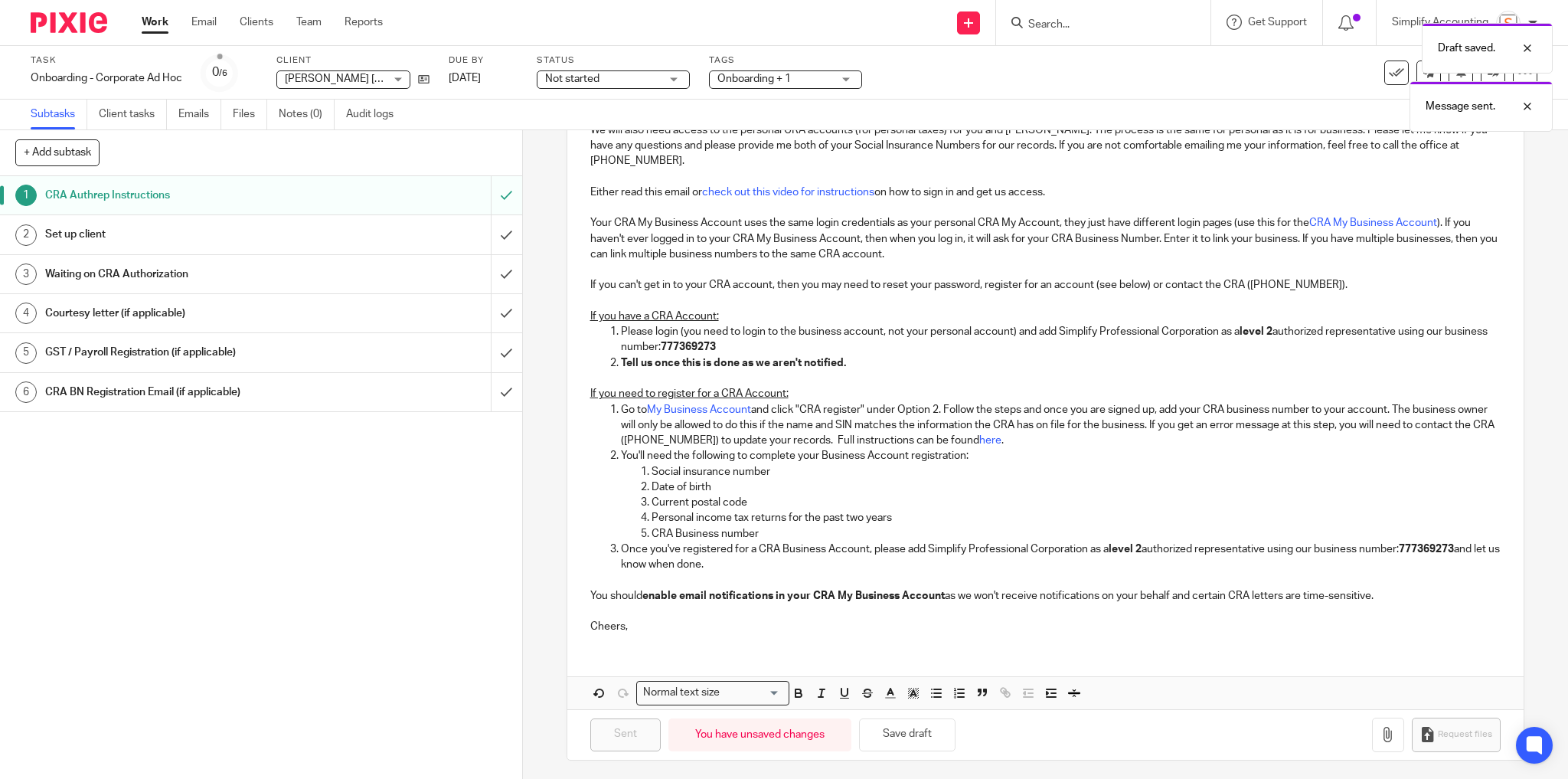
click at [289, 231] on h1 "Set up client" at bounding box center [189, 234] width 287 height 23
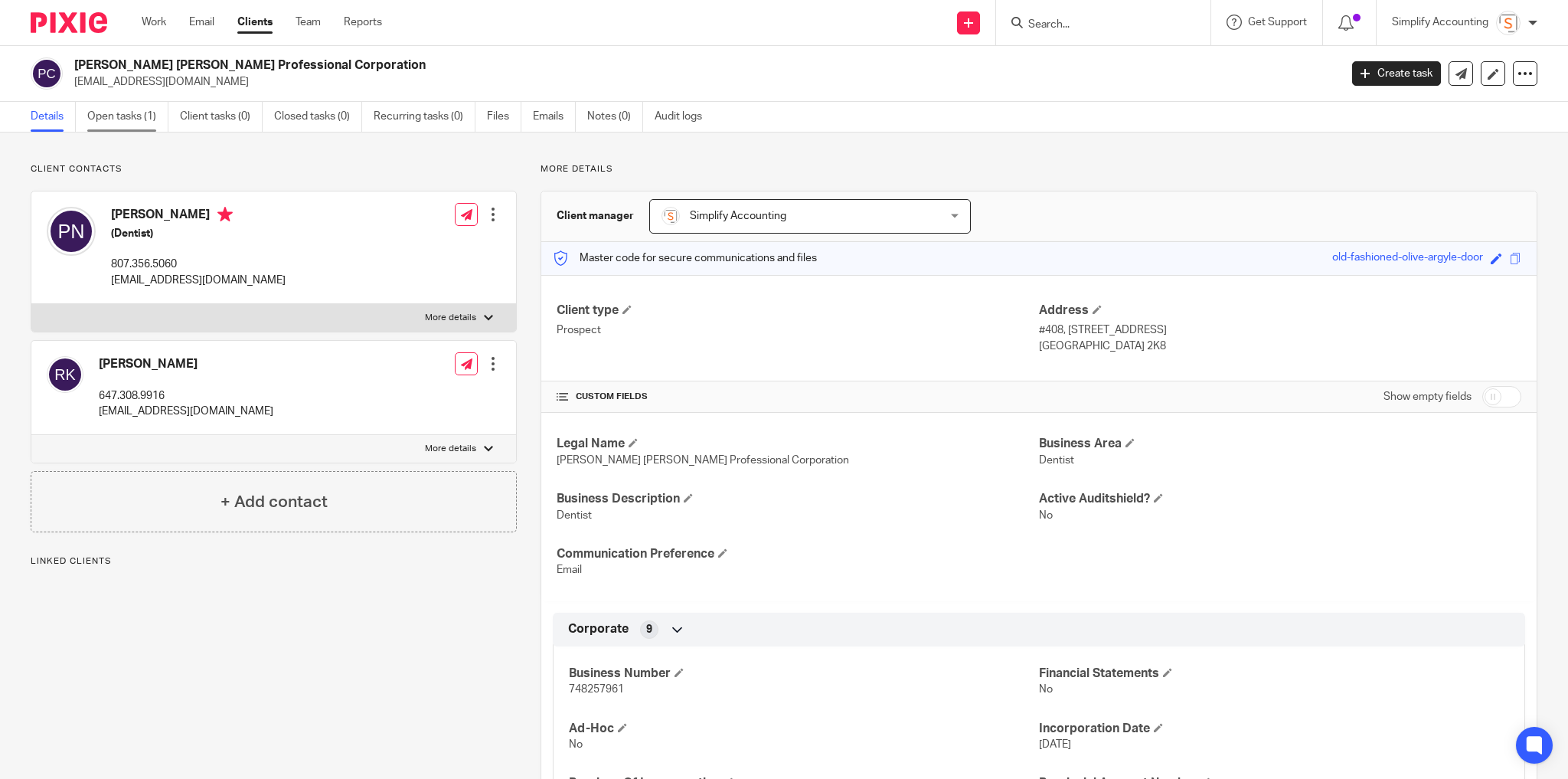
click at [131, 120] on link "Open tasks (1)" at bounding box center [128, 116] width 81 height 29
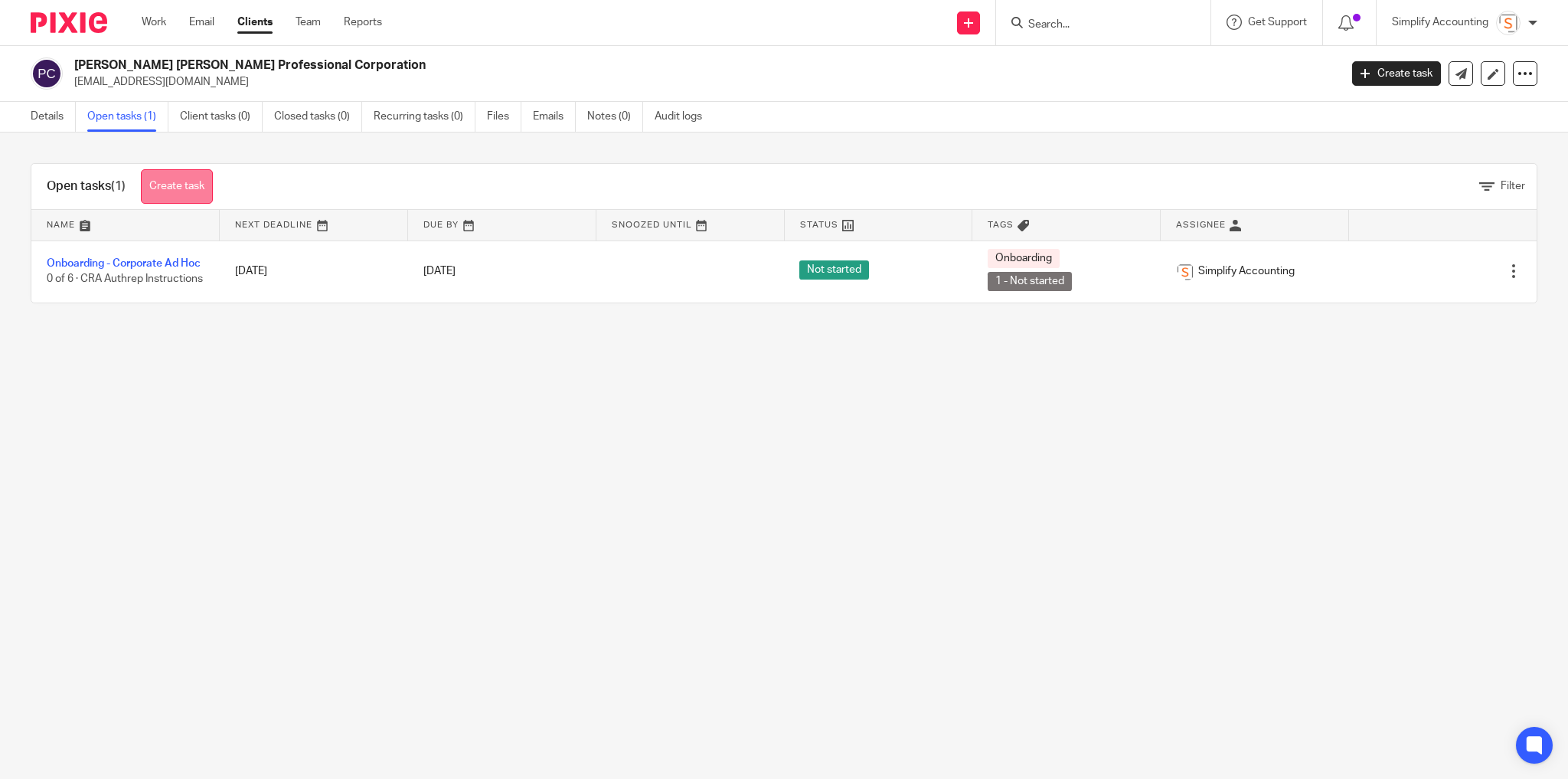
click at [173, 191] on link "Create task" at bounding box center [177, 186] width 72 height 35
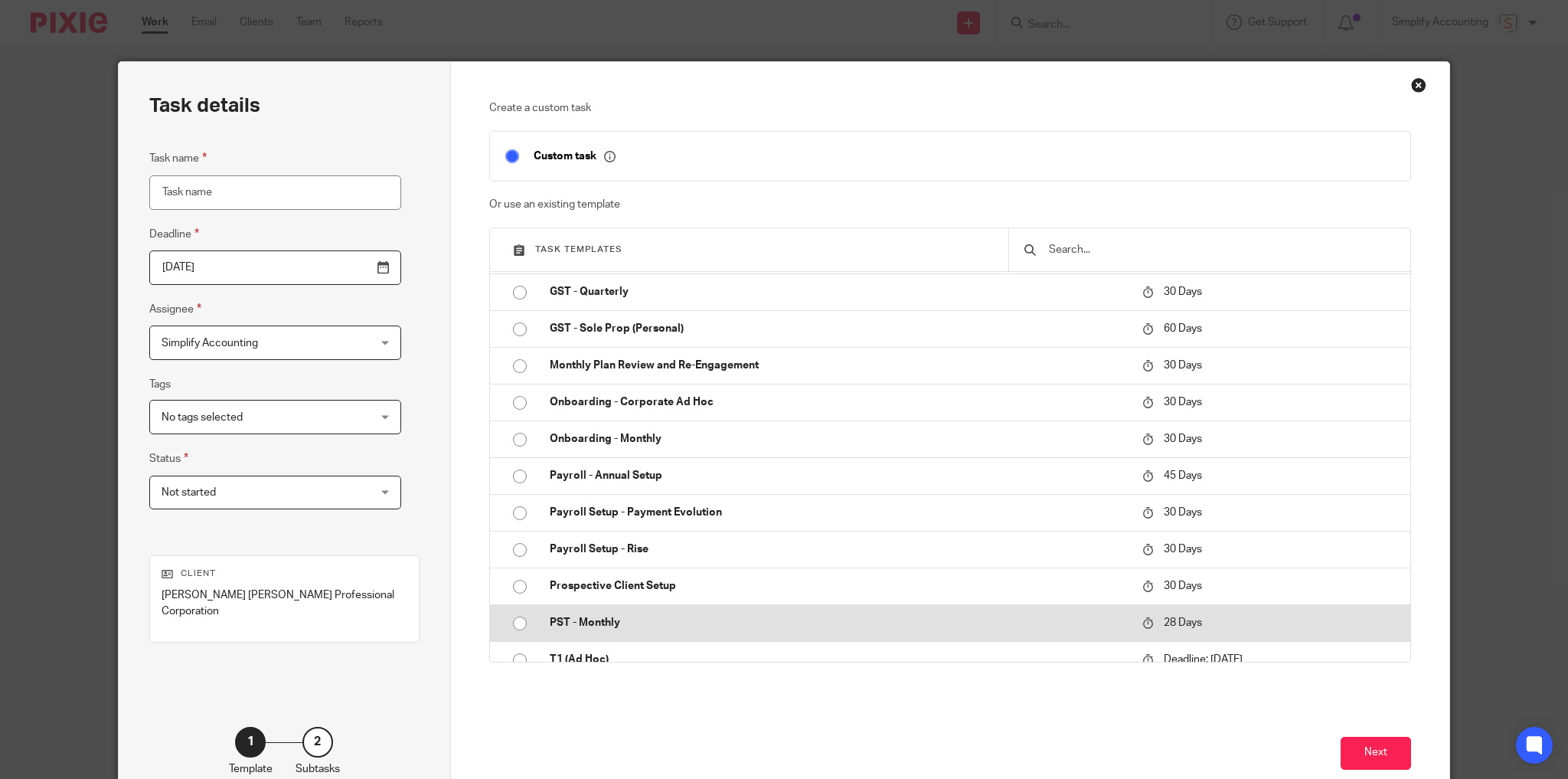
scroll to position [735, 0]
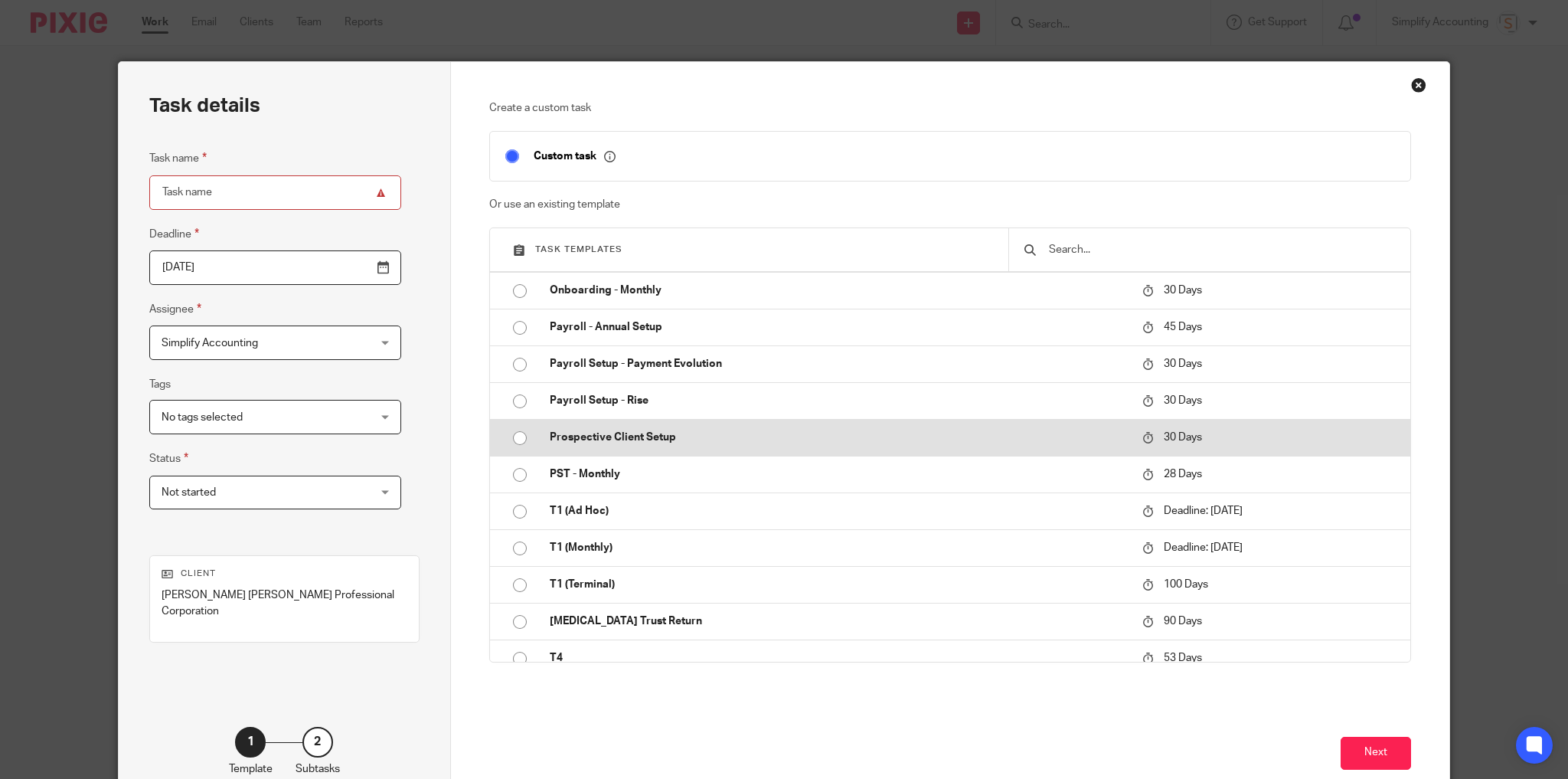
click at [516, 437] on input "radio" at bounding box center [519, 438] width 29 height 29
type input "2025-10-17"
type input "Prospective Client Setup"
checkbox input "false"
radio input "false"
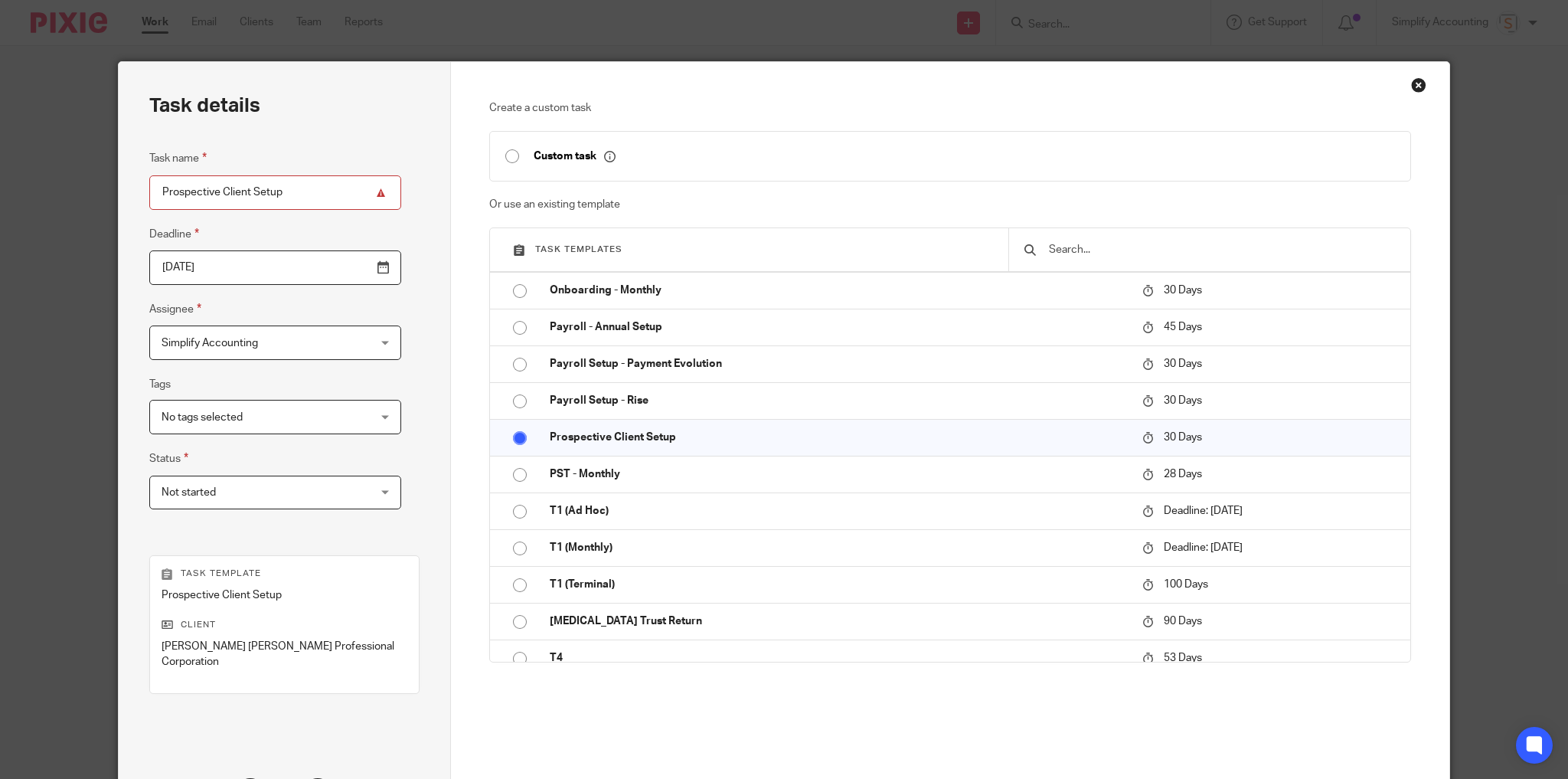
scroll to position [125, 0]
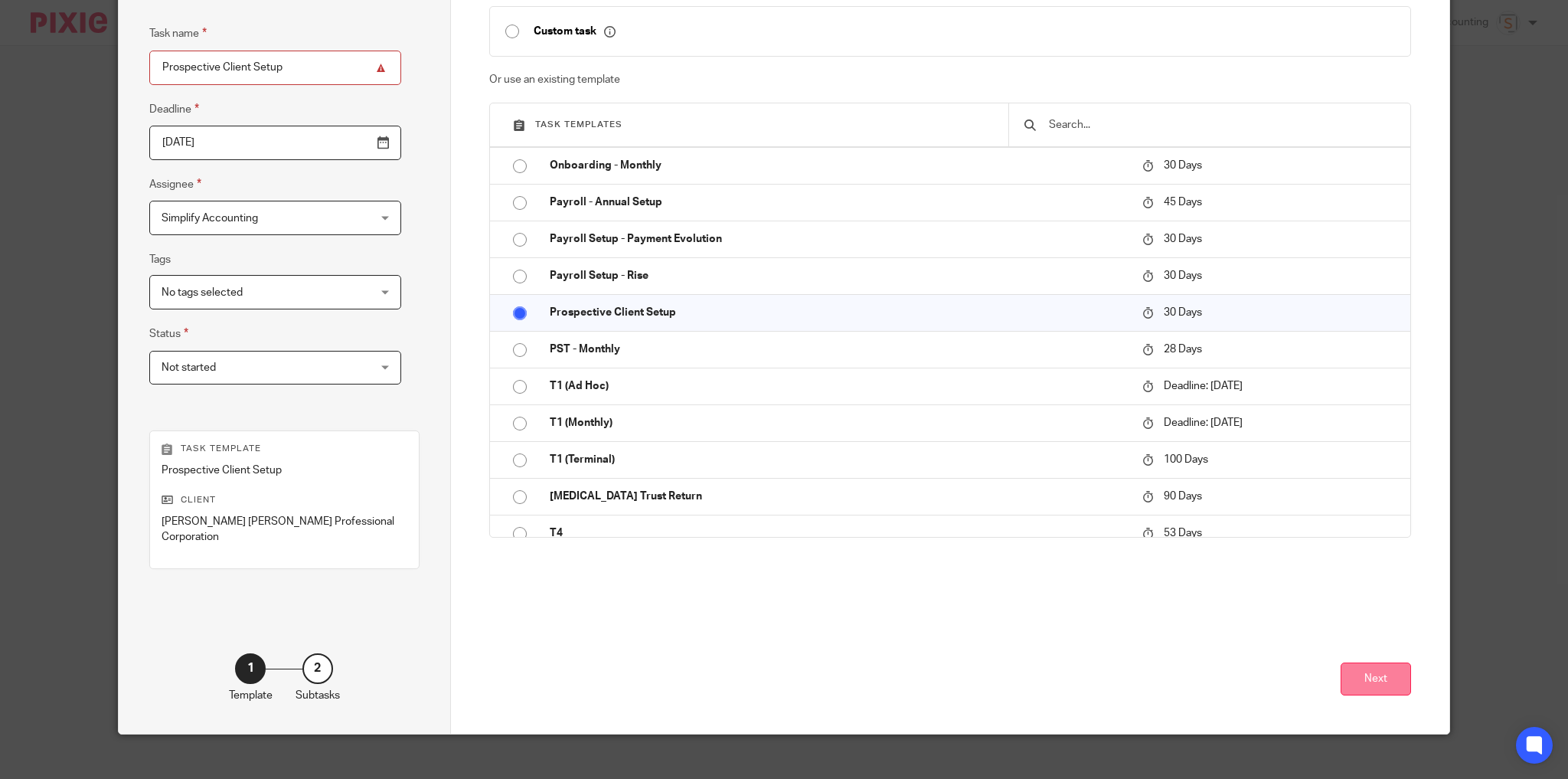
click at [1377, 663] on button "Next" at bounding box center [1376, 679] width 71 height 33
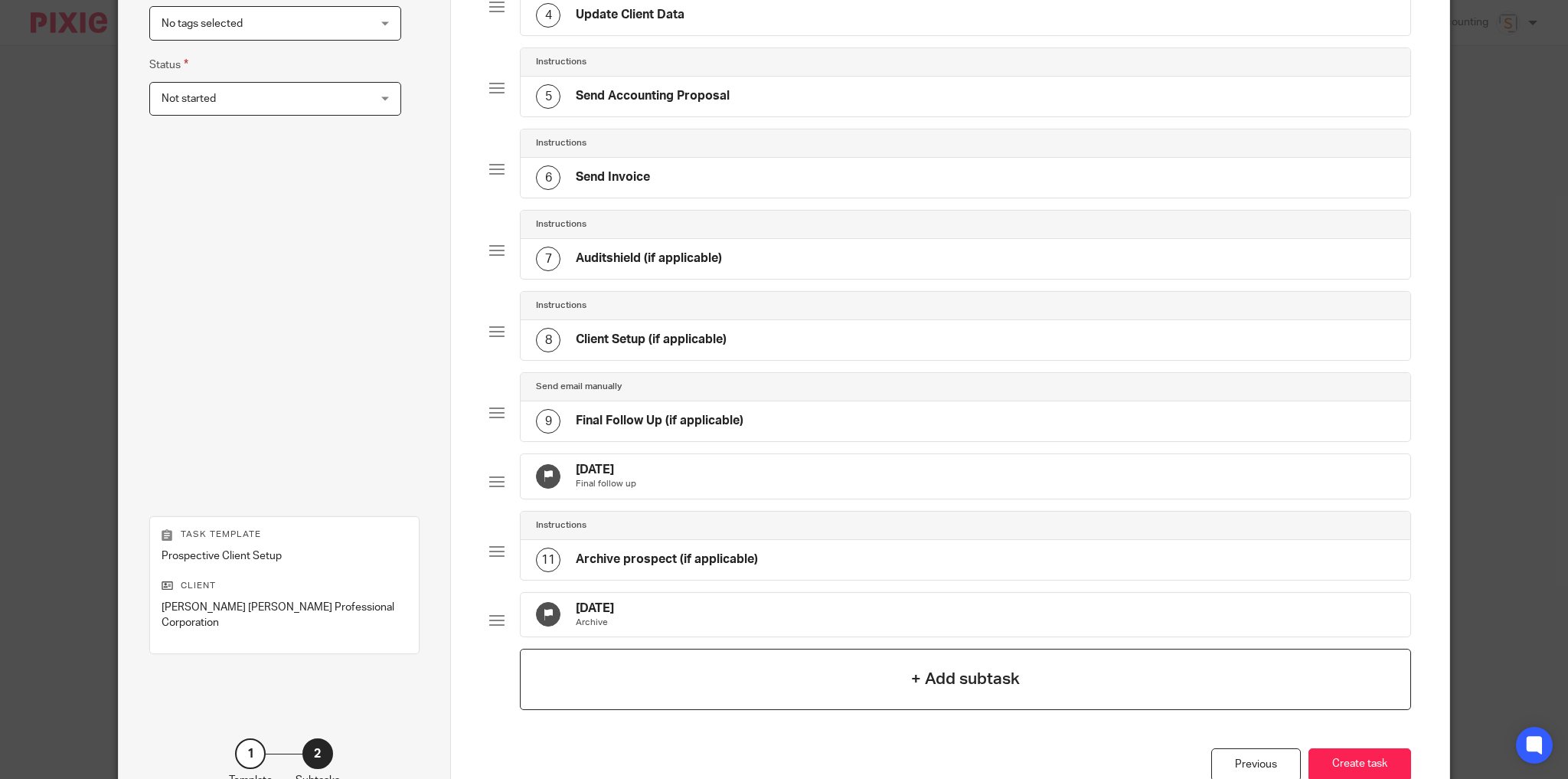
scroll to position [431, 0]
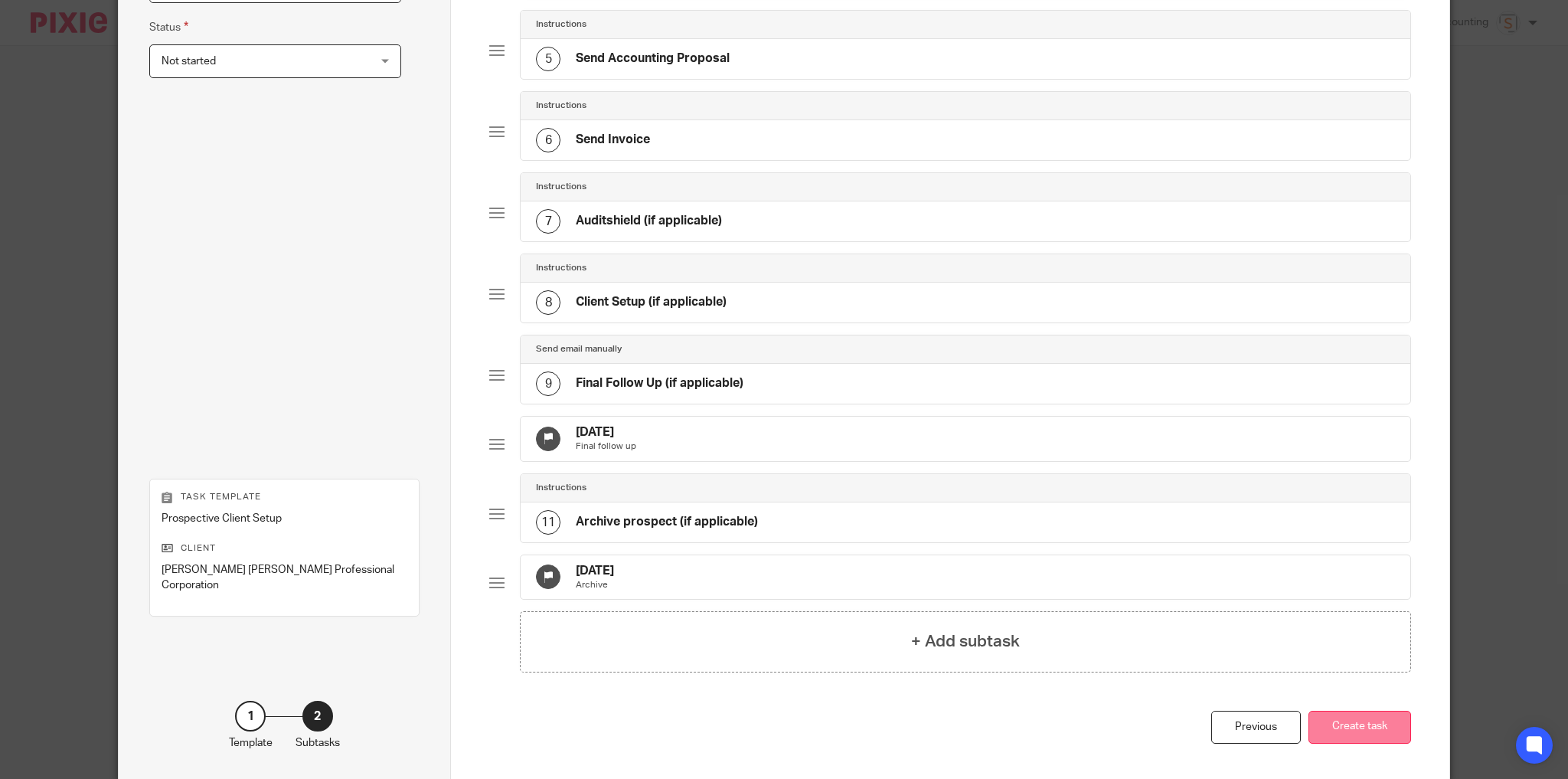
click at [1353, 744] on button "Create task" at bounding box center [1360, 727] width 103 height 33
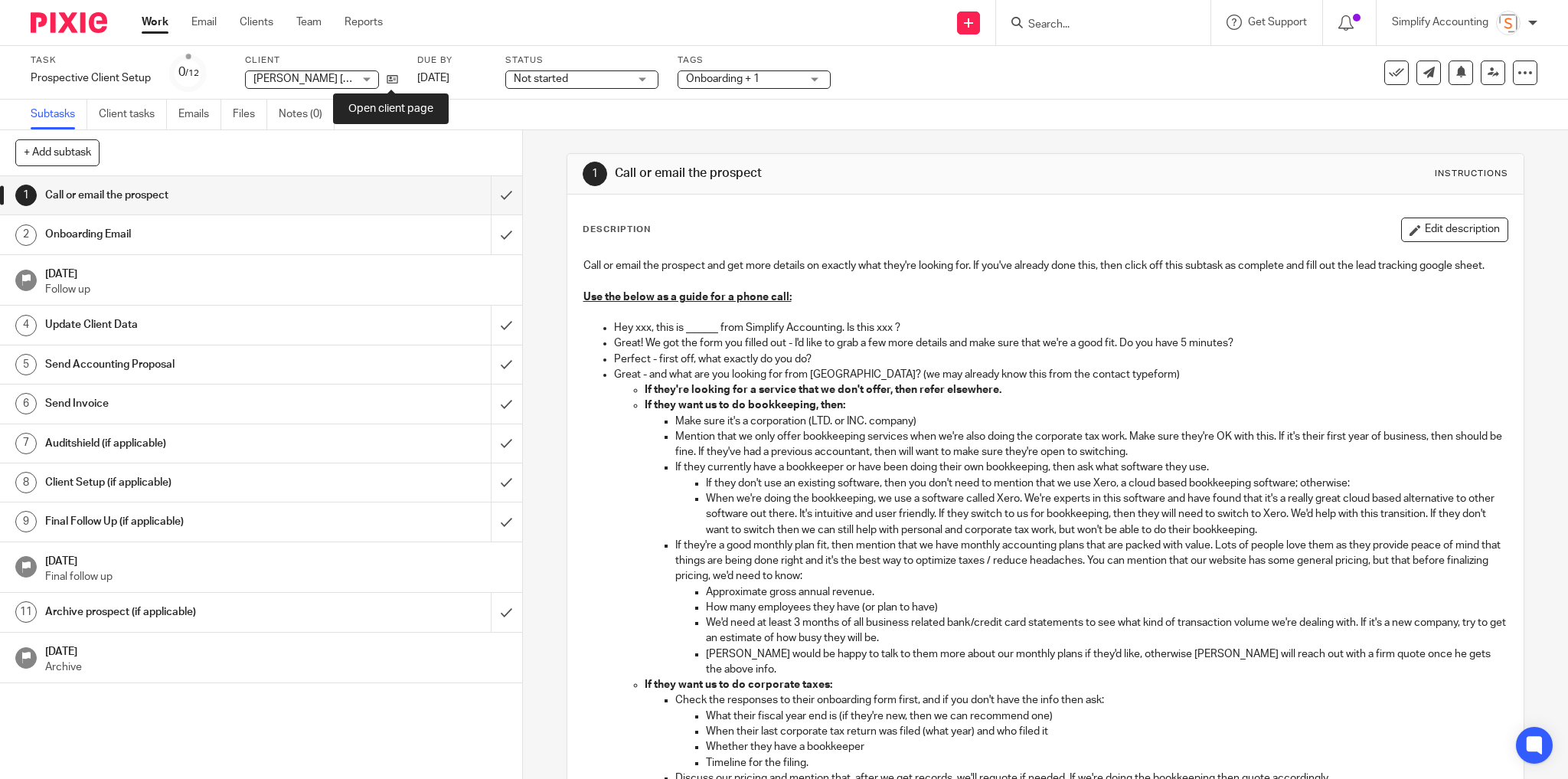
drag, startPoint x: 391, startPoint y: 74, endPoint x: 431, endPoint y: 27, distance: 61.7
click at [431, 27] on div "Send new email Create task Add client Request signature Get Support Contact Sup…" at bounding box center [986, 23] width 1162 height 45
click at [492, 193] on input "submit" at bounding box center [261, 195] width 522 height 38
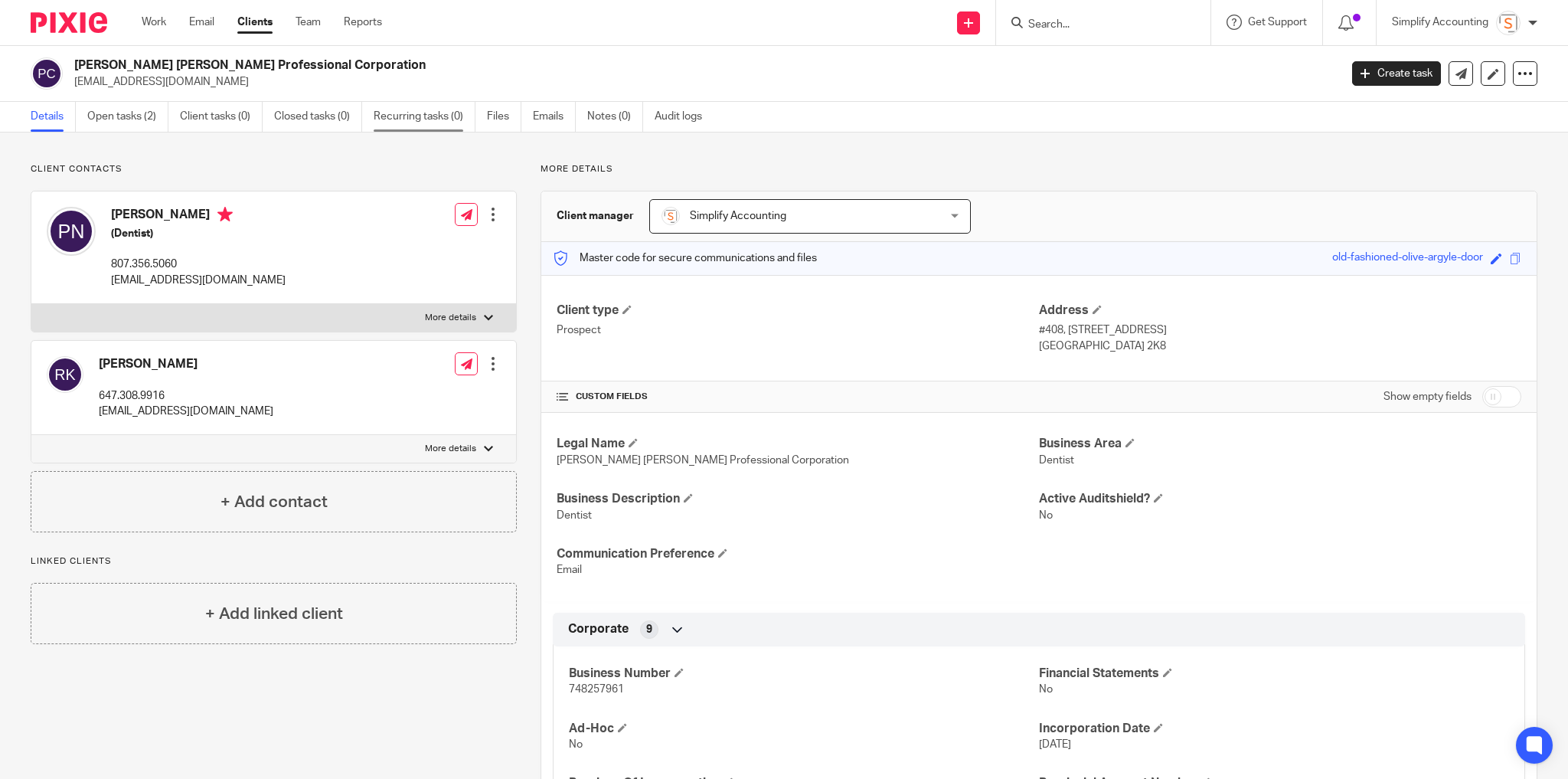
click at [437, 123] on link "Recurring tasks (0)" at bounding box center [424, 116] width 102 height 29
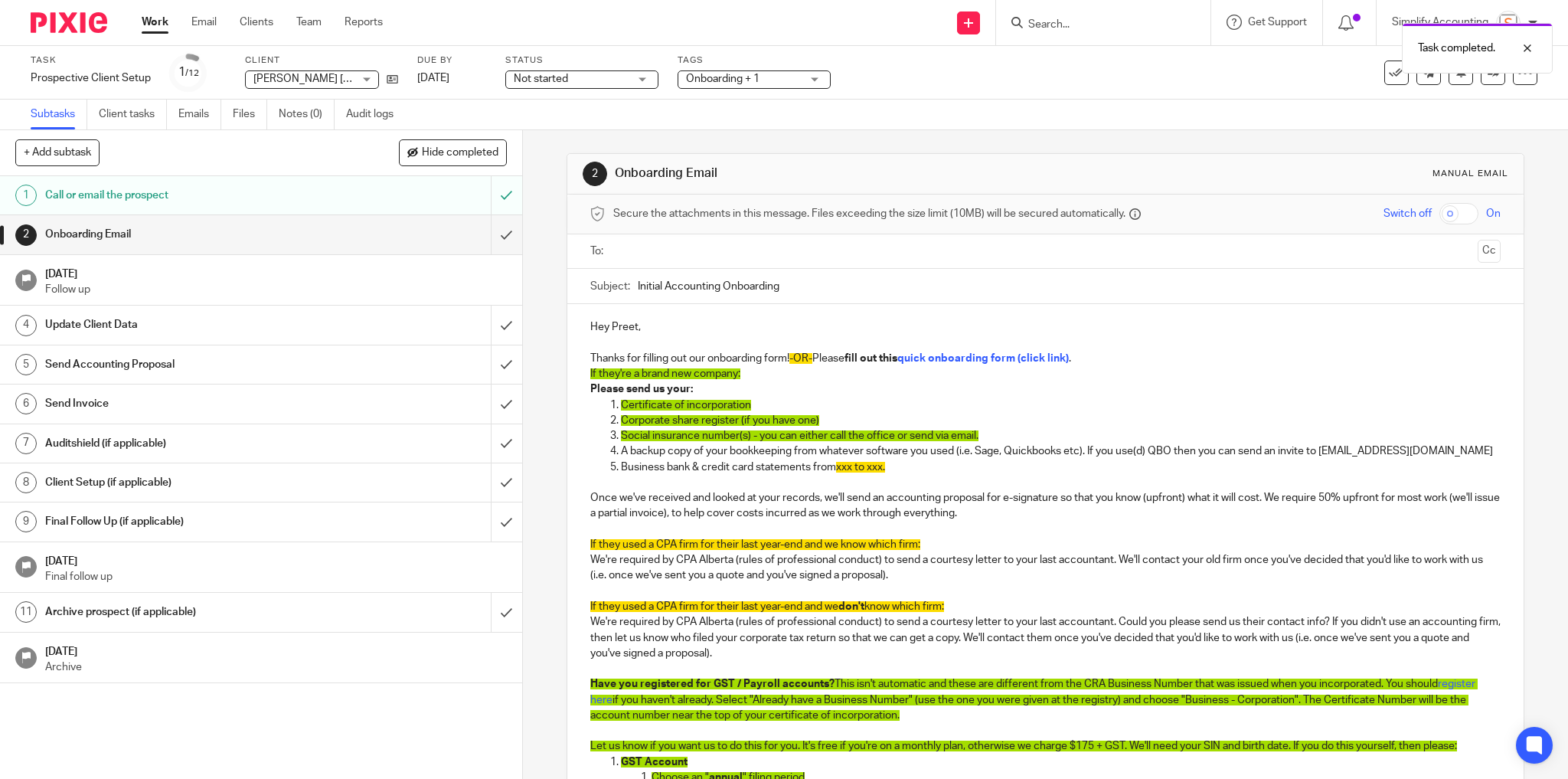
click at [295, 189] on h1 "Call or email the prospect" at bounding box center [189, 195] width 287 height 23
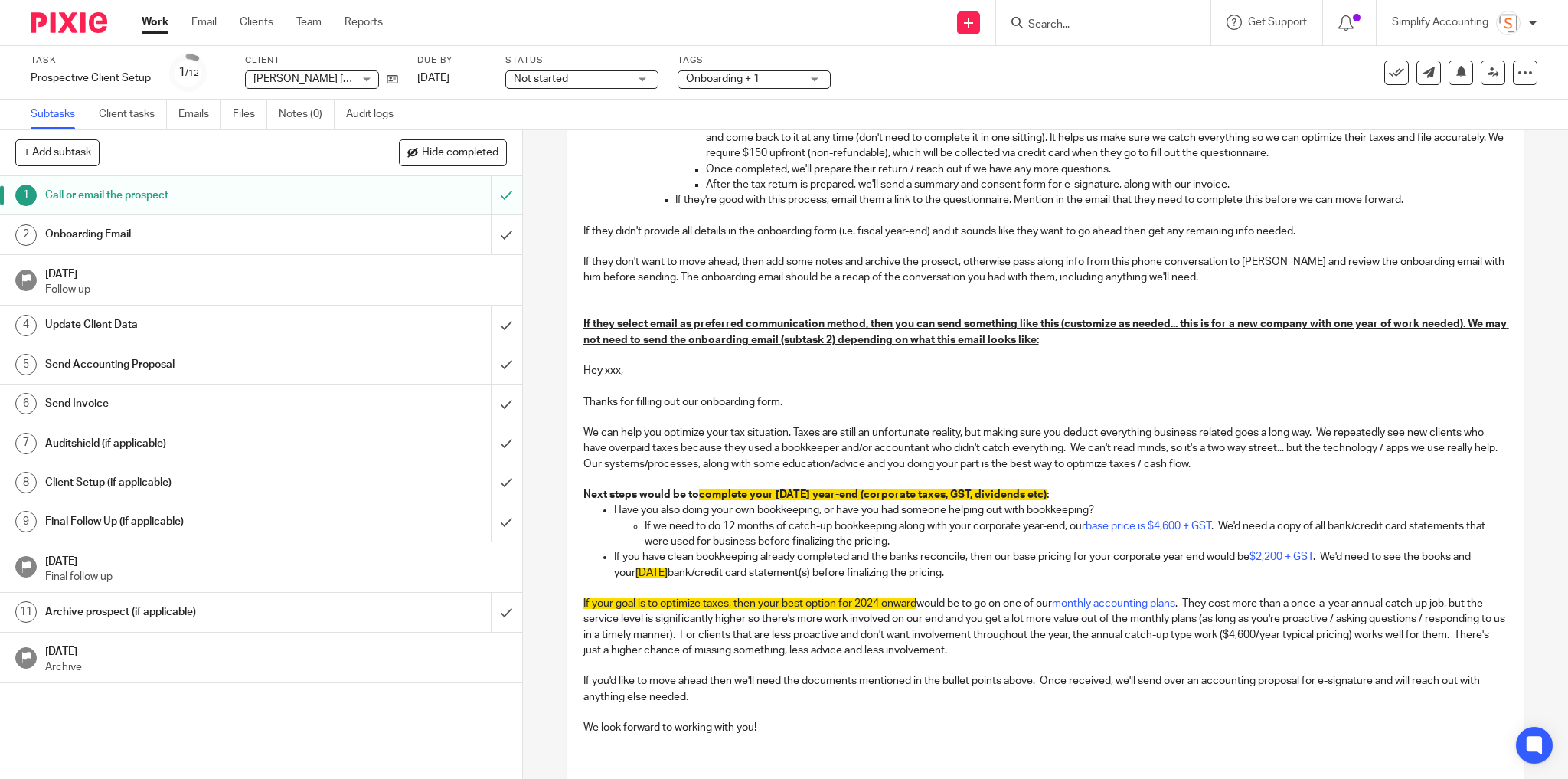
scroll to position [735, 0]
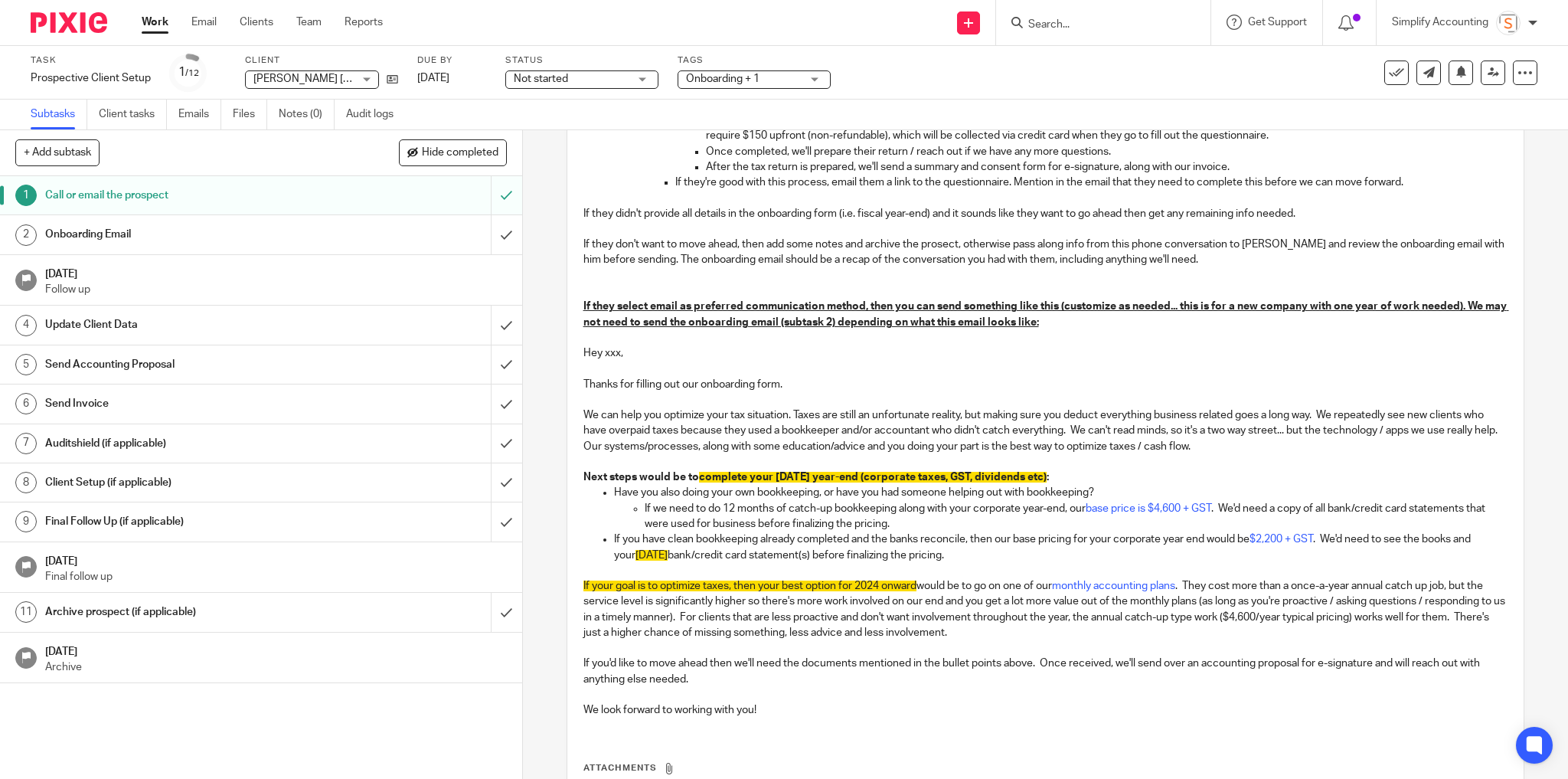
click at [207, 196] on h1 "Call or email the prospect" at bounding box center [189, 195] width 287 height 23
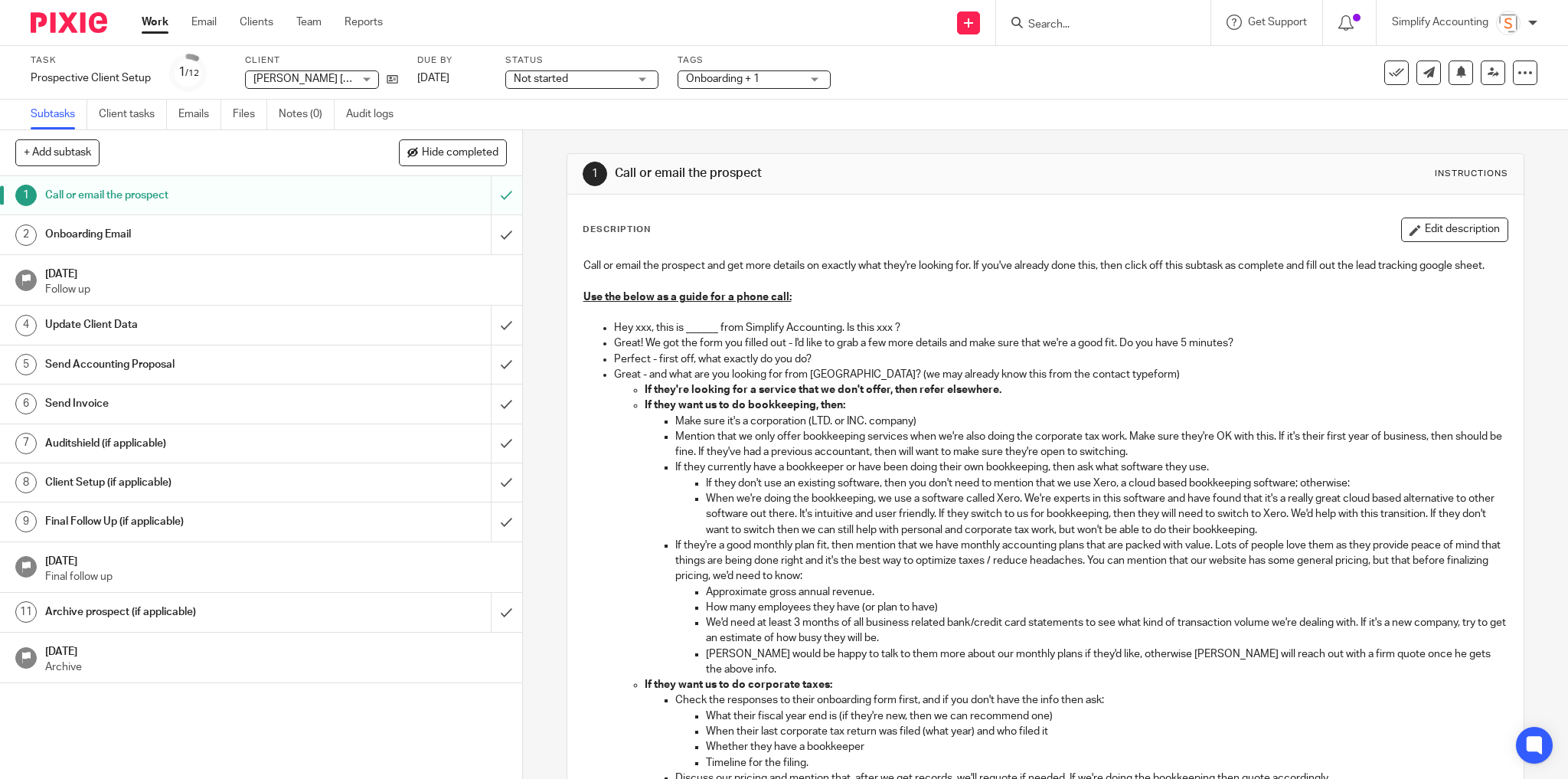
click at [264, 241] on h1 "Onboarding Email" at bounding box center [189, 234] width 287 height 23
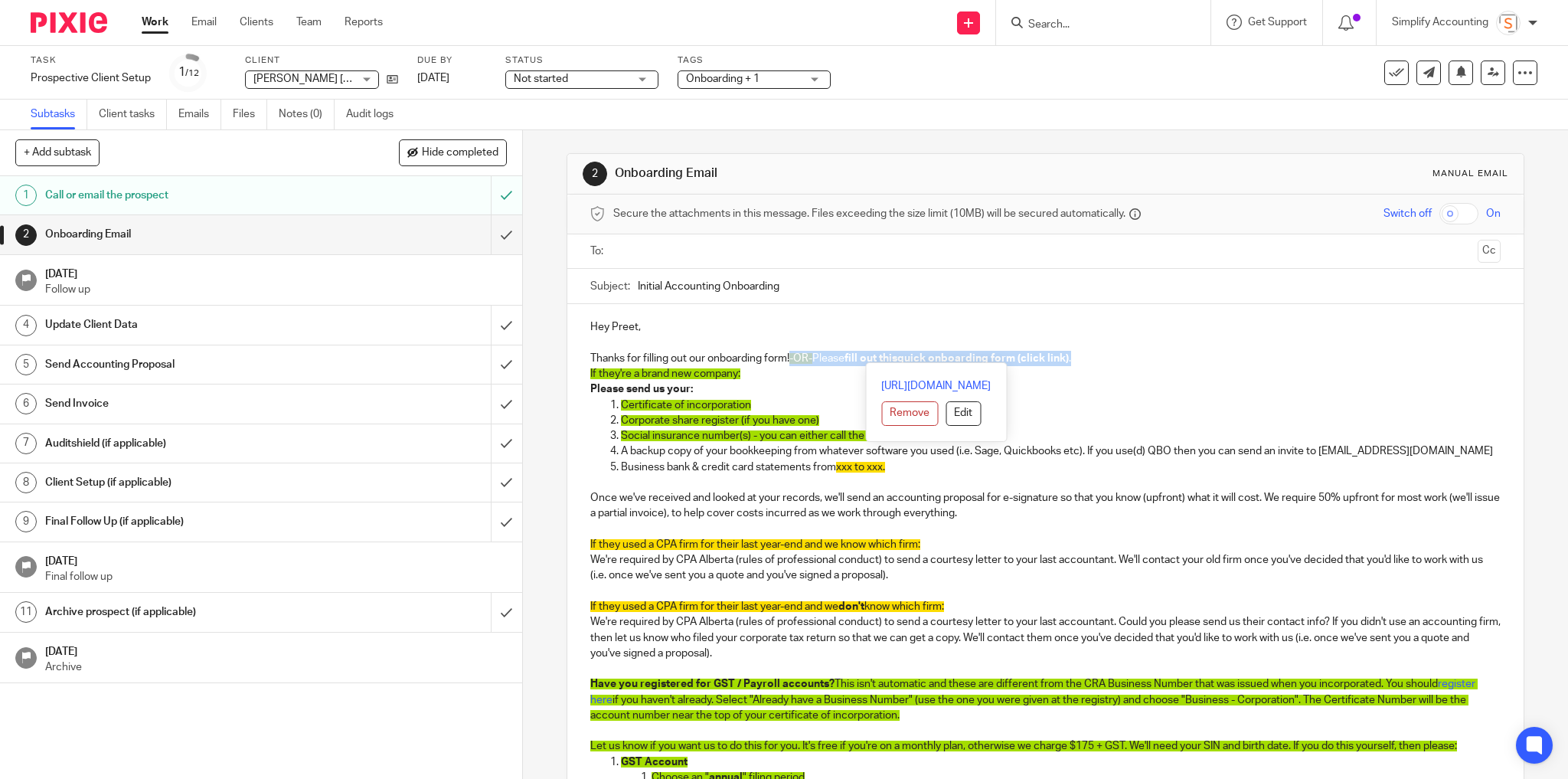
drag, startPoint x: 1096, startPoint y: 359, endPoint x: 790, endPoint y: 357, distance: 306.0
click at [790, 357] on p "Thanks for filling out our onboarding form! -OR- Please fill out this quick onb…" at bounding box center [1045, 359] width 912 height 15
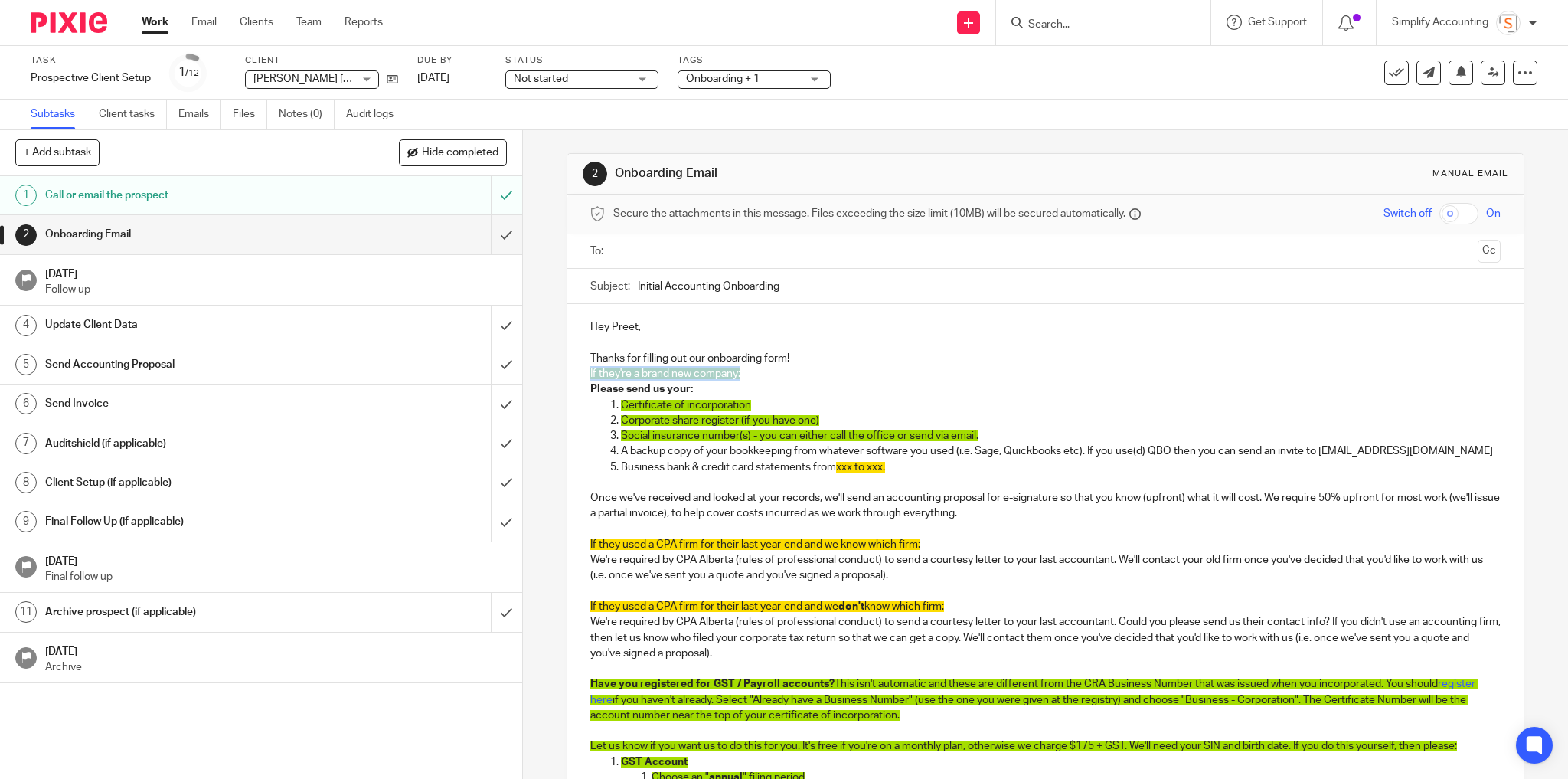
drag, startPoint x: 737, startPoint y: 371, endPoint x: 586, endPoint y: 369, distance: 151.0
click at [590, 369] on p "If they're a brand new company:" at bounding box center [1045, 374] width 912 height 15
drag, startPoint x: 748, startPoint y: 402, endPoint x: 657, endPoint y: 401, distance: 91.0
click at [657, 401] on p "Certificate of incorporation" at bounding box center [1061, 405] width 880 height 15
drag, startPoint x: 826, startPoint y: 414, endPoint x: 678, endPoint y: 419, distance: 148.1
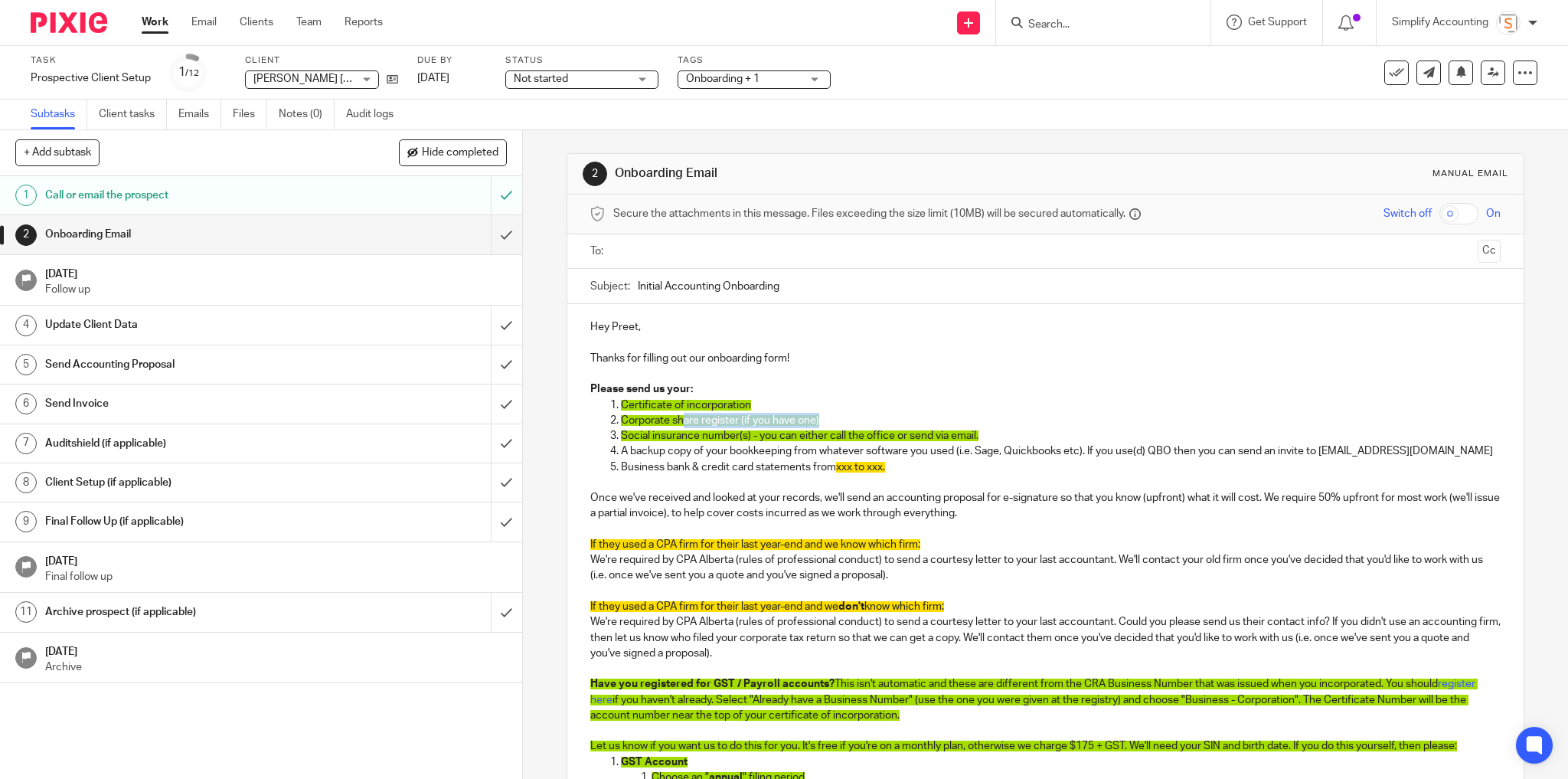
click at [678, 419] on p "Corporate share register (if you have one)" at bounding box center [1061, 420] width 880 height 15
click at [821, 417] on p "Corporate share register (if you have one)" at bounding box center [1061, 420] width 880 height 15
drag, startPoint x: 821, startPoint y: 417, endPoint x: 632, endPoint y: 404, distance: 189.4
click at [632, 404] on ol "Certificate of incorporation Corporate share register (if you have one) Social …" at bounding box center [1045, 444] width 912 height 93
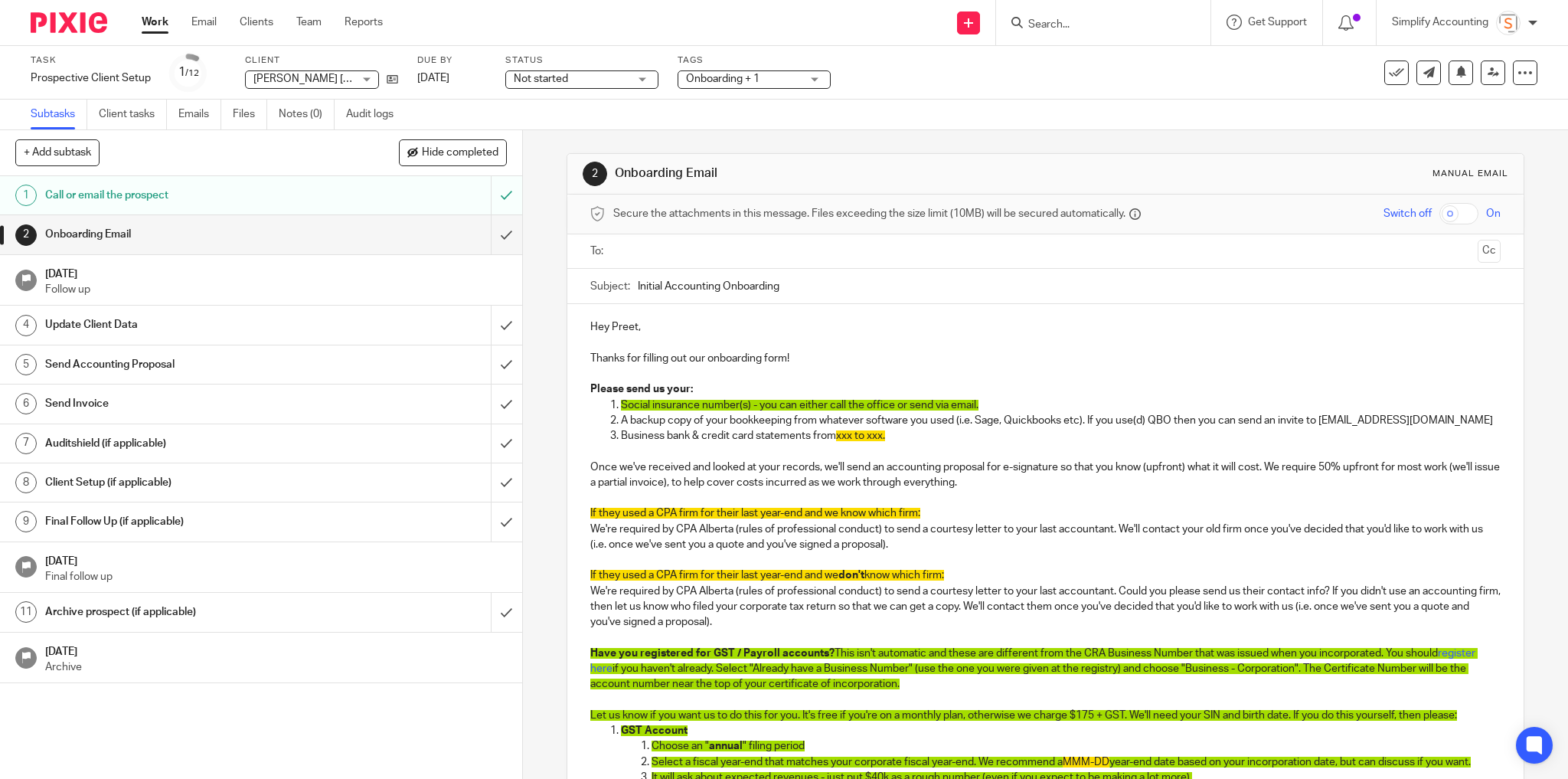
drag, startPoint x: 1456, startPoint y: 415, endPoint x: 1408, endPoint y: 427, distance: 49.5
click at [1408, 427] on ol "Social insurance number(s) - you can either call the office or send via email. …" at bounding box center [1045, 429] width 912 height 62
click at [986, 460] on p "Once we've received and looked at your records, we'll send an accounting propos…" at bounding box center [1045, 475] width 912 height 31
drag, startPoint x: 865, startPoint y: 438, endPoint x: 619, endPoint y: 420, distance: 246.7
click at [619, 420] on ol "Social insurance number(s) - you can either call the office or send via email. …" at bounding box center [1045, 429] width 912 height 62
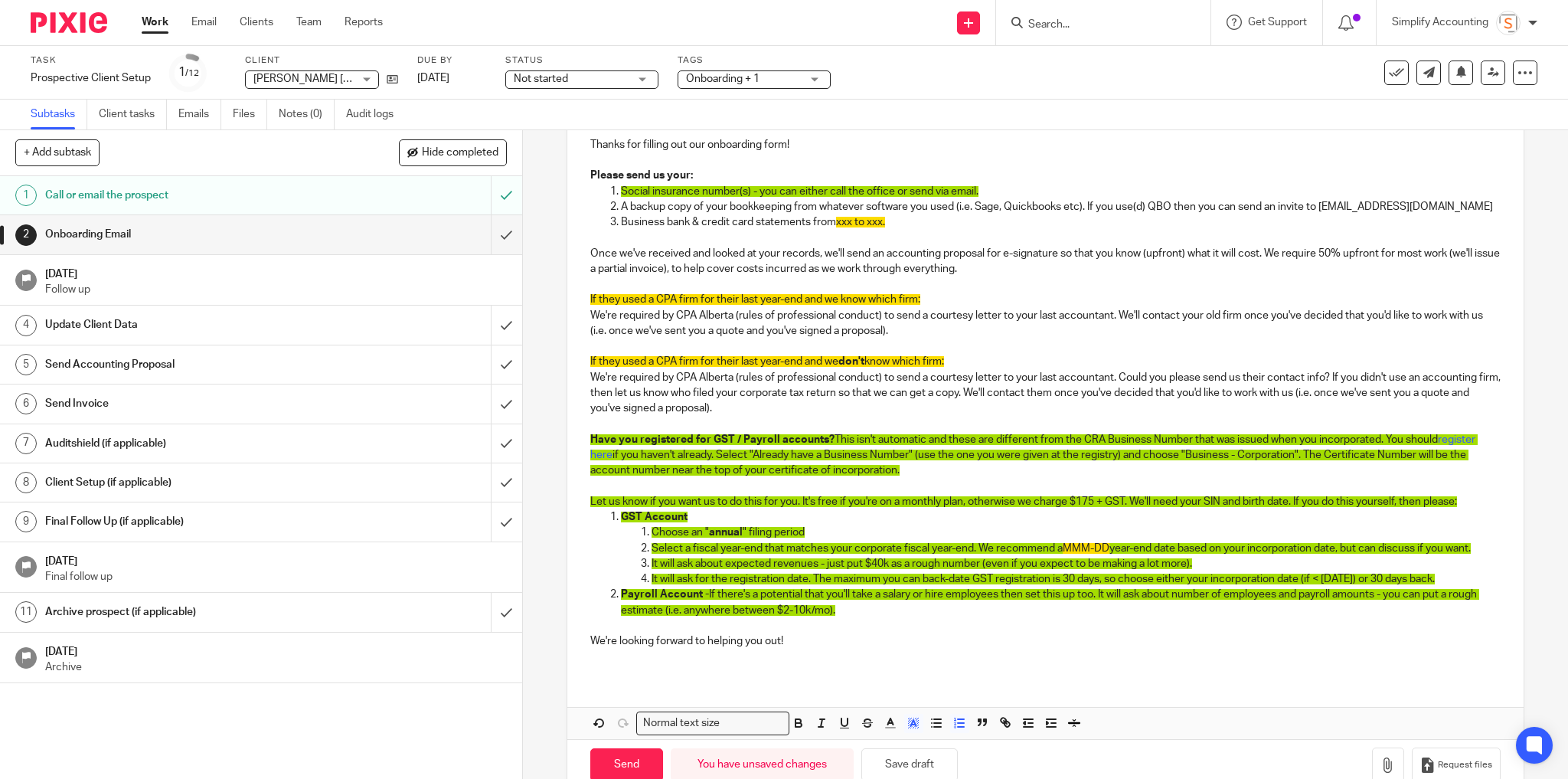
scroll to position [243, 0]
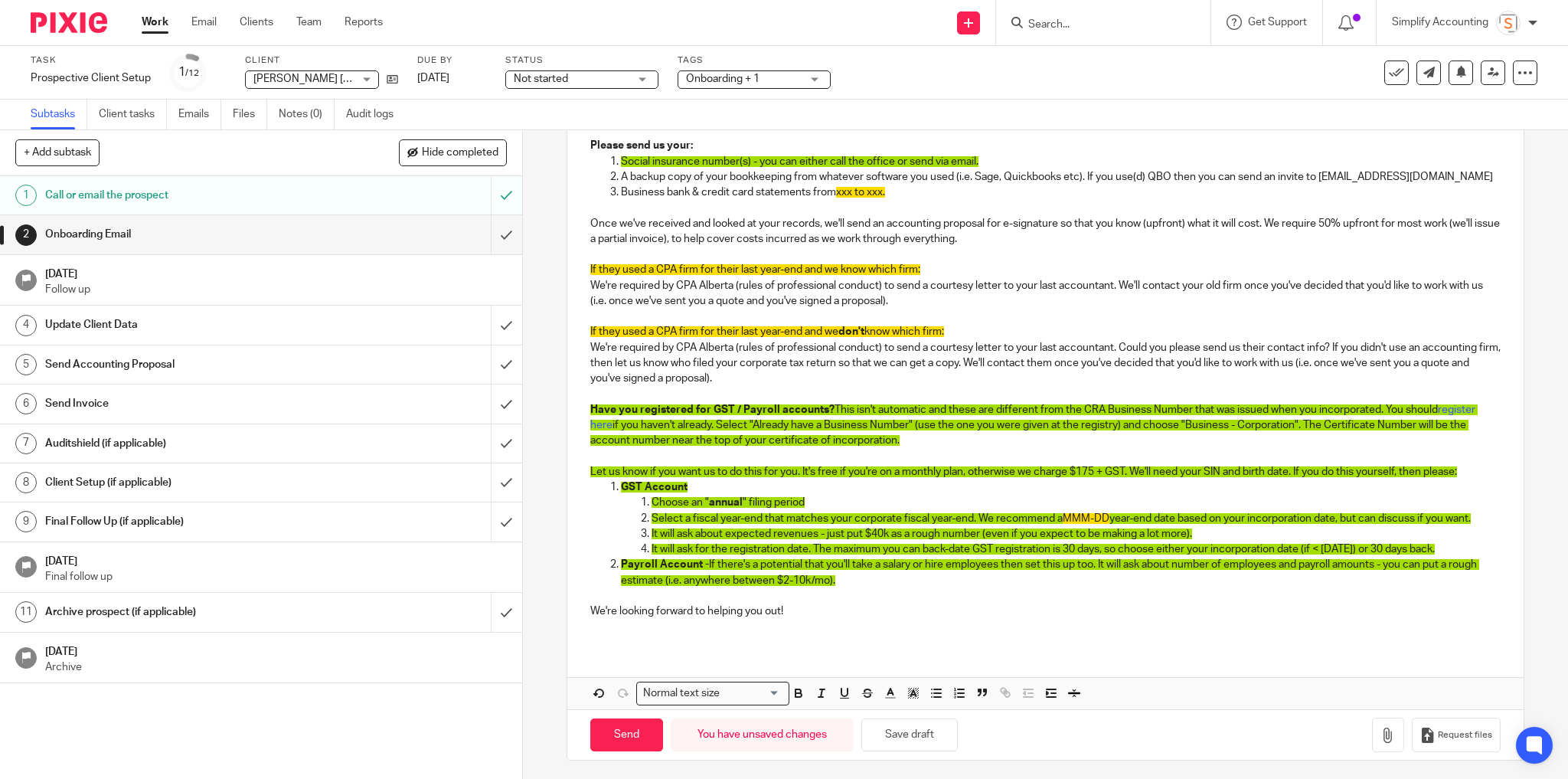
click at [835, 387] on p at bounding box center [1045, 394] width 912 height 15
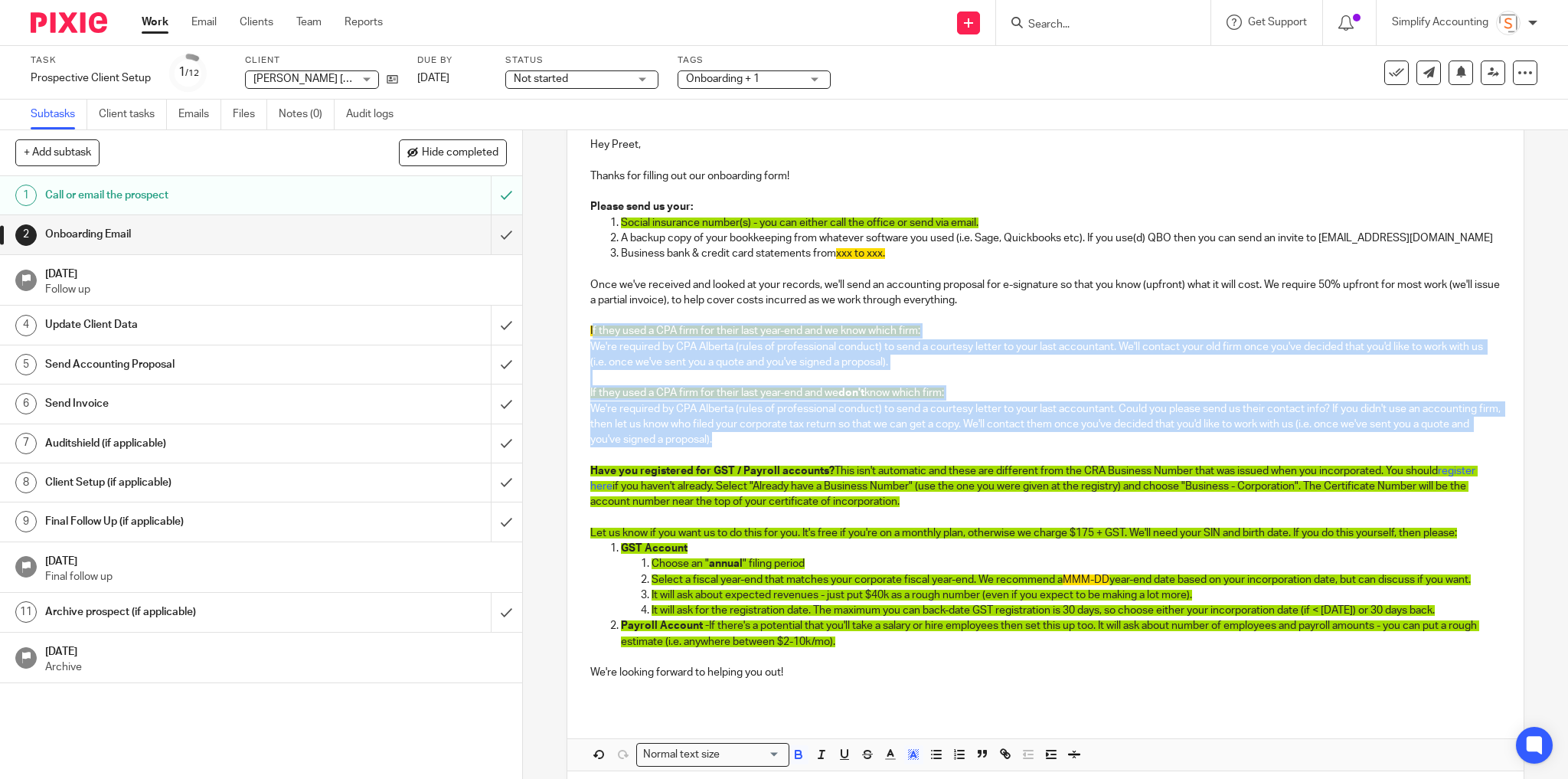
drag, startPoint x: 741, startPoint y: 437, endPoint x: 587, endPoint y: 323, distance: 191.6
click at [587, 323] on div "Hey Preet, Thanks for filling out our onboarding form! Please send us your: Soc…" at bounding box center [1045, 415] width 957 height 586
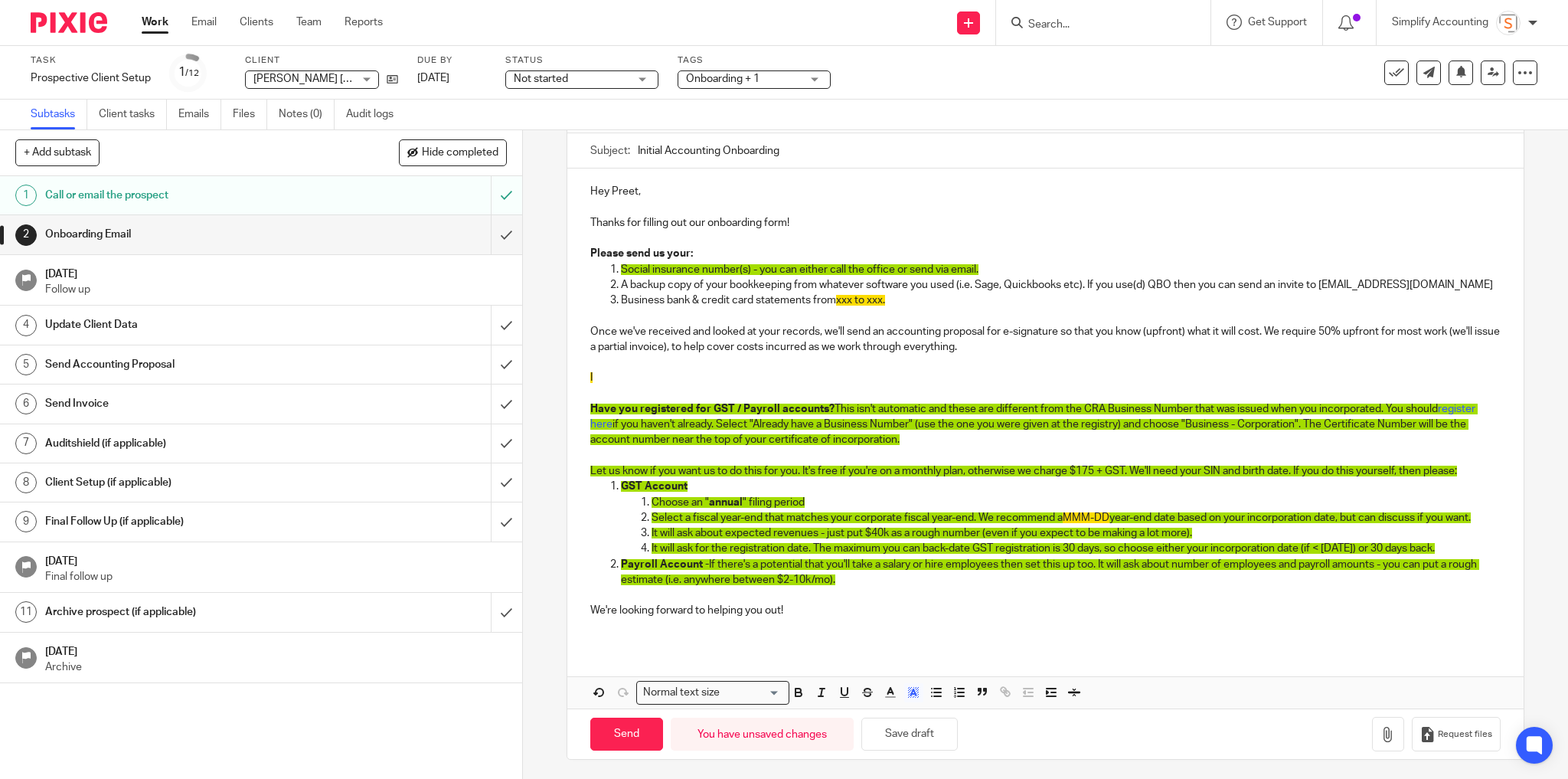
scroll to position [120, 0]
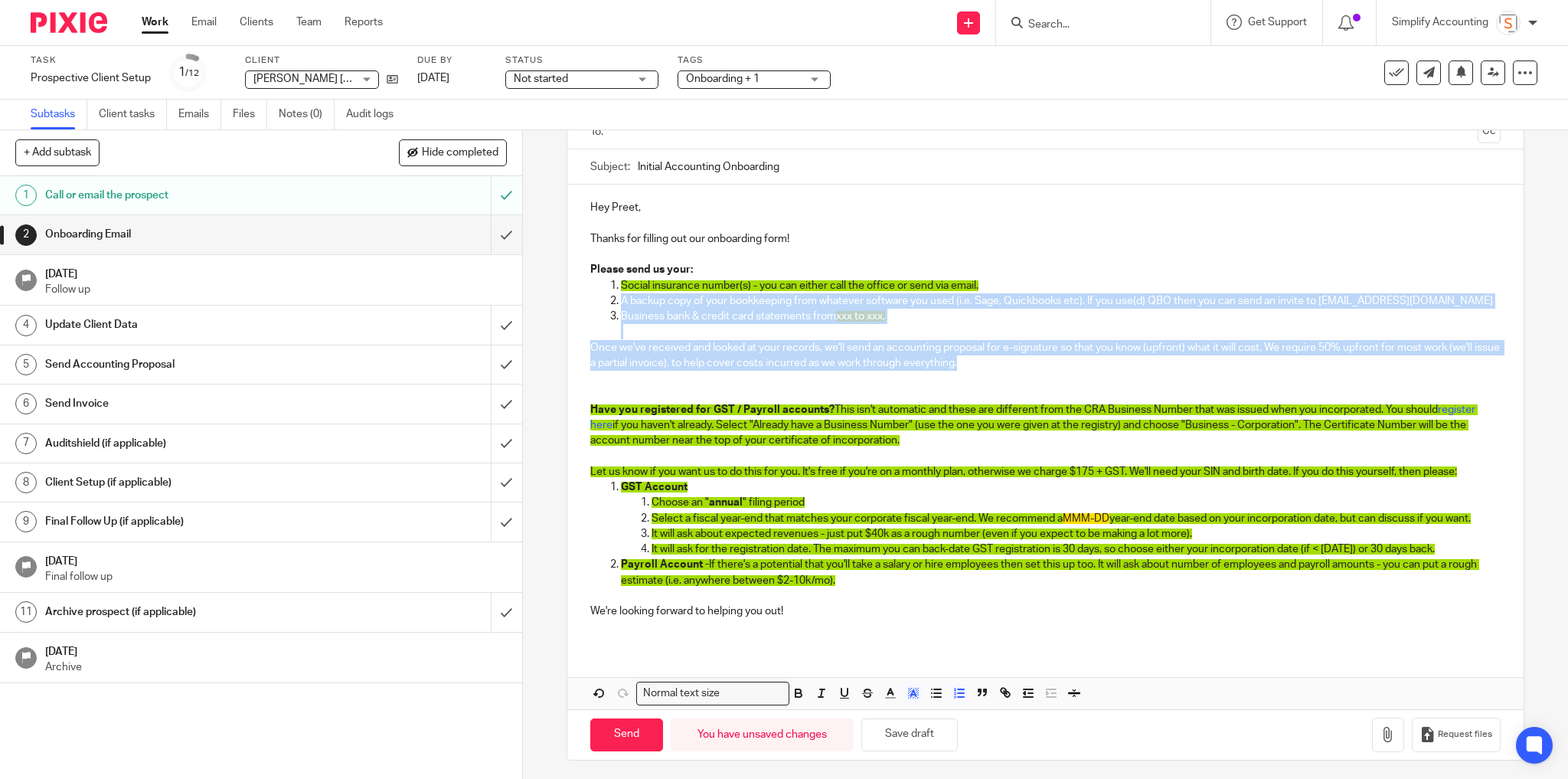
drag, startPoint x: 1007, startPoint y: 362, endPoint x: 605, endPoint y: 299, distance: 406.9
click at [605, 299] on div "Hey Preet, Thanks for filling out our onboarding form! Please send us your: Soc…" at bounding box center [1045, 415] width 957 height 462
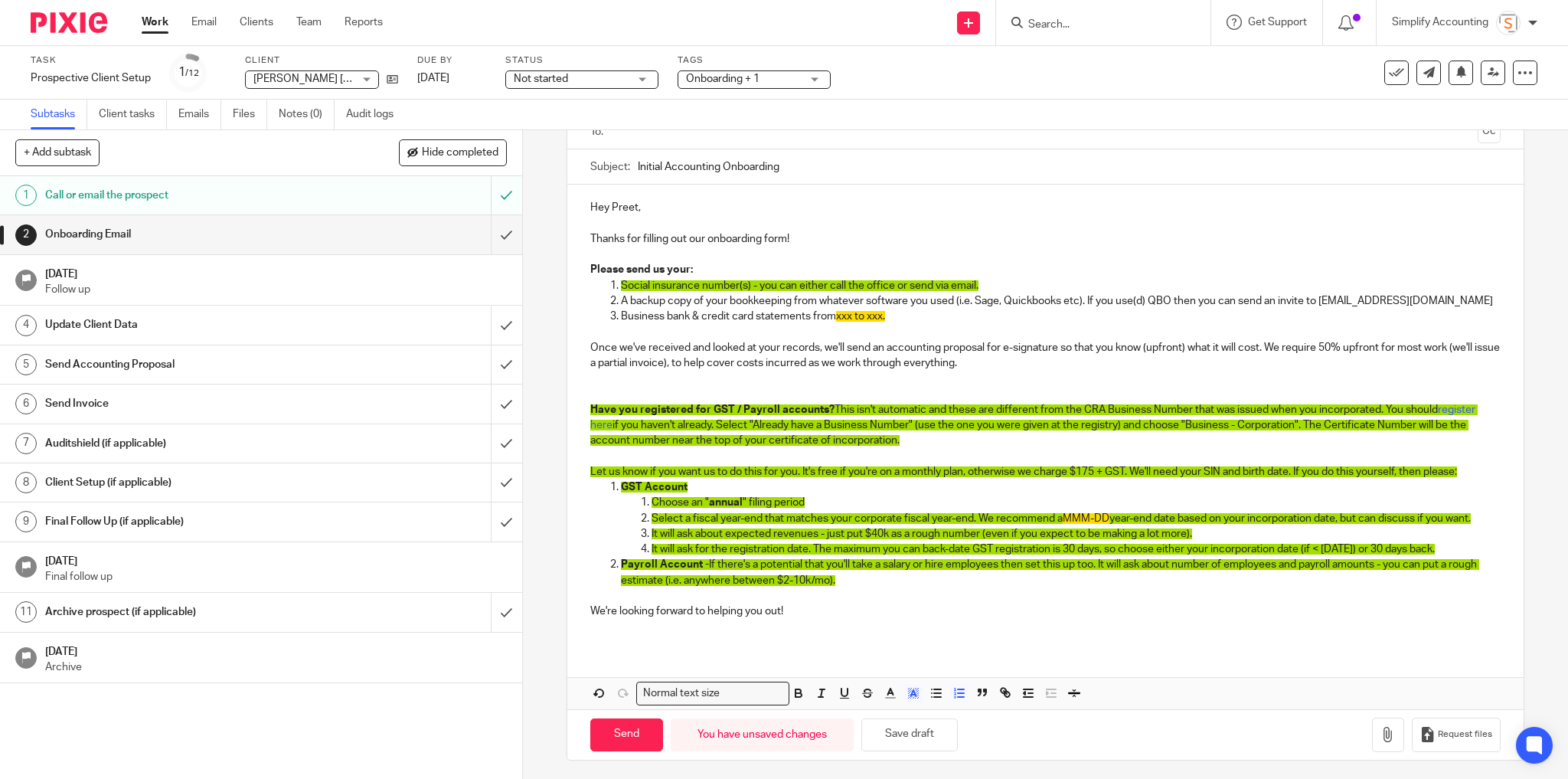
click at [825, 483] on p "GST Account" at bounding box center [1061, 488] width 880 height 15
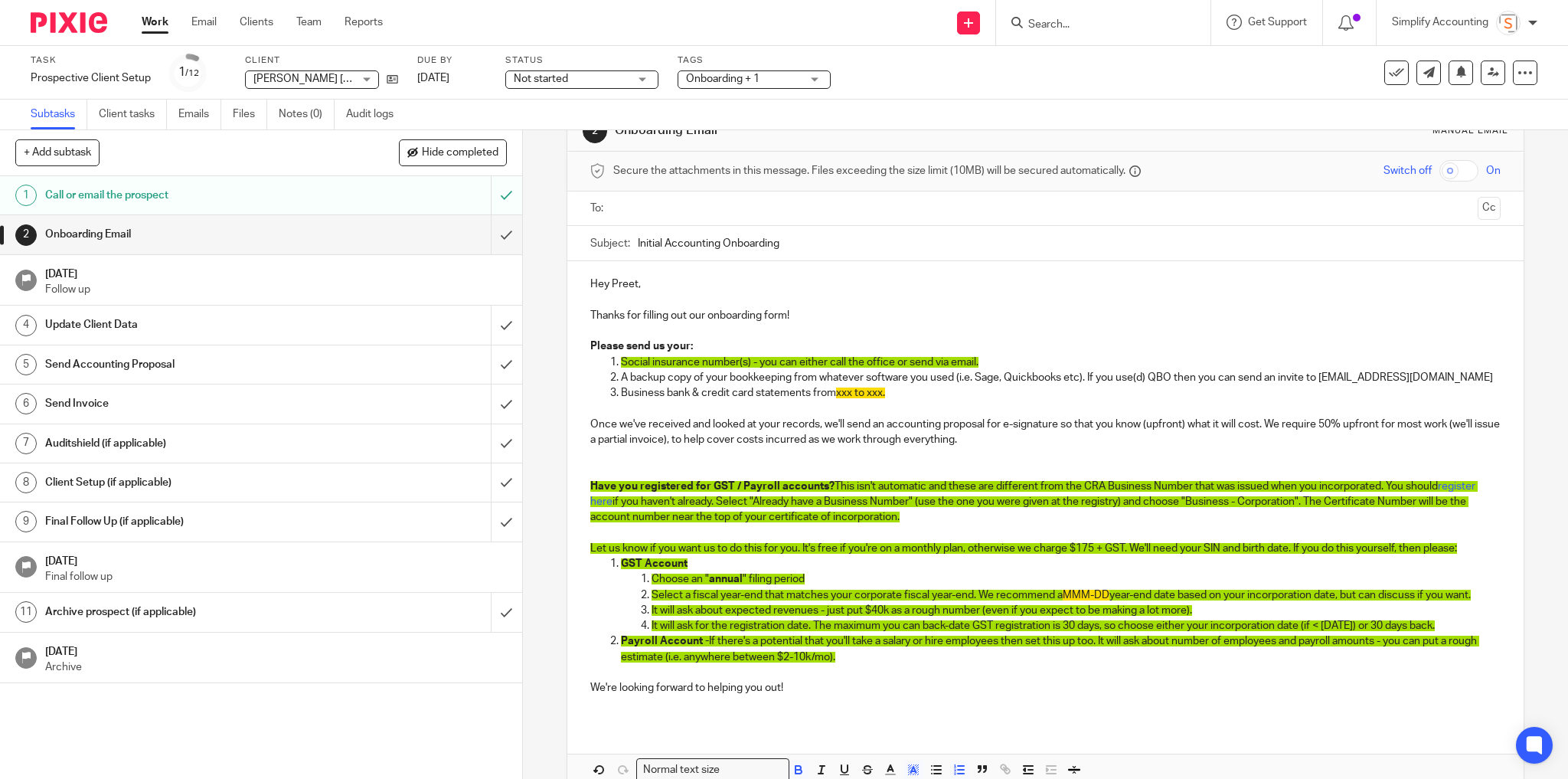
scroll to position [0, 0]
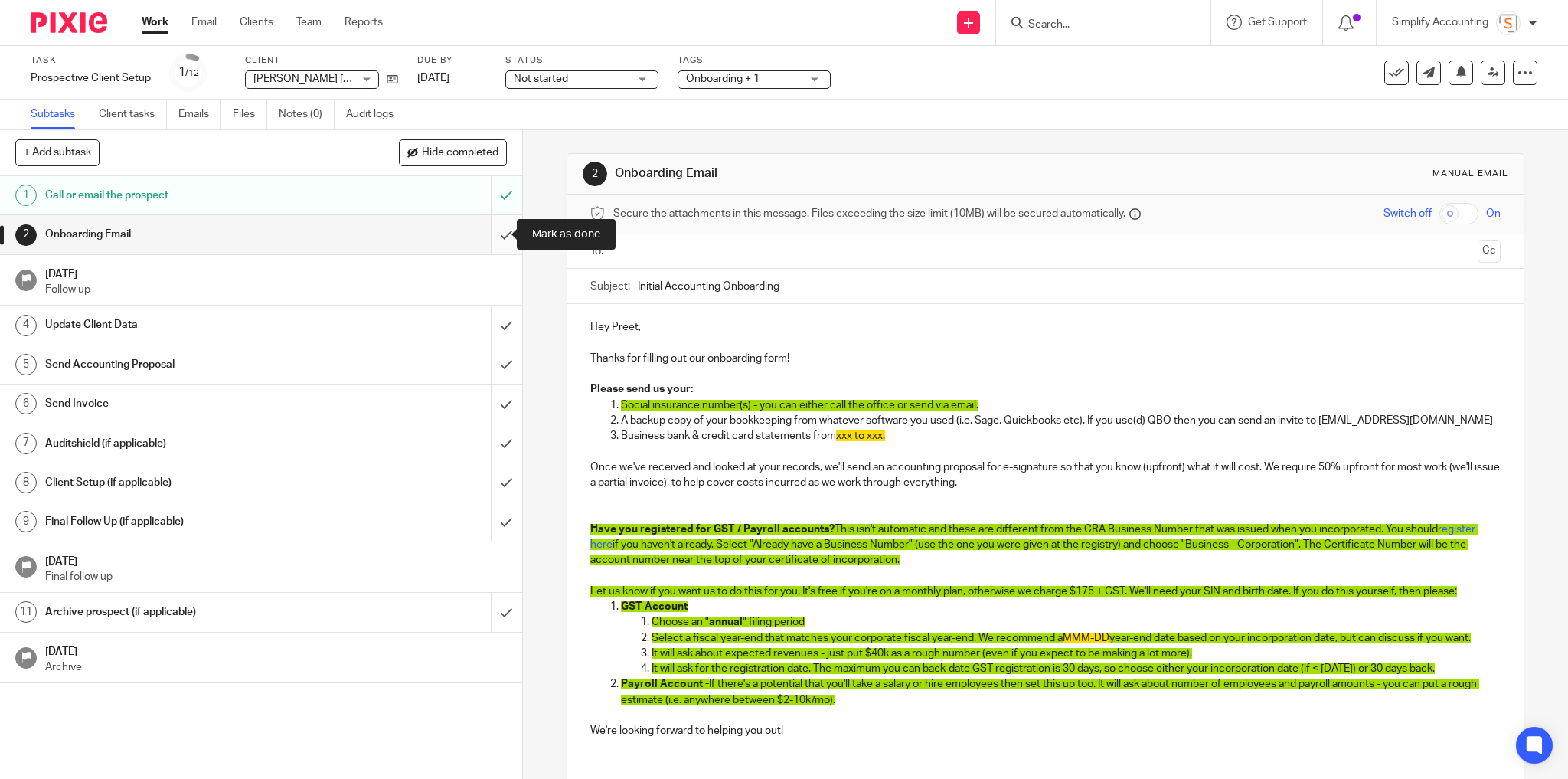
click at [494, 235] on input "submit" at bounding box center [261, 234] width 522 height 38
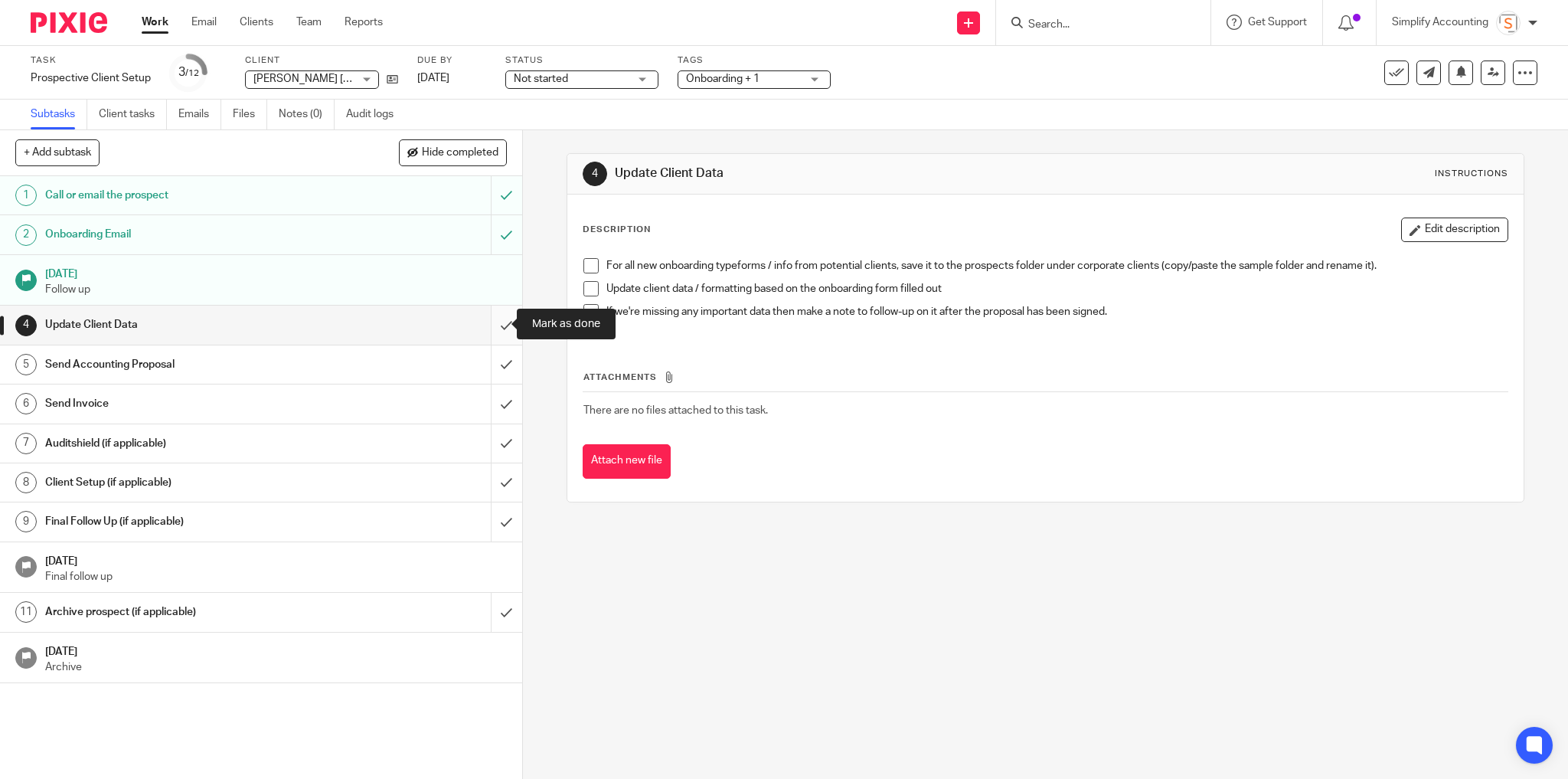
click at [492, 325] on input "submit" at bounding box center [261, 324] width 522 height 38
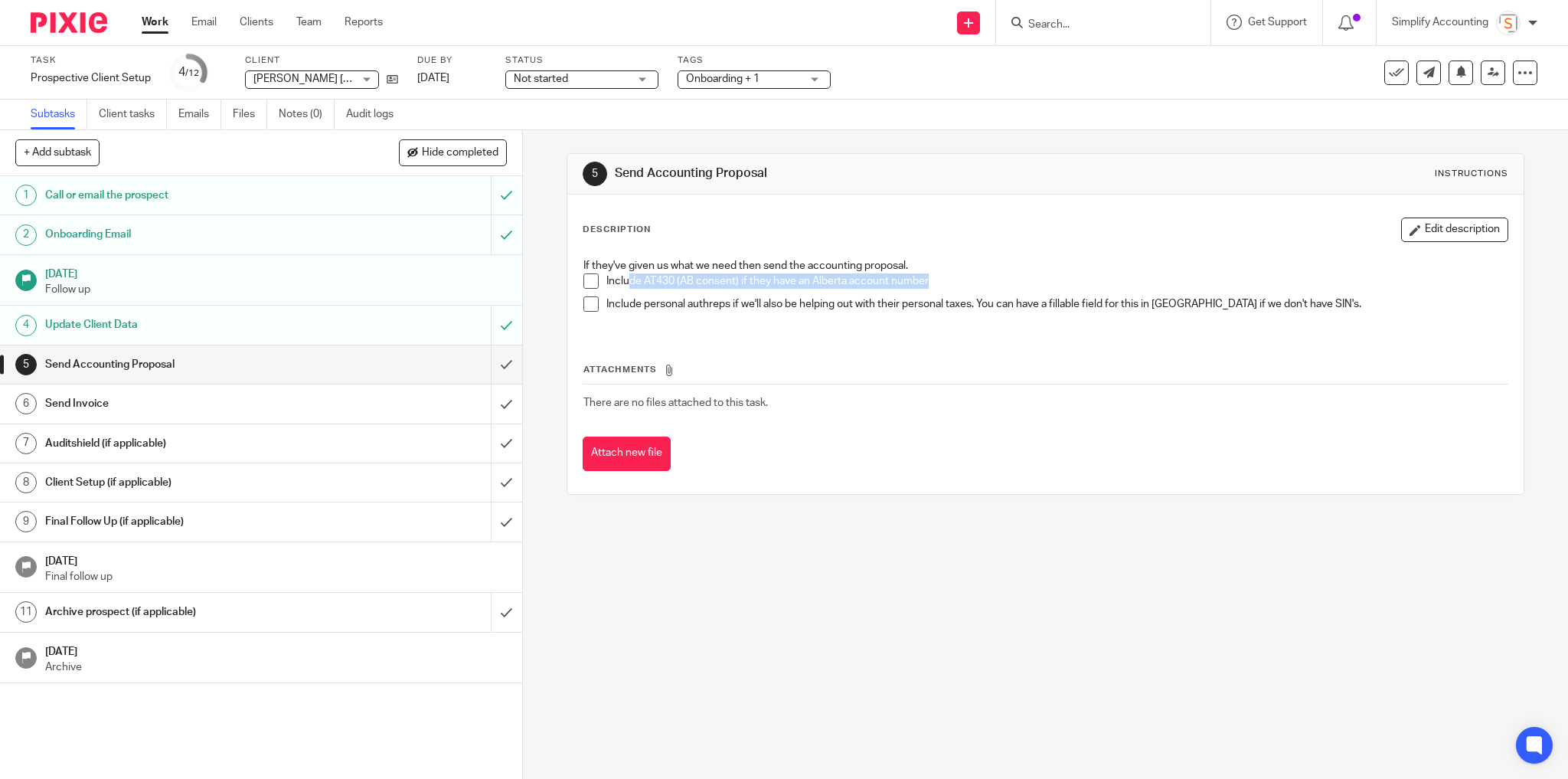
drag, startPoint x: 623, startPoint y: 280, endPoint x: 959, endPoint y: 285, distance: 336.0
click at [959, 285] on p "Include AT430 (AB consent) if they have an Alberta account number" at bounding box center [1058, 281] width 902 height 15
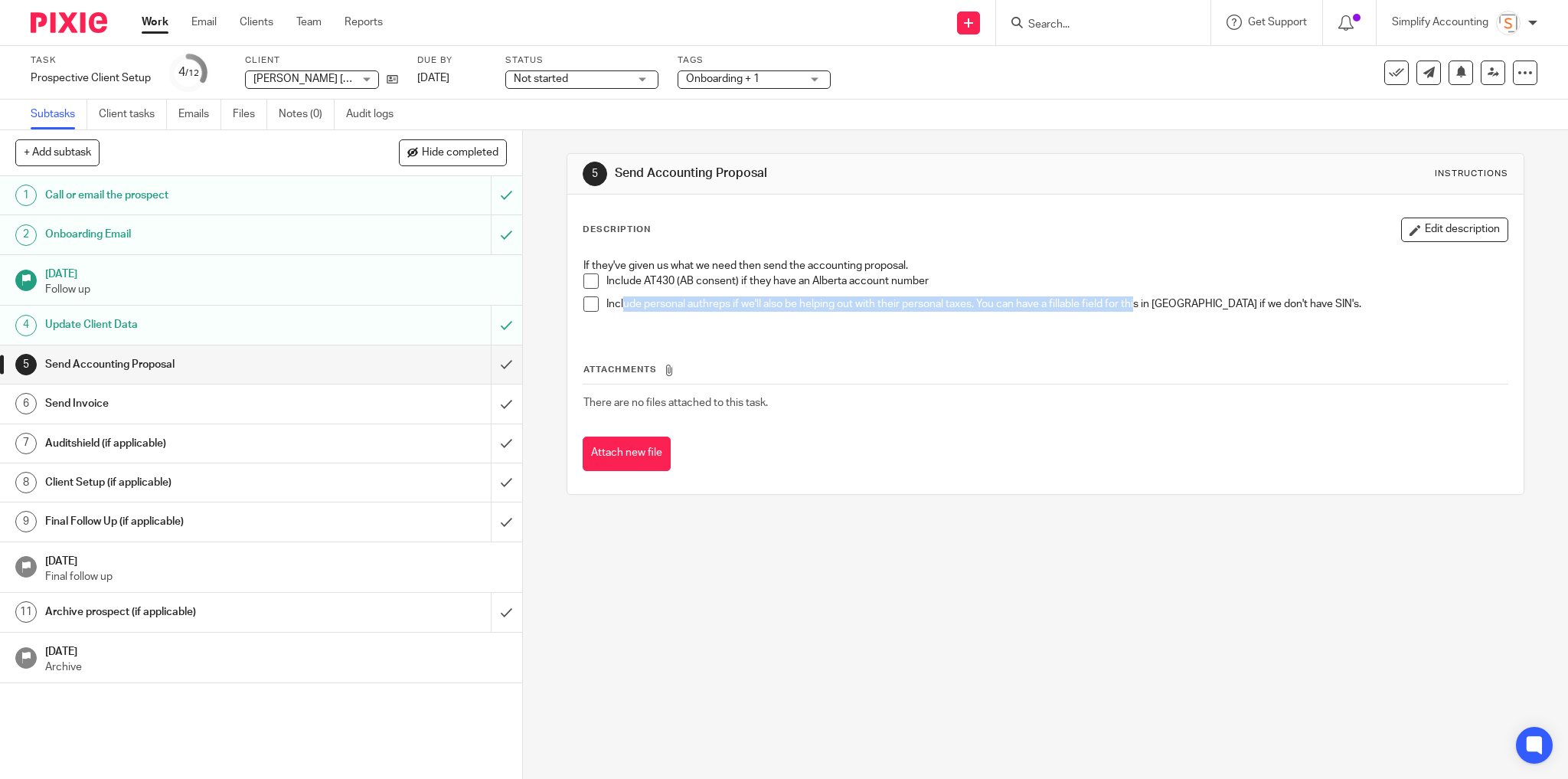
drag, startPoint x: 632, startPoint y: 301, endPoint x: 1135, endPoint y: 308, distance: 503.0
click at [1135, 308] on p "Include personal authreps if we'll also be helping out with their personal taxe…" at bounding box center [1058, 304] width 902 height 15
click at [493, 438] on input "submit" at bounding box center [261, 443] width 522 height 38
click at [352, 483] on div "Client Setup (if applicable)" at bounding box center [260, 482] width 430 height 23
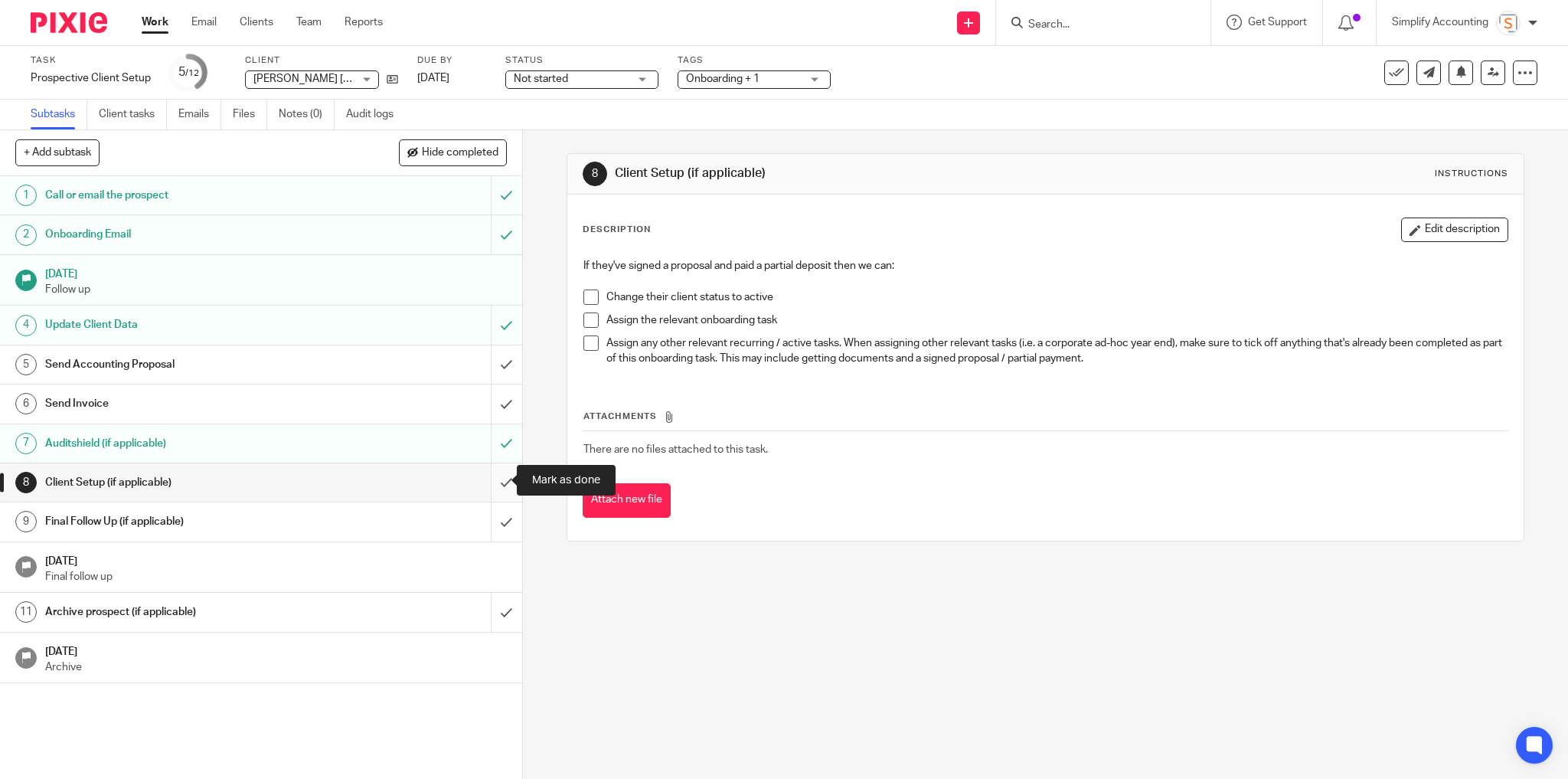
click at [495, 484] on input "submit" at bounding box center [261, 482] width 522 height 38
click at [492, 523] on input "submit" at bounding box center [261, 521] width 522 height 38
click at [493, 621] on input "submit" at bounding box center [261, 611] width 522 height 38
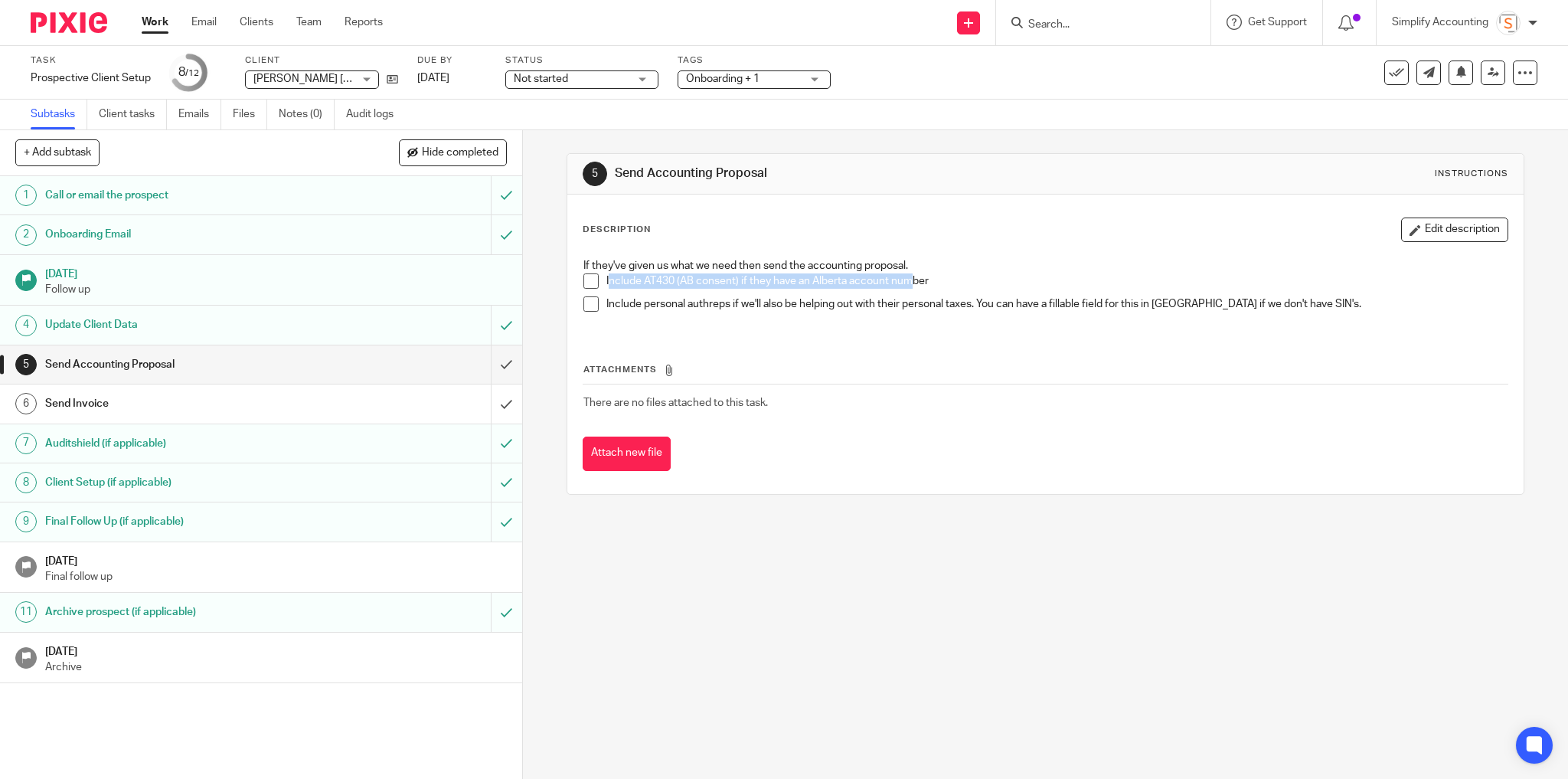
drag, startPoint x: 603, startPoint y: 279, endPoint x: 911, endPoint y: 280, distance: 308.0
click at [911, 280] on p "Include AT430 (AB consent) if they have an Alberta account number" at bounding box center [1058, 281] width 902 height 15
drag, startPoint x: 818, startPoint y: 268, endPoint x: 905, endPoint y: 263, distance: 87.1
click at [905, 263] on p "If they've given us what we need then send the accounting proposal." at bounding box center [1045, 266] width 925 height 15
drag, startPoint x: 603, startPoint y: 301, endPoint x: 925, endPoint y: 275, distance: 323.0
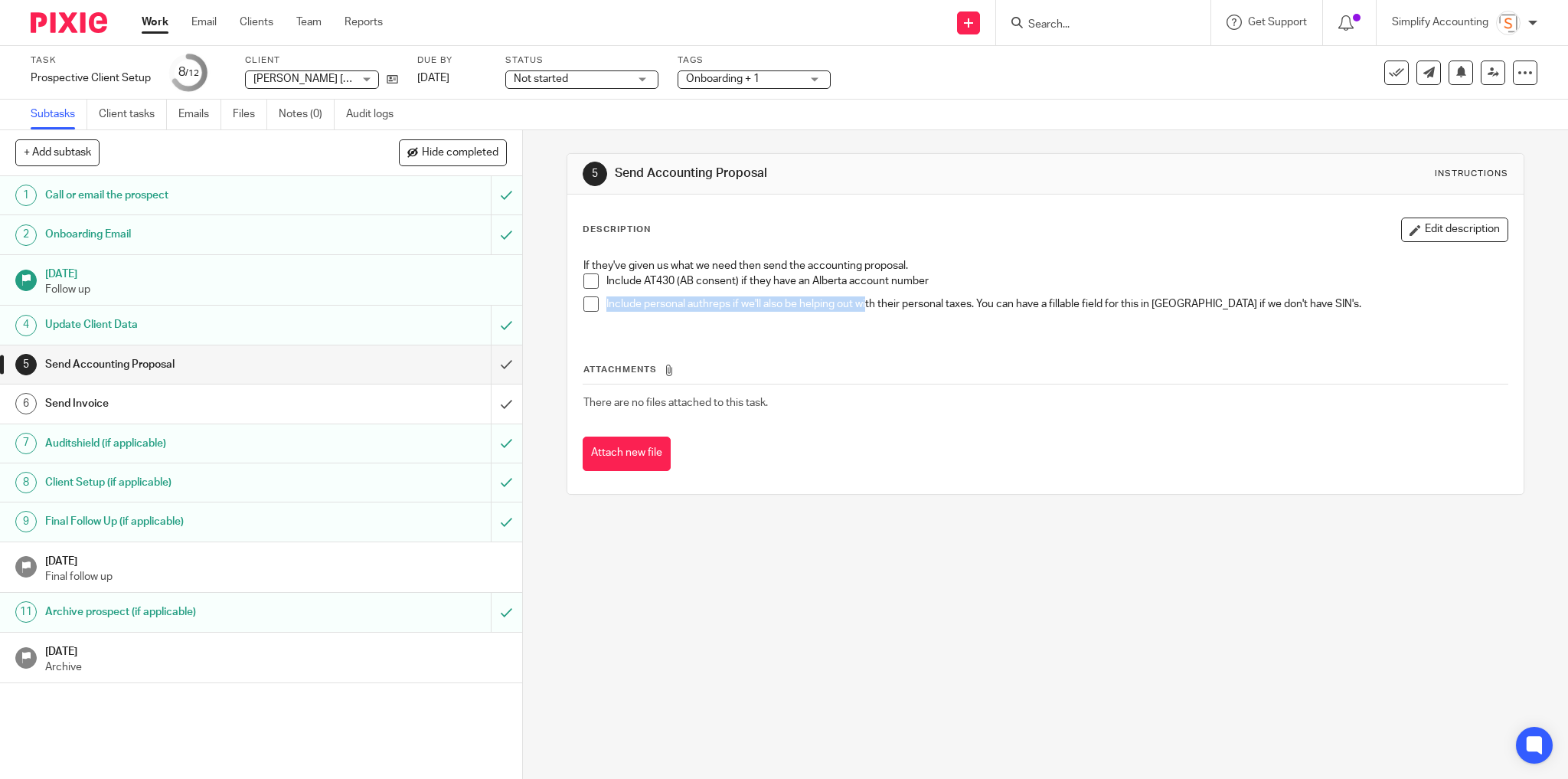
click at [869, 305] on p "Include personal authreps if we'll also be helping out with their personal taxe…" at bounding box center [1058, 304] width 902 height 15
drag, startPoint x: 915, startPoint y: 261, endPoint x: 808, endPoint y: 271, distance: 107.5
click at [808, 271] on p "If they've given us what we need then send the accounting proposal." at bounding box center [1045, 266] width 925 height 15
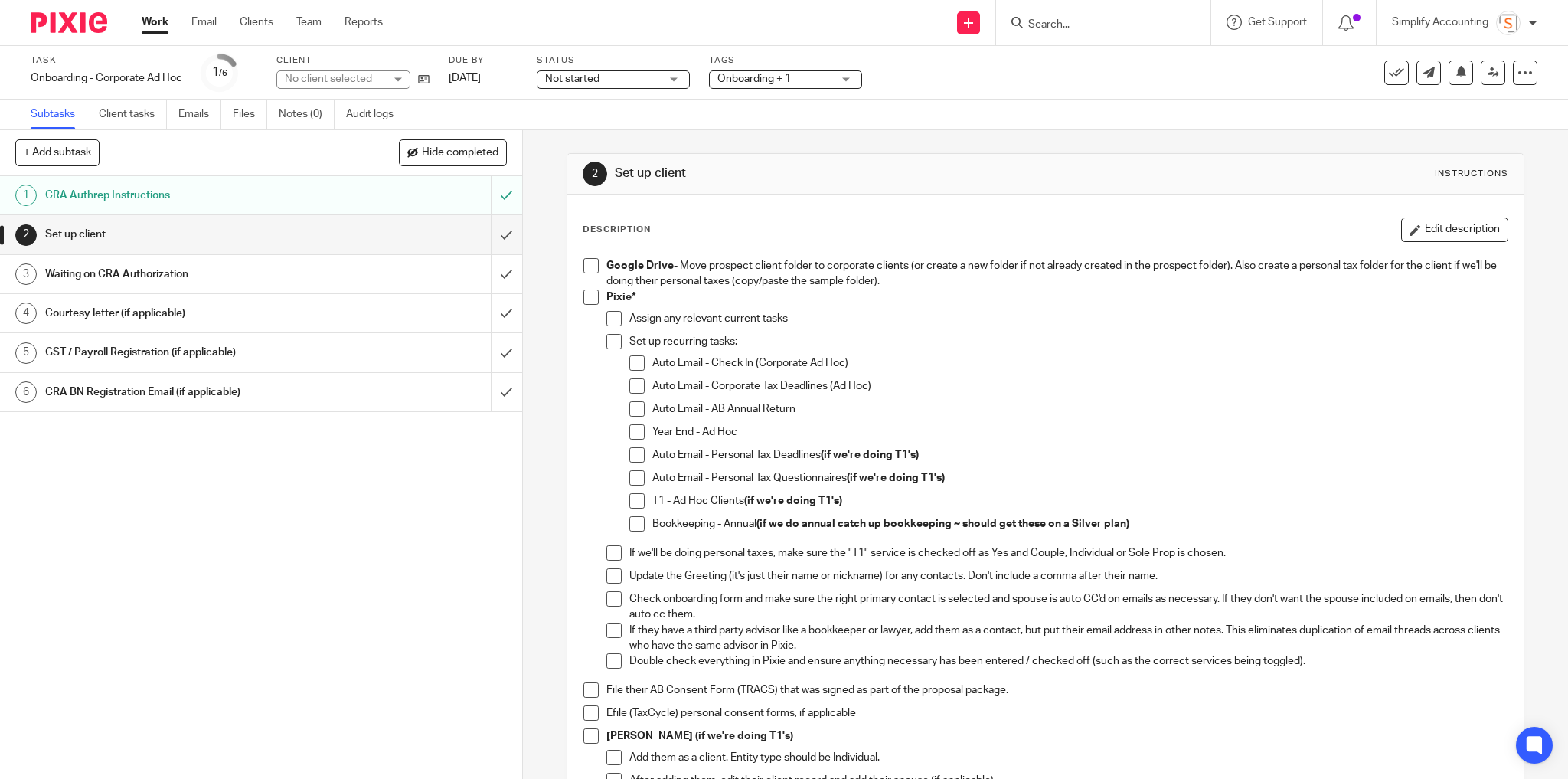
click at [584, 261] on span at bounding box center [591, 266] width 15 height 15
click at [583, 294] on span at bounding box center [591, 297] width 15 height 15
click at [609, 318] on span at bounding box center [614, 318] width 15 height 15
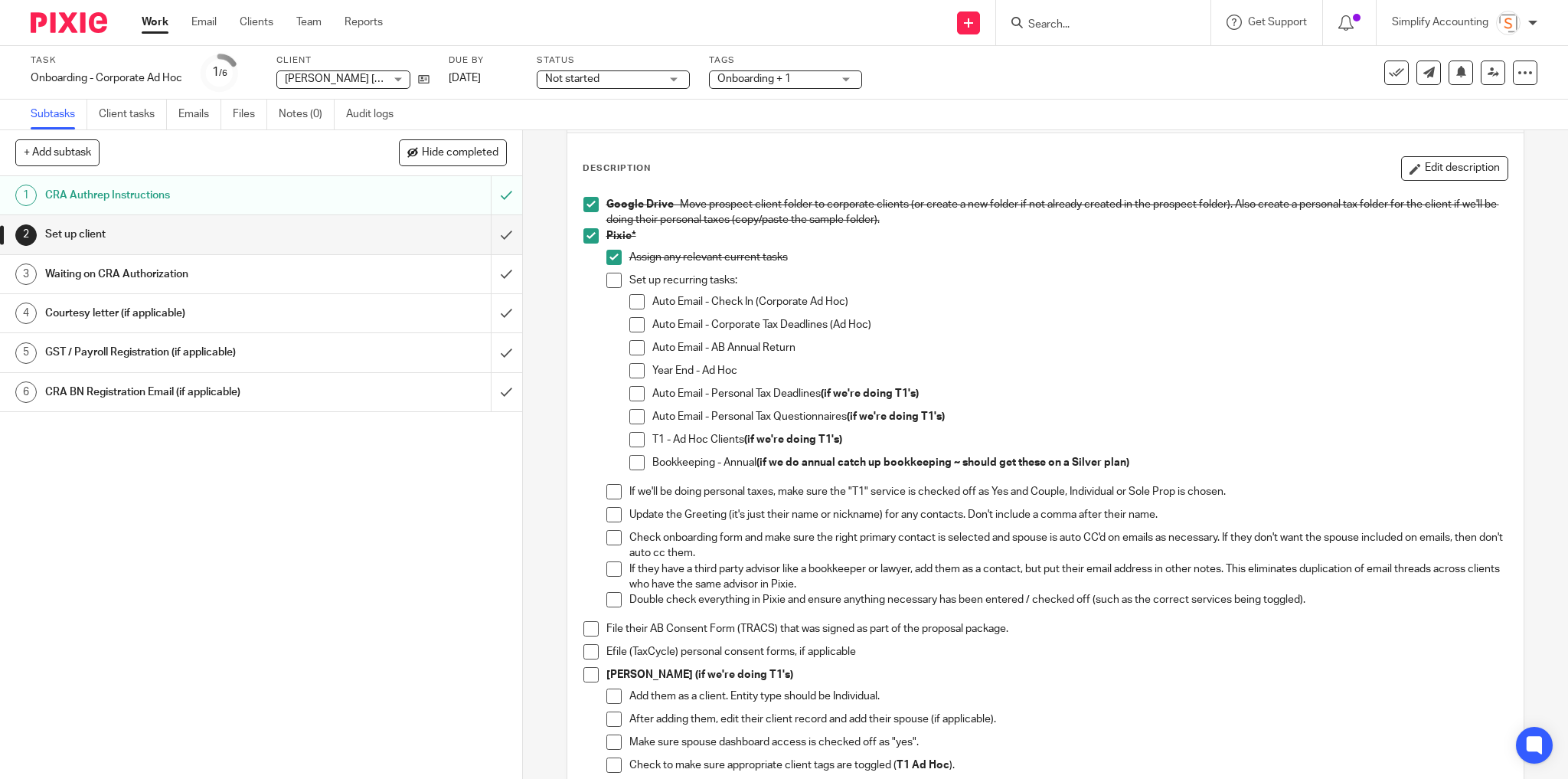
scroll to position [123, 0]
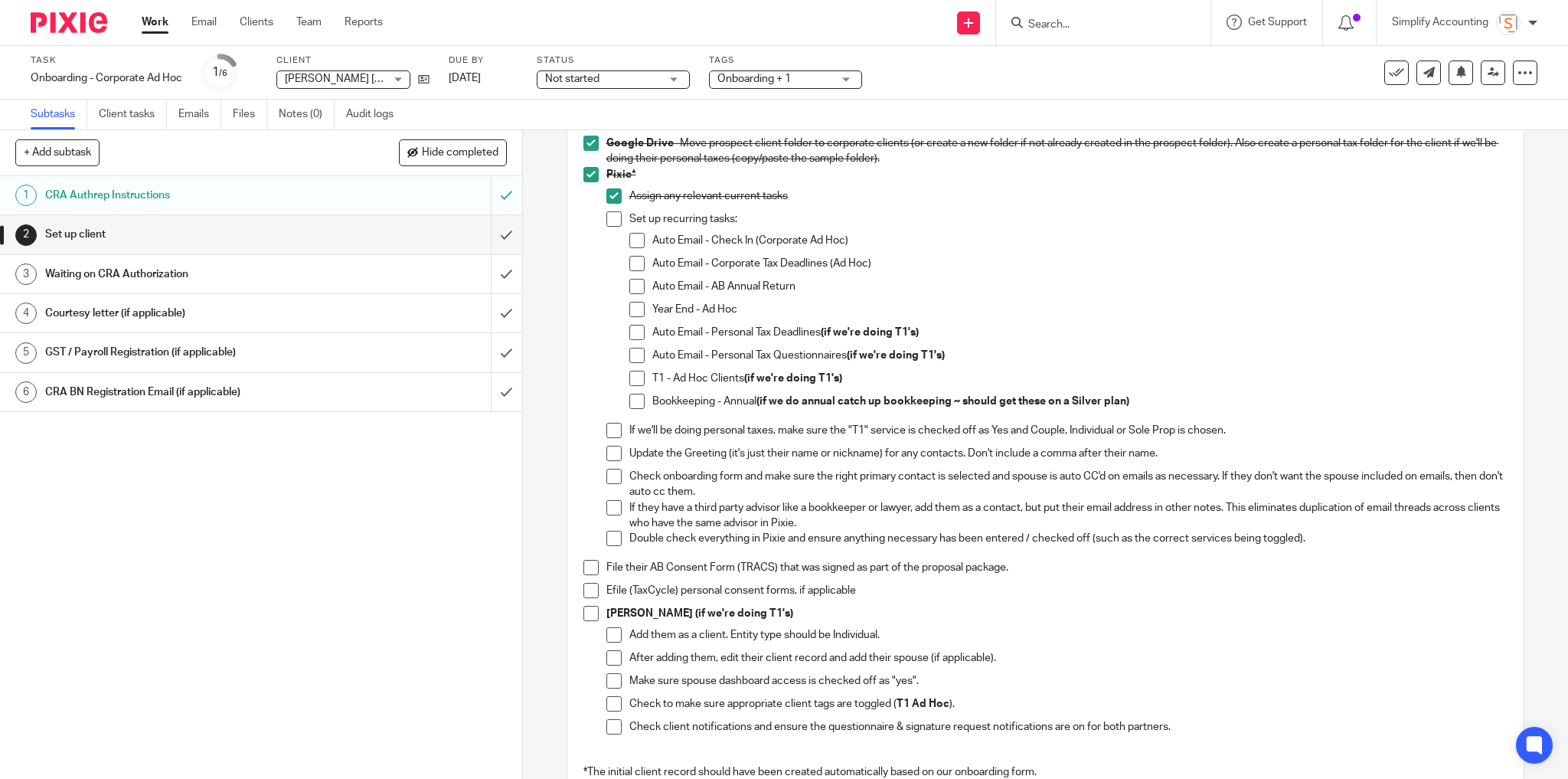
click at [636, 234] on span at bounding box center [637, 241] width 15 height 15
click at [630, 262] on span at bounding box center [637, 264] width 15 height 15
click at [631, 285] on span at bounding box center [637, 286] width 15 height 15
click at [635, 308] on span at bounding box center [637, 309] width 15 height 15
click at [630, 328] on span at bounding box center [637, 333] width 15 height 15
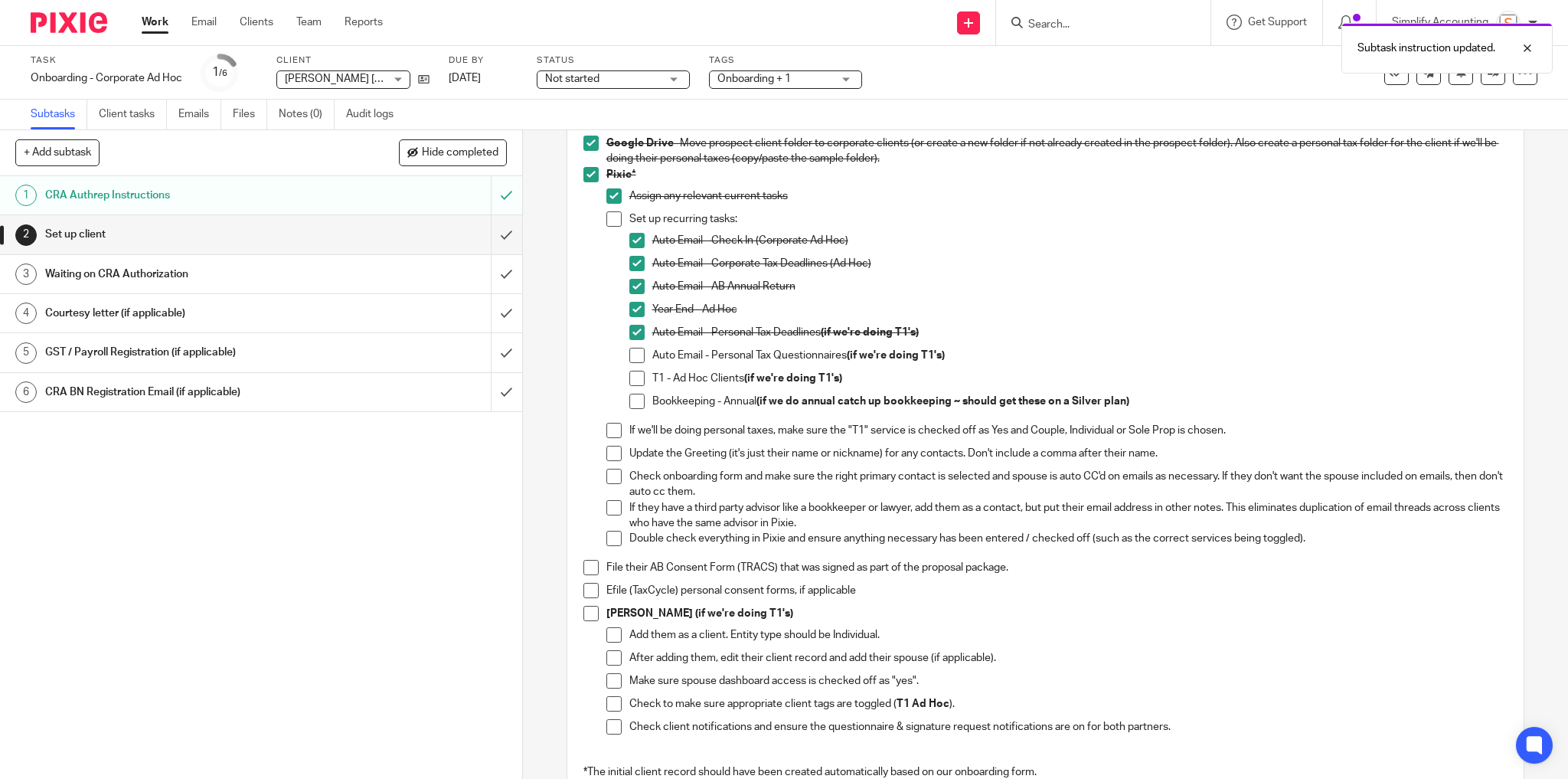
click at [630, 356] on span at bounding box center [637, 355] width 15 height 15
click at [630, 378] on span at bounding box center [637, 378] width 15 height 15
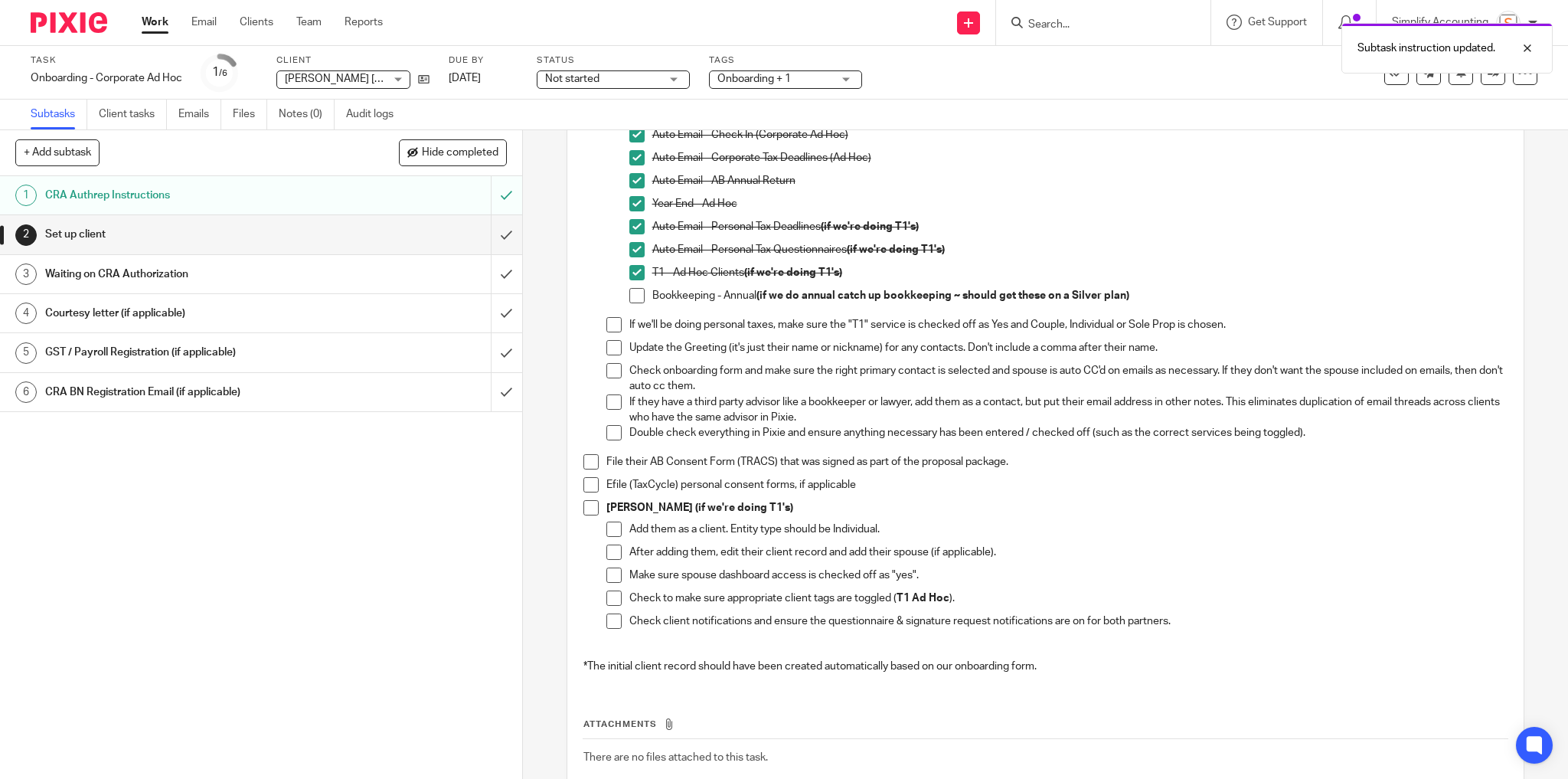
scroll to position [245, 0]
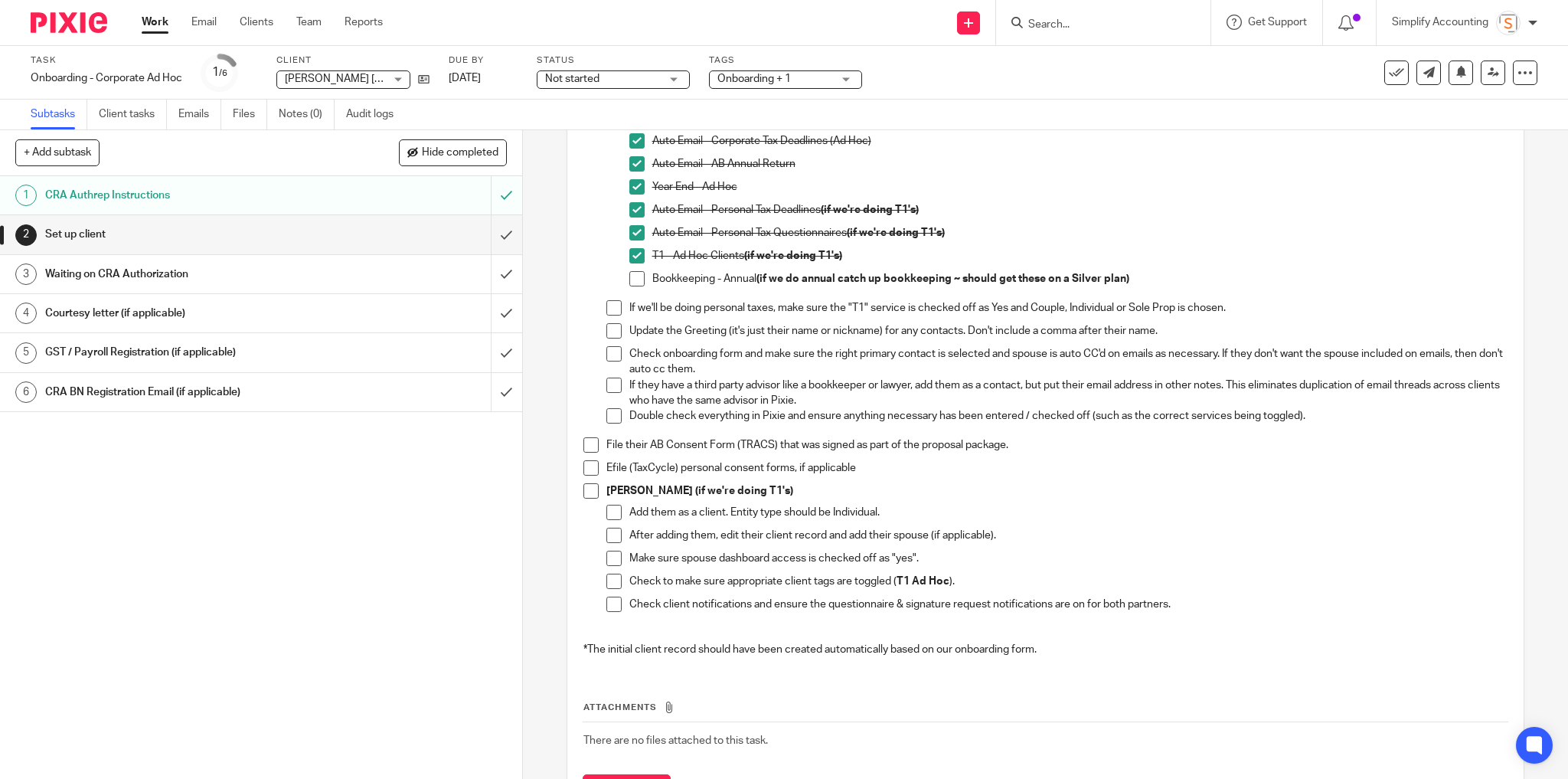
click at [631, 281] on span at bounding box center [637, 279] width 15 height 15
click at [607, 307] on span at bounding box center [614, 308] width 15 height 15
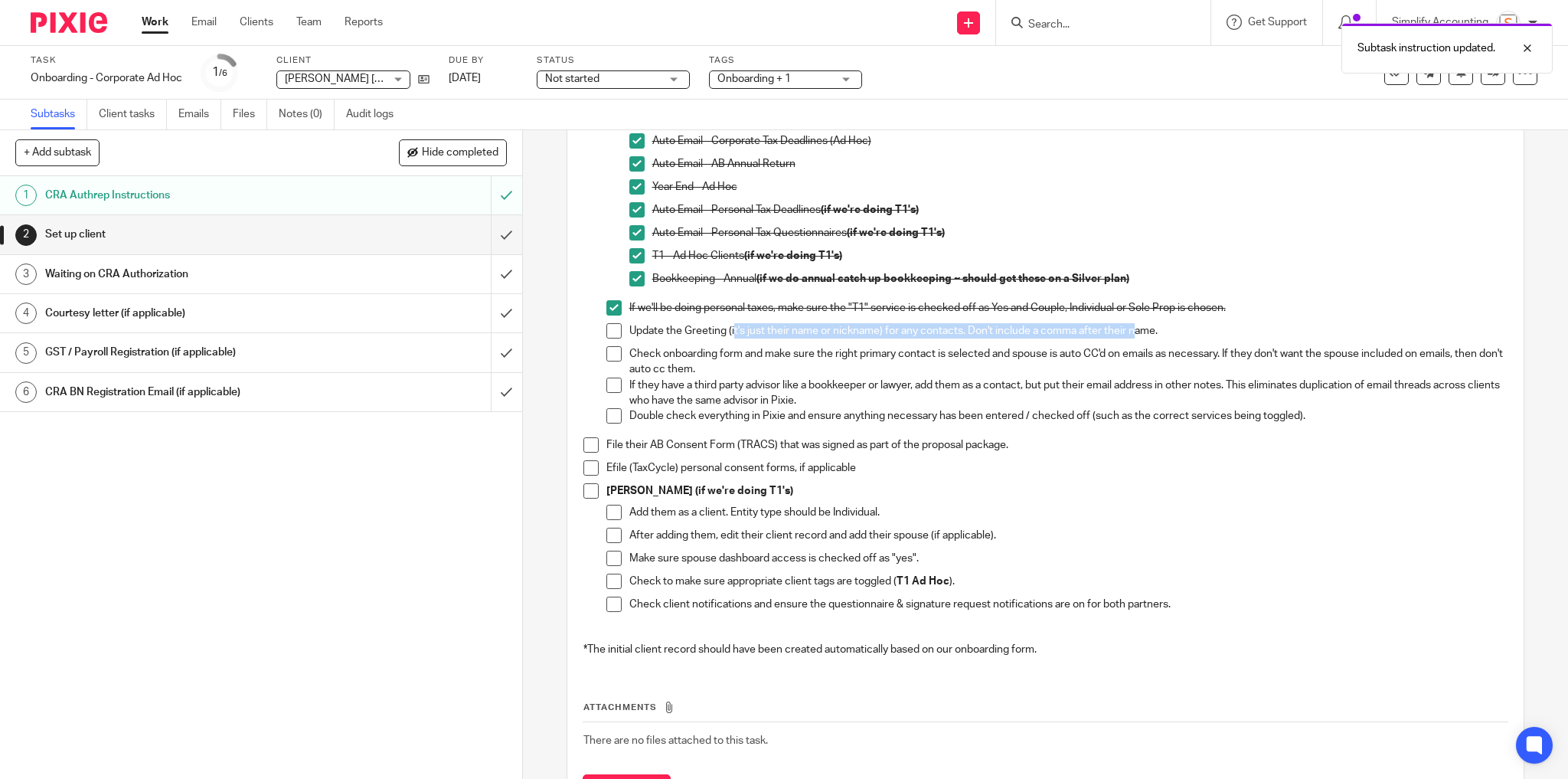
drag, startPoint x: 730, startPoint y: 331, endPoint x: 1133, endPoint y: 335, distance: 403.0
click at [1133, 335] on p "Update the Greeting (it's just their name or nickname) for any contacts. Don't …" at bounding box center [1069, 331] width 879 height 15
click at [607, 327] on span at bounding box center [614, 331] width 15 height 15
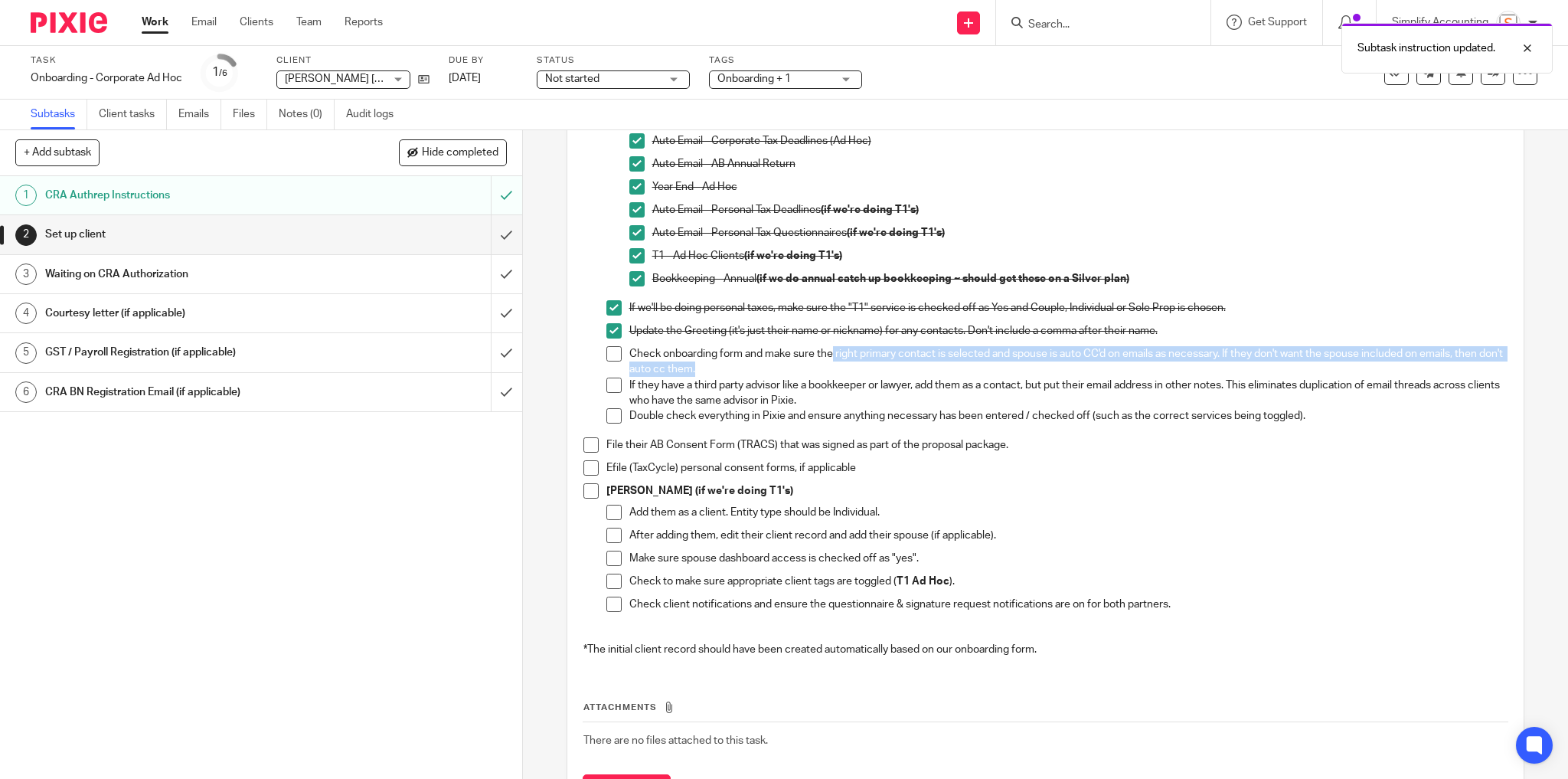
drag, startPoint x: 827, startPoint y: 353, endPoint x: 876, endPoint y: 372, distance: 52.6
click at [876, 372] on p "Check onboarding form and make sure the right primary contact is selected and s…" at bounding box center [1069, 361] width 879 height 31
click at [607, 349] on span at bounding box center [614, 354] width 15 height 15
click at [783, 371] on p "Check onboarding form and make sure the right primary contact is selected and s…" at bounding box center [1069, 361] width 879 height 31
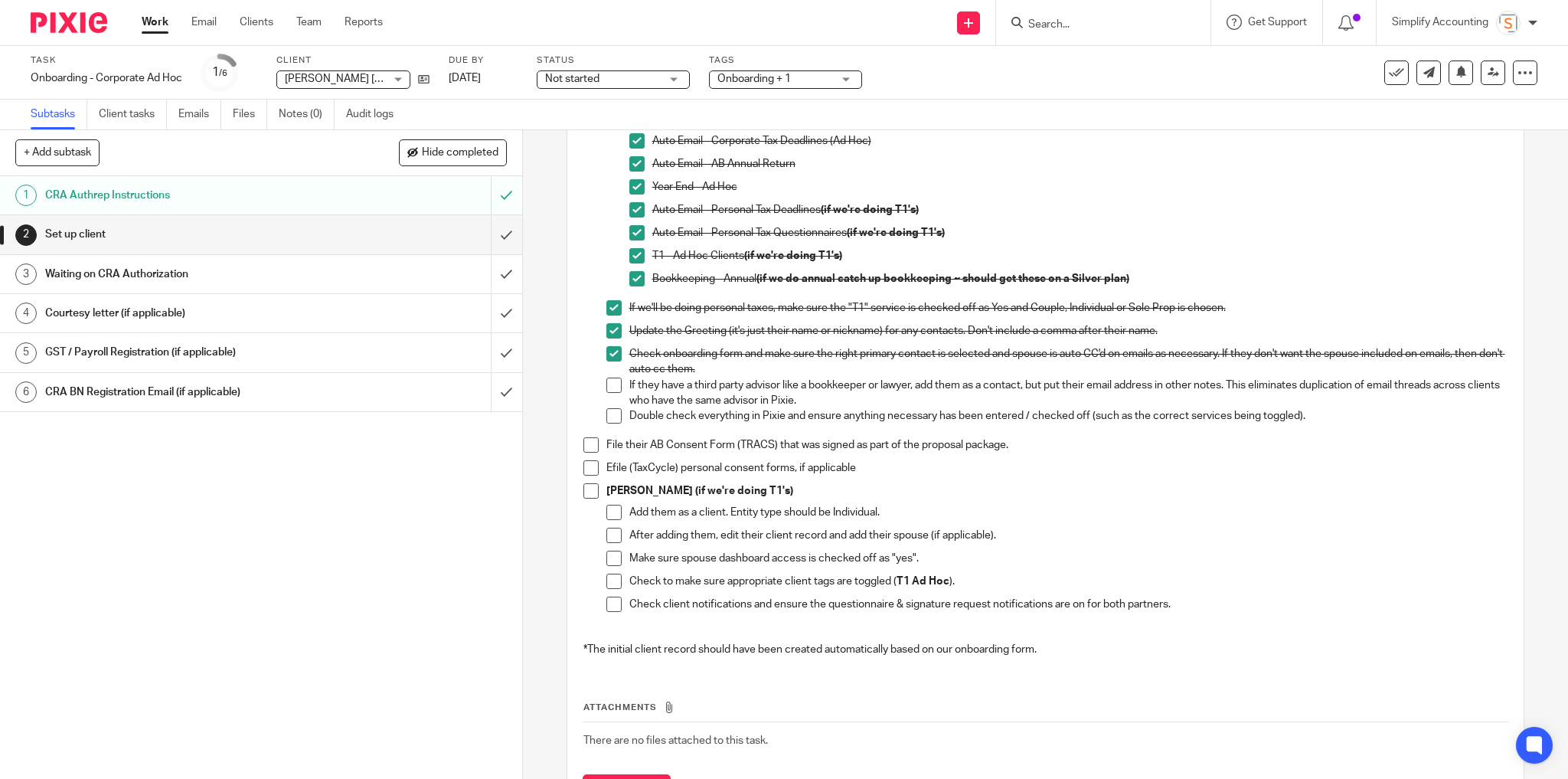
click at [608, 380] on span at bounding box center [614, 386] width 15 height 15
click at [609, 410] on span at bounding box center [614, 416] width 15 height 15
drag, startPoint x: 641, startPoint y: 446, endPoint x: 1004, endPoint y: 448, distance: 363.0
click at [1004, 448] on p "File their AB Consent Form (TRACS) that was signed as part of the proposal pack…" at bounding box center [1058, 445] width 902 height 15
drag, startPoint x: 609, startPoint y: 467, endPoint x: 853, endPoint y: 472, distance: 244.1
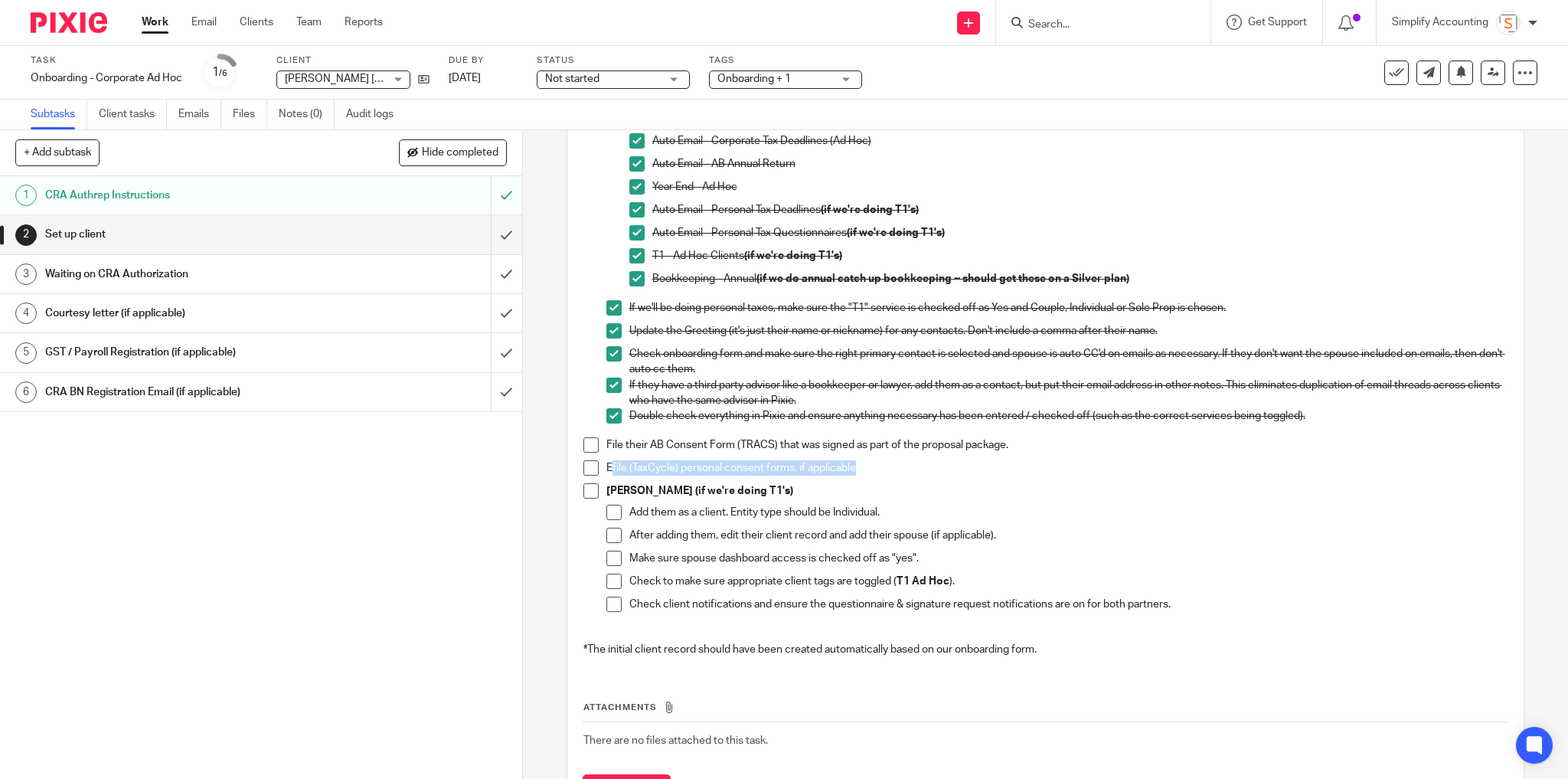
click at [853, 472] on p "Efile (TaxCycle) personal consent forms, if applicable" at bounding box center [1058, 468] width 902 height 15
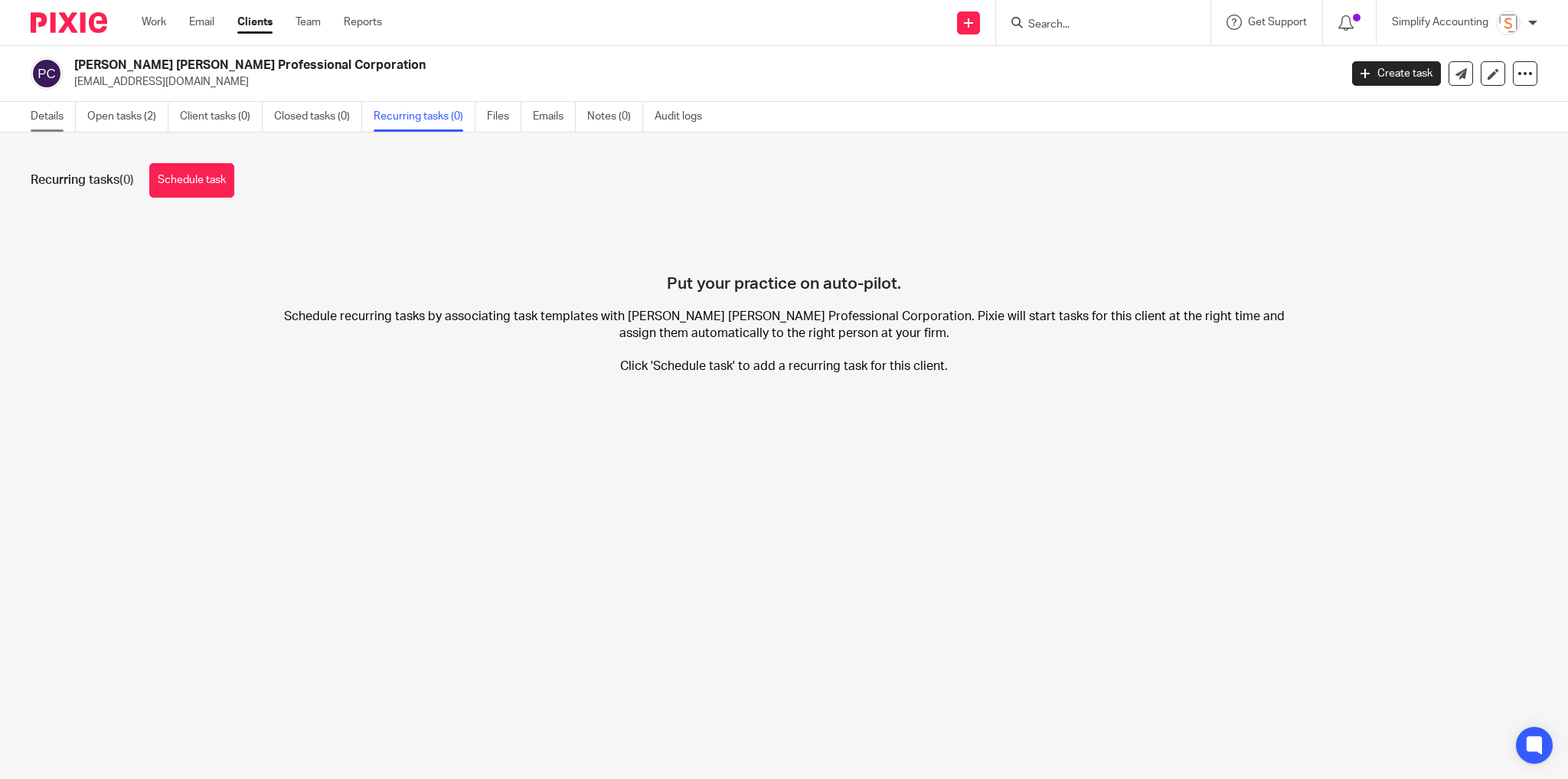
click at [32, 116] on link "Details" at bounding box center [53, 116] width 45 height 29
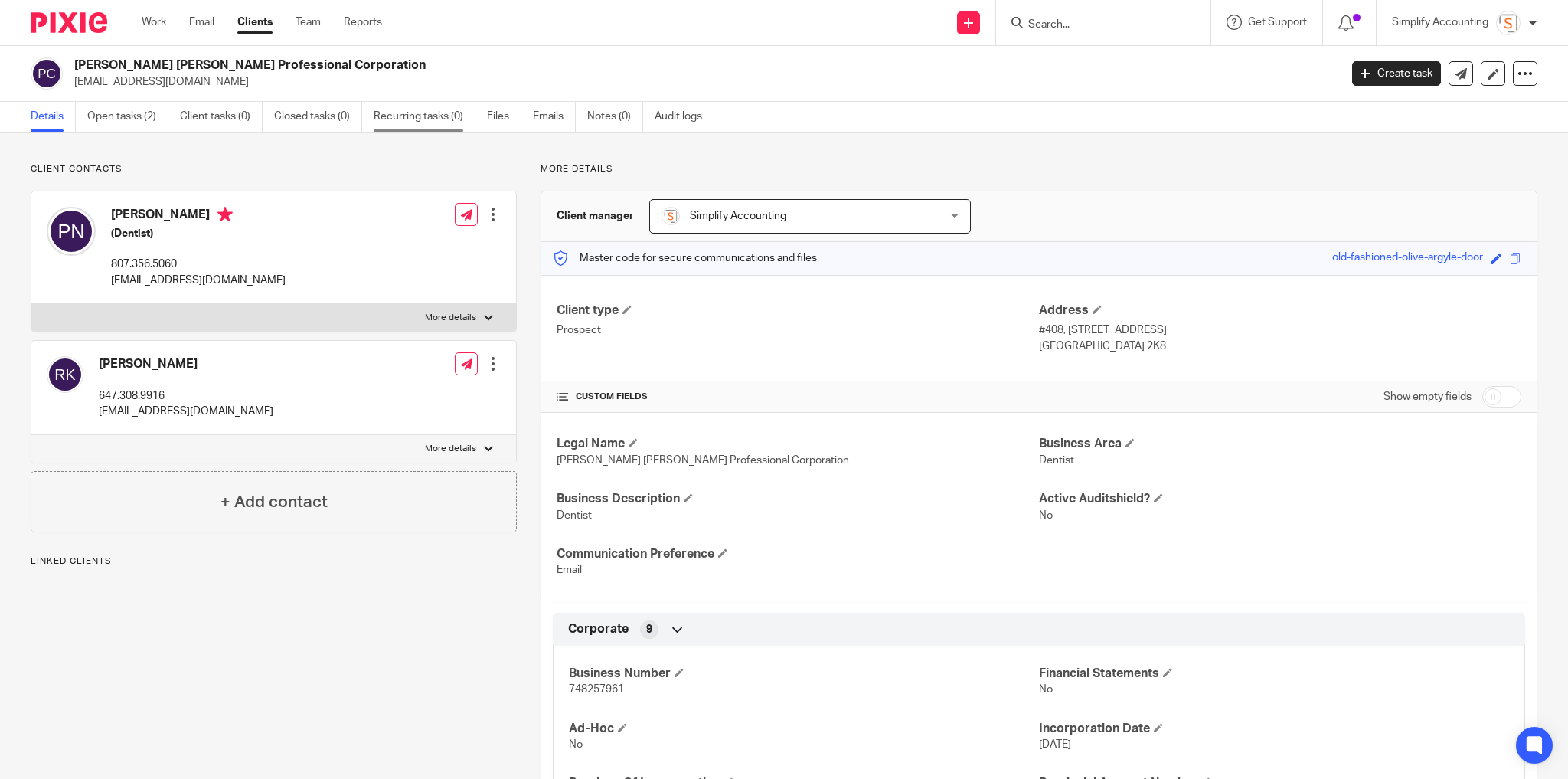
click at [437, 115] on link "Recurring tasks (0)" at bounding box center [424, 116] width 102 height 29
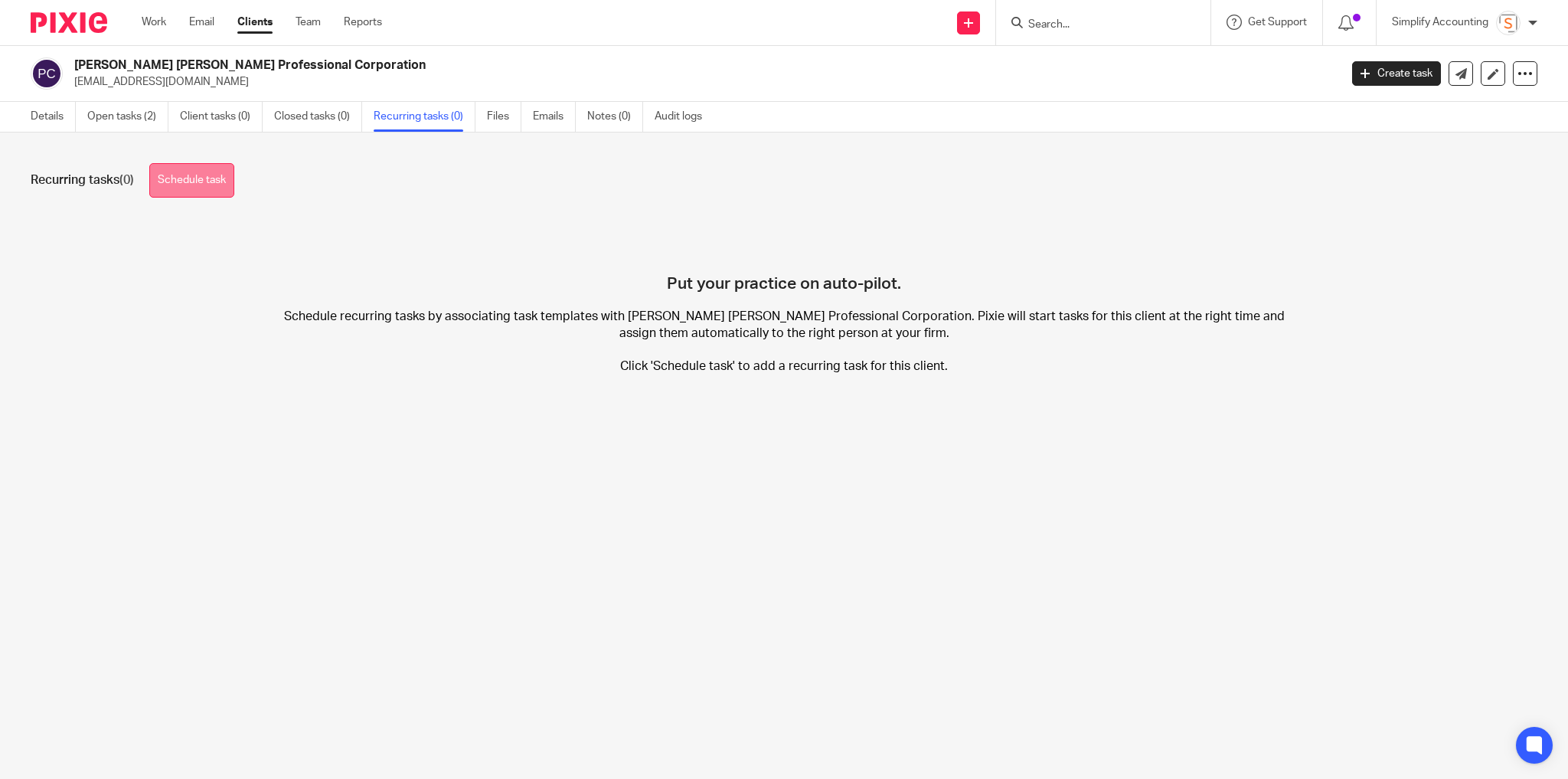
click at [194, 187] on link "Schedule task" at bounding box center [191, 180] width 85 height 35
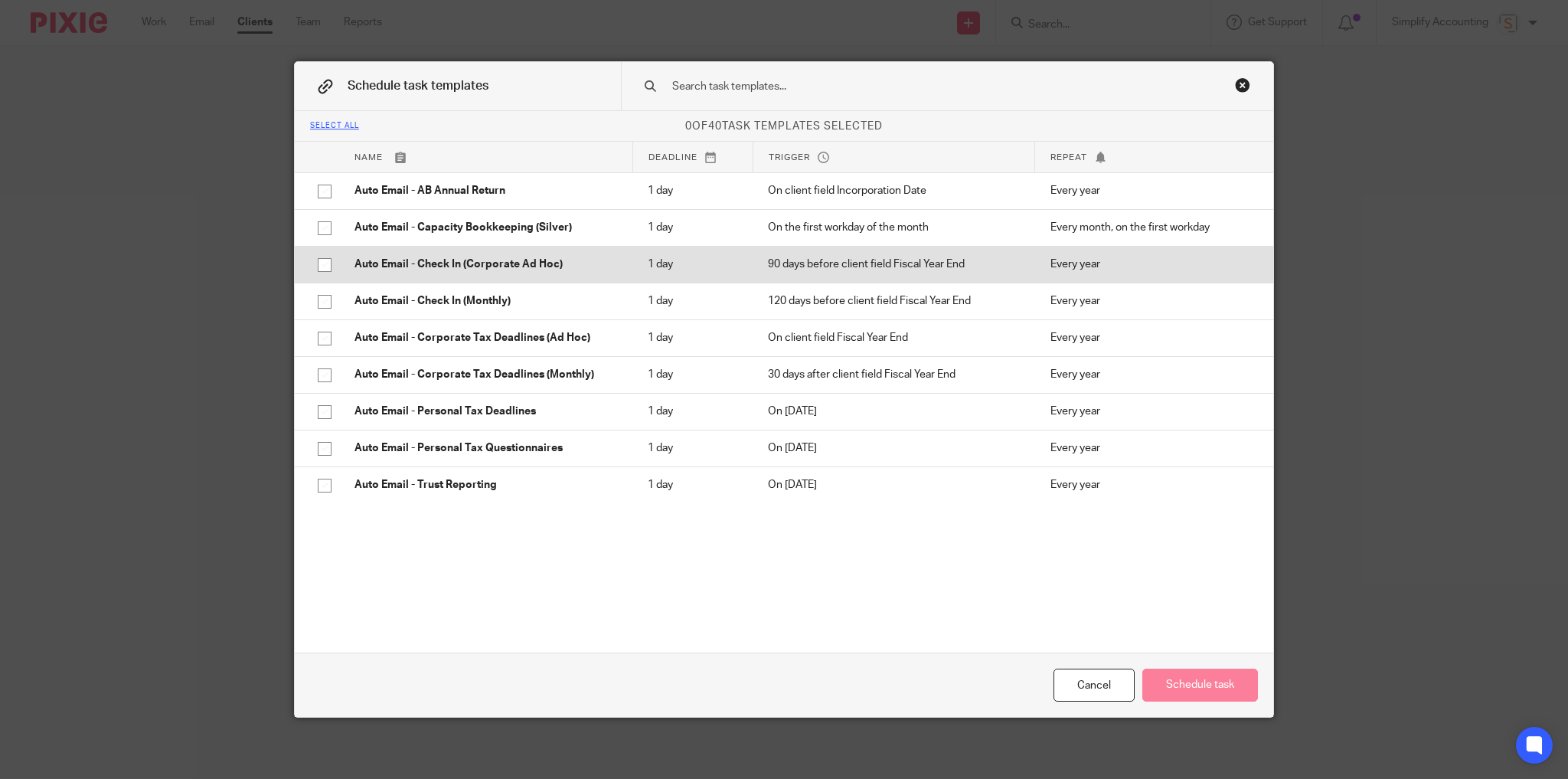
click at [318, 259] on input "checkbox" at bounding box center [324, 264] width 29 height 29
checkbox input "true"
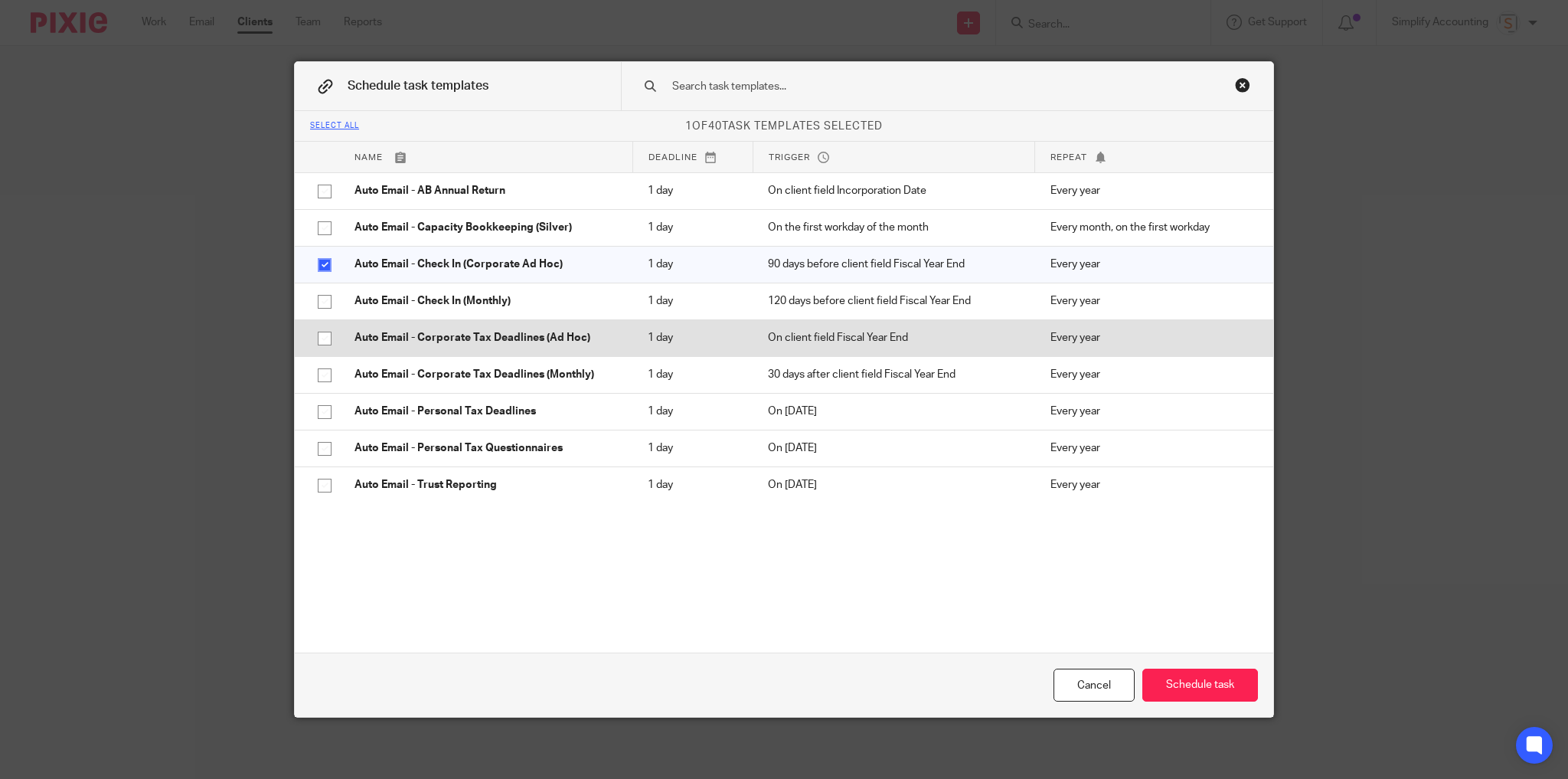
click at [319, 337] on input "checkbox" at bounding box center [324, 339] width 29 height 29
checkbox input "true"
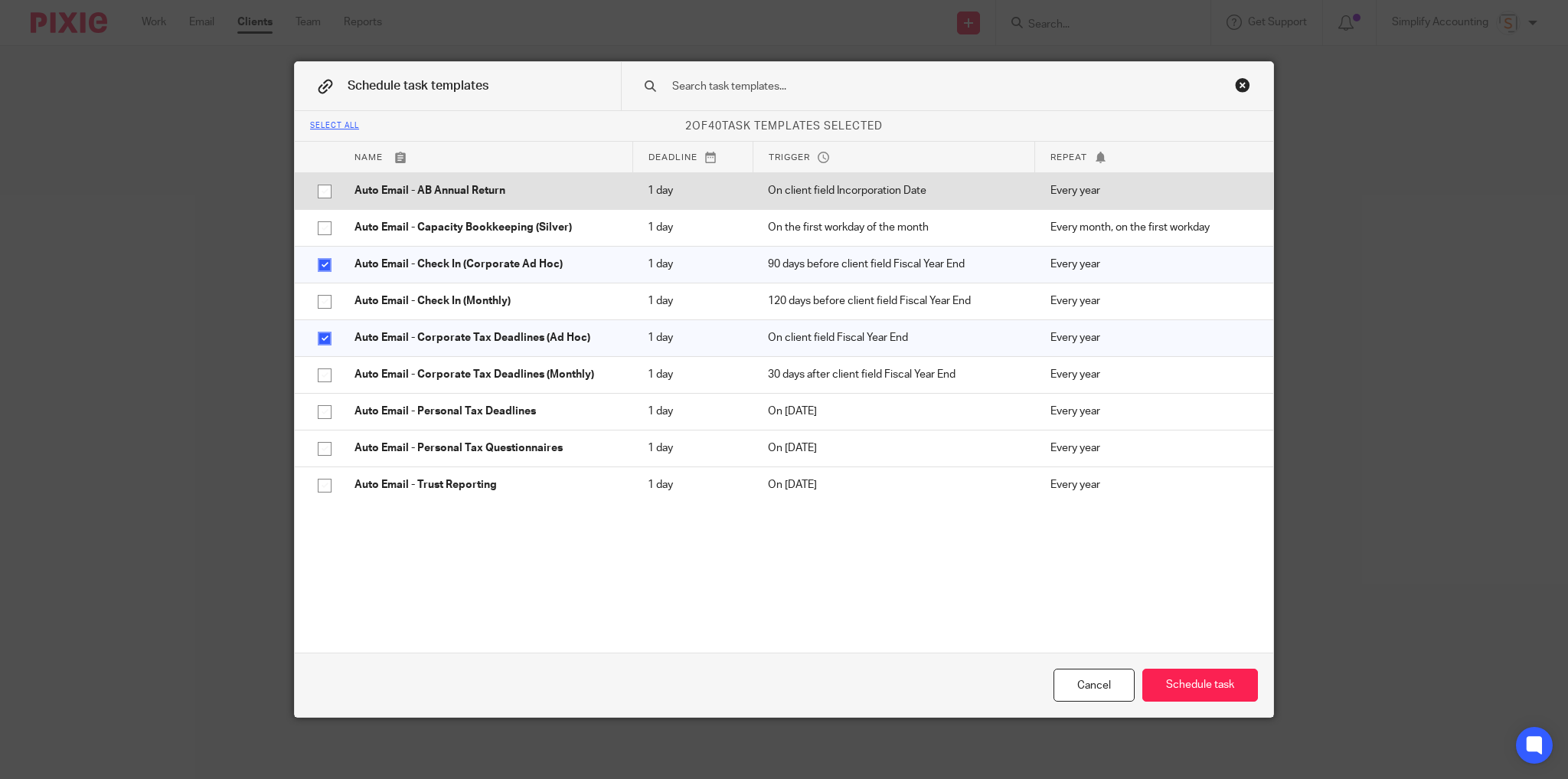
click at [320, 189] on input "checkbox" at bounding box center [324, 191] width 29 height 29
checkbox input "true"
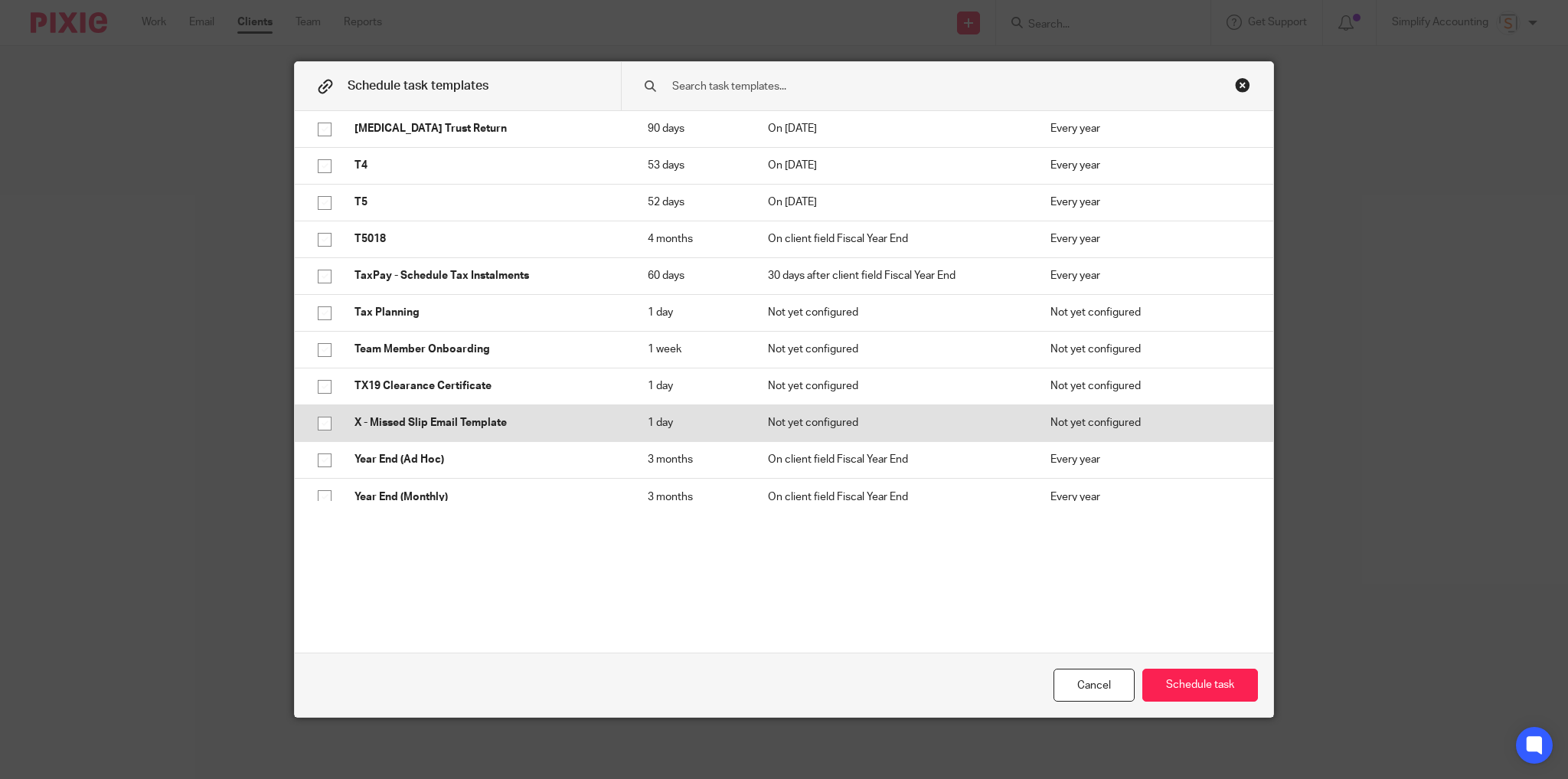
scroll to position [1142, 0]
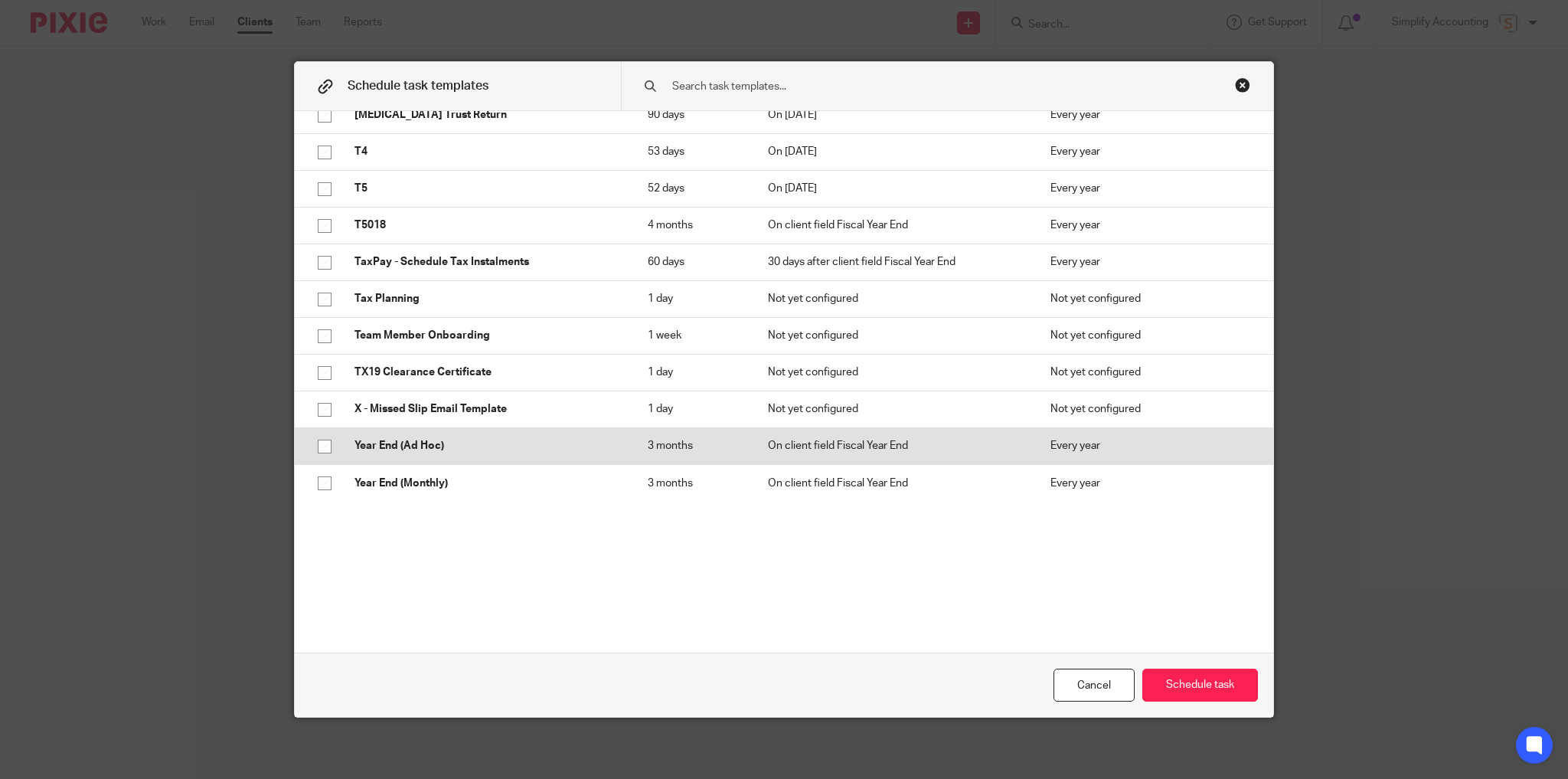
click at [320, 445] on input "checkbox" at bounding box center [324, 446] width 29 height 29
checkbox input "true"
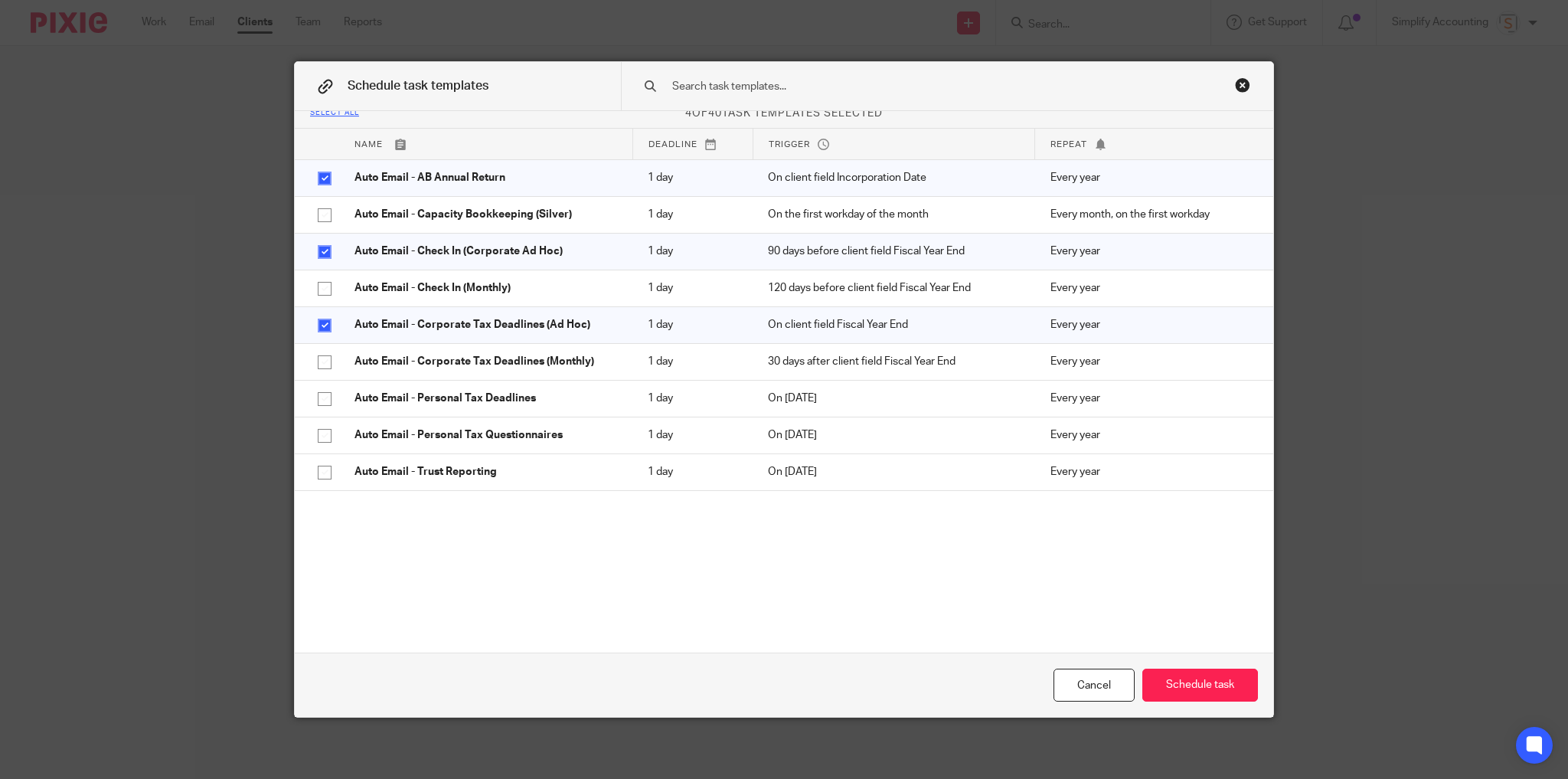
scroll to position [0, 0]
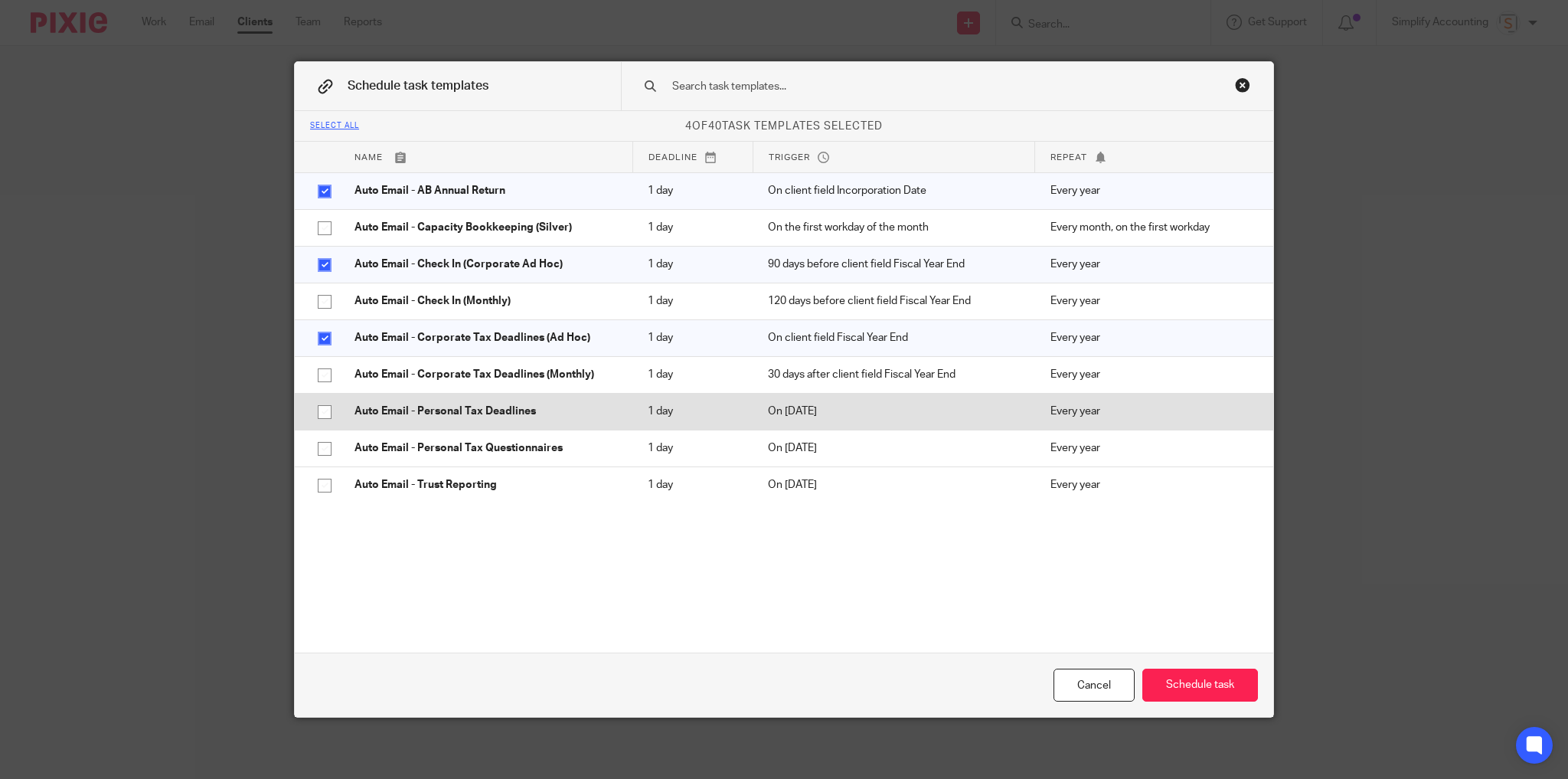
click at [319, 411] on input "checkbox" at bounding box center [324, 412] width 29 height 29
checkbox input "true"
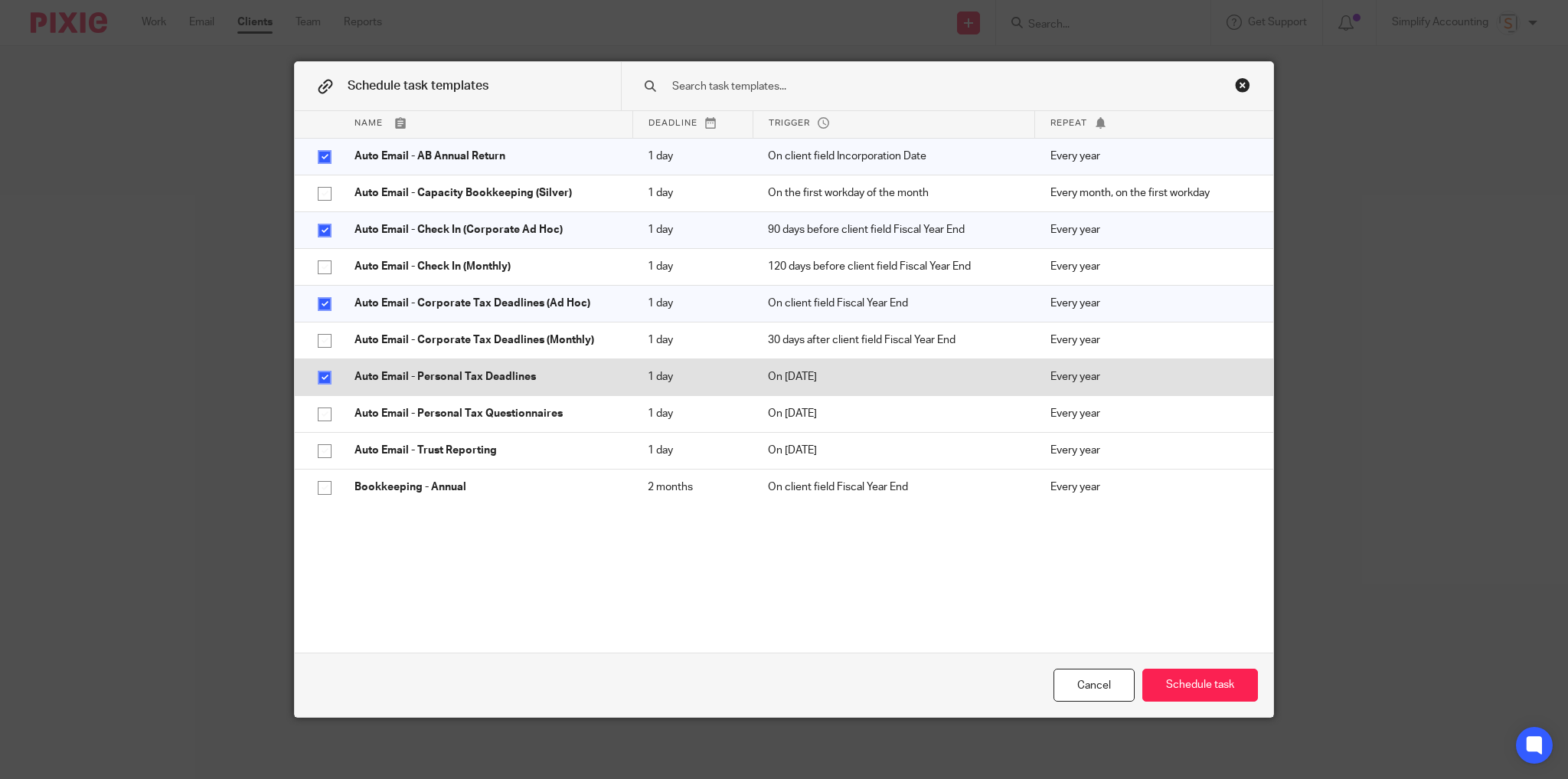
scroll to position [61, 0]
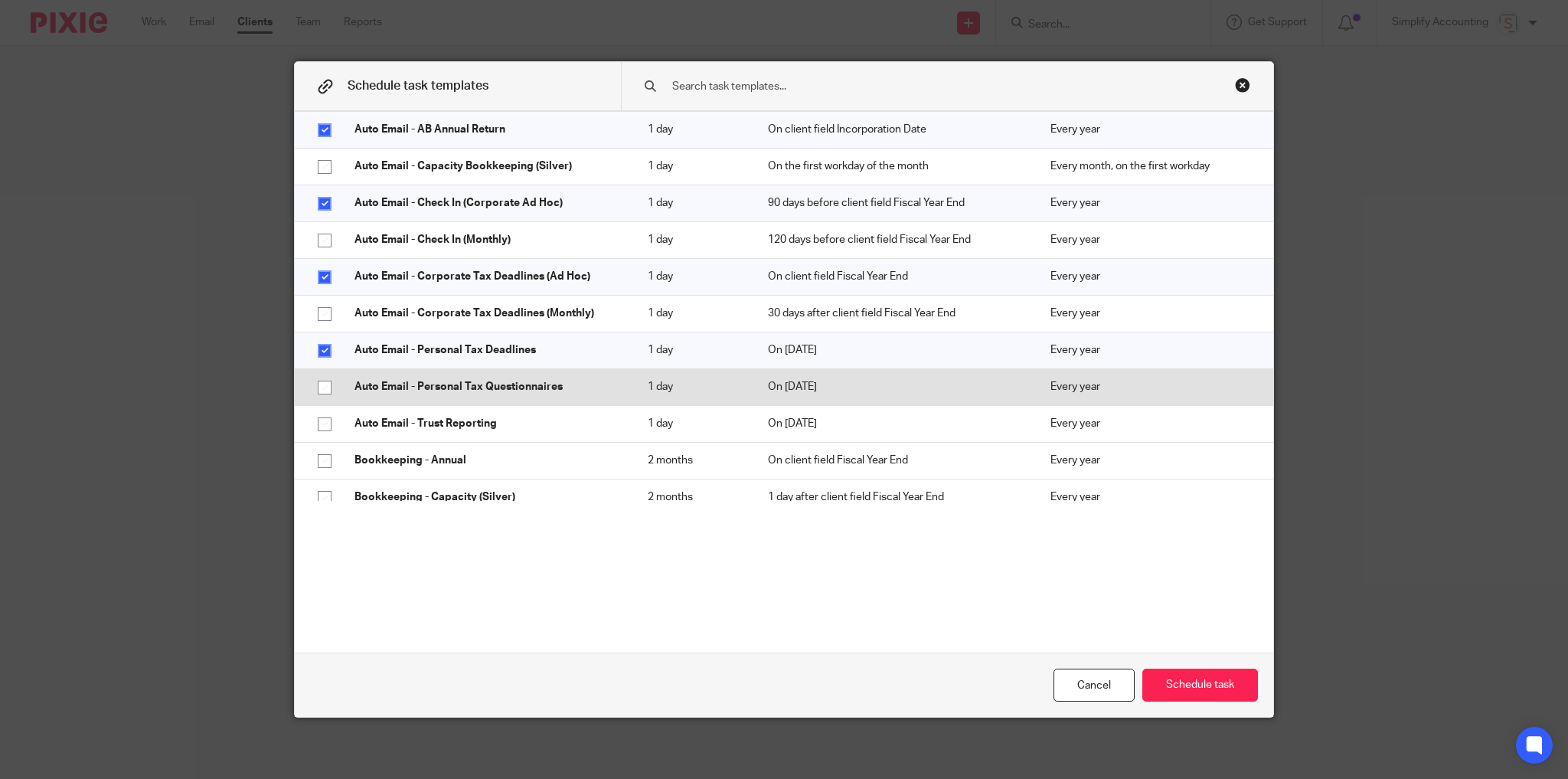
click at [321, 387] on input "checkbox" at bounding box center [324, 387] width 29 height 29
checkbox input "true"
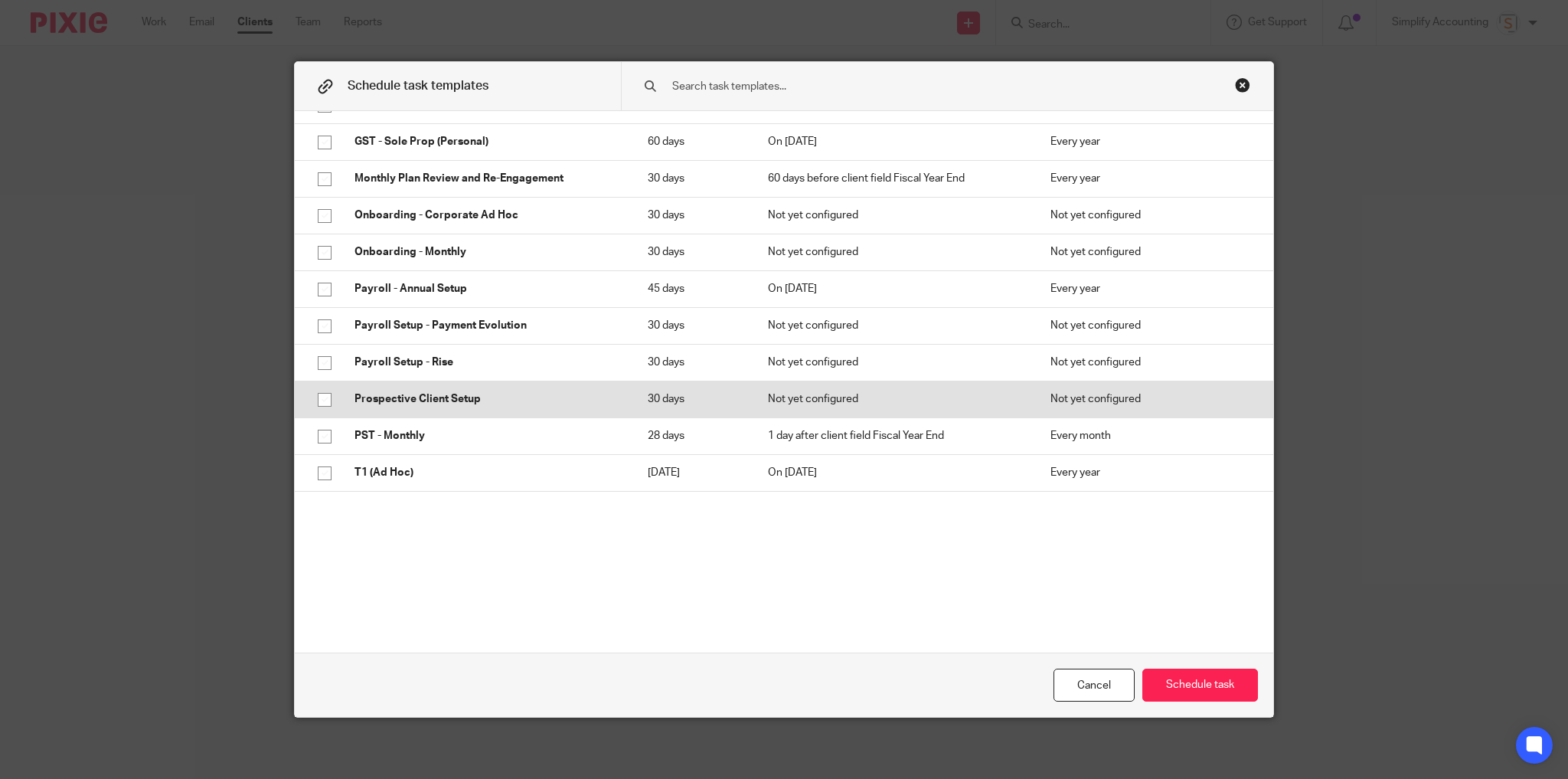
scroll to position [735, 0]
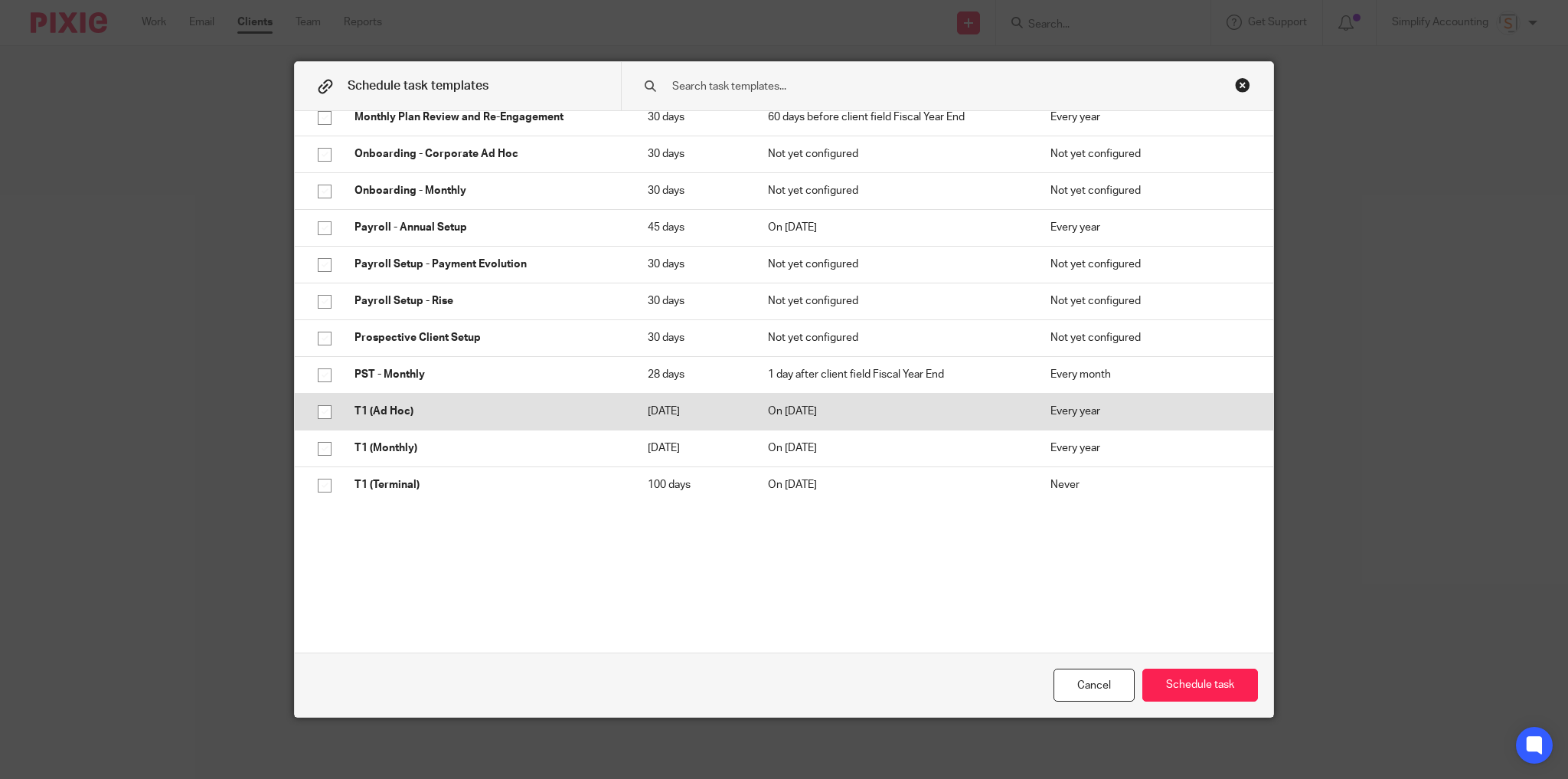
drag, startPoint x: 318, startPoint y: 414, endPoint x: 327, endPoint y: 412, distance: 9.2
click at [318, 414] on input "checkbox" at bounding box center [324, 412] width 29 height 29
checkbox input "true"
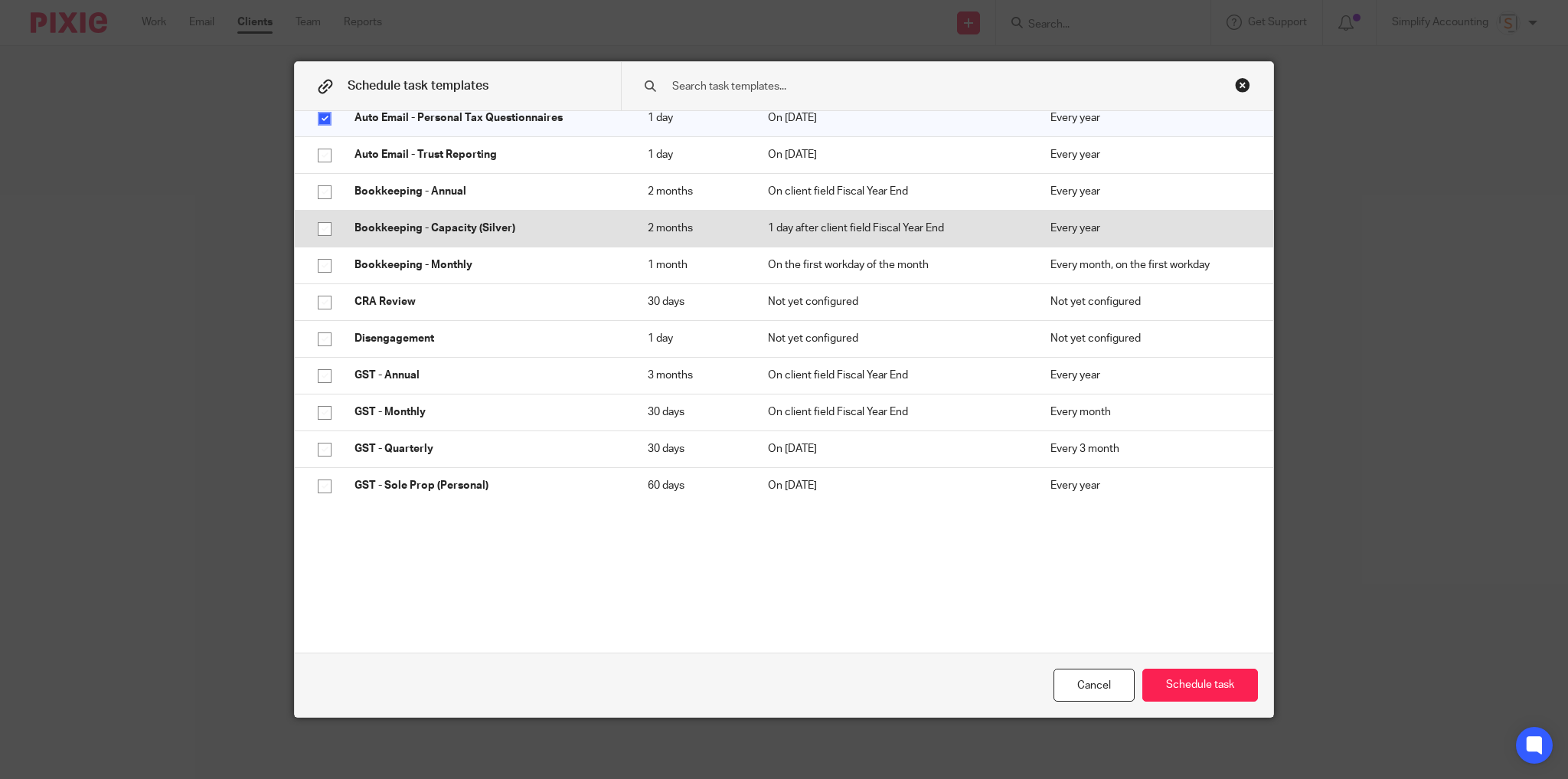
scroll to position [245, 0]
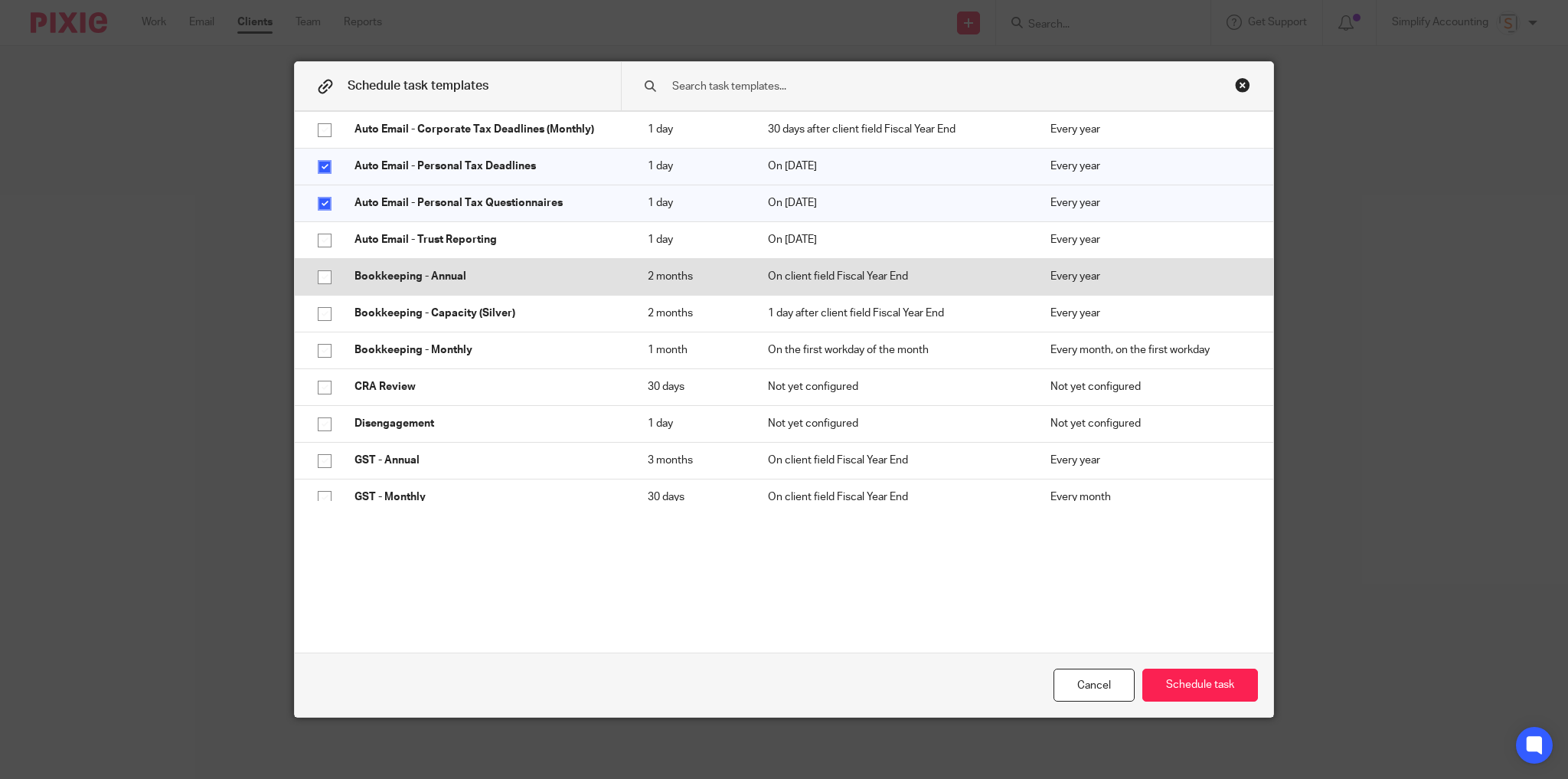
click at [319, 275] on input "checkbox" at bounding box center [324, 277] width 29 height 29
checkbox input "true"
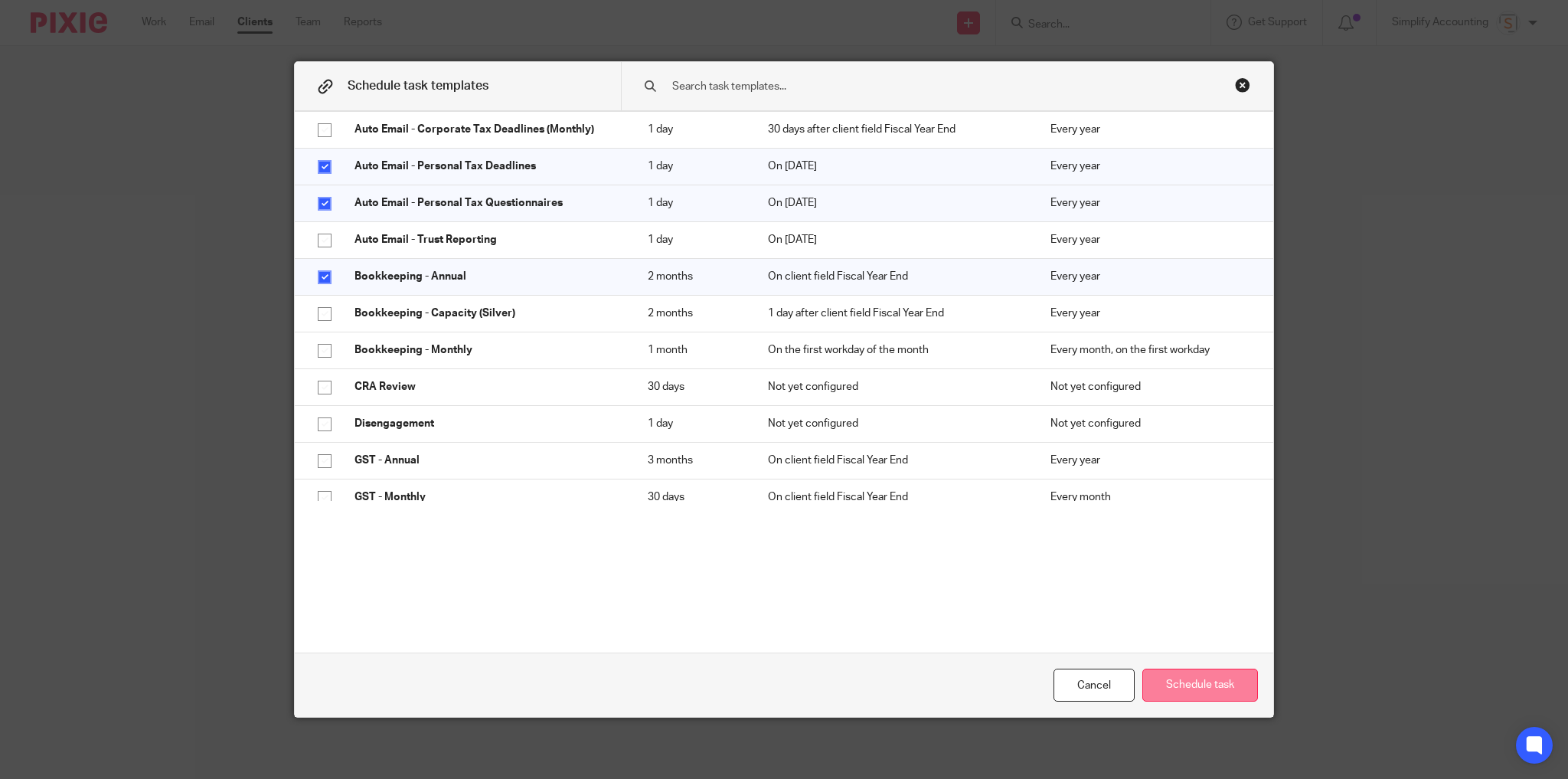
click at [1167, 686] on button "Schedule task" at bounding box center [1199, 685] width 115 height 33
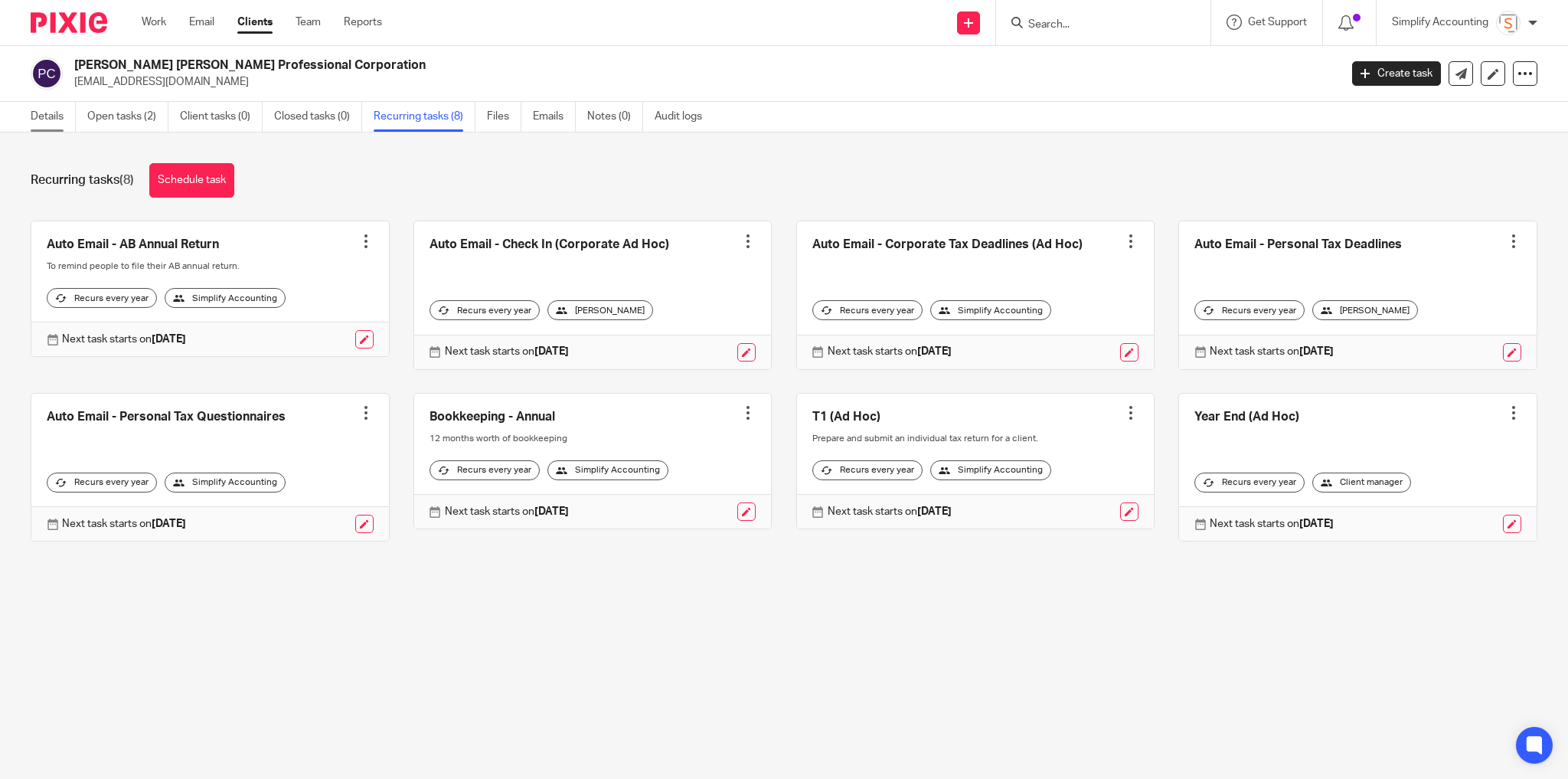
click at [50, 117] on link "Details" at bounding box center [53, 116] width 45 height 29
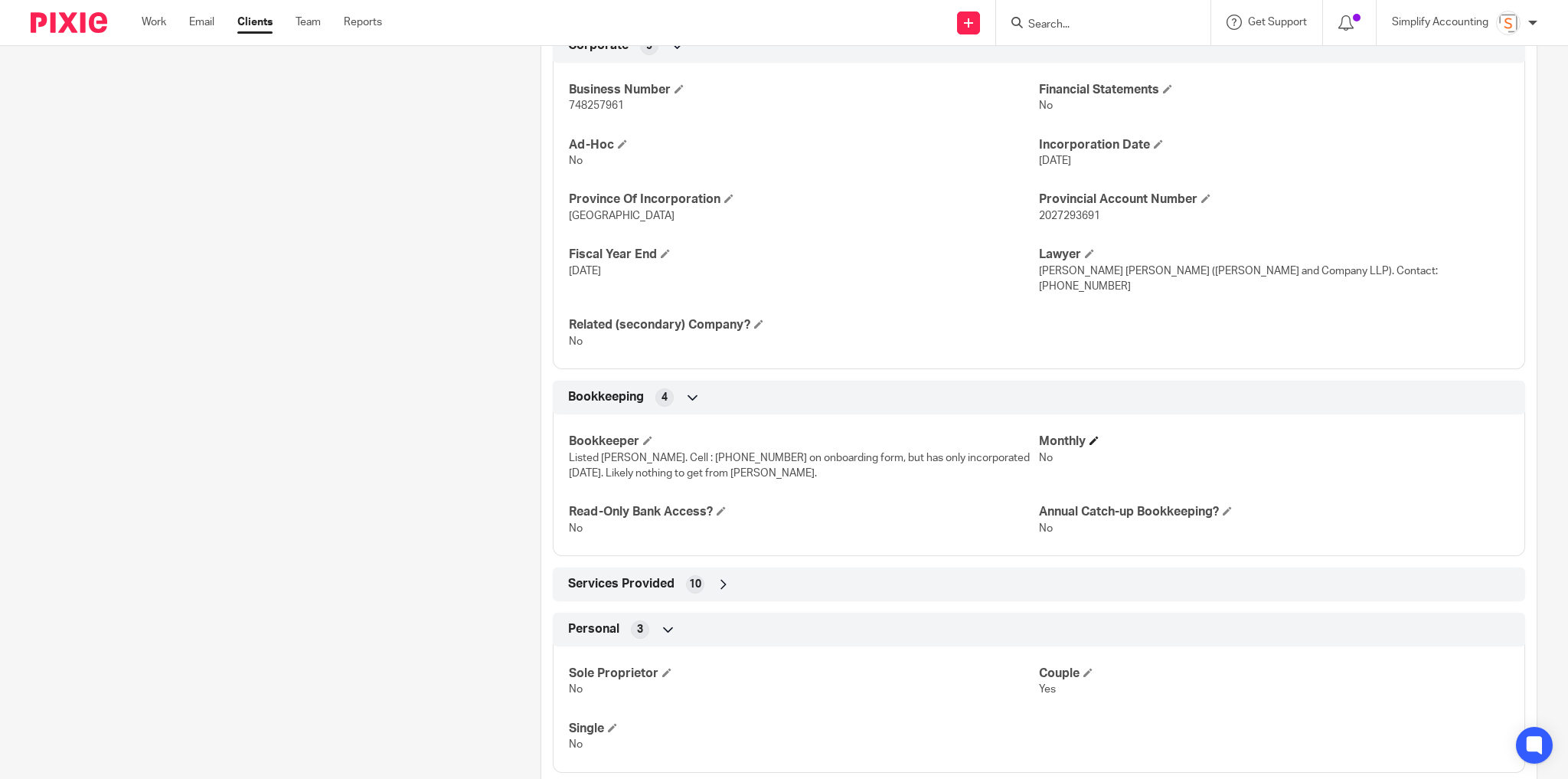
scroll to position [601, 0]
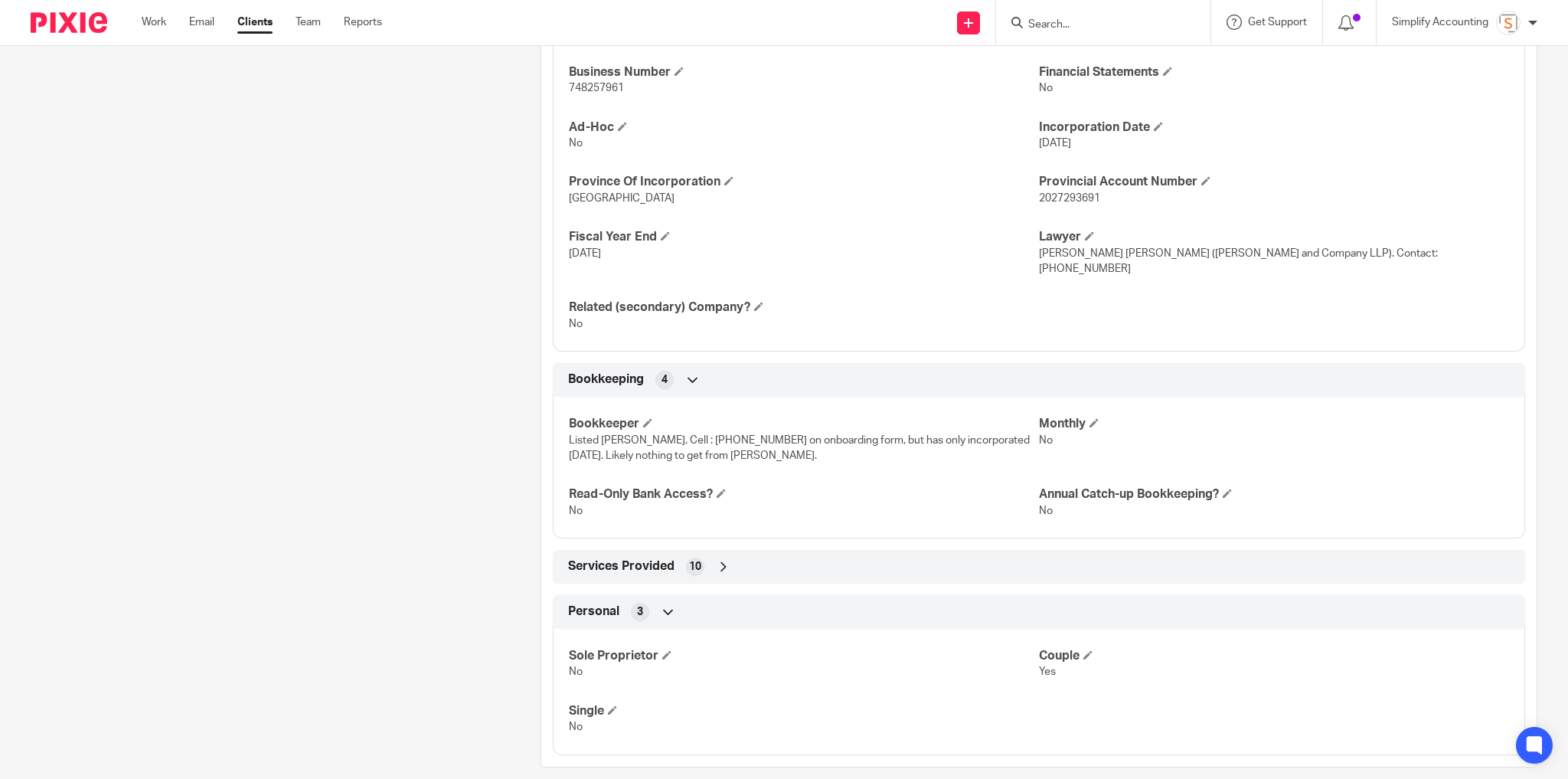
click at [644, 558] on span "Services Provided" at bounding box center [621, 566] width 106 height 16
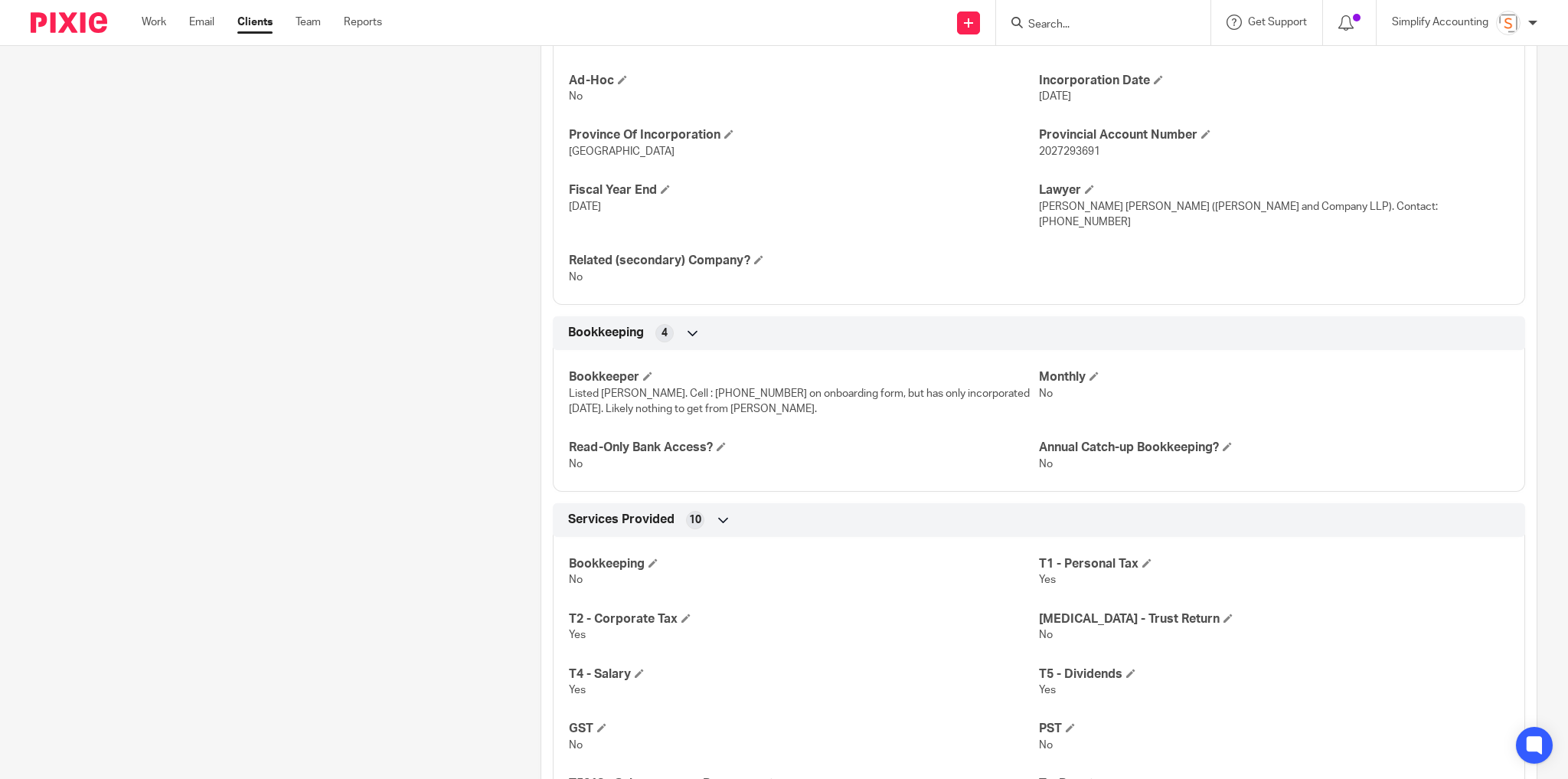
scroll to position [846, 0]
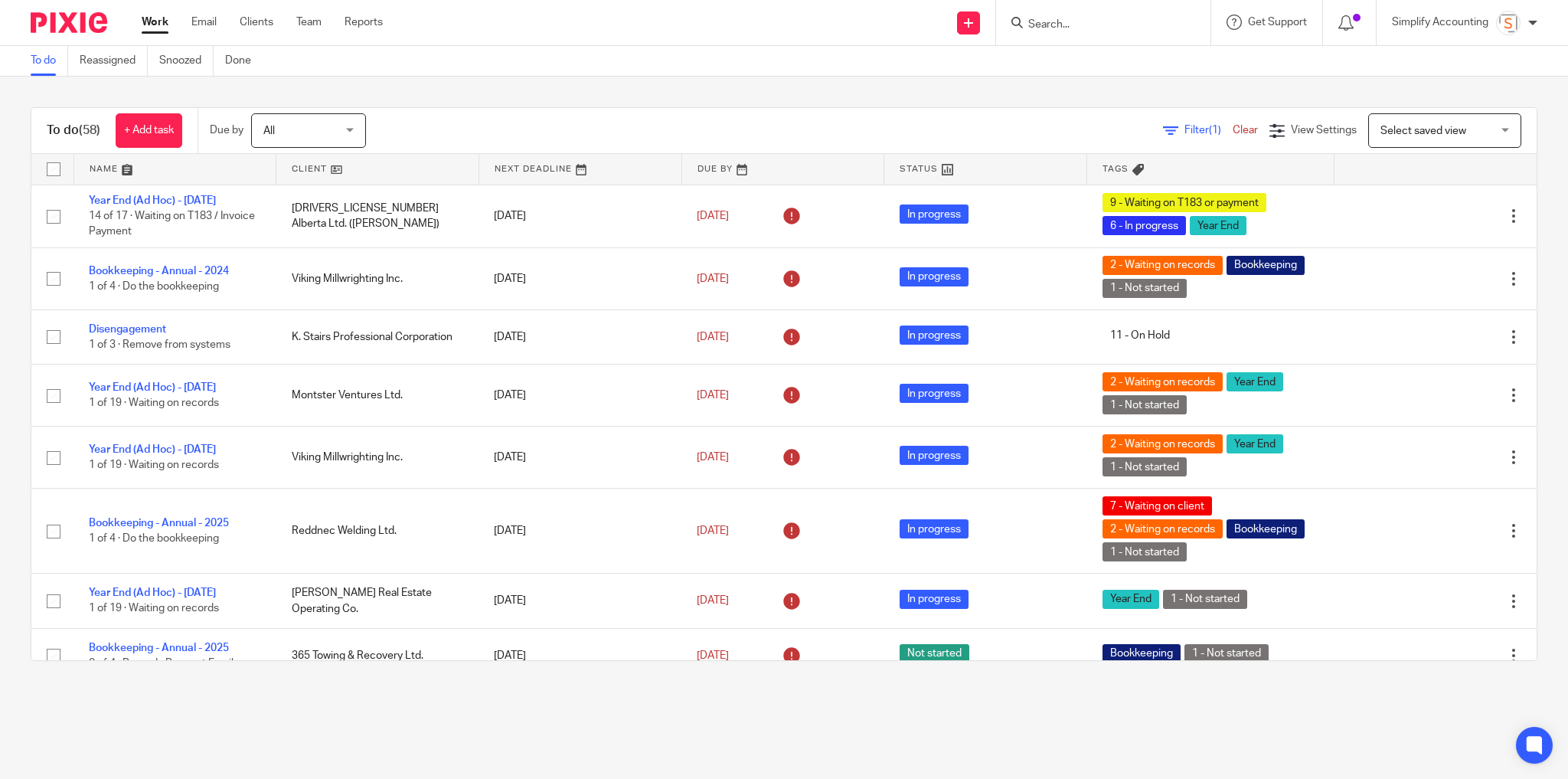
drag, startPoint x: 1056, startPoint y: 24, endPoint x: 1060, endPoint y: 32, distance: 8.9
click at [1056, 24] on input "Search" at bounding box center [1096, 25] width 138 height 13
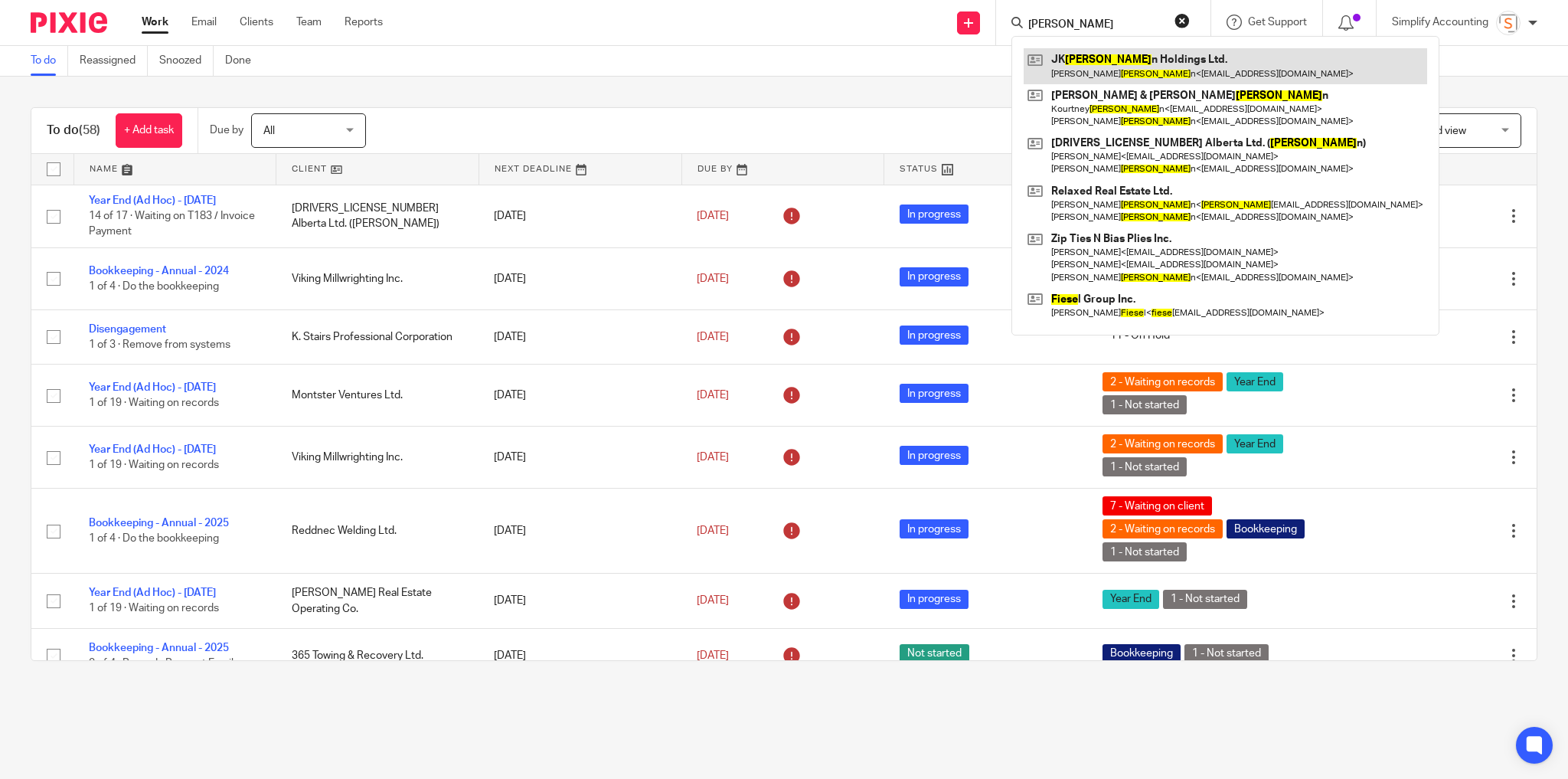
type input "friese"
click at [1085, 60] on link at bounding box center [1225, 66] width 403 height 35
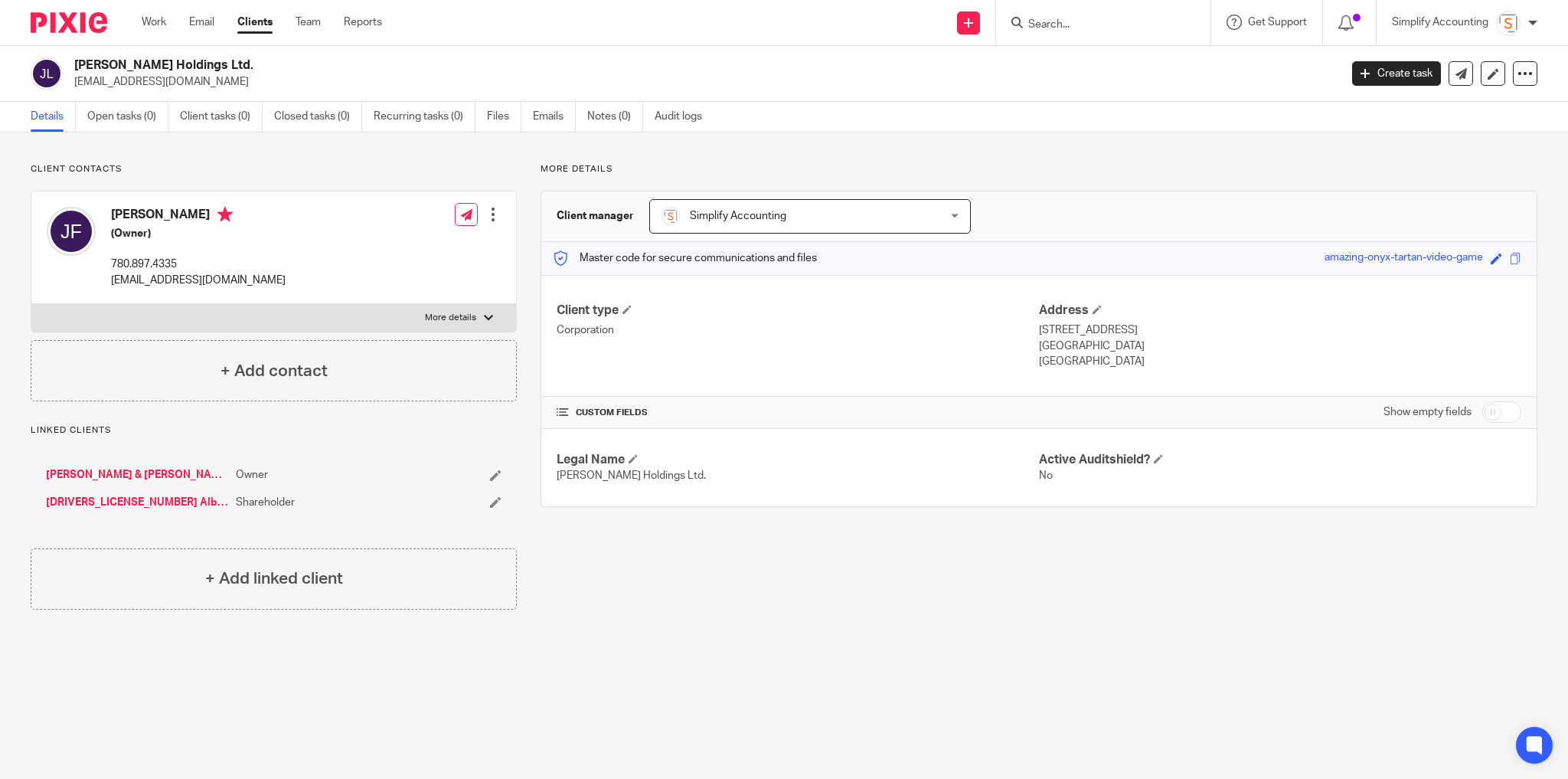
drag, startPoint x: 124, startPoint y: 500, endPoint x: 131, endPoint y: 497, distance: 7.6
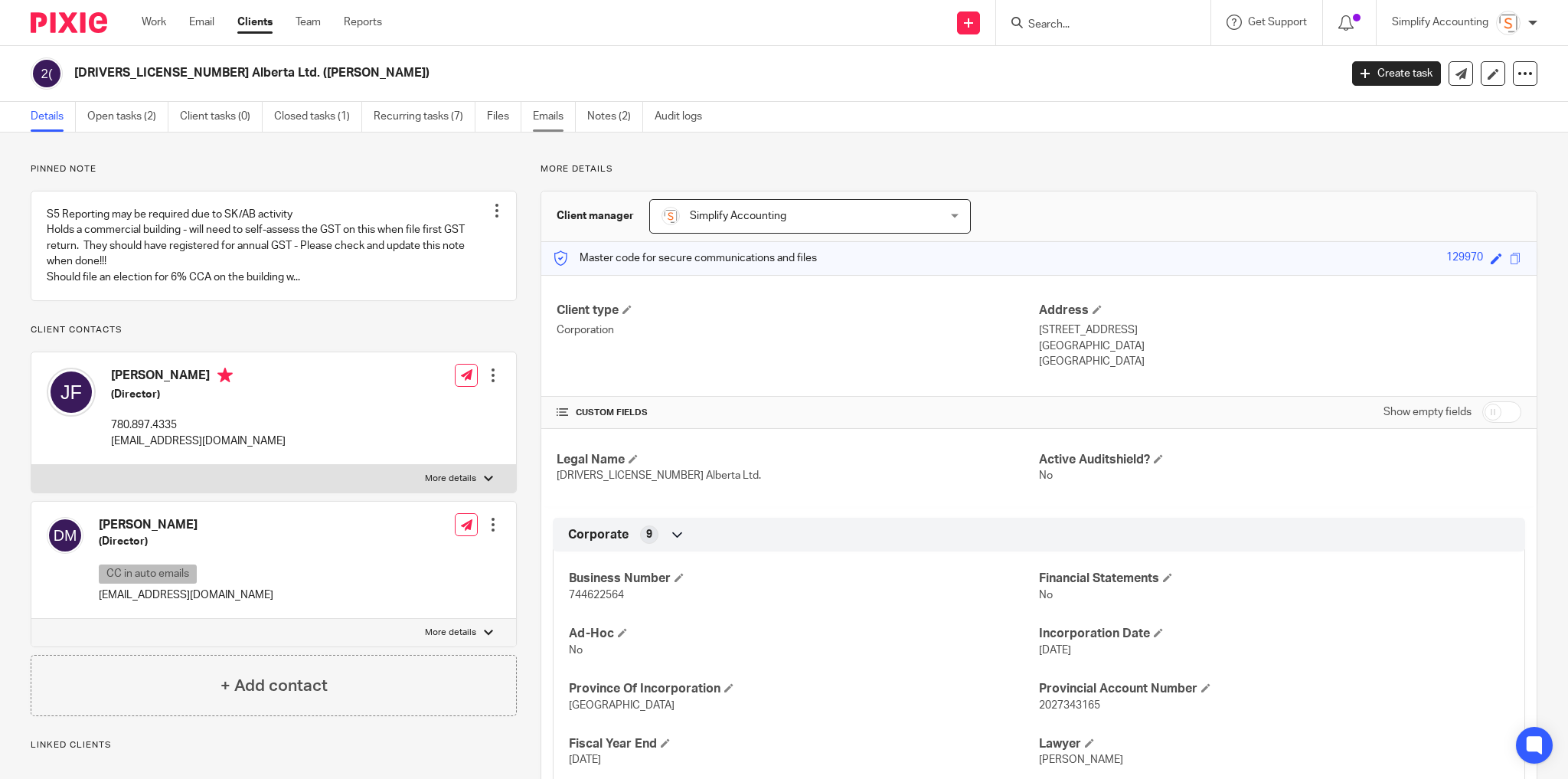
click at [555, 114] on link "Emails" at bounding box center [554, 116] width 43 height 29
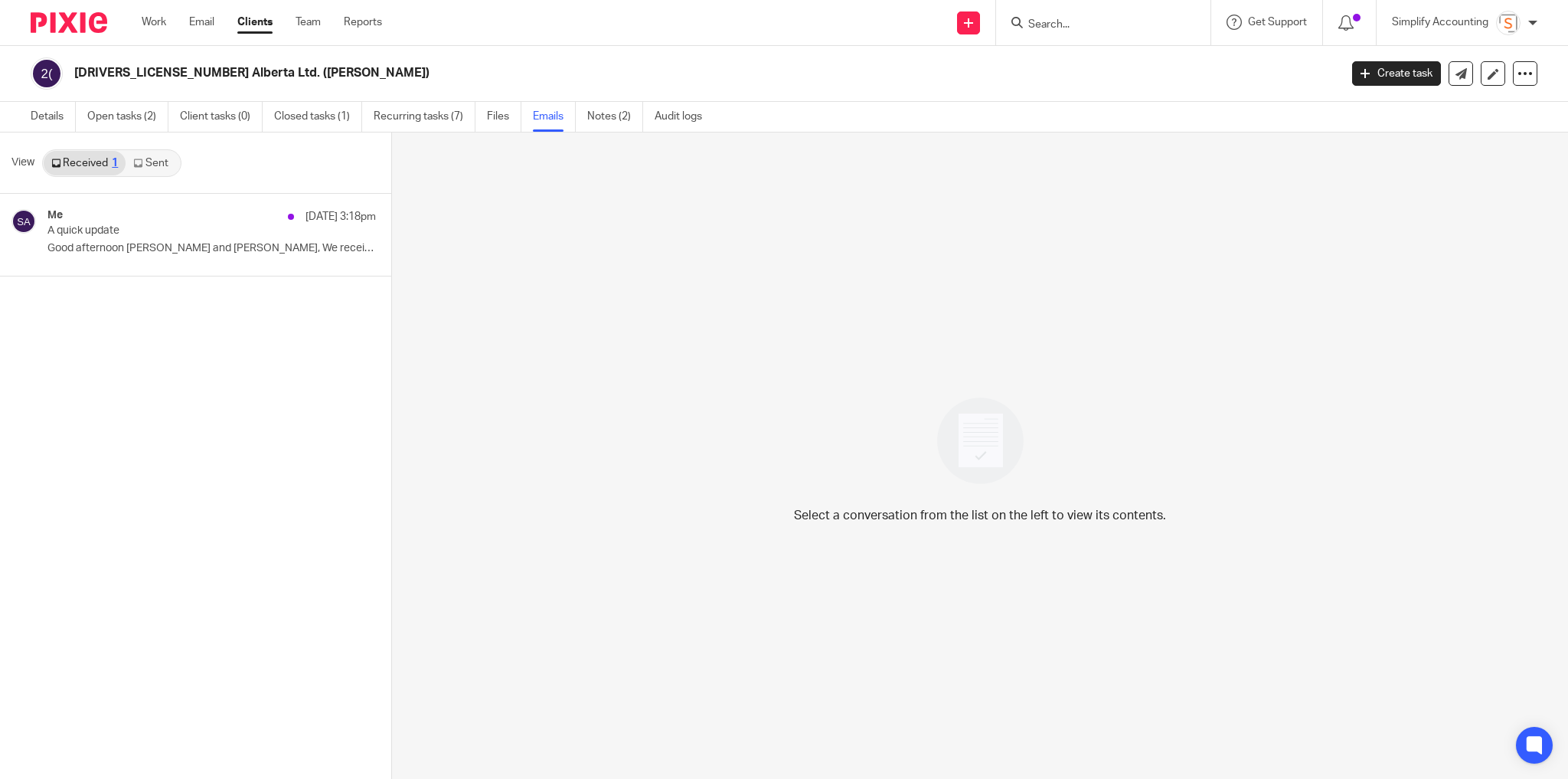
click at [151, 165] on link "Sent" at bounding box center [152, 163] width 54 height 24
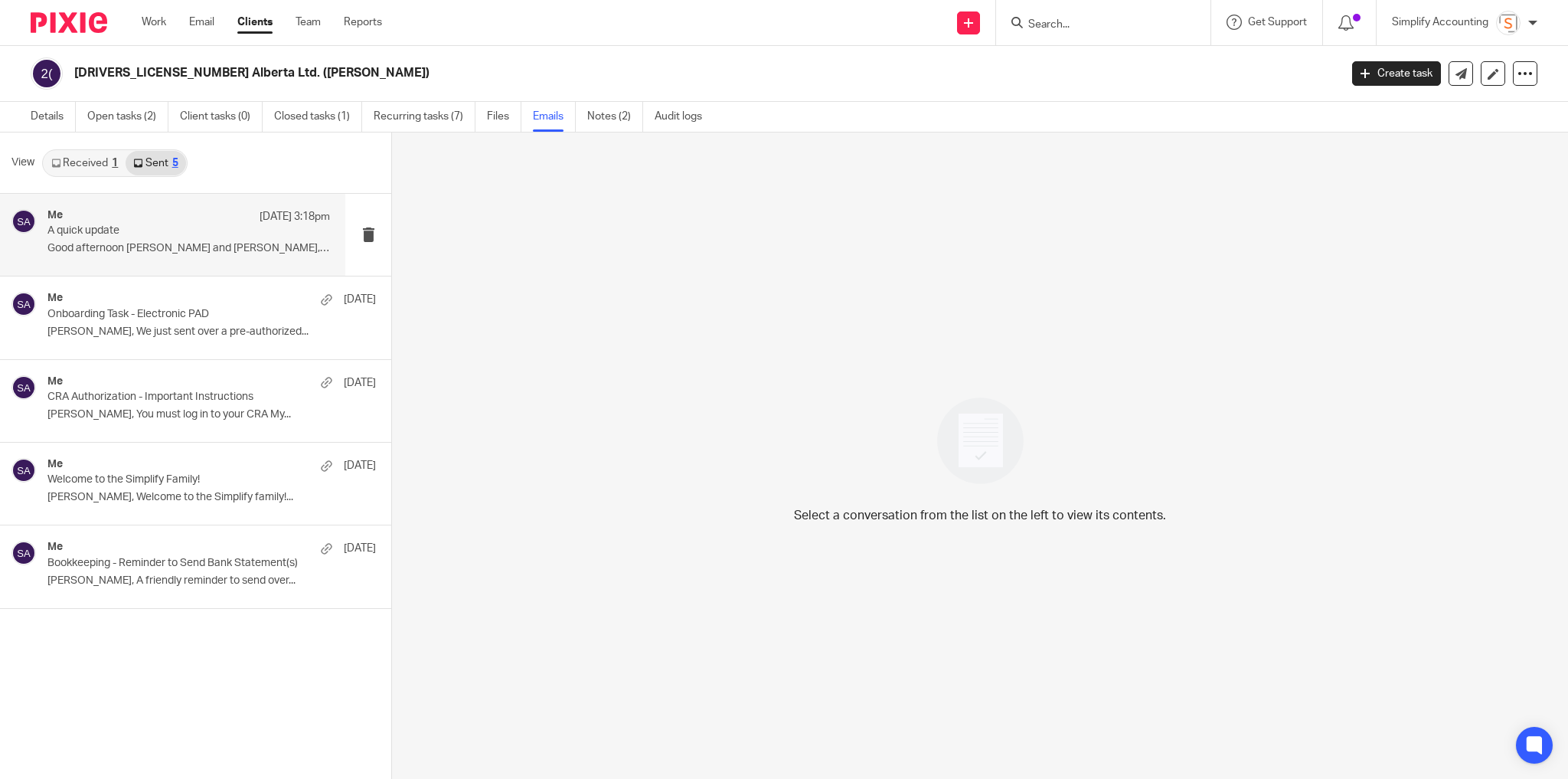
click at [149, 251] on p "Good afternoon [PERSON_NAME] and [PERSON_NAME], We received..." at bounding box center [189, 248] width 283 height 13
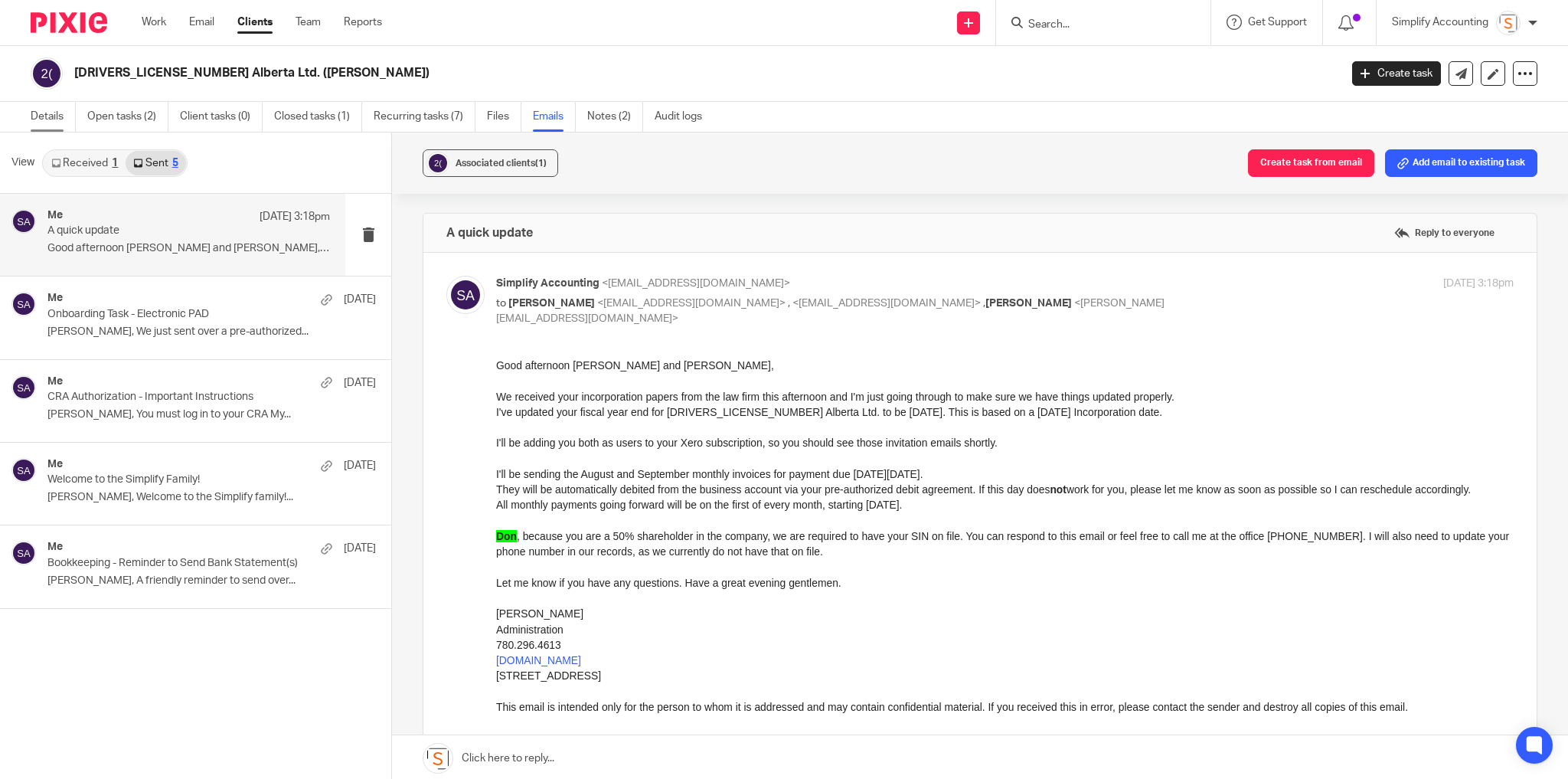
click at [53, 115] on link "Details" at bounding box center [53, 116] width 45 height 29
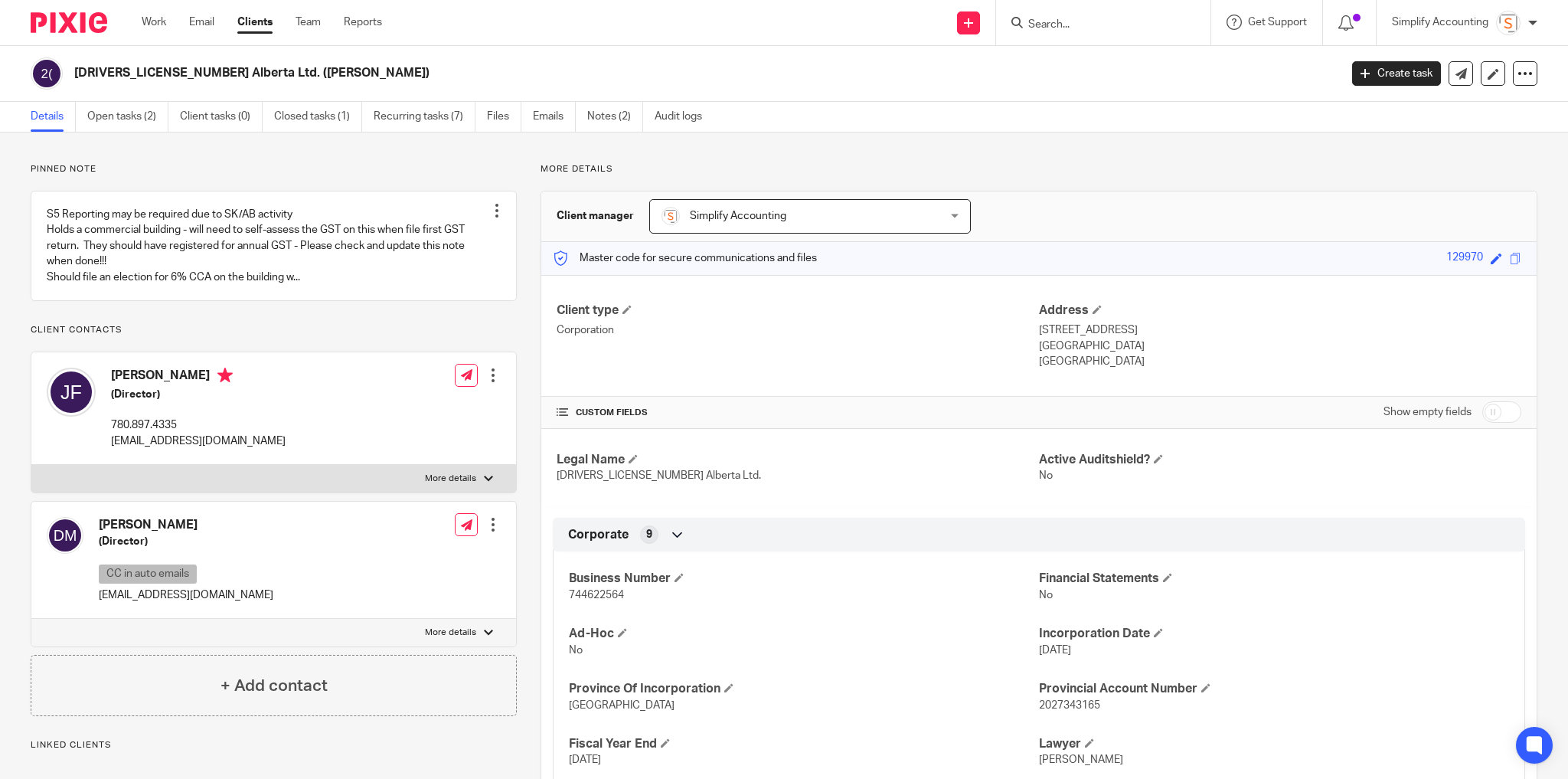
click at [143, 603] on p "mccreadon@hotmail.com" at bounding box center [185, 595] width 174 height 15
copy div "mccreadon@hotmail.com"
